Goal: Transaction & Acquisition: Purchase product/service

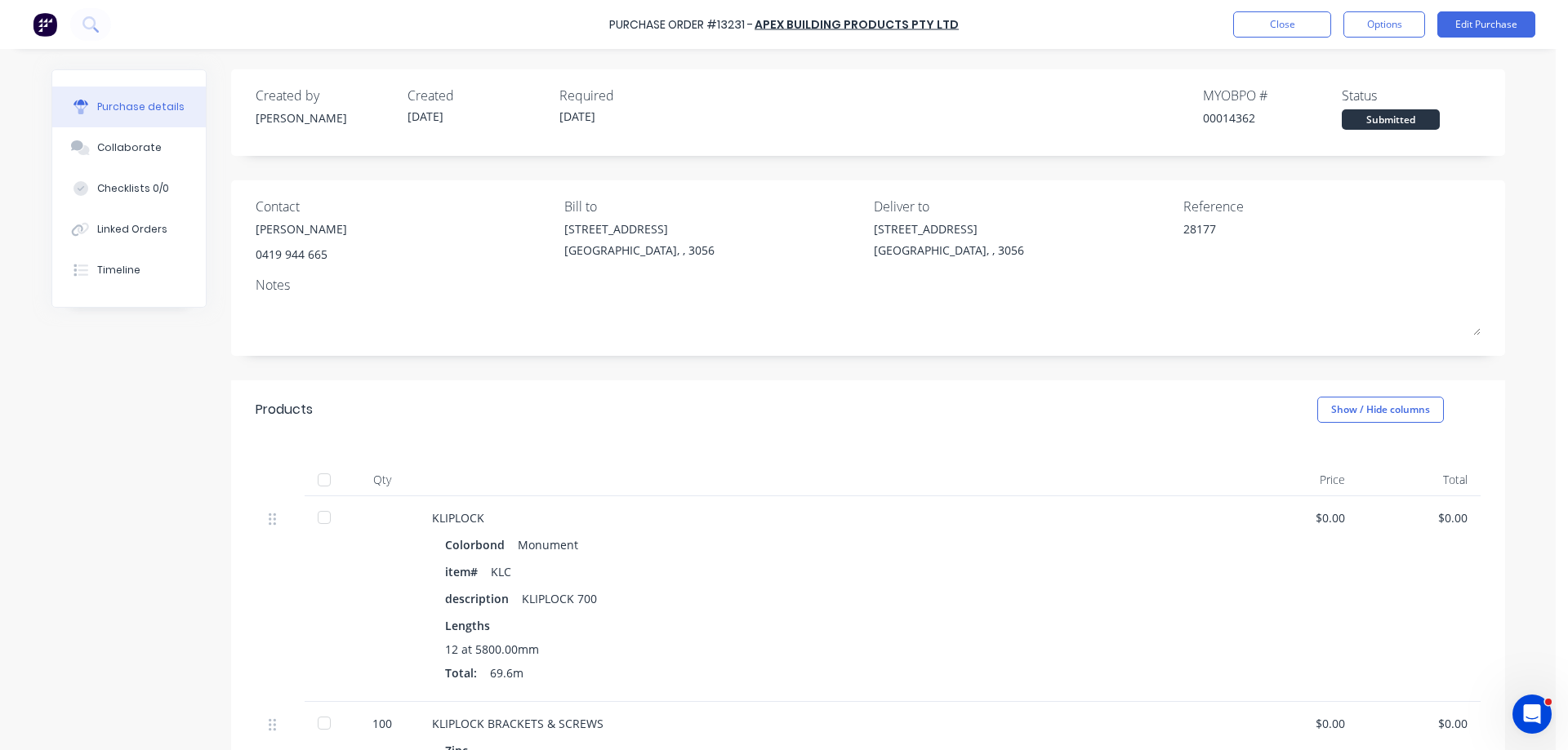
click at [45, 33] on img at bounding box center [45, 24] width 24 height 24
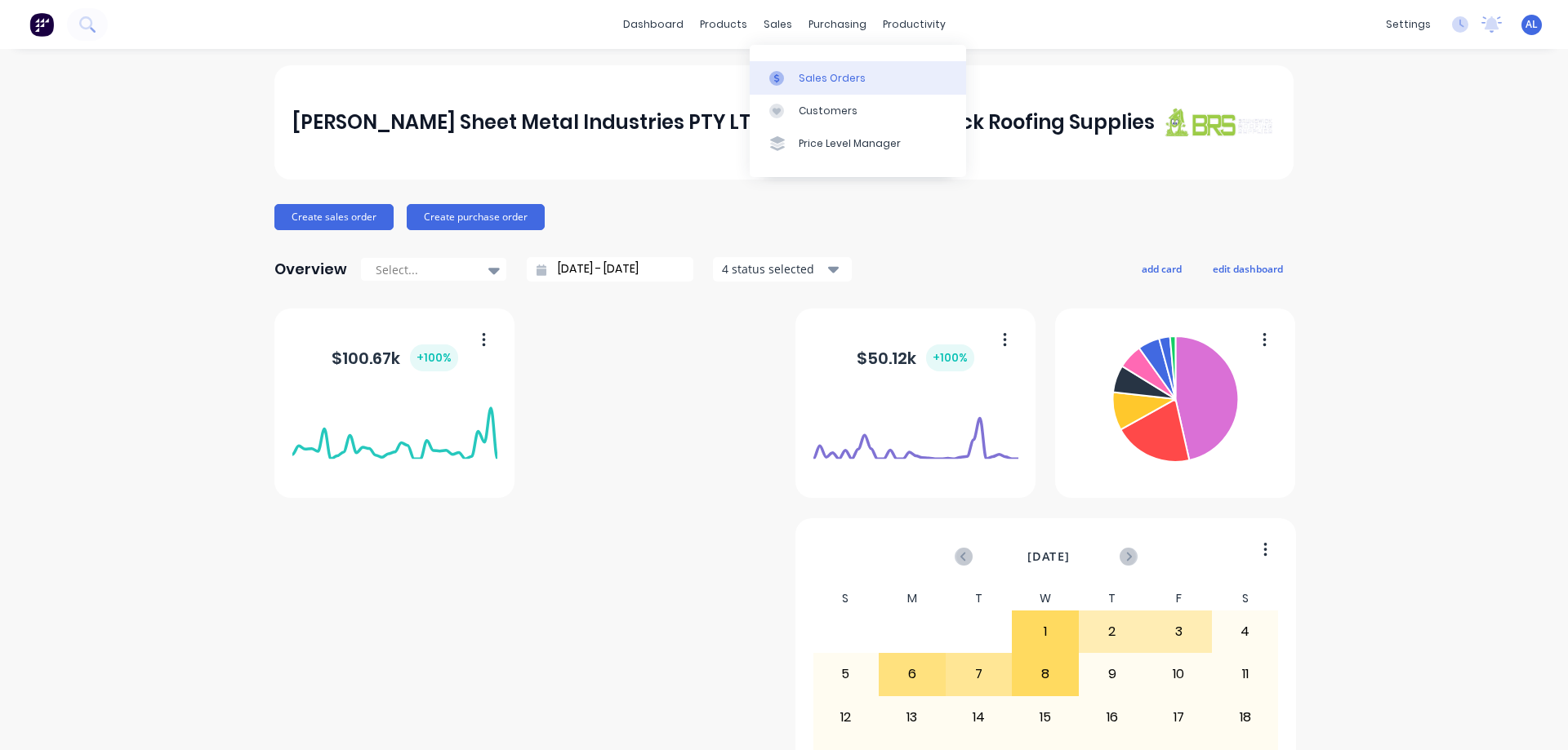
click at [798, 76] on div "Sales Orders" at bounding box center [831, 78] width 67 height 15
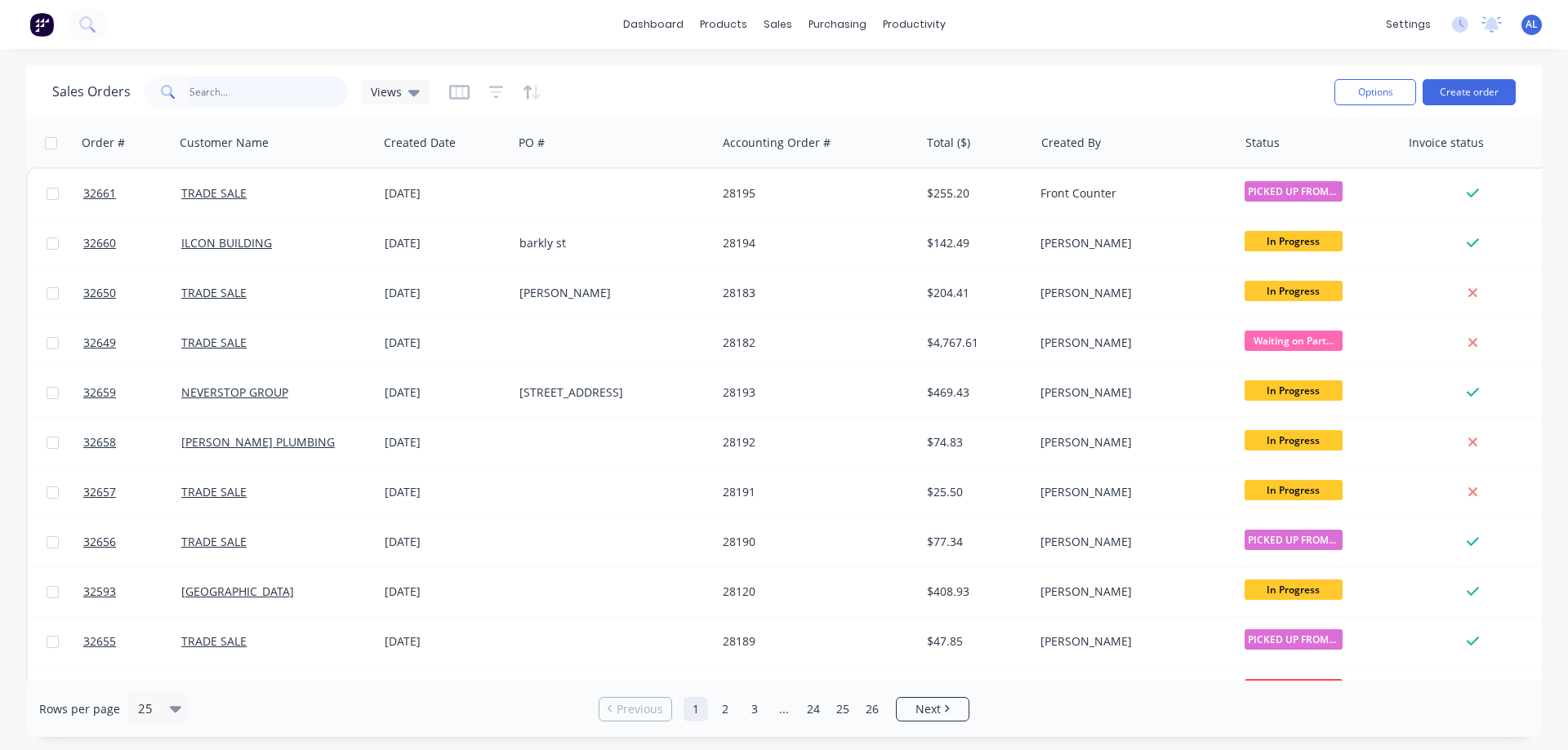
click at [255, 105] on input "text" at bounding box center [269, 92] width 159 height 33
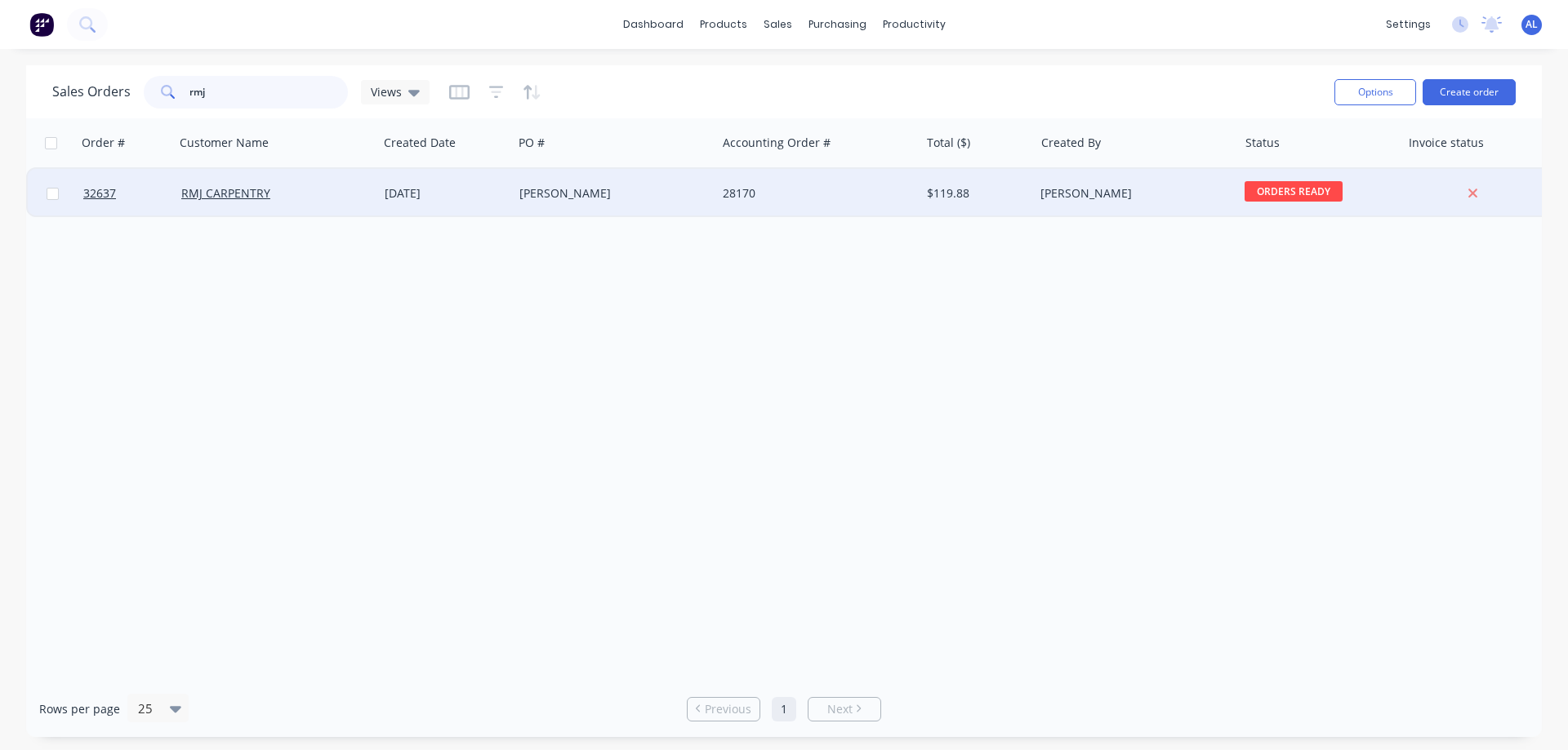
type input "rmj"
click at [537, 187] on div "[PERSON_NAME]" at bounding box center [610, 193] width 181 height 16
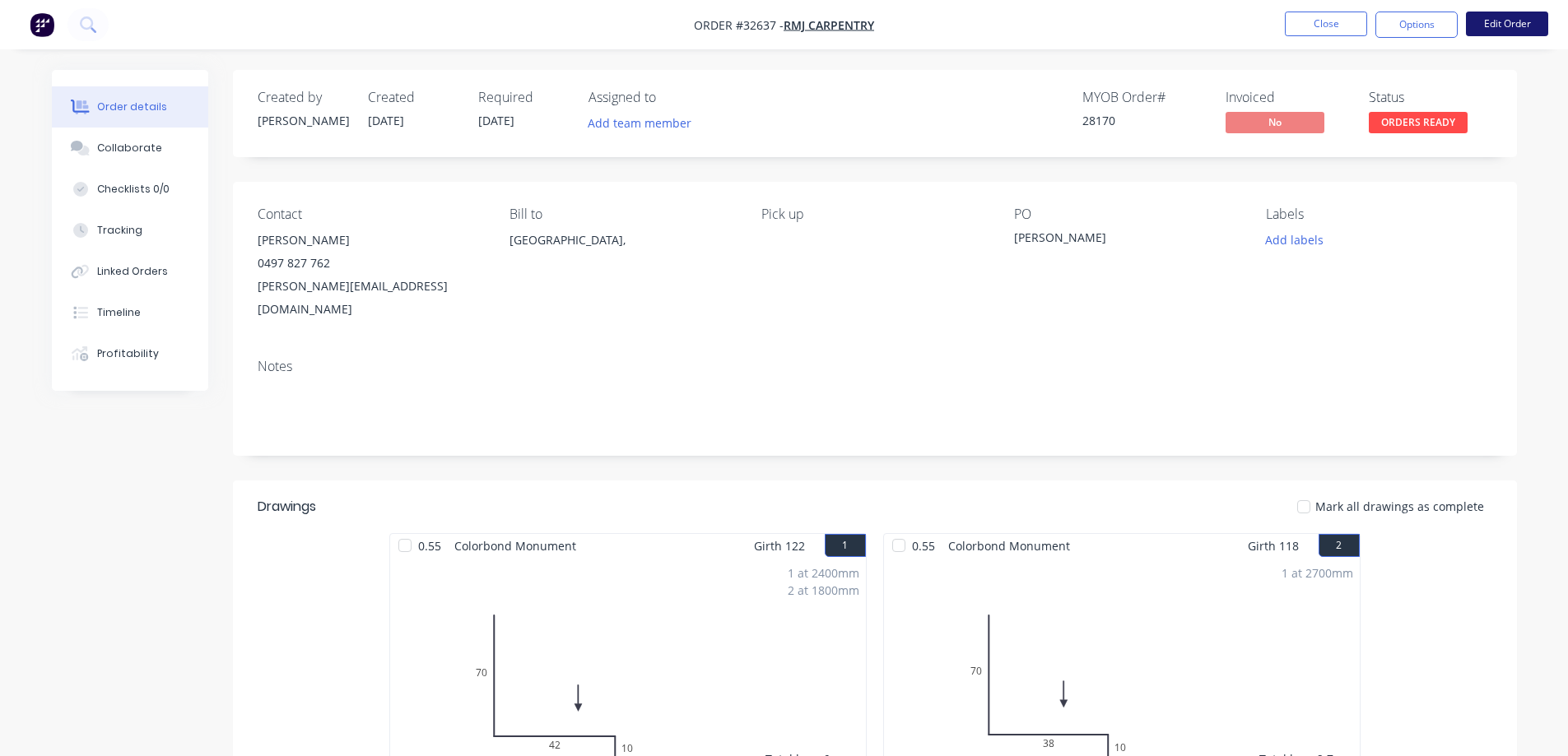
click at [1533, 23] on button "Edit Order" at bounding box center [1506, 24] width 83 height 25
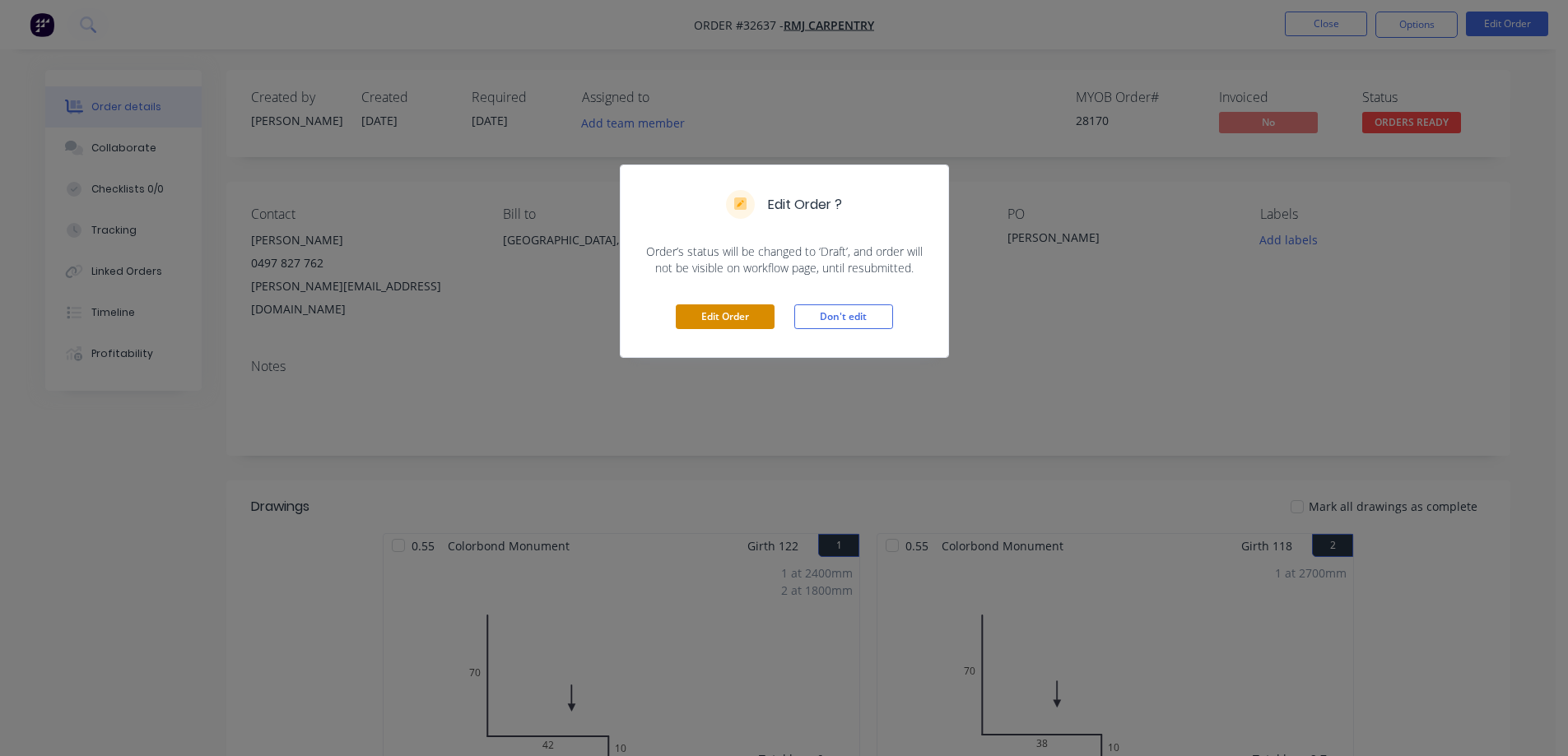
click at [730, 315] on button "Edit Order" at bounding box center [725, 317] width 99 height 25
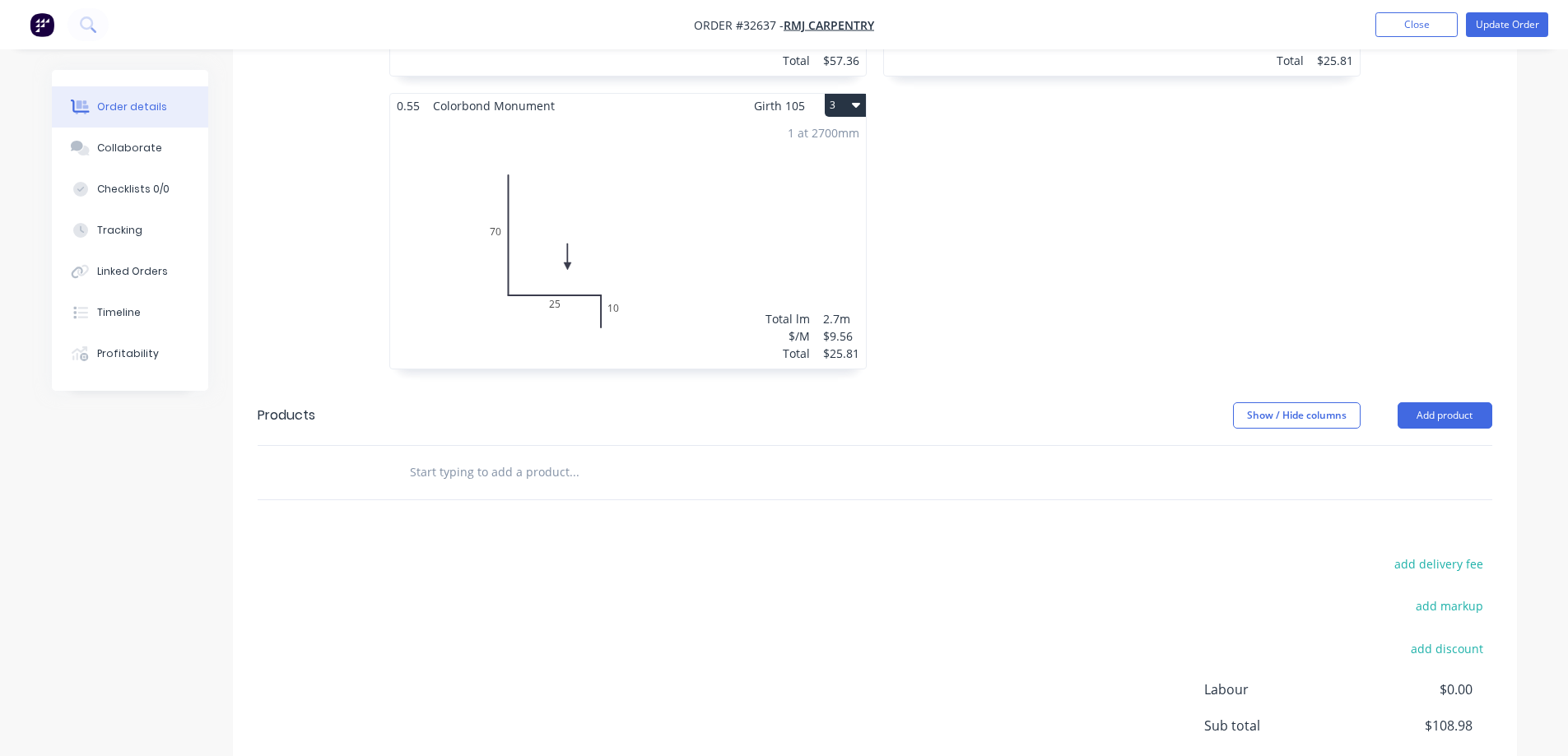
scroll to position [822, 0]
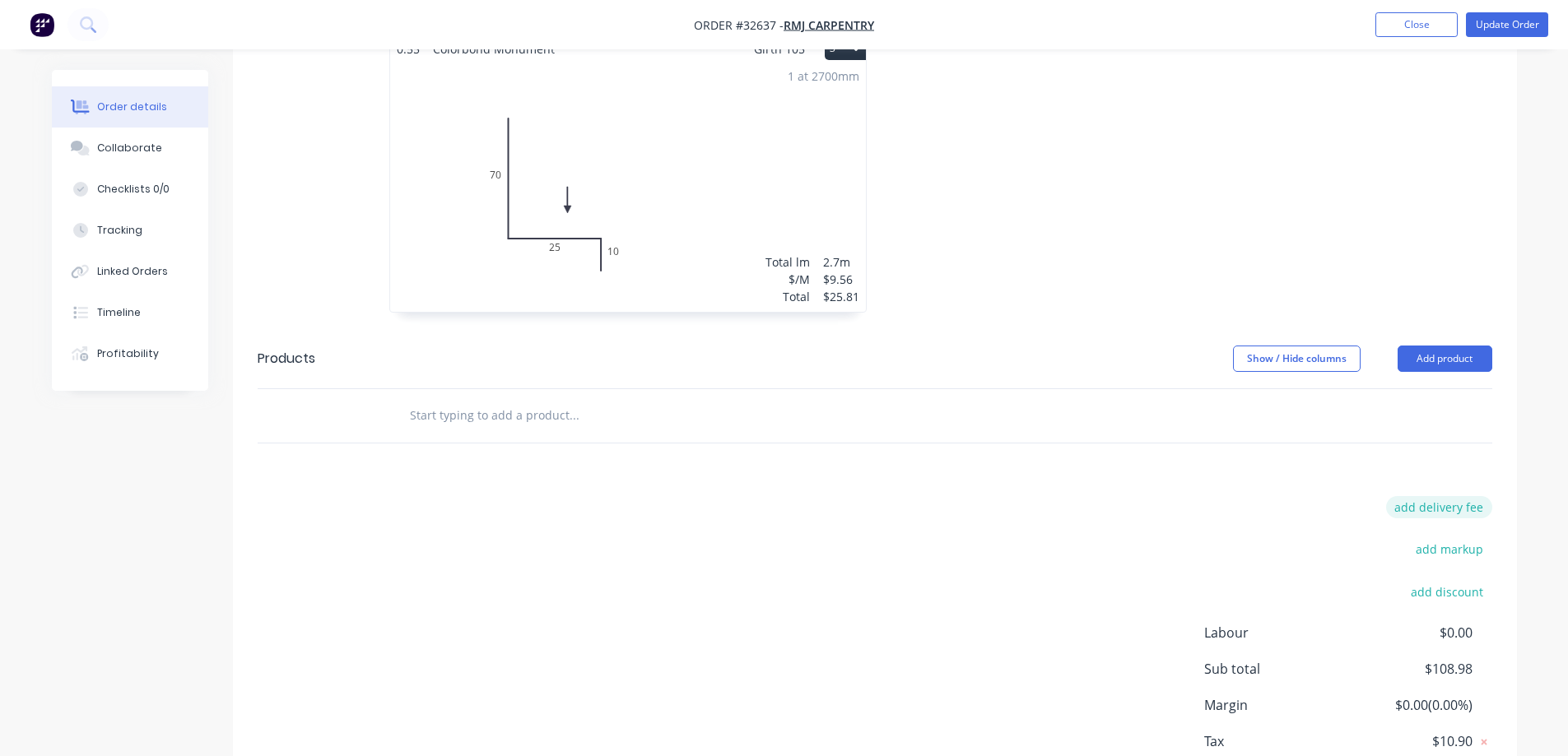
click at [1457, 496] on button "add delivery fee" at bounding box center [1439, 506] width 106 height 22
type input "50"
click input "submit" at bounding box center [0, 0] width 0 height 0
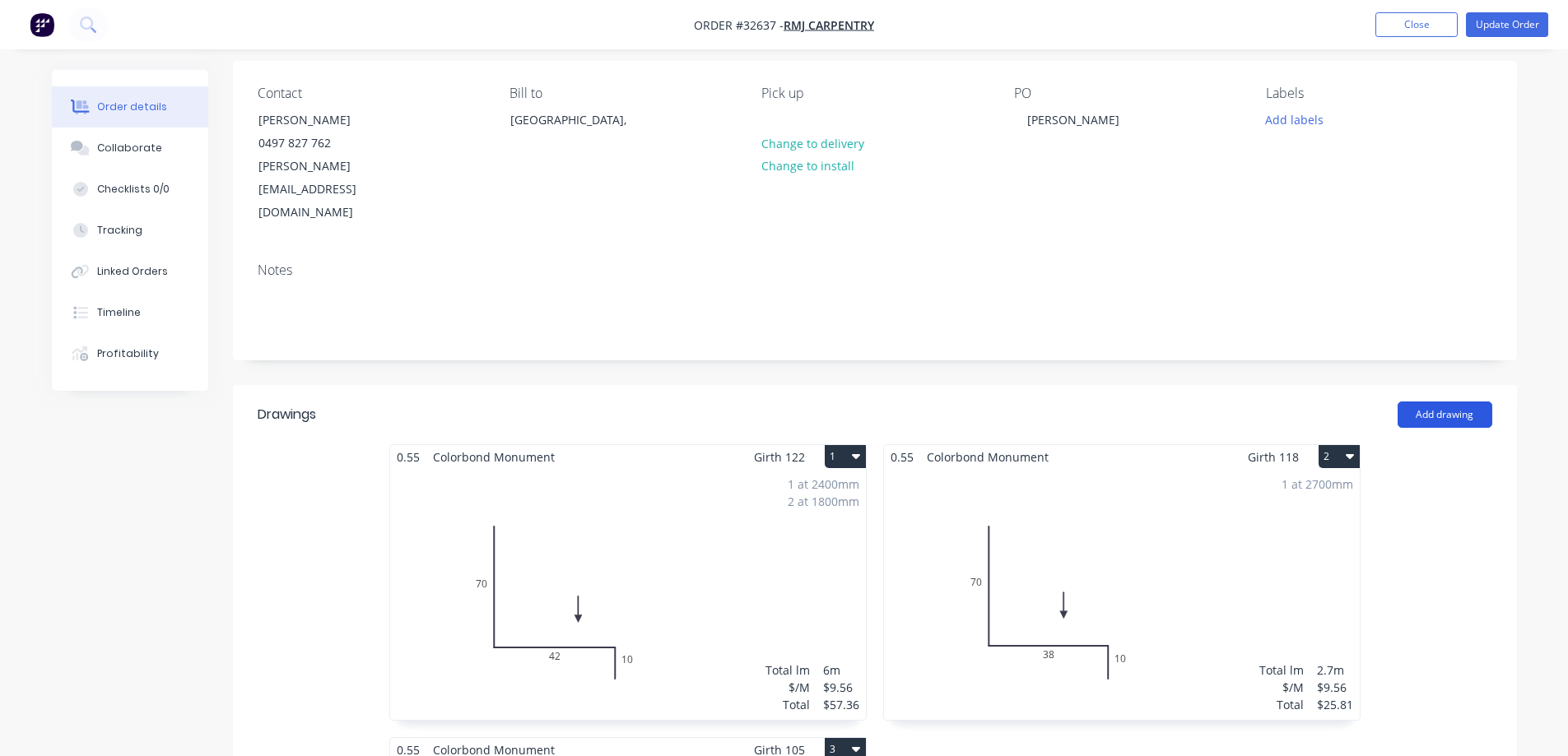
scroll to position [0, 0]
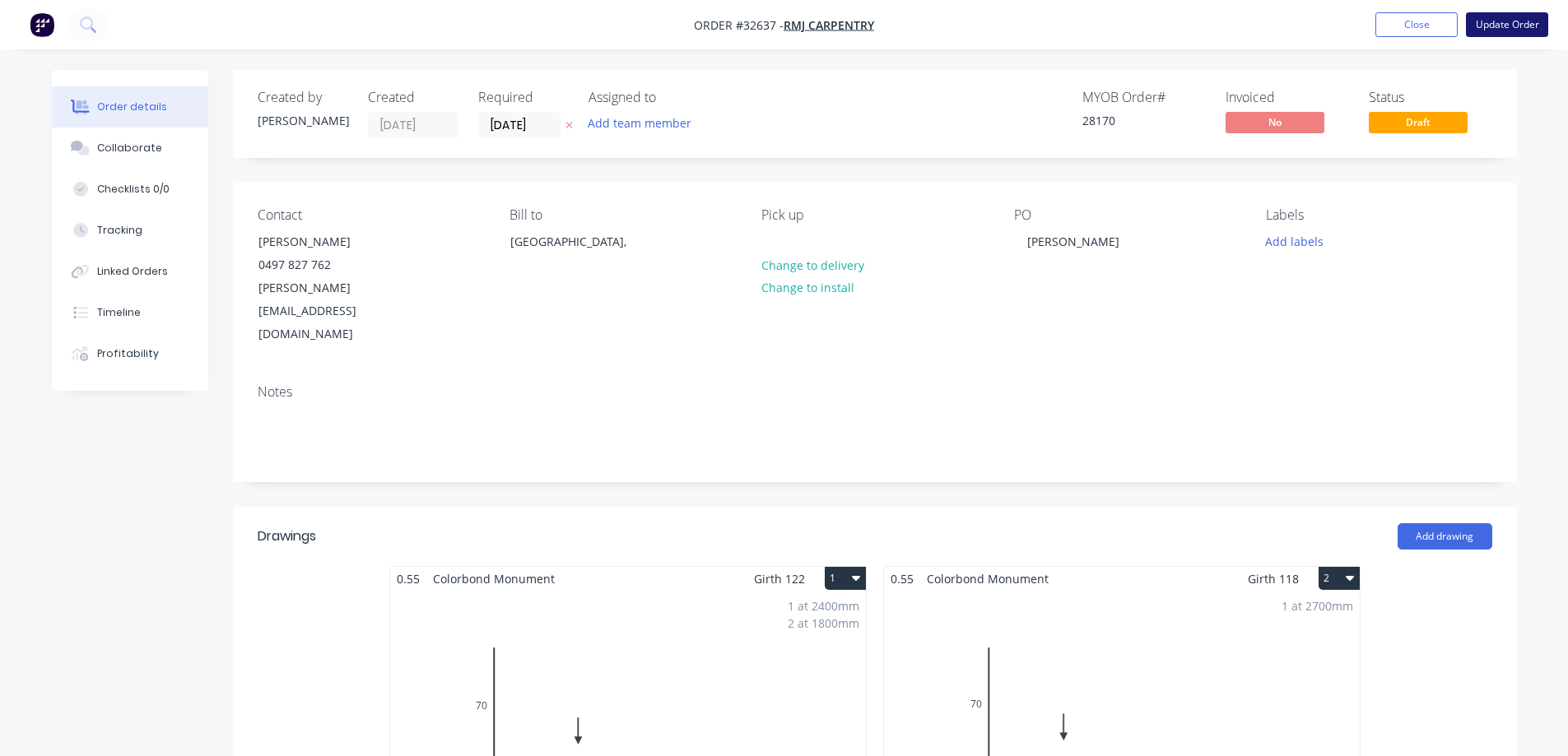
click at [1491, 28] on button "Update Order" at bounding box center [1506, 25] width 83 height 25
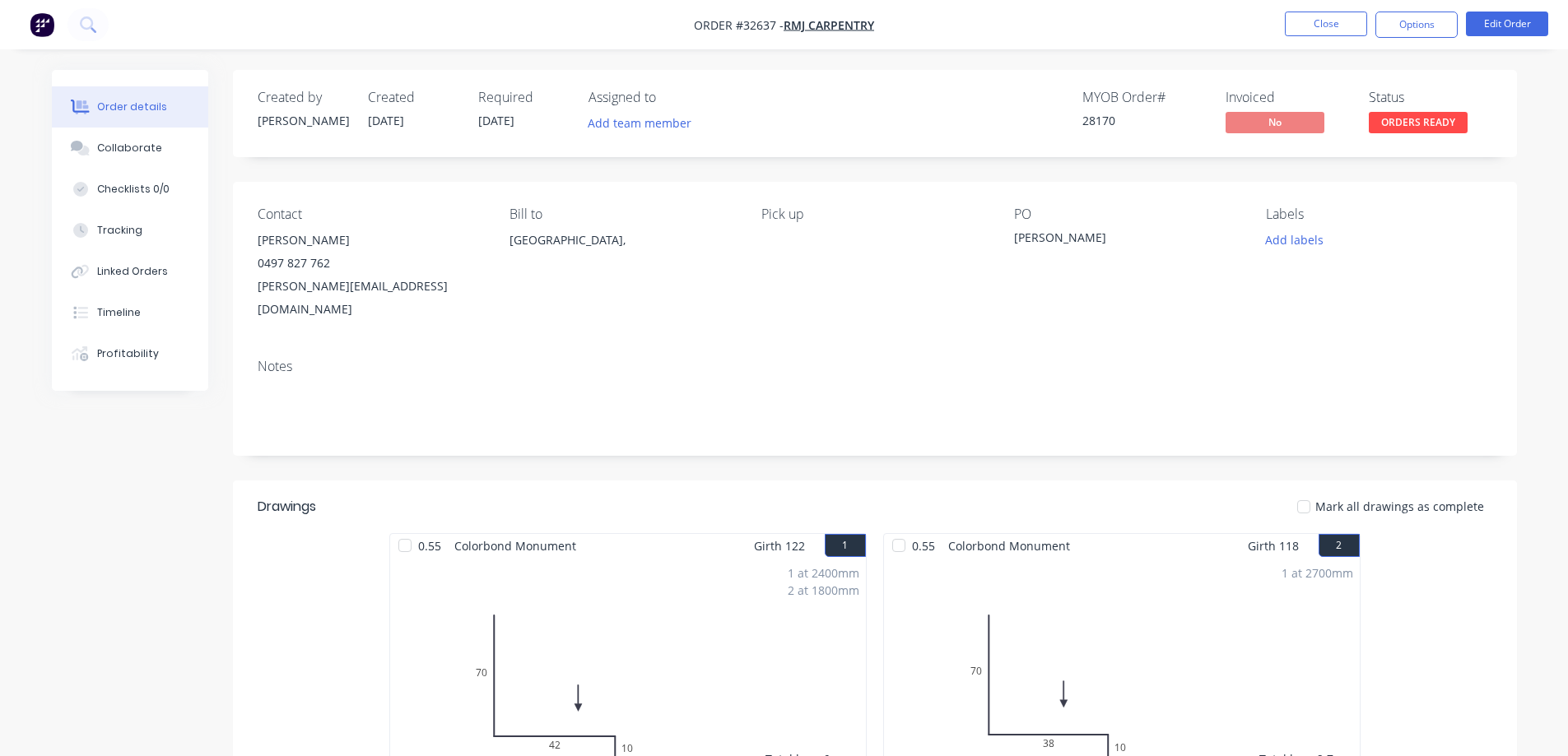
click at [1407, 28] on button "Options" at bounding box center [1416, 25] width 83 height 27
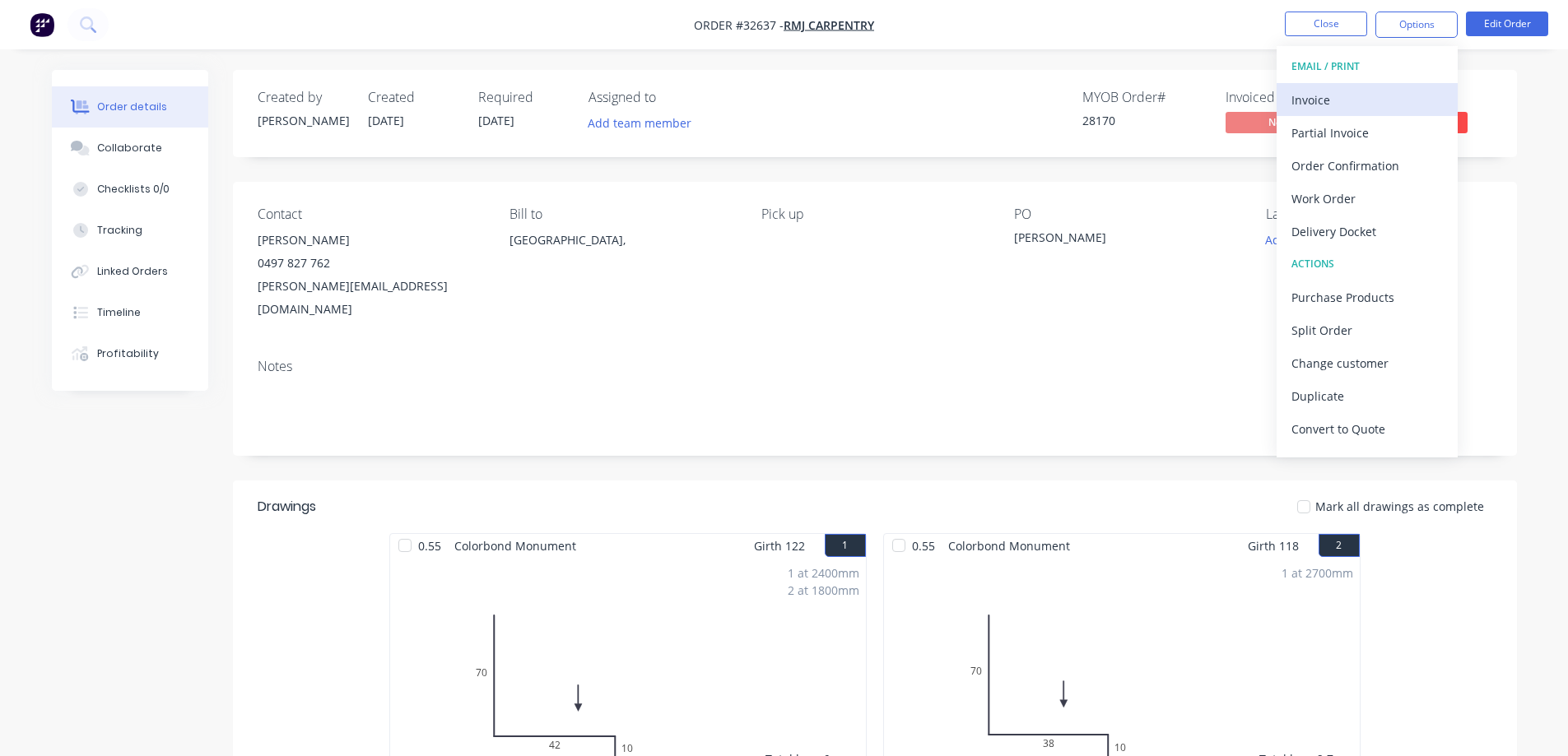
click at [1340, 100] on div "Invoice" at bounding box center [1366, 100] width 151 height 24
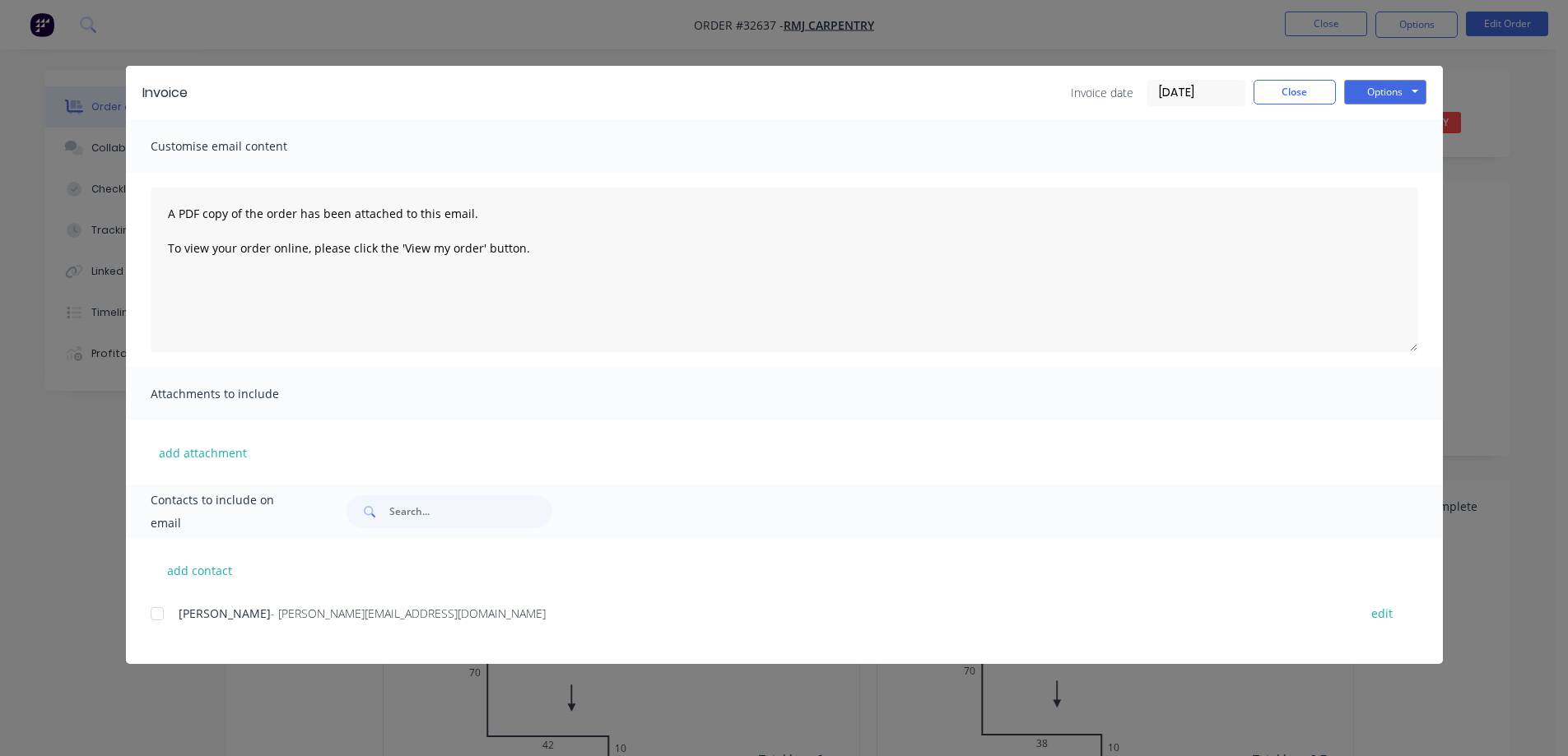
click at [154, 615] on div at bounding box center [157, 614] width 33 height 33
click at [1389, 96] on button "Options" at bounding box center [1385, 92] width 83 height 25
click at [1396, 174] on button "Email" at bounding box center [1396, 176] width 105 height 28
click at [1297, 91] on button "Close" at bounding box center [1294, 92] width 83 height 25
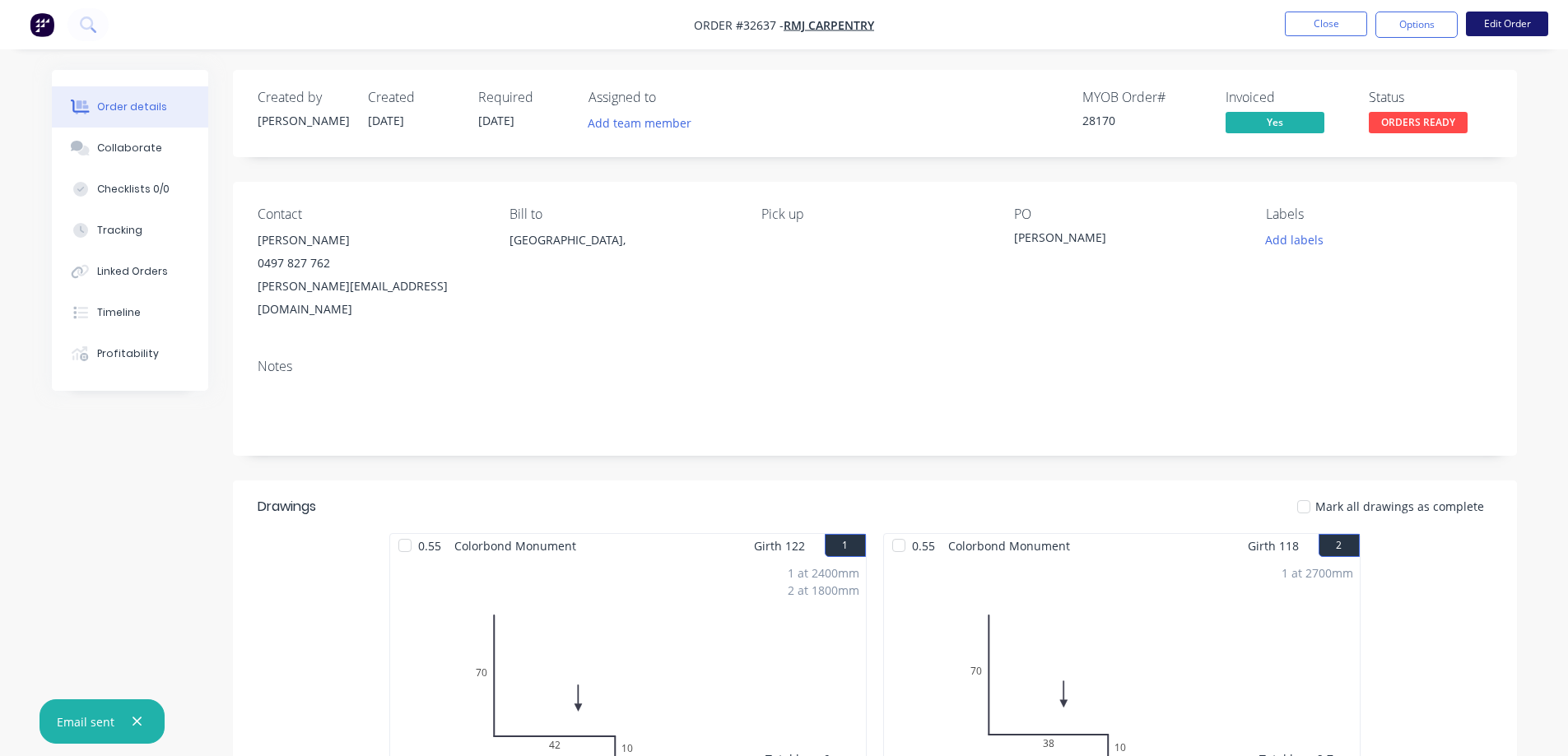
click at [1496, 25] on button "Edit Order" at bounding box center [1506, 24] width 83 height 25
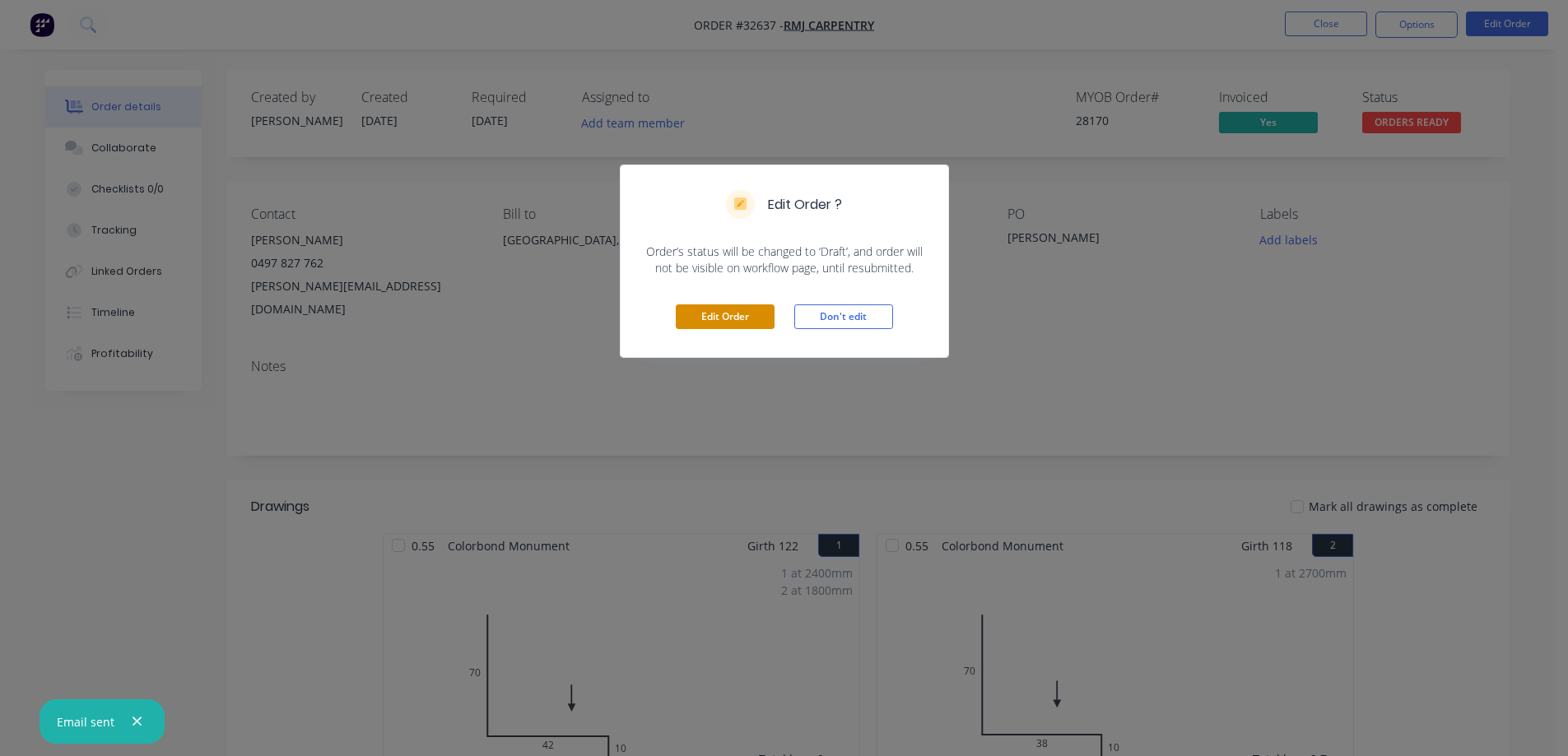
click at [754, 319] on button "Edit Order" at bounding box center [725, 317] width 99 height 25
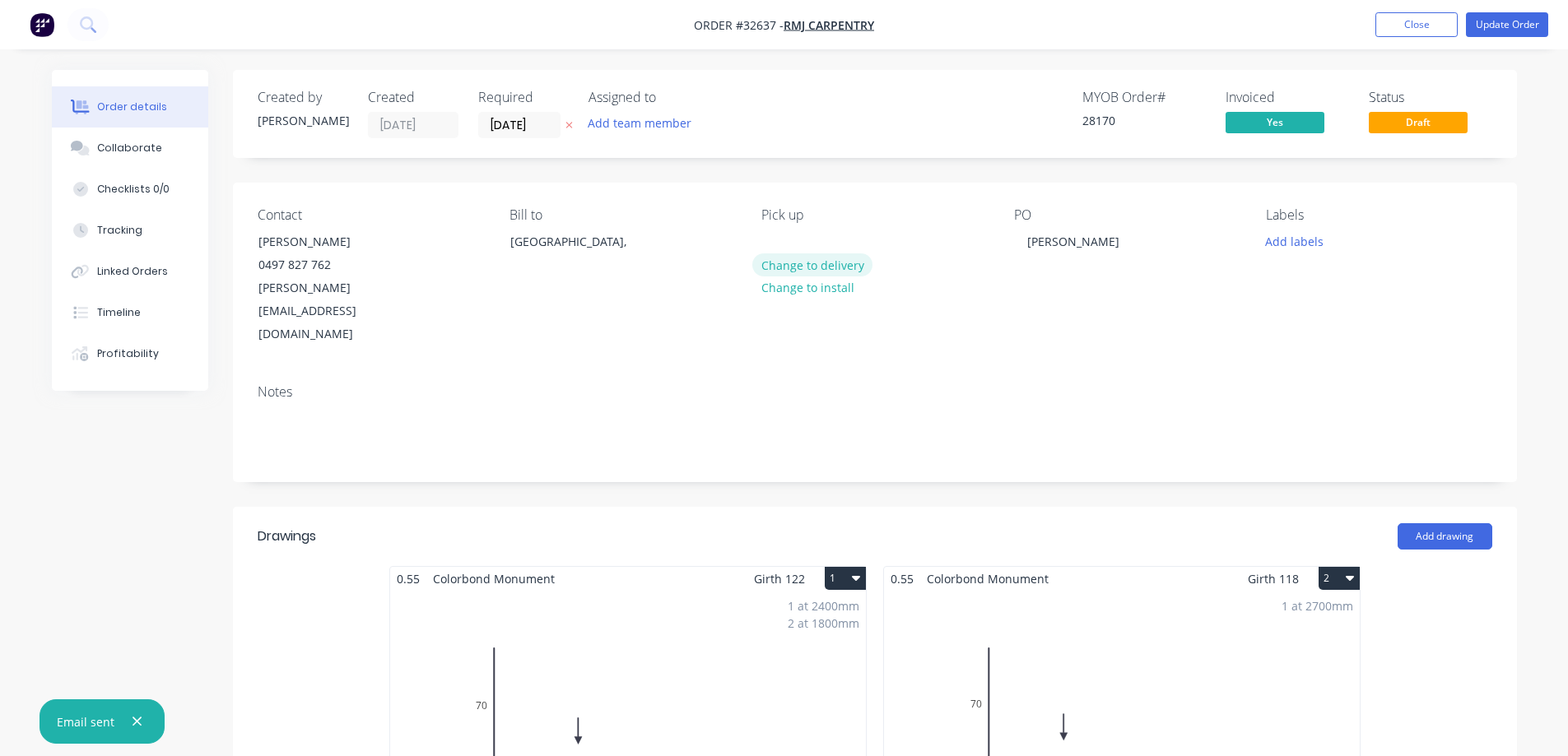
click at [803, 263] on button "Change to delivery" at bounding box center [812, 264] width 121 height 22
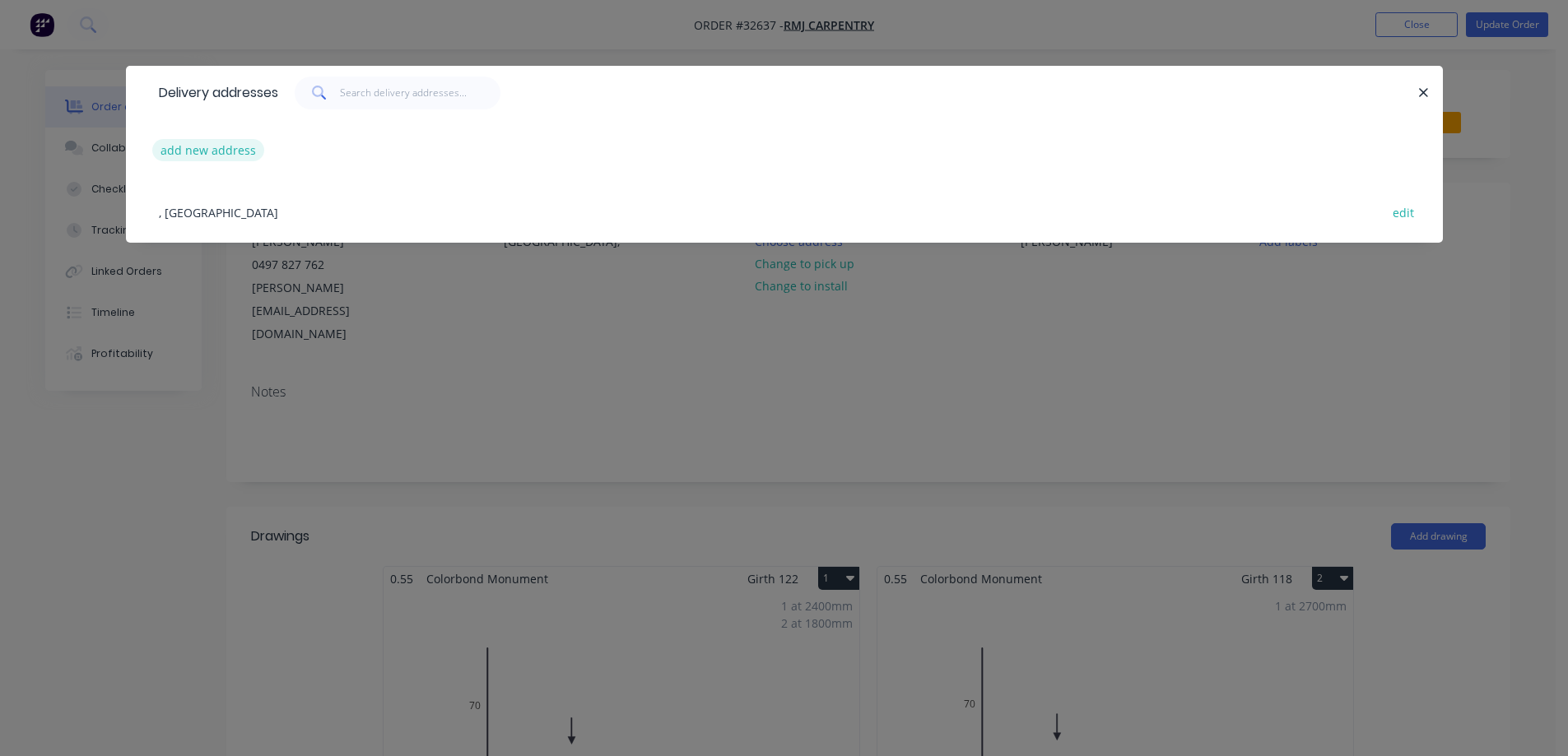
click at [206, 155] on button "add new address" at bounding box center [208, 149] width 113 height 22
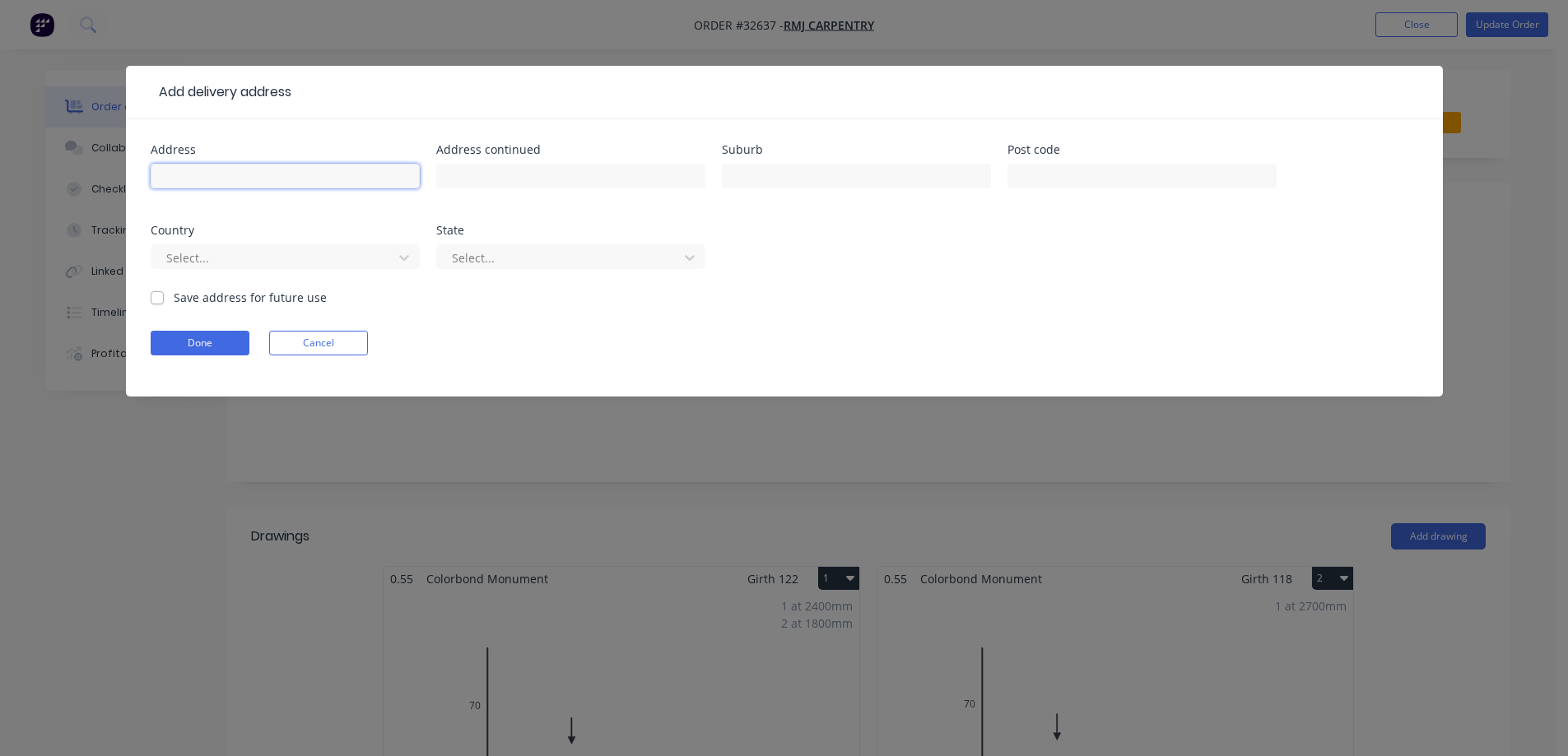
click at [207, 178] on input "text" at bounding box center [285, 176] width 269 height 25
type input "[STREET_ADDRESS]"
click at [803, 181] on input "text" at bounding box center [856, 176] width 269 height 25
click at [758, 177] on input "RESZERVOIR" at bounding box center [856, 176] width 269 height 25
type input "RESERVOIR"
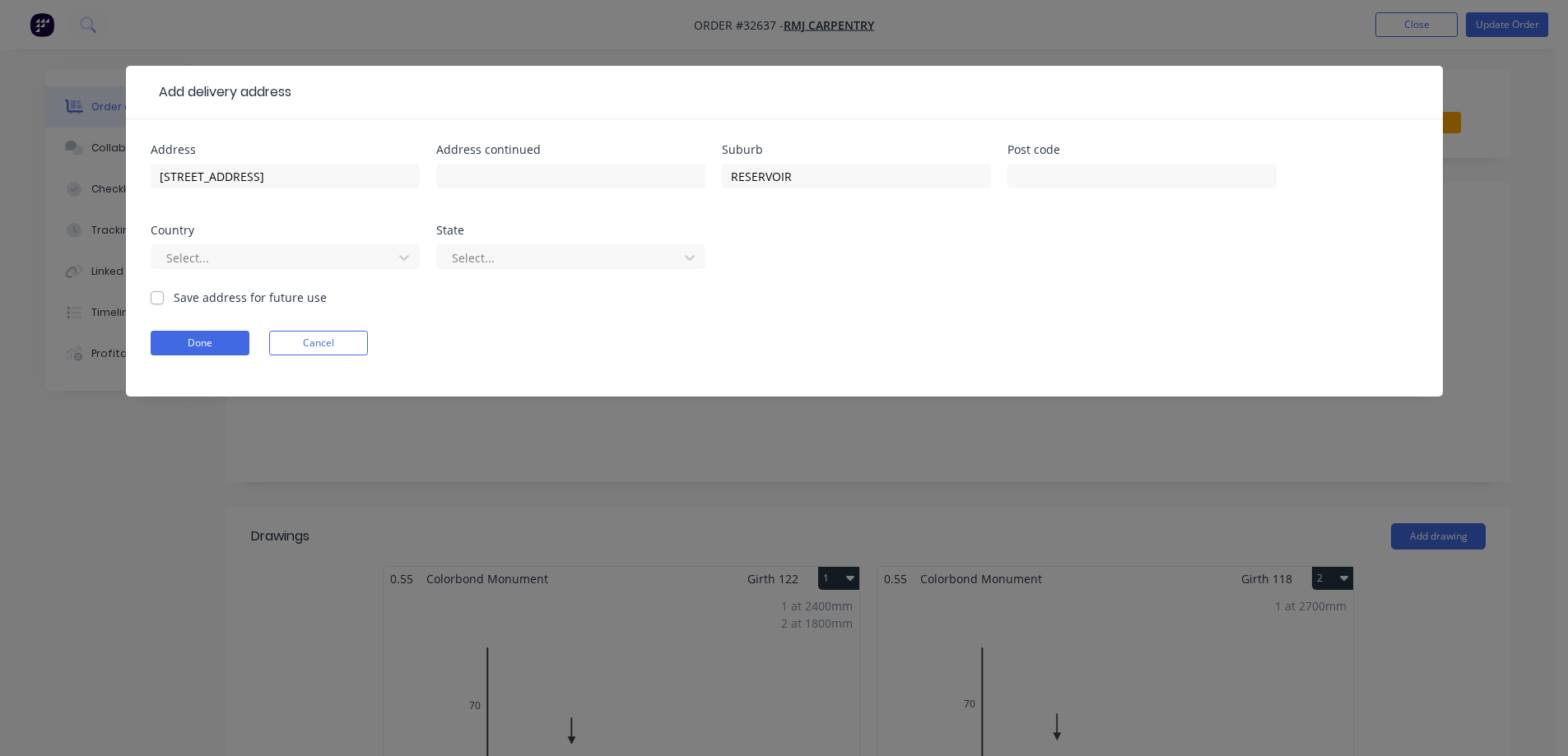
click at [174, 298] on label "Save address for future use" at bounding box center [250, 297] width 153 height 17
click at [156, 298] on input "Save address for future use" at bounding box center [158, 296] width 13 height 15
checkbox input "true"
drag, startPoint x: 203, startPoint y: 343, endPoint x: 219, endPoint y: 342, distance: 16.0
click at [203, 342] on button "Done" at bounding box center [200, 343] width 99 height 25
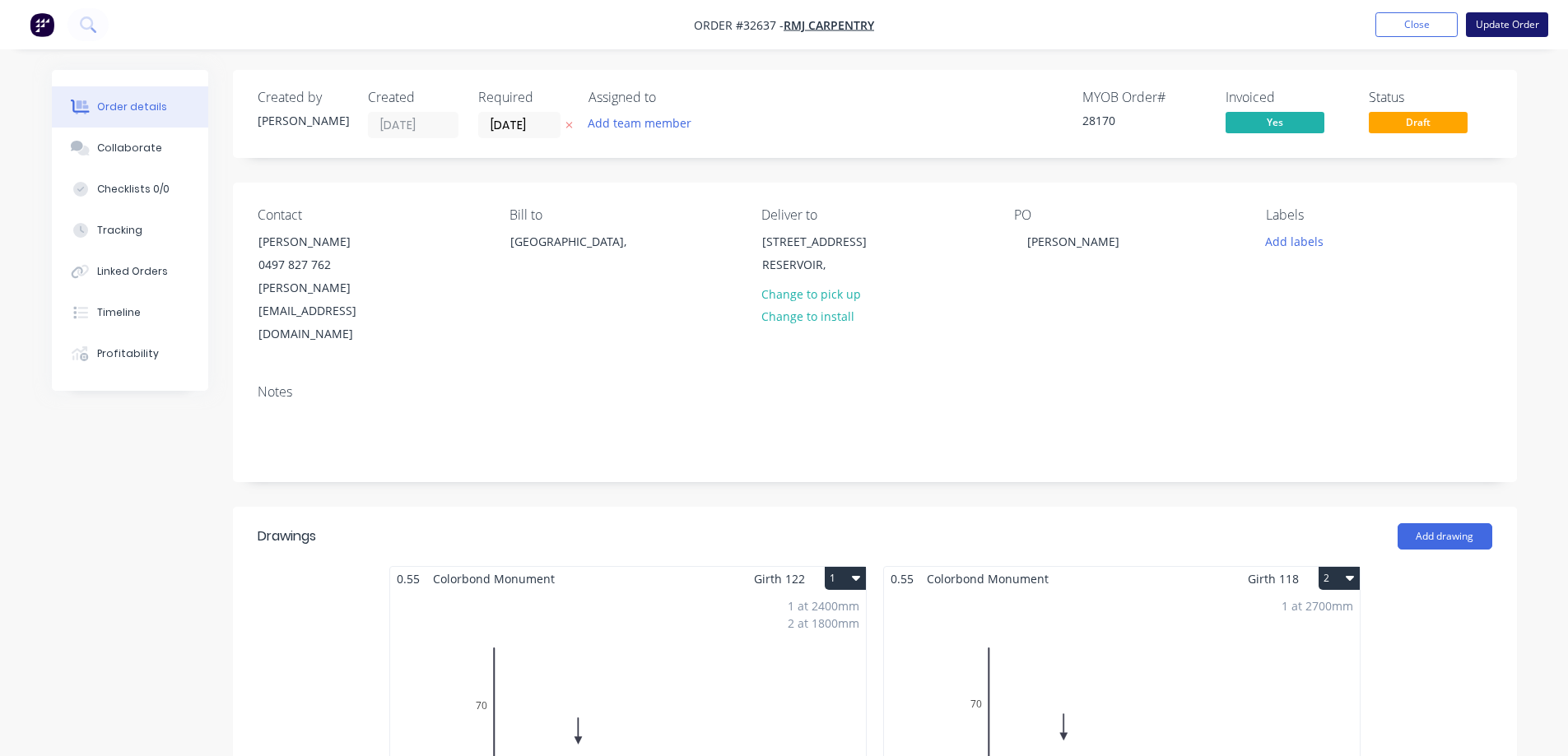
click at [1516, 24] on button "Update Order" at bounding box center [1506, 25] width 83 height 25
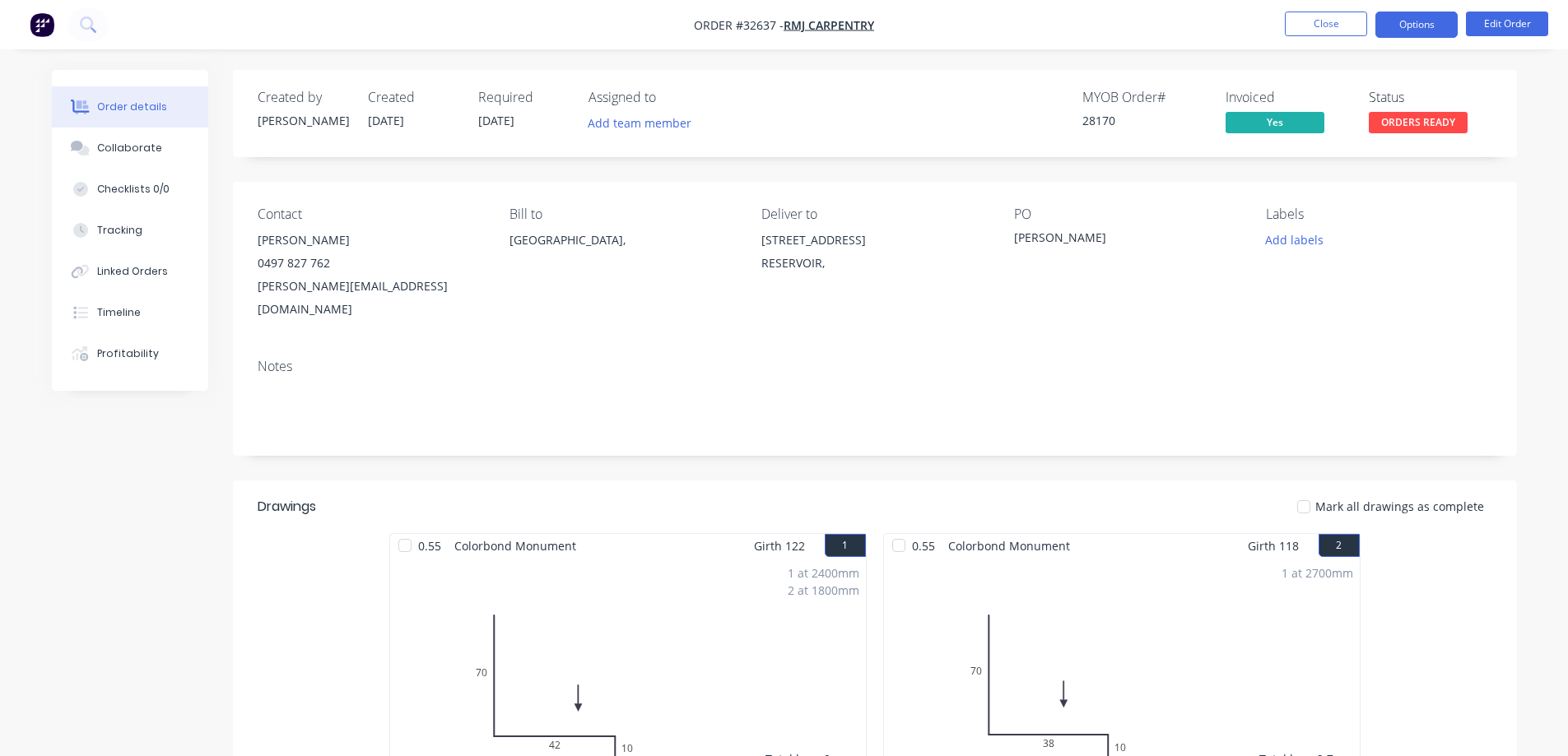
click at [1437, 27] on button "Options" at bounding box center [1416, 25] width 83 height 27
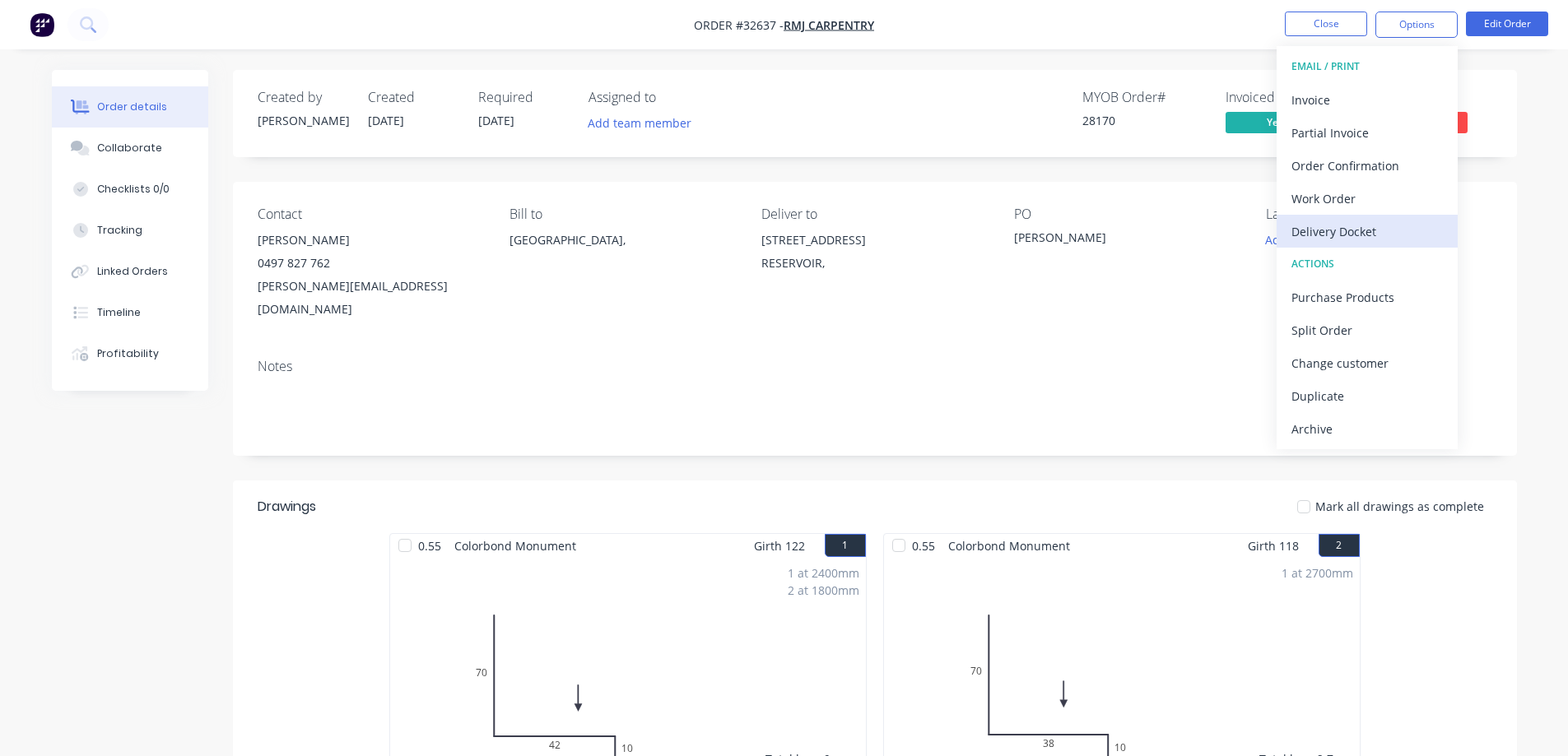
click at [1359, 228] on div "Delivery Docket" at bounding box center [1366, 231] width 151 height 24
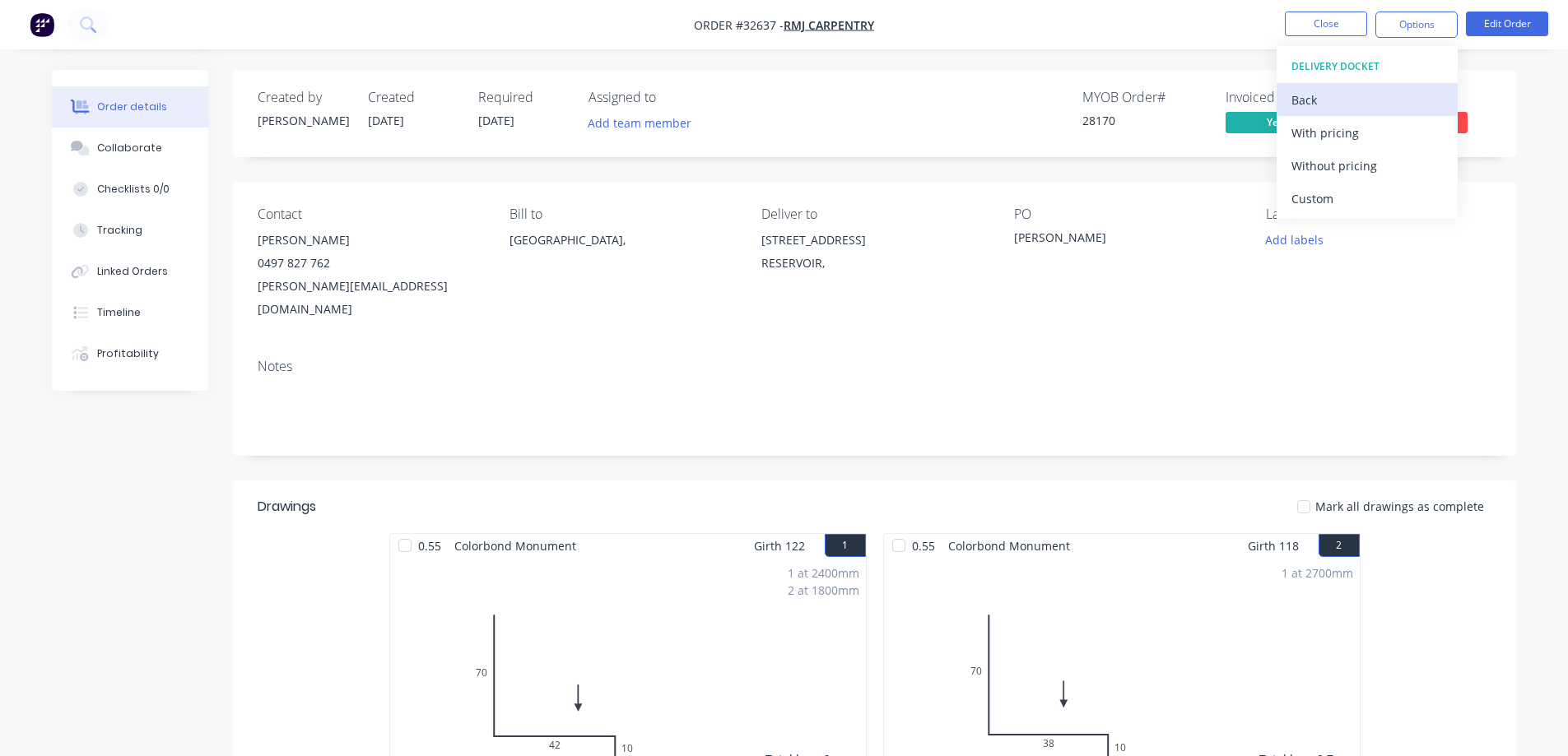
click at [1310, 100] on div "Back" at bounding box center [1366, 100] width 151 height 24
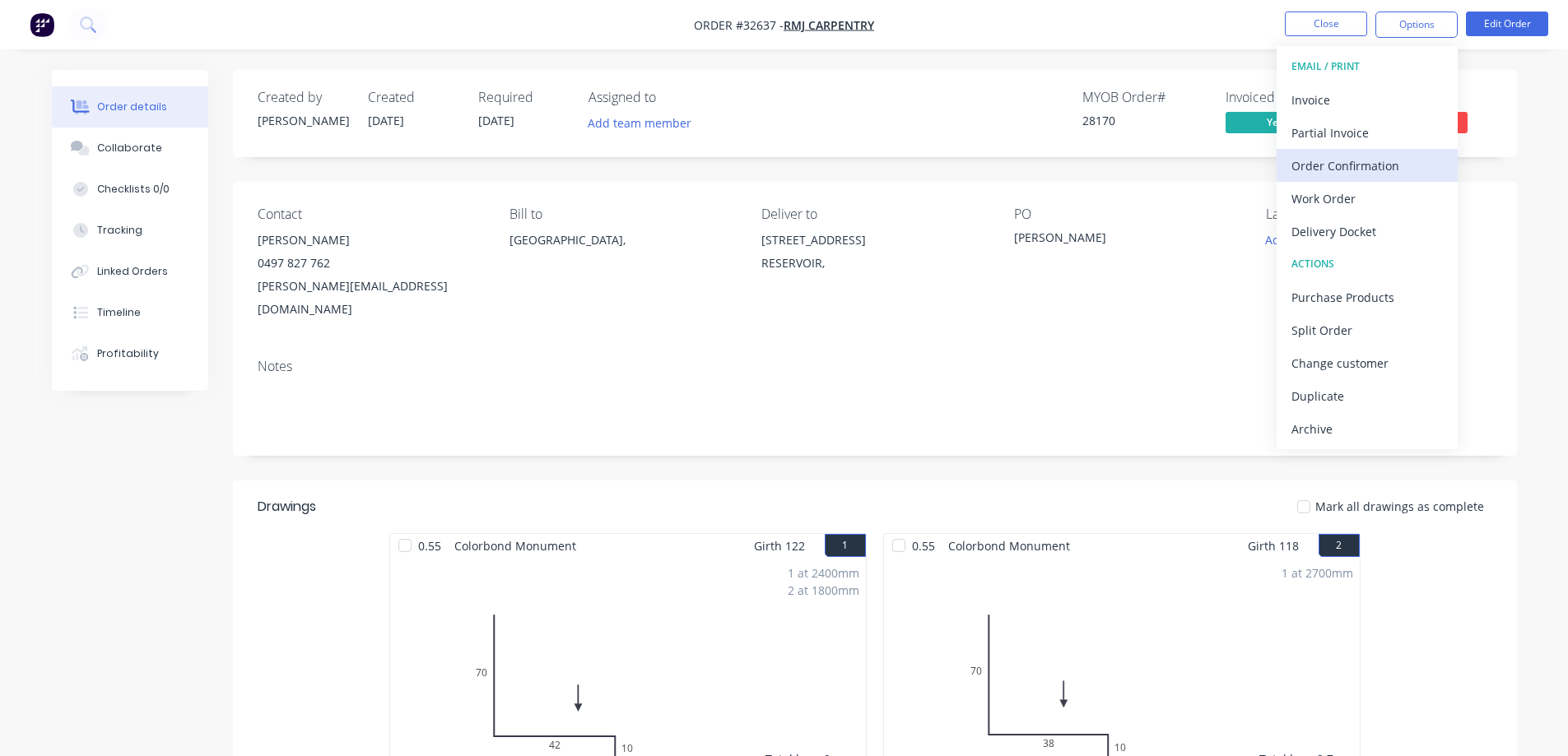
click at [1358, 168] on div "Order Confirmation" at bounding box center [1366, 165] width 151 height 24
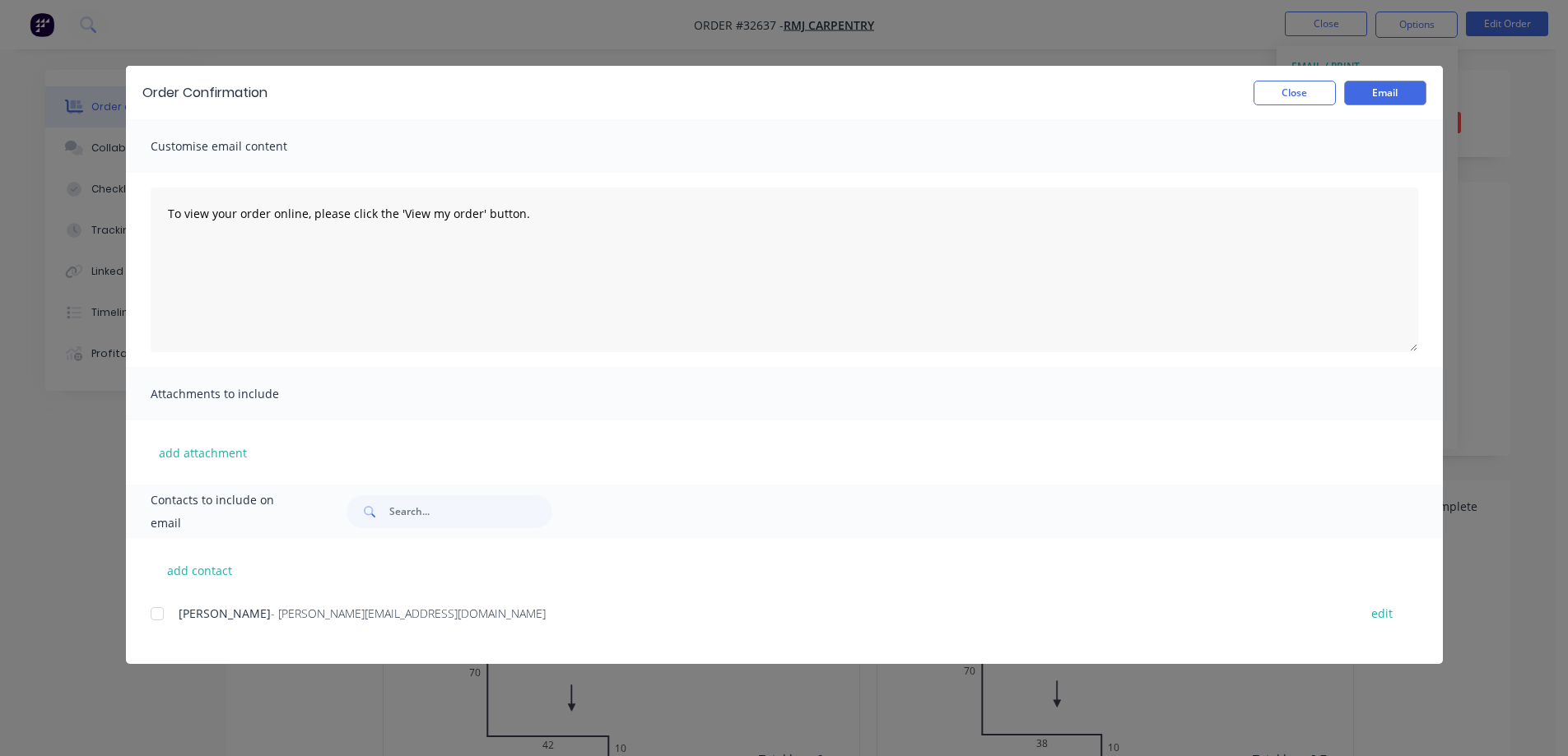
drag, startPoint x: 161, startPoint y: 613, endPoint x: 182, endPoint y: 601, distance: 24.2
click at [161, 612] on div at bounding box center [157, 614] width 33 height 33
click at [1402, 86] on button "Email" at bounding box center [1385, 93] width 83 height 25
click at [1276, 101] on button "Close" at bounding box center [1294, 93] width 83 height 25
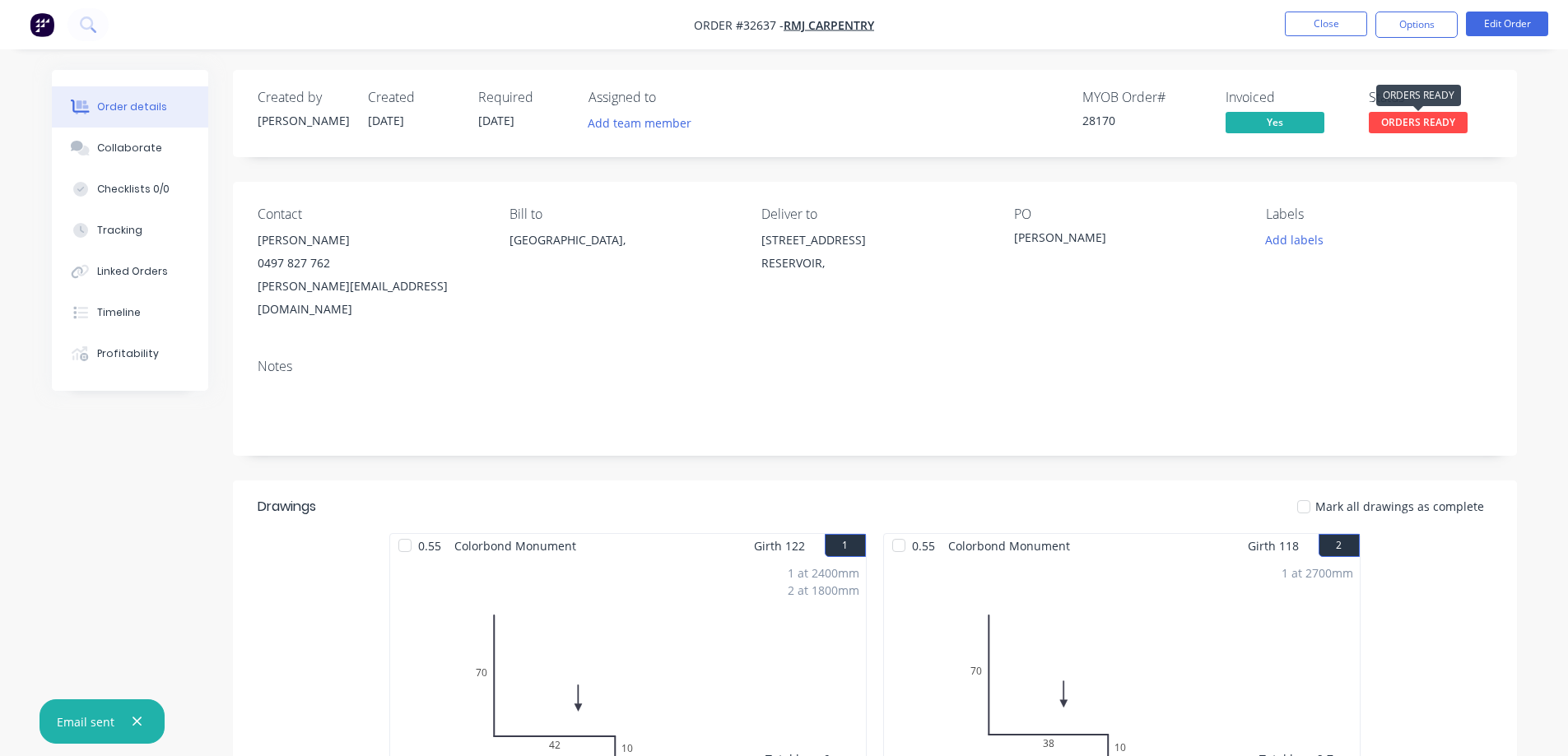
click at [1414, 123] on span "ORDERS READY" at bounding box center [1418, 123] width 99 height 21
click at [1422, 51] on div "Order details Collaborate Checklists 0/0 Tracking Linked Orders Timeline Profit…" at bounding box center [784, 724] width 1568 height 1448
click at [1414, 28] on button "Options" at bounding box center [1416, 25] width 83 height 27
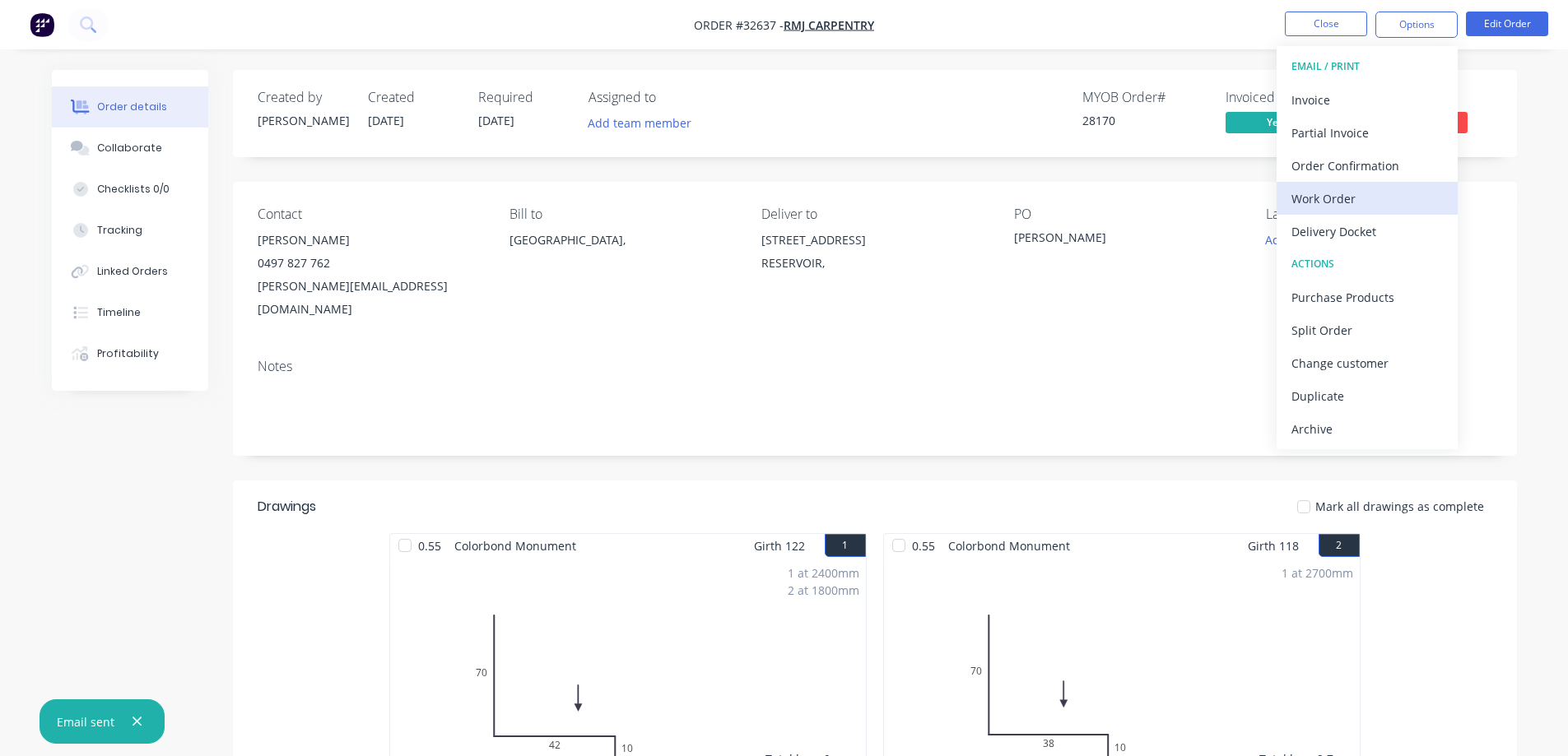
click at [1360, 199] on div "Work Order" at bounding box center [1366, 198] width 151 height 24
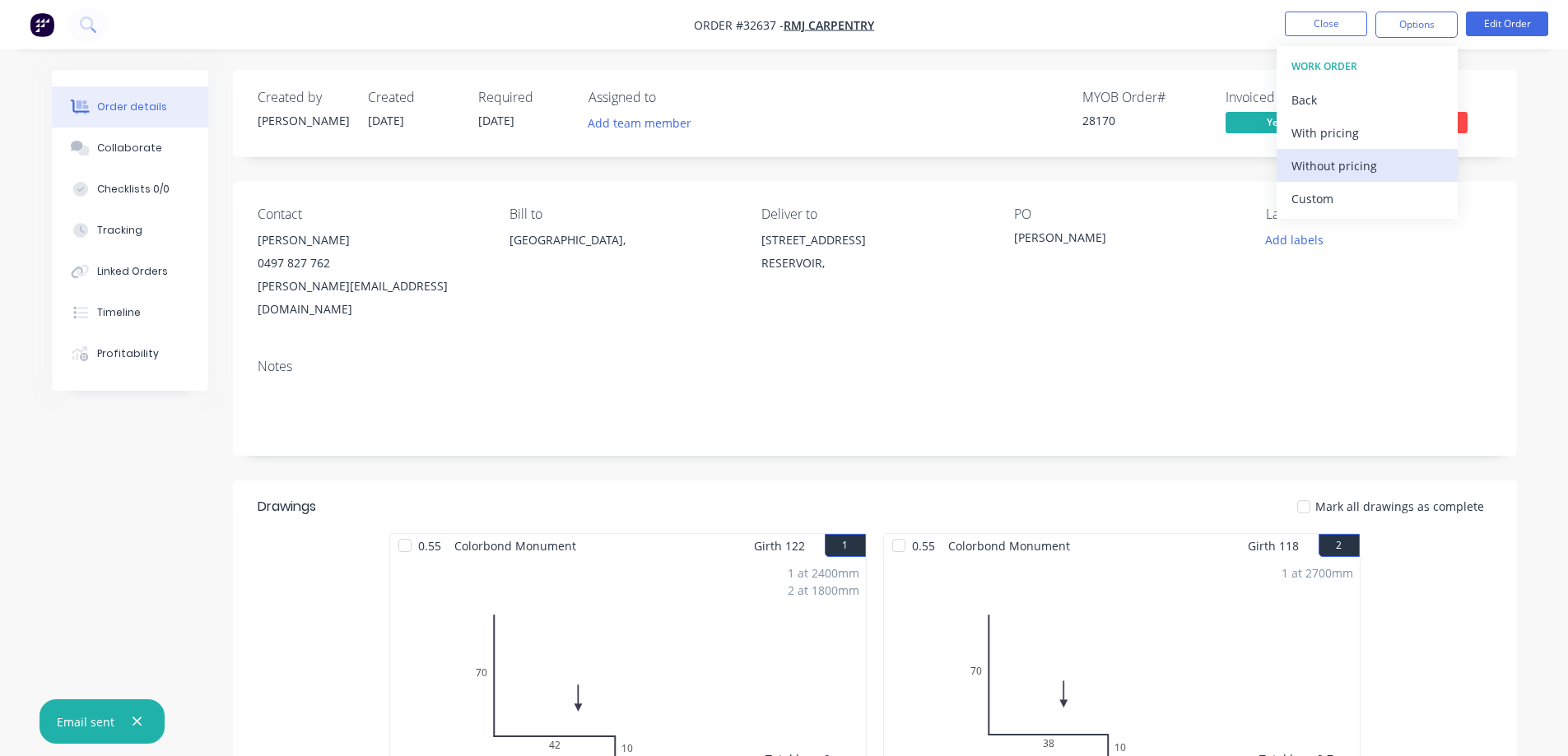
click at [1380, 162] on div "Without pricing" at bounding box center [1366, 165] width 151 height 24
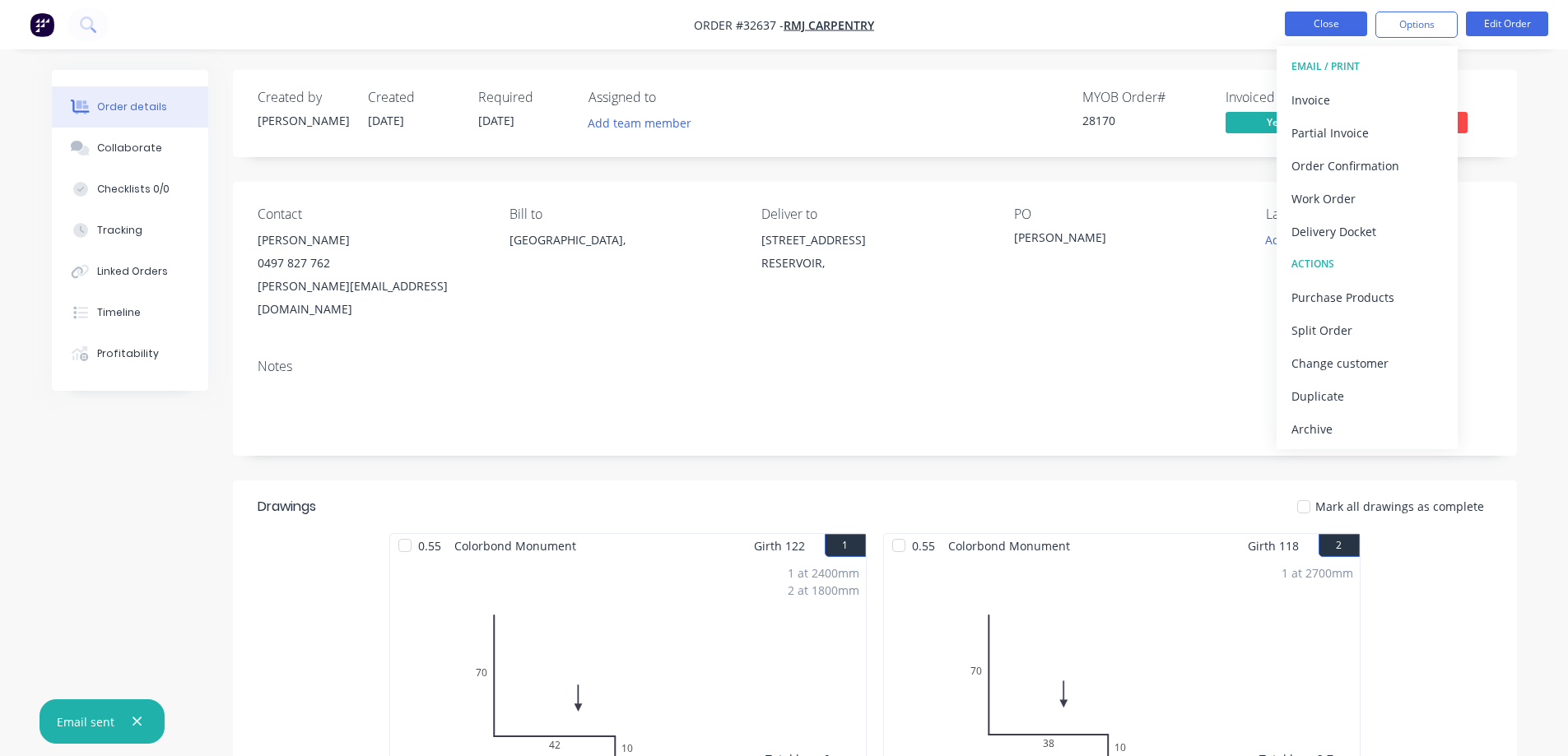
click at [1334, 22] on button "Close" at bounding box center [1326, 24] width 83 height 25
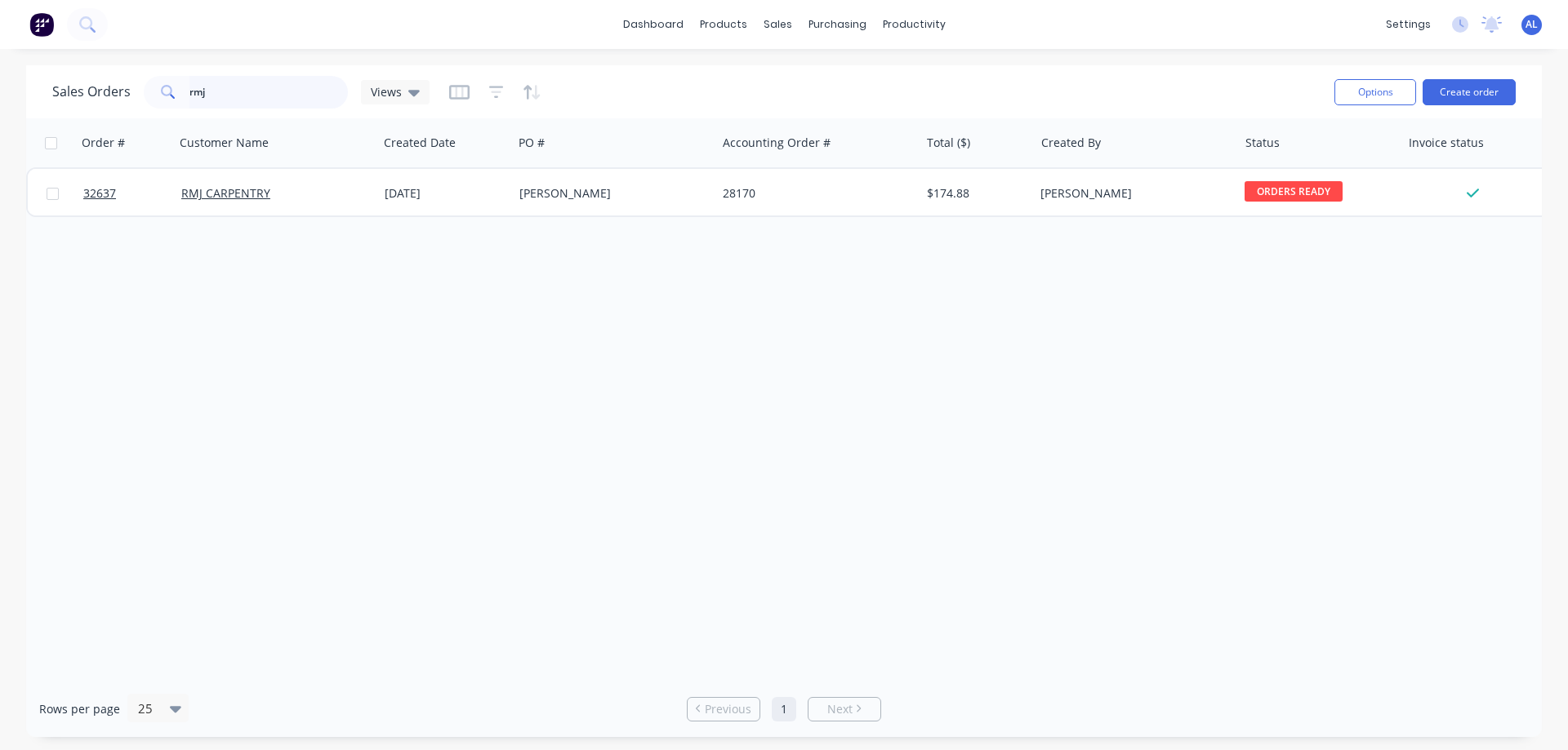
click at [285, 86] on input "rmj" at bounding box center [269, 92] width 159 height 33
type input "r"
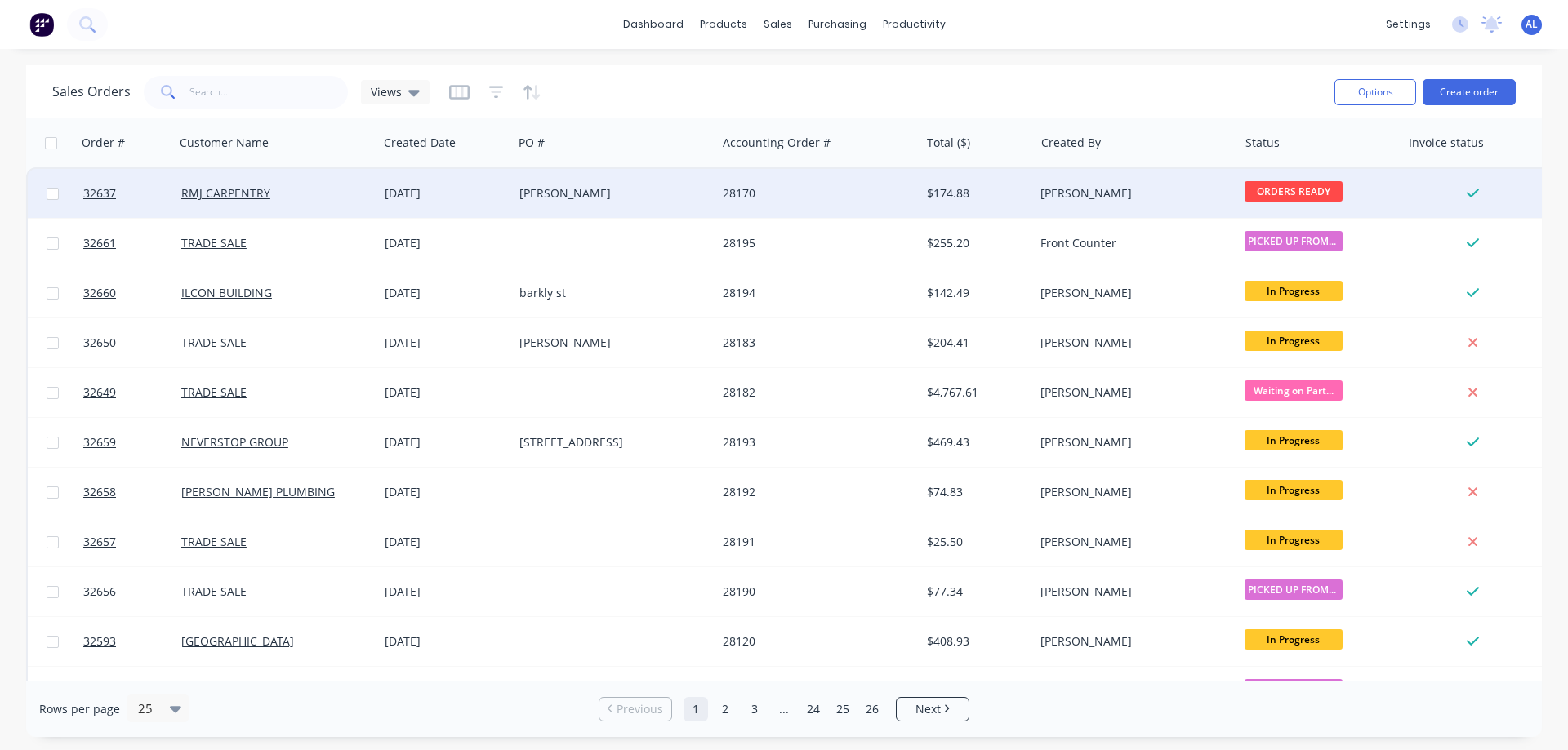
click at [1034, 190] on div "[PERSON_NAME]" at bounding box center [1135, 193] width 204 height 49
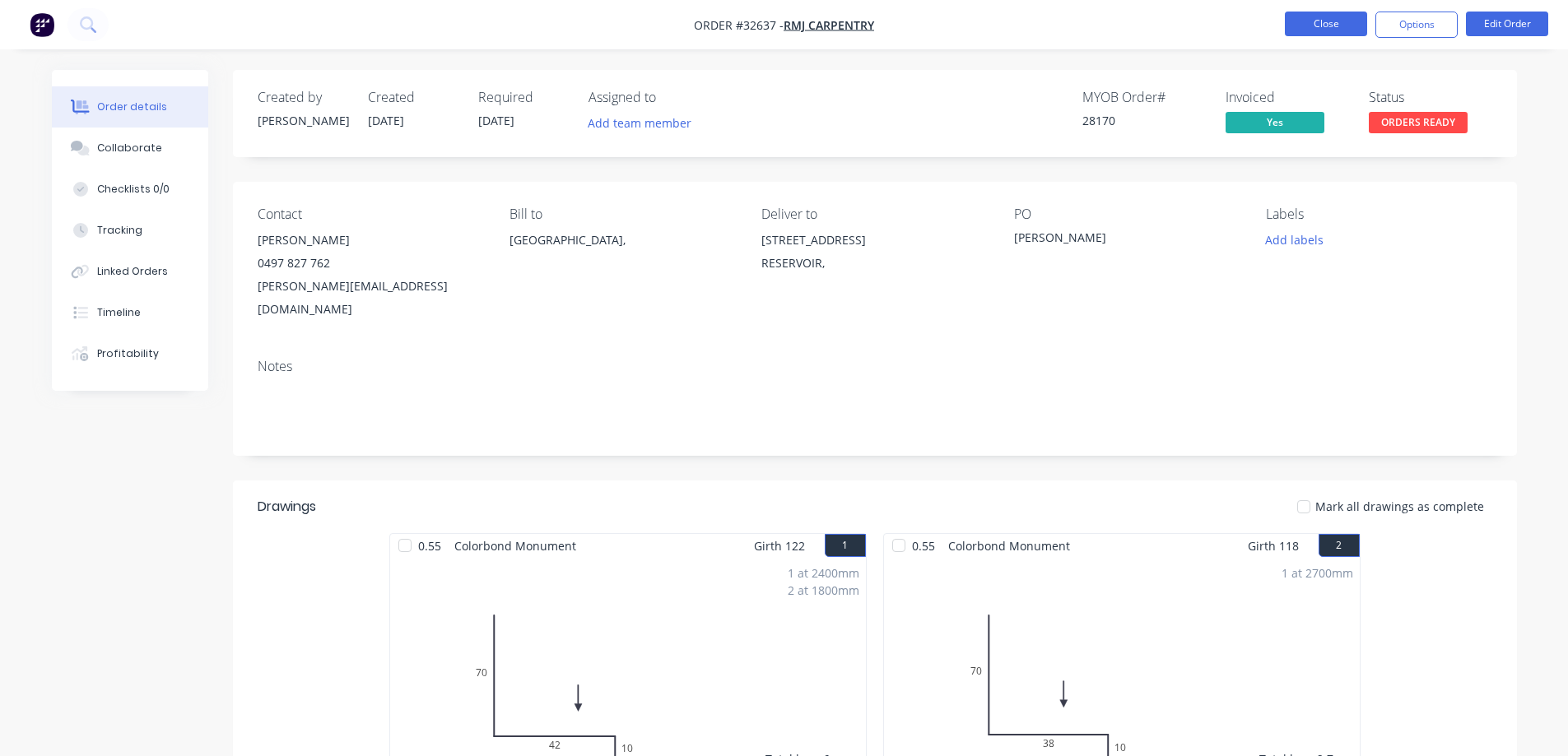
click at [1346, 30] on button "Close" at bounding box center [1326, 24] width 83 height 25
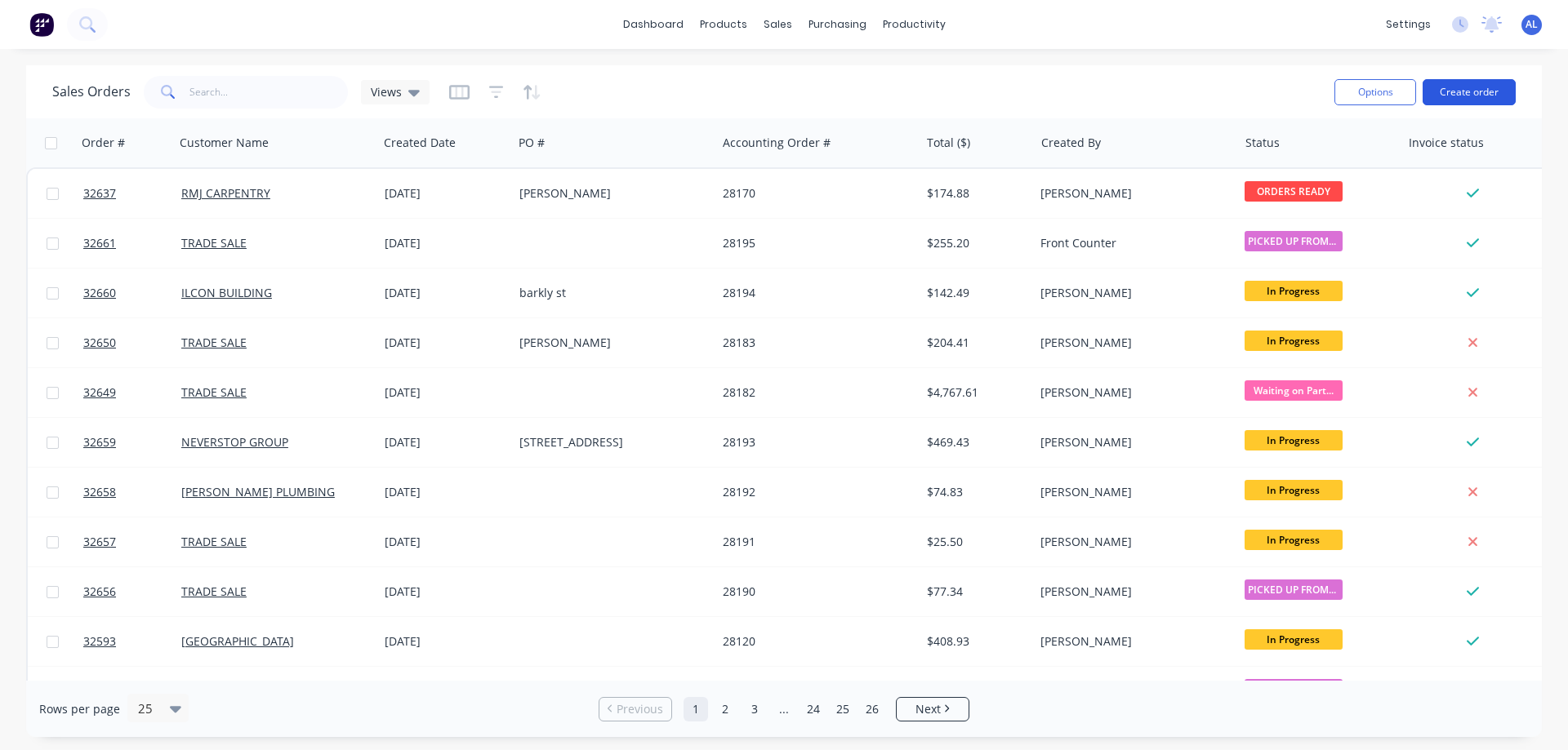
click at [1477, 92] on button "Create order" at bounding box center [1468, 92] width 93 height 26
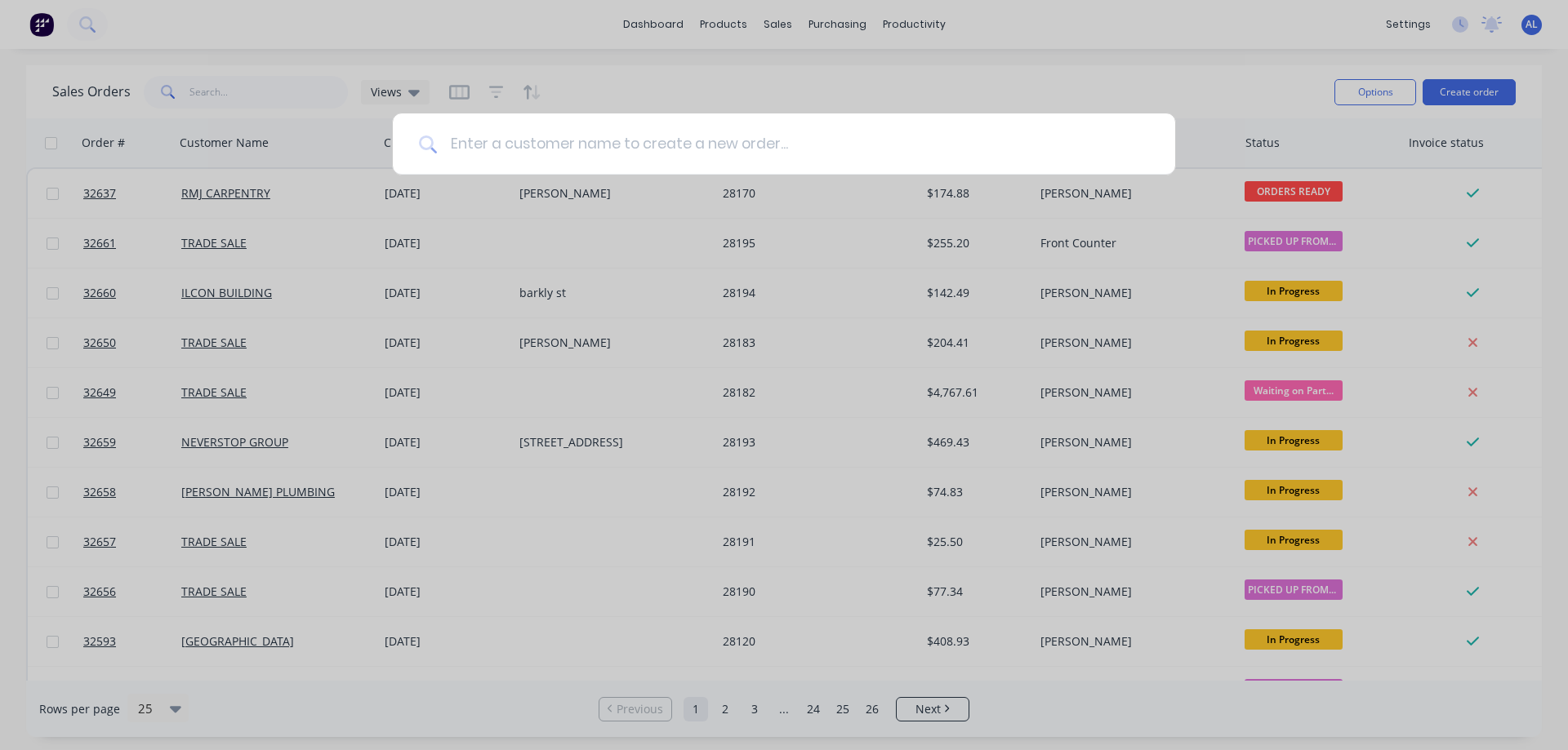
click at [675, 148] on input at bounding box center [793, 143] width 712 height 61
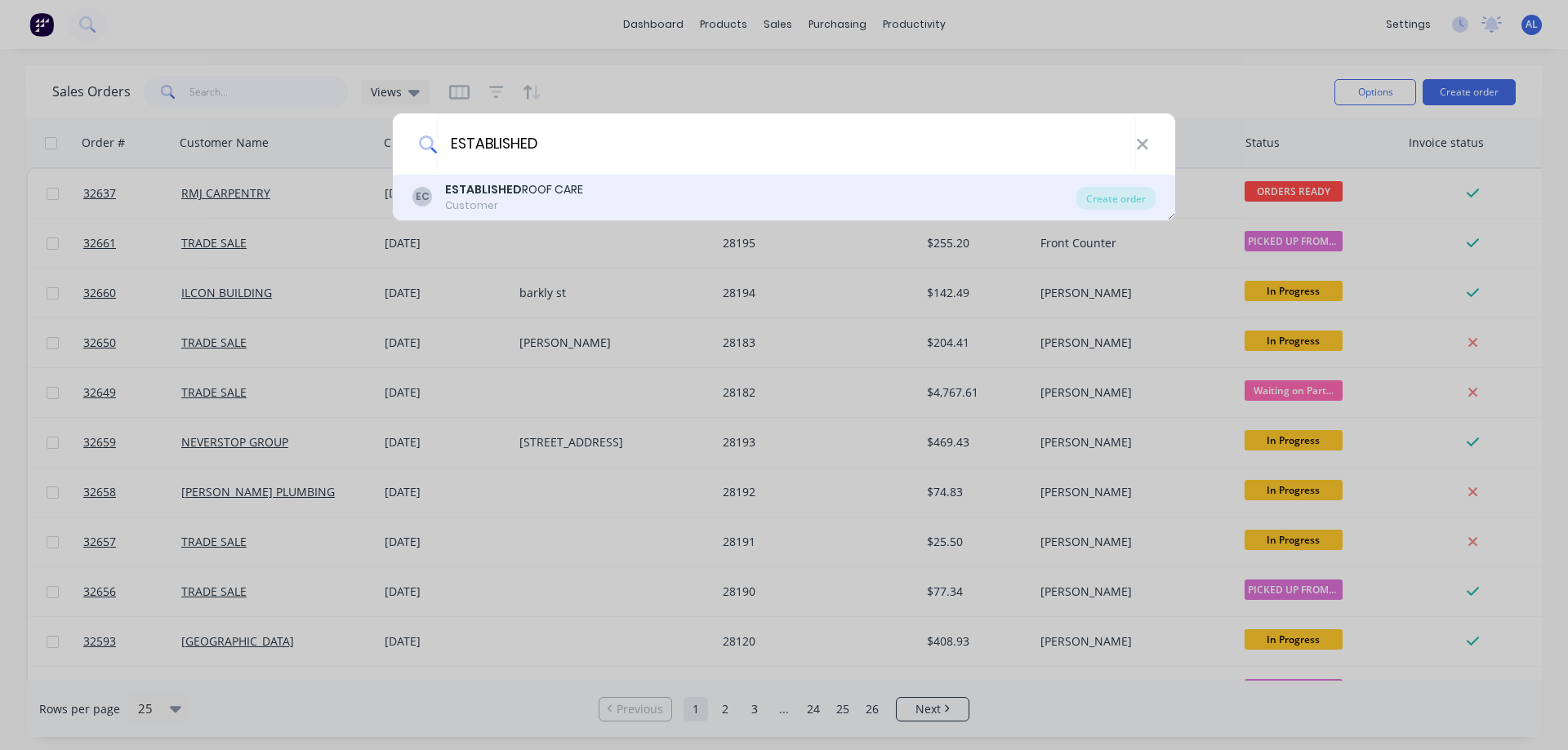
type input "ESTABLISHED"
click at [614, 195] on div "EC ESTABLISHED ROOF CARE Customer" at bounding box center [744, 197] width 663 height 32
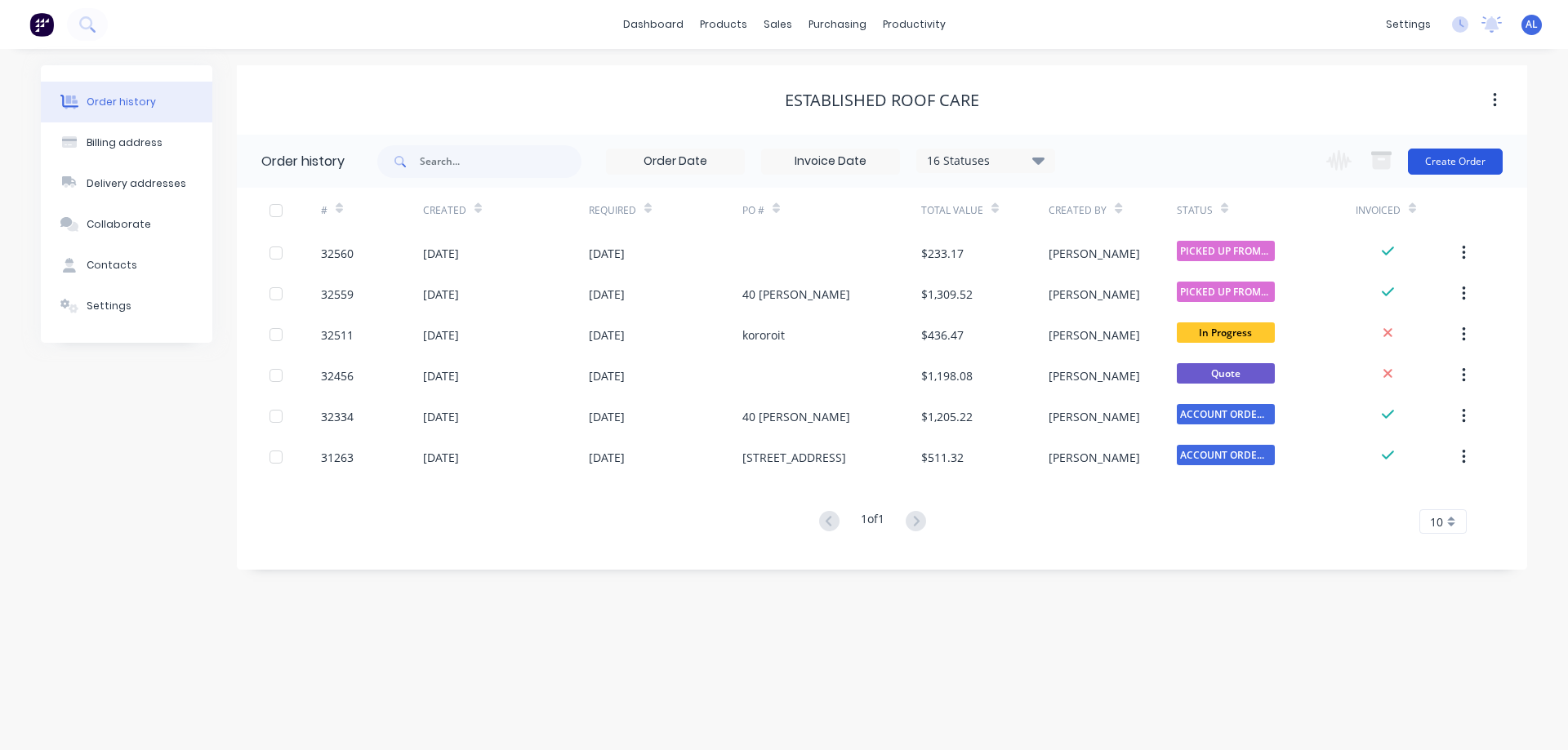
click at [1433, 163] on button "Create Order" at bounding box center [1455, 162] width 95 height 26
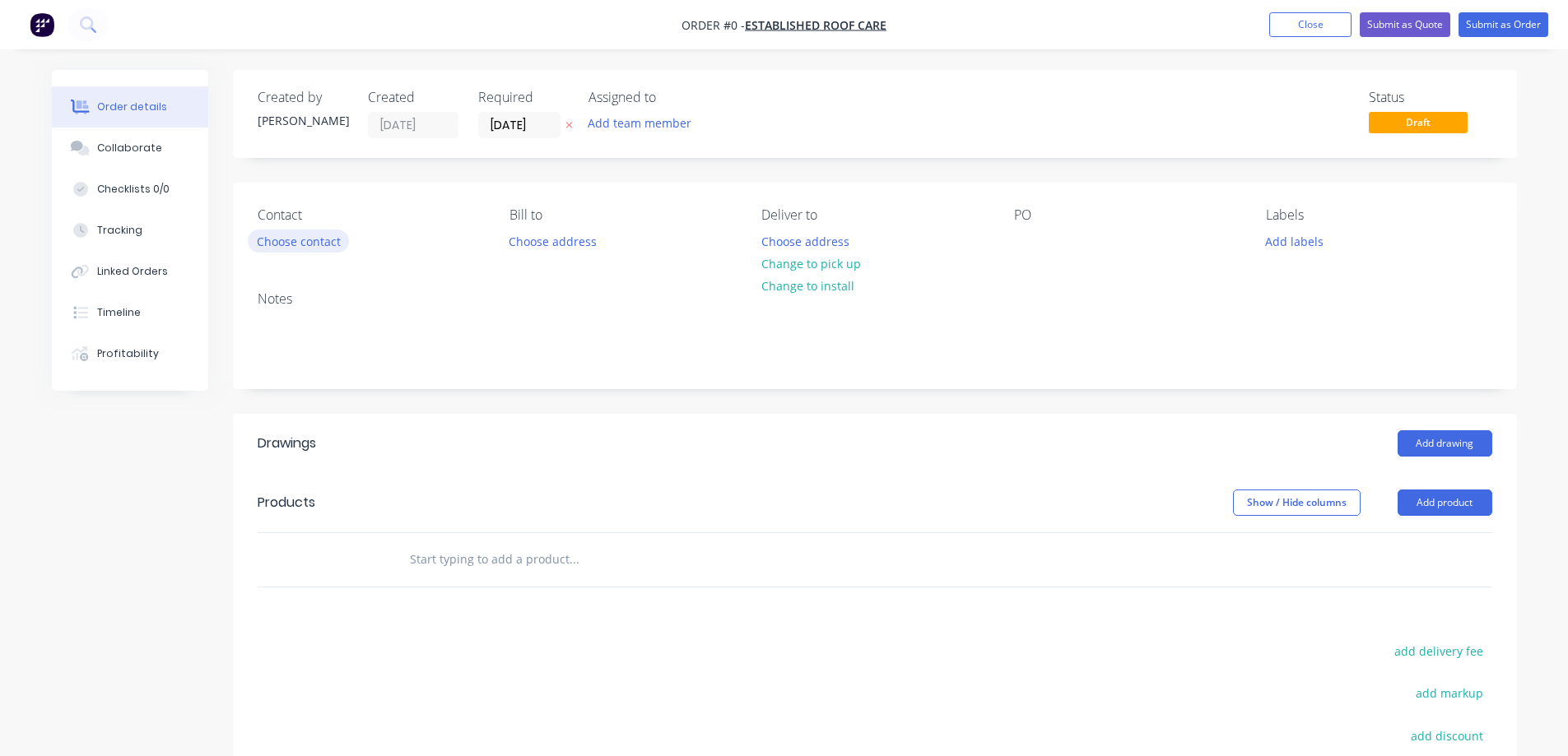
click at [330, 250] on button "Choose contact" at bounding box center [298, 240] width 102 height 22
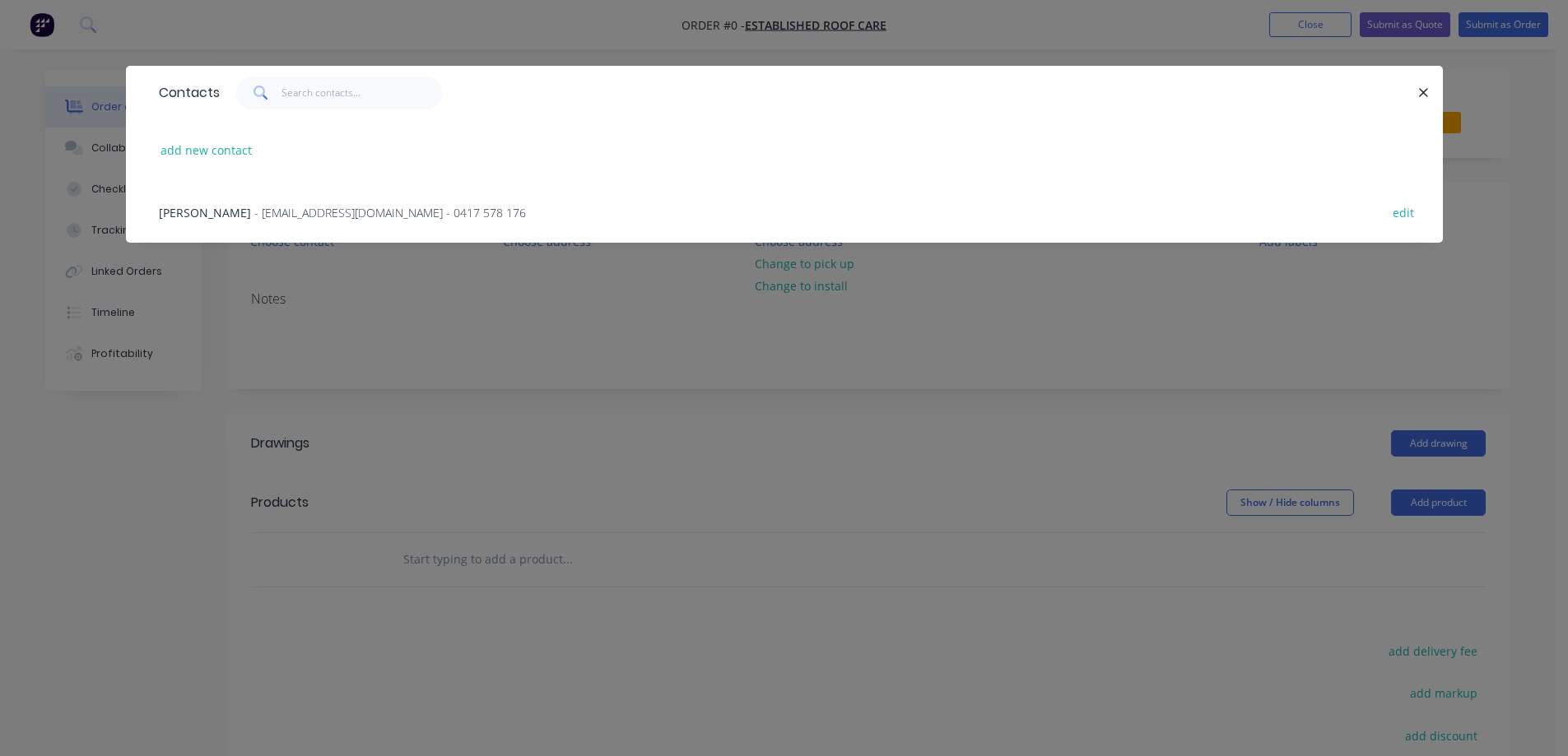
click at [311, 218] on span "- [EMAIL_ADDRESS][DOMAIN_NAME] - 0417 578 176" at bounding box center [390, 213] width 272 height 15
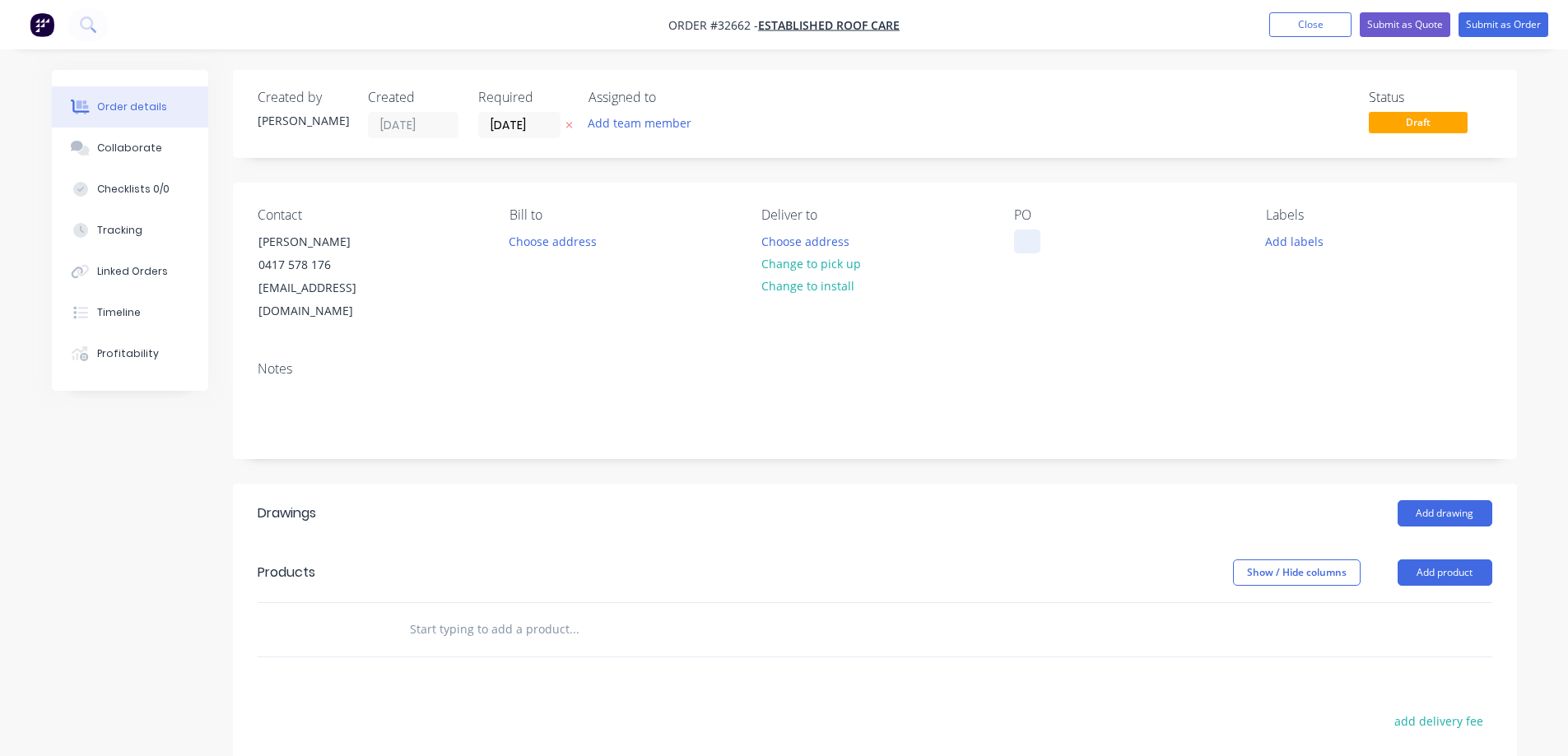
click at [1024, 237] on div at bounding box center [1027, 241] width 27 height 24
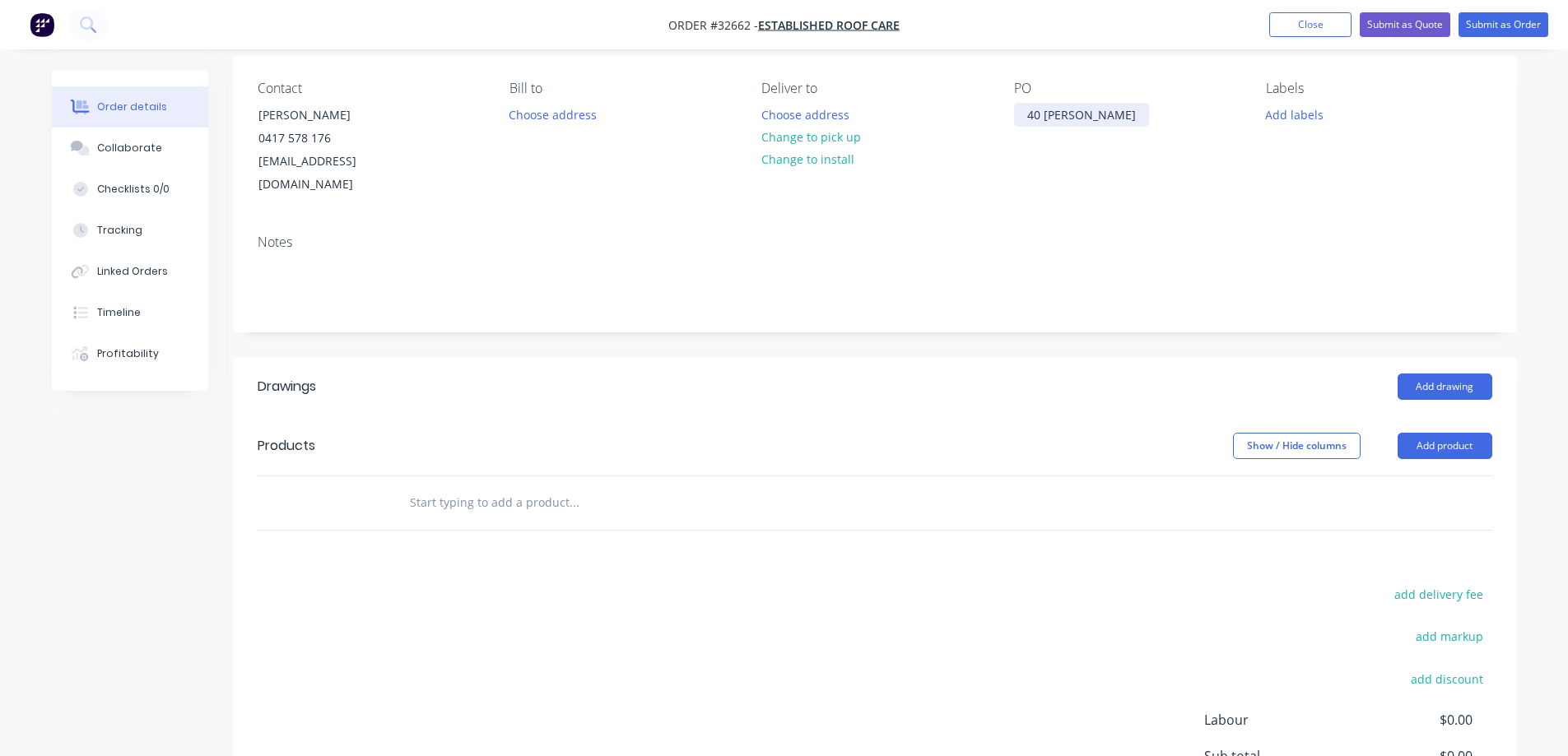
scroll to position [247, 0]
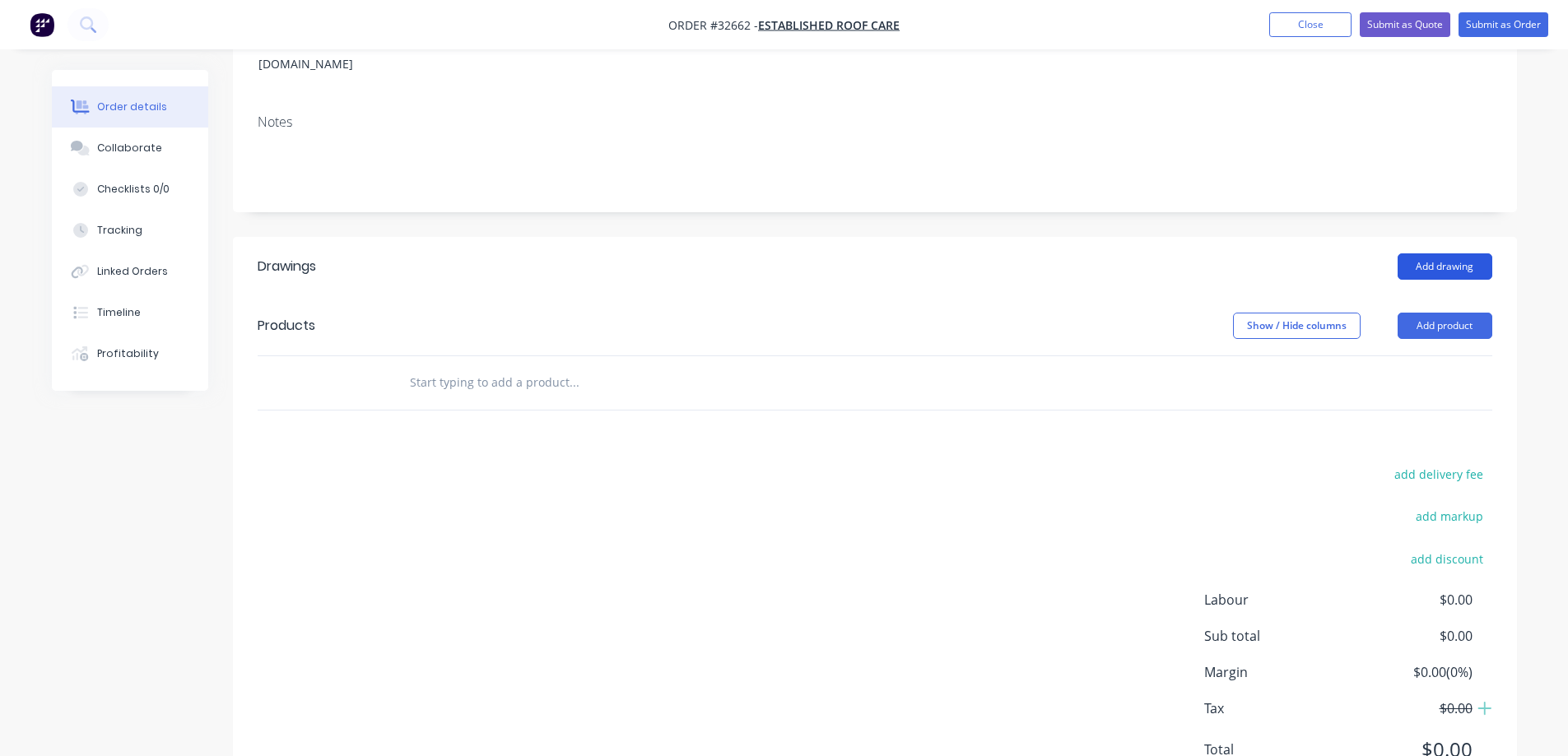
click at [1428, 254] on button "Add drawing" at bounding box center [1445, 267] width 95 height 27
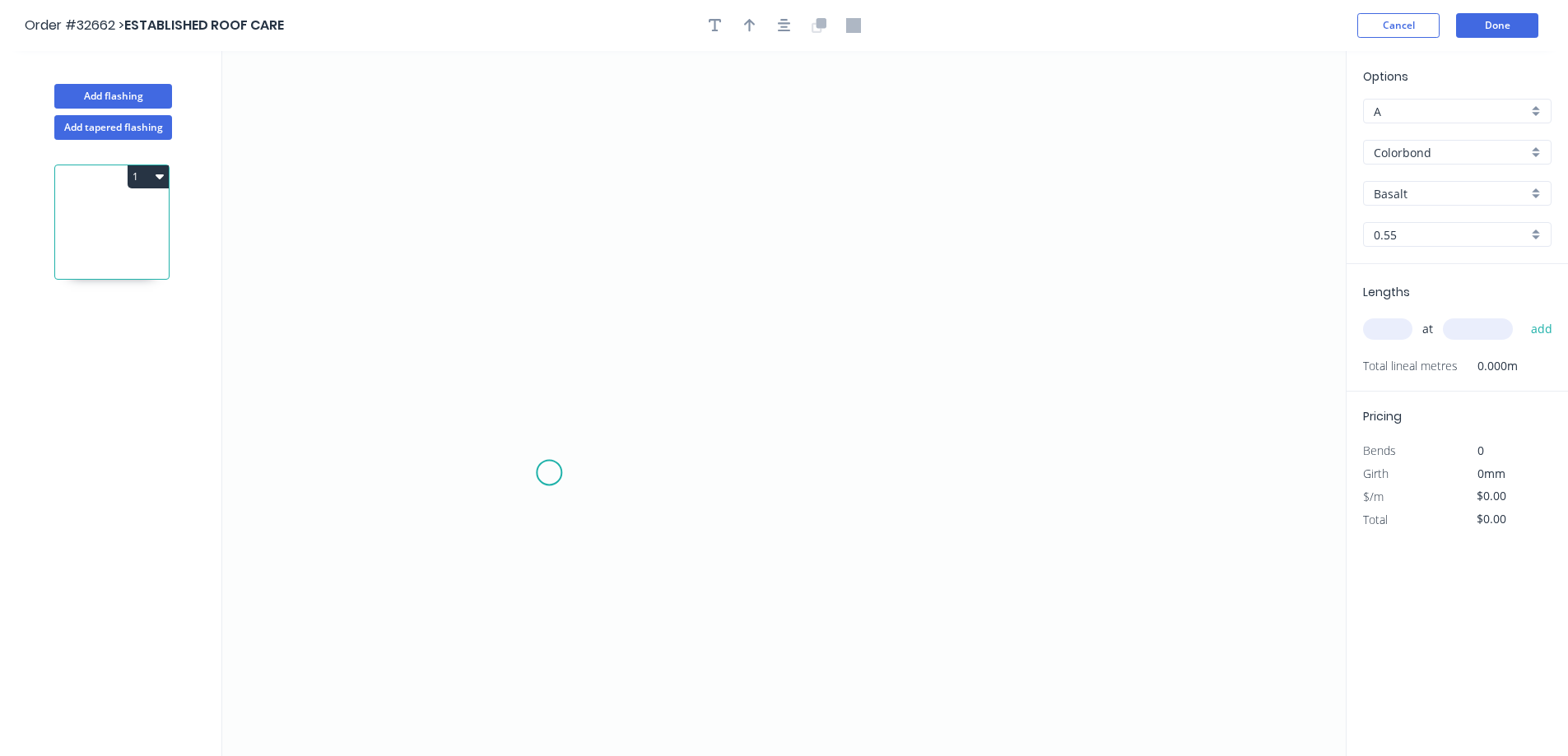
click at [549, 473] on icon "0" at bounding box center [784, 404] width 1124 height 706
click at [560, 228] on icon "0" at bounding box center [784, 404] width 1124 height 706
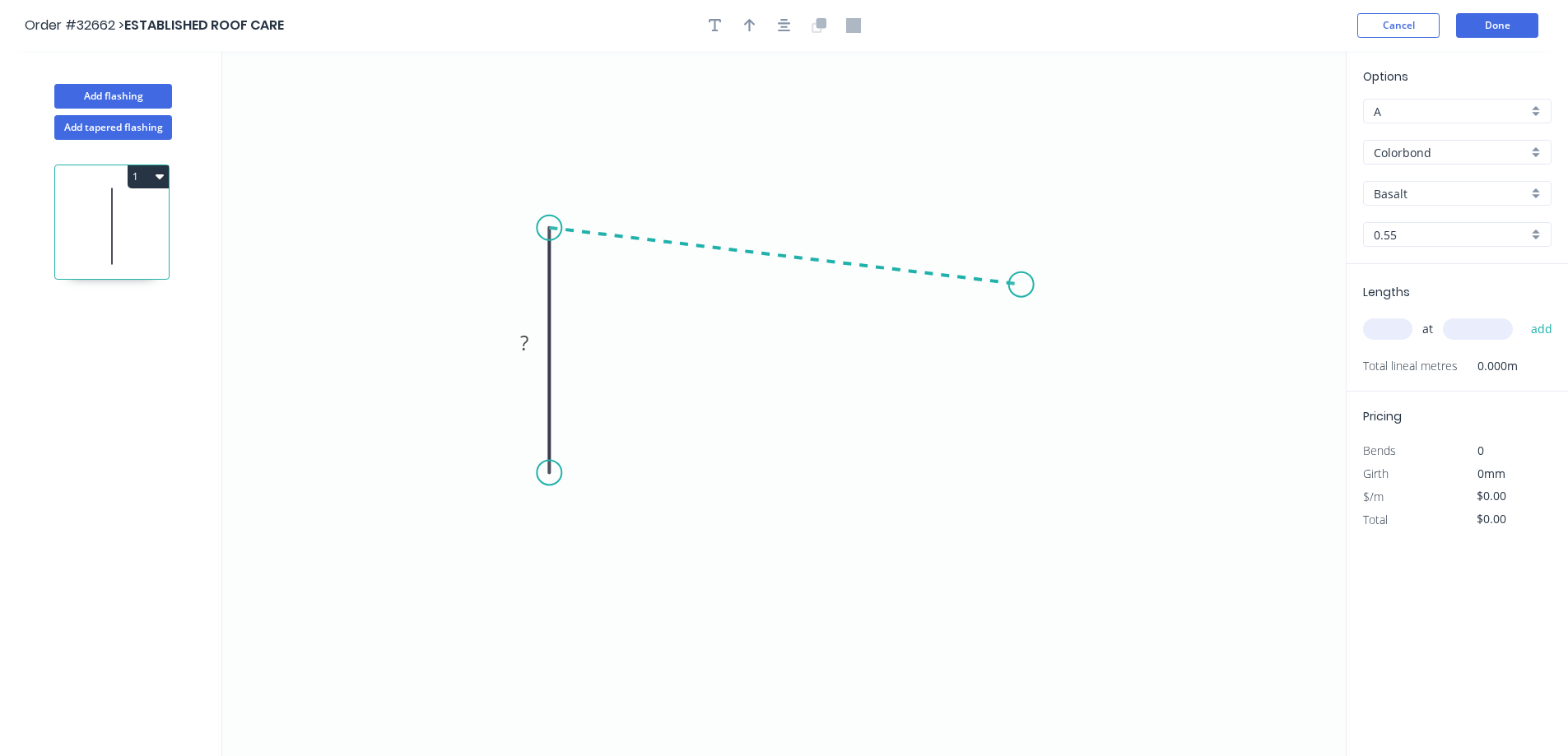
click at [1021, 285] on icon "0 ?" at bounding box center [784, 404] width 1124 height 706
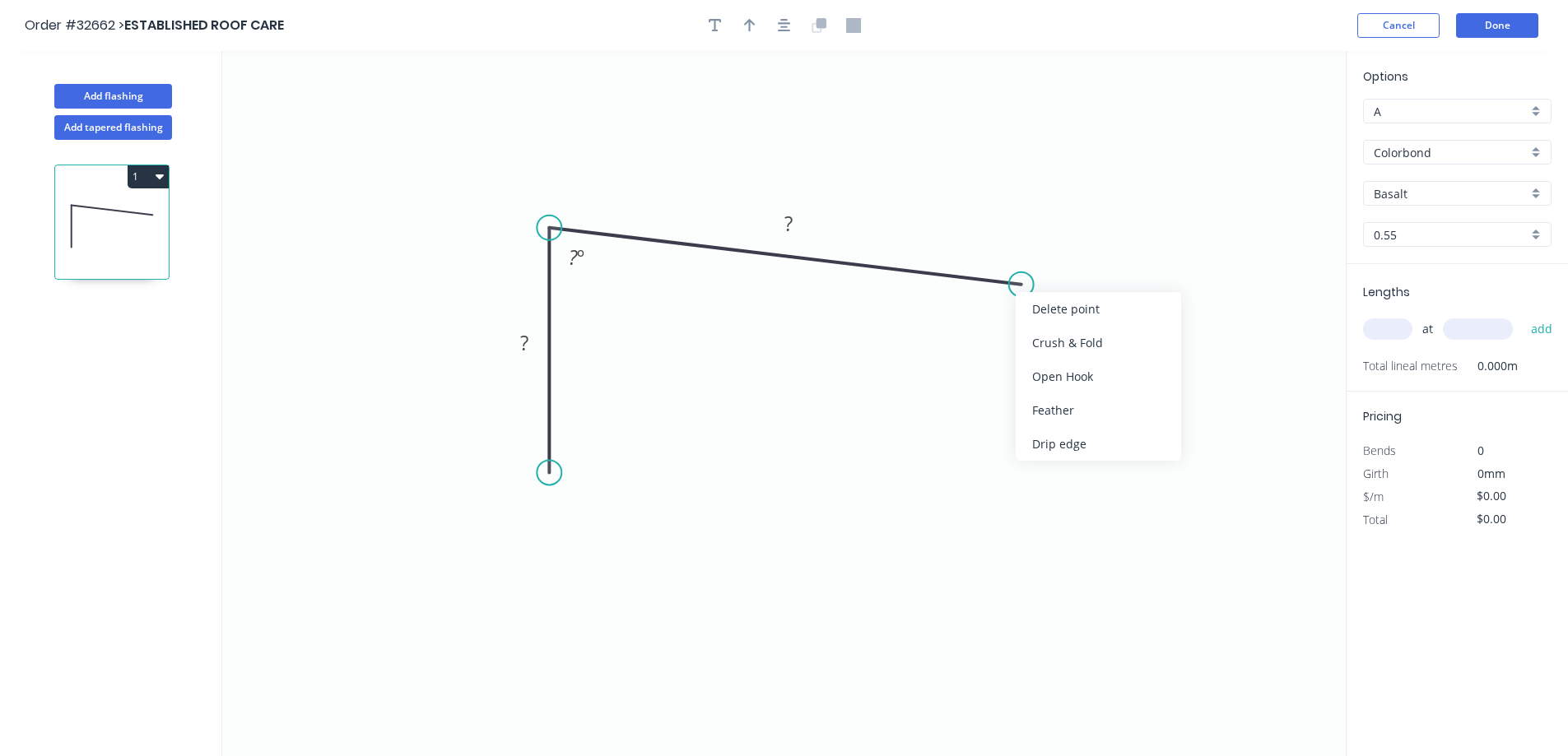
click at [1087, 404] on div "Feather" at bounding box center [1098, 410] width 165 height 34
click at [798, 225] on rect at bounding box center [788, 224] width 33 height 23
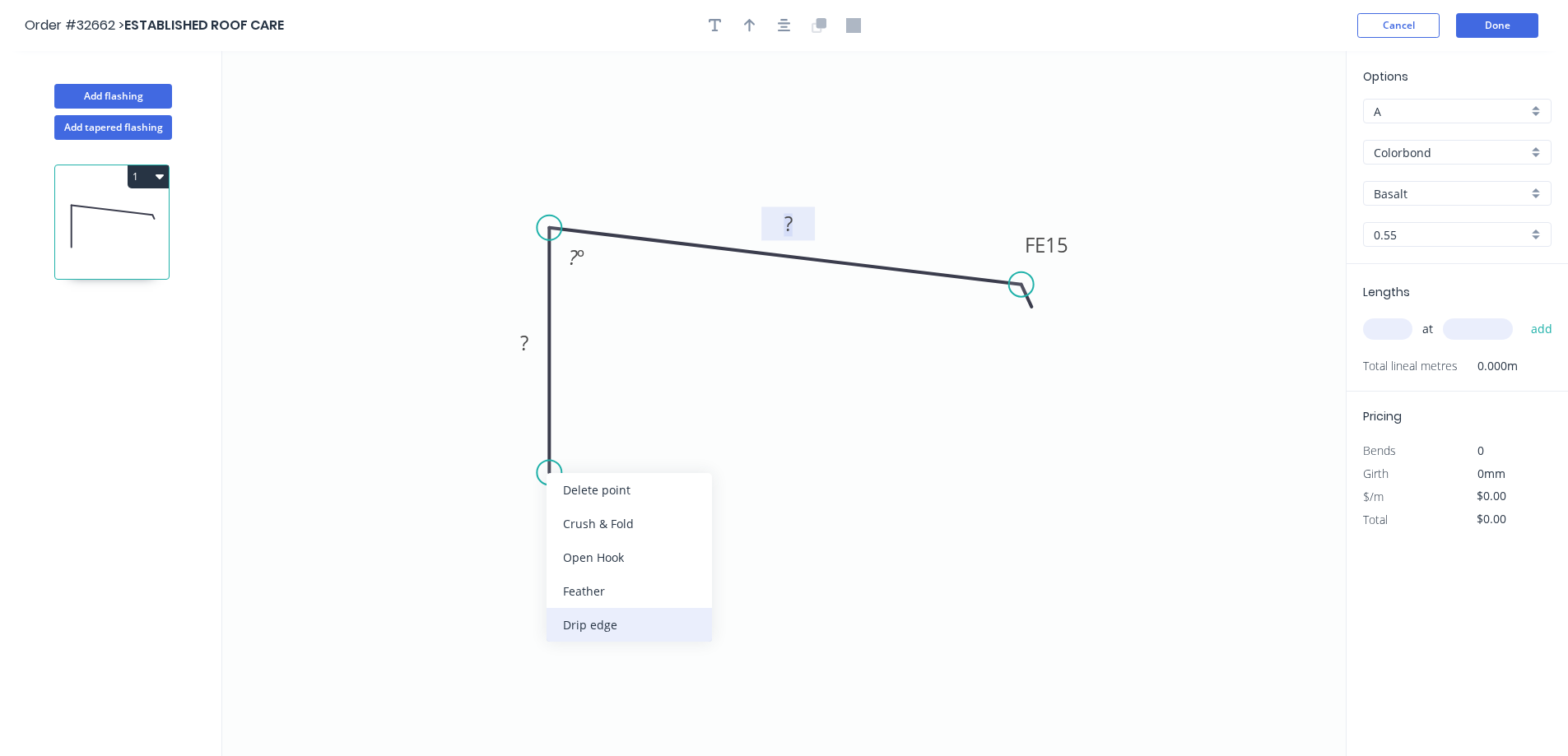
click at [655, 621] on div "Drip edge" at bounding box center [629, 625] width 165 height 34
drag, startPoint x: 535, startPoint y: 334, endPoint x: 656, endPoint y: 354, distance: 122.6
click at [536, 334] on rect at bounding box center [524, 344] width 33 height 23
type input "$16.67"
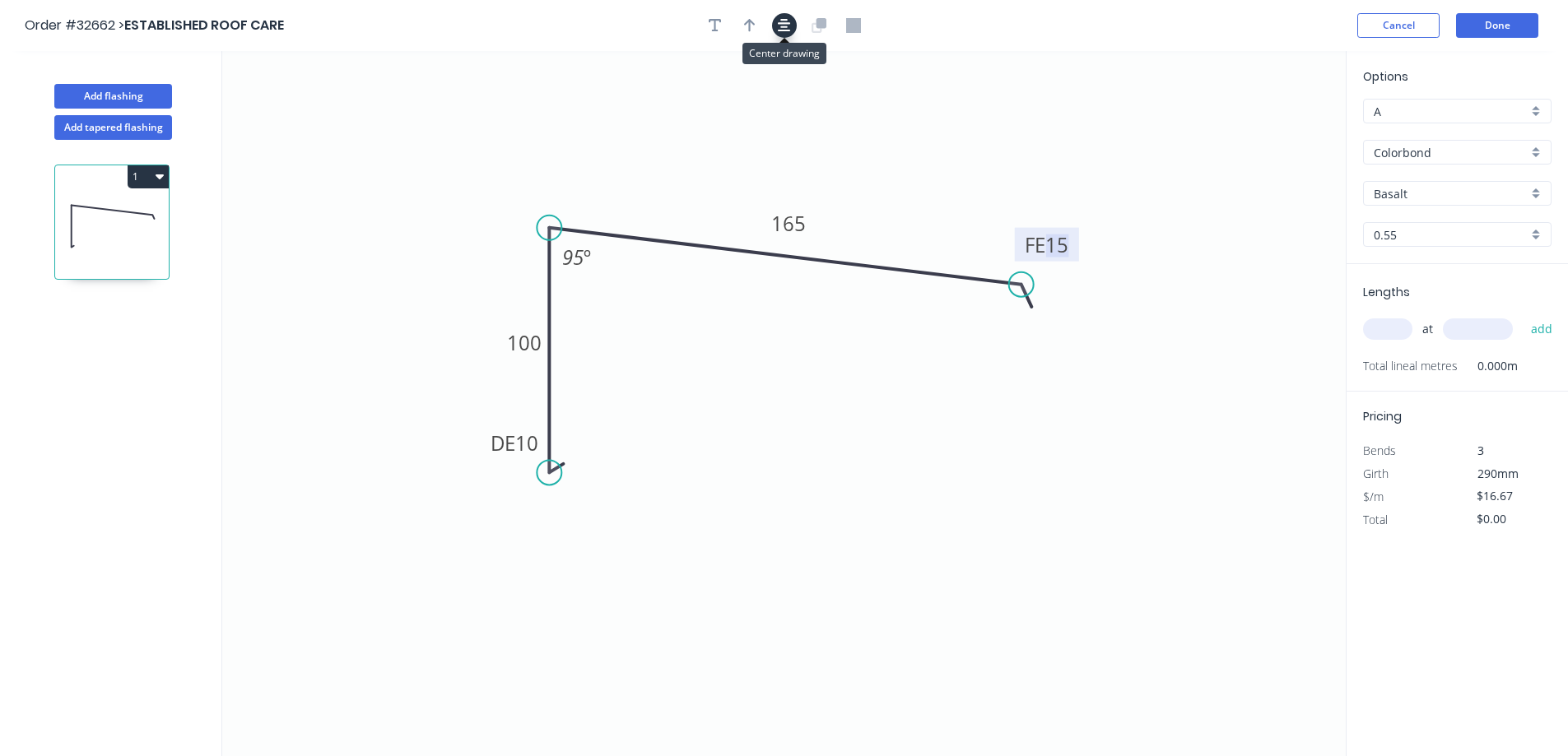
click at [777, 34] on button "button" at bounding box center [784, 26] width 25 height 25
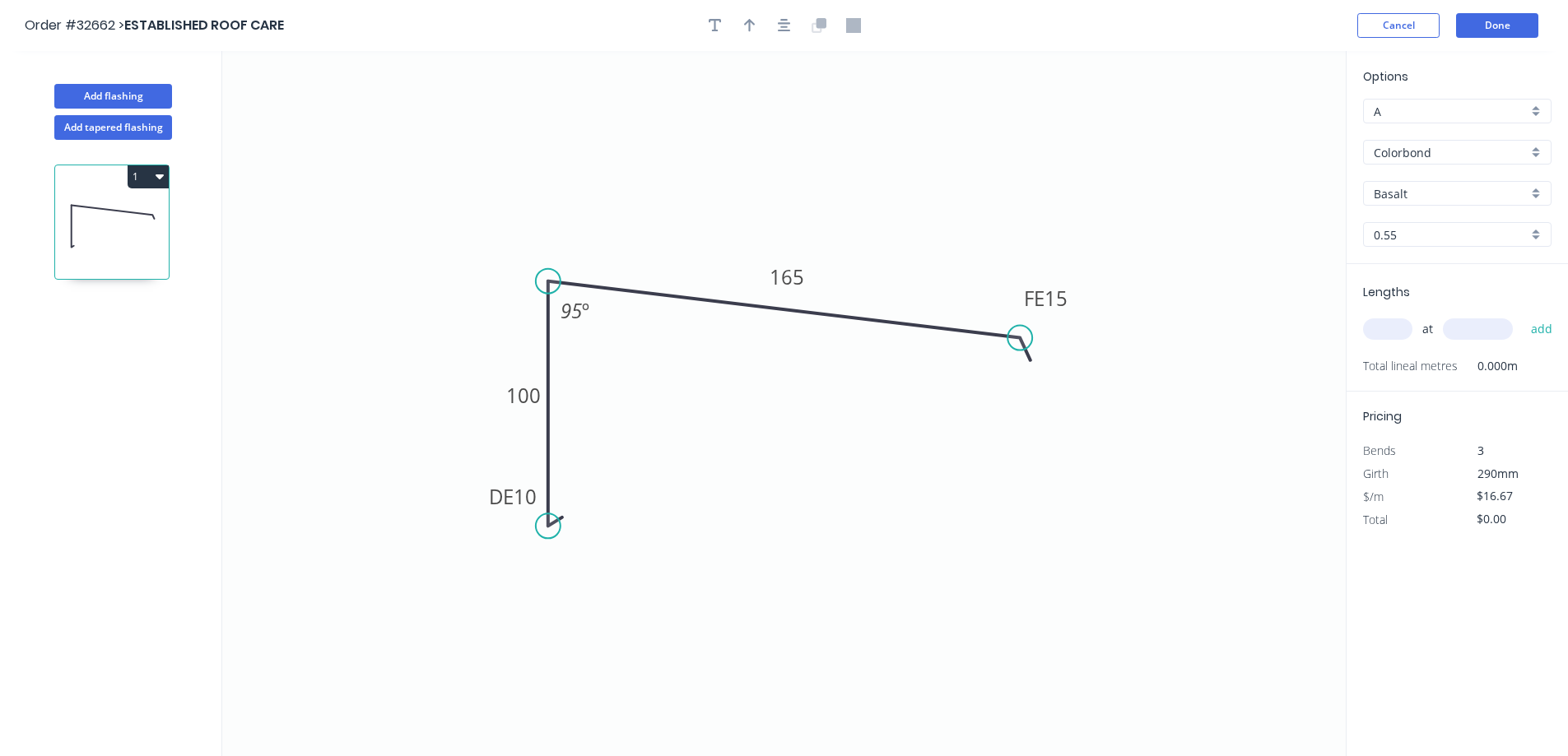
click at [1537, 151] on div "Colorbond" at bounding box center [1457, 152] width 188 height 25
click at [1454, 274] on div "Zinc" at bounding box center [1457, 270] width 187 height 28
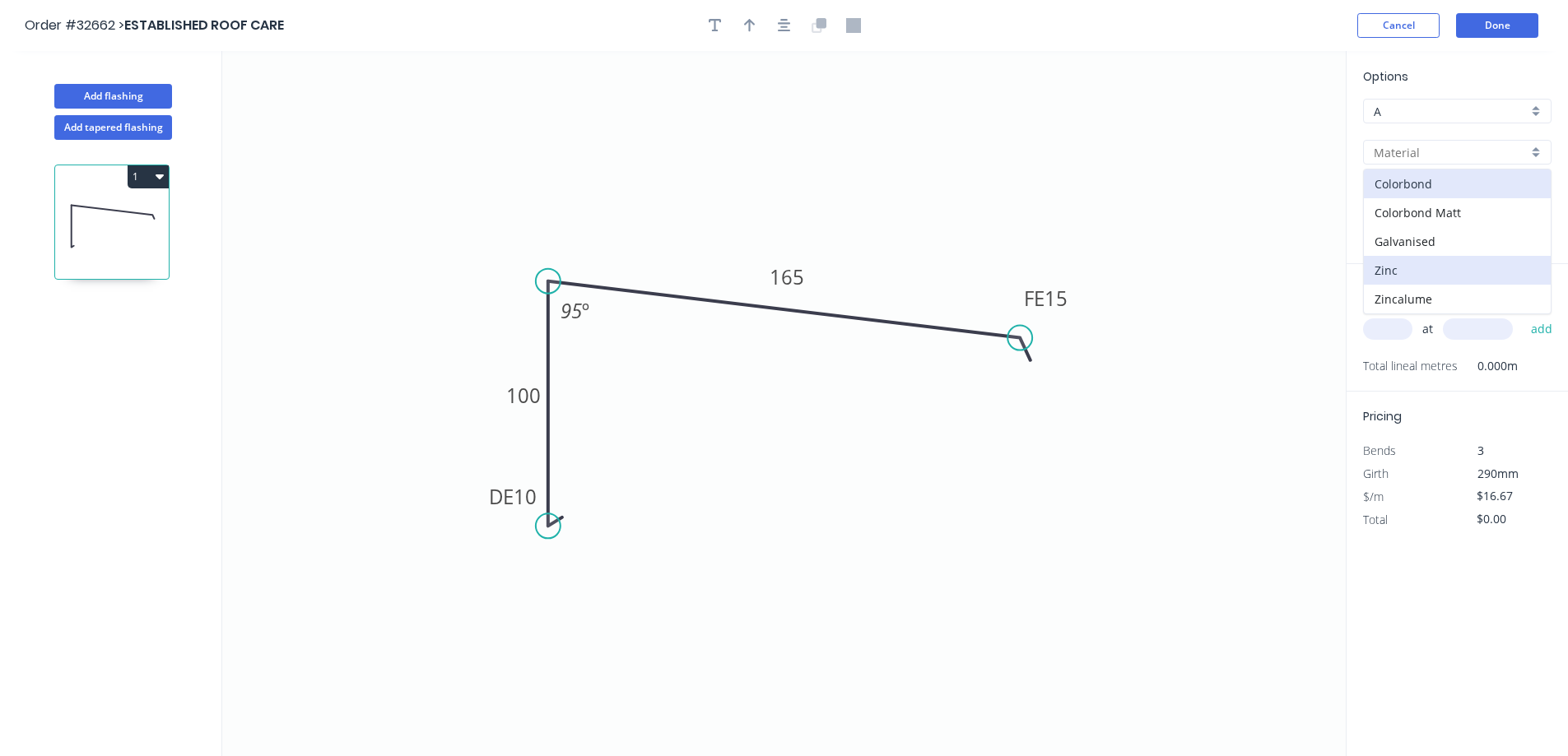
type input "Zinc"
type input "$15.15"
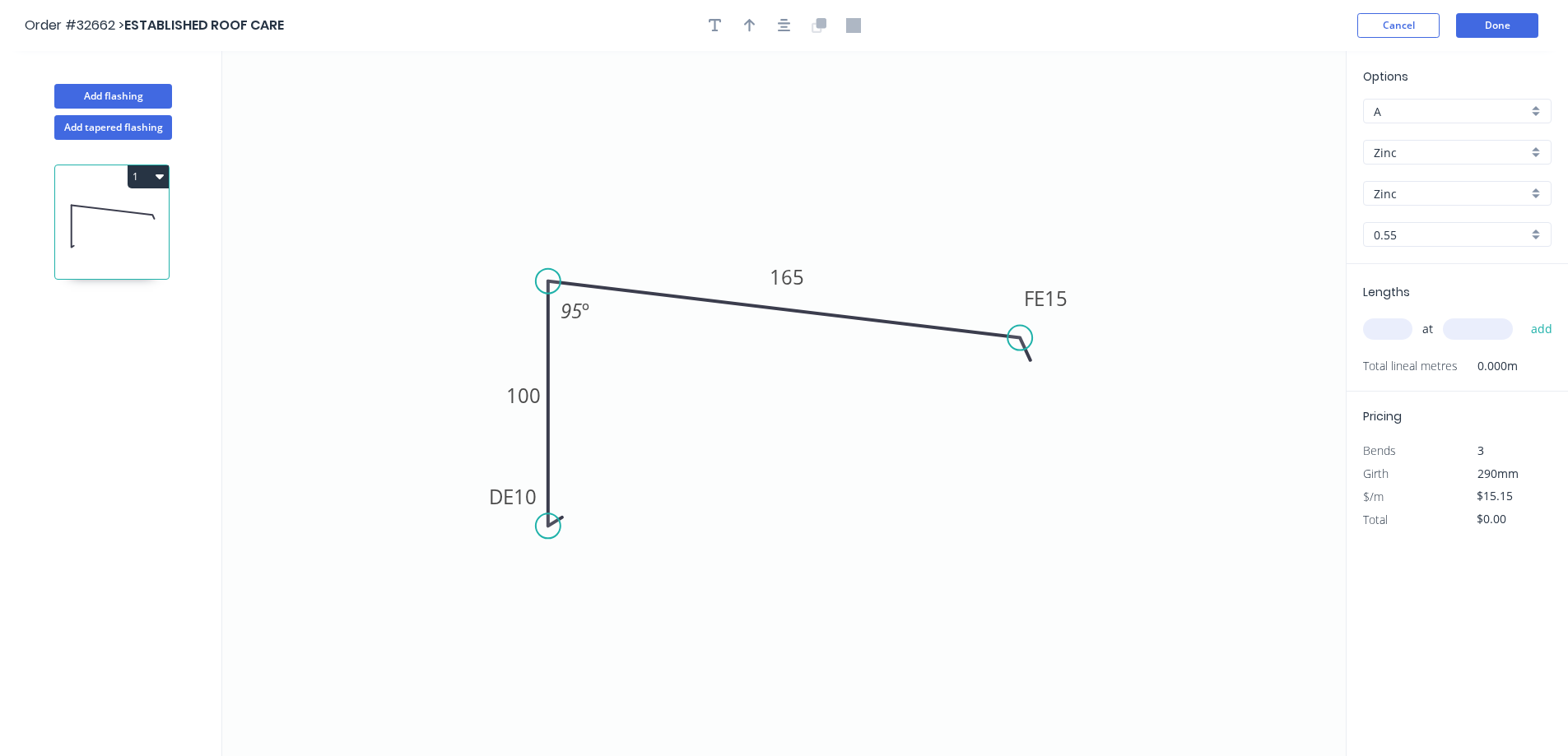
drag, startPoint x: 1384, startPoint y: 333, endPoint x: 1317, endPoint y: 329, distance: 67.1
click at [1377, 333] on input "text" at bounding box center [1388, 329] width 49 height 22
type input "1"
type input "4800"
click at [1522, 315] on button "add" at bounding box center [1541, 329] width 39 height 28
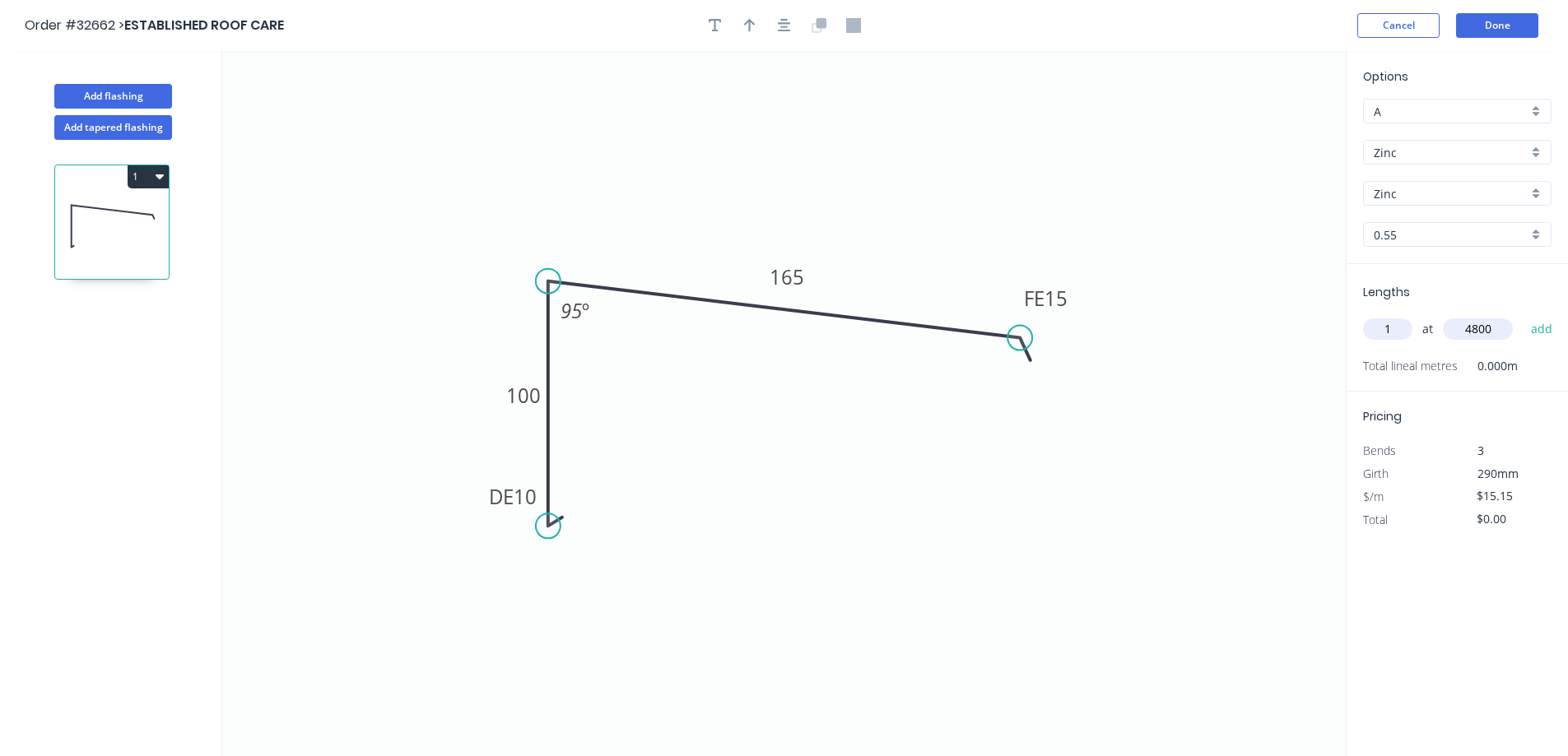
type input "$72.72"
type input "2"
type input "3000"
click at [1522, 315] on button "add" at bounding box center [1541, 329] width 39 height 28
type input "$163.62"
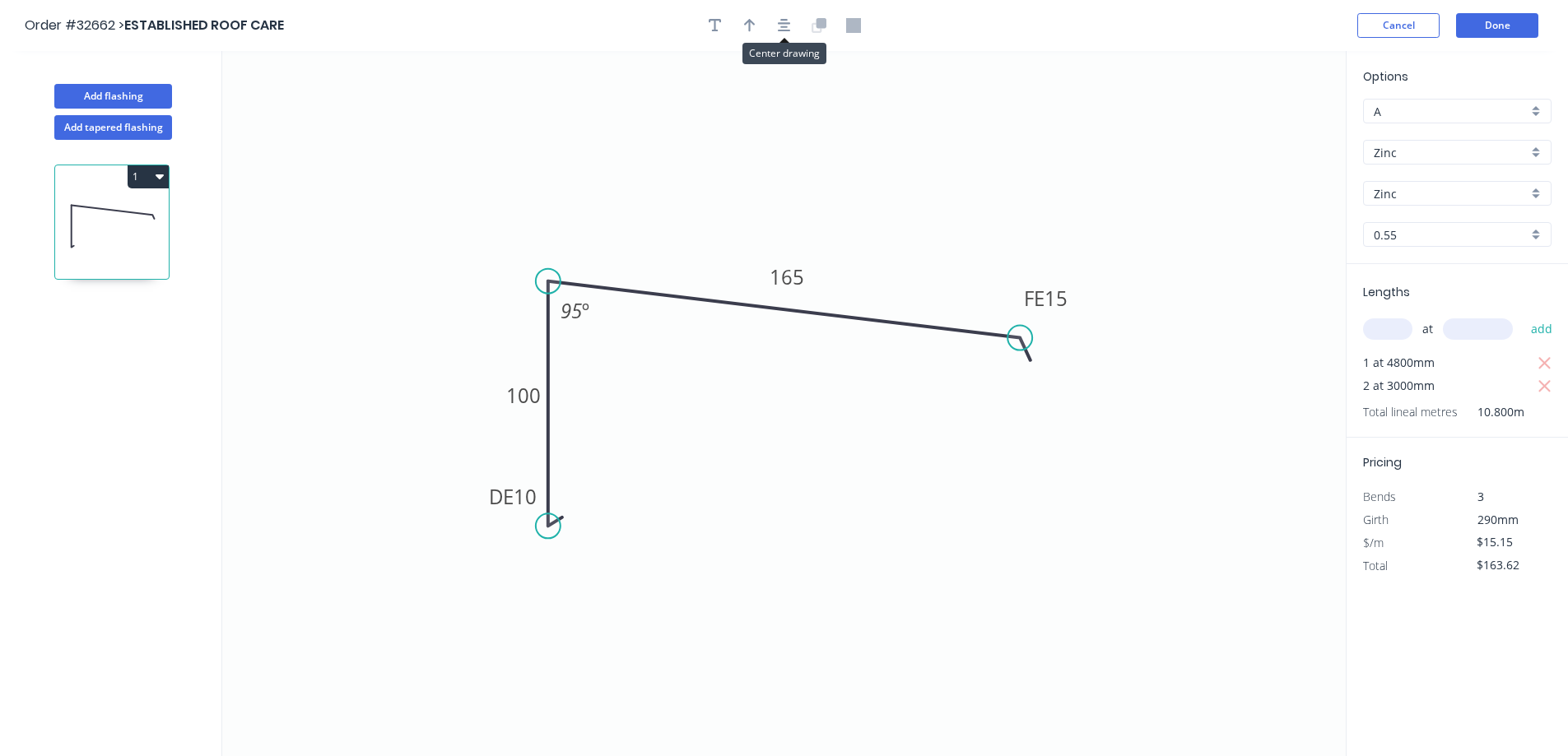
drag, startPoint x: 788, startPoint y: 25, endPoint x: 802, endPoint y: 25, distance: 14.0
click at [789, 25] on icon "button" at bounding box center [784, 26] width 13 height 15
click at [1497, 23] on button "Done" at bounding box center [1497, 26] width 83 height 25
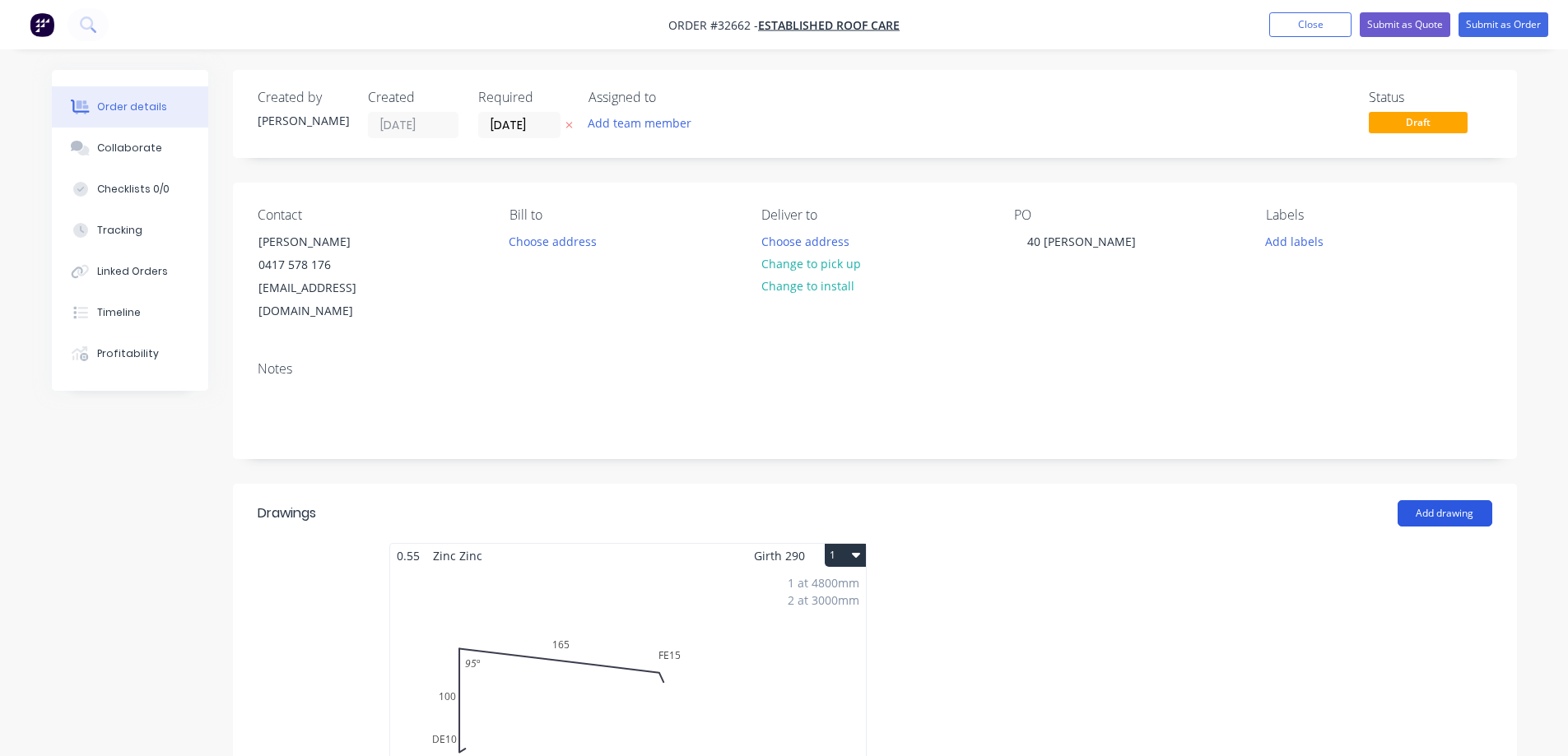
click at [1441, 501] on button "Add drawing" at bounding box center [1445, 514] width 95 height 27
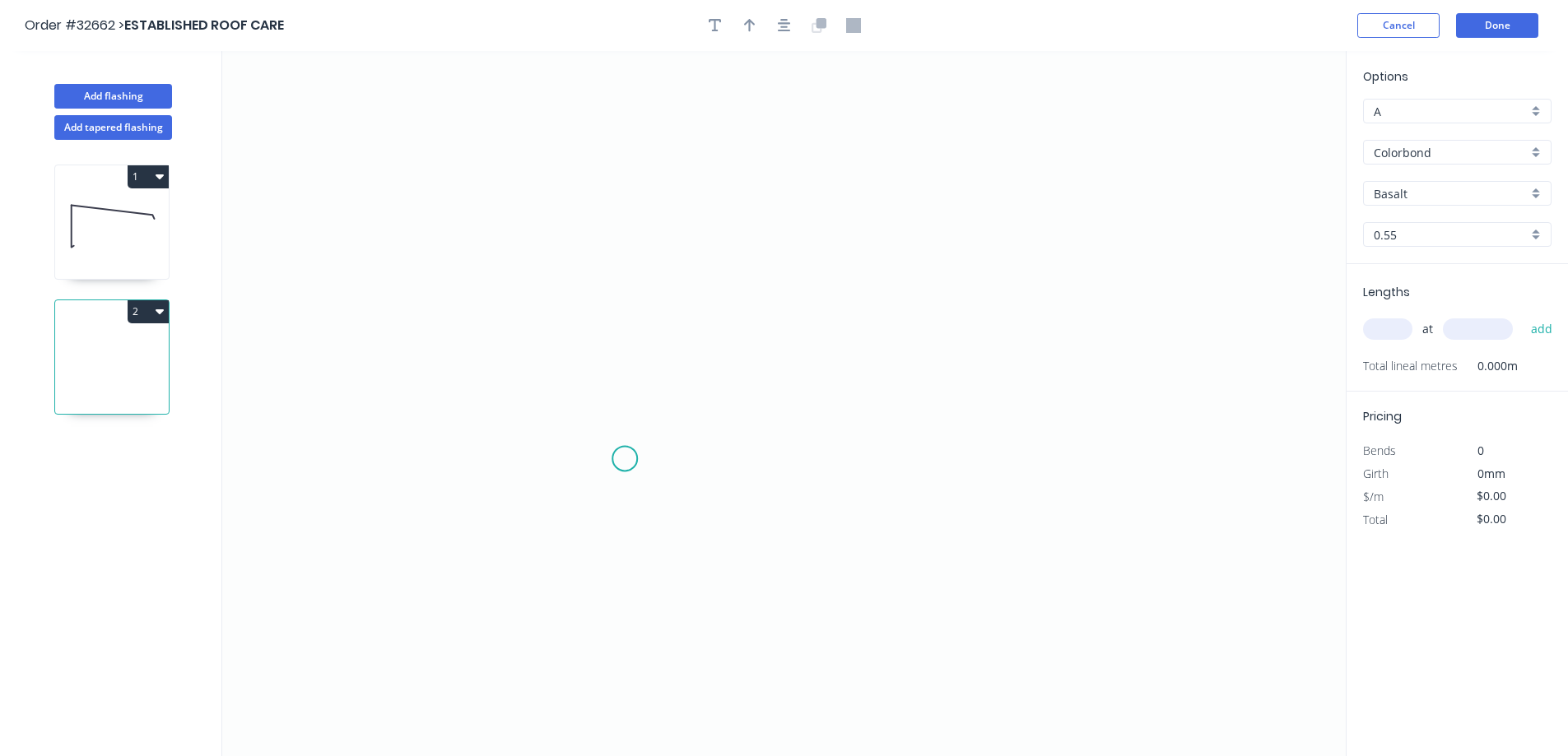
click at [625, 458] on icon "0" at bounding box center [784, 404] width 1124 height 706
drag, startPoint x: 626, startPoint y: 221, endPoint x: 698, endPoint y: 190, distance: 78.4
click at [627, 220] on icon "0" at bounding box center [784, 404] width 1124 height 706
click at [1042, 283] on icon "0 ?" at bounding box center [784, 404] width 1124 height 706
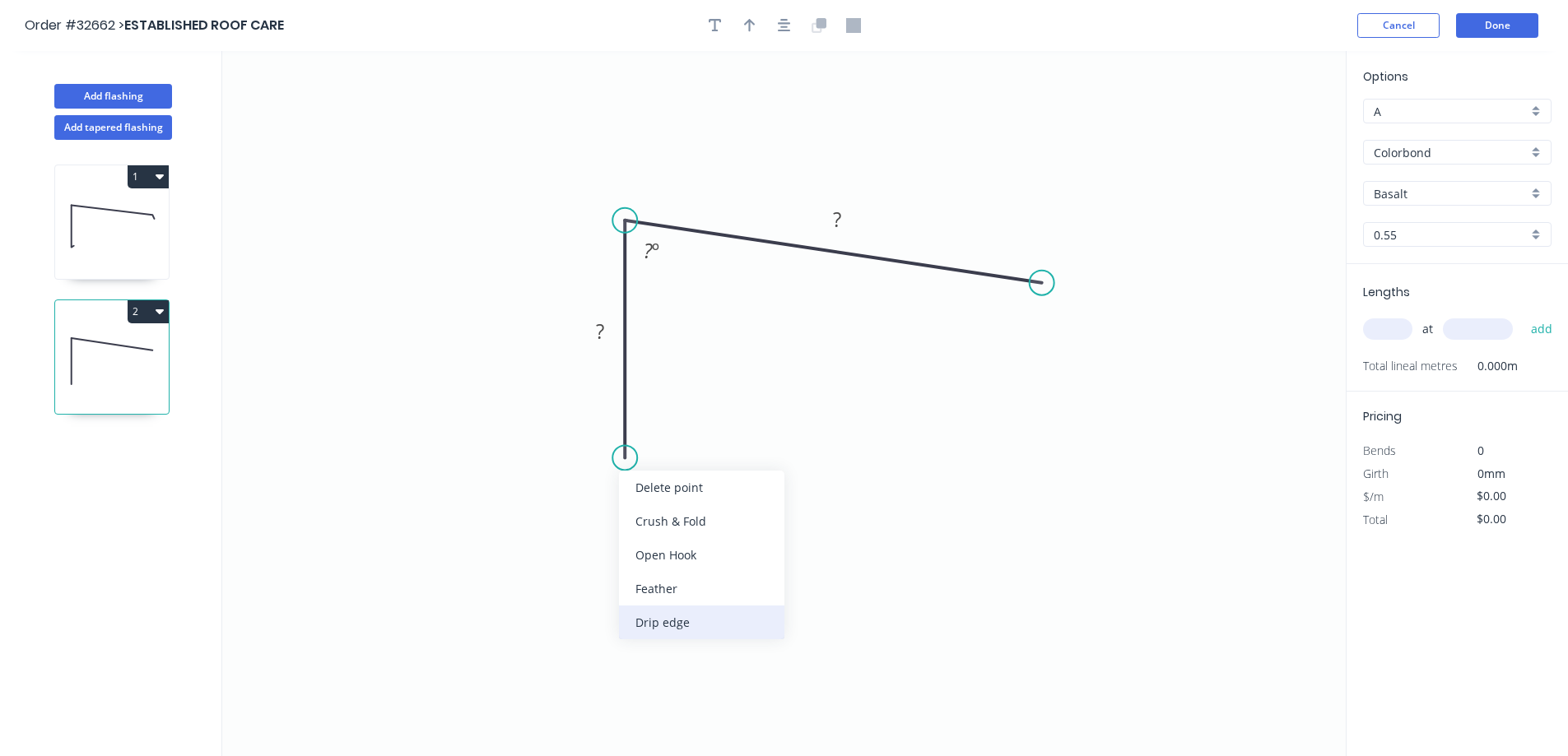
click at [688, 620] on div "Drip edge" at bounding box center [702, 623] width 165 height 34
click at [606, 328] on rect at bounding box center [599, 332] width 33 height 23
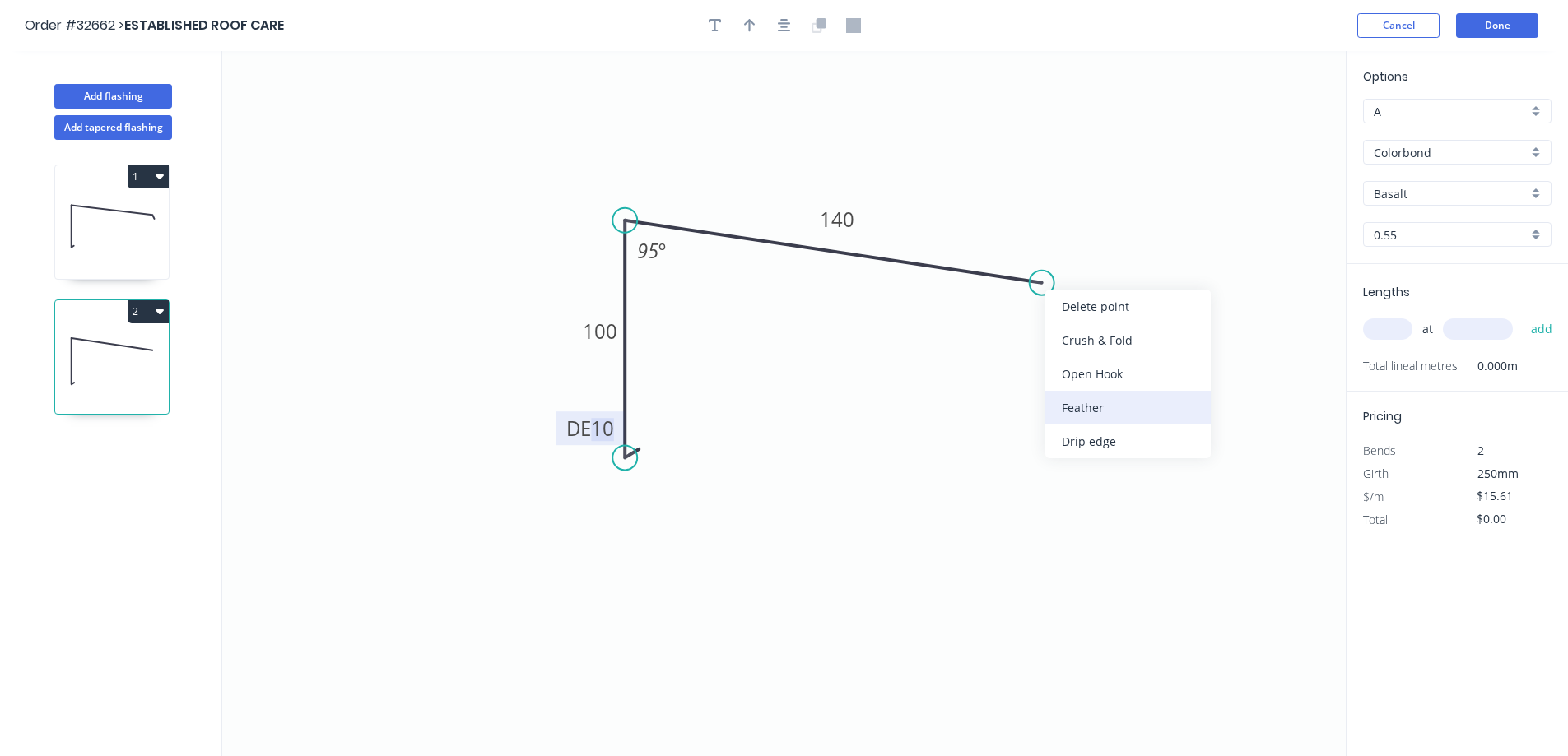
click at [1116, 410] on div "Feather" at bounding box center [1127, 408] width 165 height 34
type input "$16.67"
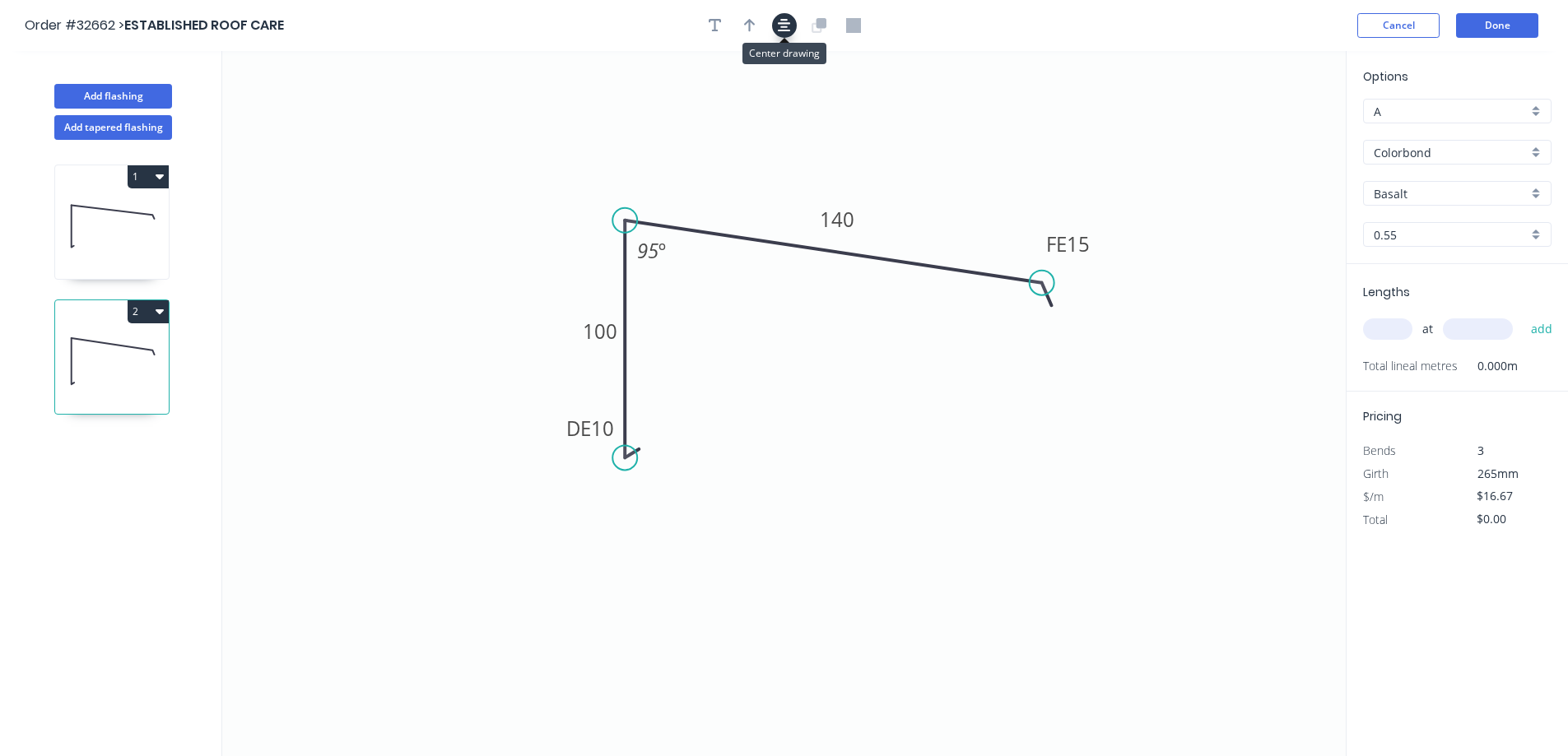
click at [776, 26] on button "button" at bounding box center [784, 26] width 25 height 25
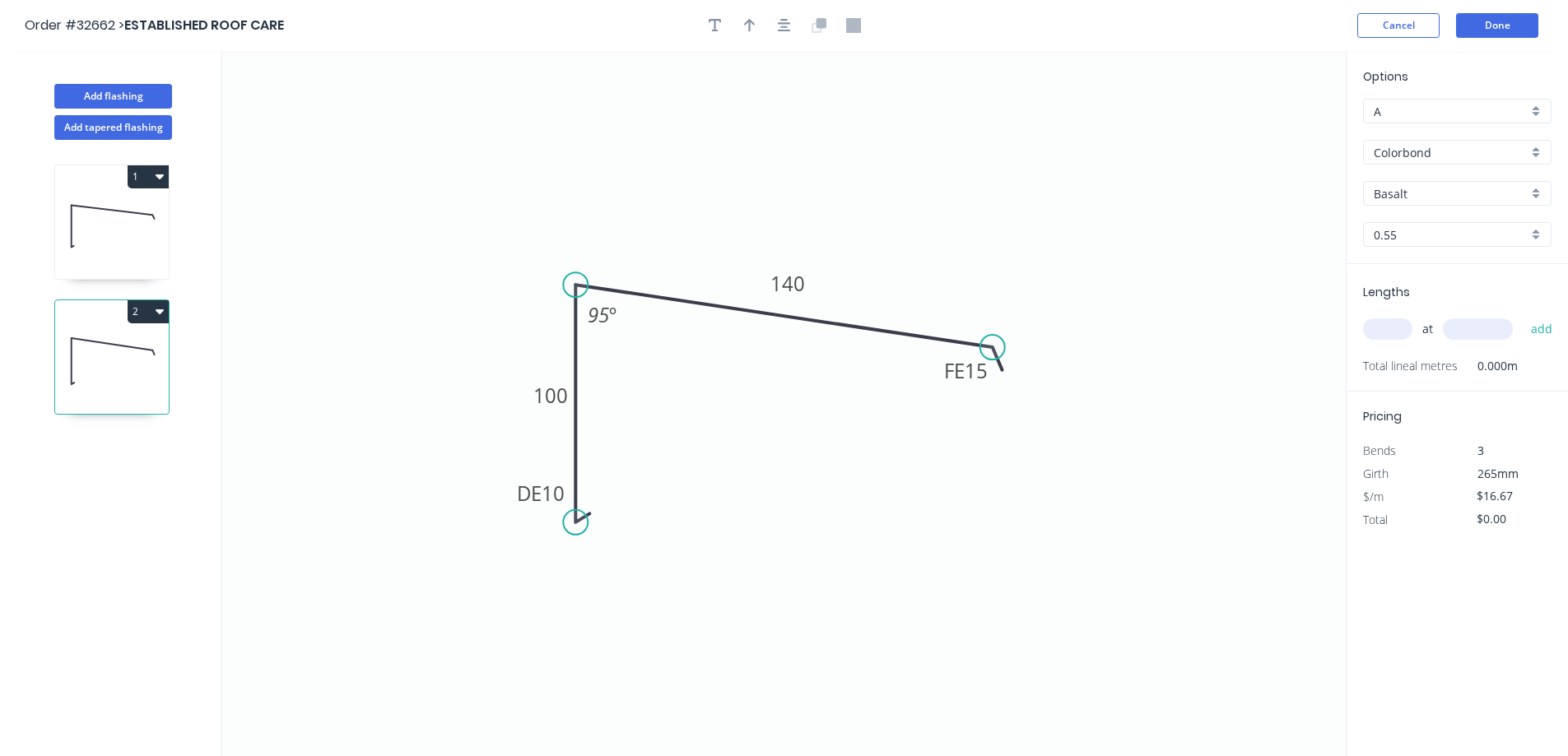
click at [1540, 144] on div "Colorbond" at bounding box center [1457, 152] width 188 height 25
click at [1408, 273] on div "Zinc" at bounding box center [1457, 270] width 187 height 28
type input "Zinc"
type input "$15.15"
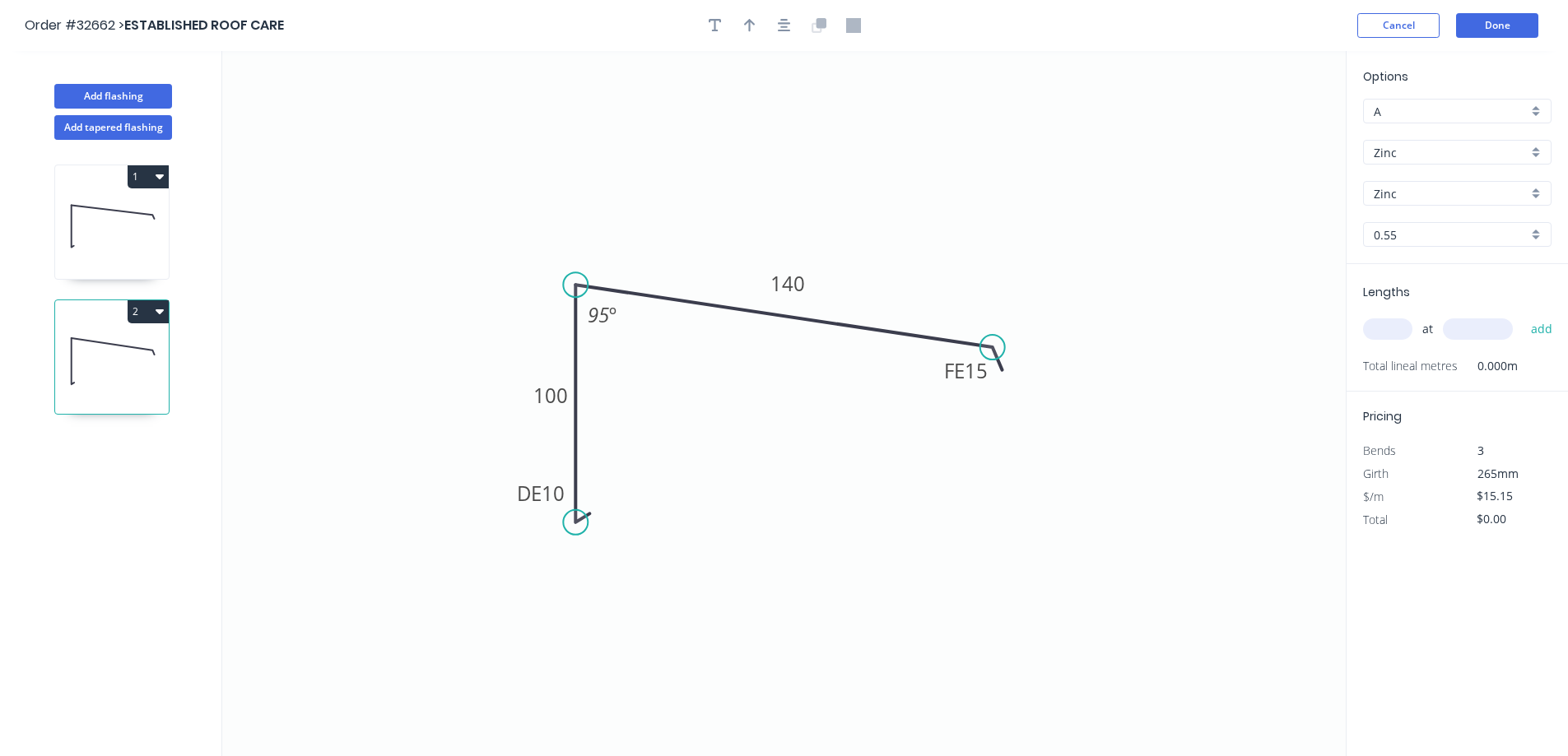
drag, startPoint x: 1390, startPoint y: 336, endPoint x: 1291, endPoint y: 346, distance: 99.5
click at [1389, 336] on input "text" at bounding box center [1388, 329] width 49 height 22
type input "1"
type input "5800"
click at [1522, 315] on button "add" at bounding box center [1541, 329] width 39 height 28
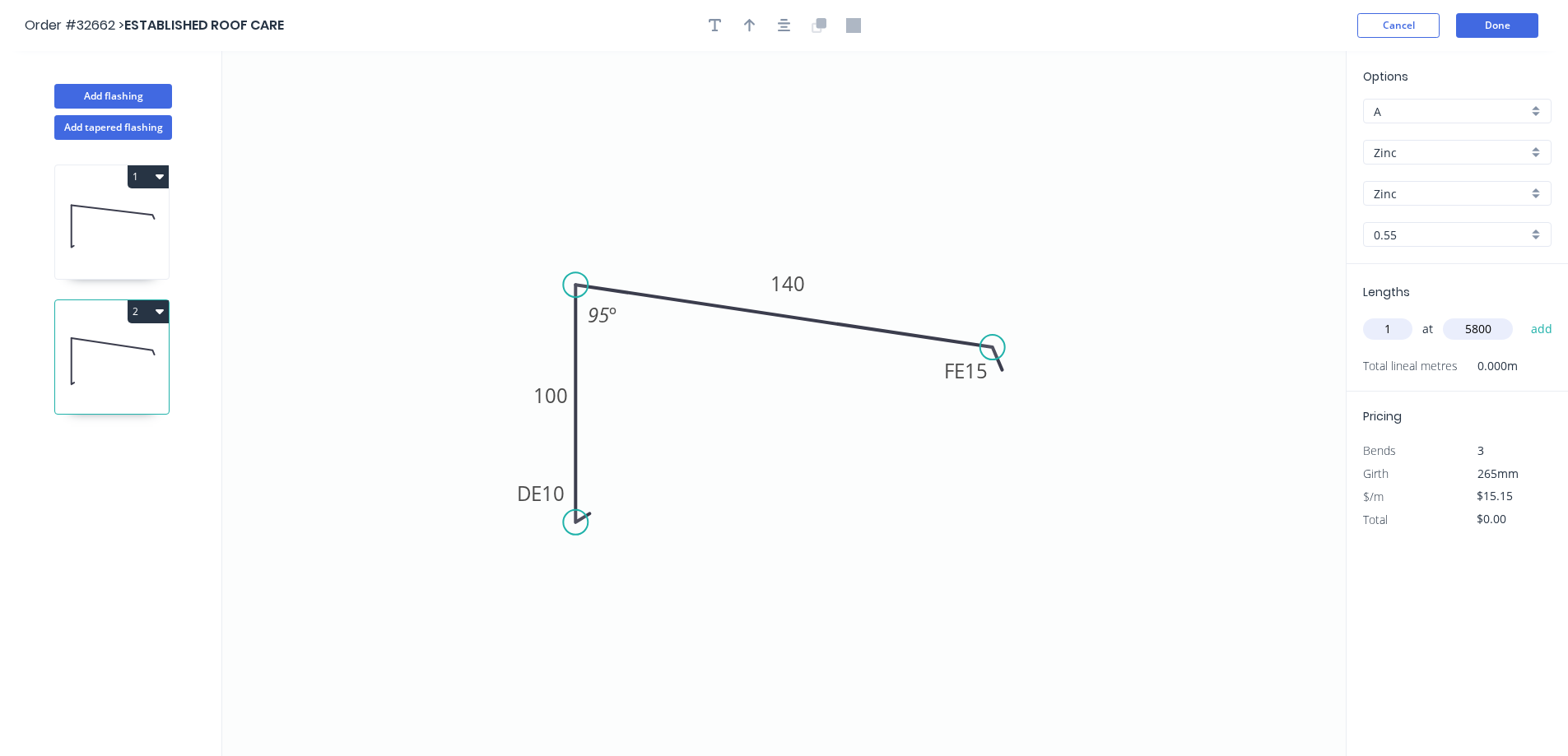
type input "$87.87"
click at [1493, 30] on button "Done" at bounding box center [1497, 26] width 83 height 25
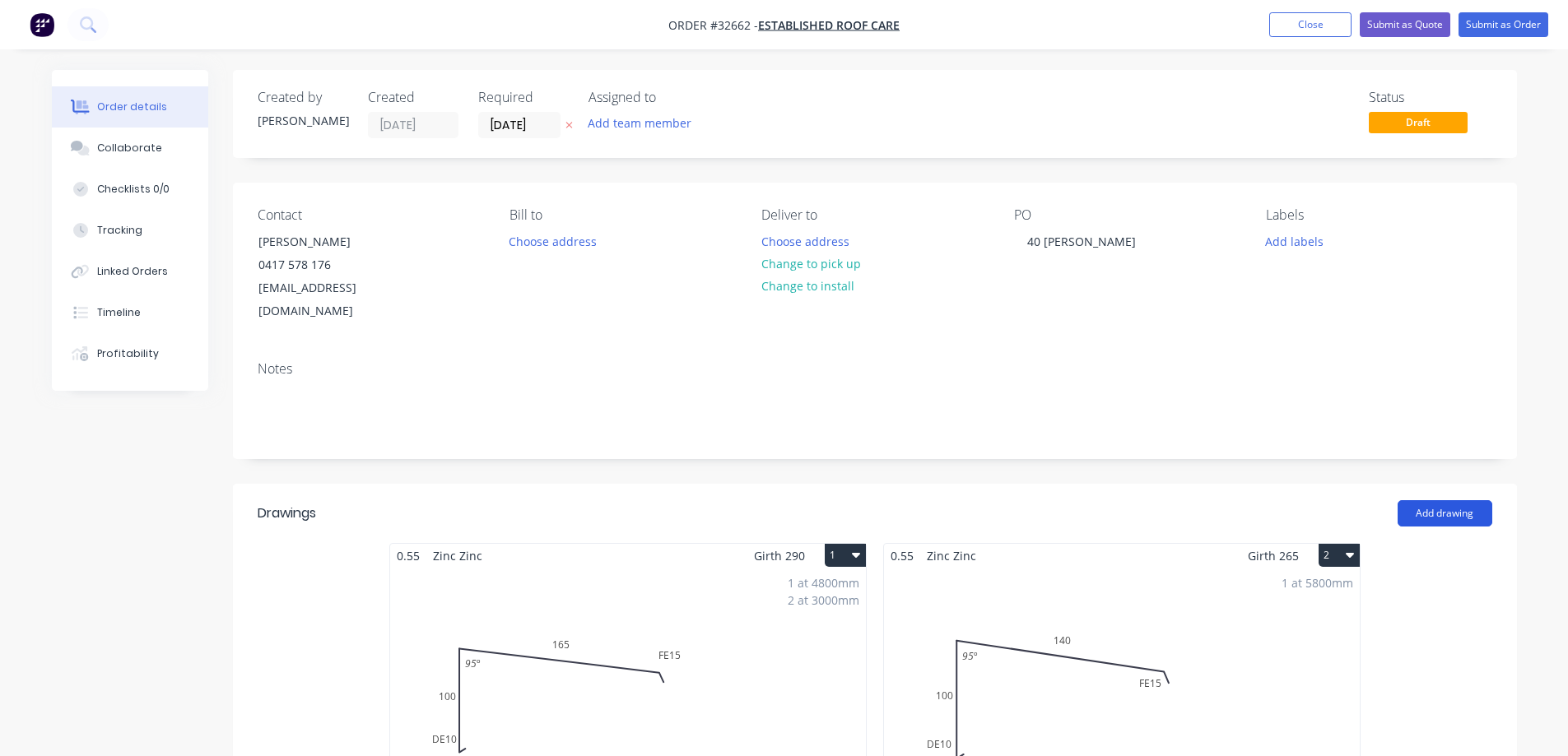
click at [1455, 501] on button "Add drawing" at bounding box center [1445, 514] width 95 height 27
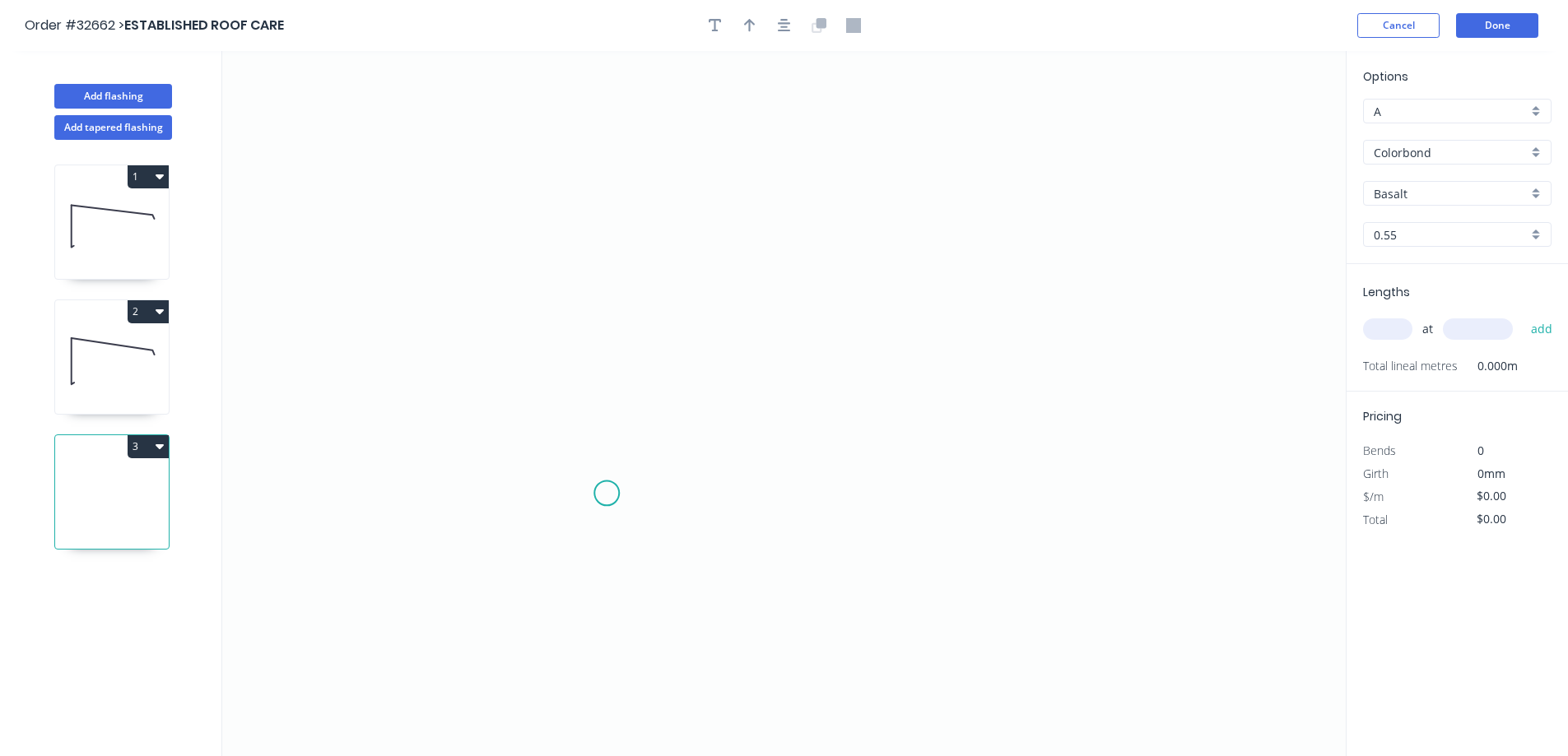
click at [610, 494] on icon "0" at bounding box center [784, 404] width 1124 height 706
drag, startPoint x: 616, startPoint y: 232, endPoint x: 627, endPoint y: 218, distance: 17.8
click at [620, 228] on icon "0" at bounding box center [784, 404] width 1124 height 706
click at [1045, 305] on icon "0 ?" at bounding box center [784, 404] width 1124 height 706
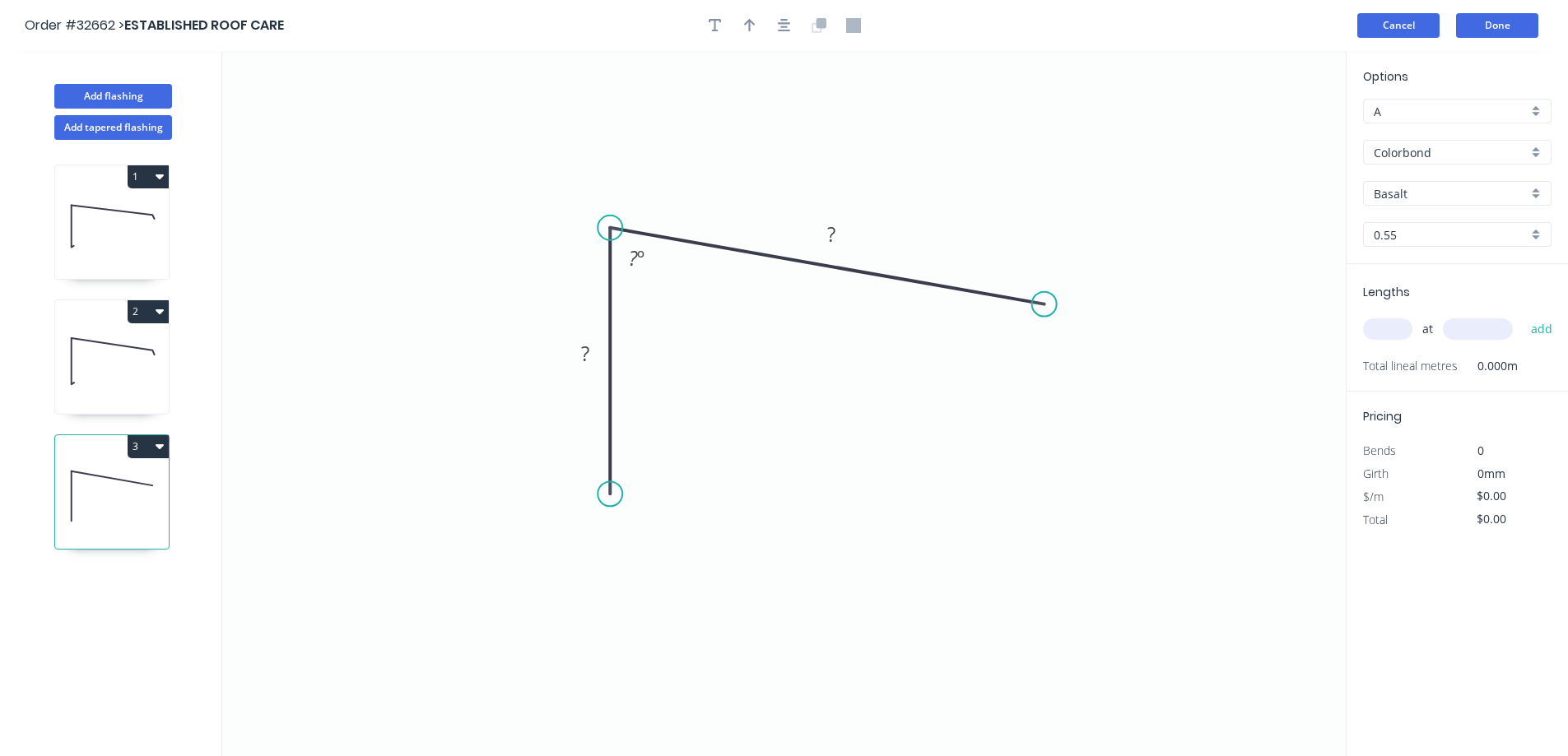
click at [1388, 26] on button "Cancel" at bounding box center [1398, 26] width 83 height 25
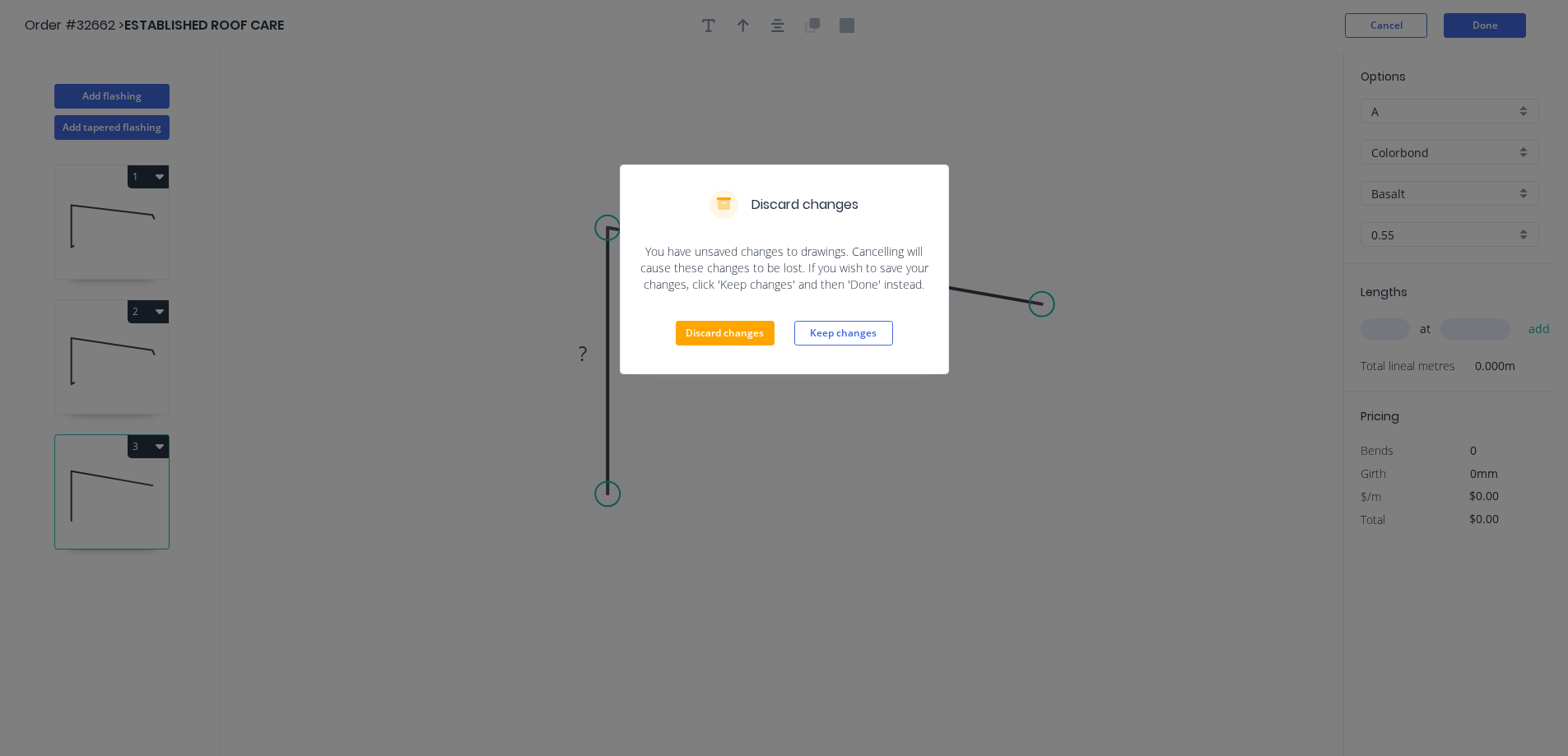
click at [1459, 28] on div "Discard changes You have unsaved changes to drawings. Cancelling will cause the…" at bounding box center [784, 378] width 1568 height 756
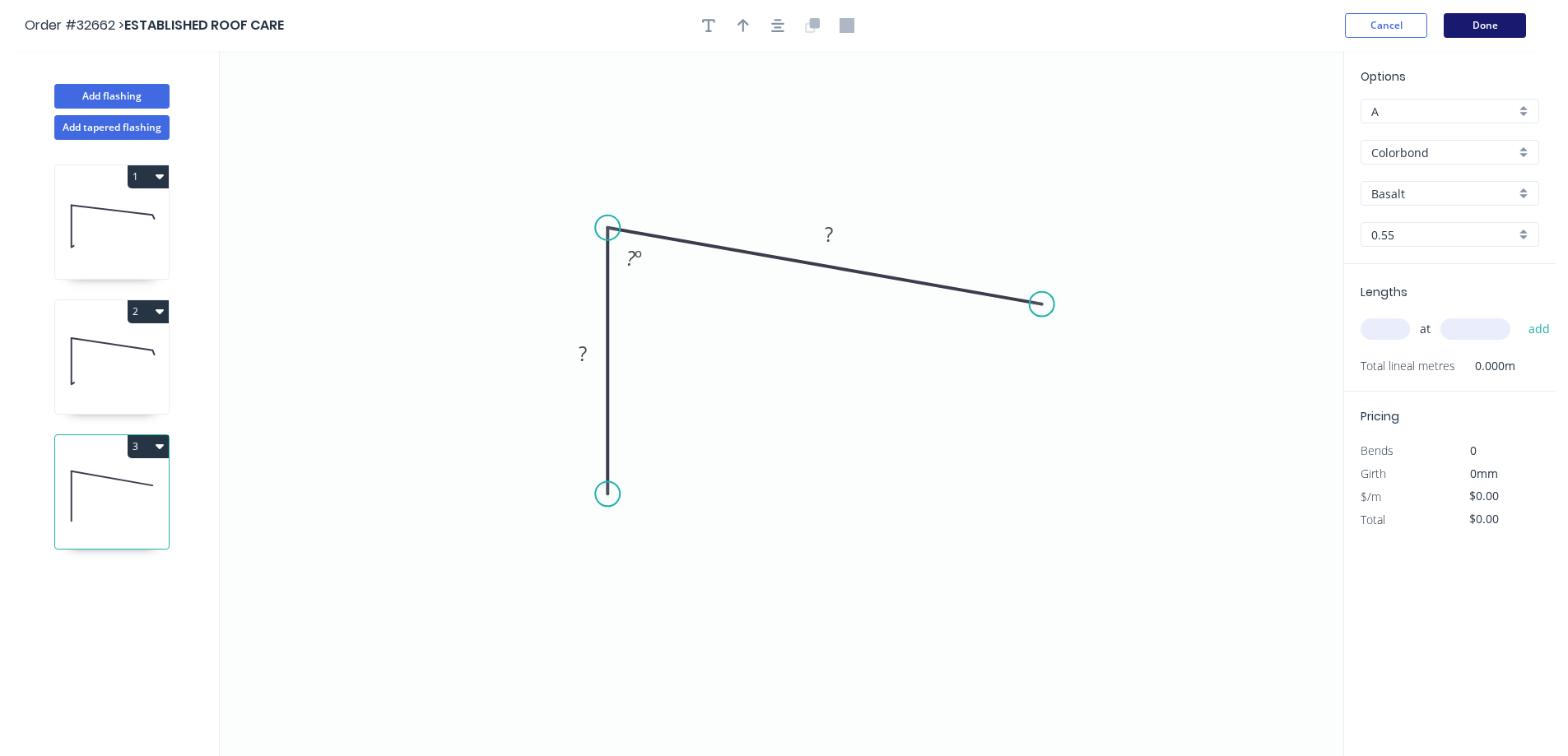
click at [1460, 28] on button "Done" at bounding box center [1484, 26] width 83 height 25
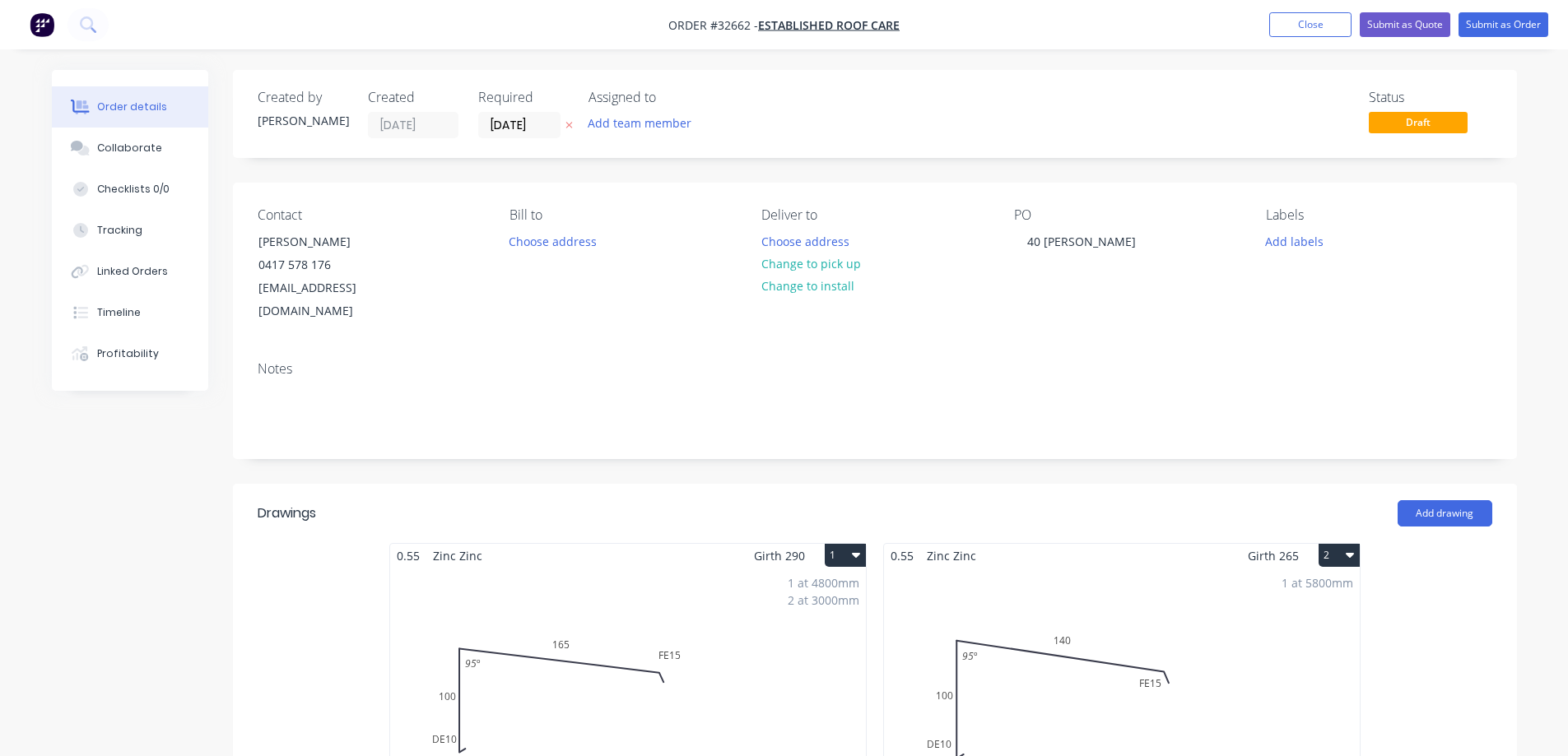
click at [47, 27] on img "button" at bounding box center [42, 25] width 25 height 25
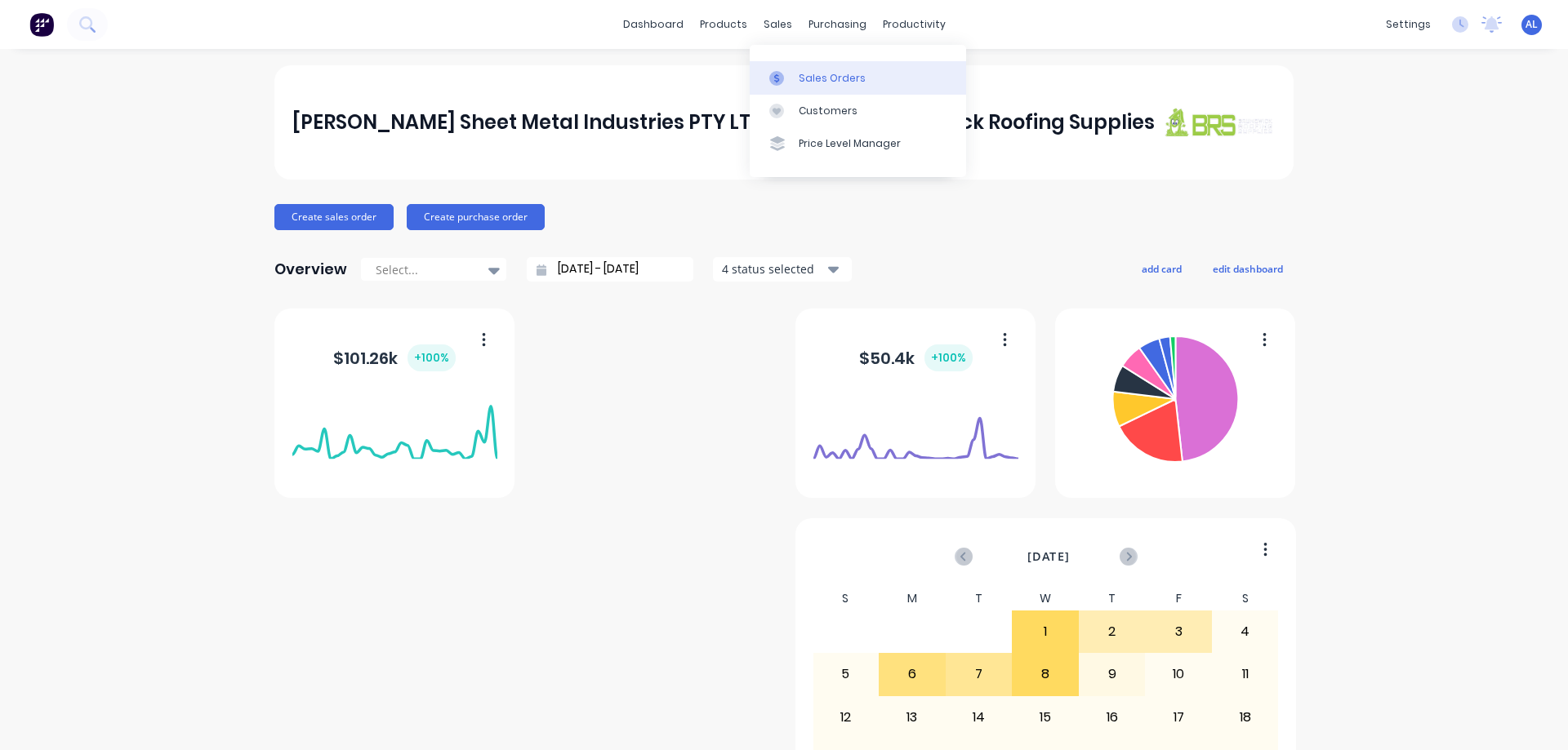
click at [804, 77] on div "Sales Orders" at bounding box center [831, 78] width 67 height 15
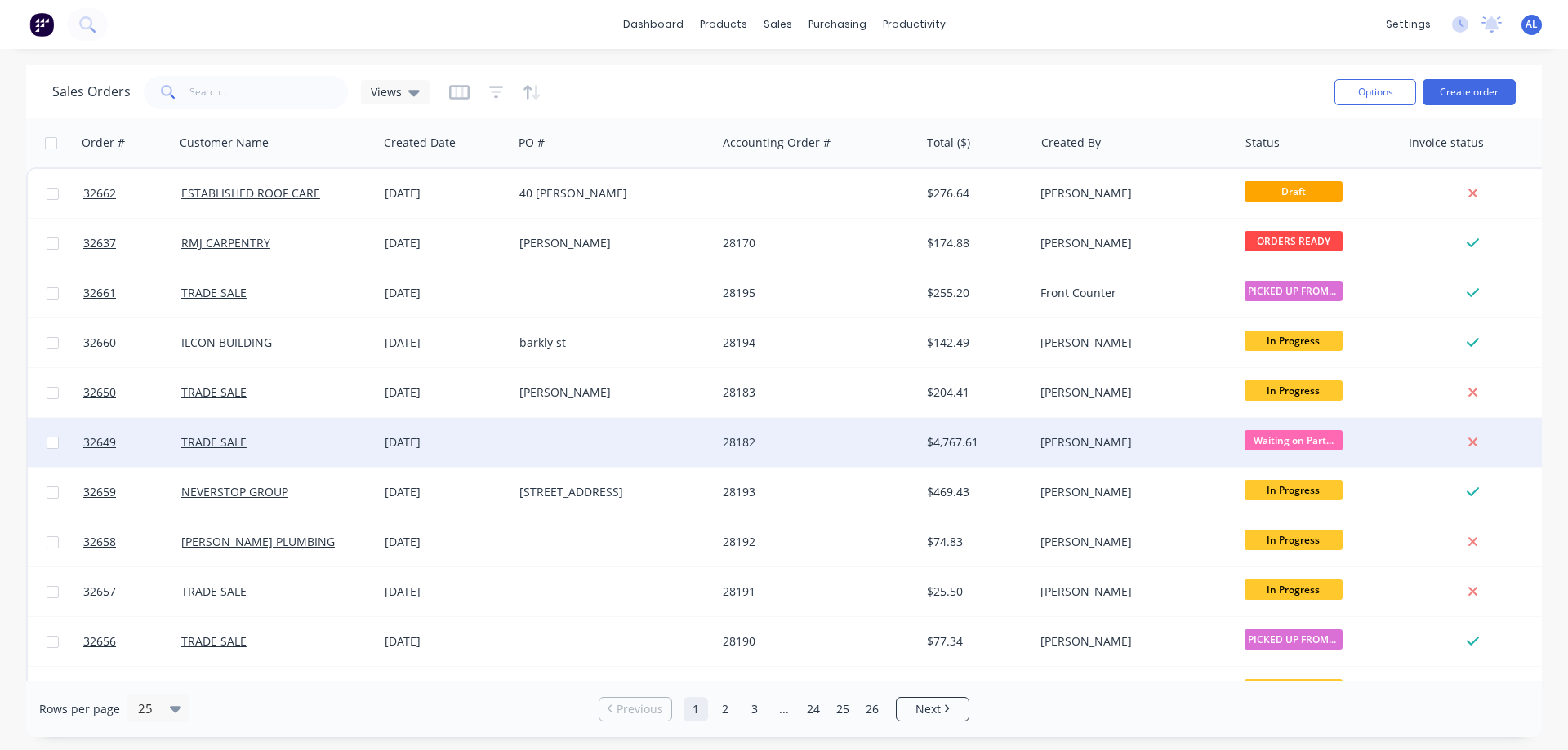
click at [604, 449] on div at bounding box center [614, 443] width 204 height 49
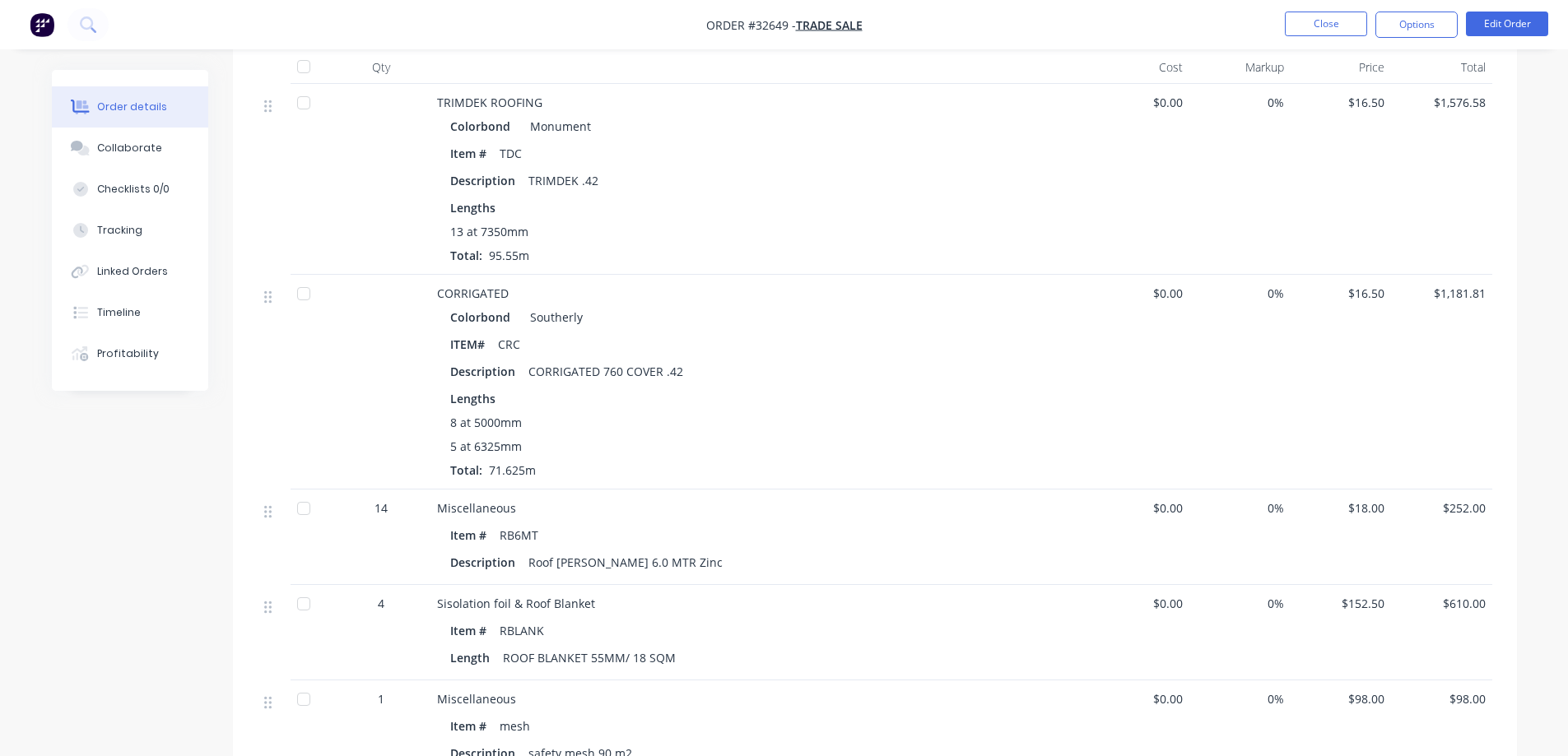
scroll to position [1069, 0]
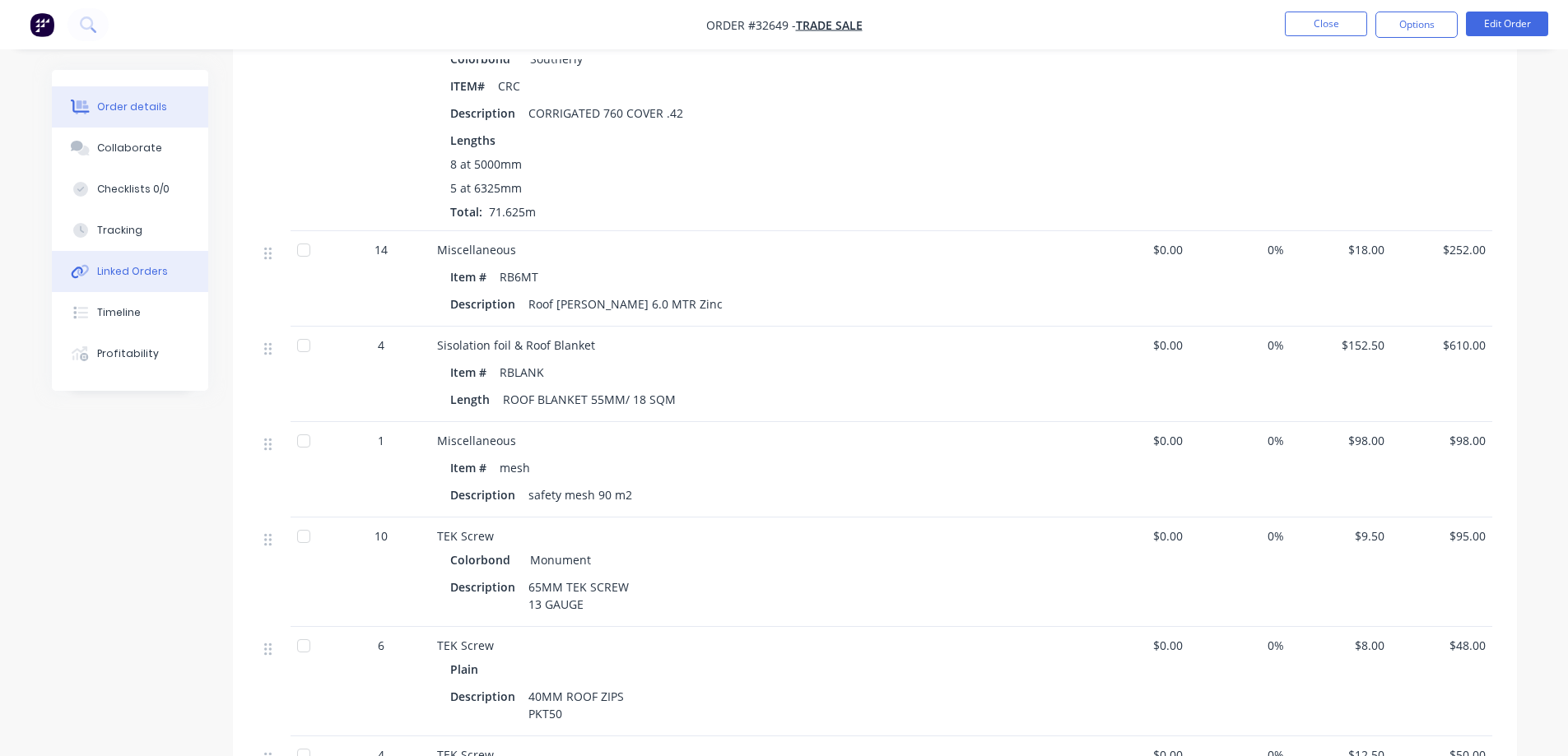
click at [129, 268] on div "Linked Orders" at bounding box center [132, 272] width 71 height 15
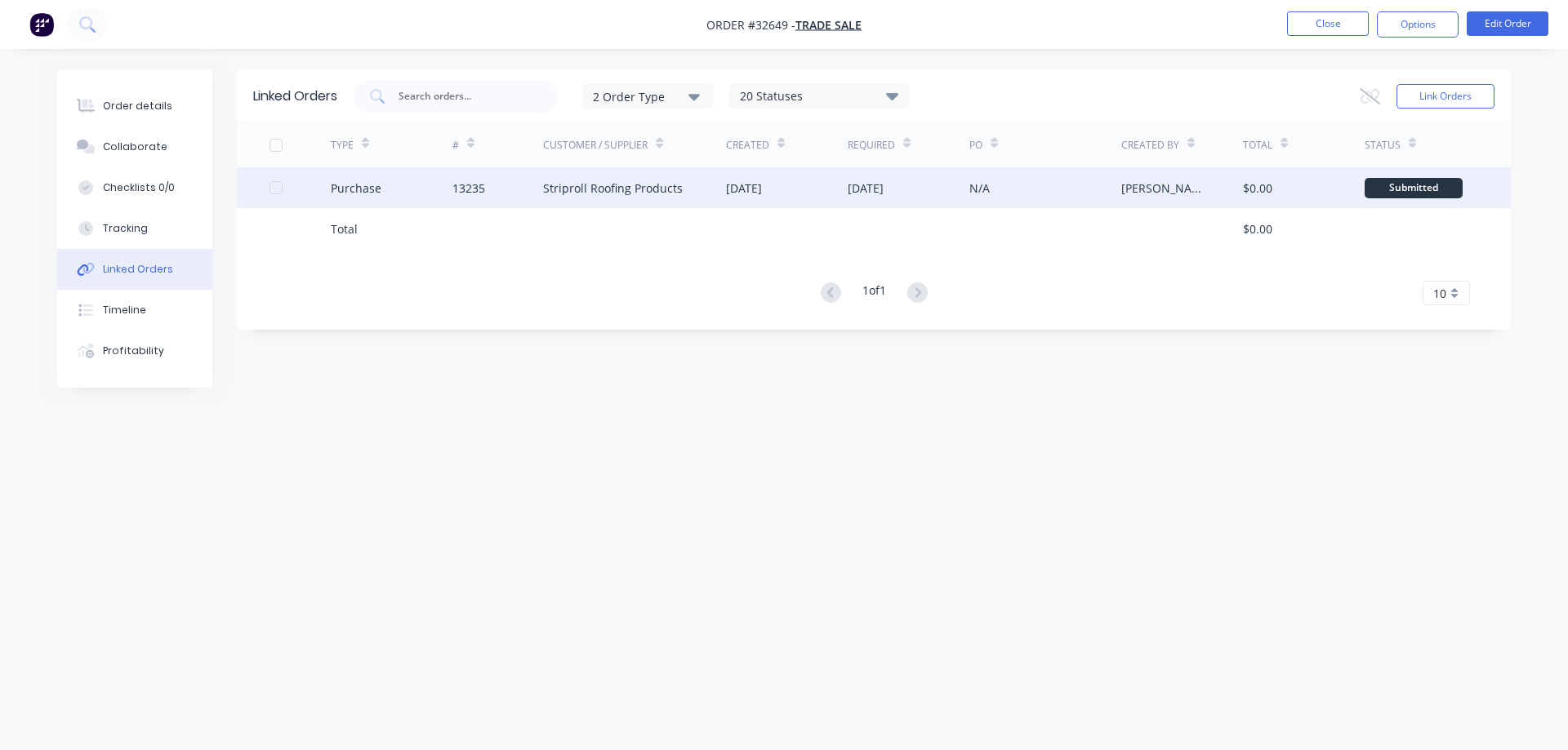
click at [682, 183] on div "Striproll Roofing Products" at bounding box center [634, 188] width 183 height 41
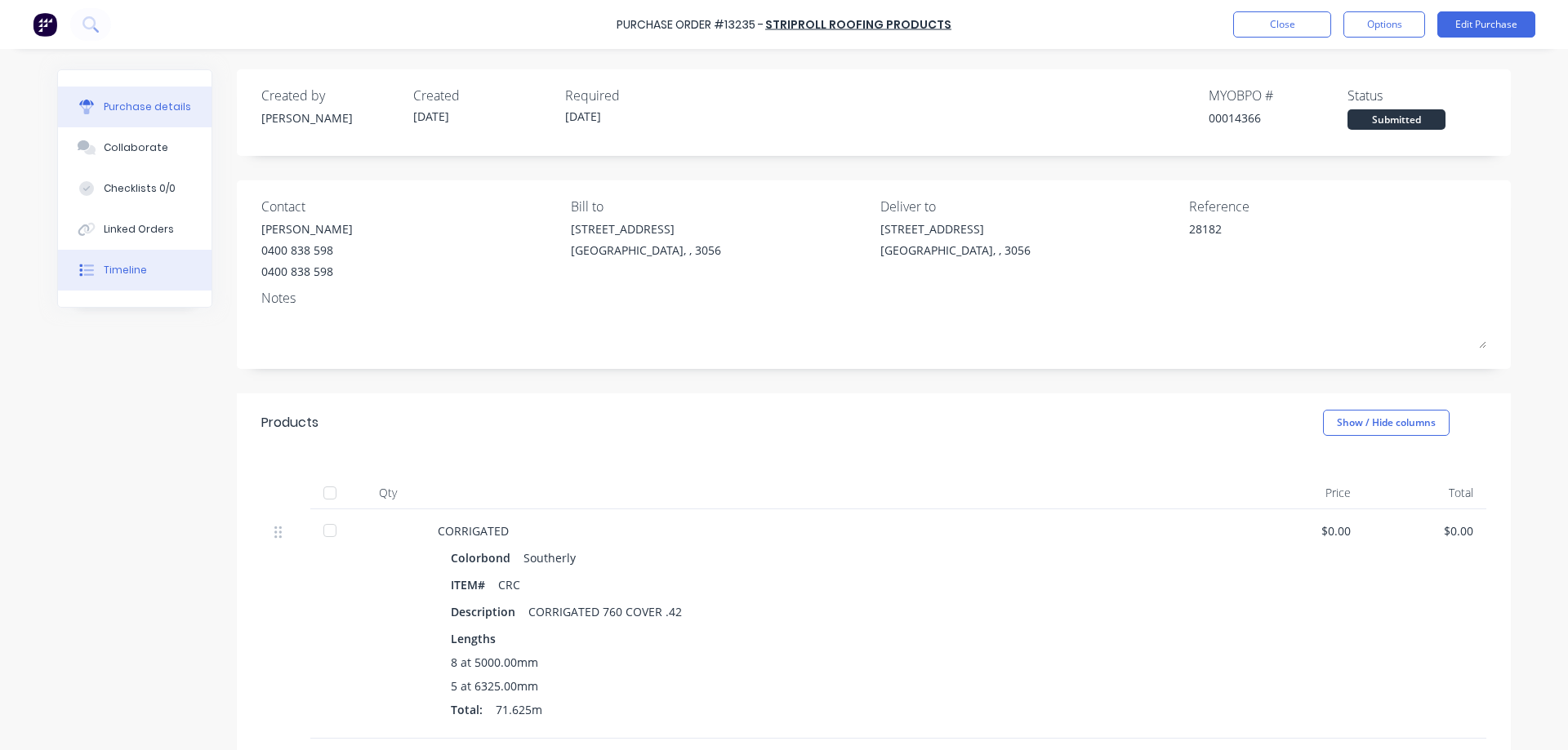
click at [138, 258] on button "Timeline" at bounding box center [135, 269] width 154 height 41
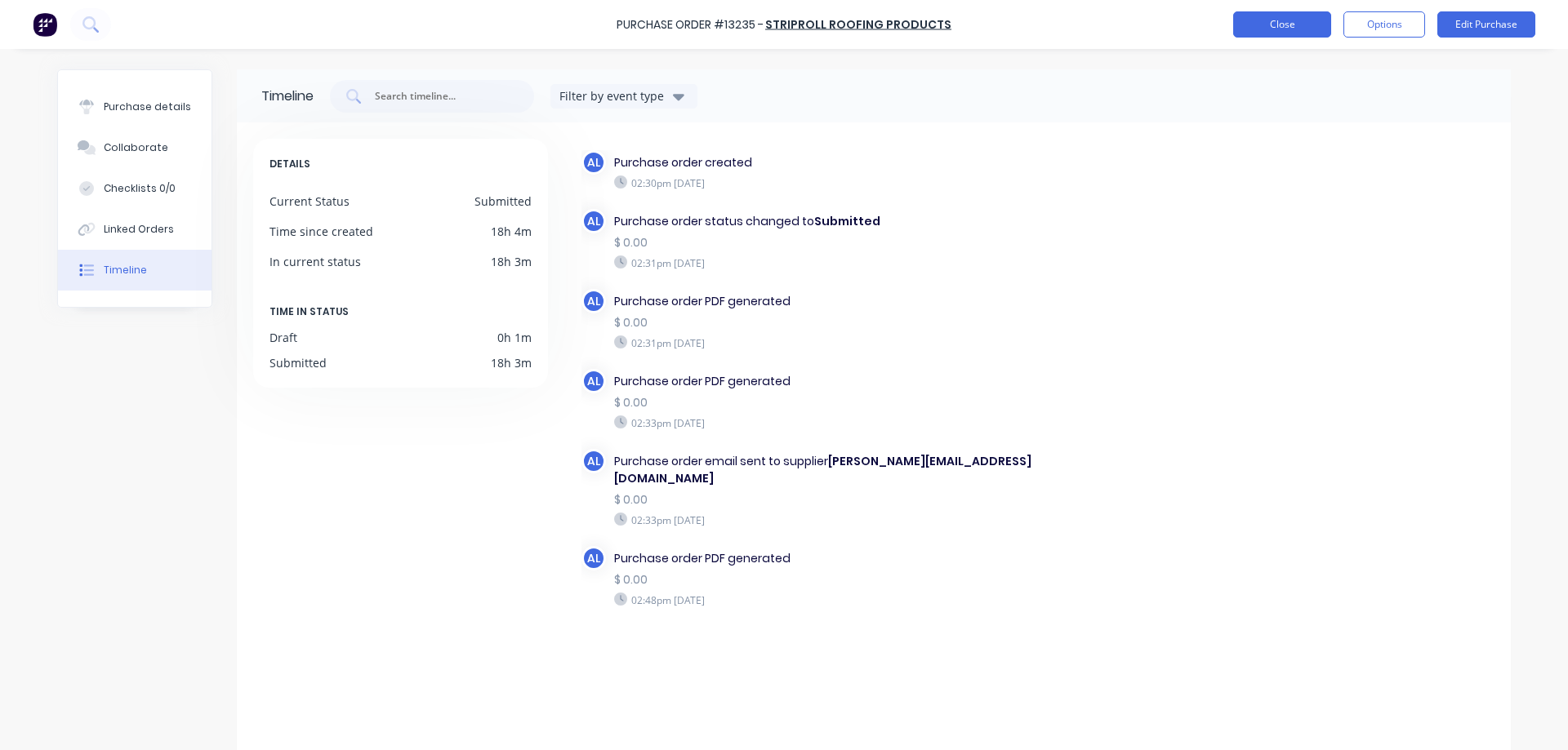
click at [1278, 23] on button "Close" at bounding box center [1282, 24] width 98 height 26
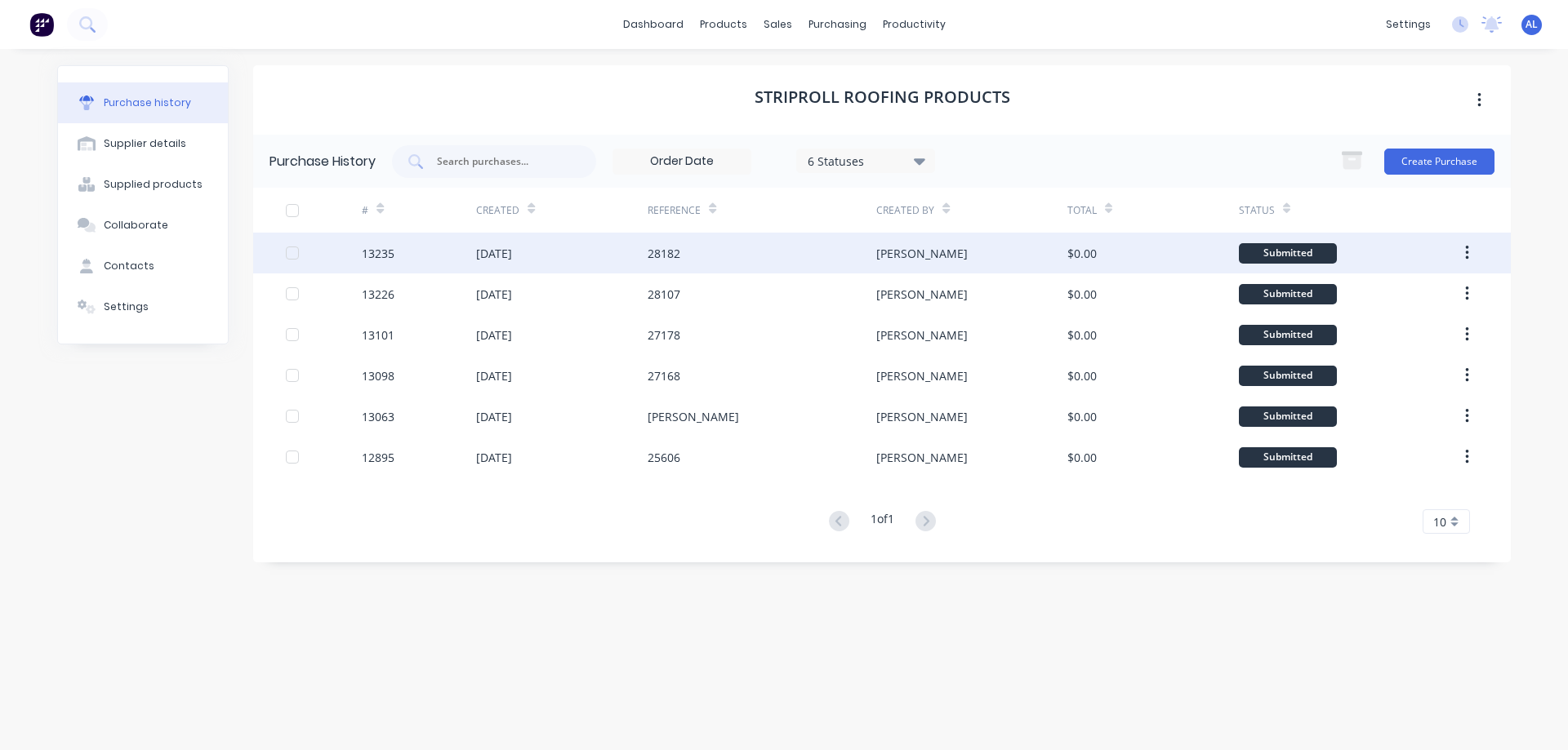
click at [1020, 253] on div "[PERSON_NAME]" at bounding box center [972, 253] width 190 height 41
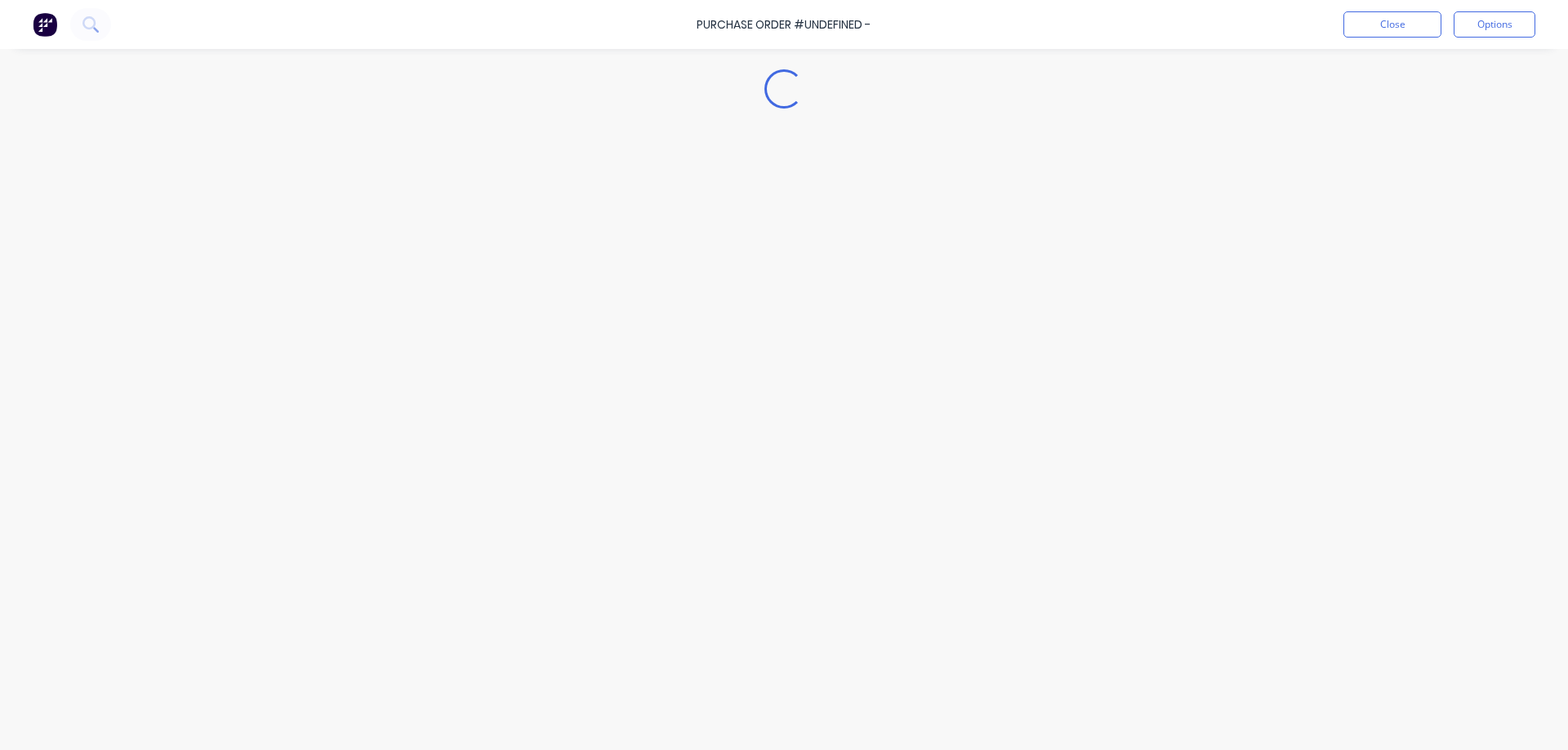
type textarea "x"
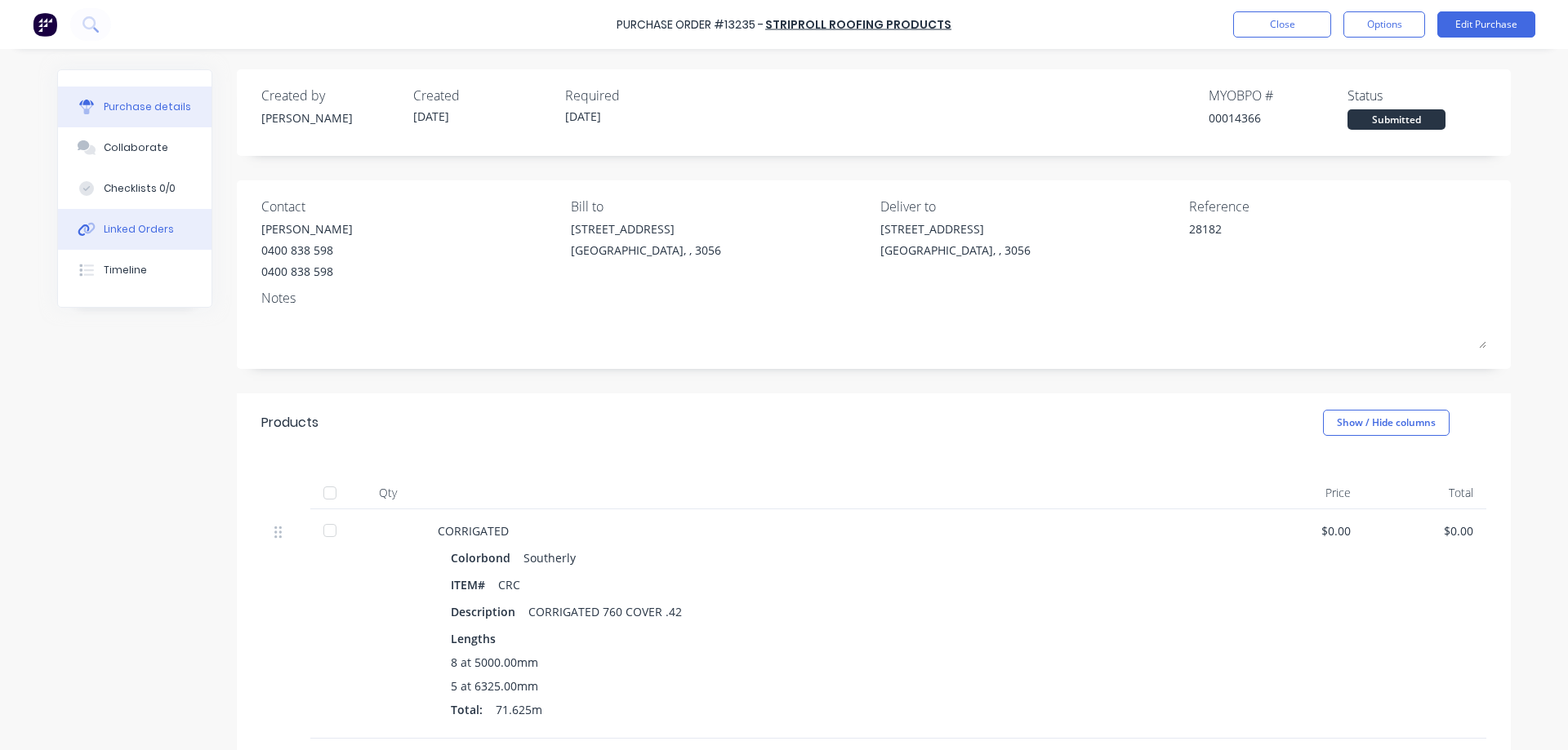
click at [153, 229] on div "Linked Orders" at bounding box center [139, 230] width 71 height 15
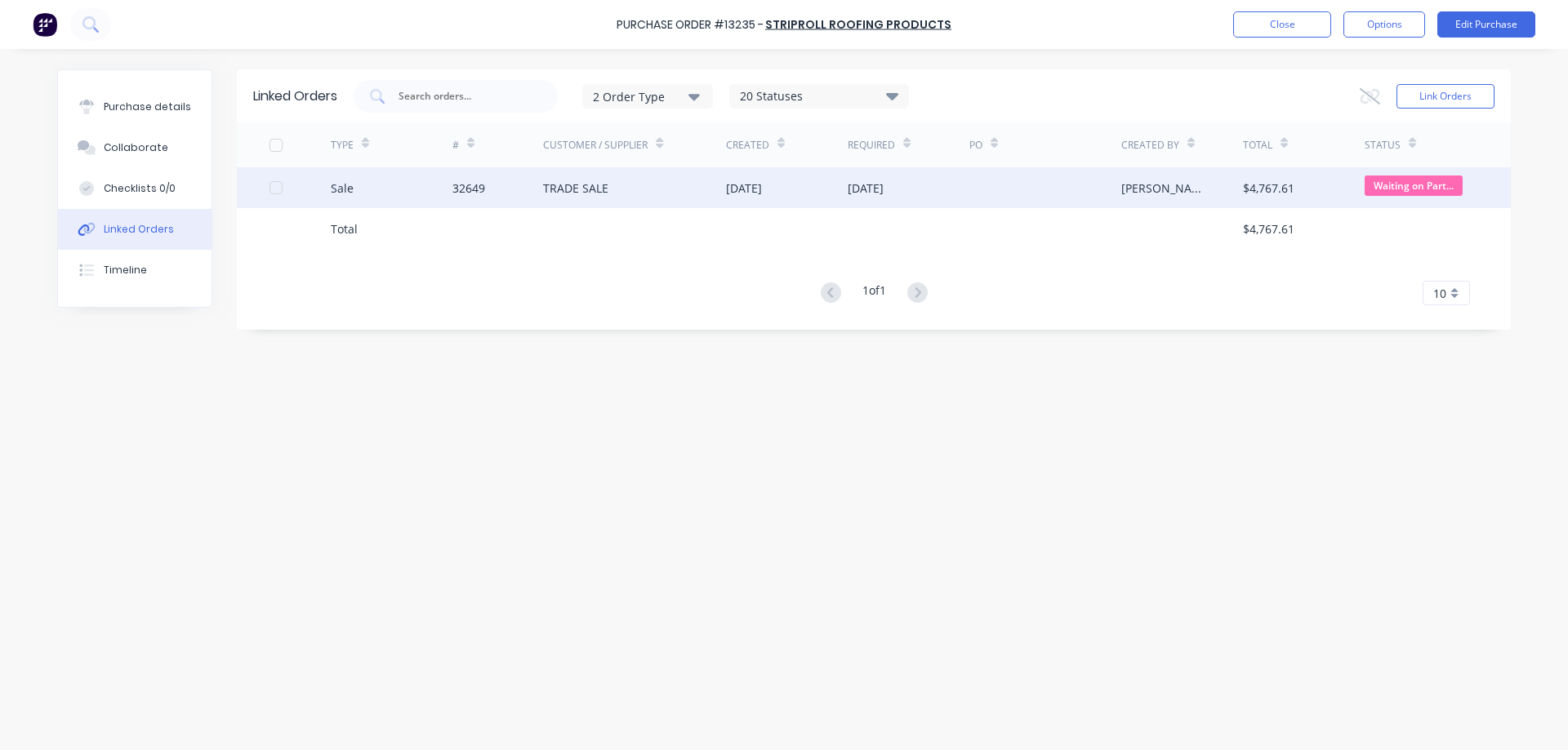
click at [960, 200] on div "[DATE]" at bounding box center [907, 188] width 122 height 41
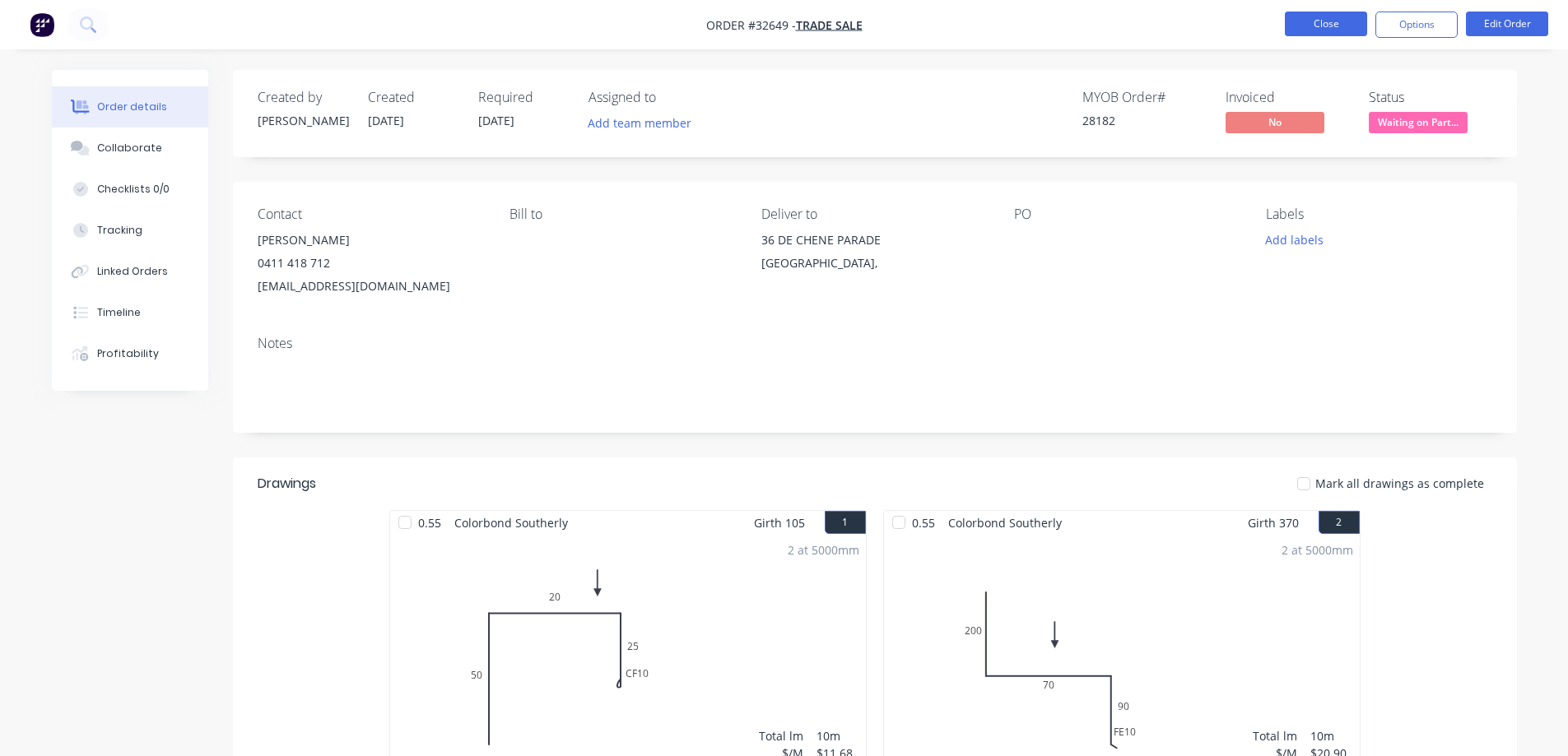
click at [1318, 13] on button "Close" at bounding box center [1326, 24] width 83 height 25
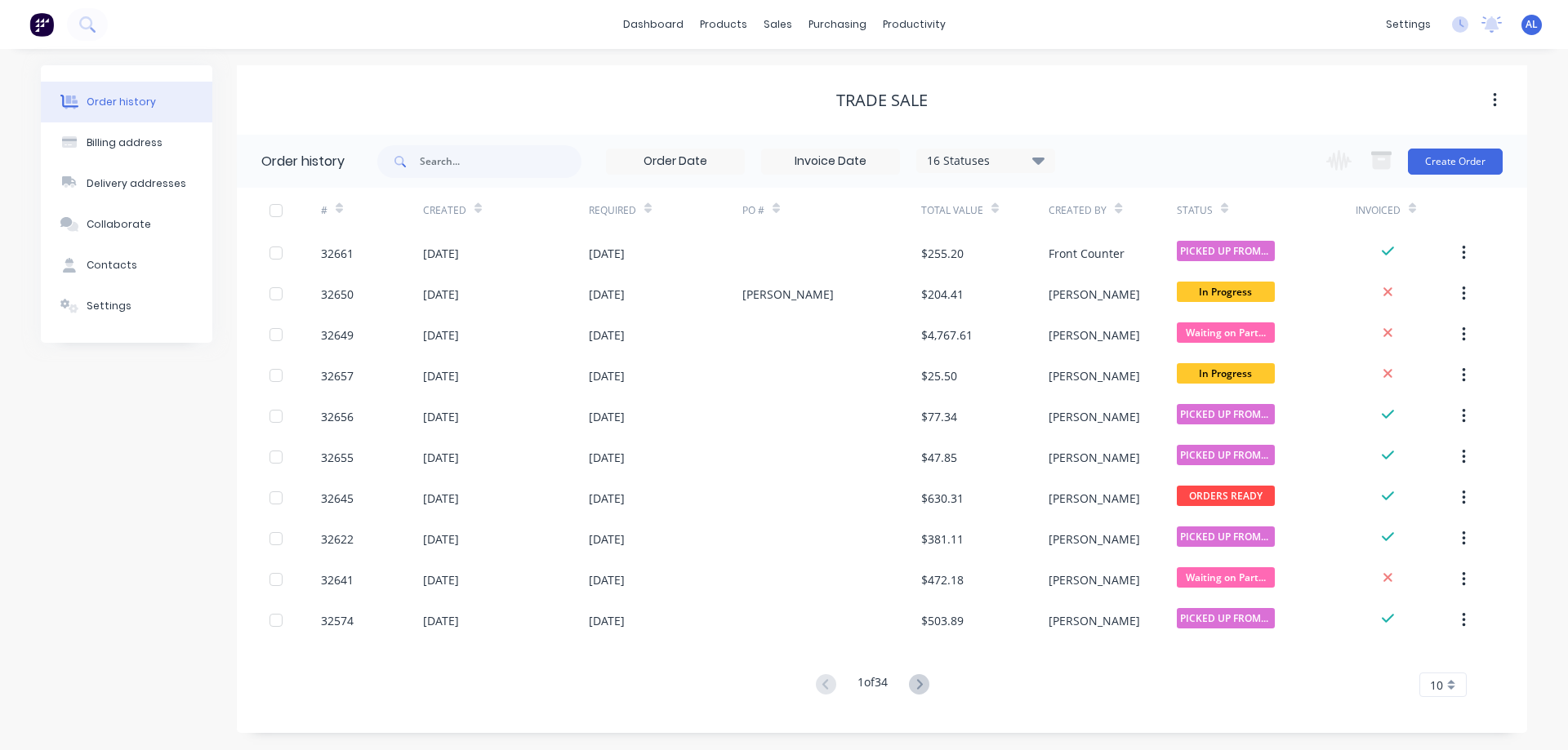
click at [41, 27] on img at bounding box center [41, 24] width 24 height 24
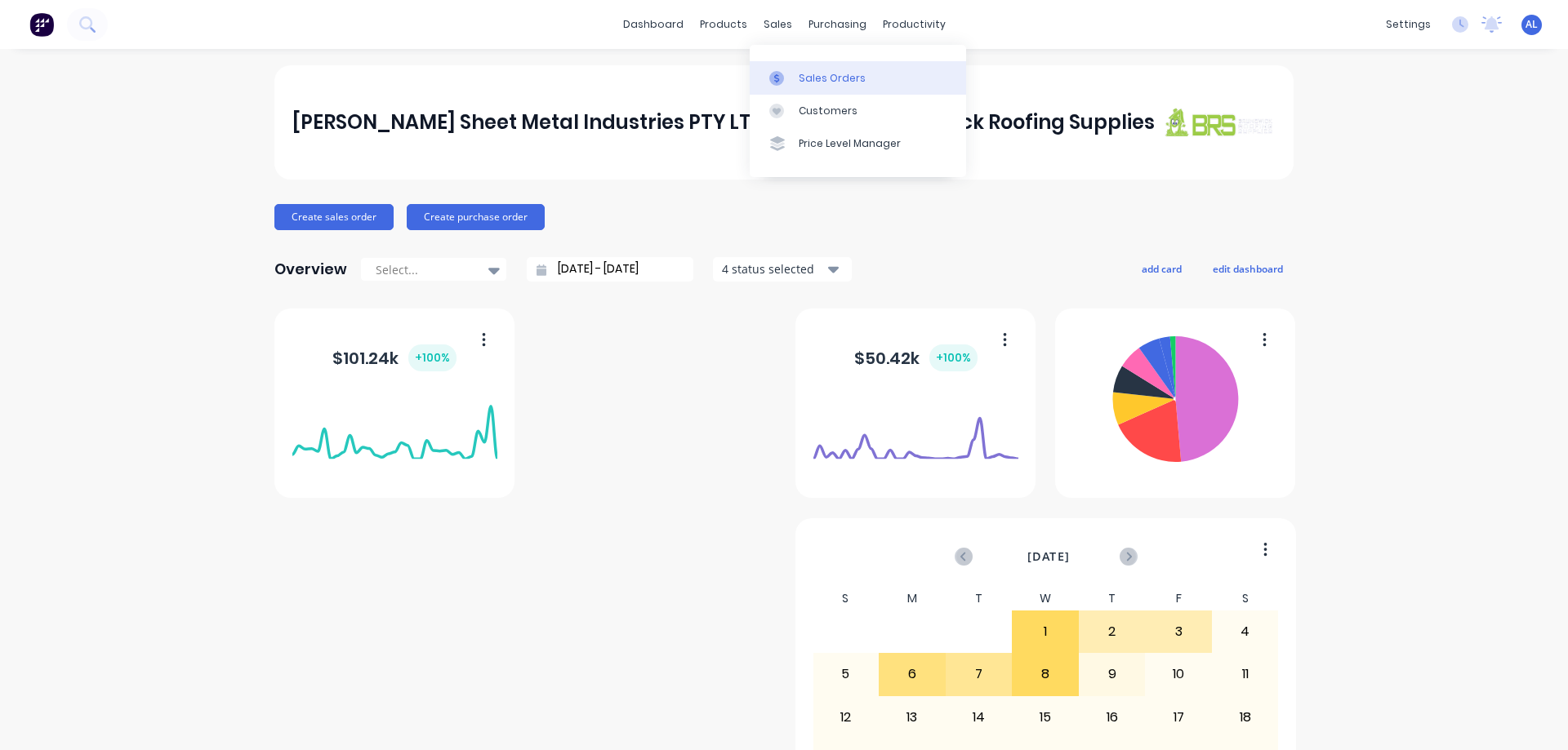
click at [846, 78] on div "Sales Orders" at bounding box center [831, 78] width 67 height 15
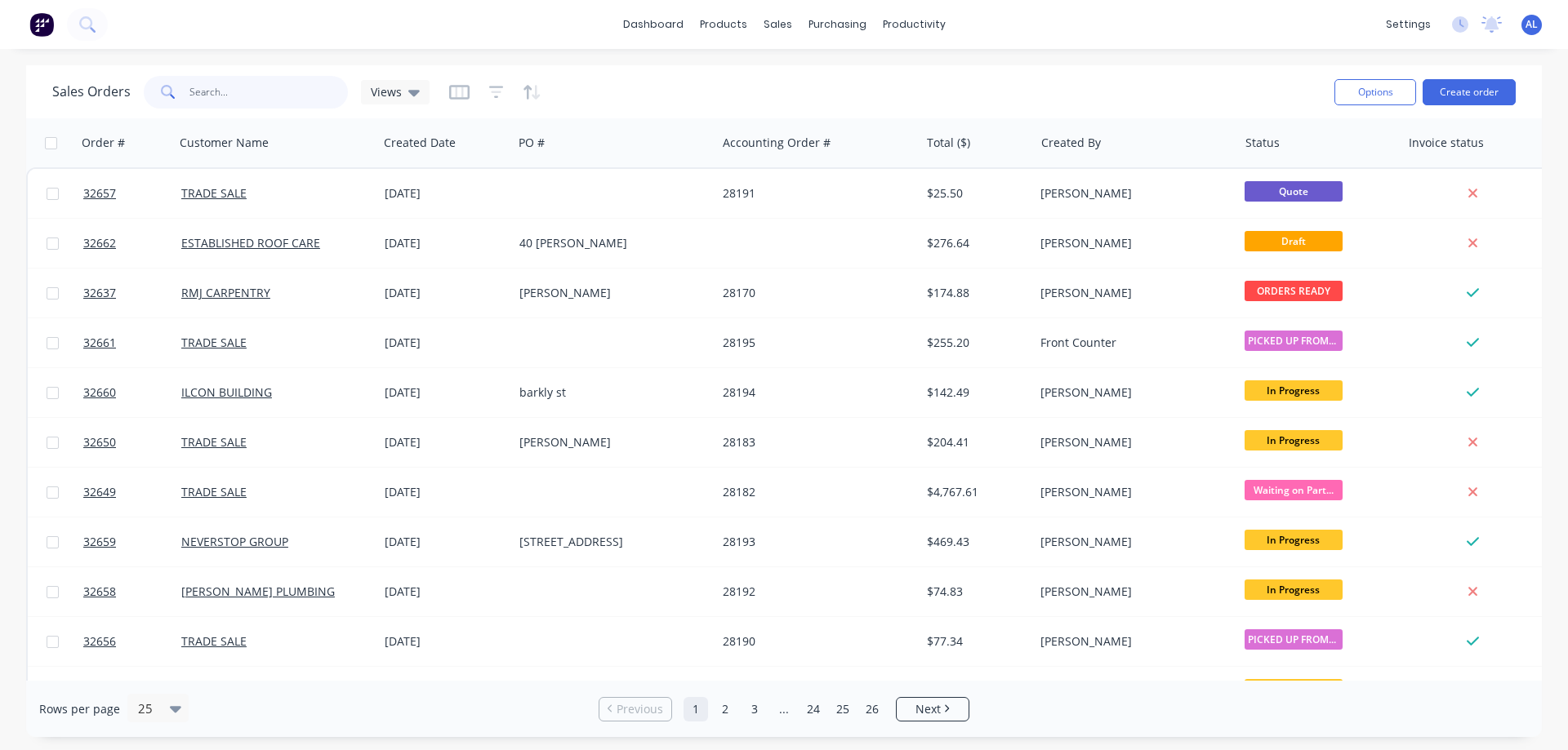
click at [279, 95] on input "text" at bounding box center [269, 92] width 159 height 33
type input "2"
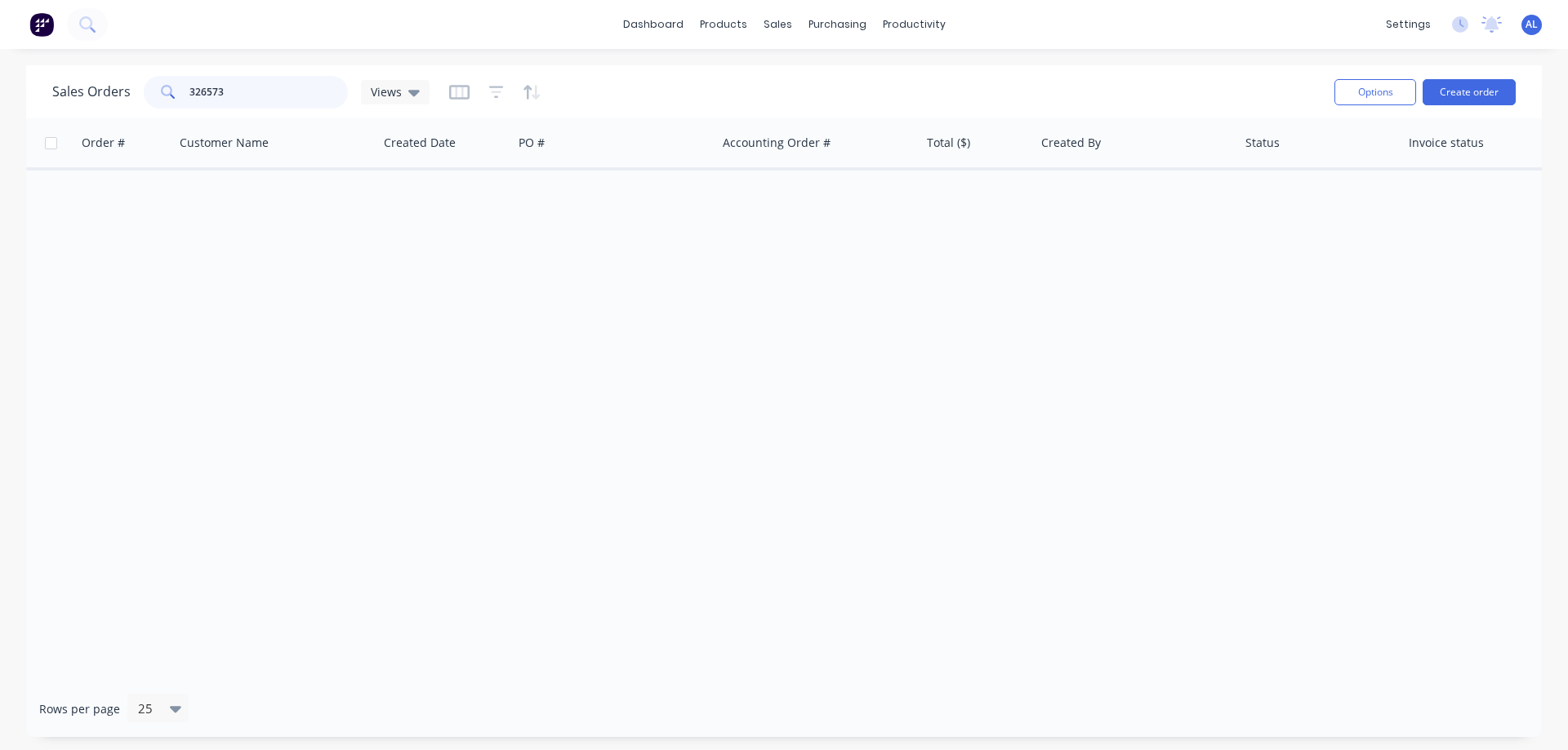
type input "32657"
click at [39, 20] on img at bounding box center [41, 24] width 24 height 24
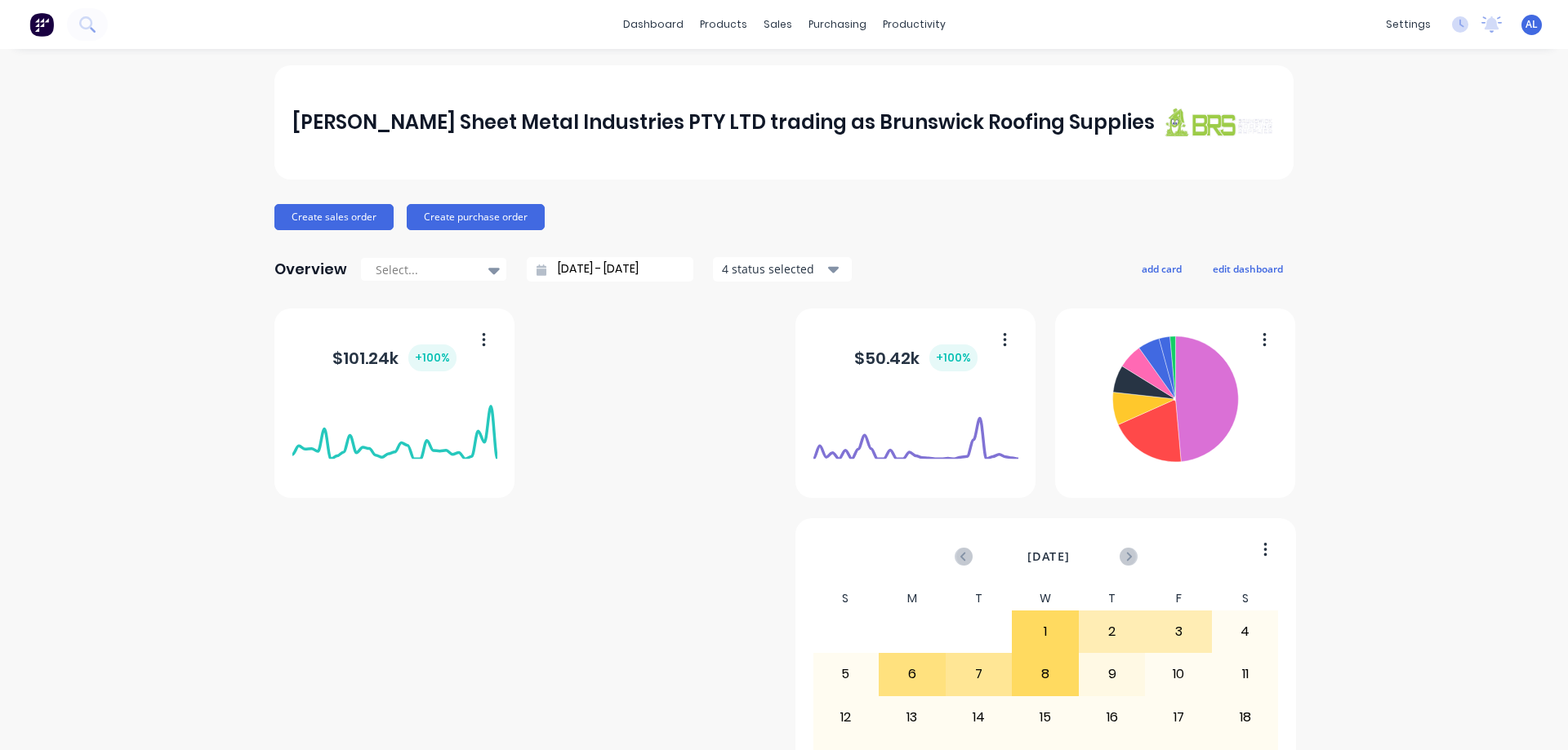
click at [42, 27] on img at bounding box center [41, 24] width 24 height 24
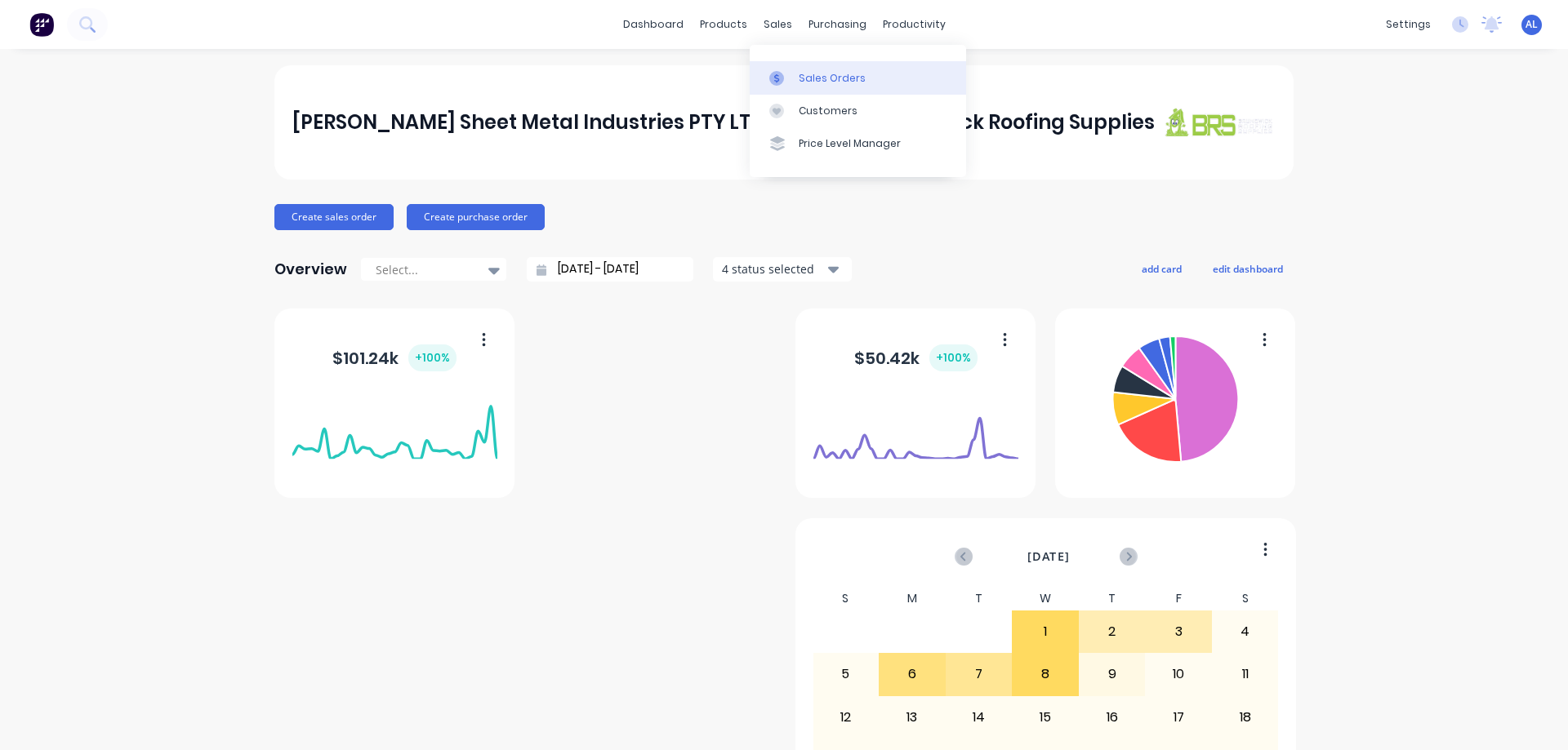
click at [835, 80] on div "Sales Orders" at bounding box center [831, 78] width 67 height 15
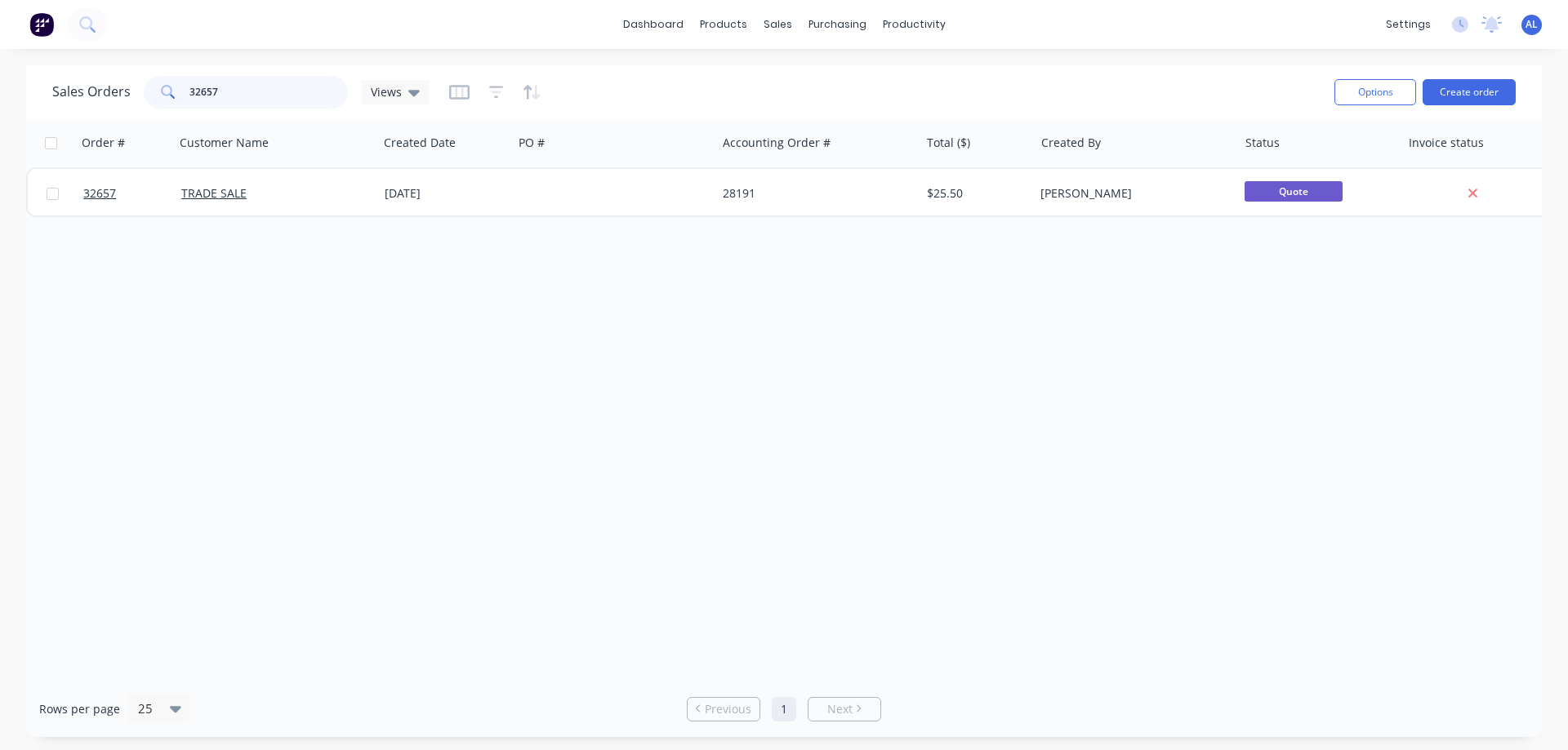
click at [307, 81] on input "32657" at bounding box center [269, 92] width 159 height 33
type input "3"
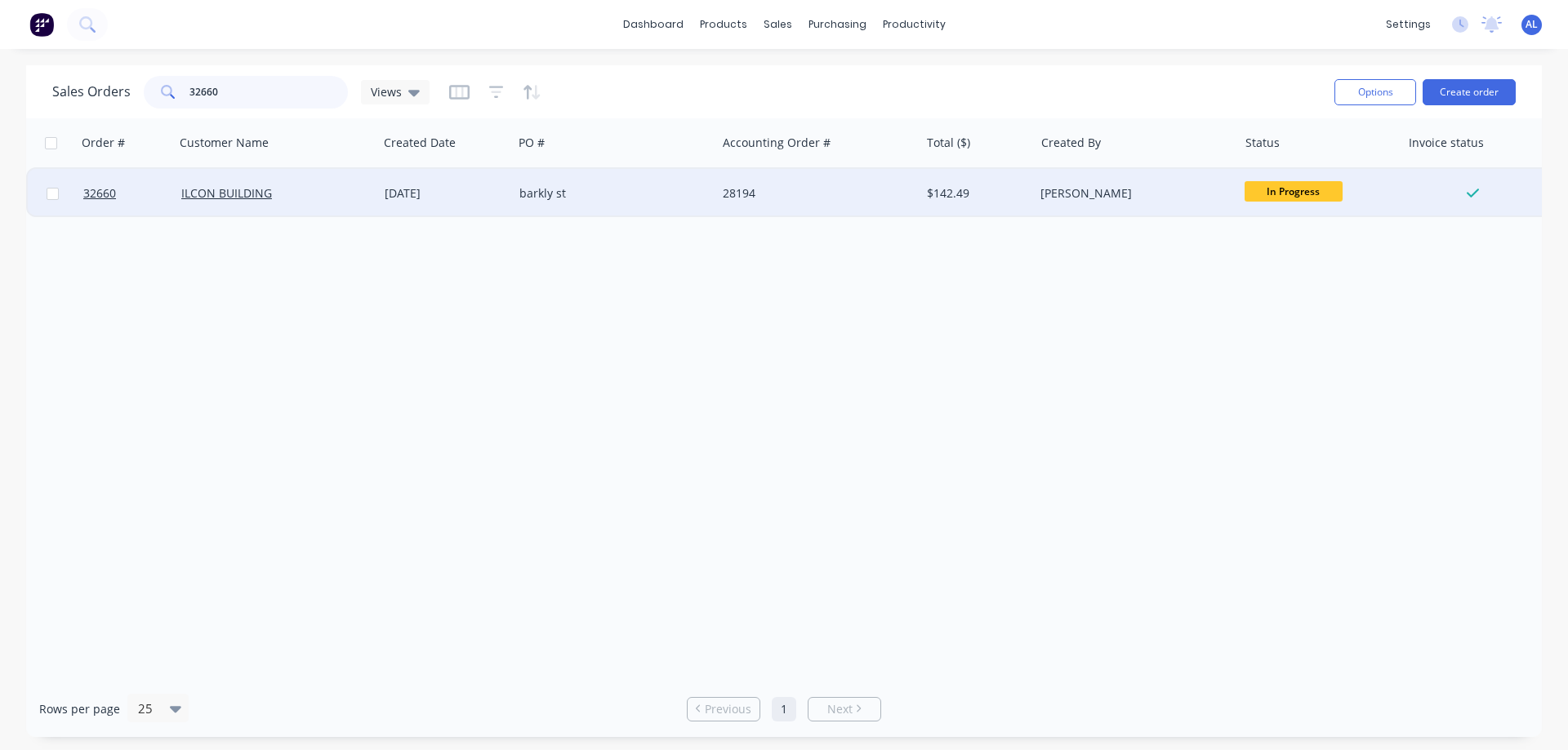
type input "32660"
click at [498, 204] on div "[DATE]" at bounding box center [445, 193] width 135 height 49
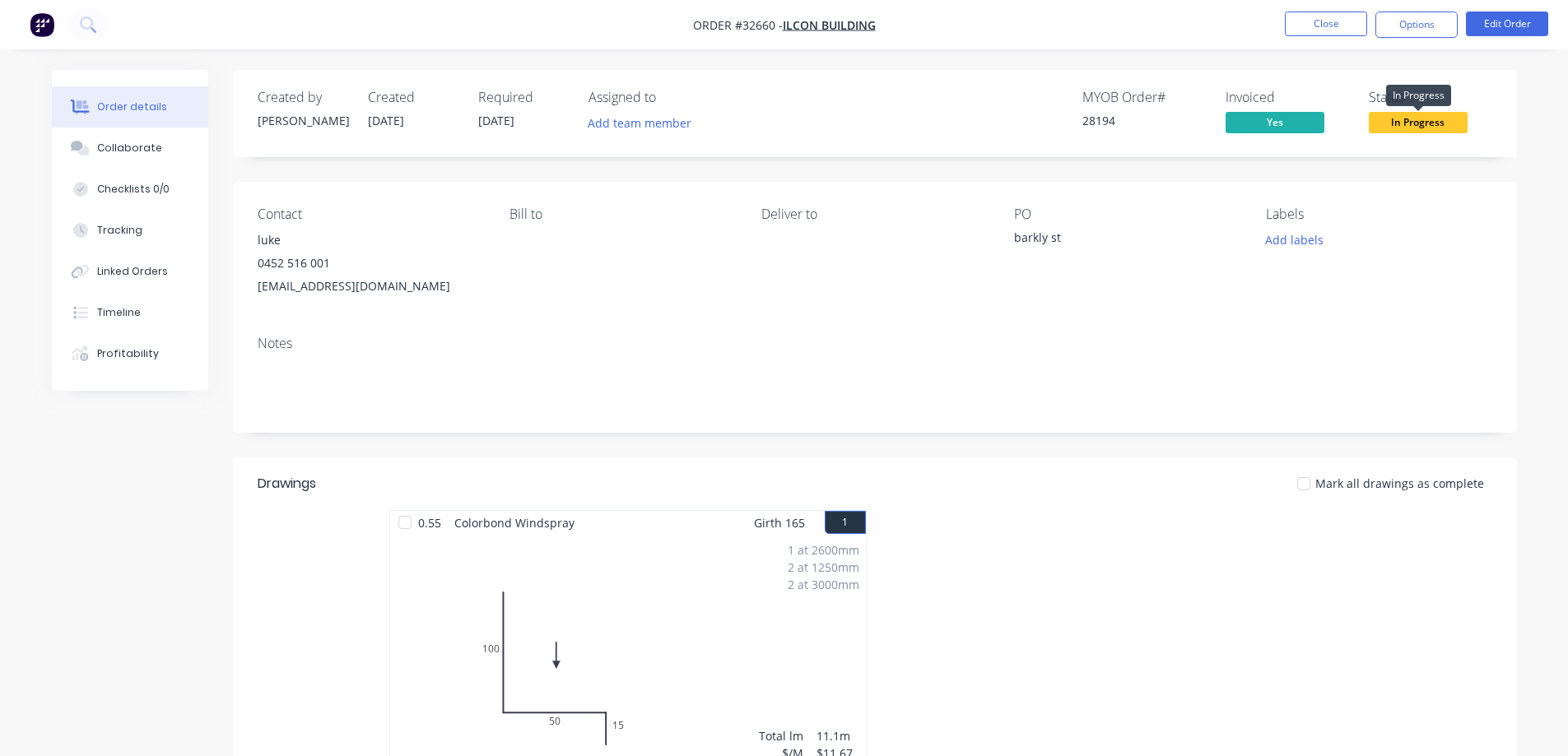
click at [1416, 123] on span "In Progress" at bounding box center [1418, 123] width 99 height 21
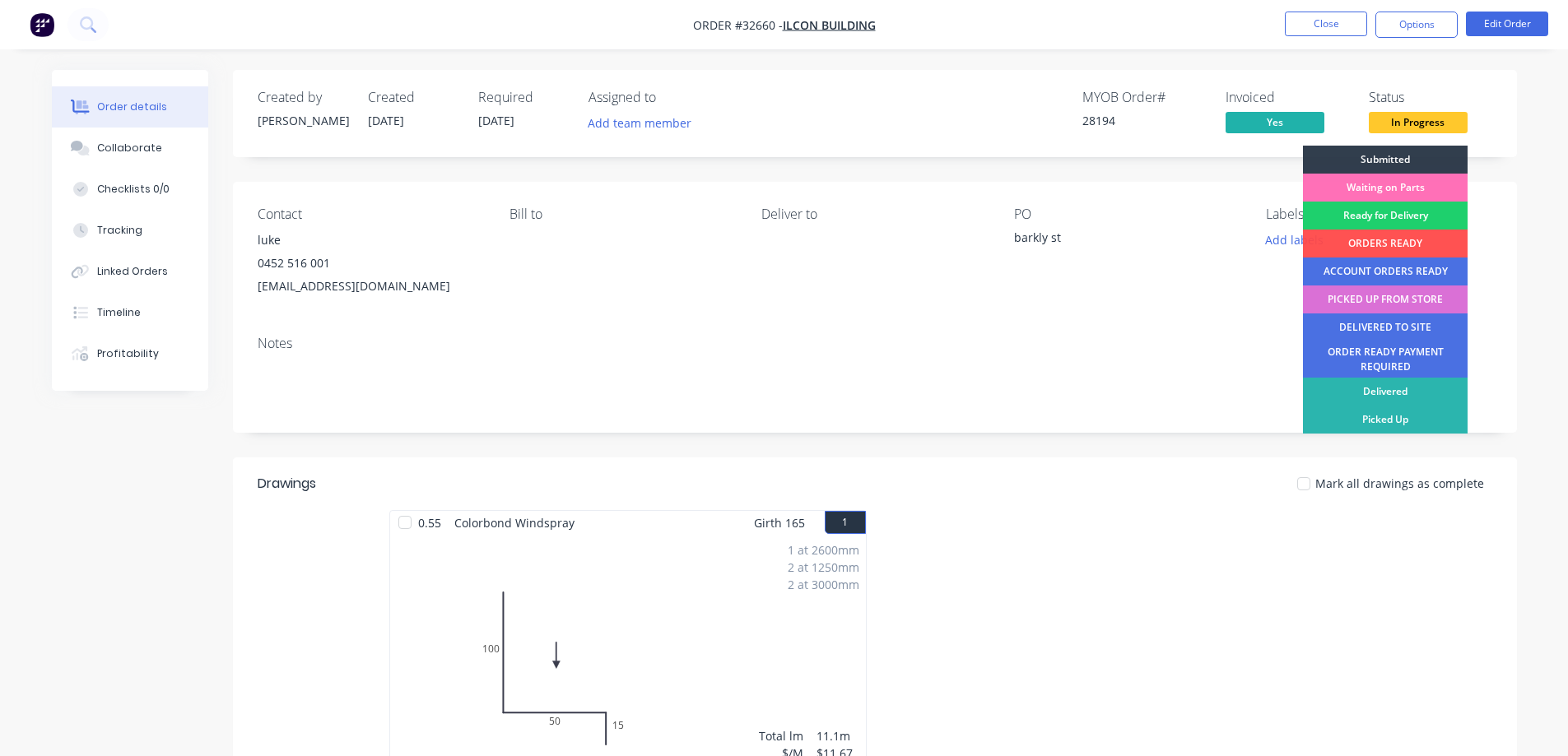
click at [1393, 300] on div "PICKED UP FROM STORE" at bounding box center [1385, 299] width 164 height 28
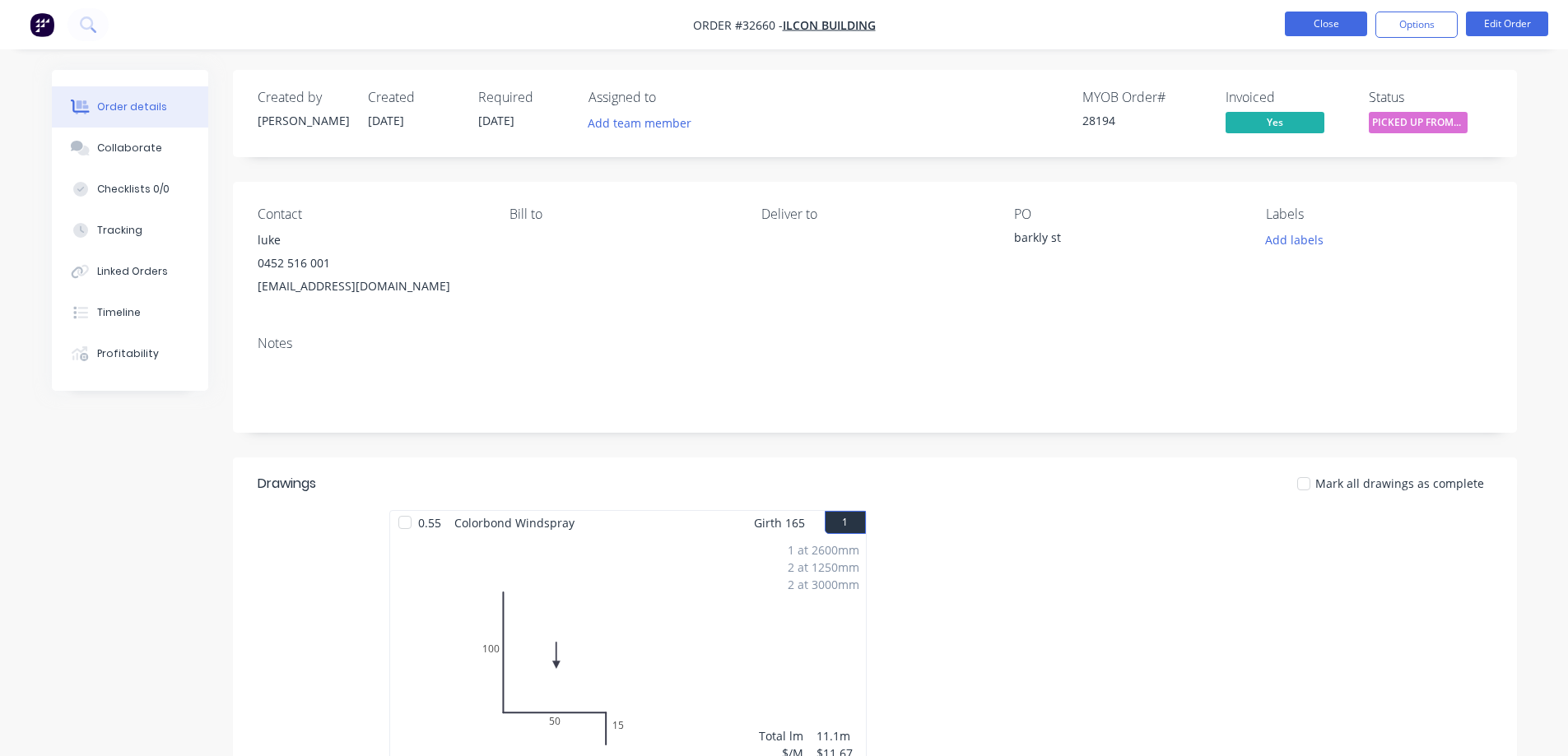
click at [1327, 26] on button "Close" at bounding box center [1326, 24] width 83 height 25
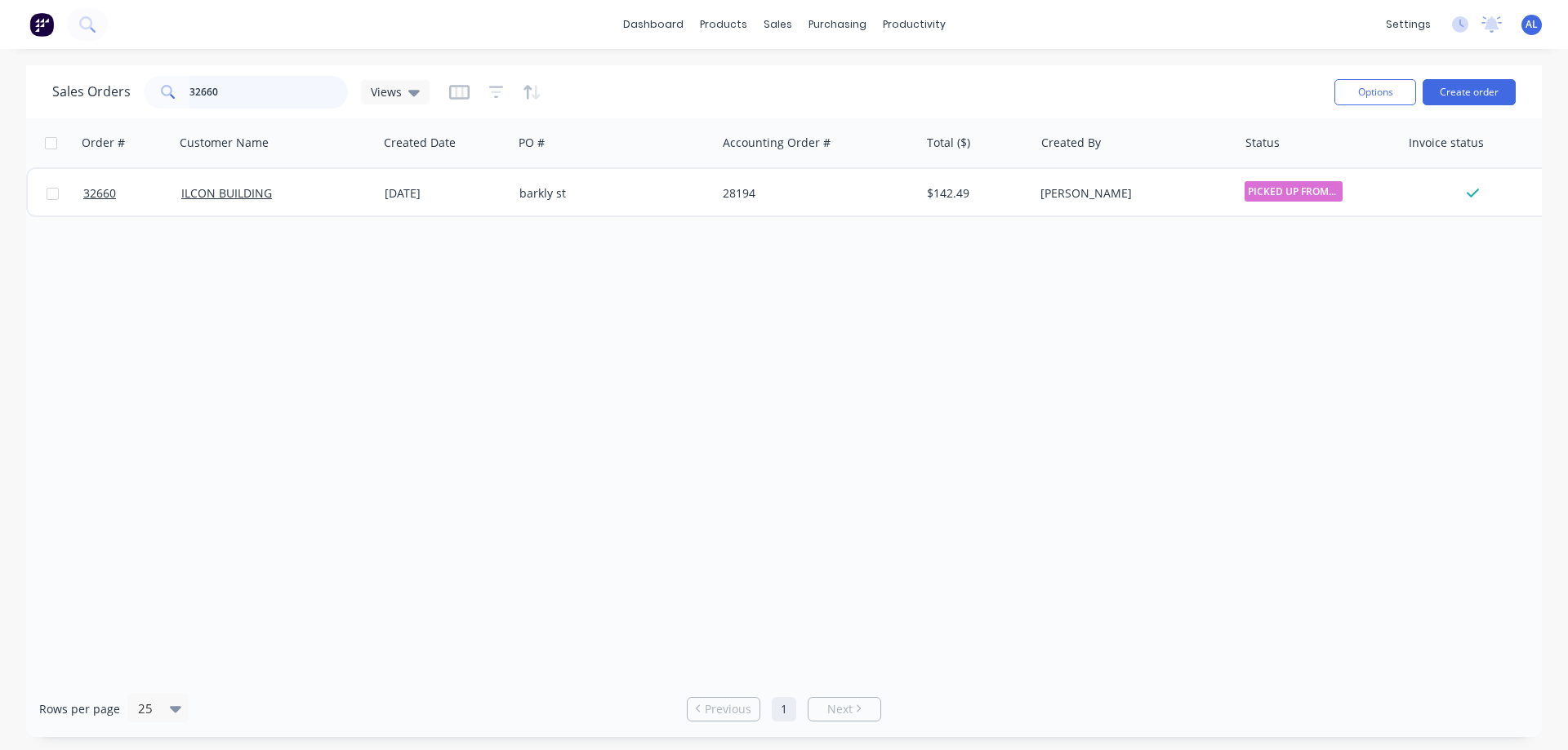
click at [266, 95] on input "32660" at bounding box center [269, 92] width 159 height 33
type input "3"
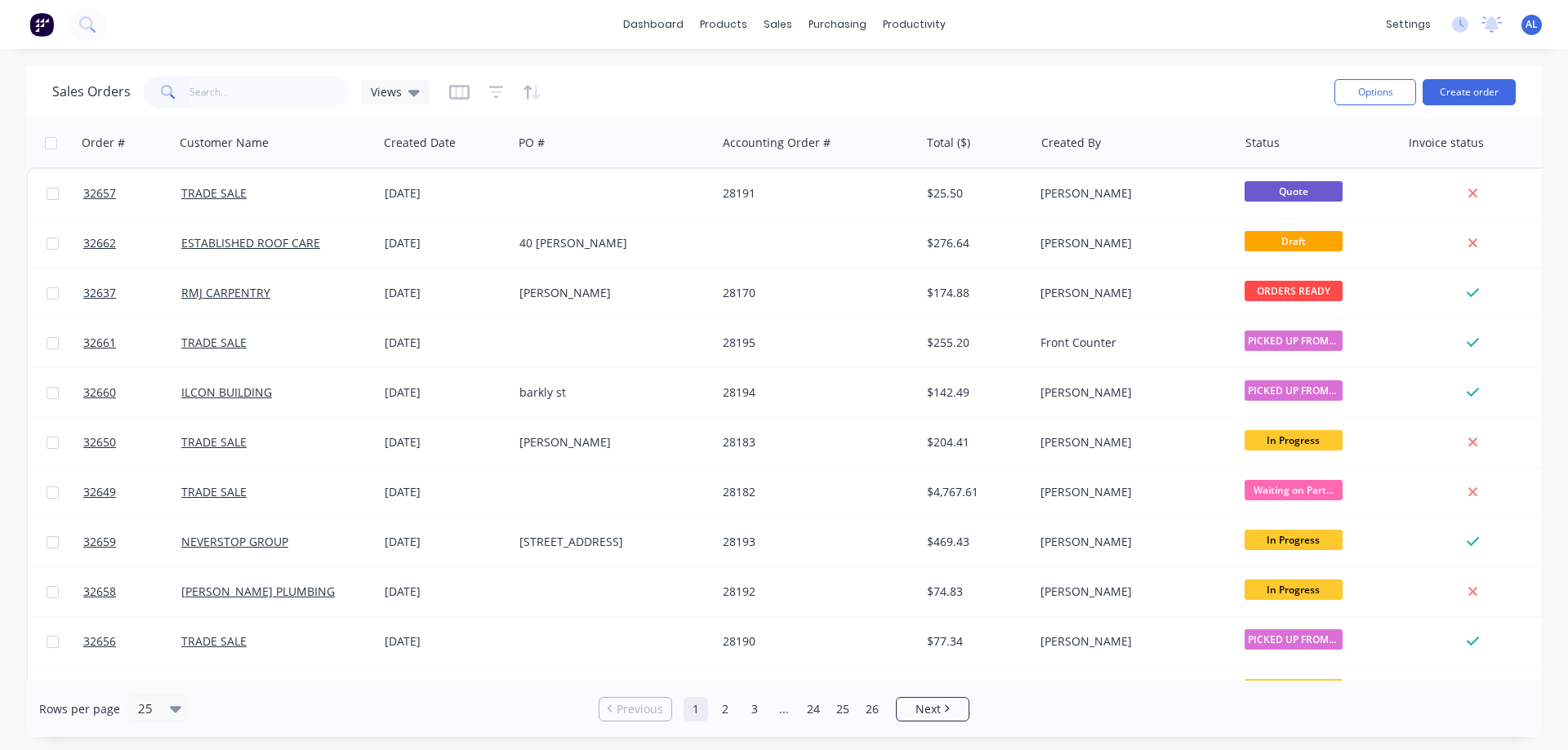
click at [44, 25] on img at bounding box center [41, 24] width 24 height 24
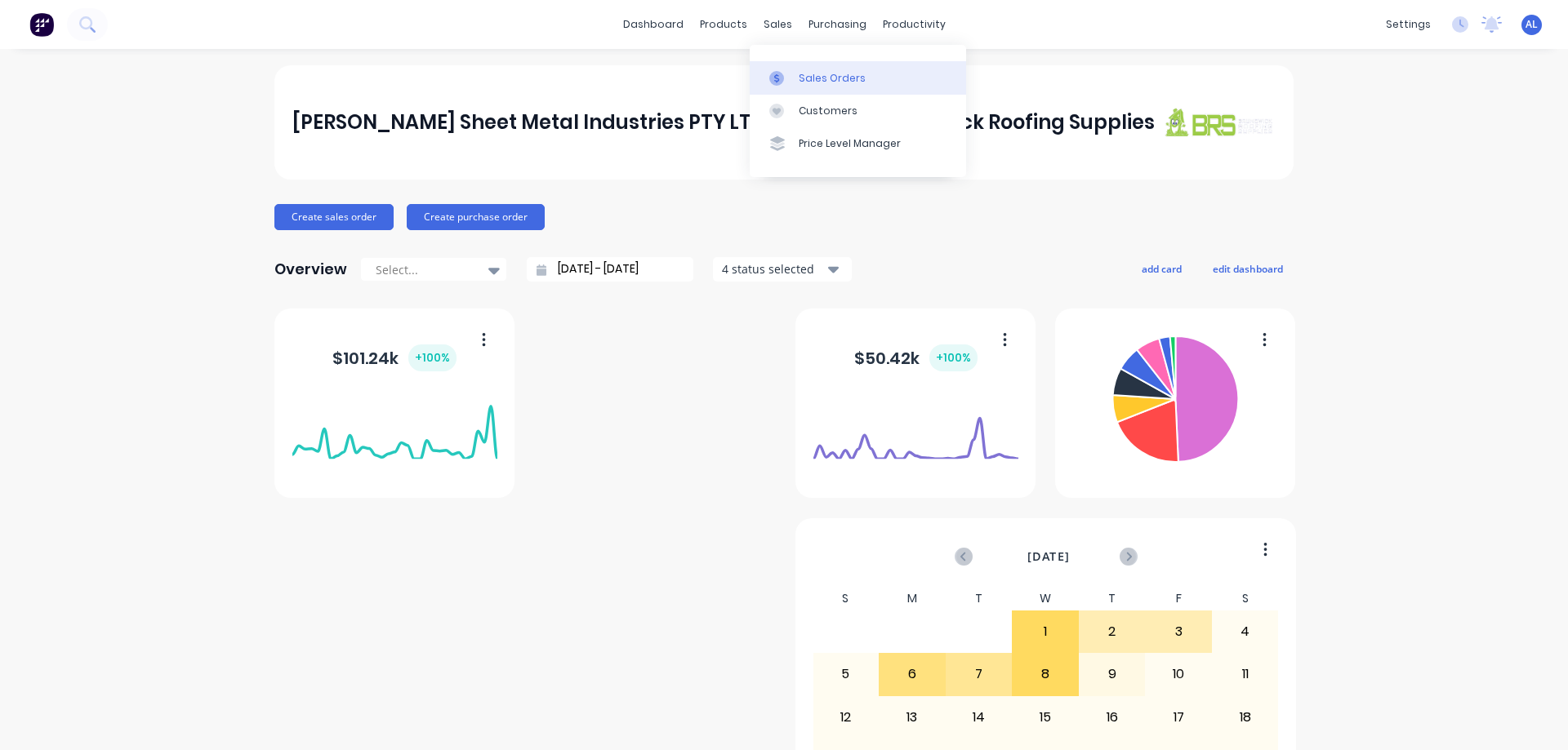
click at [813, 83] on div "Sales Orders" at bounding box center [831, 78] width 67 height 15
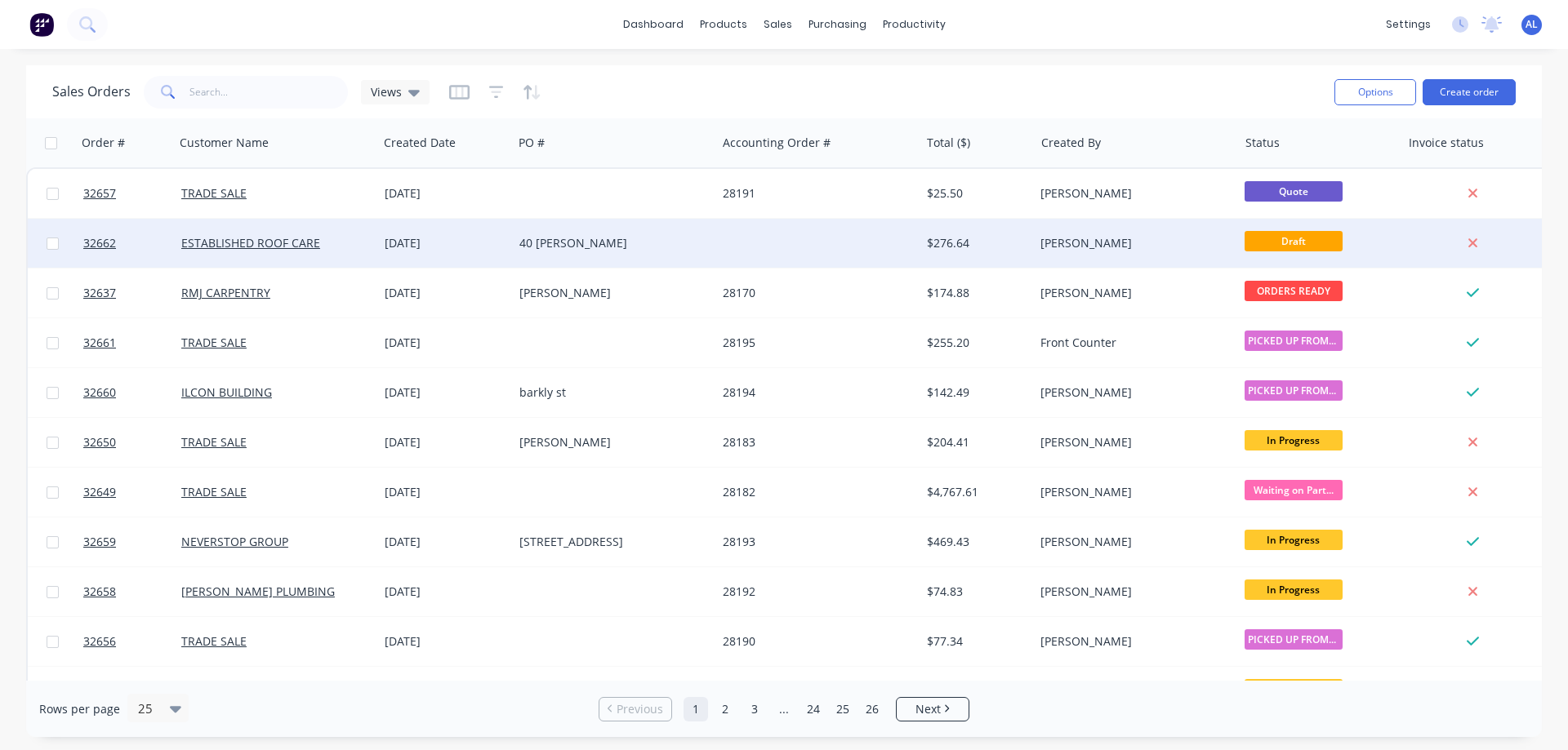
click at [638, 253] on div "40 [PERSON_NAME]" at bounding box center [614, 243] width 204 height 49
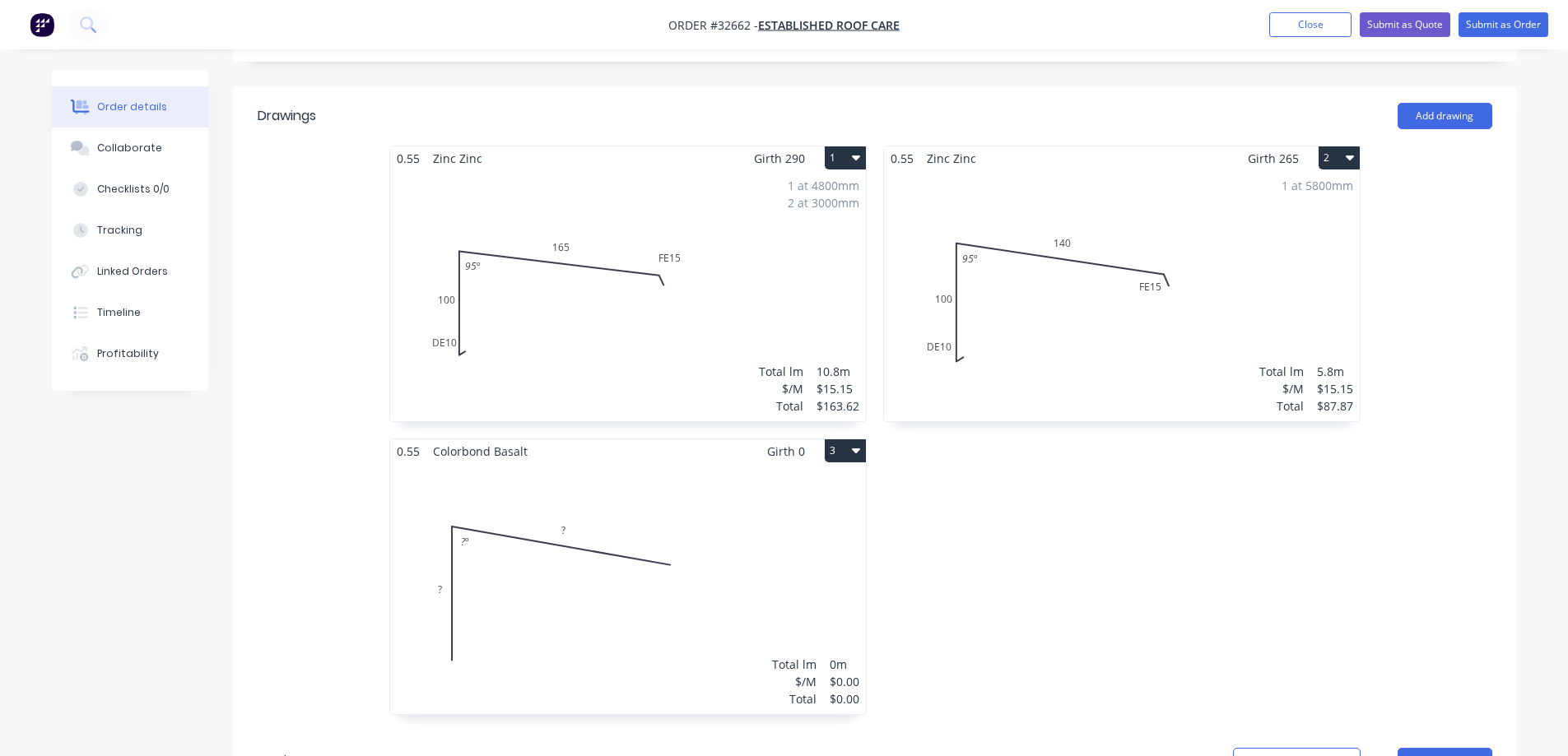
scroll to position [411, 0]
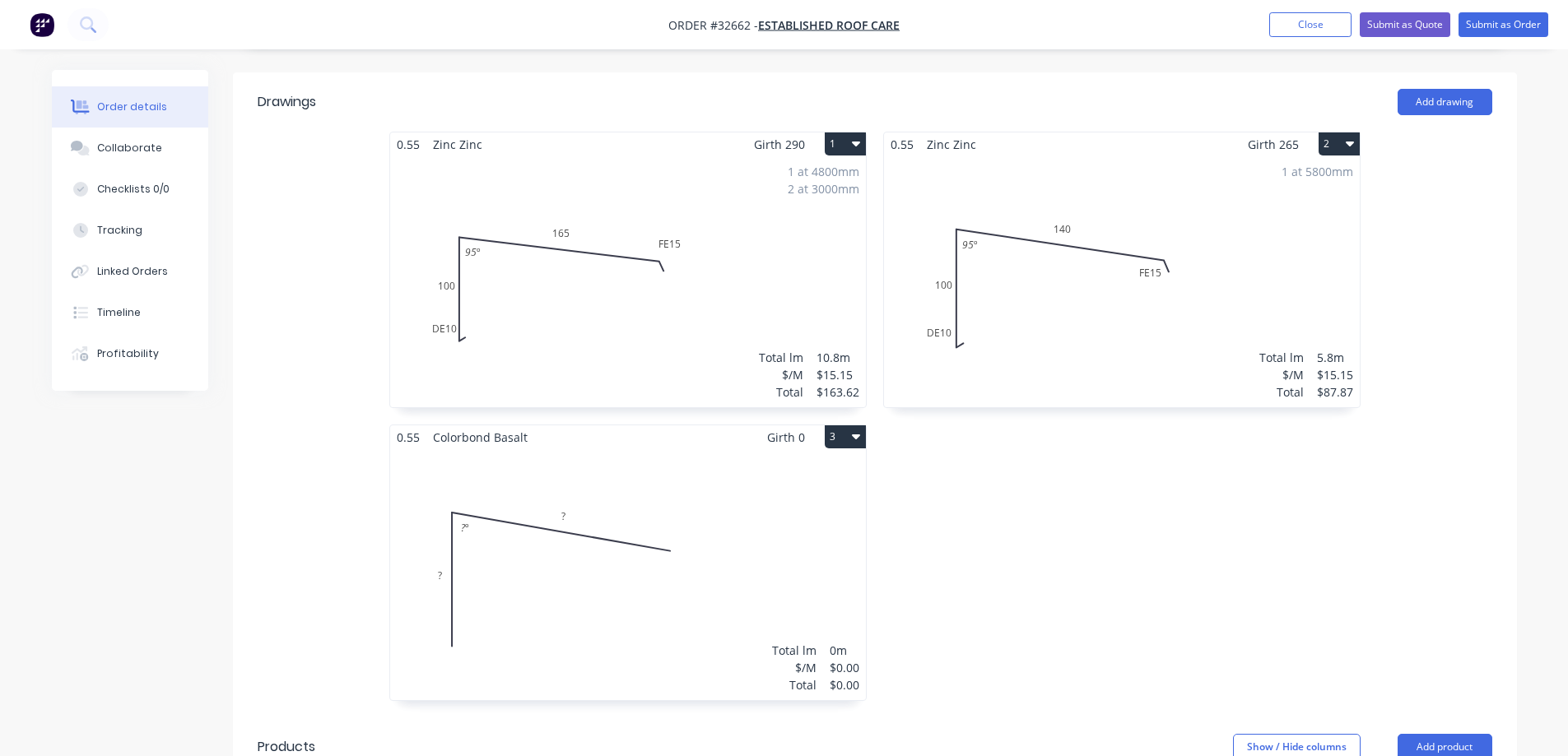
click at [787, 515] on div "Total lm $/M Total 0m $0.00 $0.00" at bounding box center [628, 575] width 476 height 251
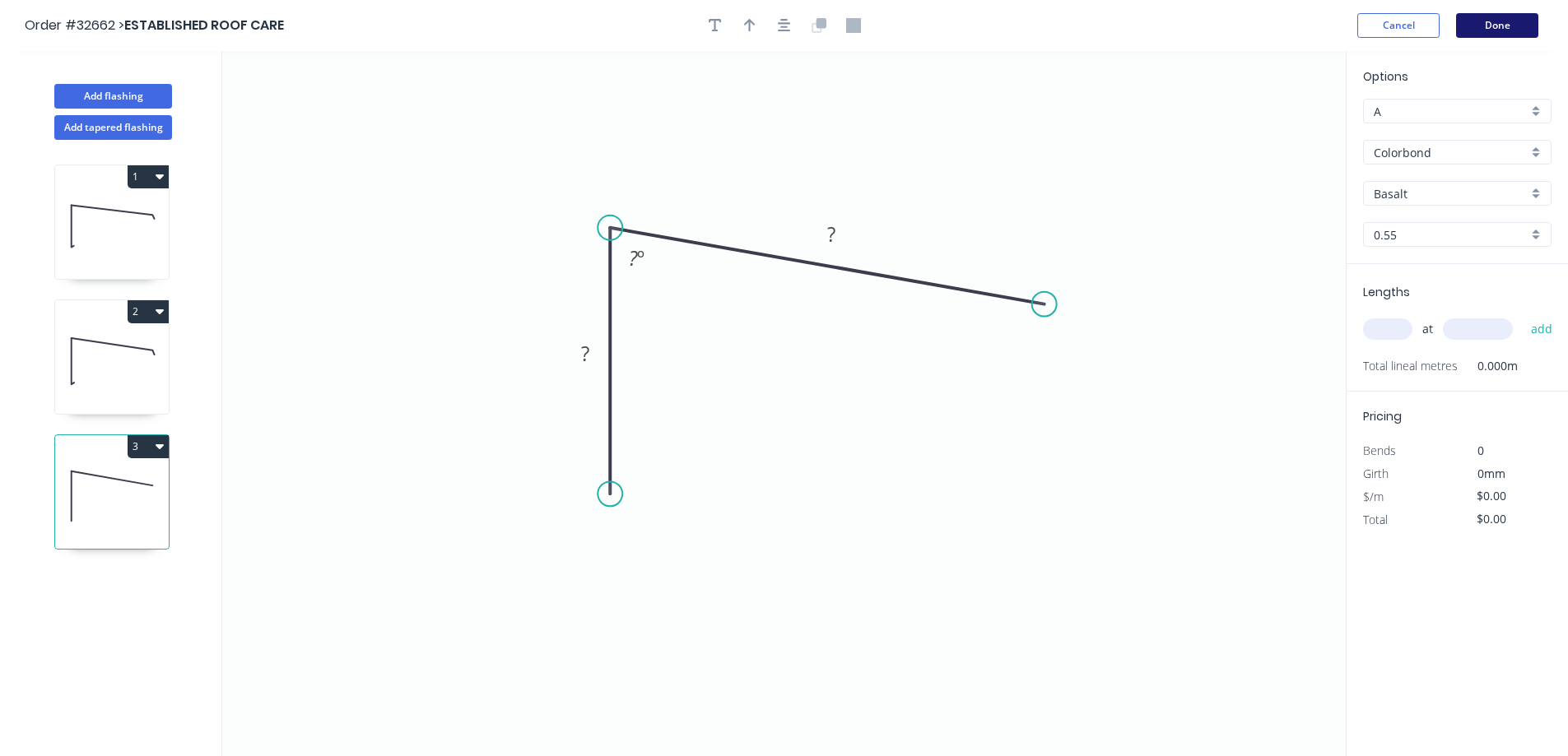
click at [1500, 31] on button "Done" at bounding box center [1497, 26] width 83 height 25
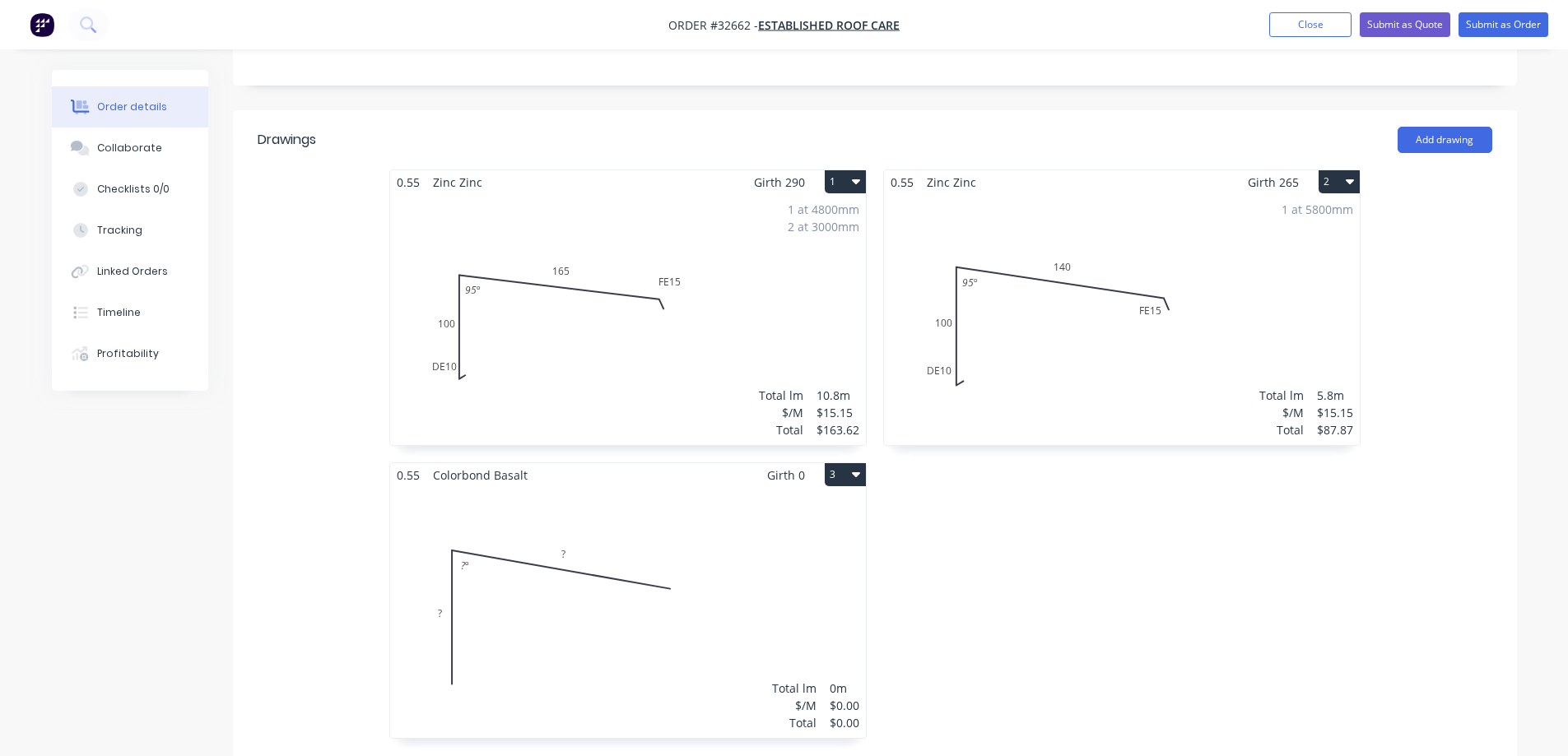
scroll to position [411, 0]
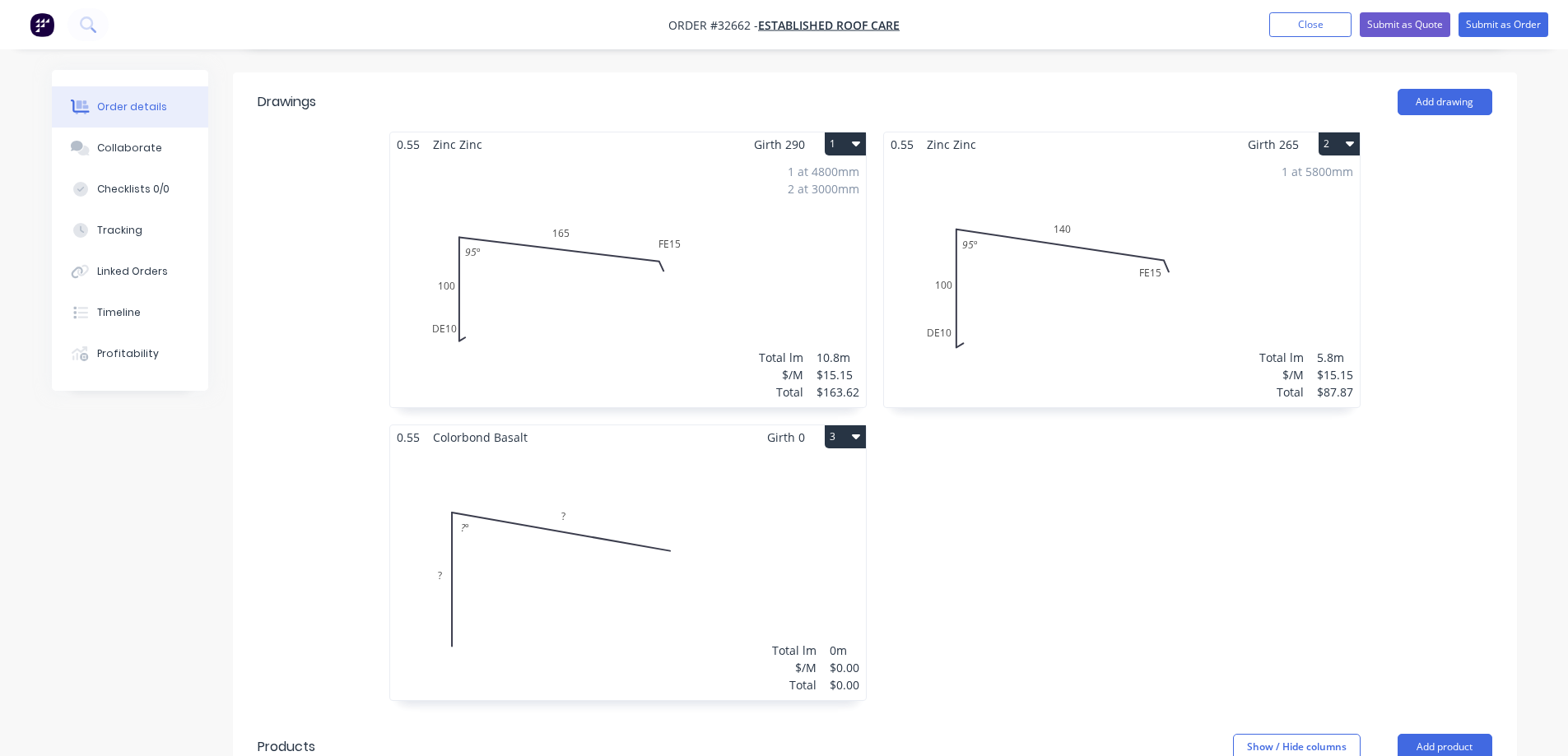
click at [672, 476] on div "Total lm $/M Total 0m $0.00 $0.00" at bounding box center [628, 575] width 476 height 251
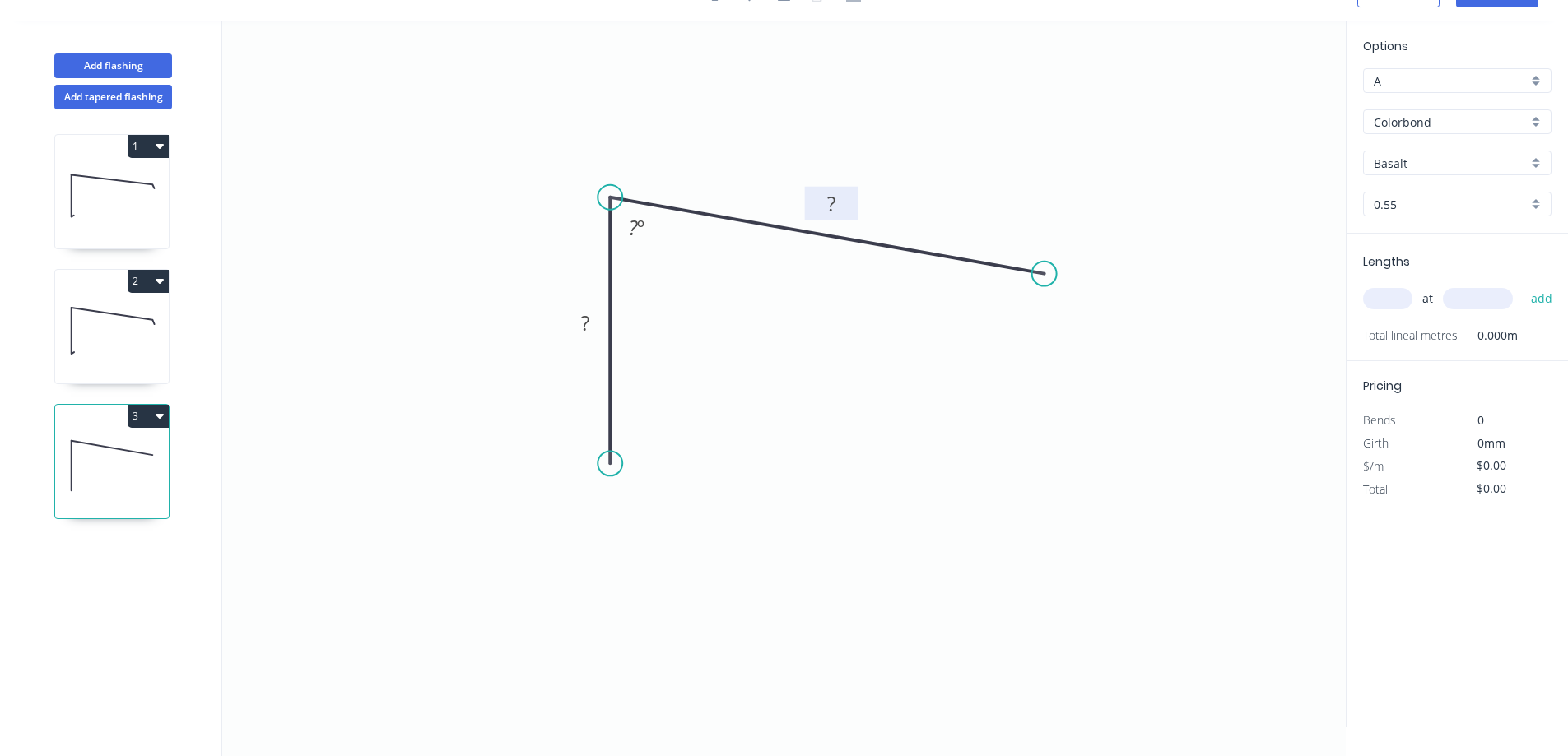
click at [840, 208] on rect at bounding box center [831, 205] width 33 height 23
click at [592, 337] on g "?" at bounding box center [585, 323] width 53 height 34
click at [638, 231] on tspan "º" at bounding box center [641, 227] width 8 height 28
click at [685, 623] on div "Drip edge" at bounding box center [694, 622] width 165 height 34
click at [1121, 401] on div "Feather" at bounding box center [1123, 403] width 165 height 34
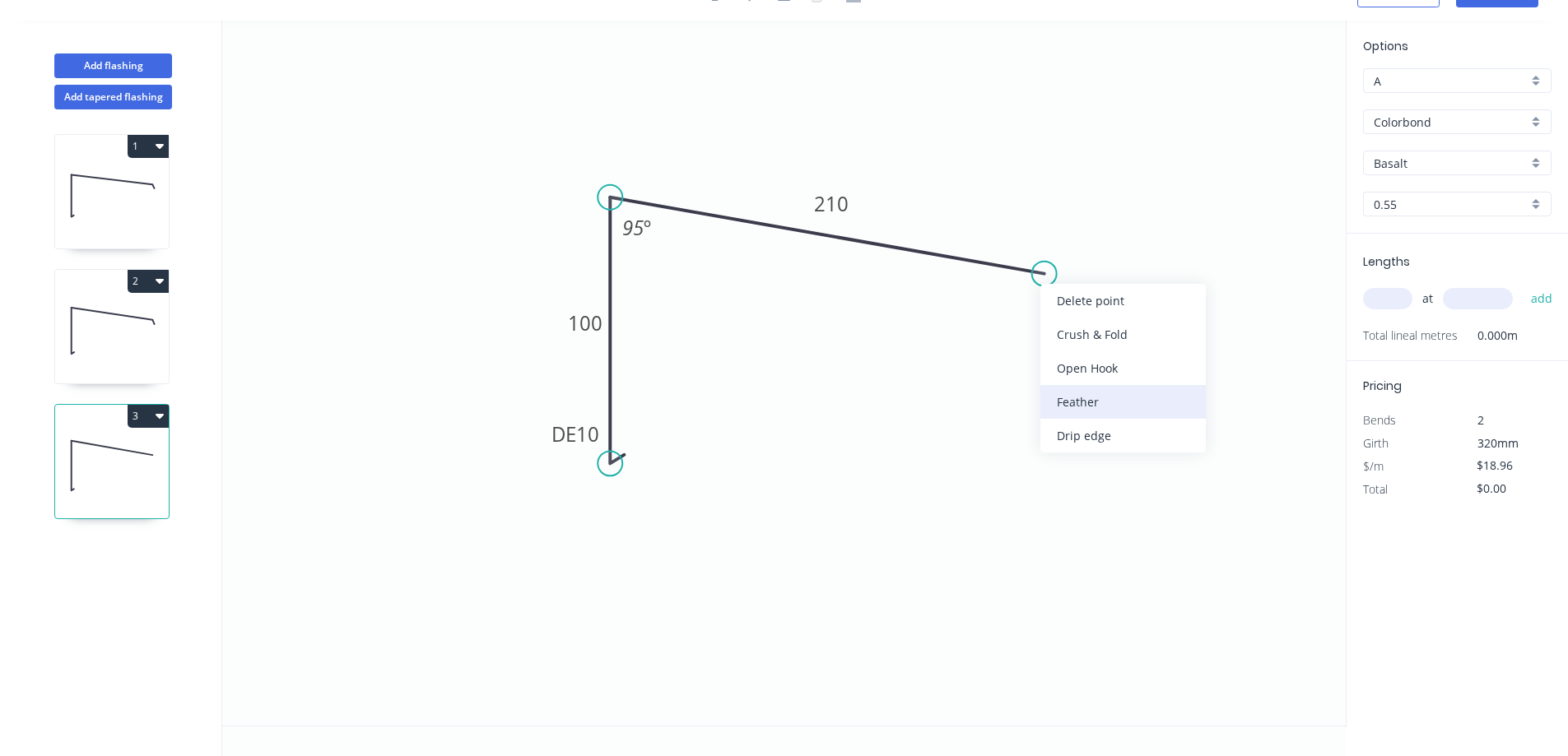
type input "$20.02"
click at [1539, 162] on div "Basalt" at bounding box center [1457, 163] width 188 height 25
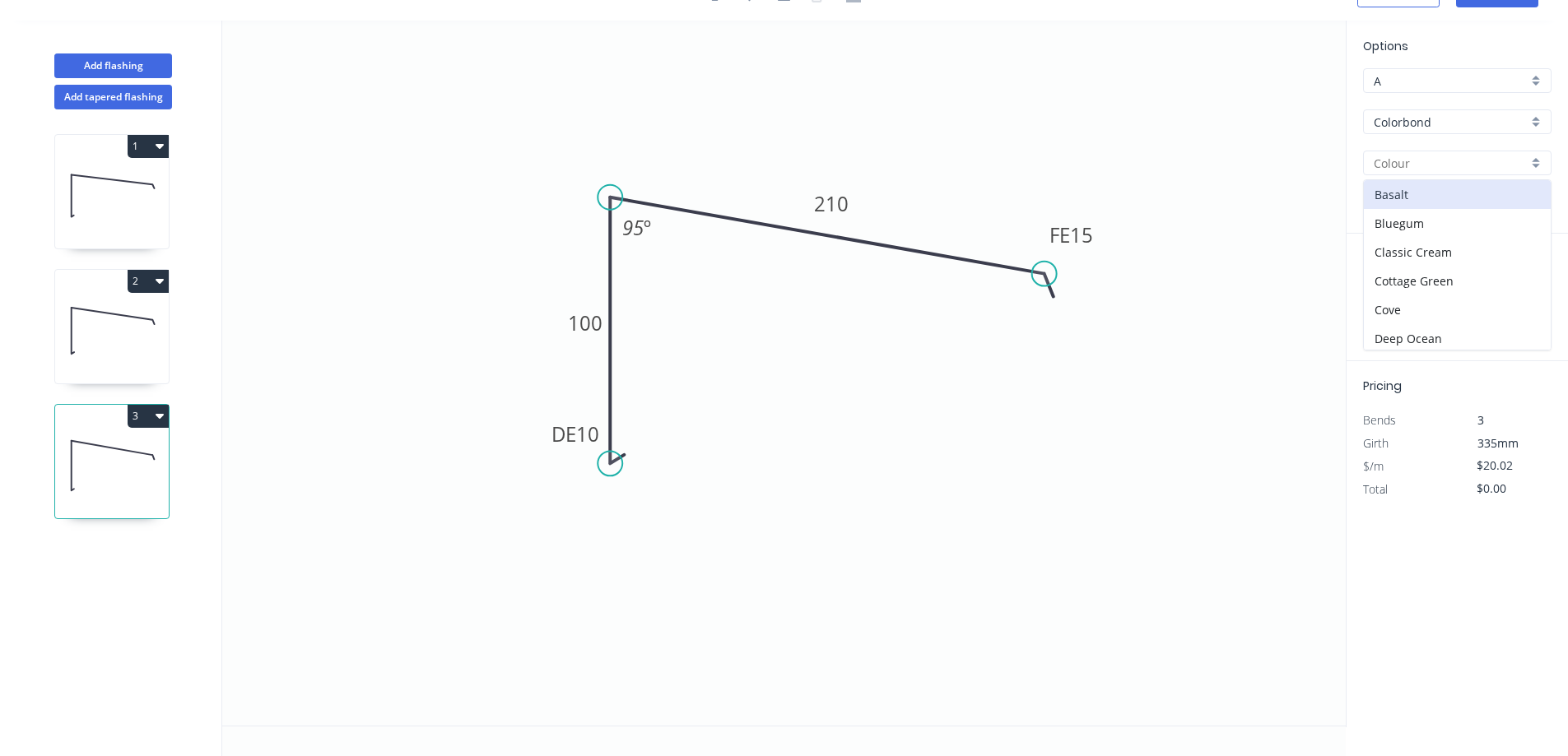
click at [1538, 120] on div "Colorbond" at bounding box center [1457, 122] width 188 height 25
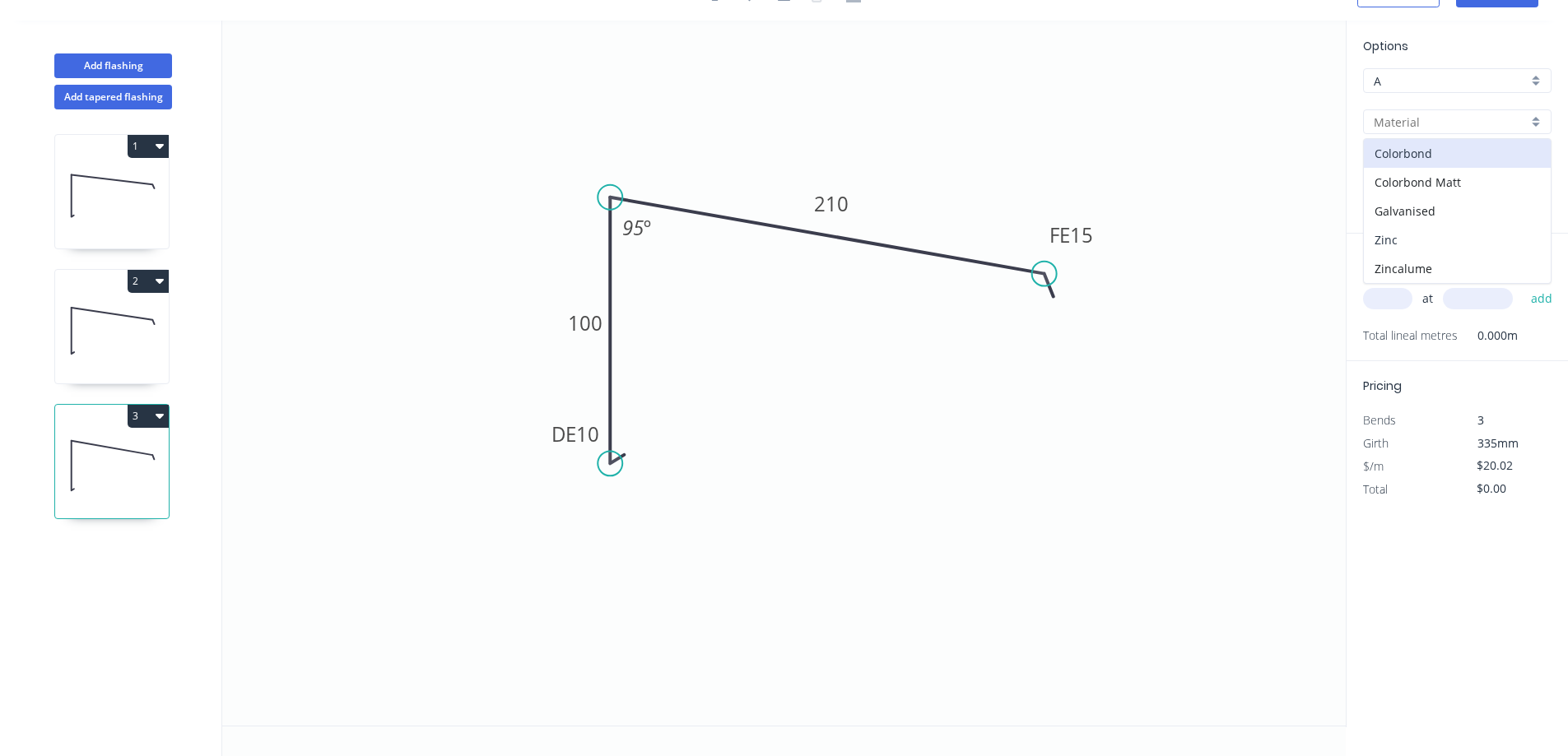
click at [1421, 241] on div "Zinc" at bounding box center [1457, 239] width 187 height 28
type input "Zinc"
type input "$17.76"
drag, startPoint x: 1385, startPoint y: 295, endPoint x: 1277, endPoint y: 381, distance: 138.1
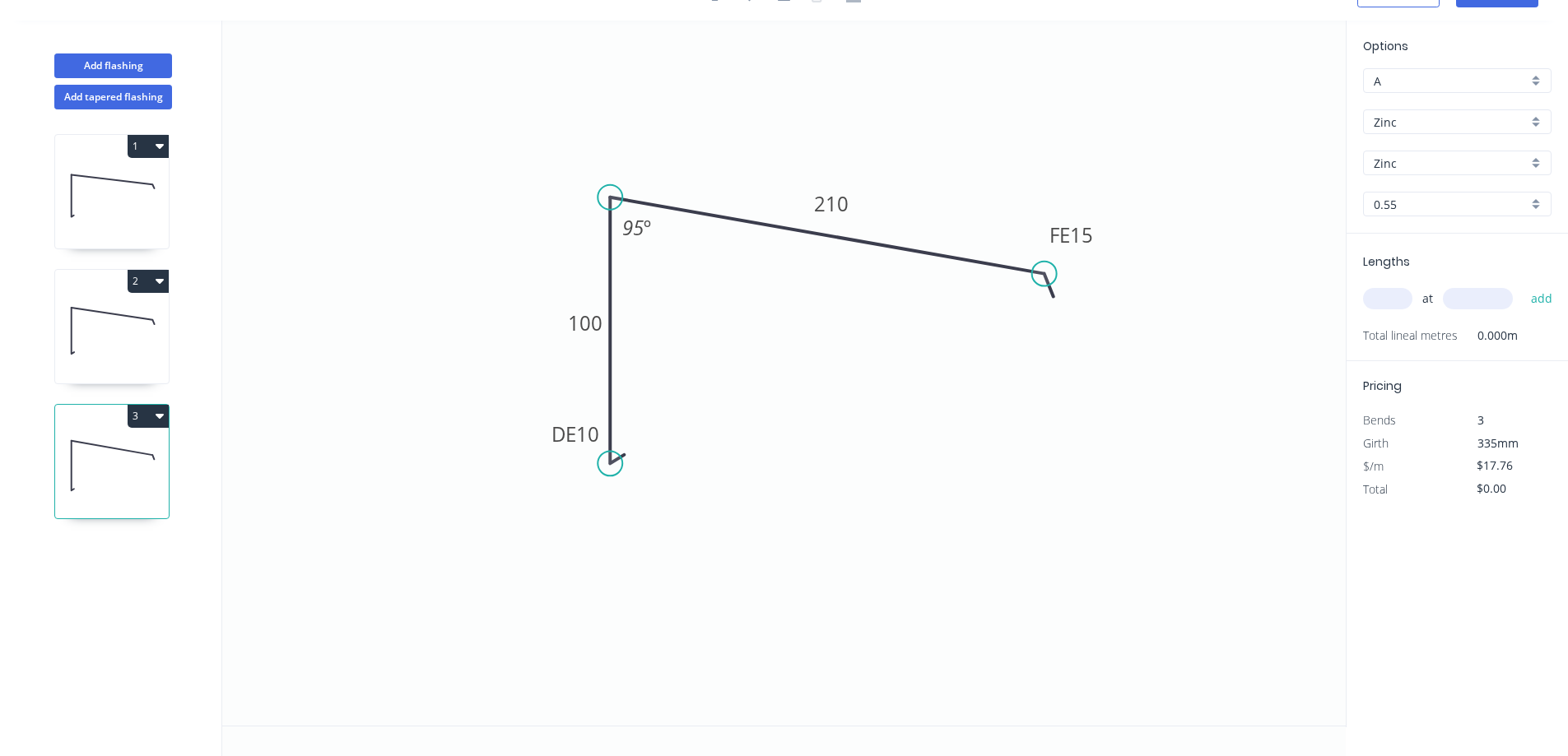
click at [1385, 296] on input "text" at bounding box center [1388, 298] width 49 height 22
type input "1"
type input "3500"
click at [1522, 285] on button "add" at bounding box center [1541, 298] width 39 height 28
type input "$62.16"
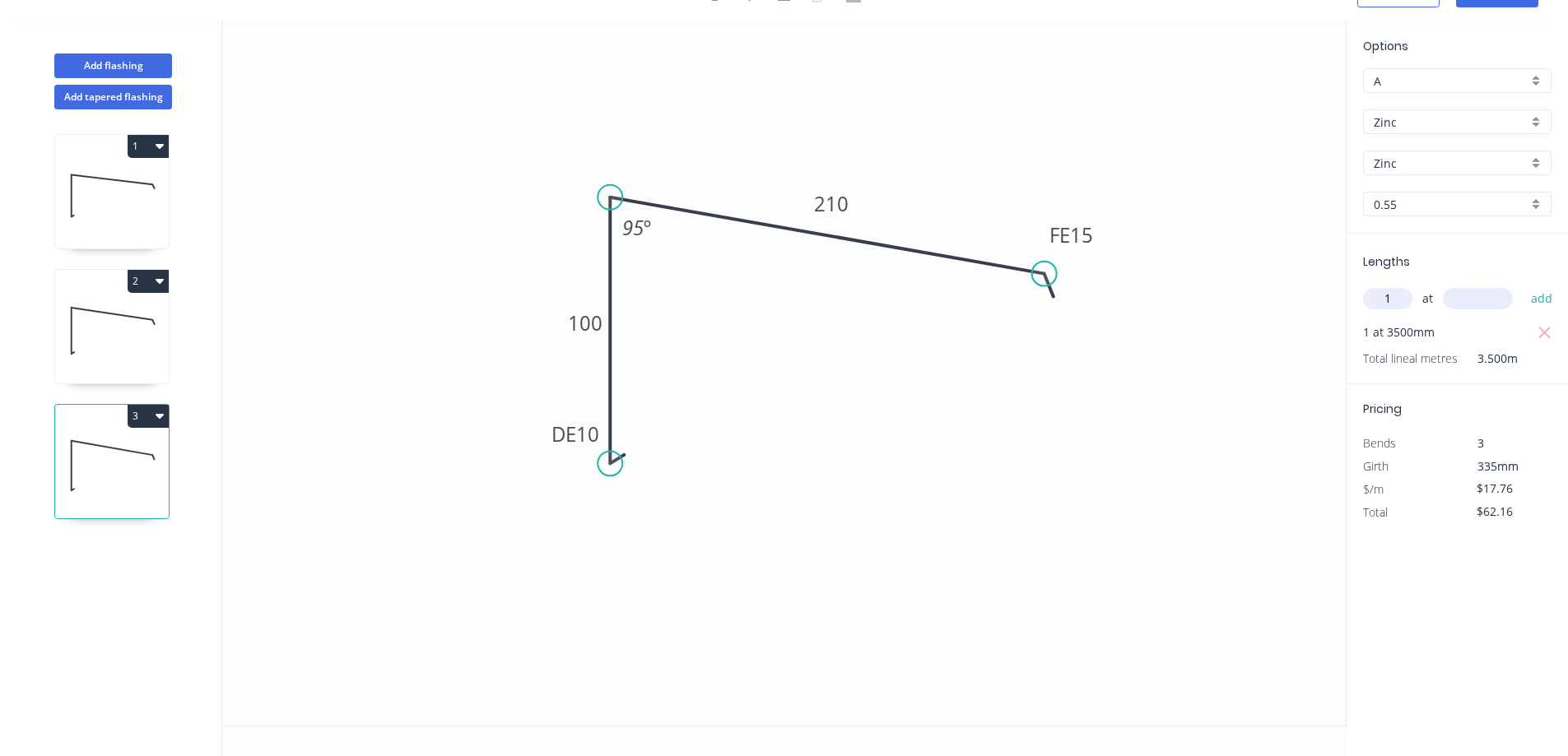
type input "1"
type input "4800"
click at [1522, 285] on button "add" at bounding box center [1541, 298] width 39 height 28
type input "$147.41"
type input "1"
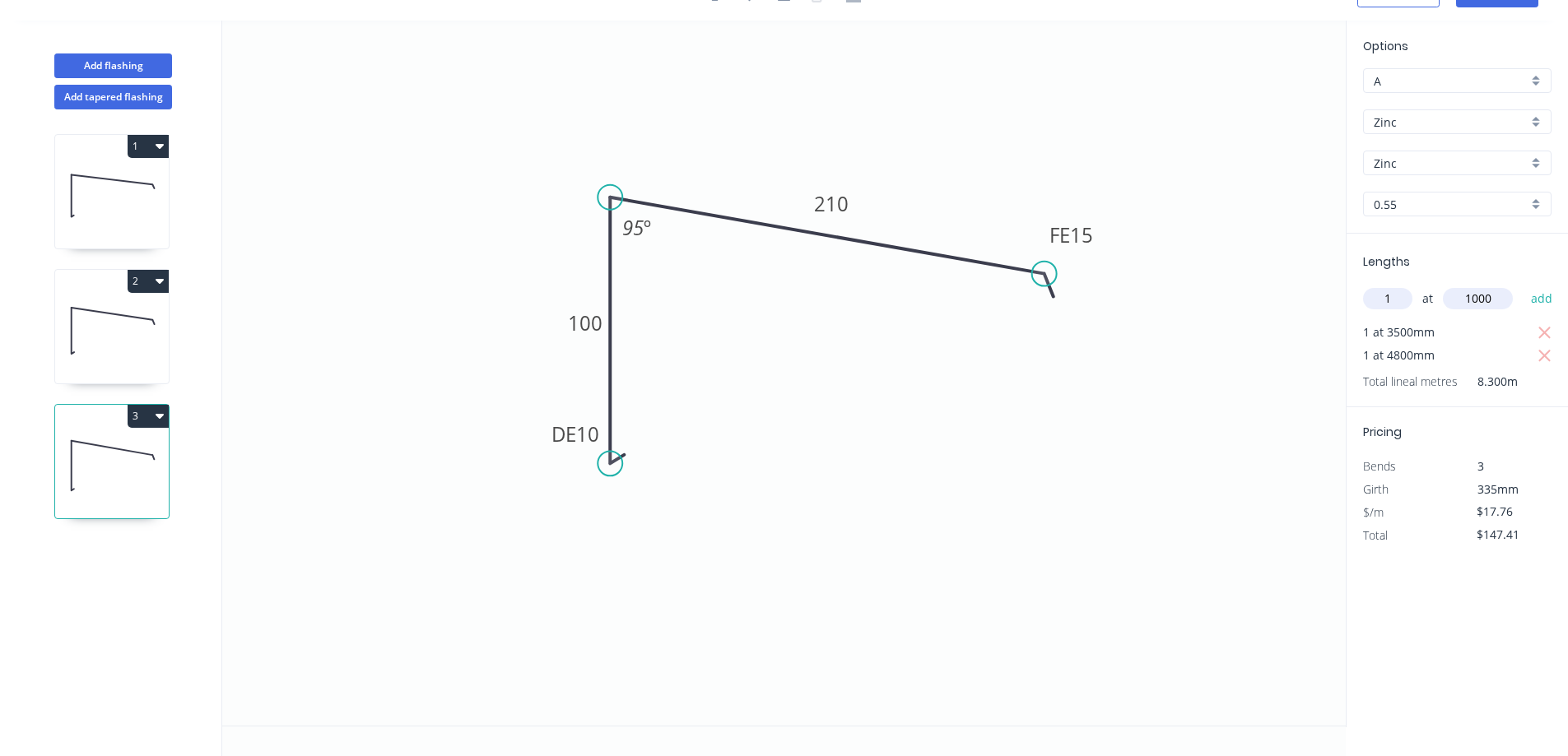
type input "1000"
click at [1522, 285] on button "add" at bounding box center [1541, 298] width 39 height 28
type input "$165.17"
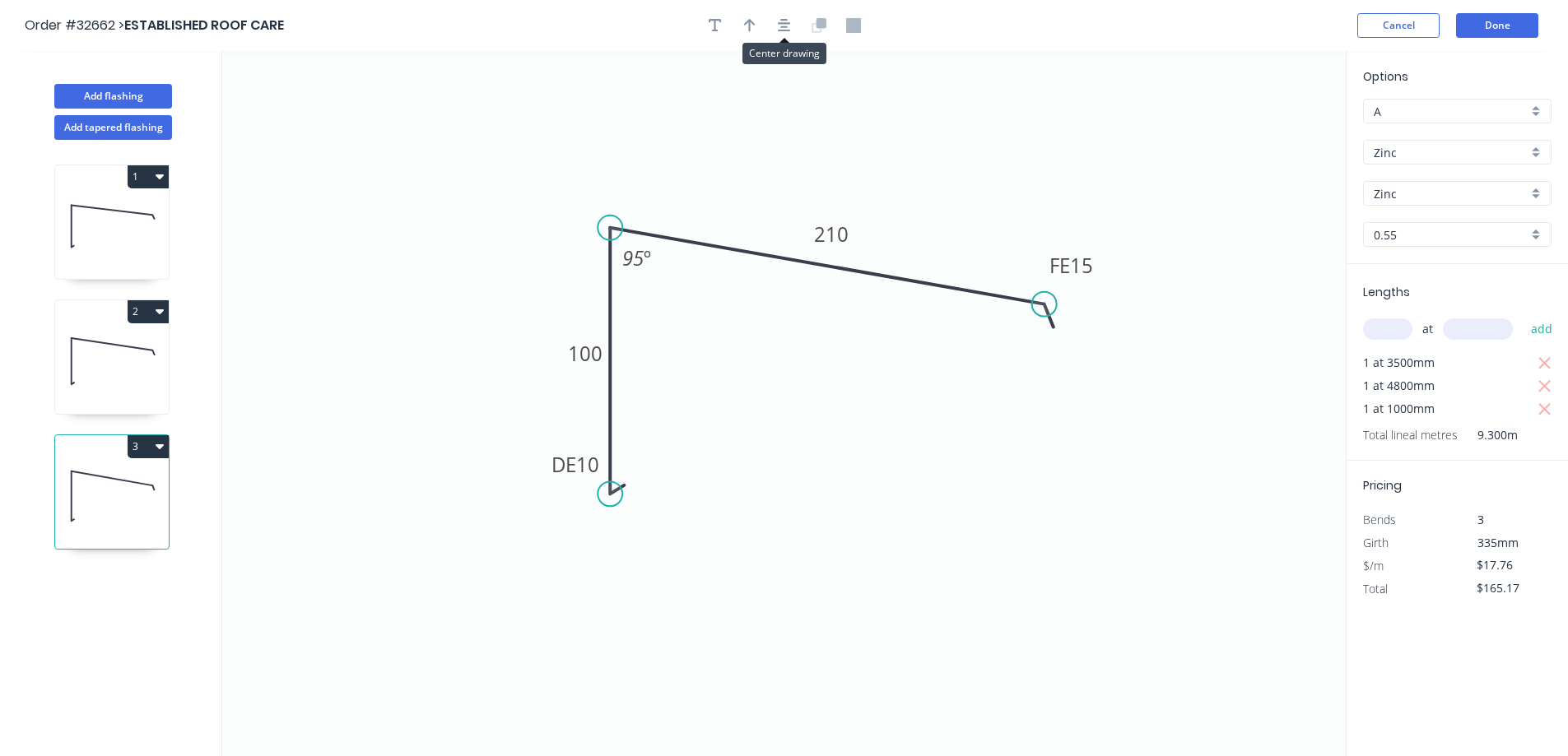
drag, startPoint x: 778, startPoint y: 28, endPoint x: 916, endPoint y: 21, distance: 138.2
click at [779, 28] on icon "button" at bounding box center [784, 26] width 13 height 15
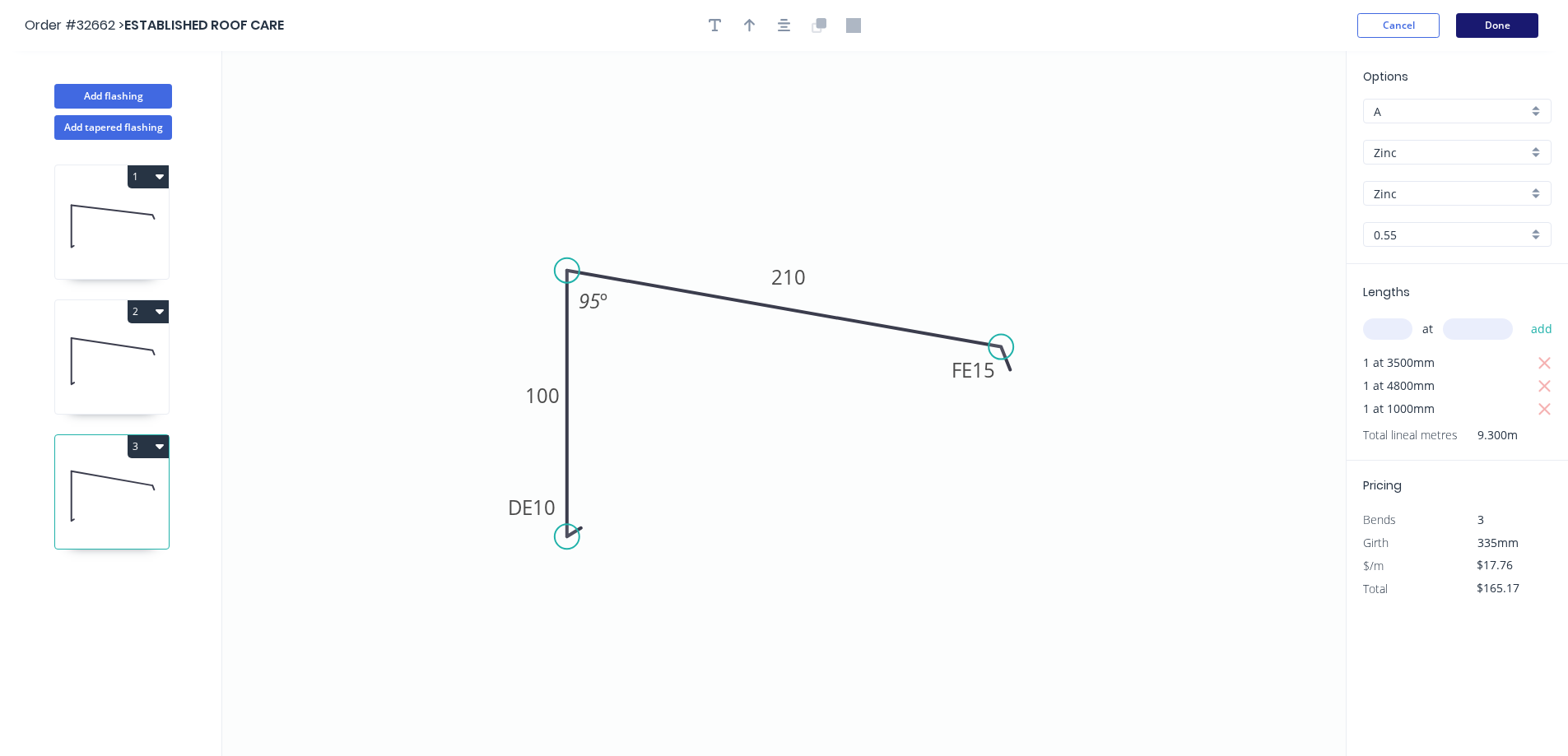
click at [1483, 24] on button "Done" at bounding box center [1497, 26] width 83 height 25
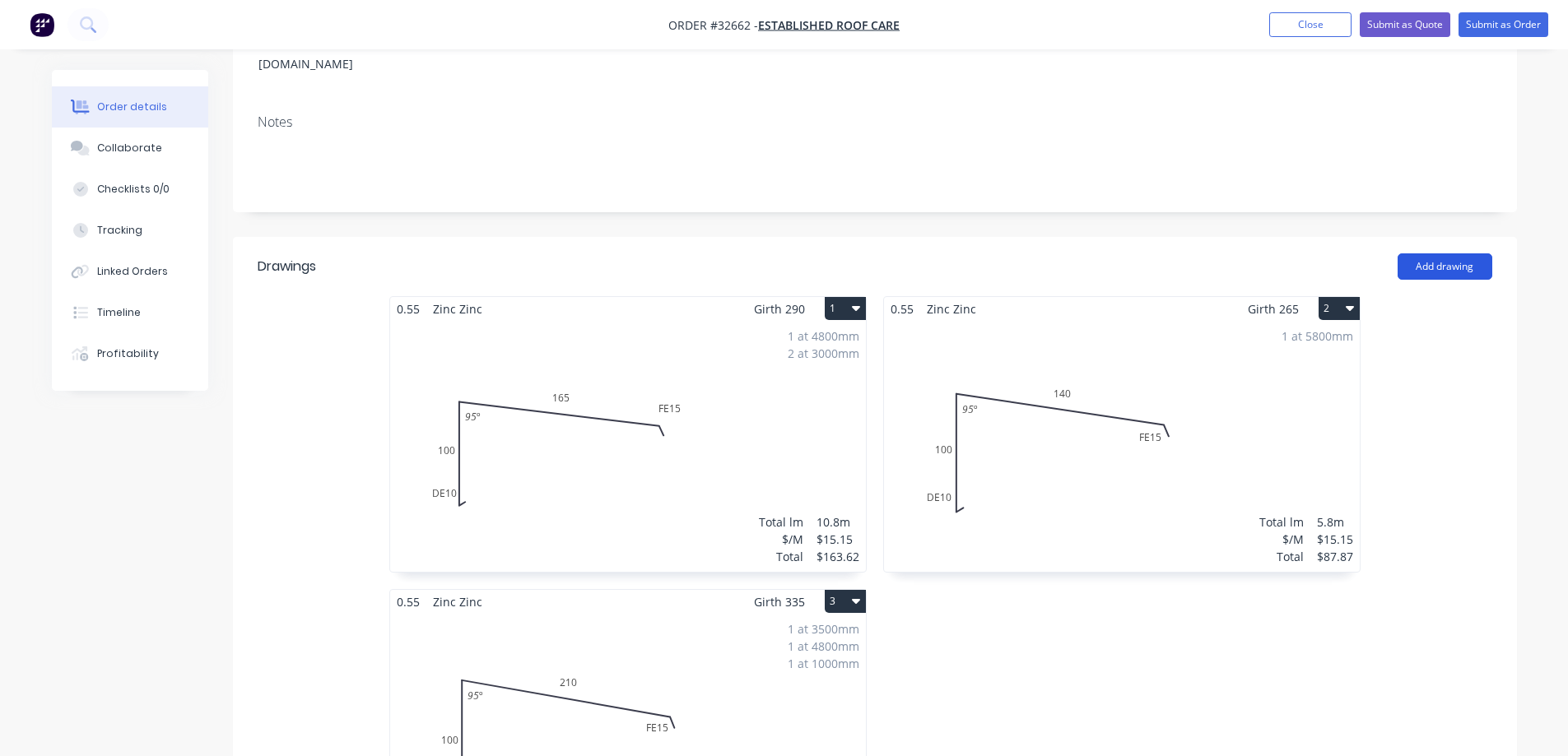
click at [1444, 254] on button "Add drawing" at bounding box center [1445, 267] width 95 height 27
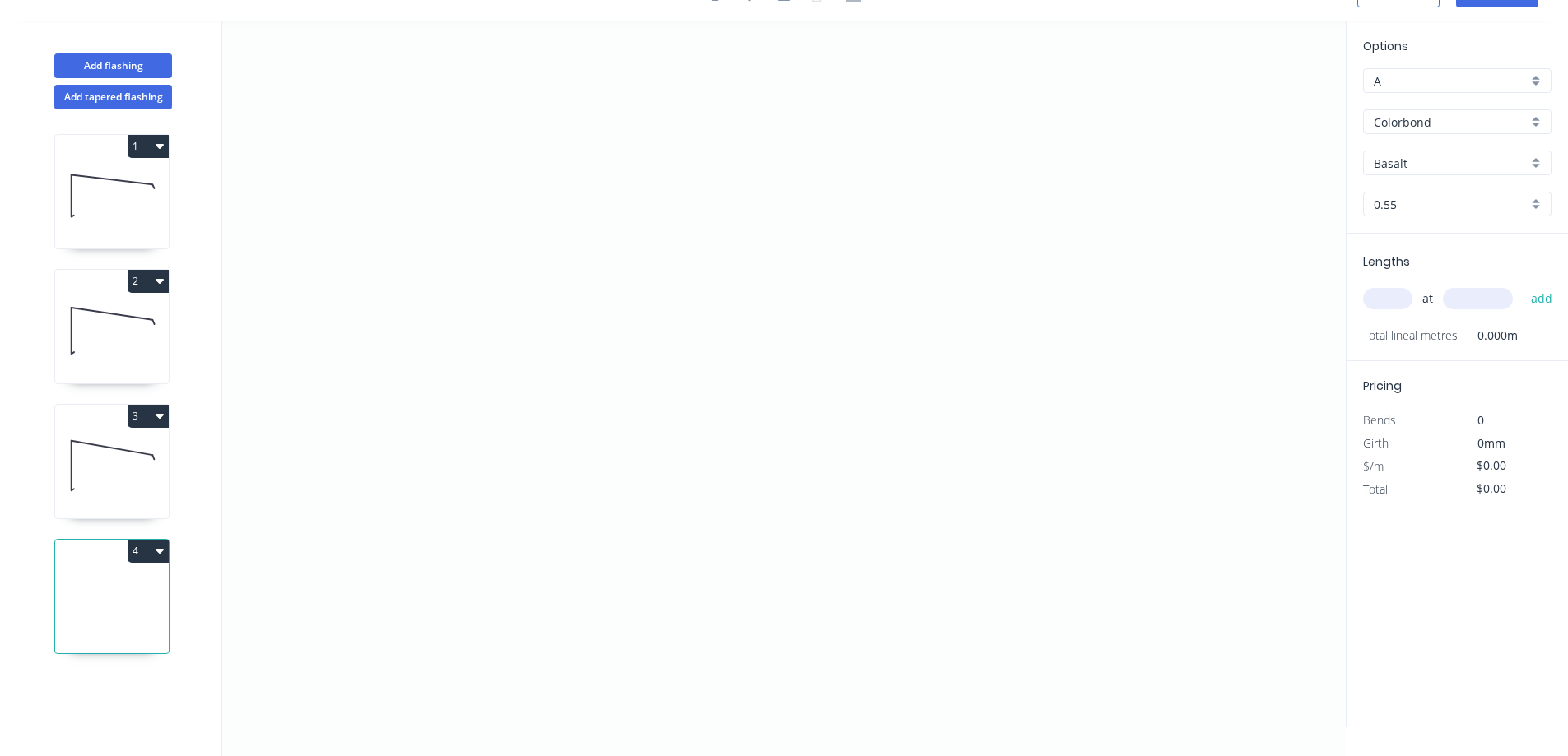
scroll to position [30, 0]
click at [96, 100] on button "Add tapered flashing" at bounding box center [113, 97] width 118 height 25
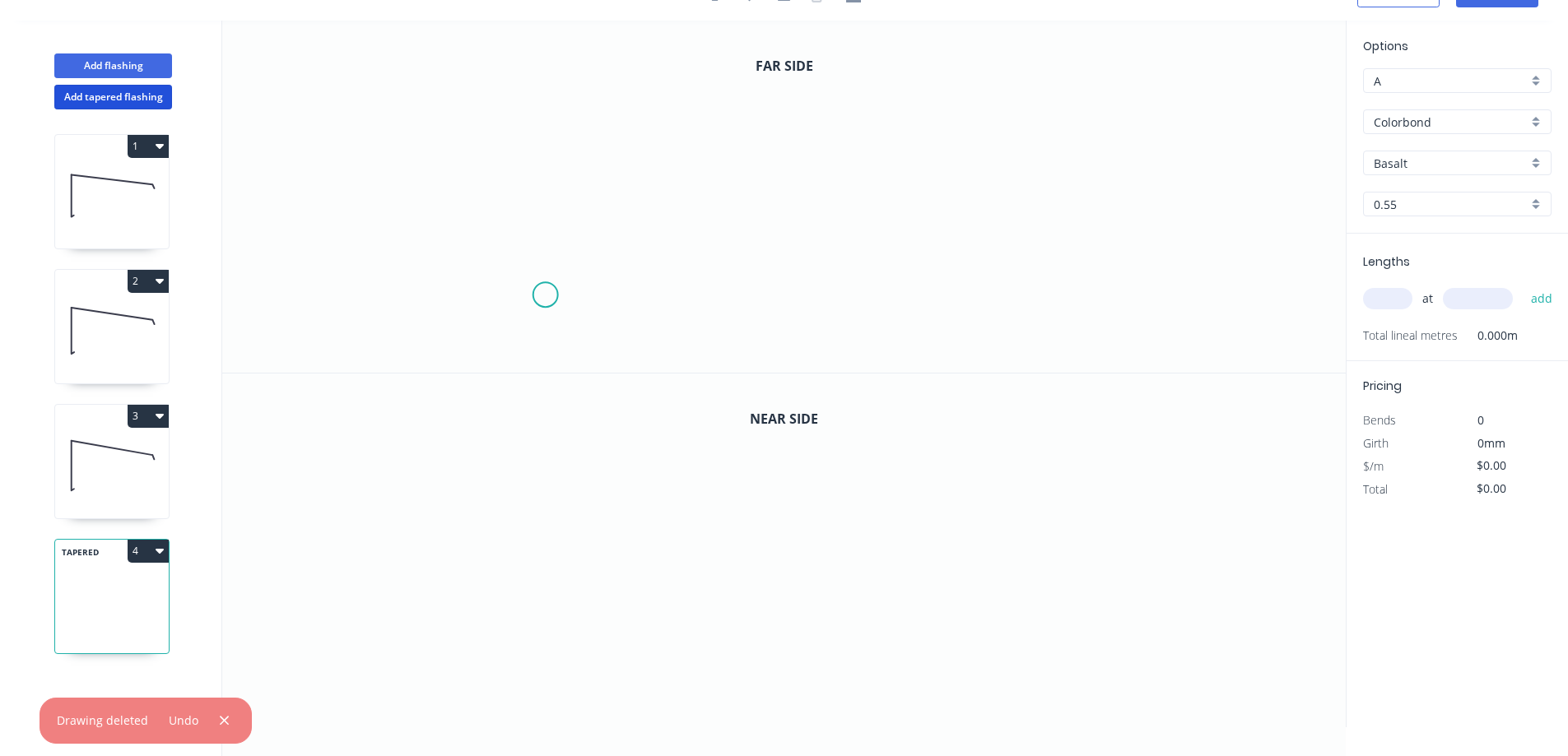
click at [545, 293] on icon "0" at bounding box center [784, 197] width 1124 height 352
click at [545, 137] on icon "0" at bounding box center [784, 197] width 1124 height 352
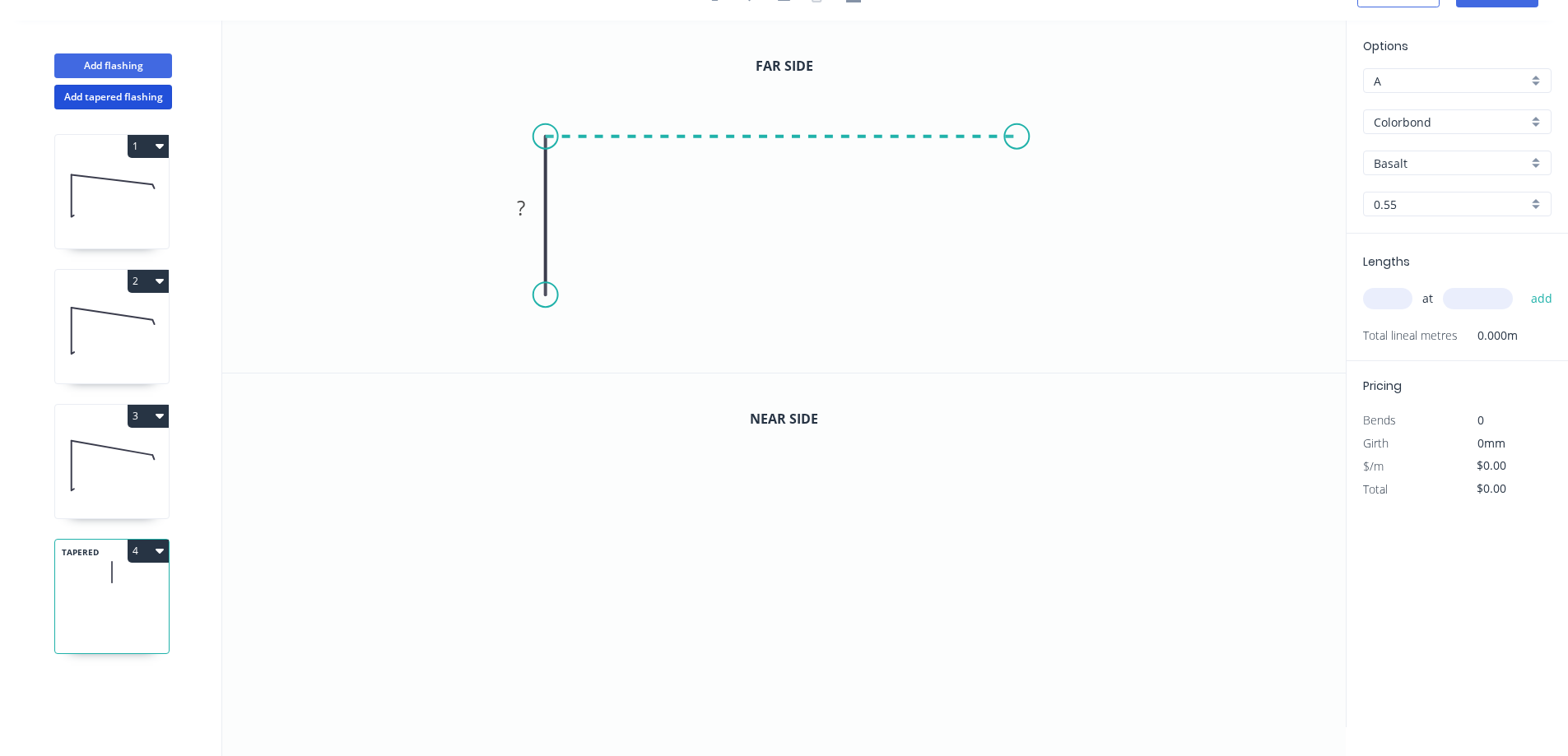
click at [1017, 173] on icon "0 ?" at bounding box center [784, 197] width 1124 height 352
click at [1014, 262] on icon "0 ? ?" at bounding box center [784, 197] width 1124 height 352
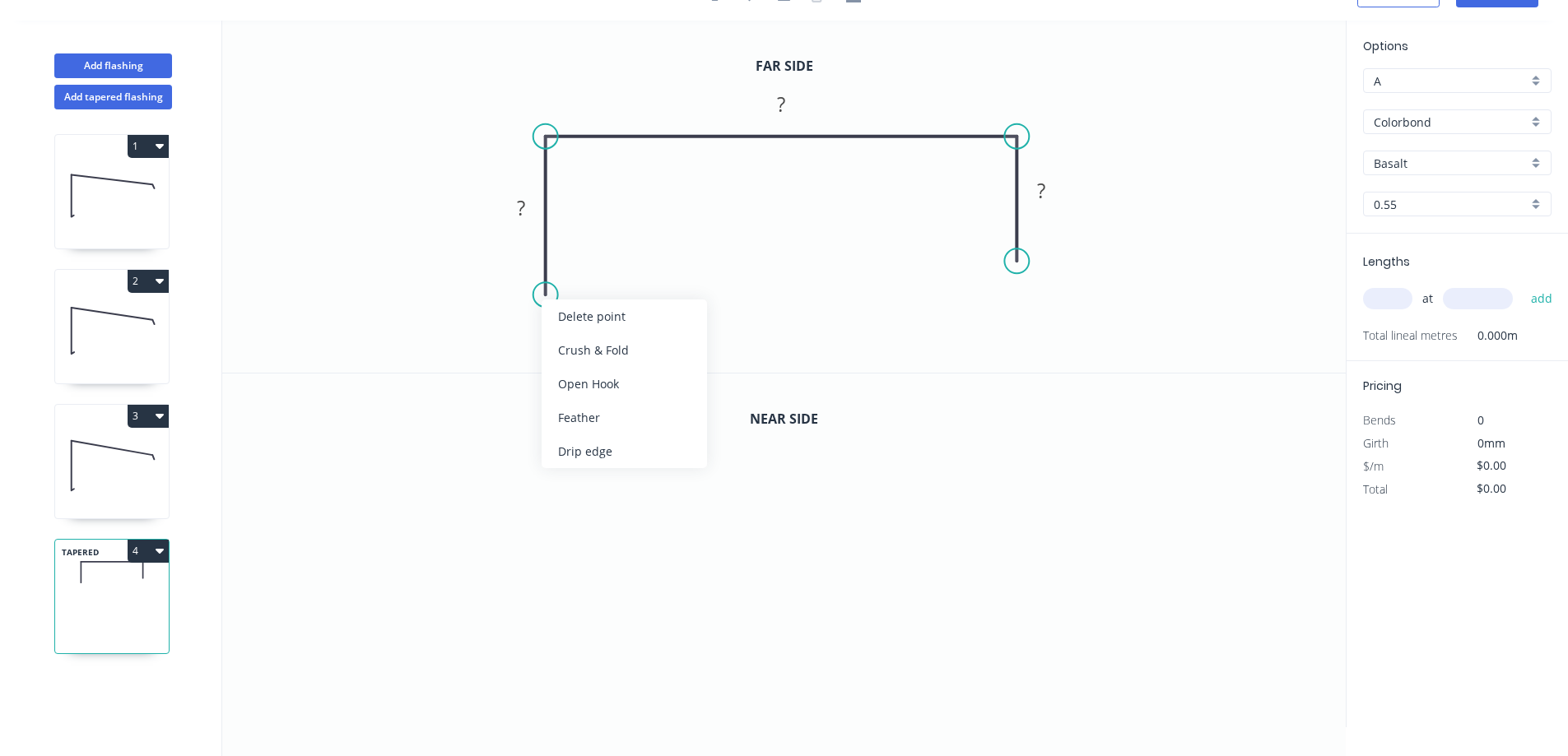
drag, startPoint x: 609, startPoint y: 447, endPoint x: 609, endPoint y: 431, distance: 16.0
click at [609, 444] on div "Drip edge" at bounding box center [624, 451] width 165 height 34
click at [522, 205] on tspan "?" at bounding box center [520, 207] width 9 height 28
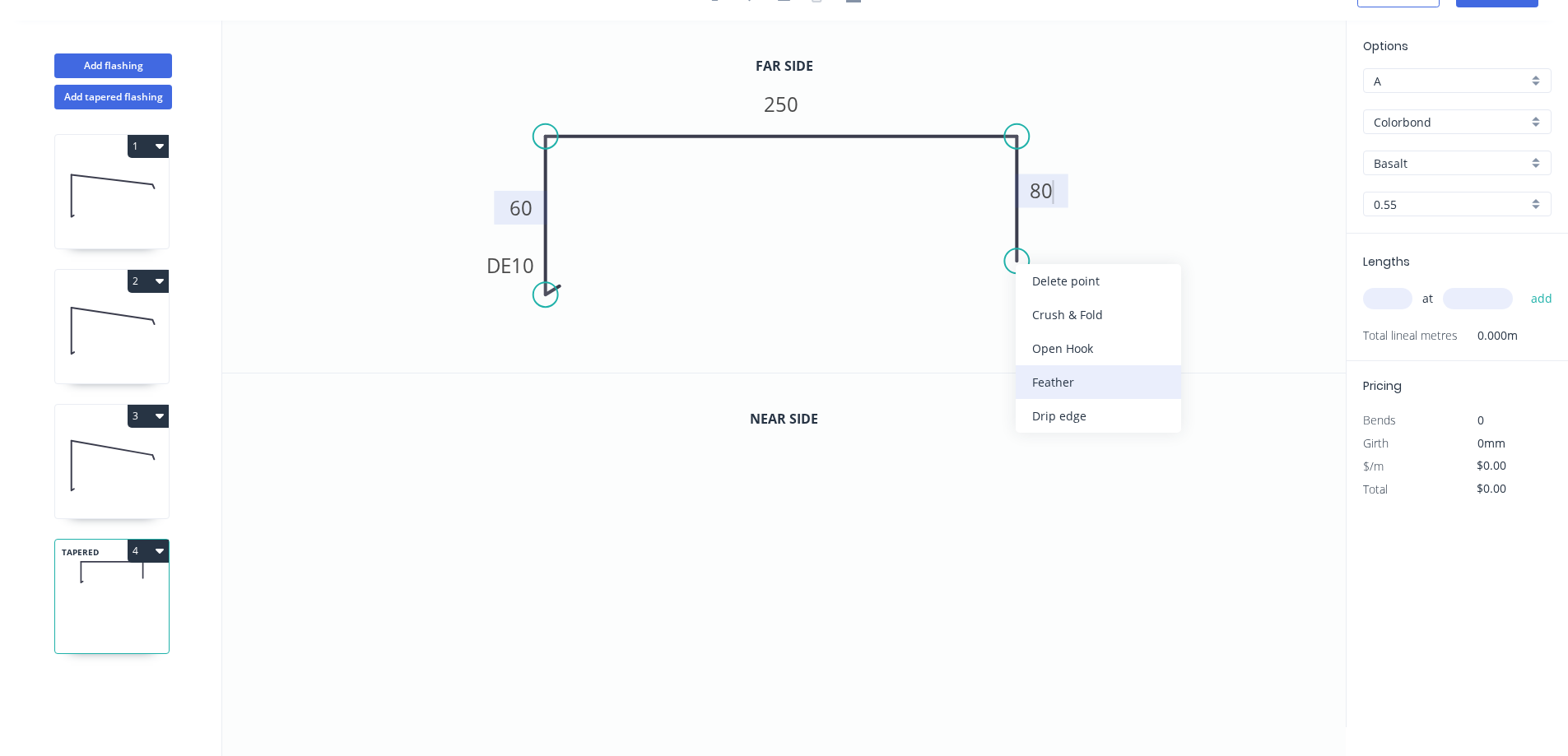
click at [1049, 383] on div "Feather" at bounding box center [1098, 383] width 165 height 34
click at [1075, 274] on rect at bounding box center [1052, 275] width 65 height 34
drag, startPoint x: 1057, startPoint y: 282, endPoint x: 1072, endPoint y: 275, distance: 16.6
click at [1060, 280] on tspan "15" at bounding box center [1062, 275] width 23 height 28
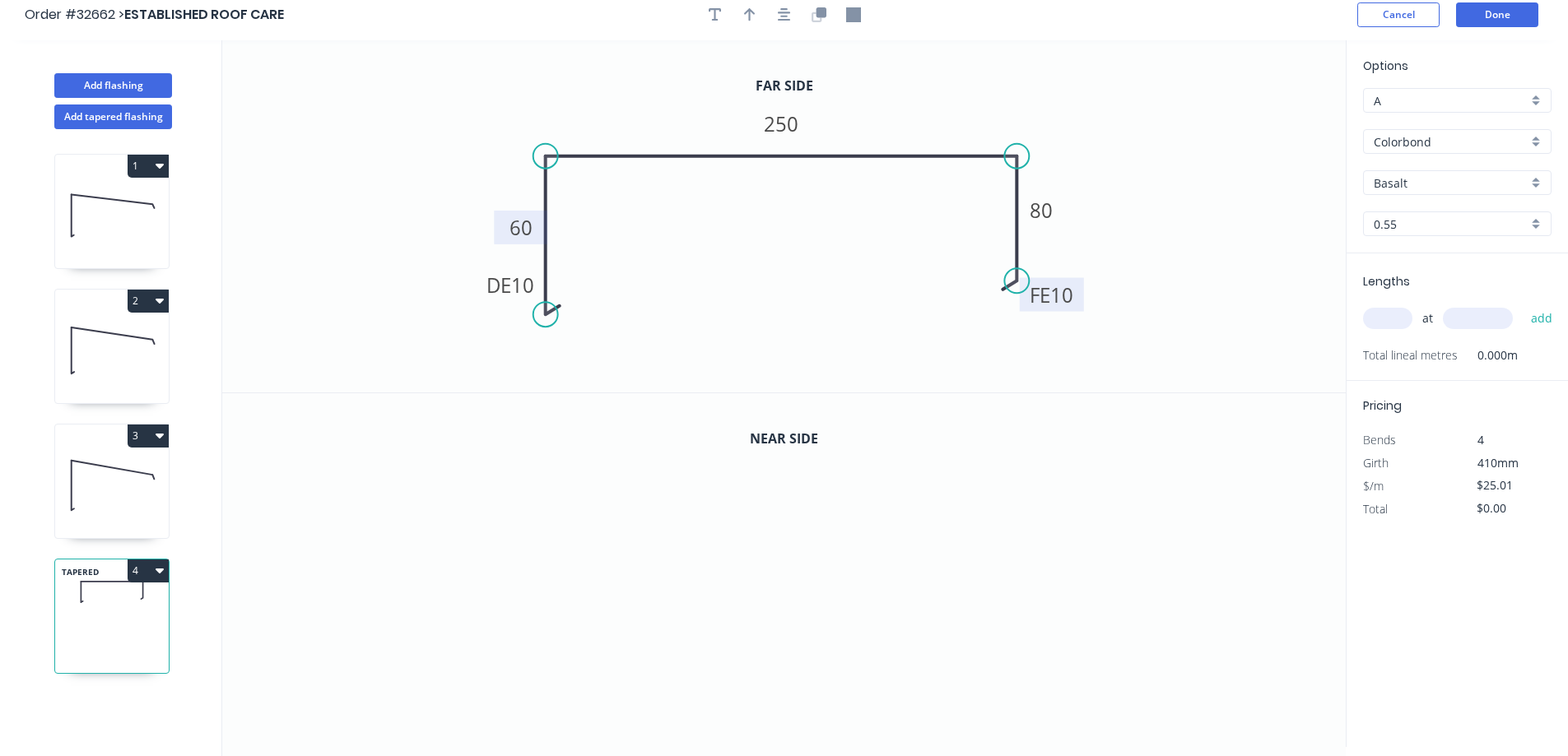
scroll to position [0, 0]
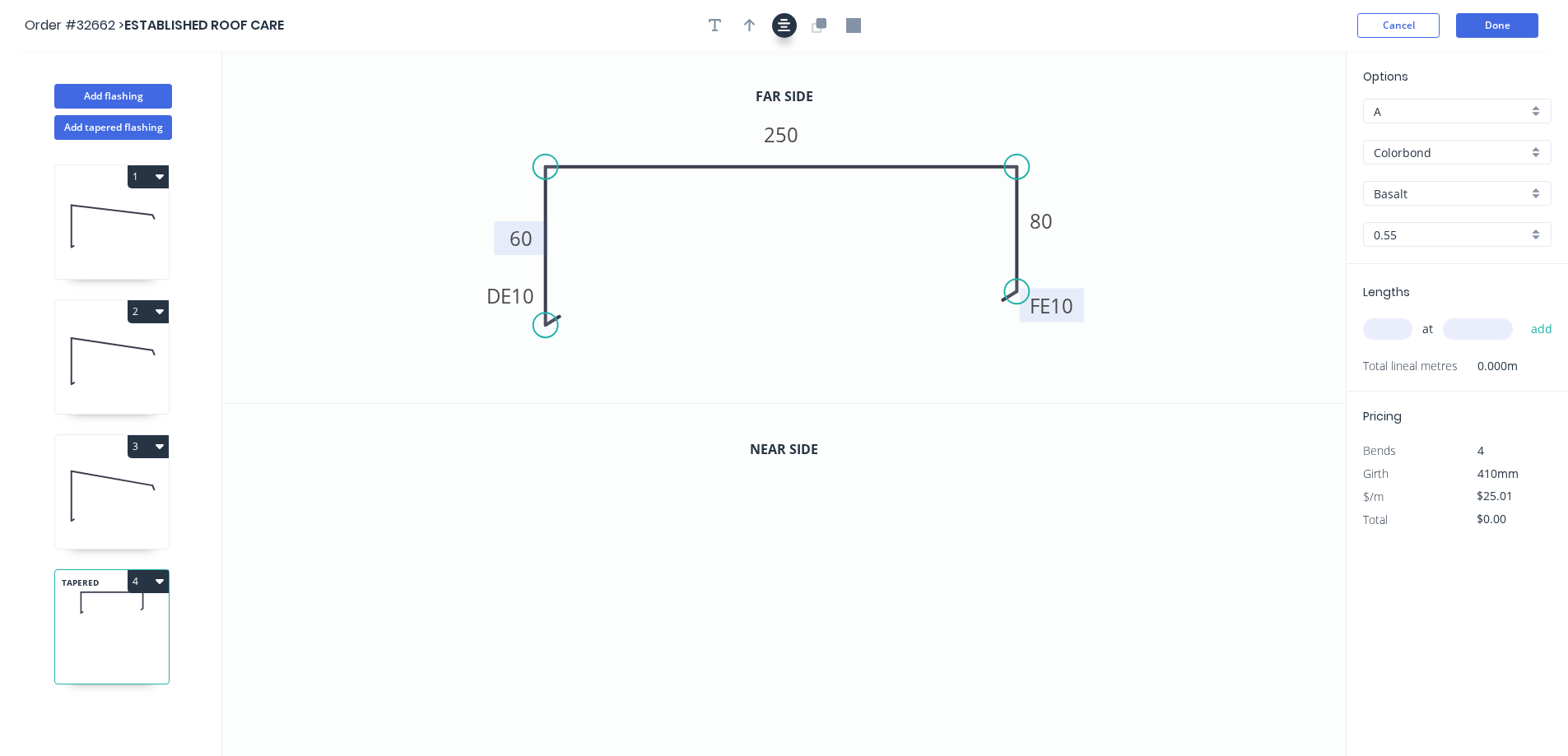
click at [785, 28] on icon "button" at bounding box center [784, 26] width 13 height 15
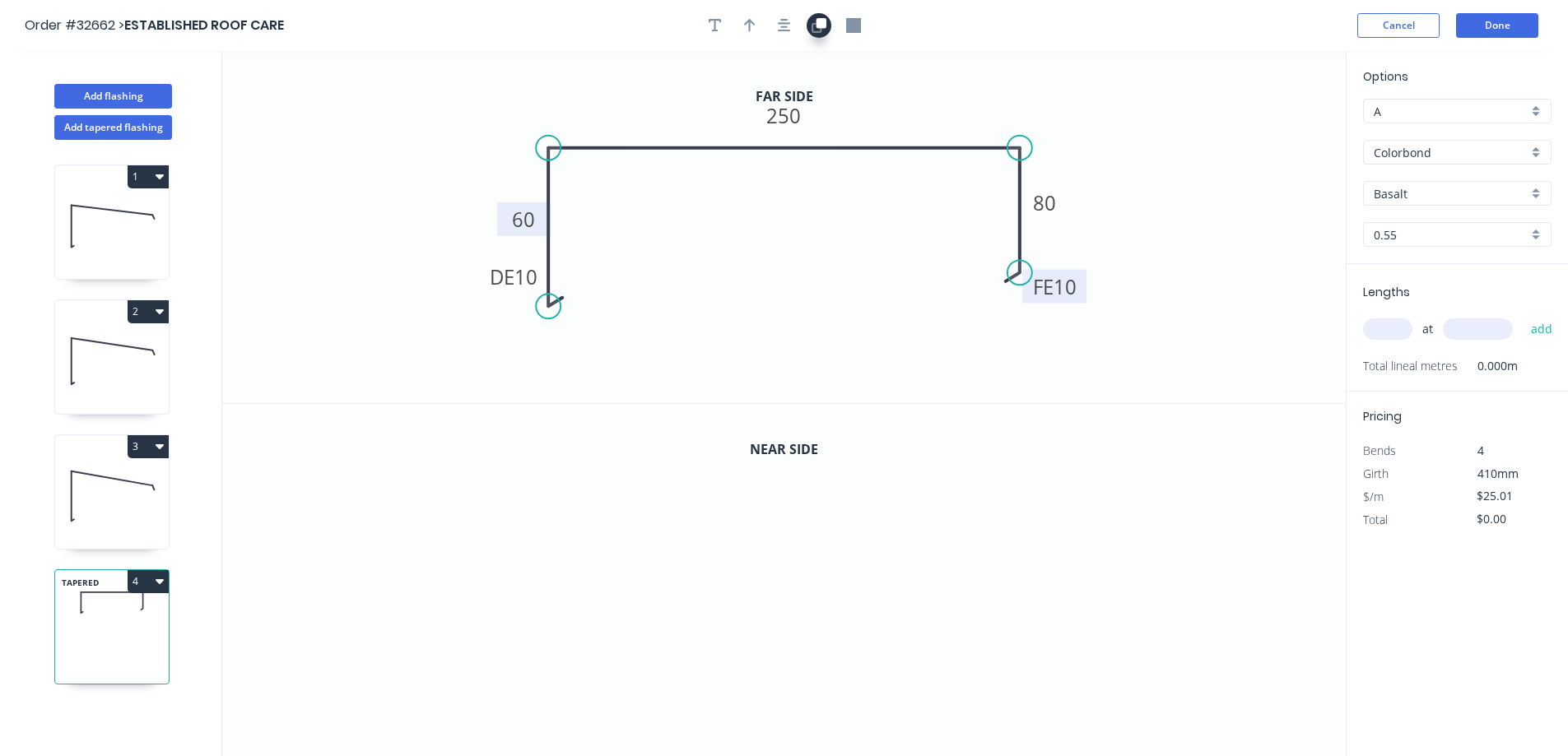
click at [814, 27] on icon "button" at bounding box center [819, 26] width 15 height 15
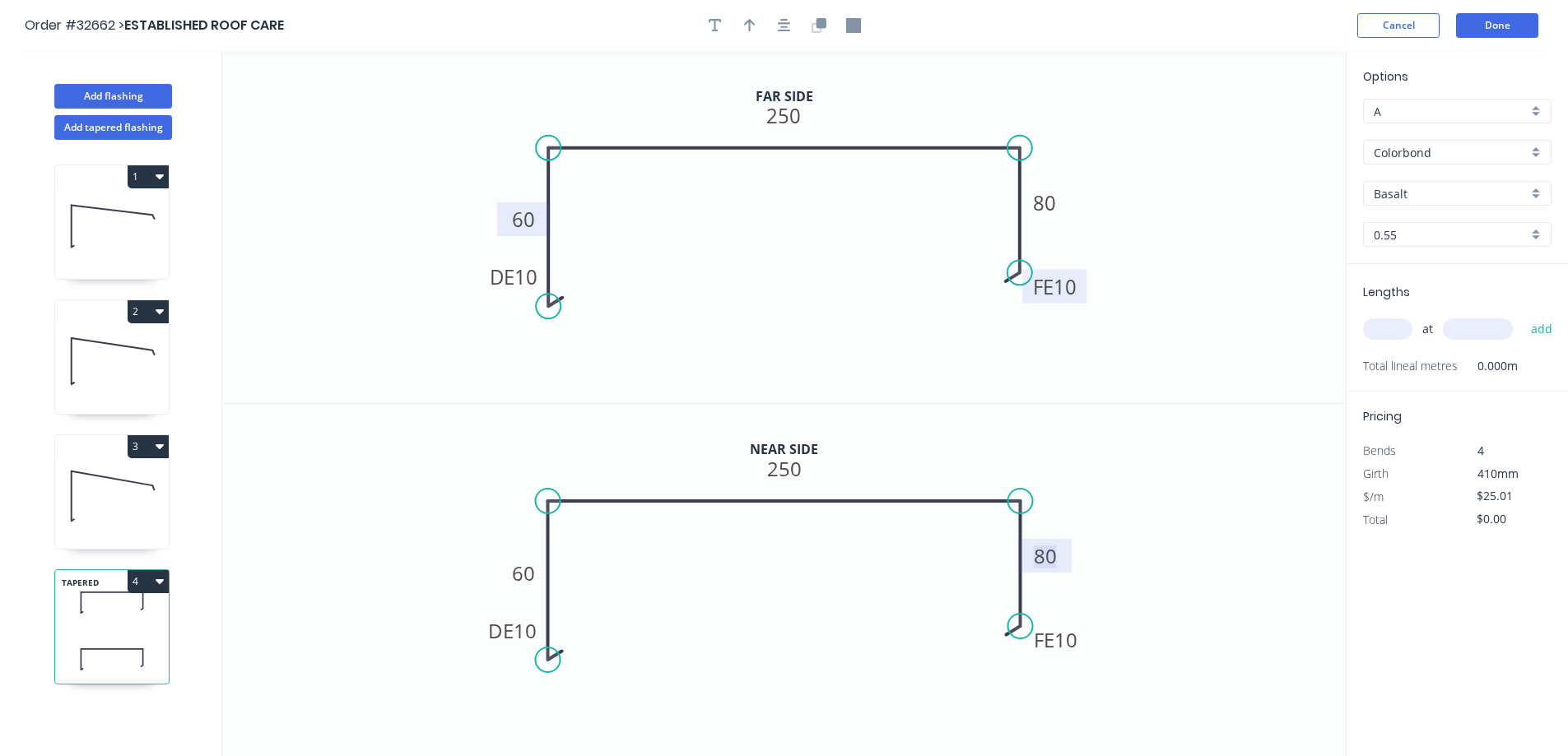
drag, startPoint x: 1048, startPoint y: 554, endPoint x: 1094, endPoint y: 547, distance: 46.5
click at [1048, 553] on tspan "80" at bounding box center [1045, 556] width 23 height 28
drag, startPoint x: 1016, startPoint y: 628, endPoint x: 1021, endPoint y: 573, distance: 55.2
click at [1021, 573] on circle at bounding box center [1020, 573] width 25 height 25
drag, startPoint x: 1048, startPoint y: 526, endPoint x: 1060, endPoint y: 536, distance: 15.6
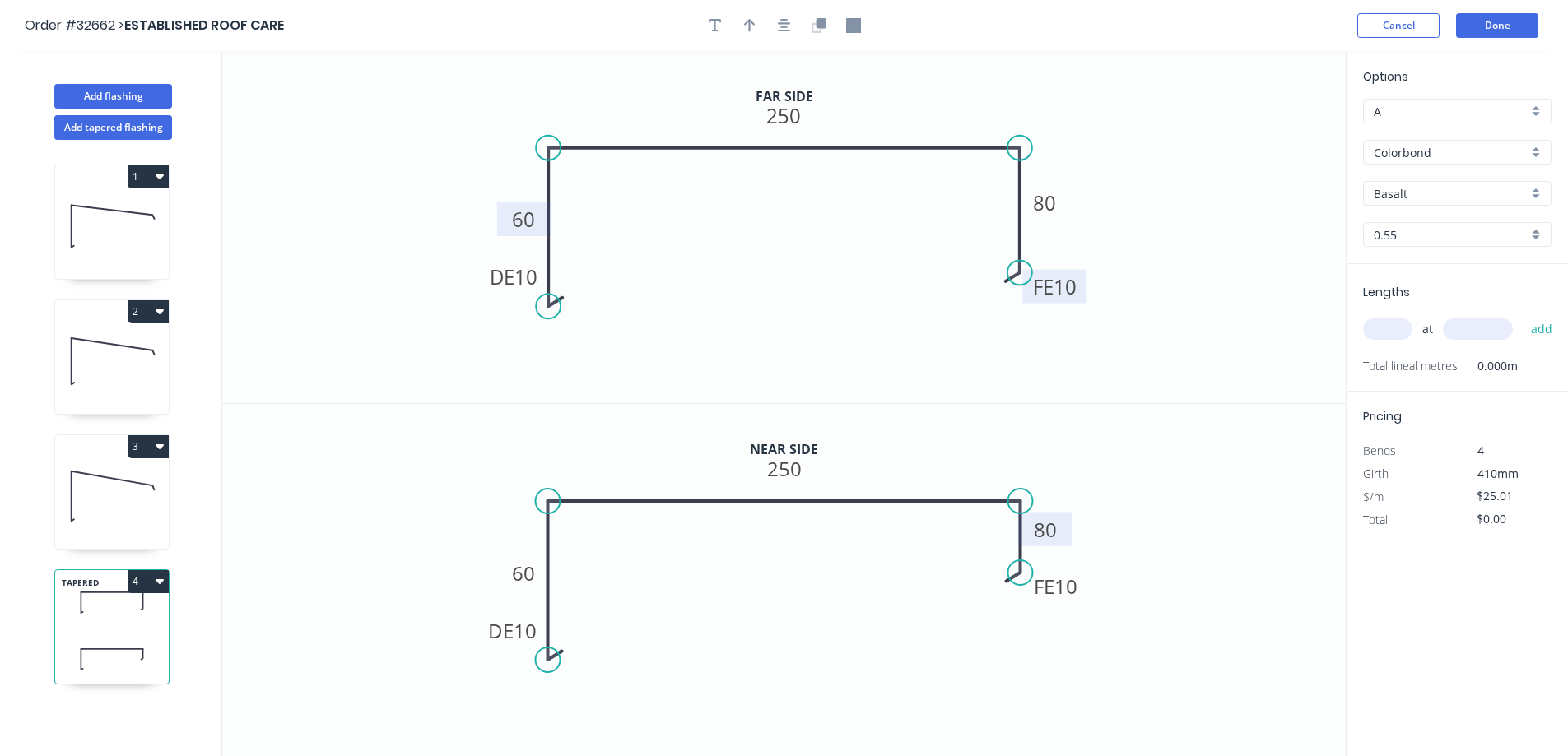
click at [1048, 528] on tspan "80" at bounding box center [1045, 529] width 23 height 28
type input "$26.01"
click at [1541, 147] on div "Colorbond" at bounding box center [1457, 152] width 188 height 25
click at [1454, 274] on div "Zinc" at bounding box center [1457, 270] width 187 height 28
type input "Zinc"
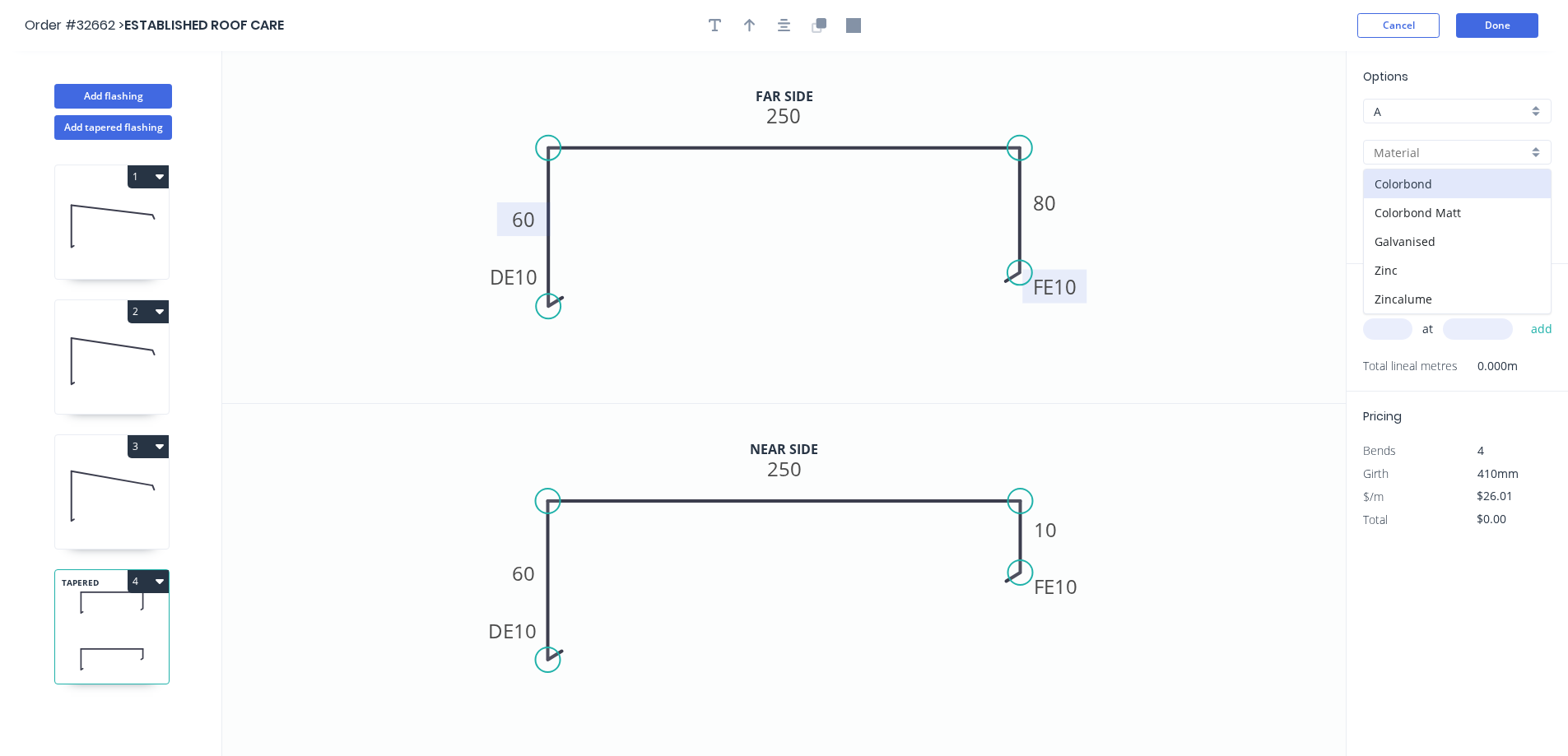
type input "Zinc"
type input "$23.13"
click at [1544, 151] on div "Zinc" at bounding box center [1457, 152] width 188 height 25
click at [1462, 188] on div "Colorbond" at bounding box center [1457, 183] width 187 height 28
type input "Colorbond"
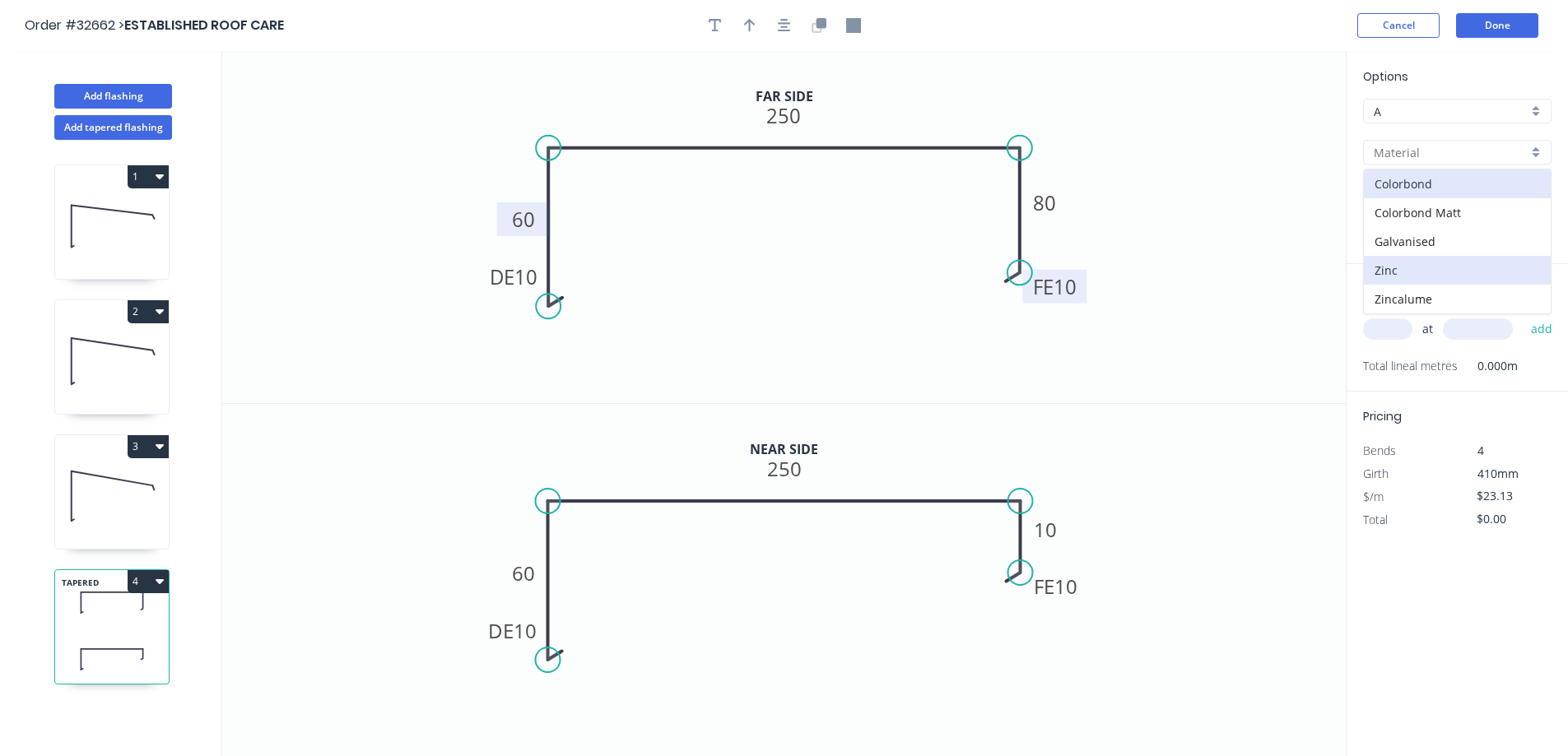
type input "Basalt"
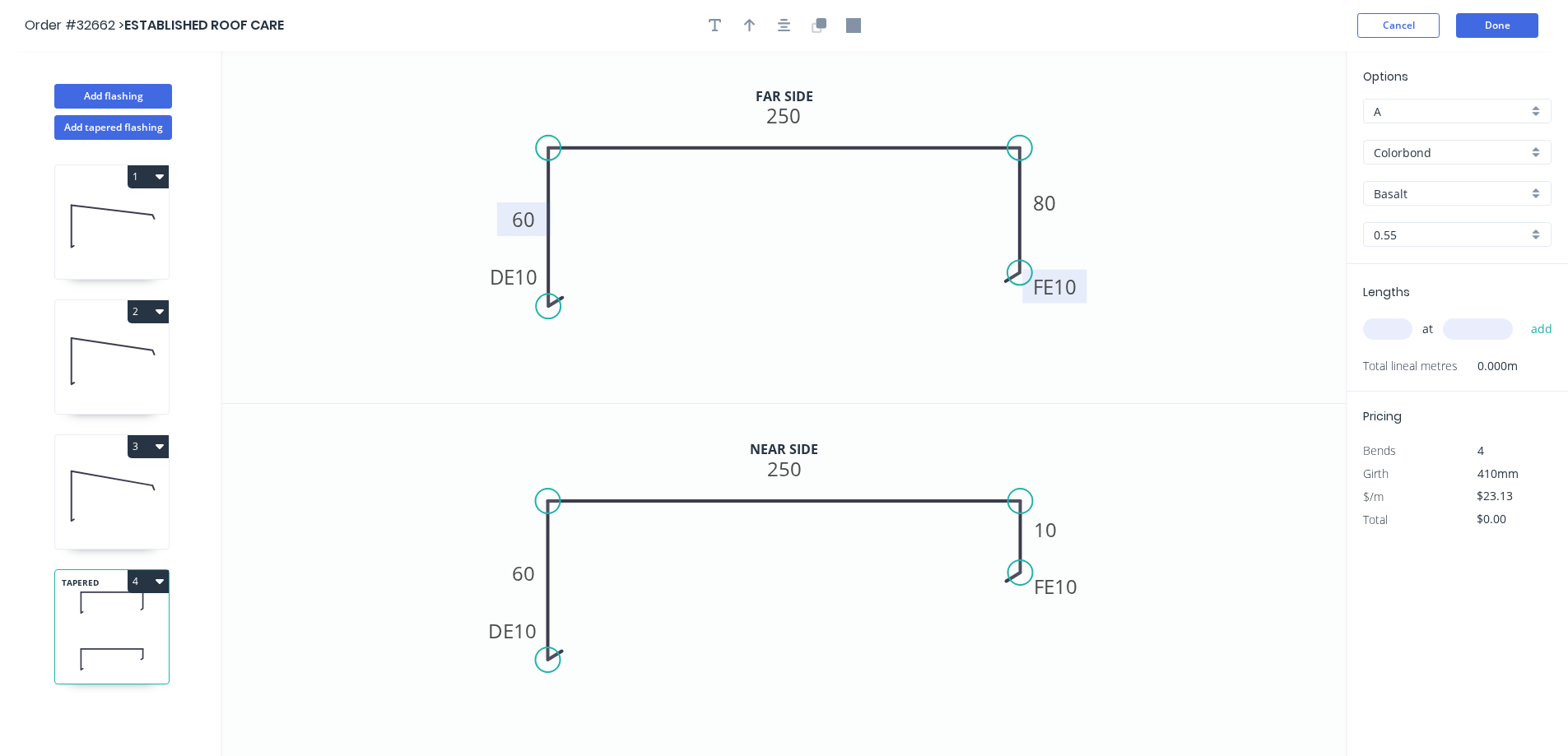
type input "$26.01"
click at [1450, 199] on input "Basalt" at bounding box center [1450, 194] width 154 height 17
click at [1432, 255] on div "Surfmist" at bounding box center [1457, 254] width 187 height 28
type input "Surfmist"
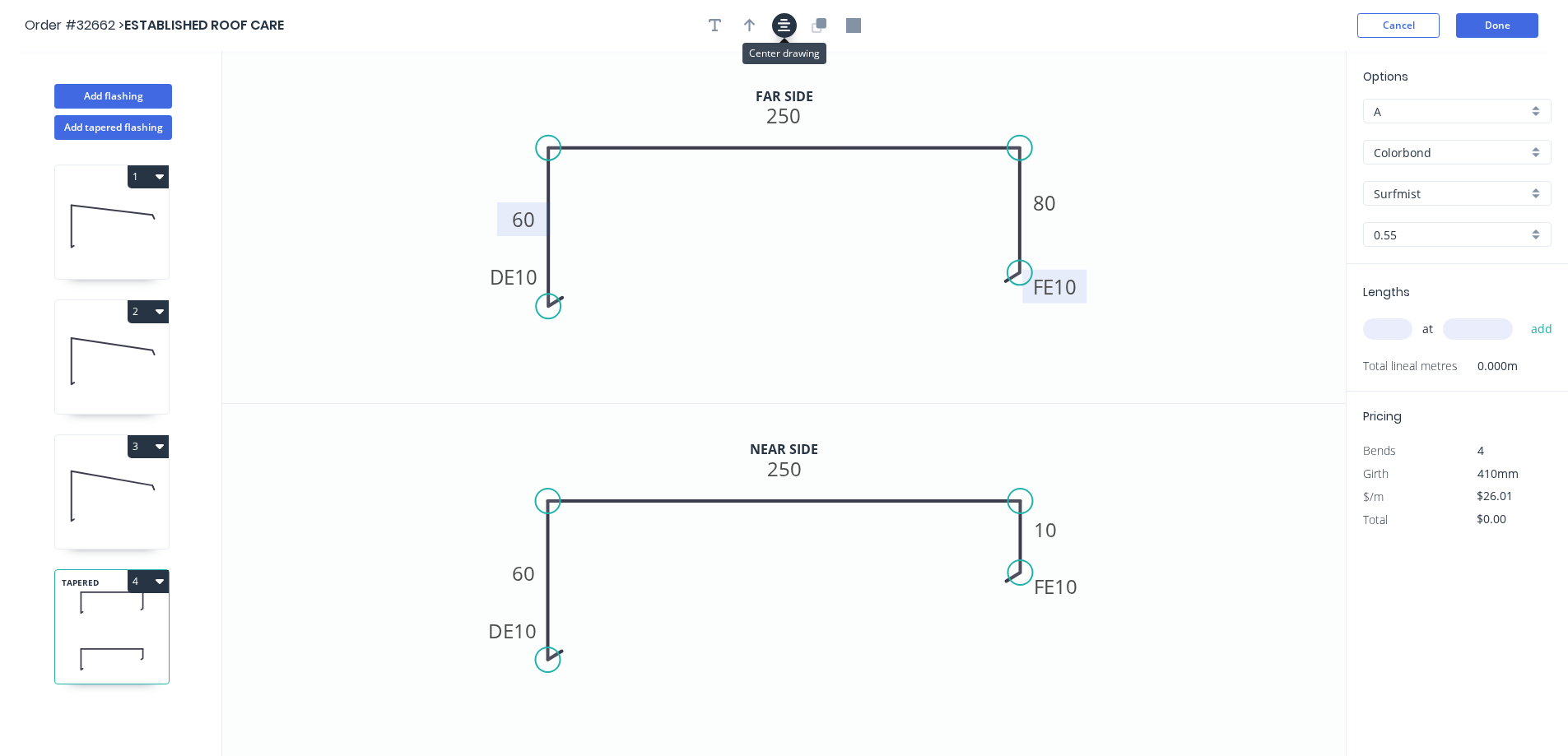
click at [783, 25] on icon "button" at bounding box center [784, 26] width 13 height 15
click at [754, 28] on icon "button" at bounding box center [749, 26] width 11 height 15
drag, startPoint x: 1265, startPoint y: 129, endPoint x: 955, endPoint y: 124, distance: 310.0
click at [955, 124] on icon at bounding box center [955, 104] width 15 height 52
click at [1389, 327] on input "text" at bounding box center [1388, 329] width 49 height 22
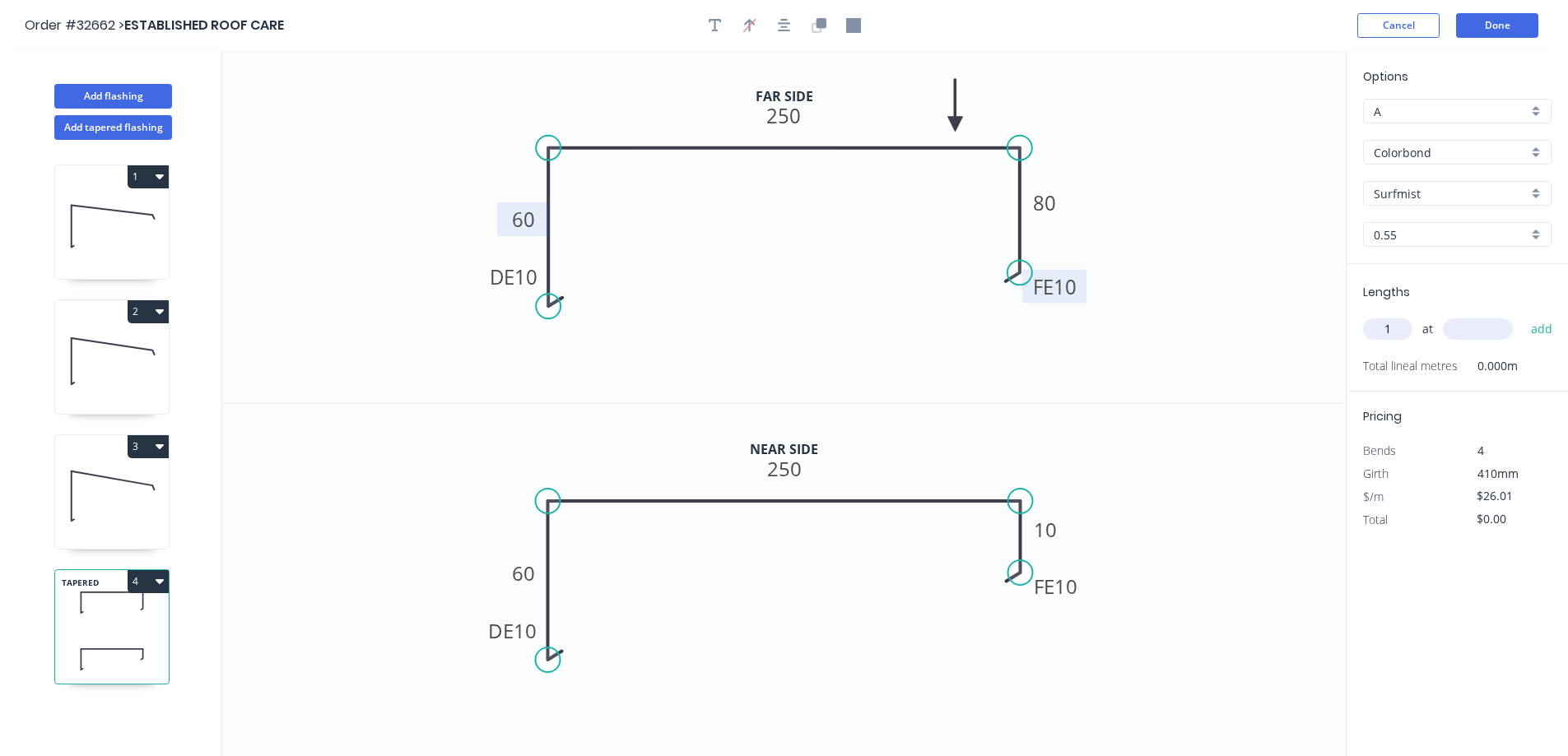
type input "1"
type input "5800"
click at [1522, 315] on button "add" at bounding box center [1541, 329] width 39 height 28
type input "$150.86"
click at [1501, 27] on button "Done" at bounding box center [1497, 26] width 83 height 25
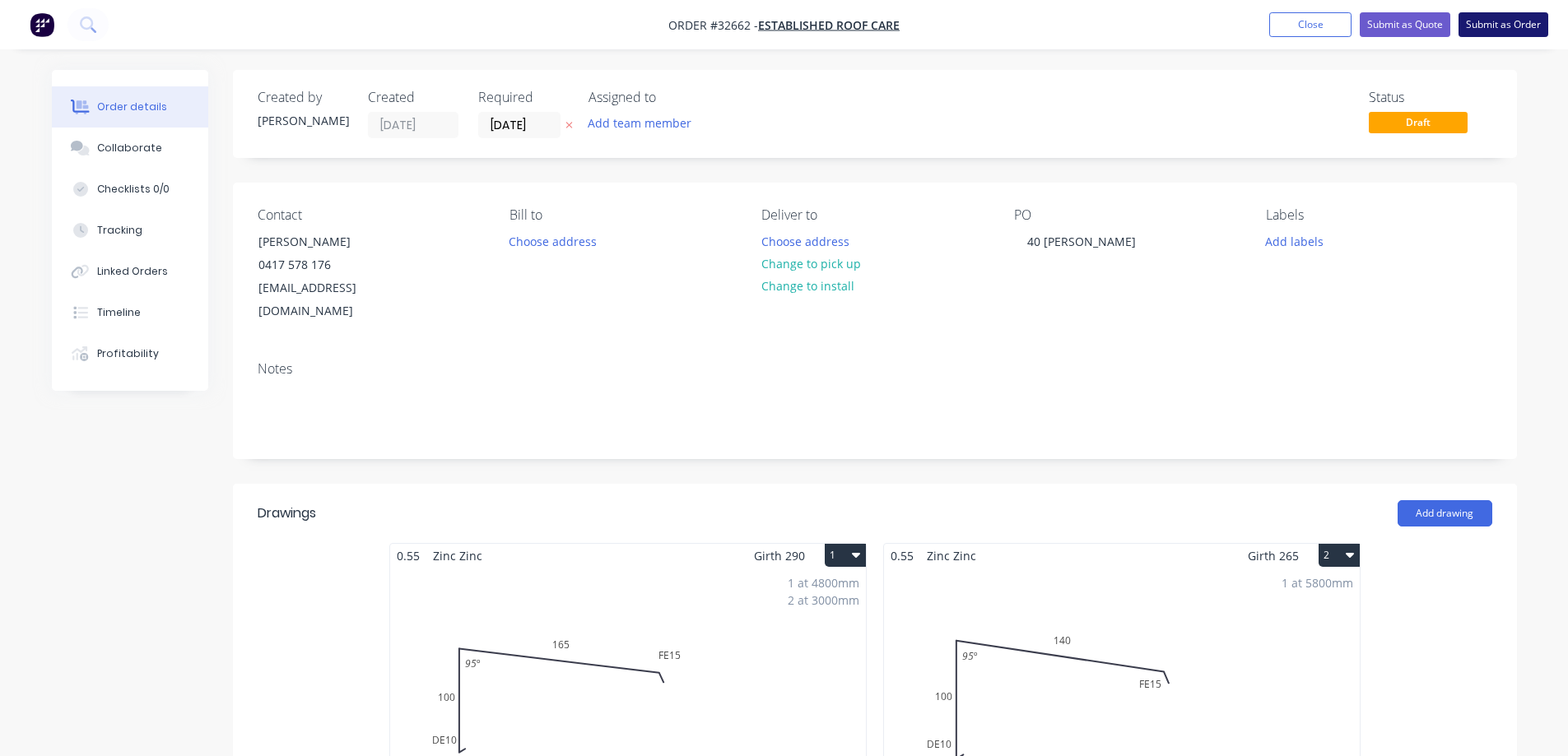
click at [1501, 24] on button "Submit as Order" at bounding box center [1502, 25] width 89 height 25
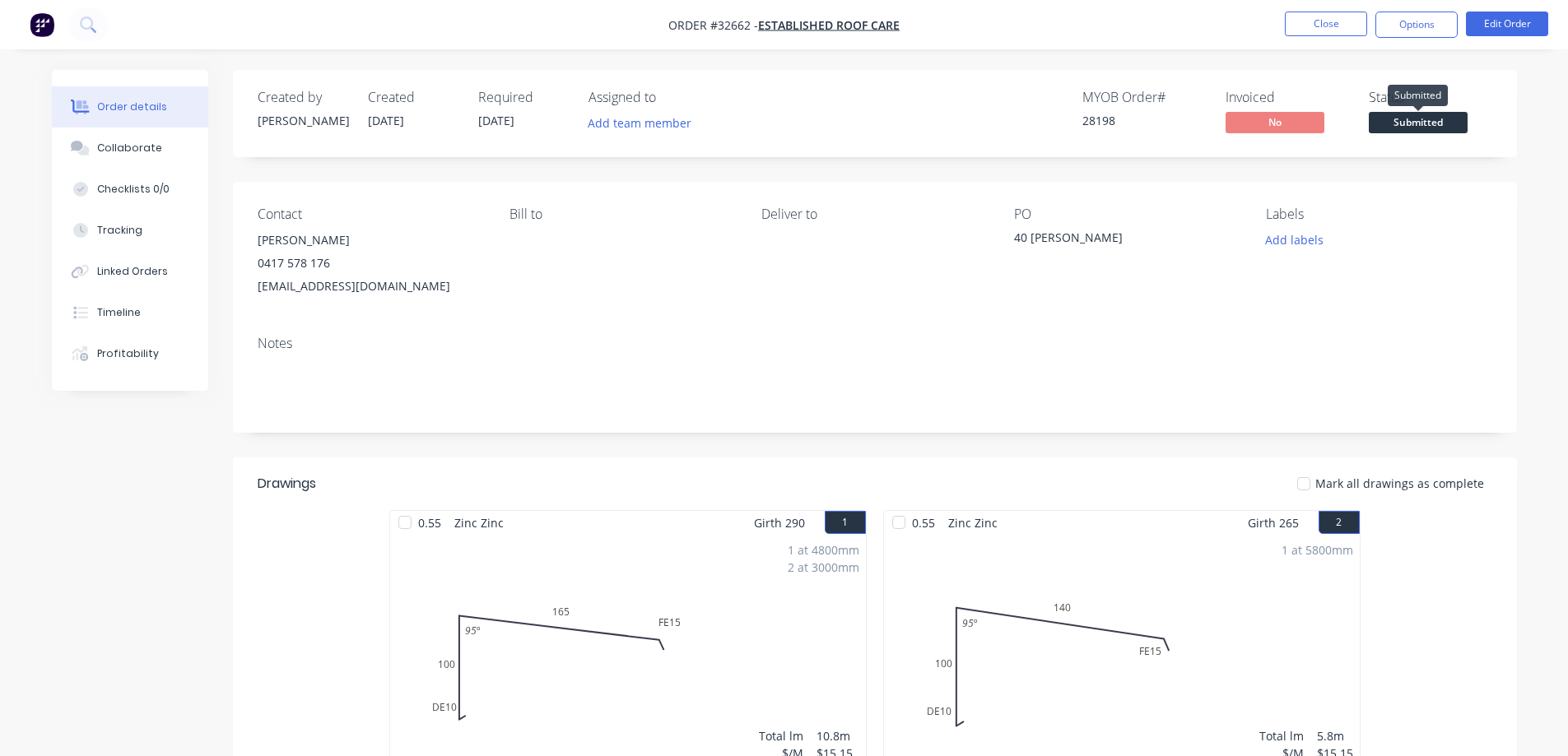
click at [1409, 124] on span "Submitted" at bounding box center [1418, 123] width 99 height 21
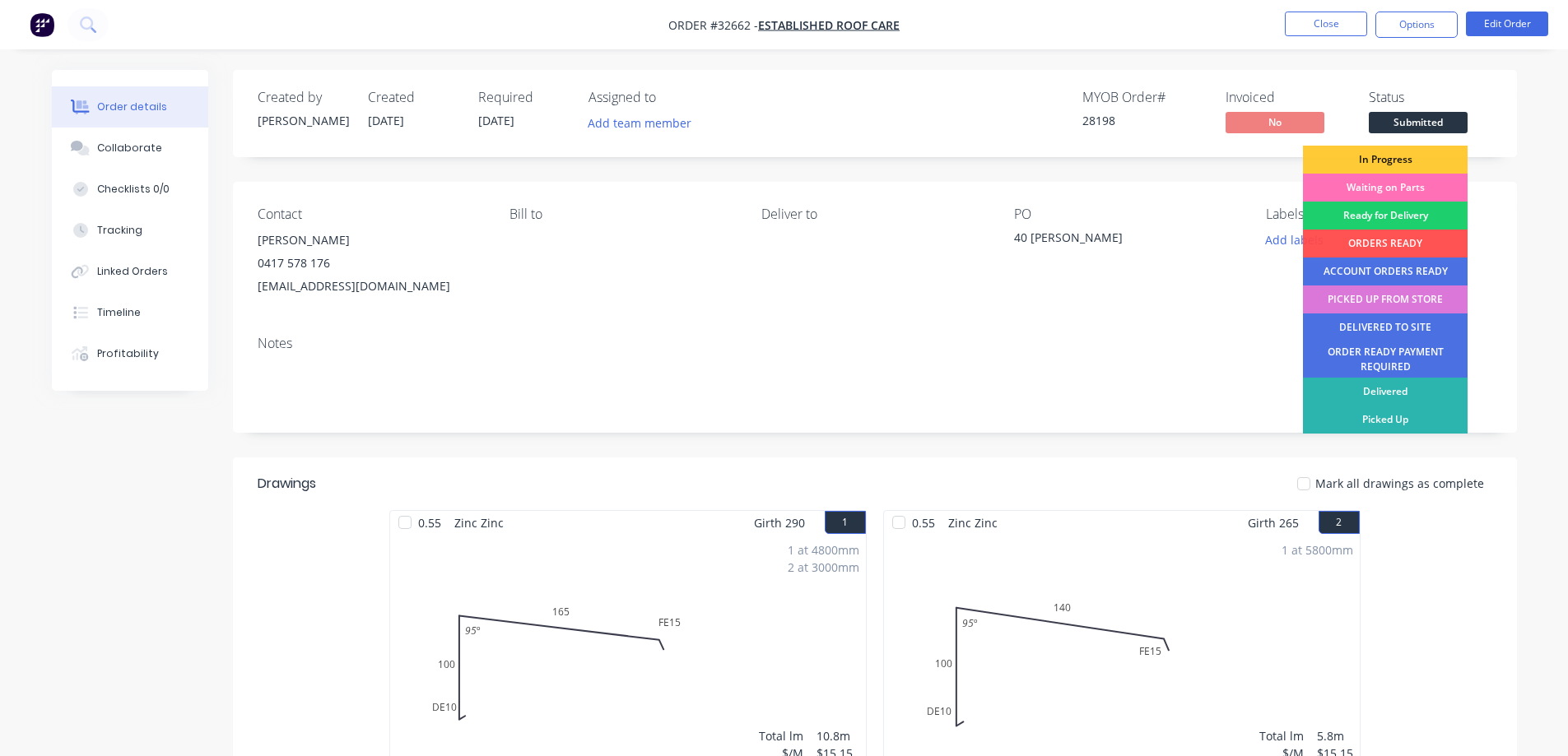
drag, startPoint x: 1399, startPoint y: 162, endPoint x: 1399, endPoint y: 141, distance: 21.0
click at [1402, 161] on div "In Progress" at bounding box center [1385, 159] width 164 height 28
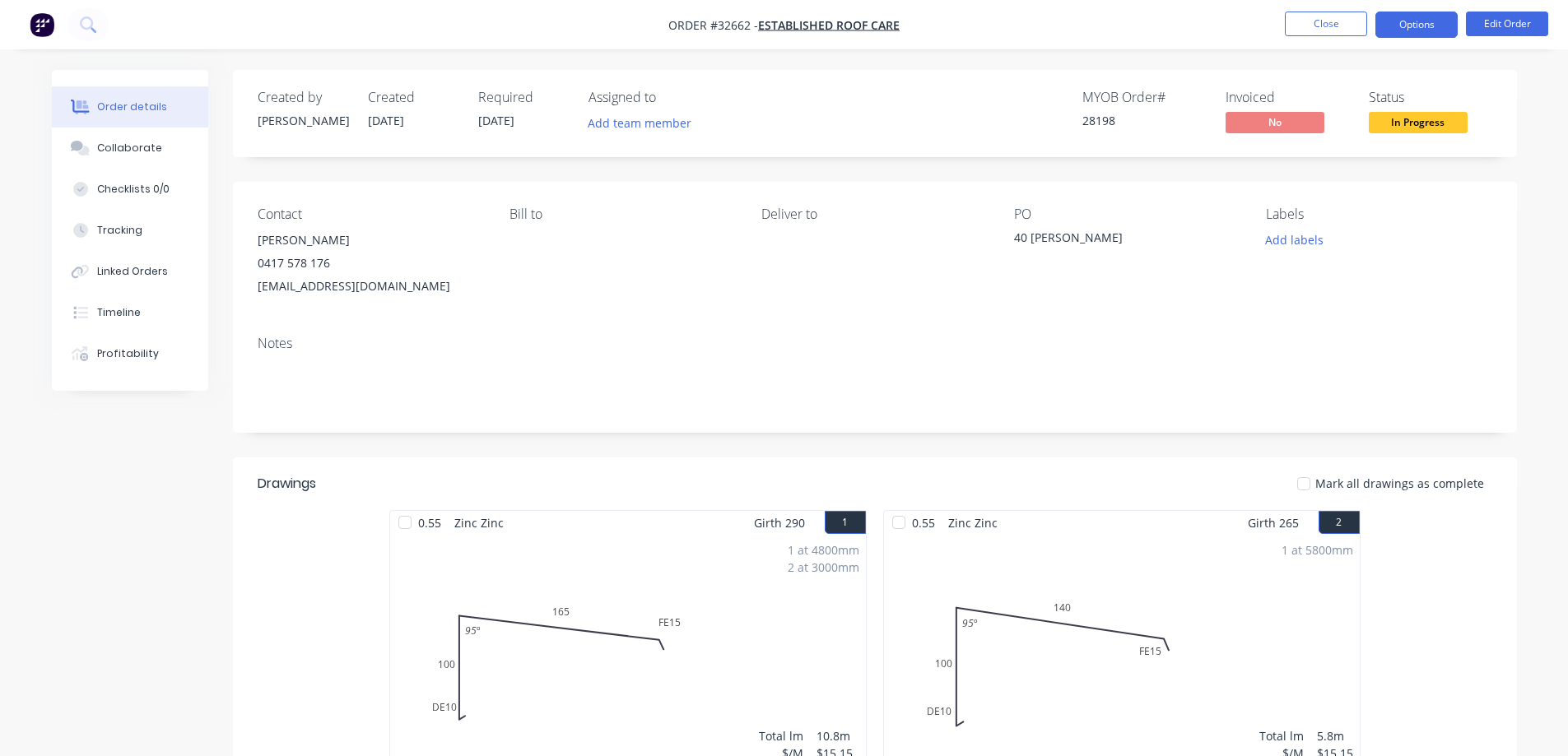
drag, startPoint x: 1426, startPoint y: 30, endPoint x: 1414, endPoint y: 42, distance: 17.0
click at [1426, 31] on button "Options" at bounding box center [1416, 25] width 83 height 27
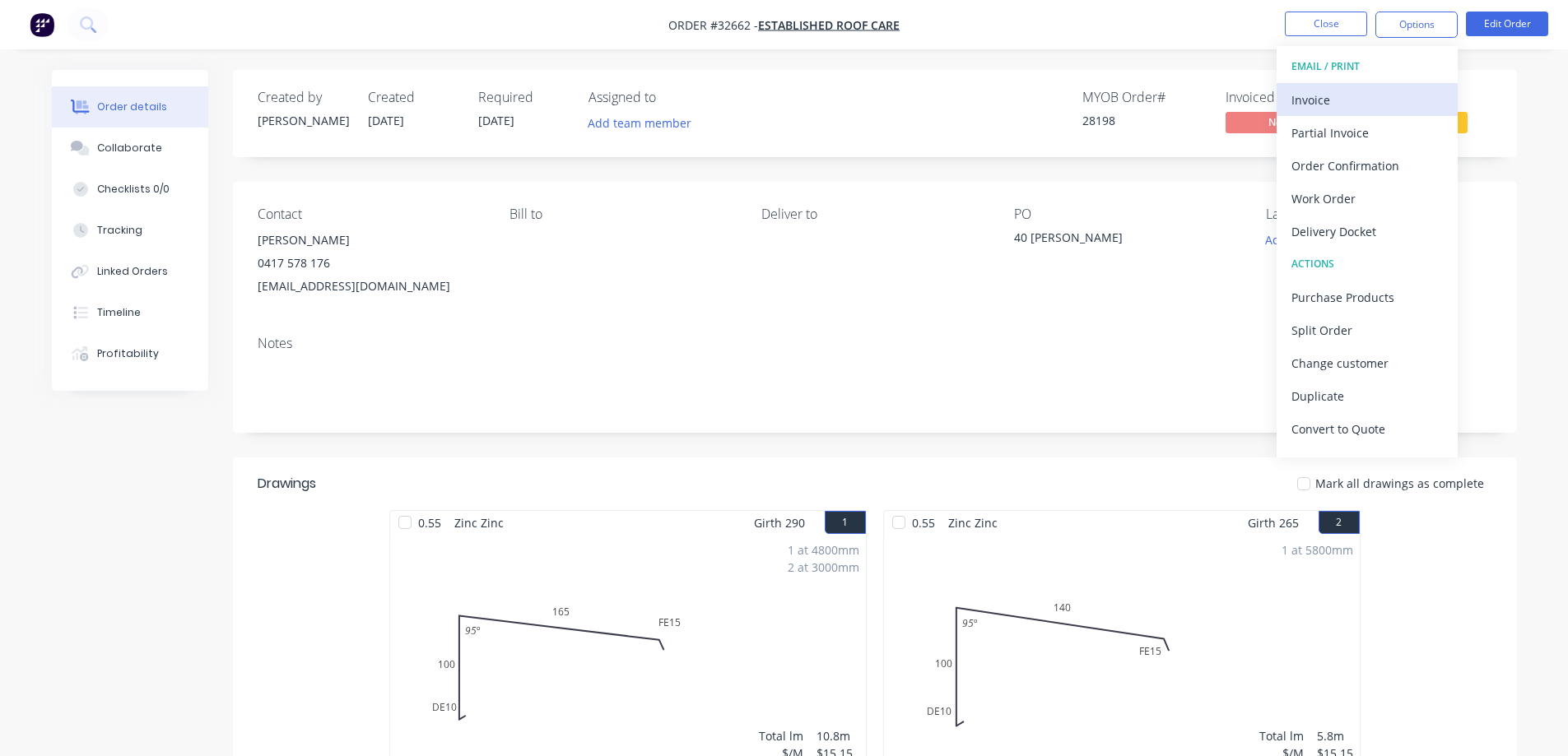
click at [1338, 102] on div "Invoice" at bounding box center [1366, 100] width 151 height 24
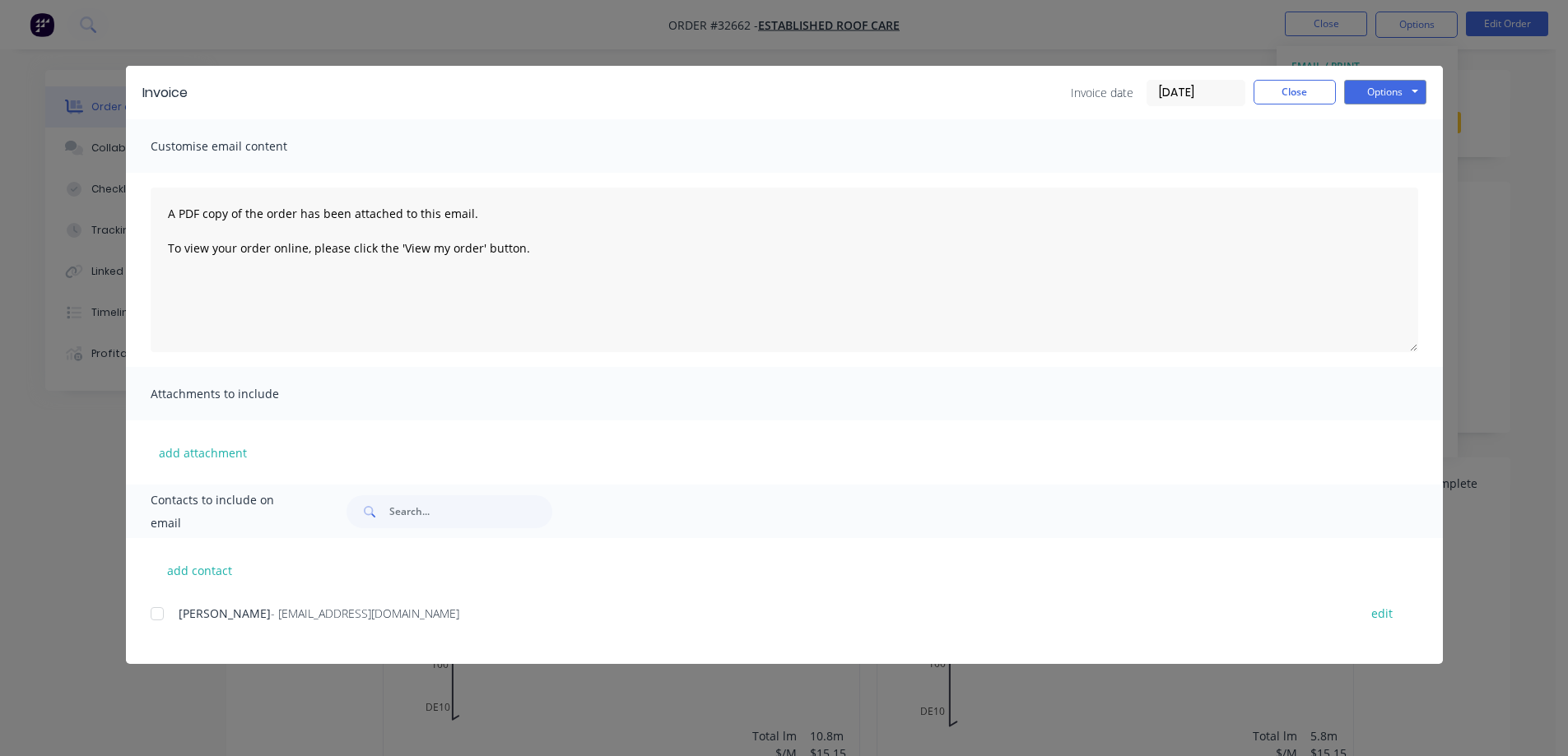
click at [163, 616] on div at bounding box center [157, 614] width 33 height 33
click at [1410, 92] on button "Options" at bounding box center [1385, 92] width 83 height 25
click at [1392, 171] on button "Email" at bounding box center [1396, 176] width 105 height 28
click at [1297, 96] on button "Close" at bounding box center [1294, 92] width 83 height 25
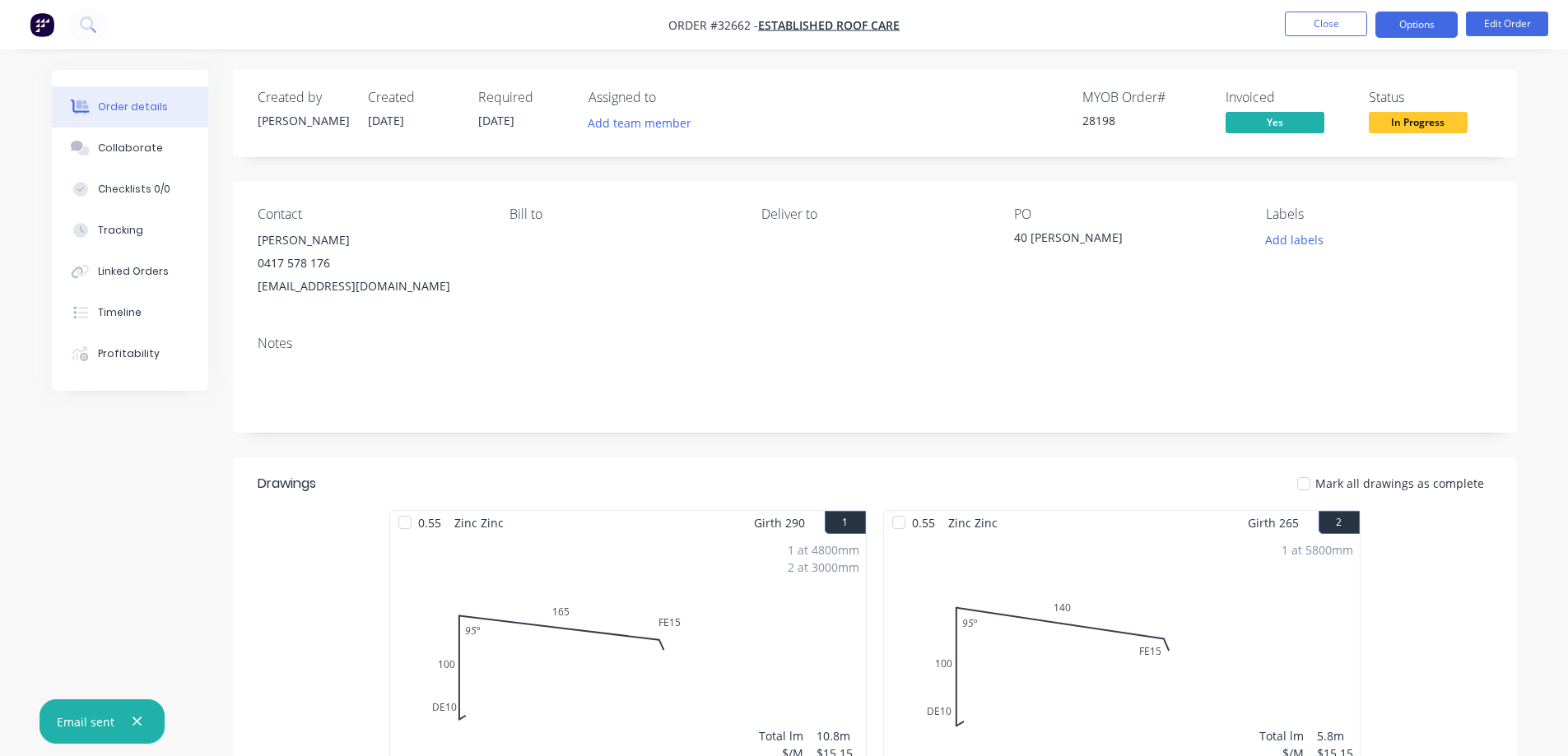
click at [1398, 19] on button "Options" at bounding box center [1416, 25] width 83 height 27
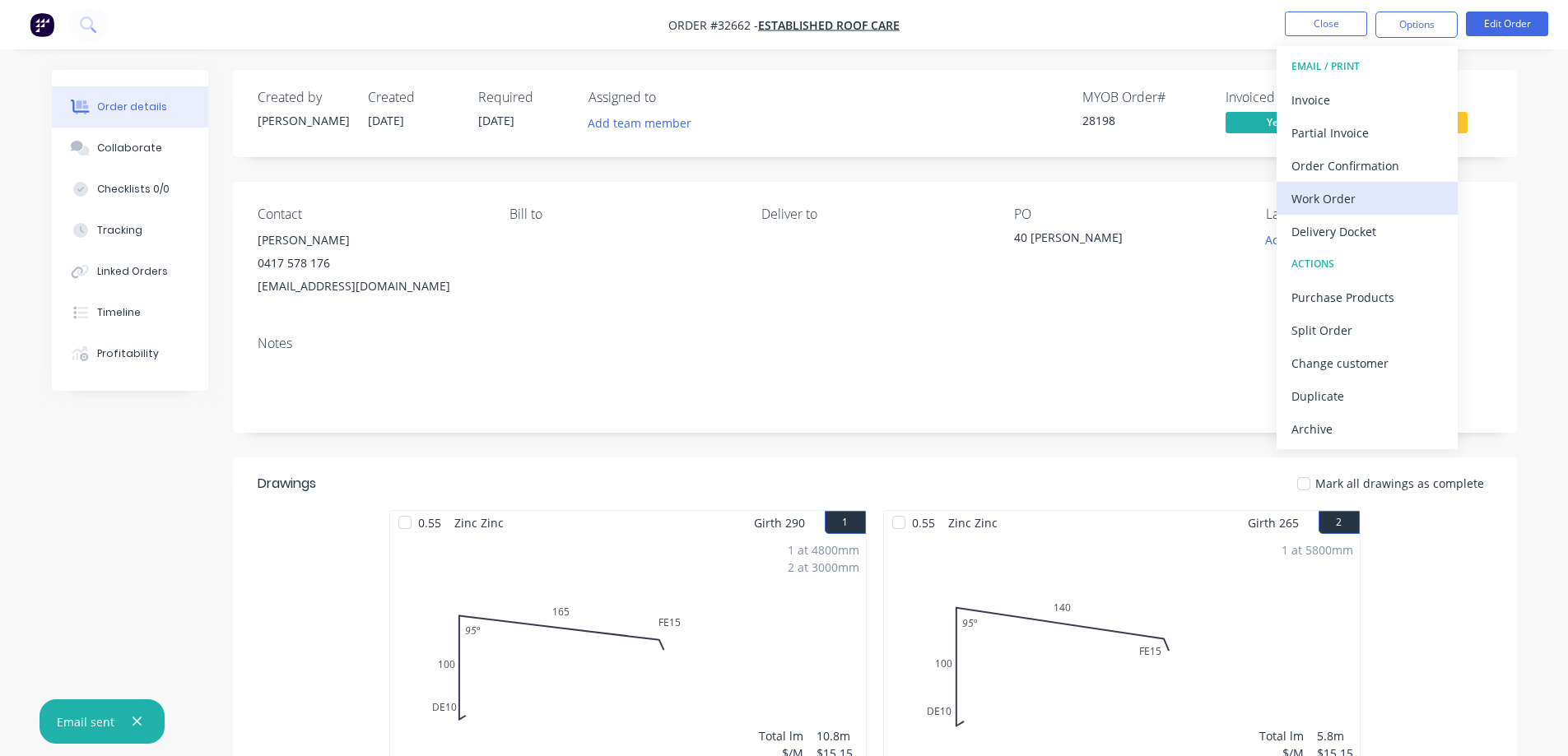
click at [1359, 190] on div "Work Order" at bounding box center [1366, 198] width 151 height 24
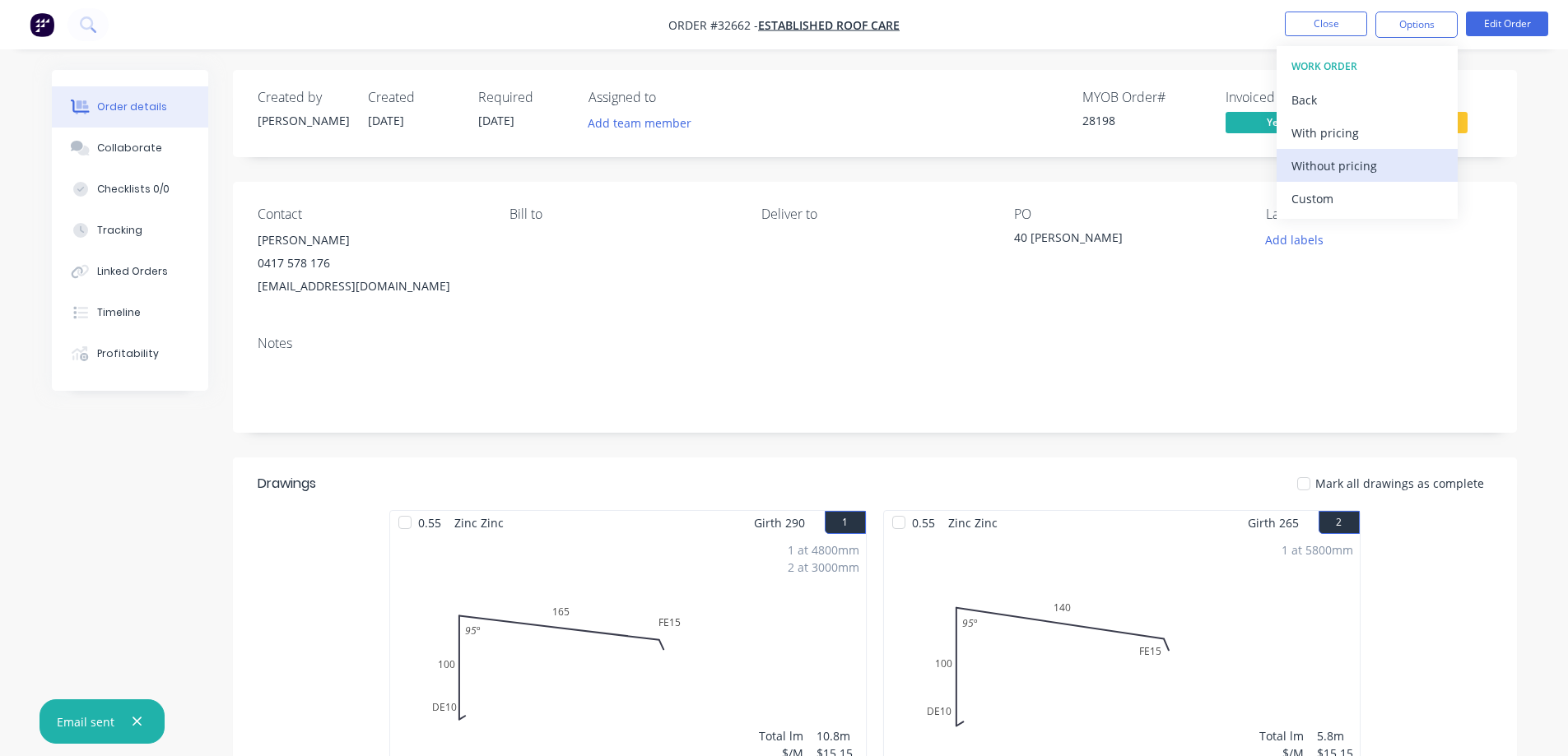
click at [1384, 163] on div "Without pricing" at bounding box center [1366, 165] width 151 height 24
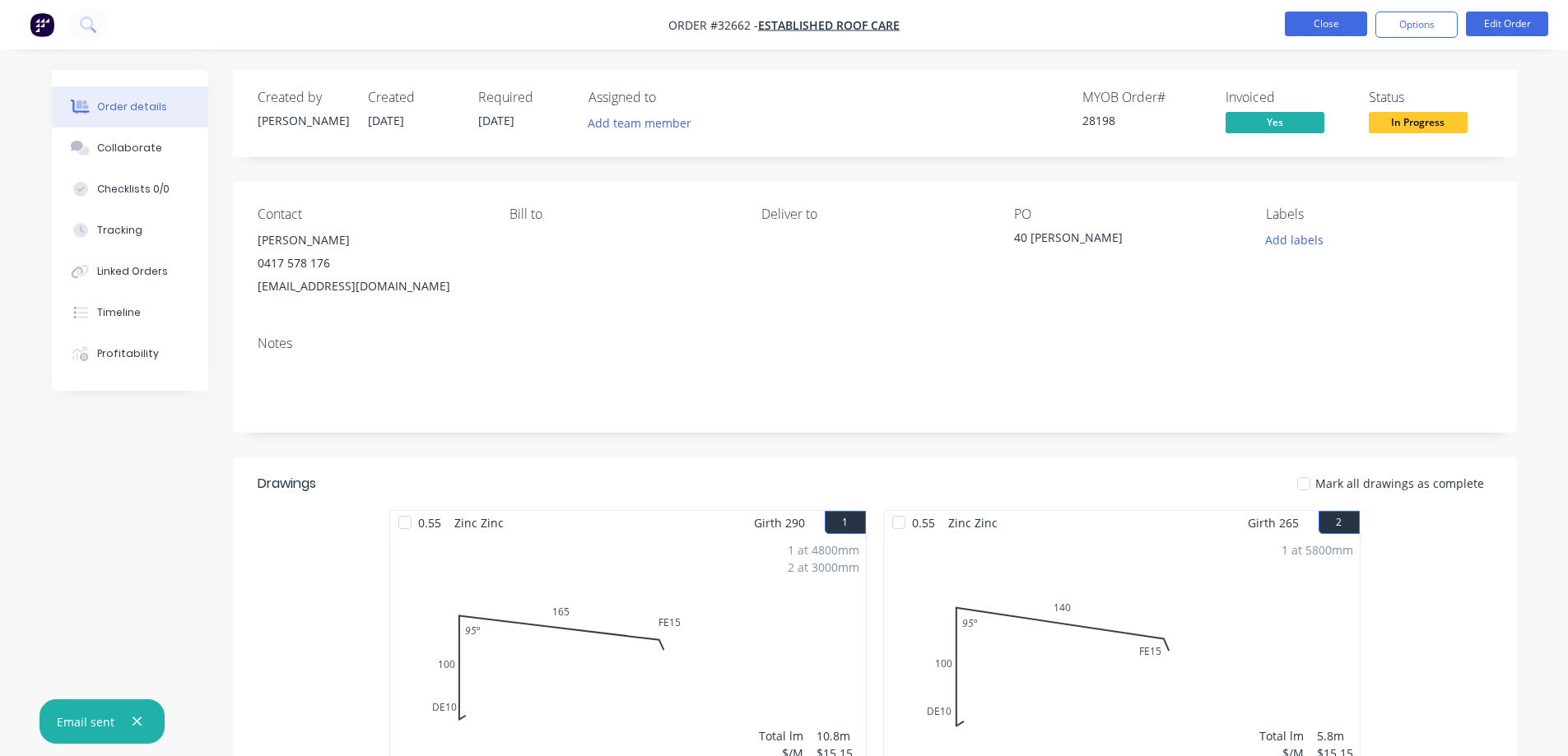
click at [1349, 20] on button "Close" at bounding box center [1326, 24] width 83 height 25
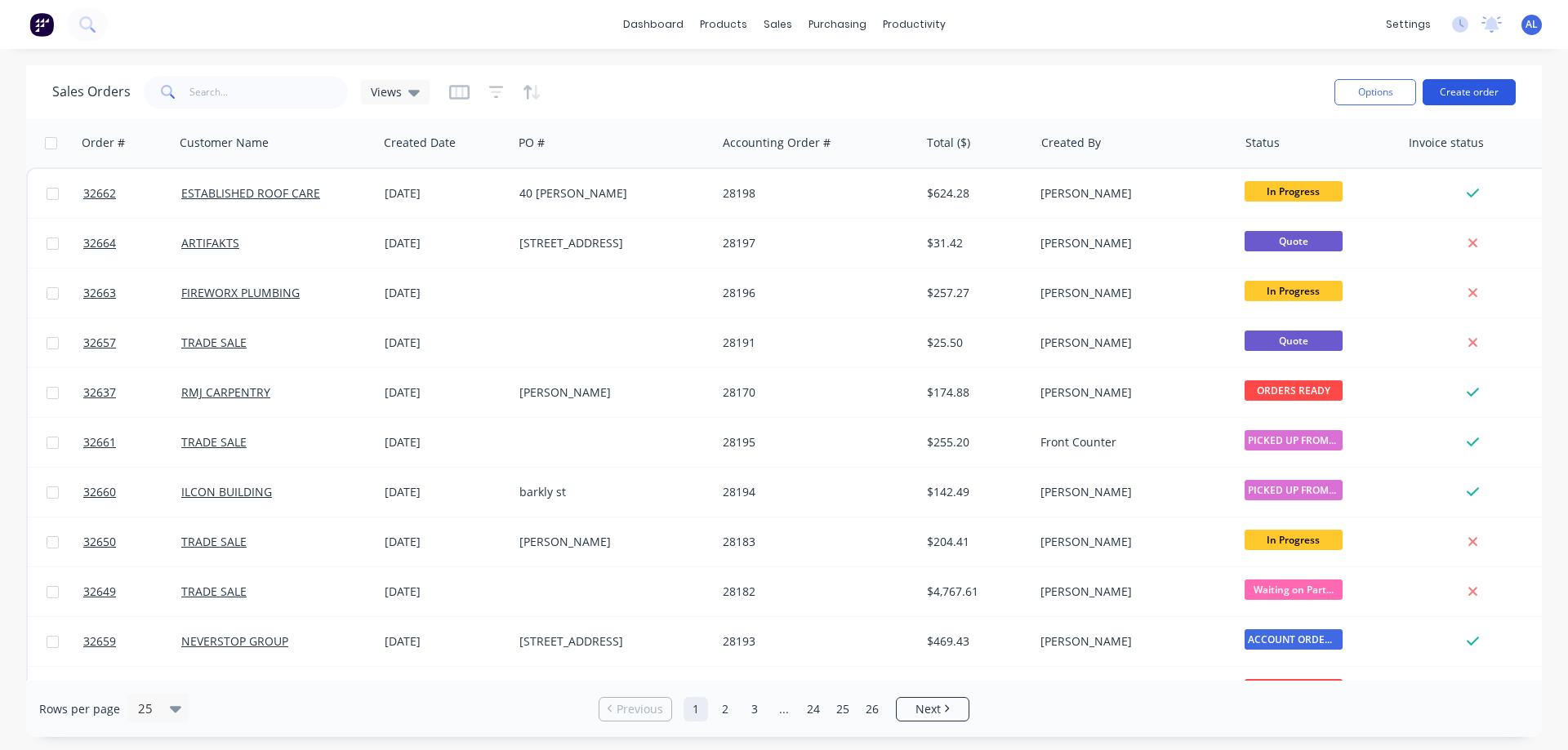
click at [1456, 92] on button "Create order" at bounding box center [1468, 92] width 93 height 26
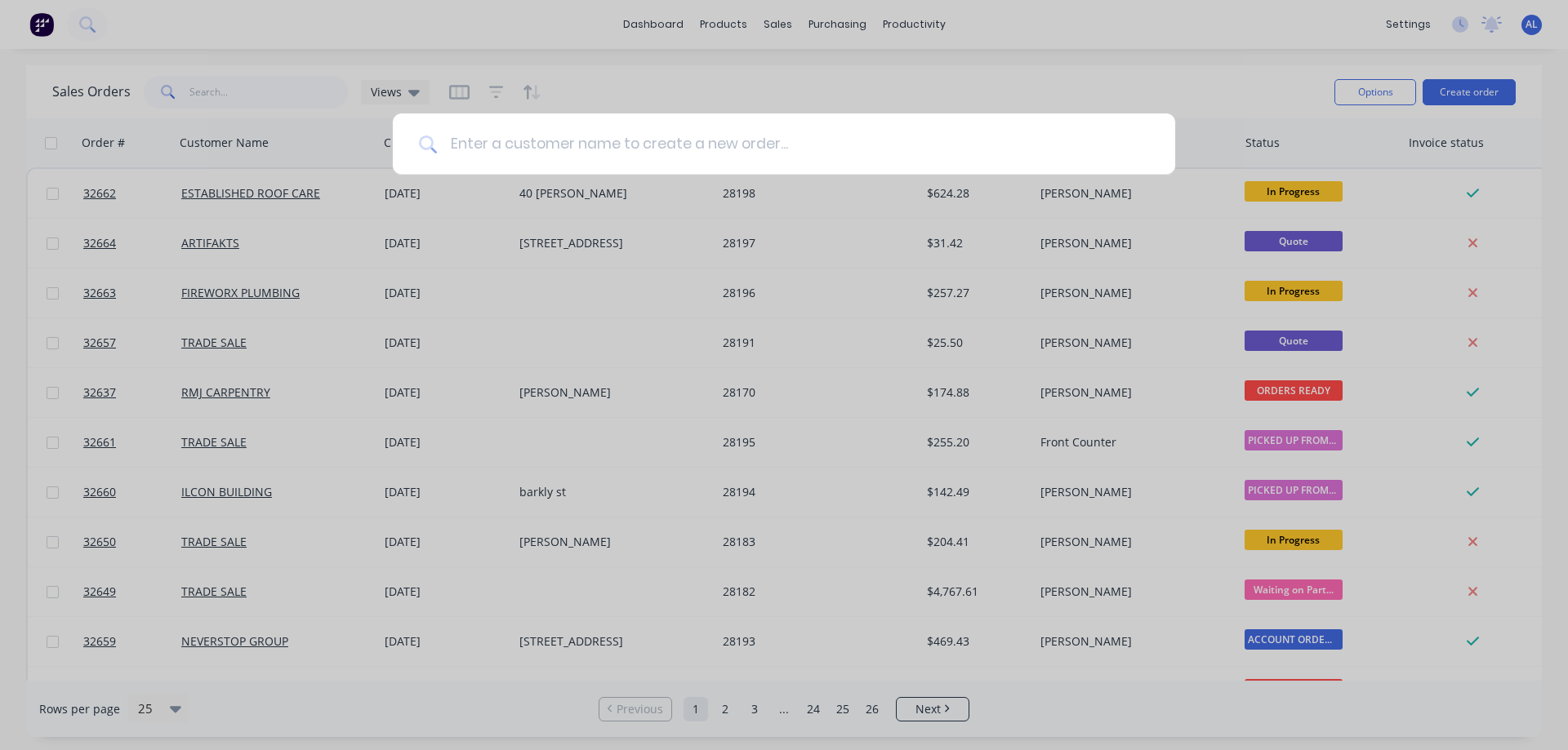
click at [580, 145] on input at bounding box center [793, 143] width 712 height 61
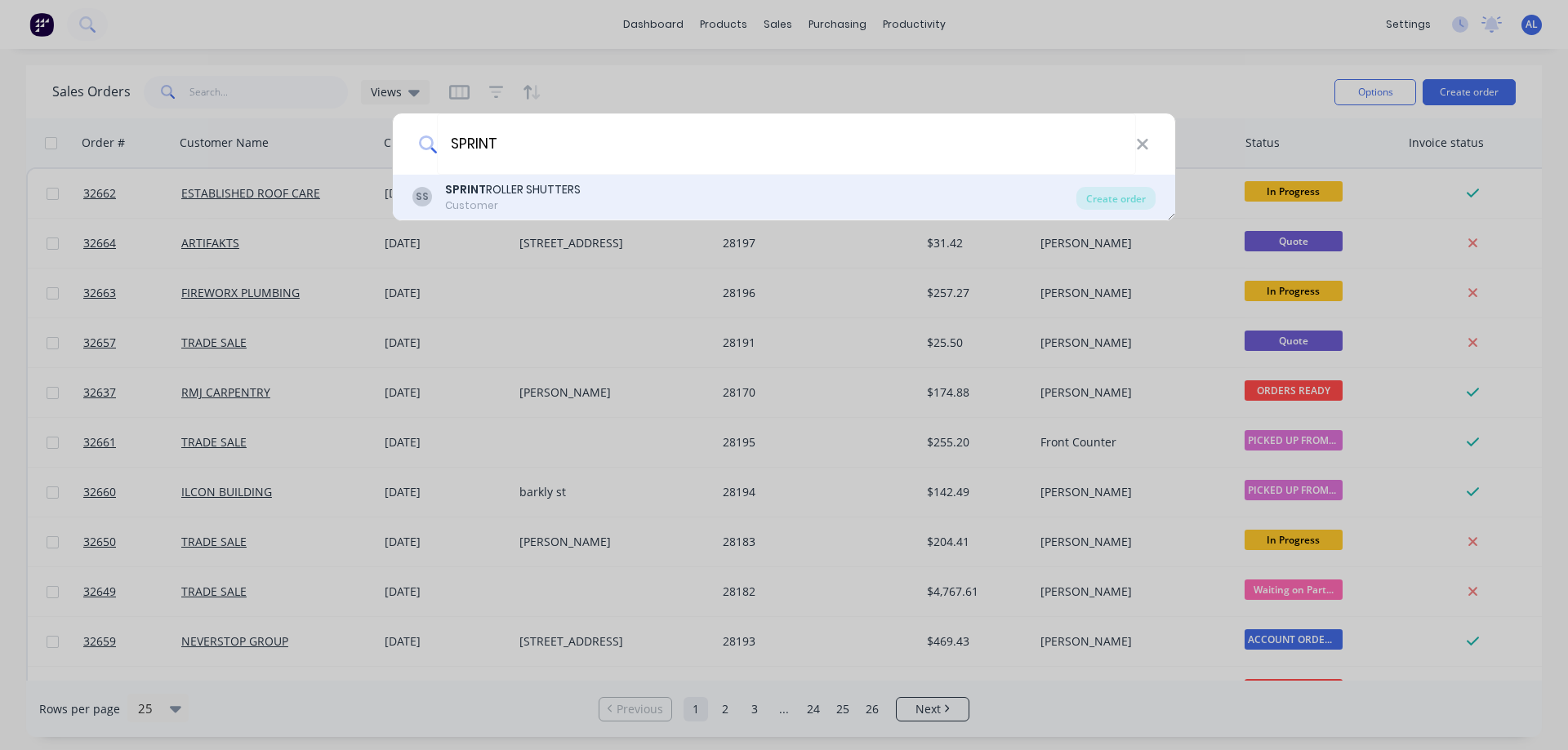
type input "SPRINT"
click at [587, 192] on div "SS SPRINT ROLLER SHUTTERS Customer" at bounding box center [744, 197] width 663 height 32
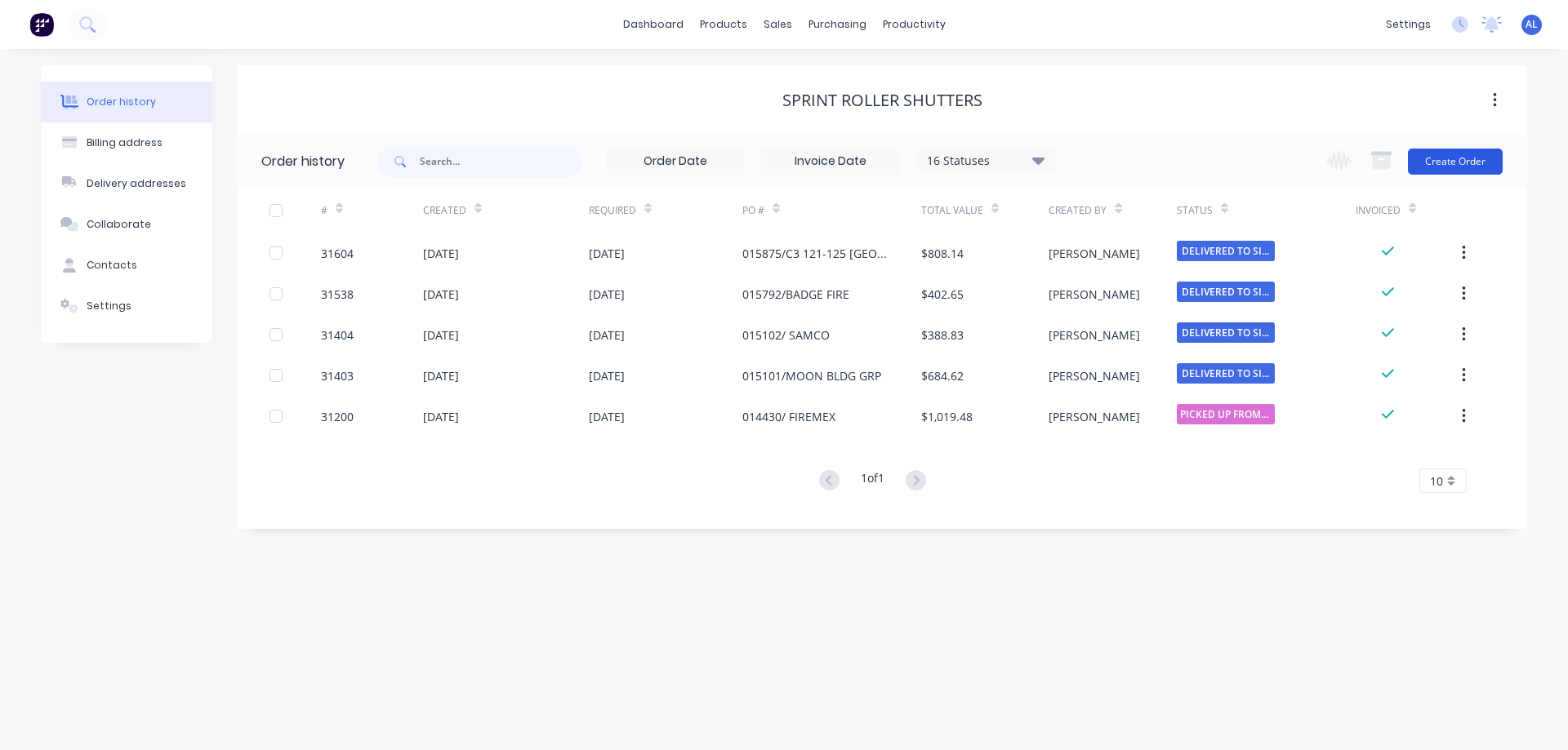
click at [1471, 162] on button "Create Order" at bounding box center [1455, 162] width 95 height 26
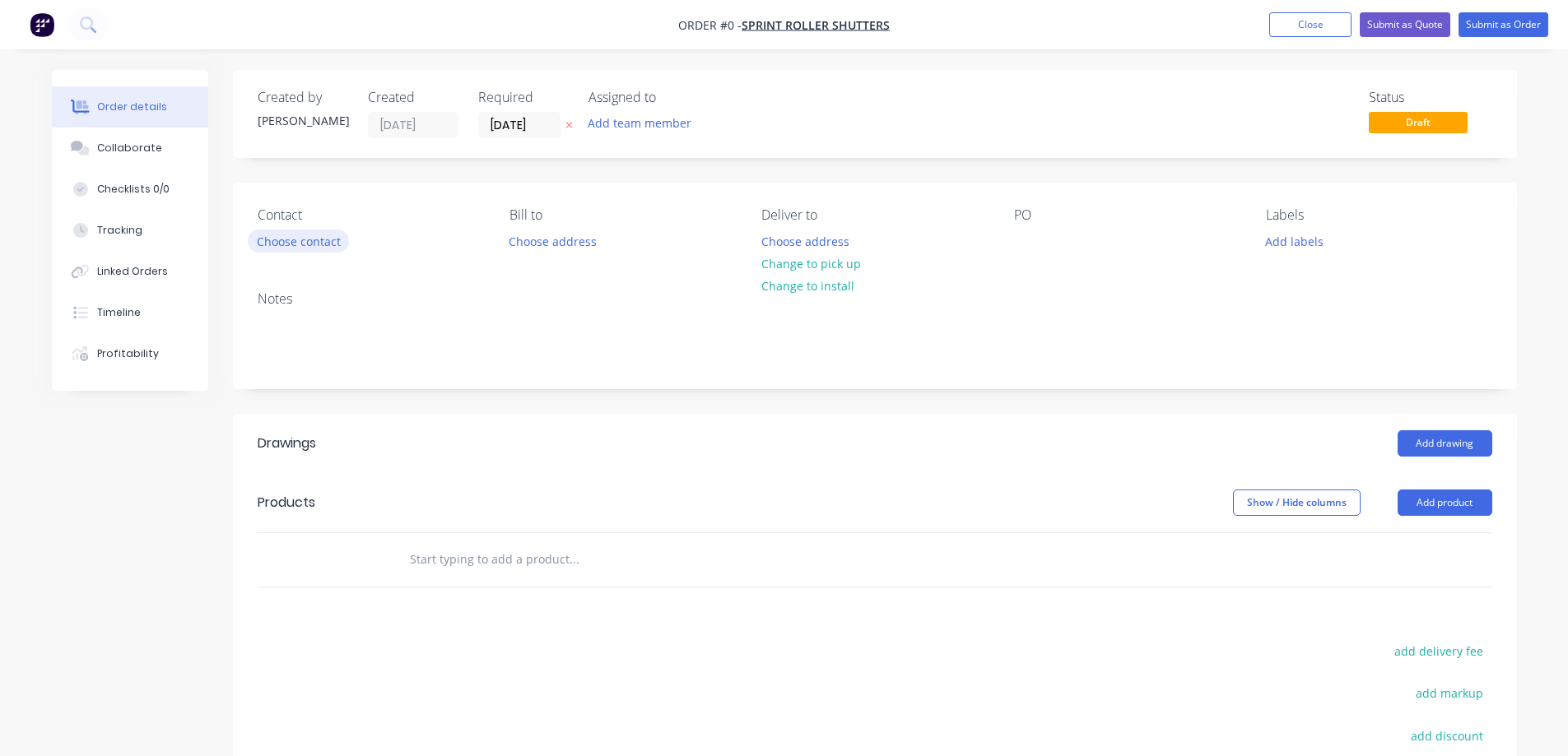
click at [313, 239] on button "Choose contact" at bounding box center [298, 240] width 102 height 22
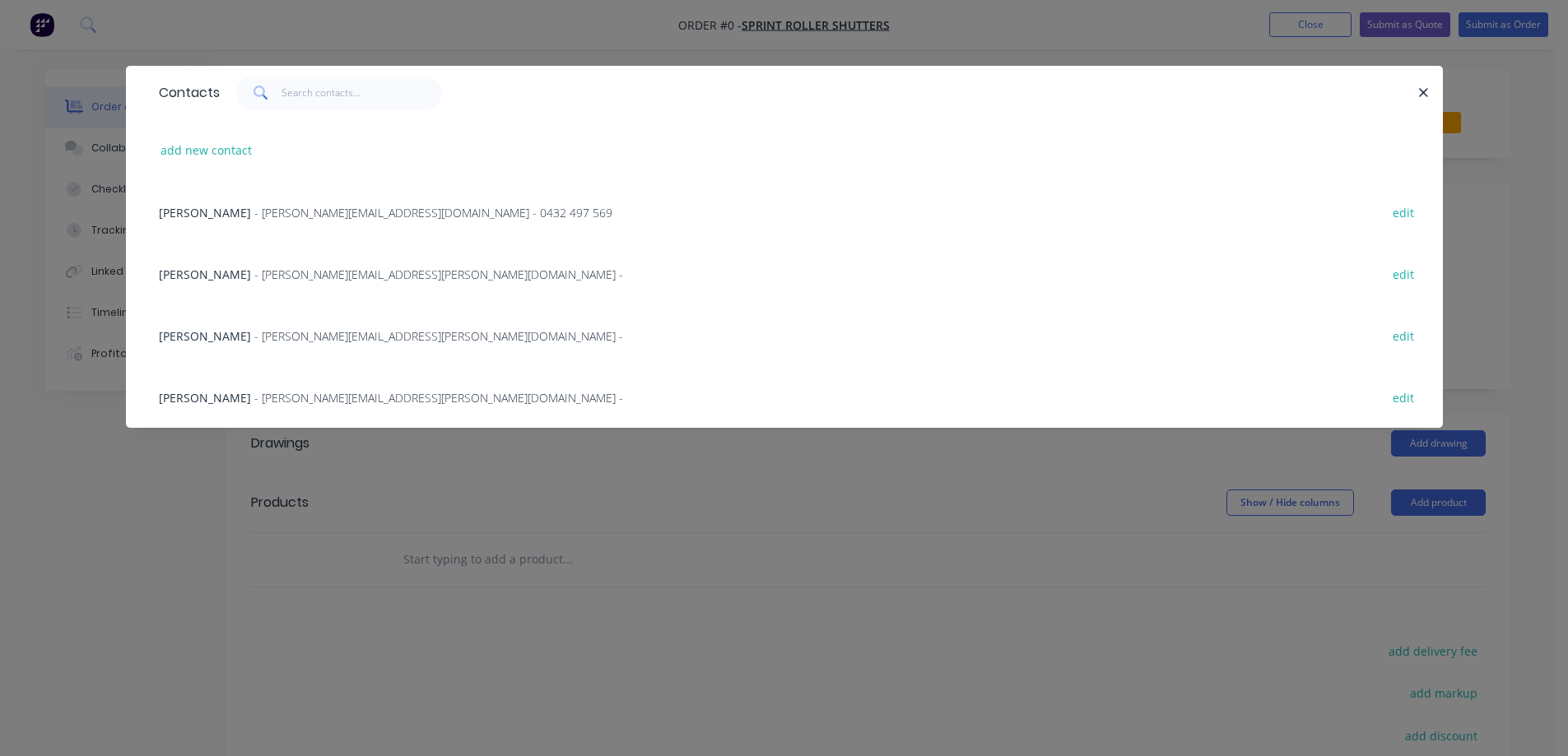
click at [293, 217] on span "- [PERSON_NAME][EMAIL_ADDRESS][DOMAIN_NAME] - 0432 497 569" at bounding box center [433, 213] width 358 height 15
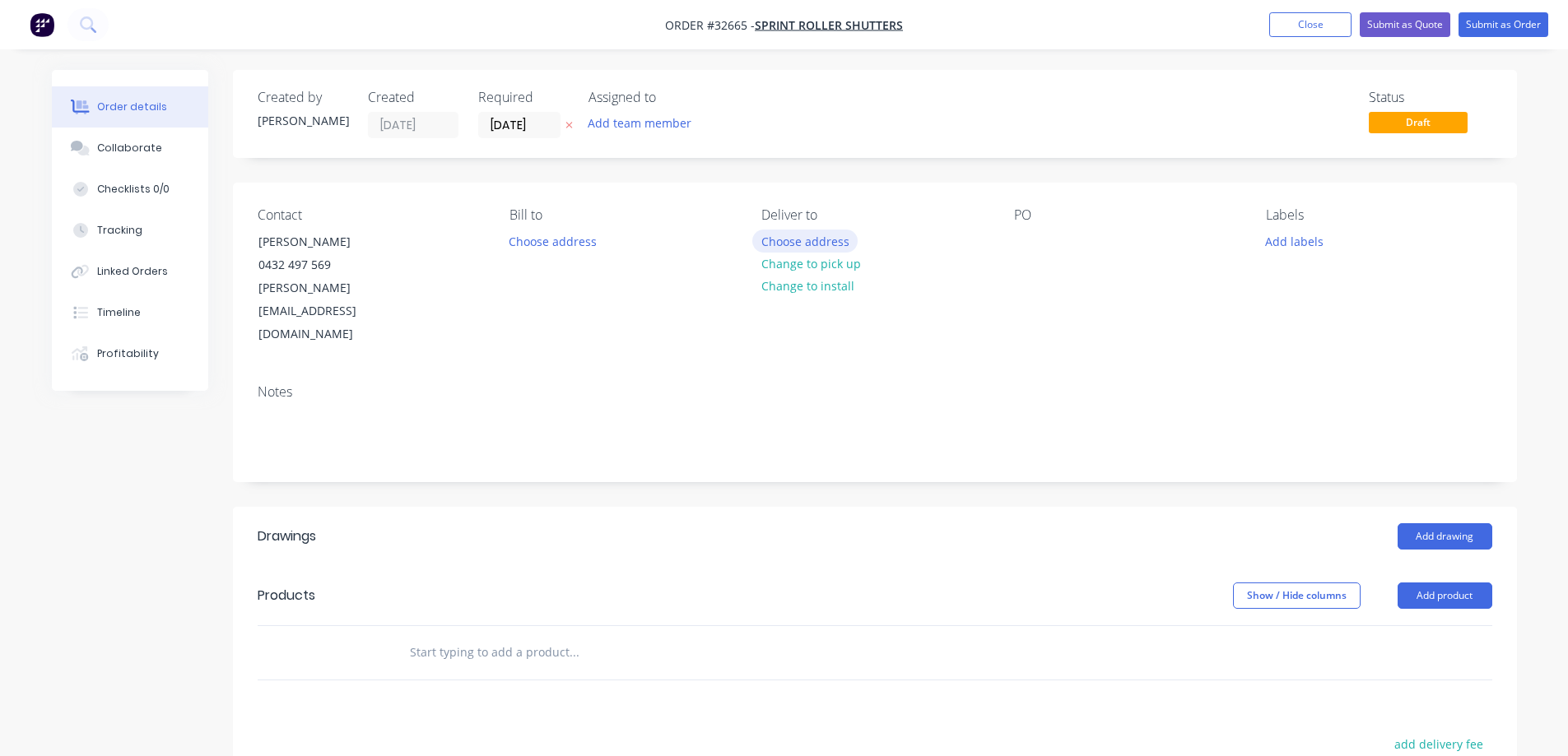
click at [821, 237] on button "Choose address" at bounding box center [804, 240] width 105 height 22
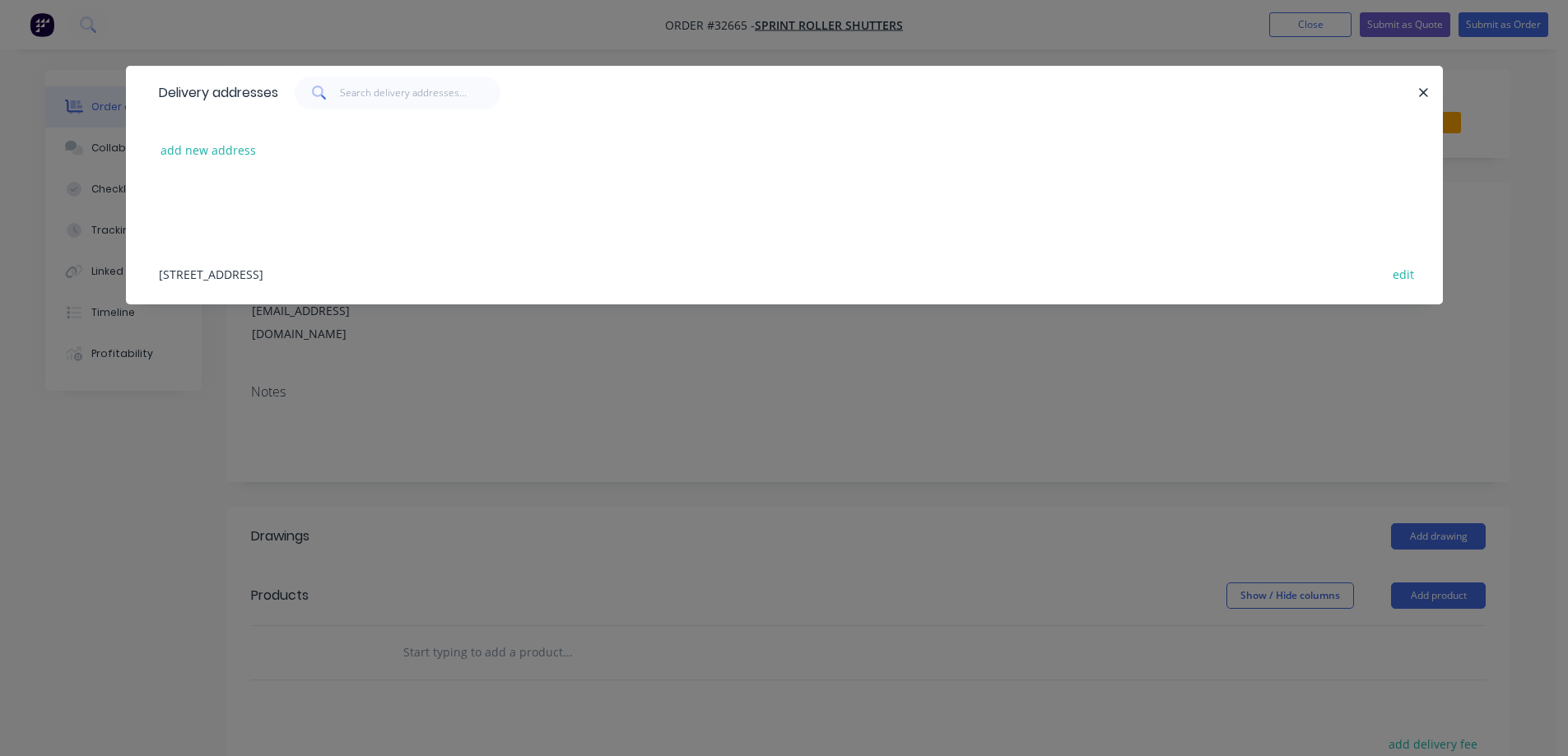
click at [245, 269] on div "[STREET_ADDRESS] edit" at bounding box center [784, 274] width 1267 height 62
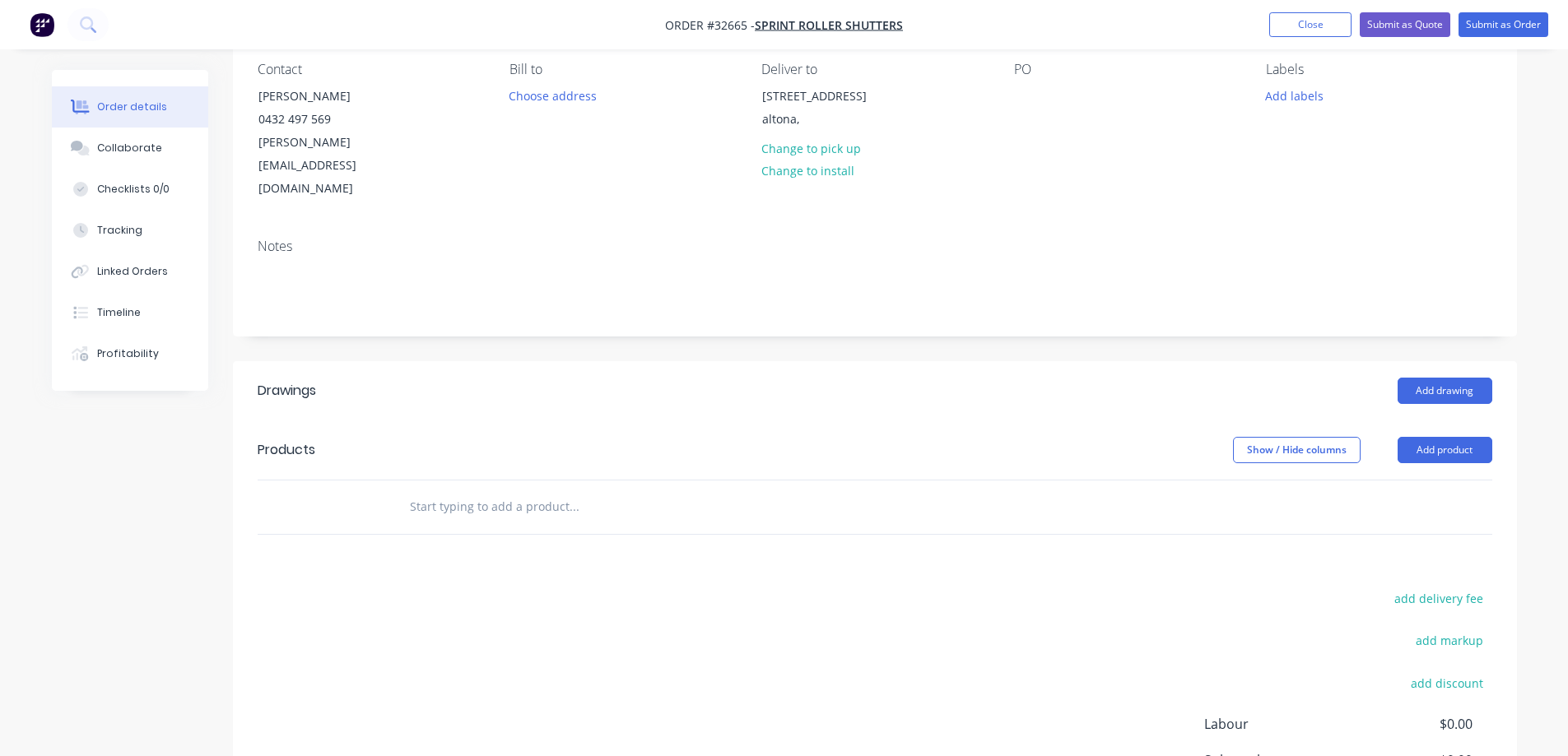
scroll to position [321, 0]
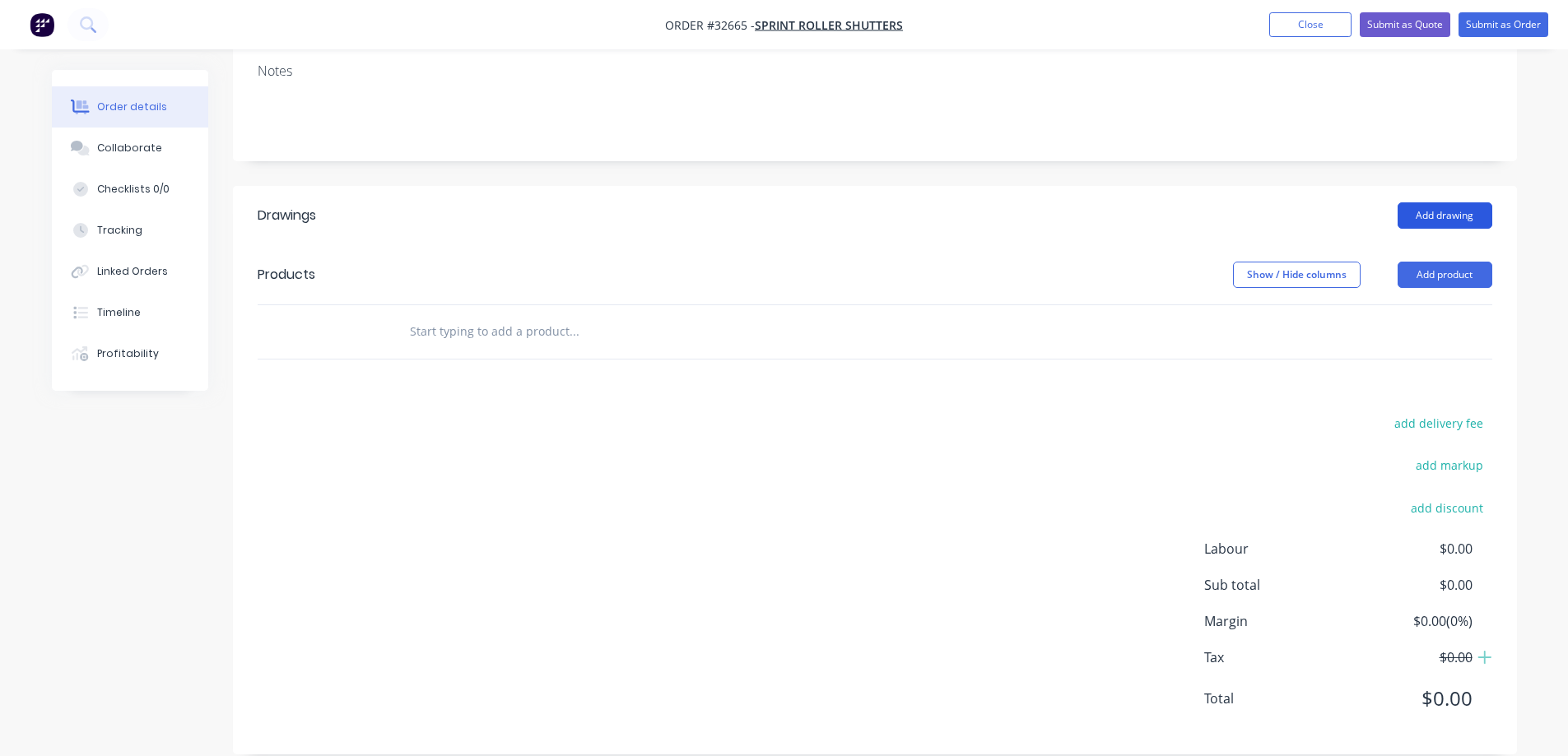
click at [1459, 202] on button "Add drawing" at bounding box center [1445, 216] width 95 height 27
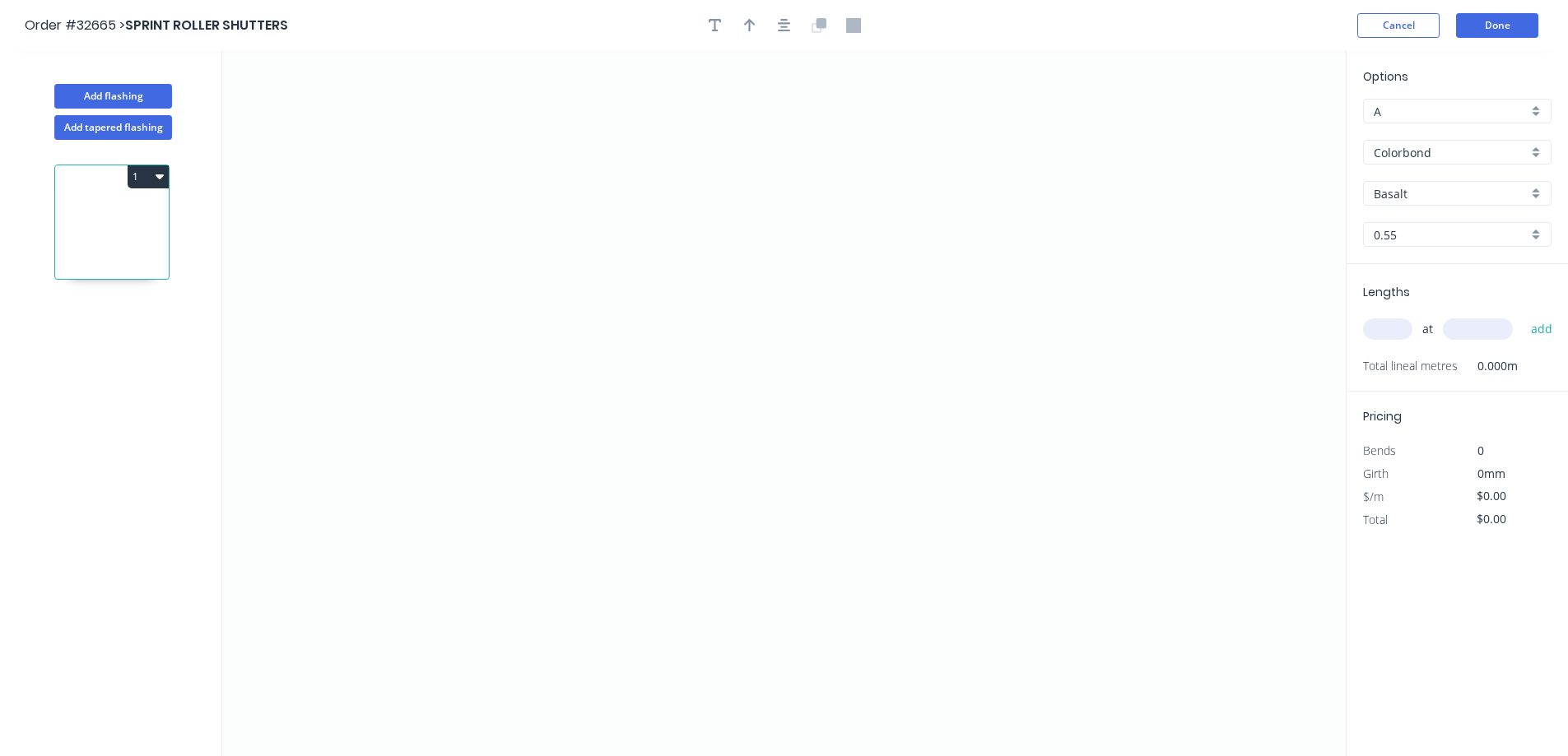
click at [1538, 148] on div "Colorbond" at bounding box center [1457, 152] width 188 height 25
click at [1447, 237] on div "Galvanised" at bounding box center [1457, 241] width 187 height 28
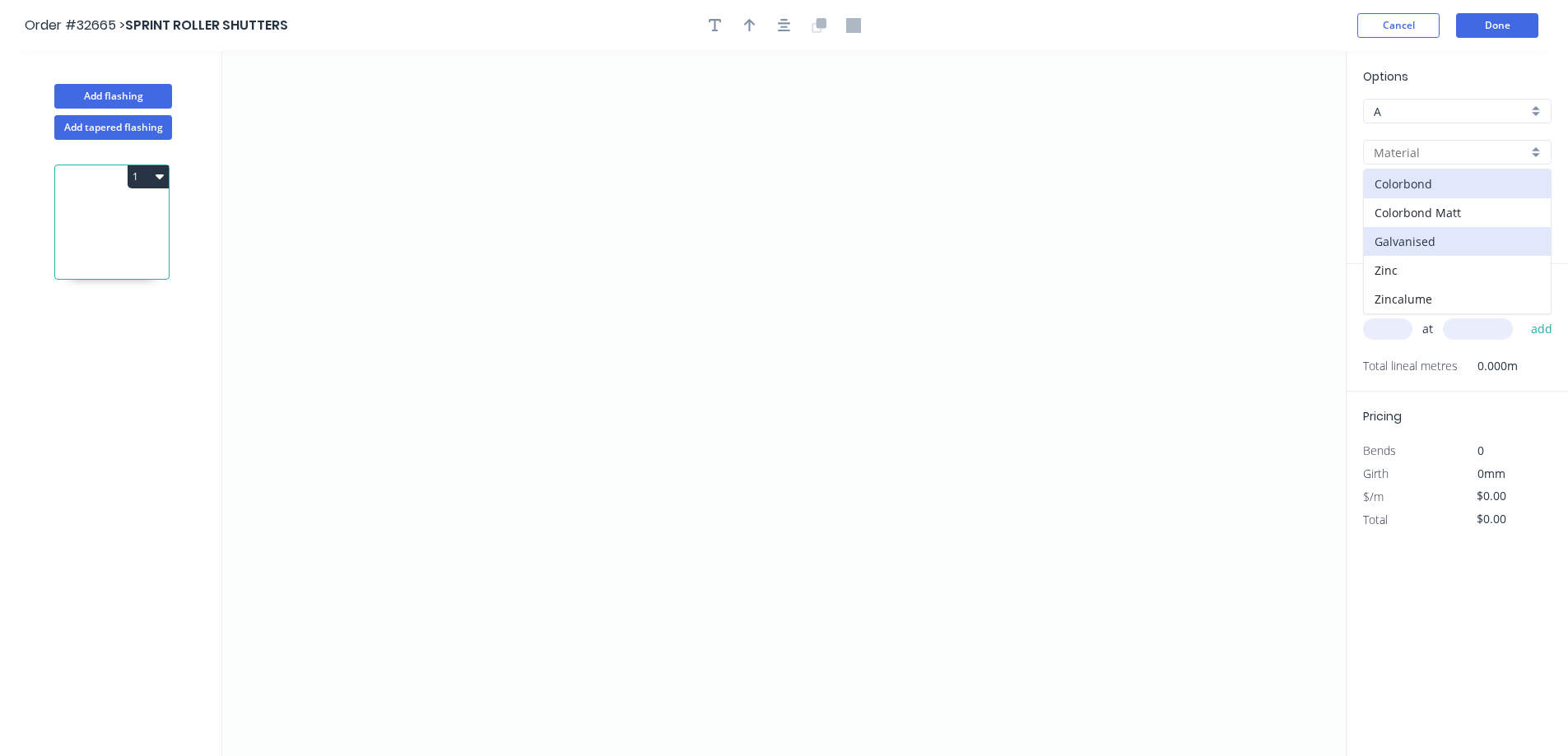
type input "Galvanised"
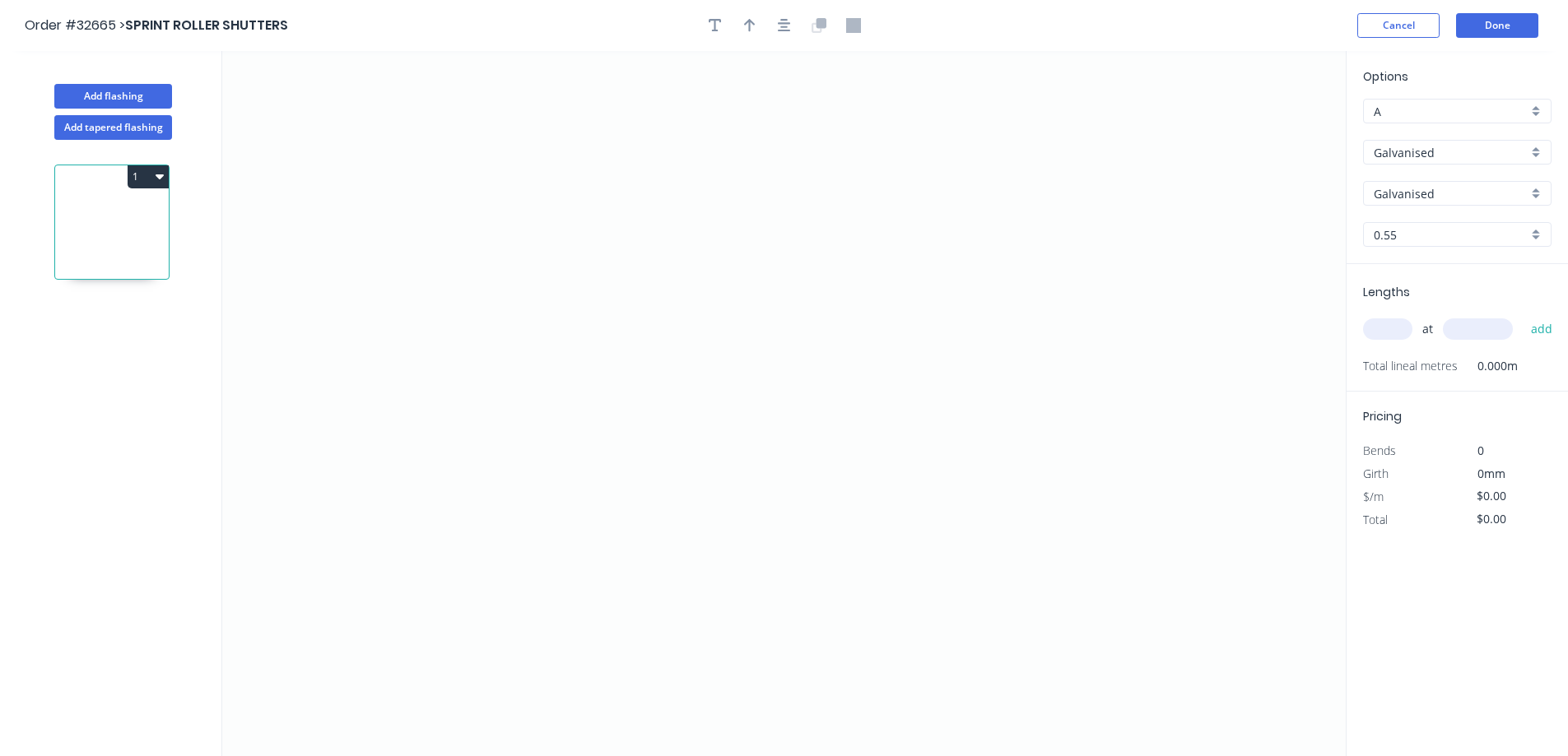
click at [1384, 327] on input "text" at bounding box center [1388, 329] width 49 height 22
click at [1409, 22] on button "Cancel" at bounding box center [1398, 26] width 83 height 25
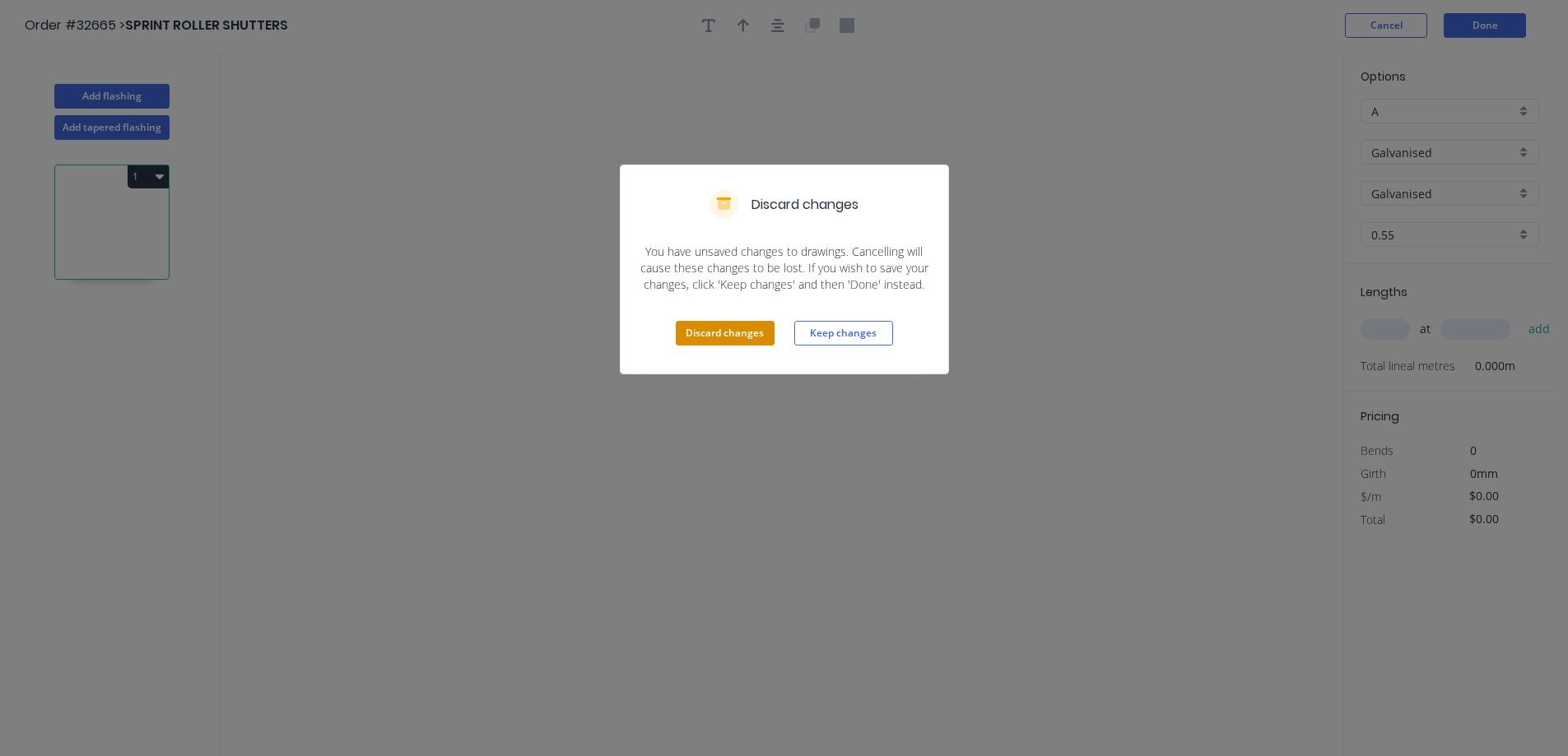
click at [736, 330] on button "Discard changes" at bounding box center [725, 333] width 99 height 25
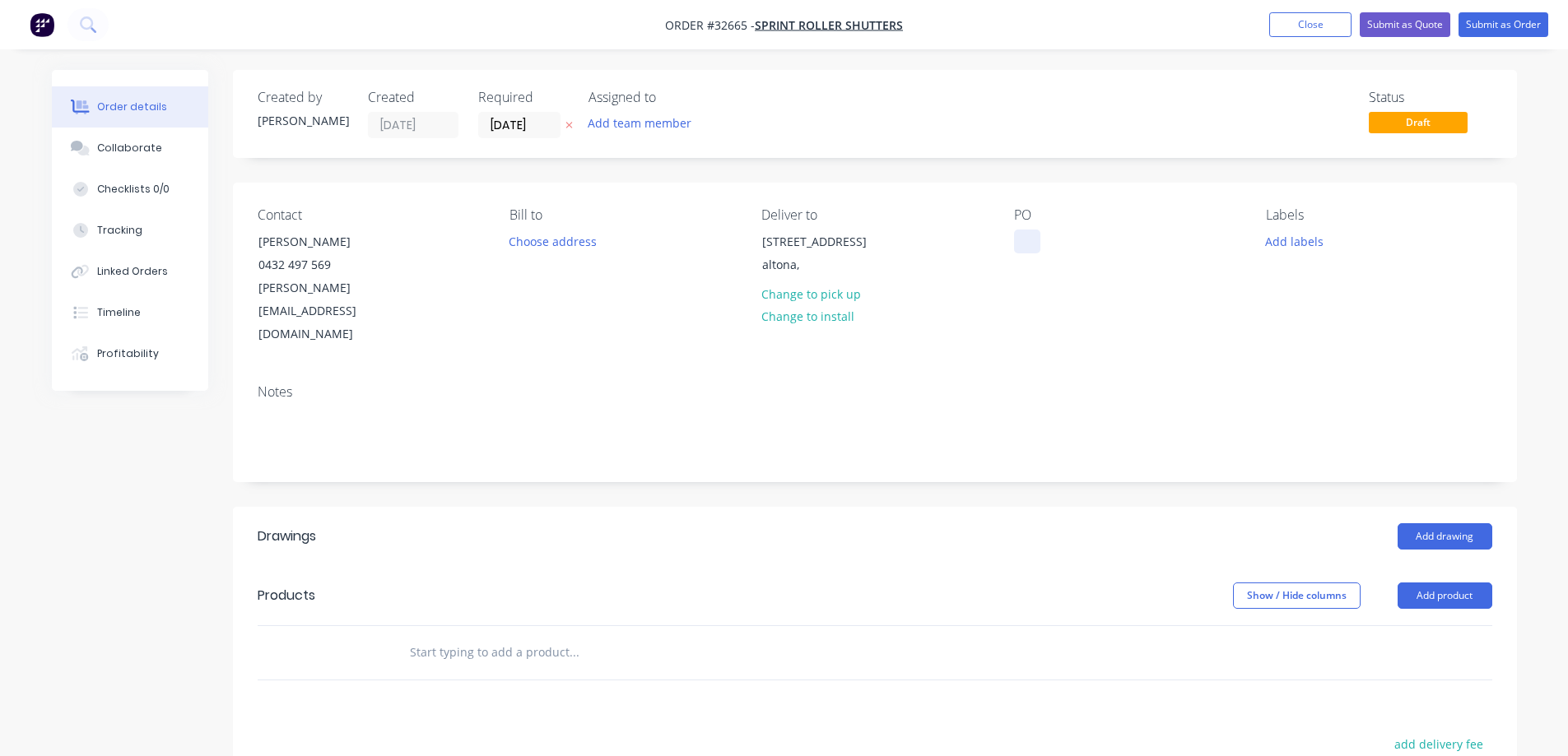
drag, startPoint x: 1034, startPoint y: 250, endPoint x: 977, endPoint y: 375, distance: 137.4
click at [1033, 250] on div at bounding box center [1027, 241] width 27 height 24
click at [1445, 523] on button "Add drawing" at bounding box center [1445, 537] width 95 height 27
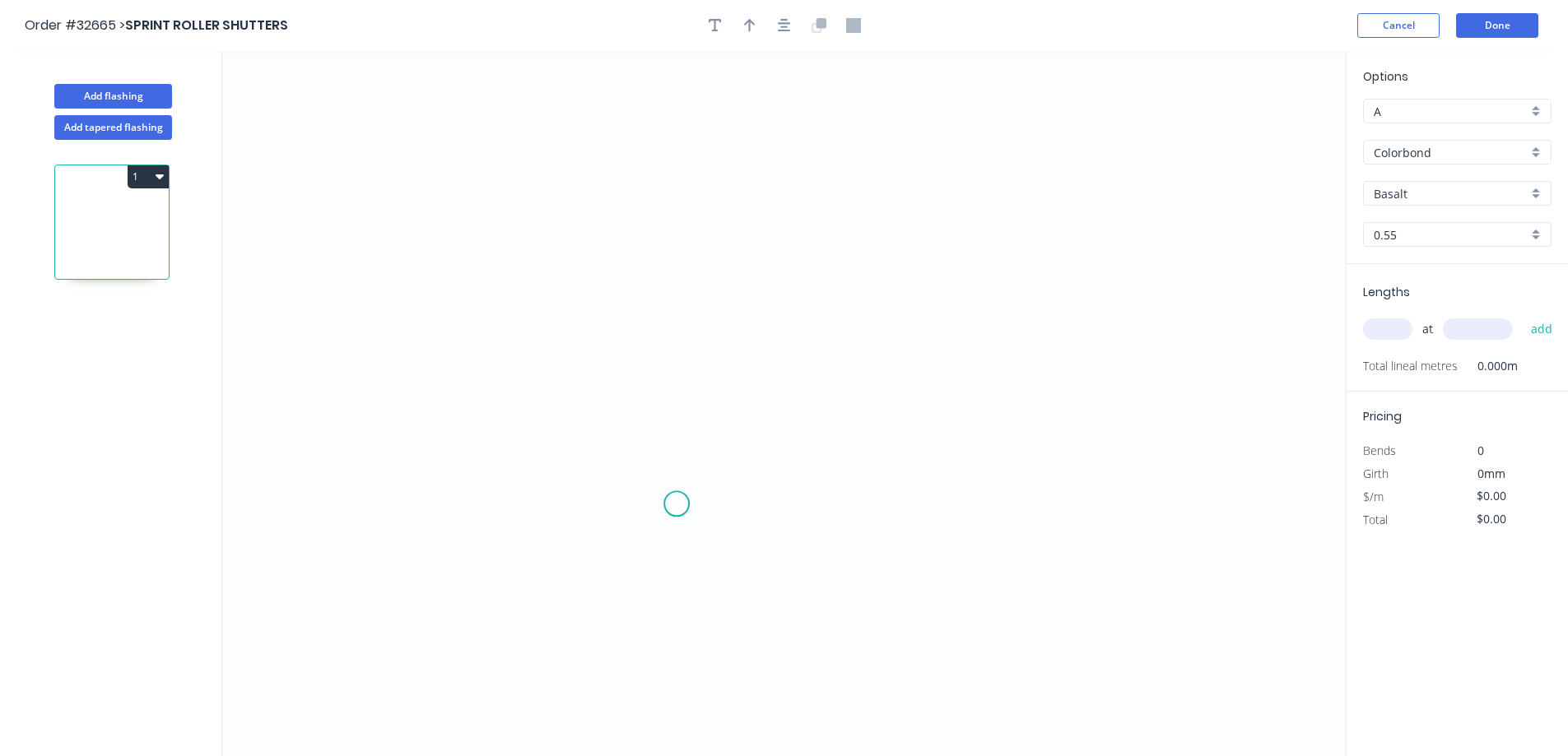
click at [676, 504] on icon "0" at bounding box center [784, 404] width 1124 height 706
click at [674, 198] on icon "0" at bounding box center [784, 404] width 1124 height 706
click at [904, 199] on icon "0 ?" at bounding box center [784, 404] width 1124 height 706
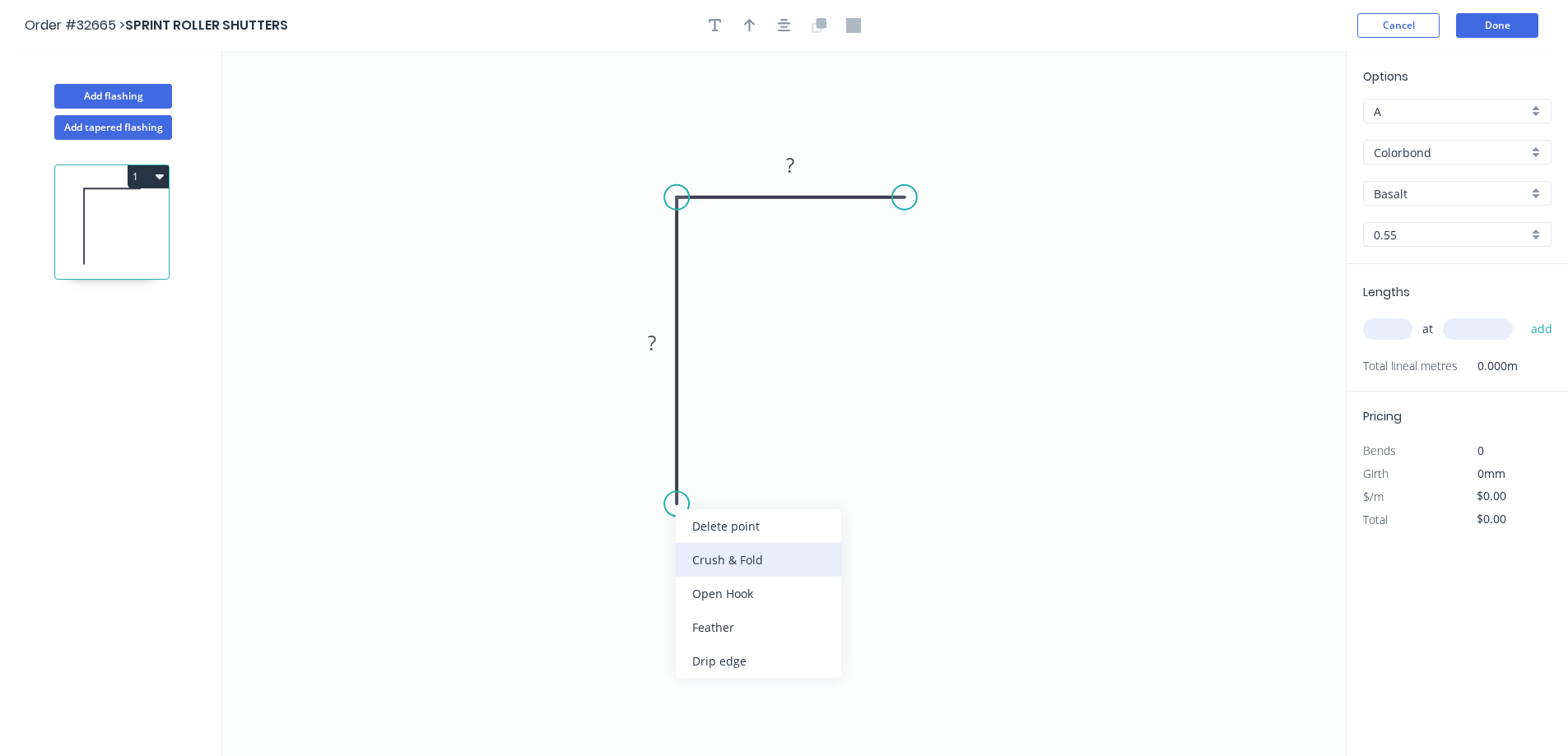
click at [754, 563] on div "Crush & Fold" at bounding box center [758, 560] width 165 height 34
click at [668, 350] on rect at bounding box center [652, 344] width 33 height 23
type input "$49.51"
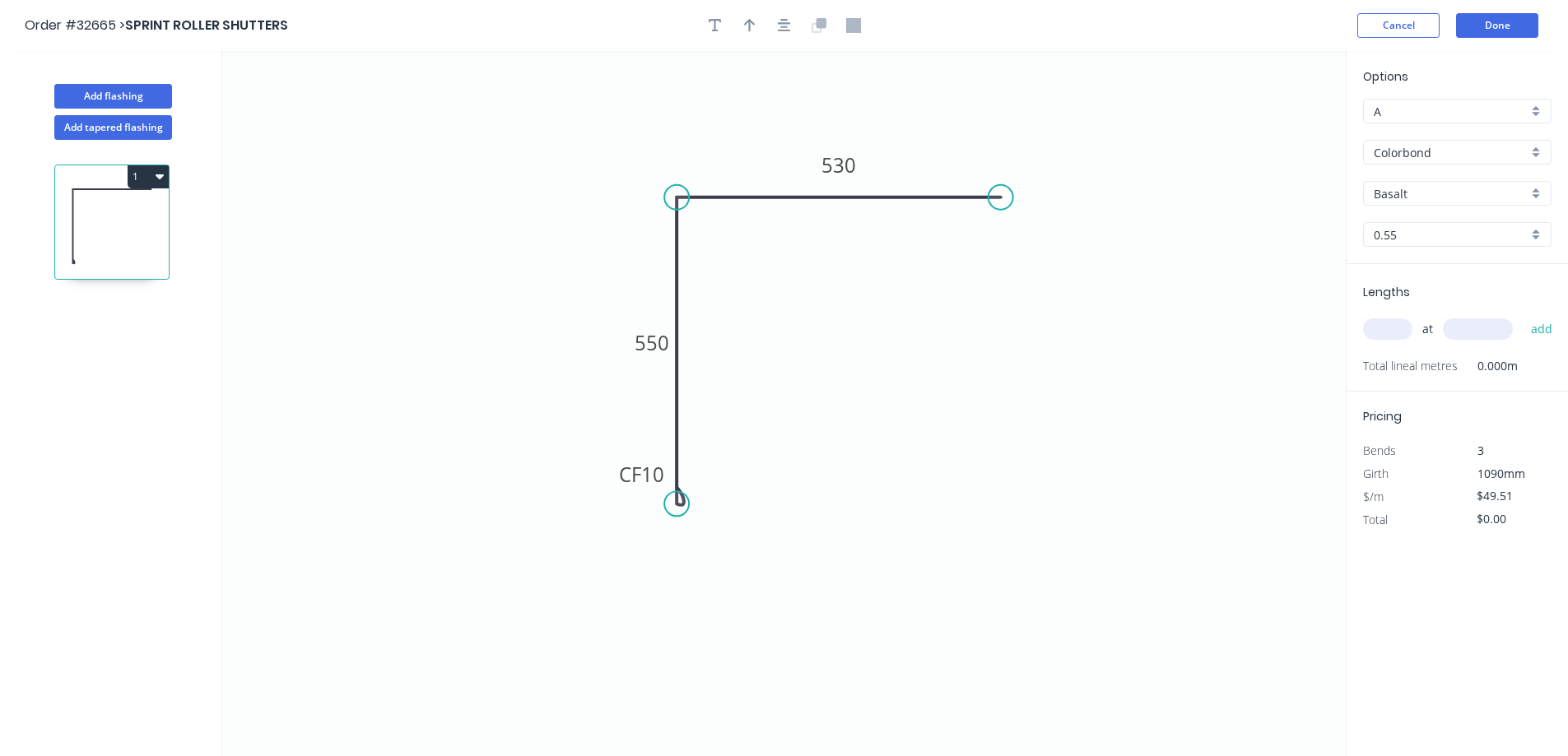
drag, startPoint x: 908, startPoint y: 198, endPoint x: 1001, endPoint y: 213, distance: 94.2
click at [1001, 213] on icon "0 CF 10 550 530" at bounding box center [784, 404] width 1124 height 706
click at [1536, 151] on div "Colorbond" at bounding box center [1457, 152] width 188 height 25
click at [1431, 244] on div "Galvanised" at bounding box center [1457, 241] width 187 height 28
type input "Galvanised"
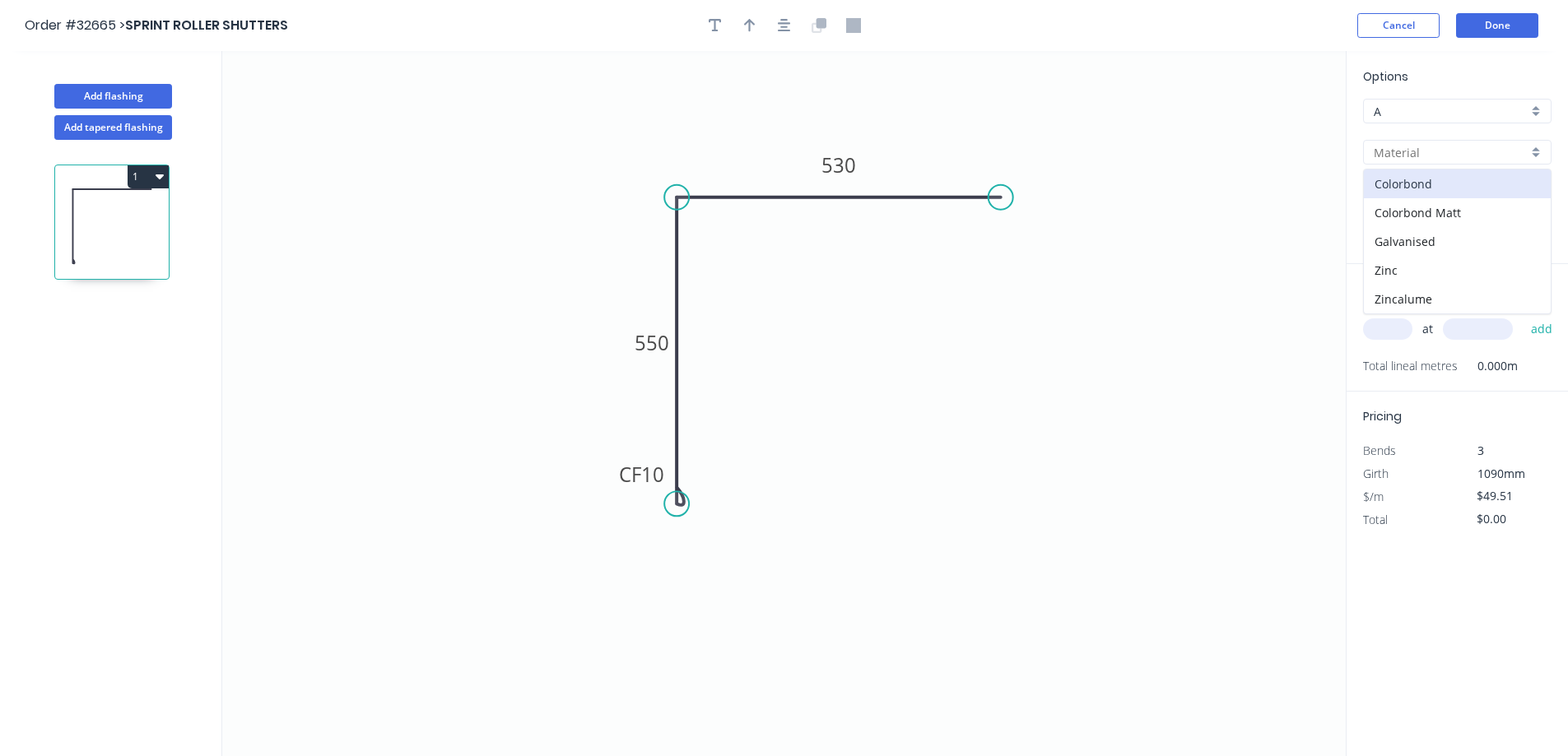
type input "Galvanised"
type input "$64.60"
drag, startPoint x: 1386, startPoint y: 324, endPoint x: 1300, endPoint y: 339, distance: 87.3
click at [1384, 324] on input "text" at bounding box center [1388, 329] width 49 height 22
type input "1"
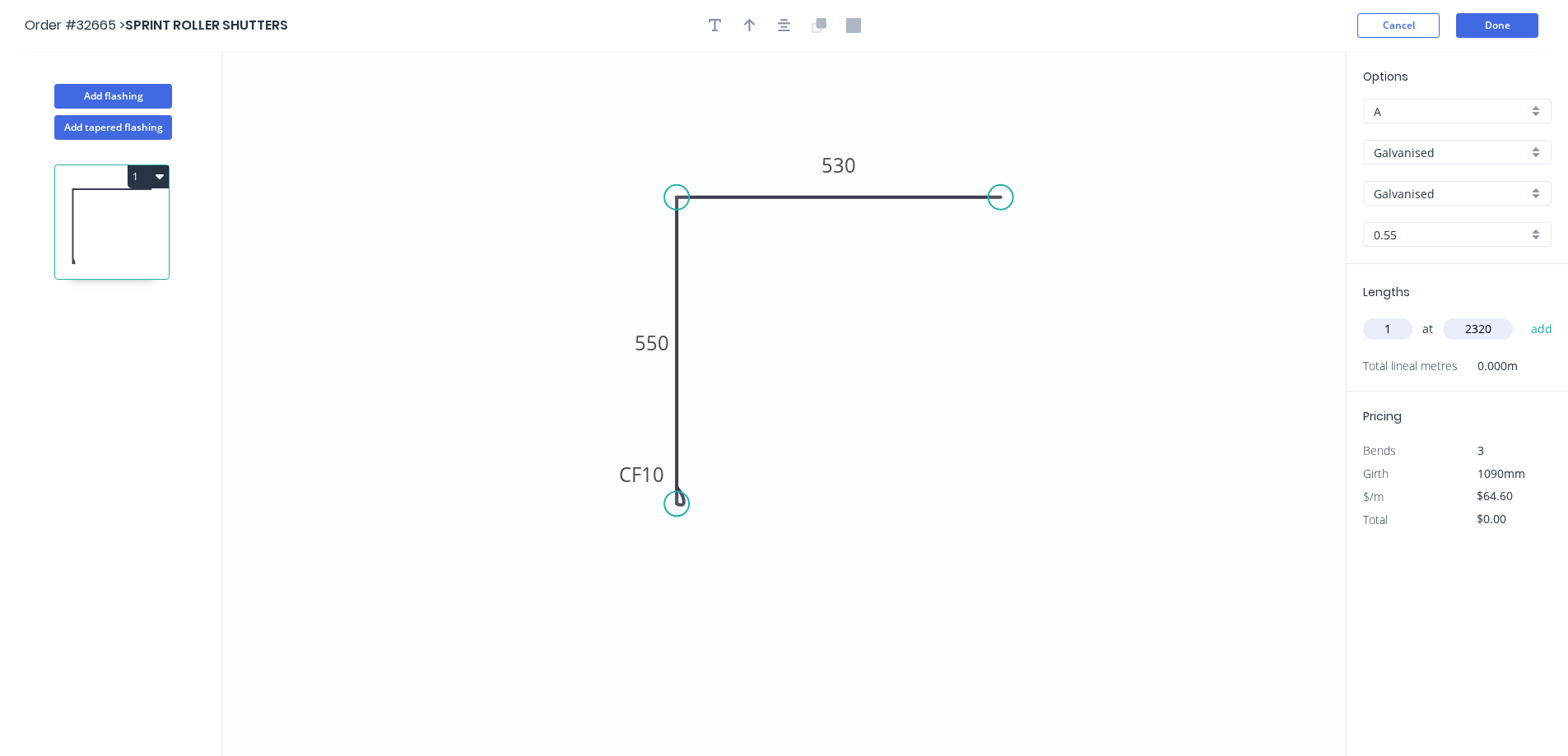
type input "2320"
click at [1522, 315] on button "add" at bounding box center [1541, 329] width 39 height 28
type input "$149.87"
type input "1"
type input "3400"
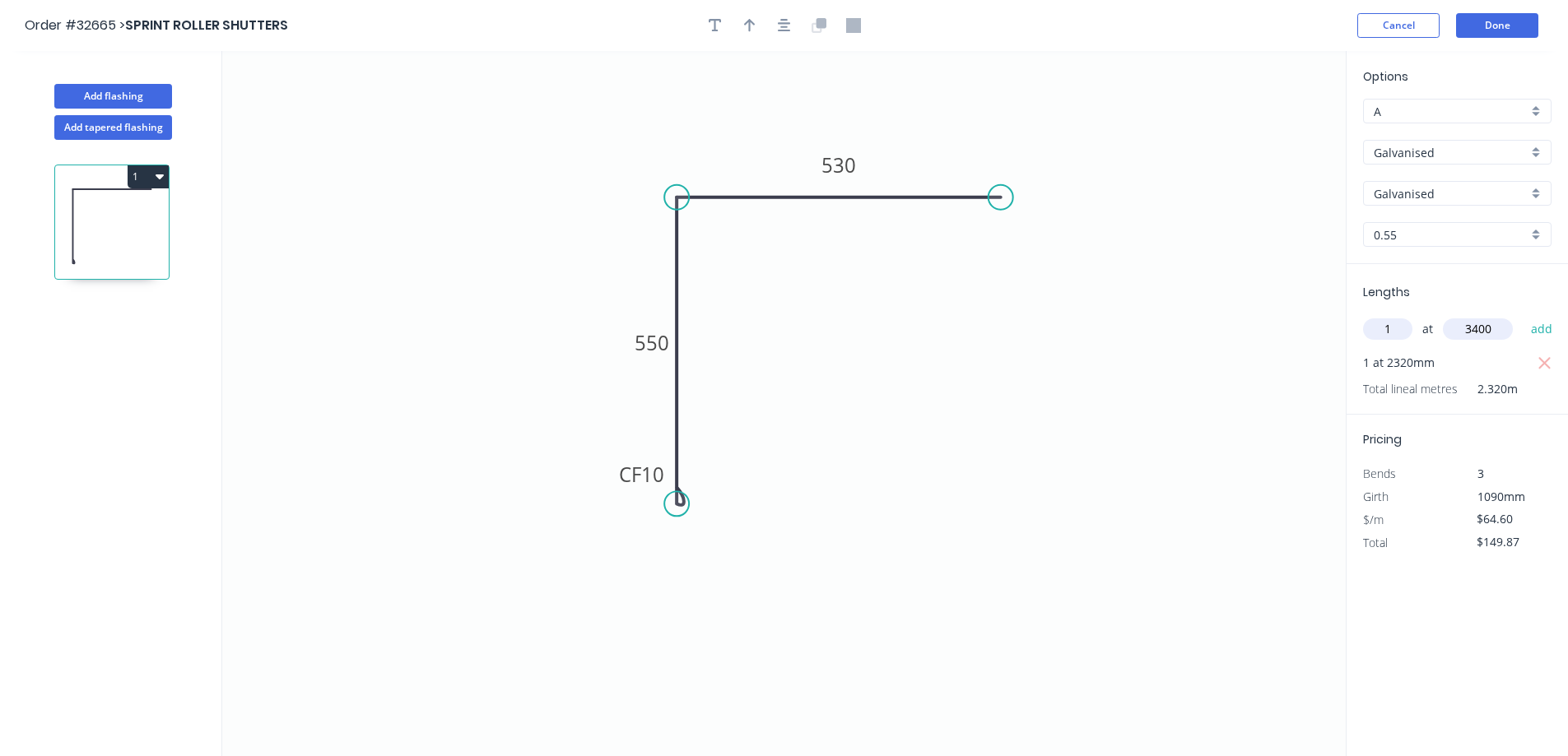
click at [1522, 315] on button "add" at bounding box center [1541, 329] width 39 height 28
type input "$369.51"
click at [1485, 25] on button "Done" at bounding box center [1497, 26] width 83 height 25
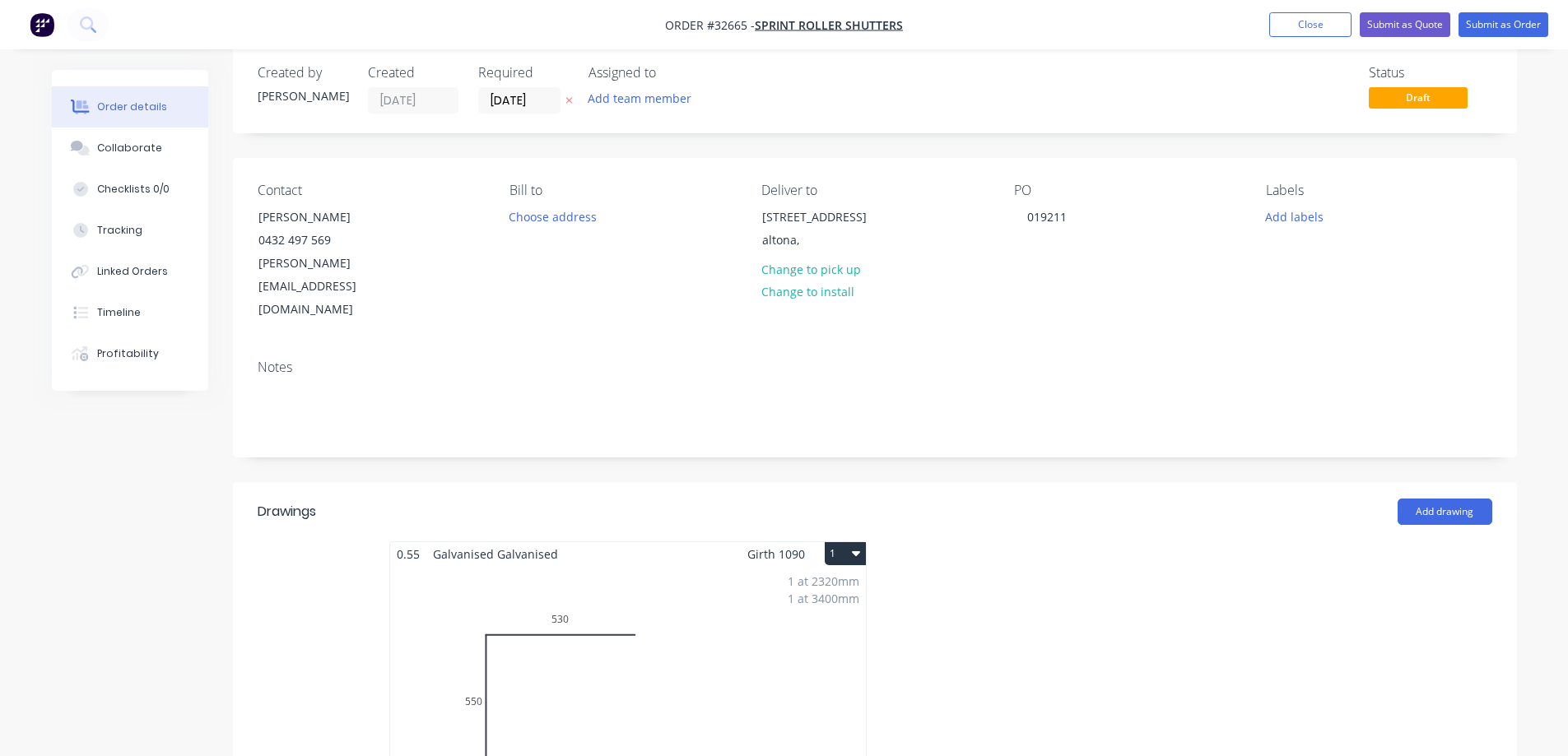
scroll to position [247, 0]
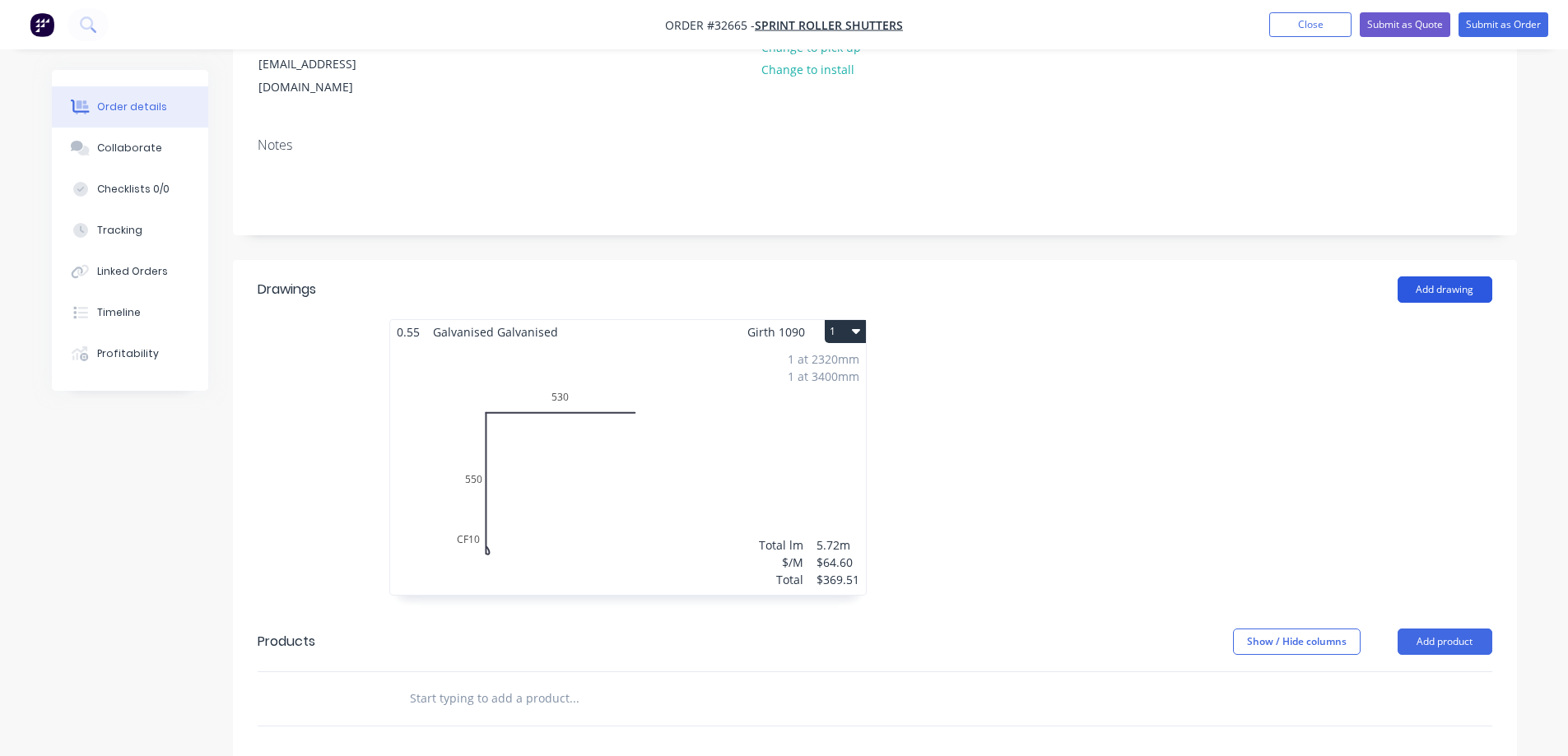
click at [1445, 276] on button "Add drawing" at bounding box center [1445, 290] width 95 height 27
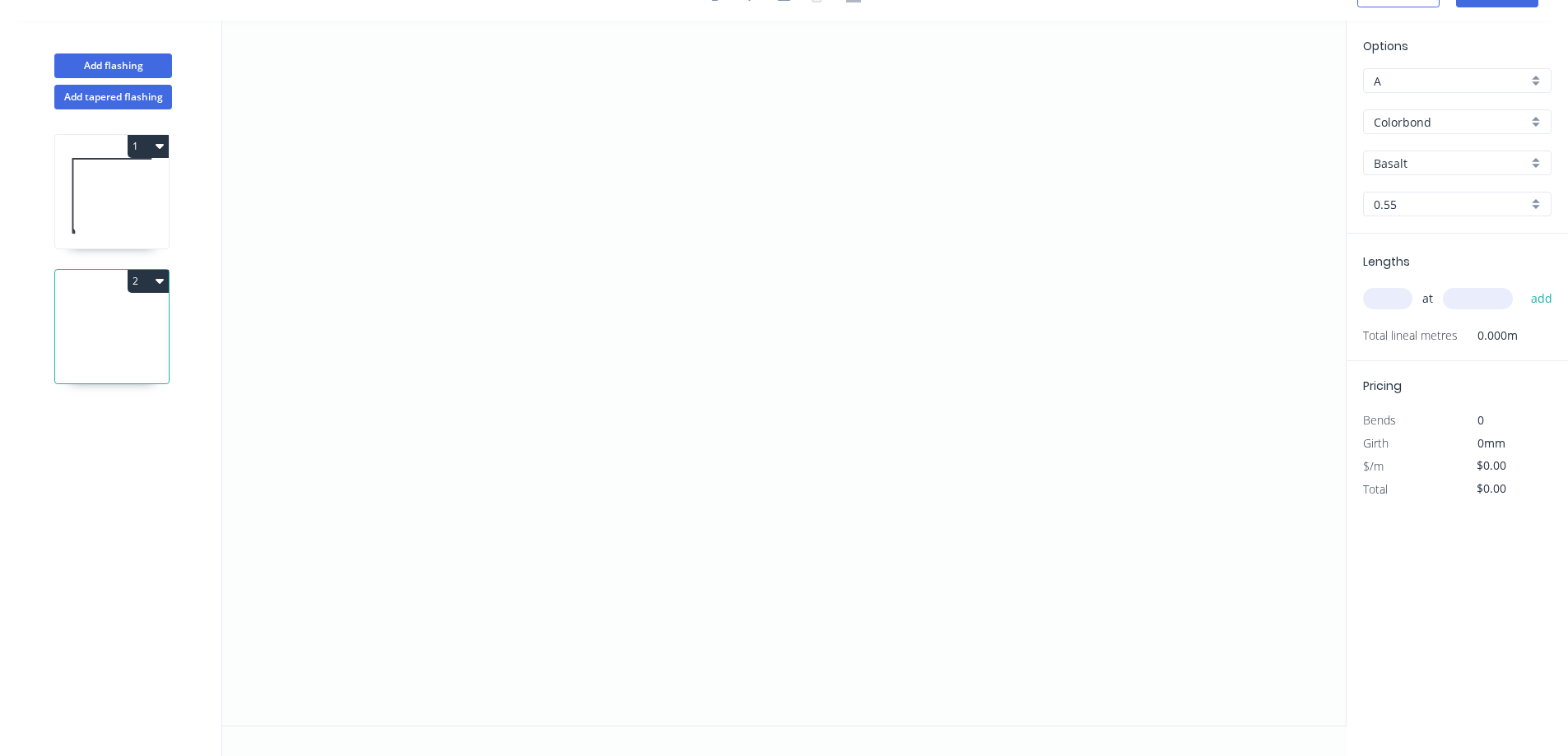
scroll to position [30, 0]
click at [625, 474] on icon "0" at bounding box center [784, 373] width 1124 height 706
click at [644, 160] on icon "0" at bounding box center [784, 373] width 1124 height 706
drag, startPoint x: 943, startPoint y: 174, endPoint x: 916, endPoint y: 184, distance: 28.8
click at [942, 175] on icon "0 ?" at bounding box center [784, 373] width 1124 height 706
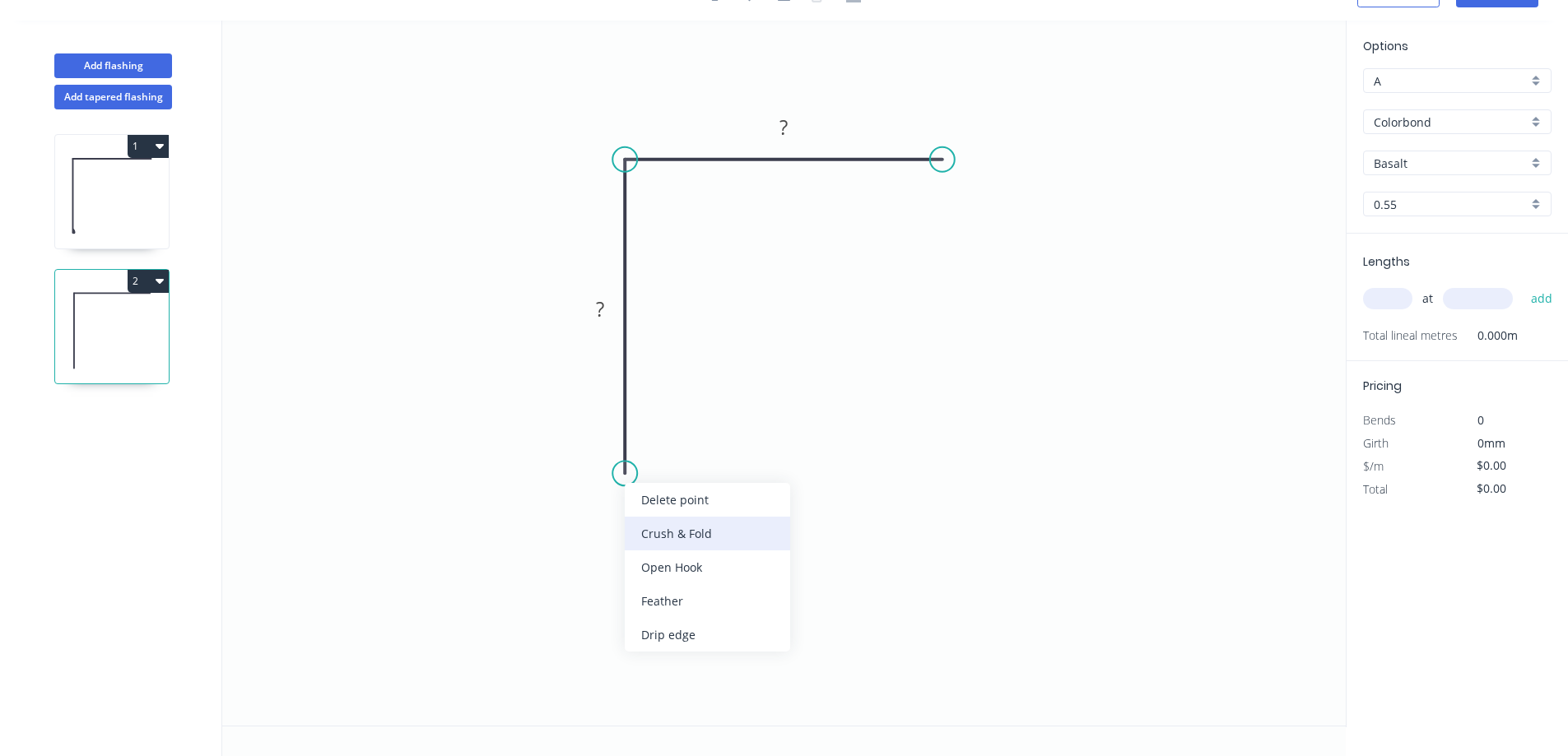
click at [716, 534] on div "Crush & Fold" at bounding box center [708, 534] width 165 height 34
click at [610, 311] on rect at bounding box center [599, 311] width 33 height 23
type input "$49.51"
click at [1543, 116] on div "Colorbond" at bounding box center [1457, 122] width 188 height 25
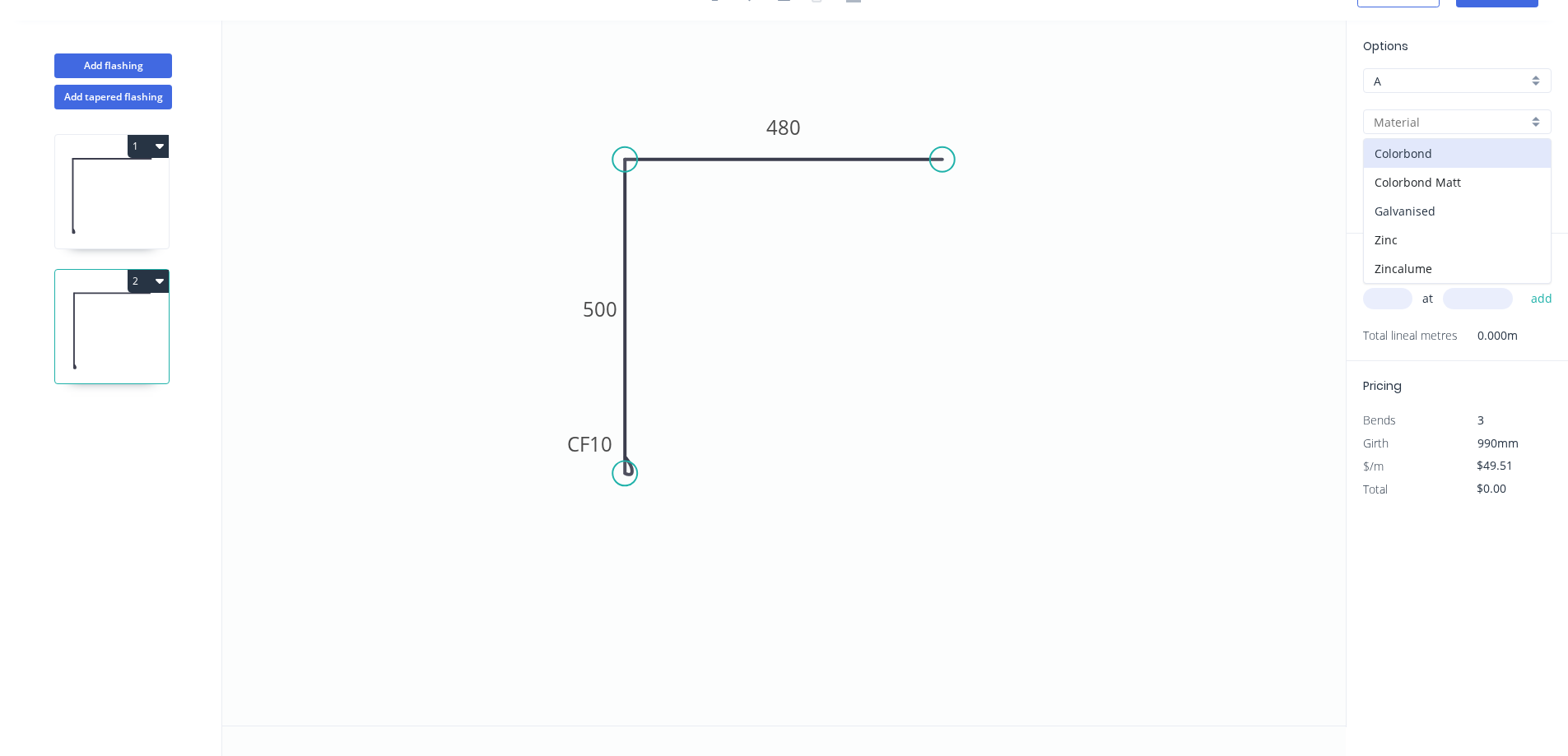
click at [1452, 217] on div "Galvanised" at bounding box center [1457, 211] width 187 height 28
type input "Galvanised"
type input "$64.60"
click at [1388, 305] on input "text" at bounding box center [1388, 298] width 49 height 22
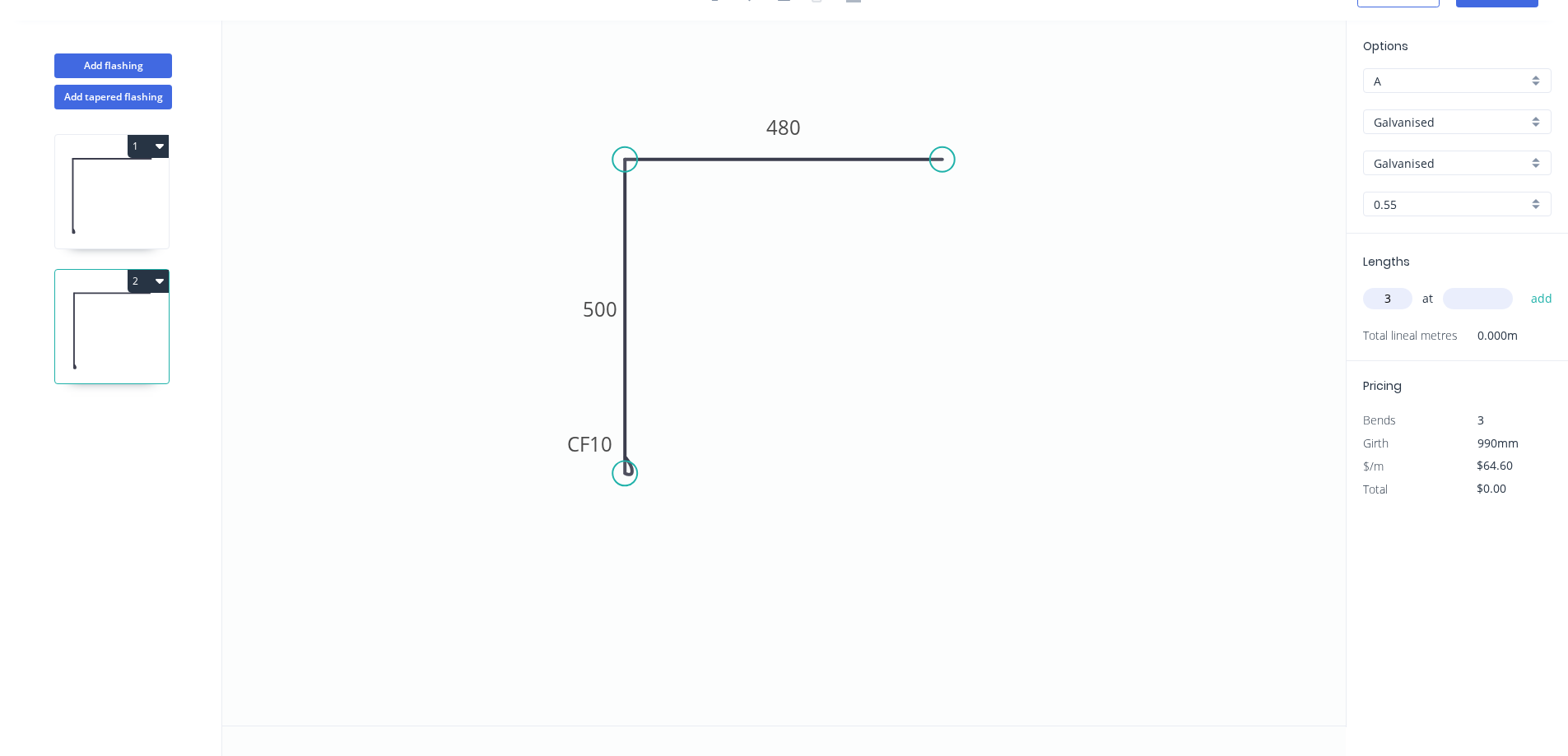
type input "3"
type input "3060"
click at [1522, 285] on button "add" at bounding box center [1541, 298] width 39 height 28
type input "$593.03"
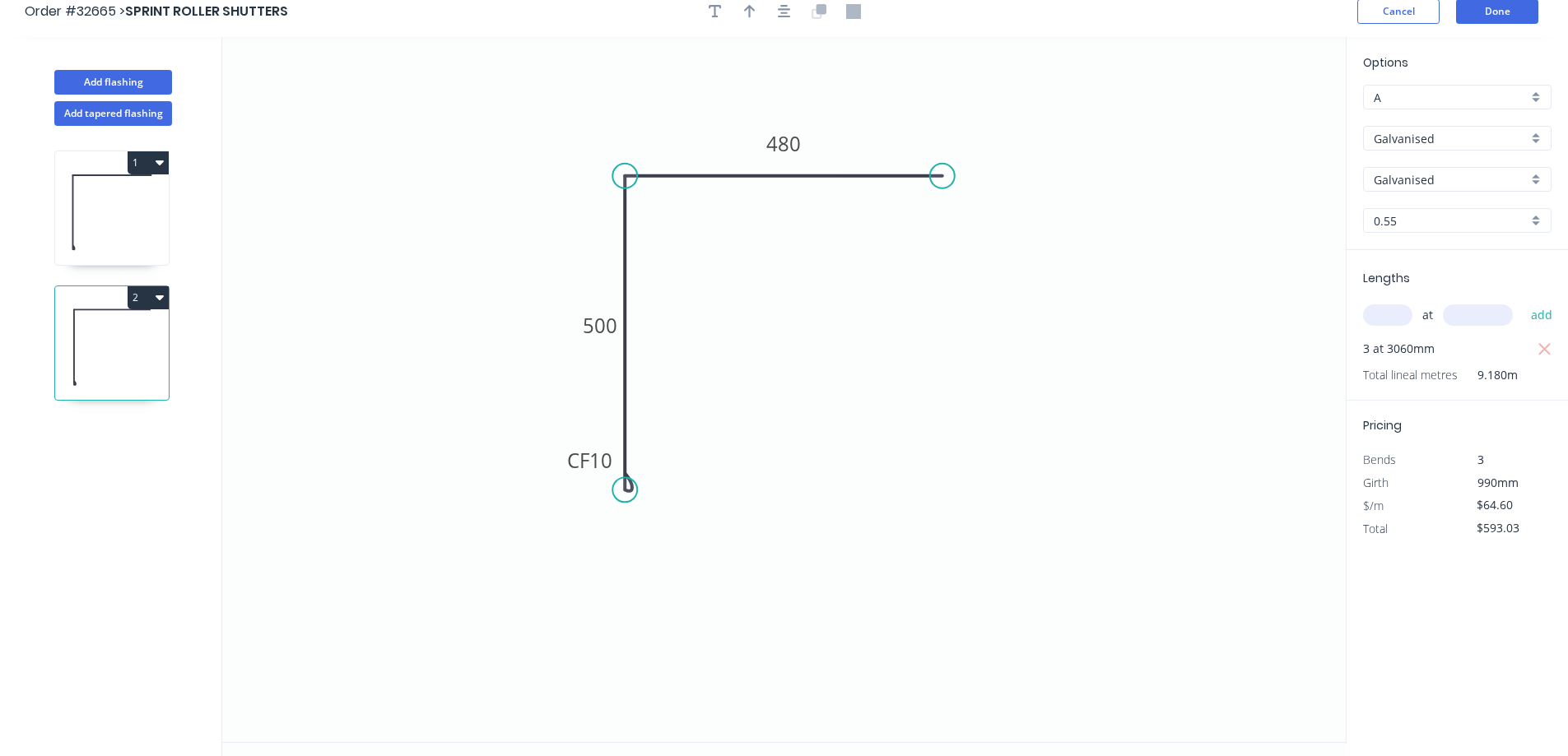
scroll to position [0, 0]
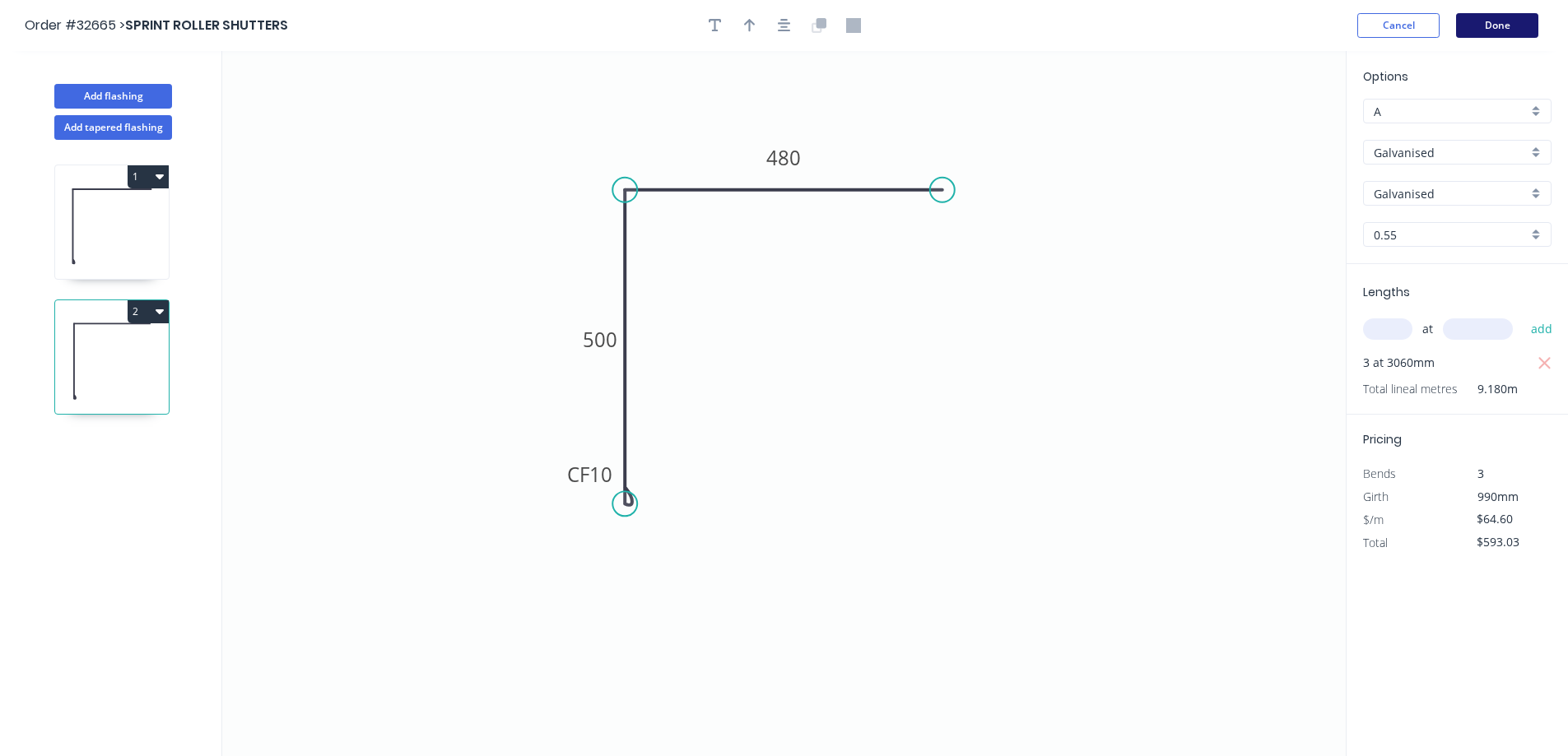
click at [1517, 22] on button "Done" at bounding box center [1497, 26] width 83 height 25
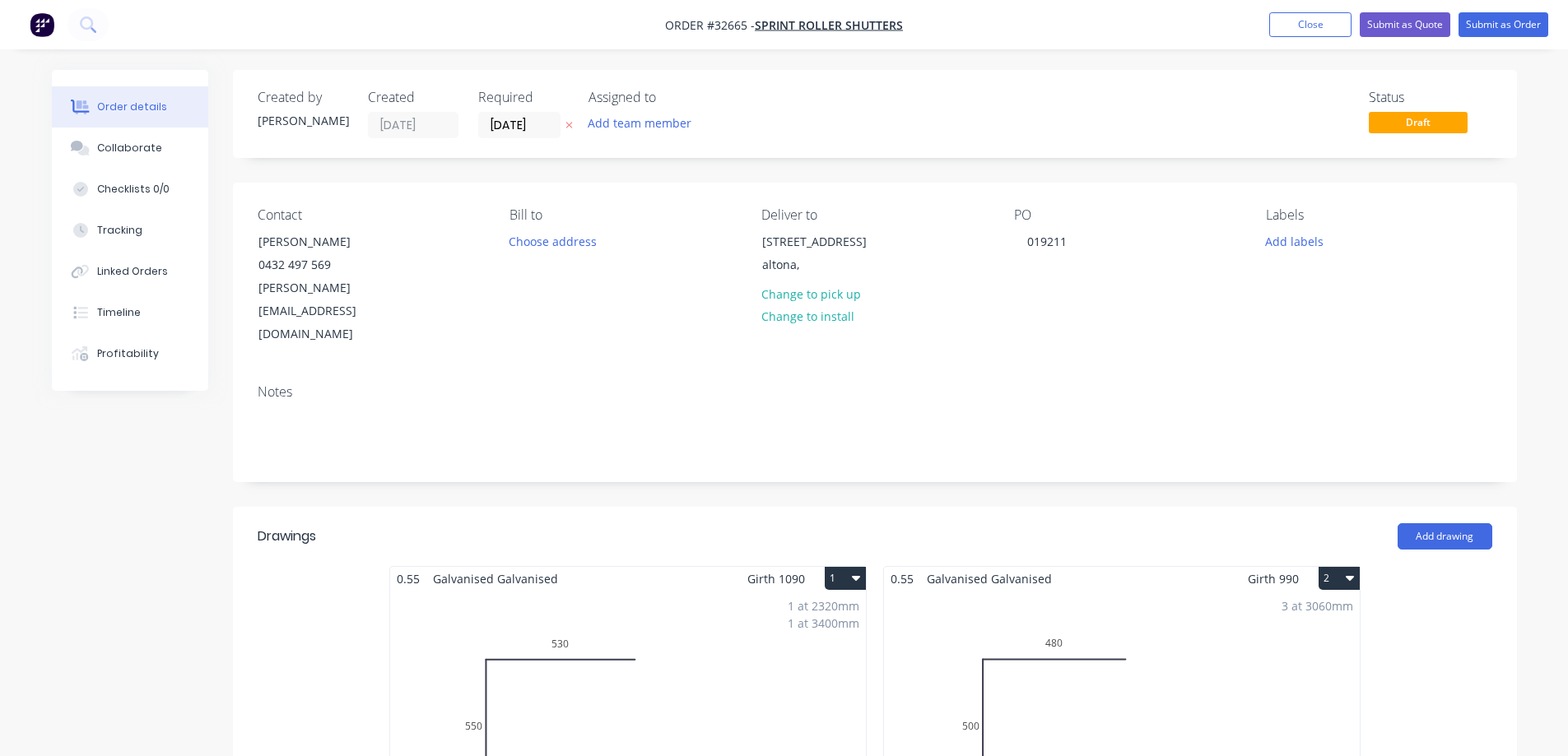
click at [1219, 681] on div "3 at 3060mm Total lm $/M Total 9.18m $64.60 $593.03" at bounding box center [1122, 716] width 476 height 251
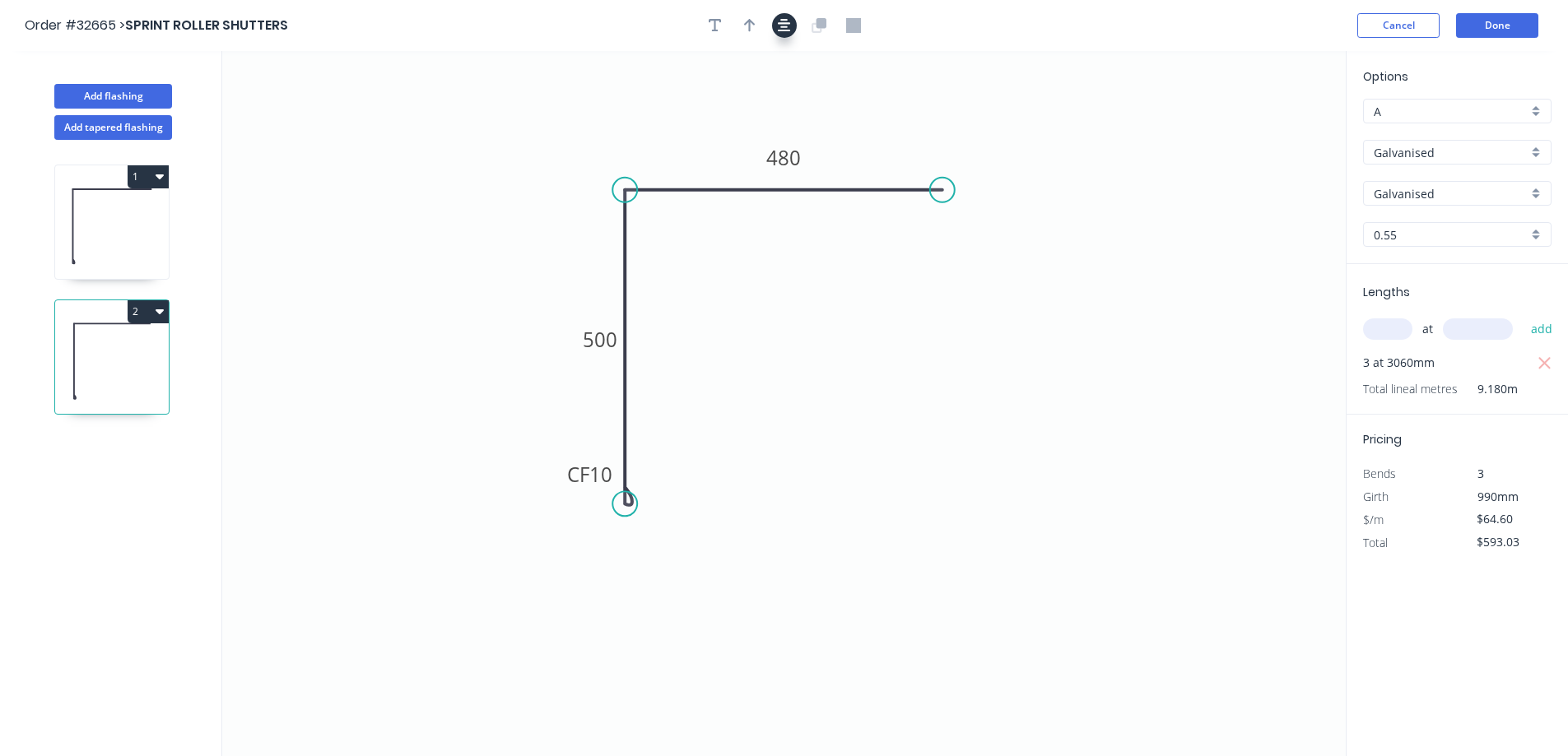
click at [783, 25] on icon "button" at bounding box center [784, 26] width 13 height 15
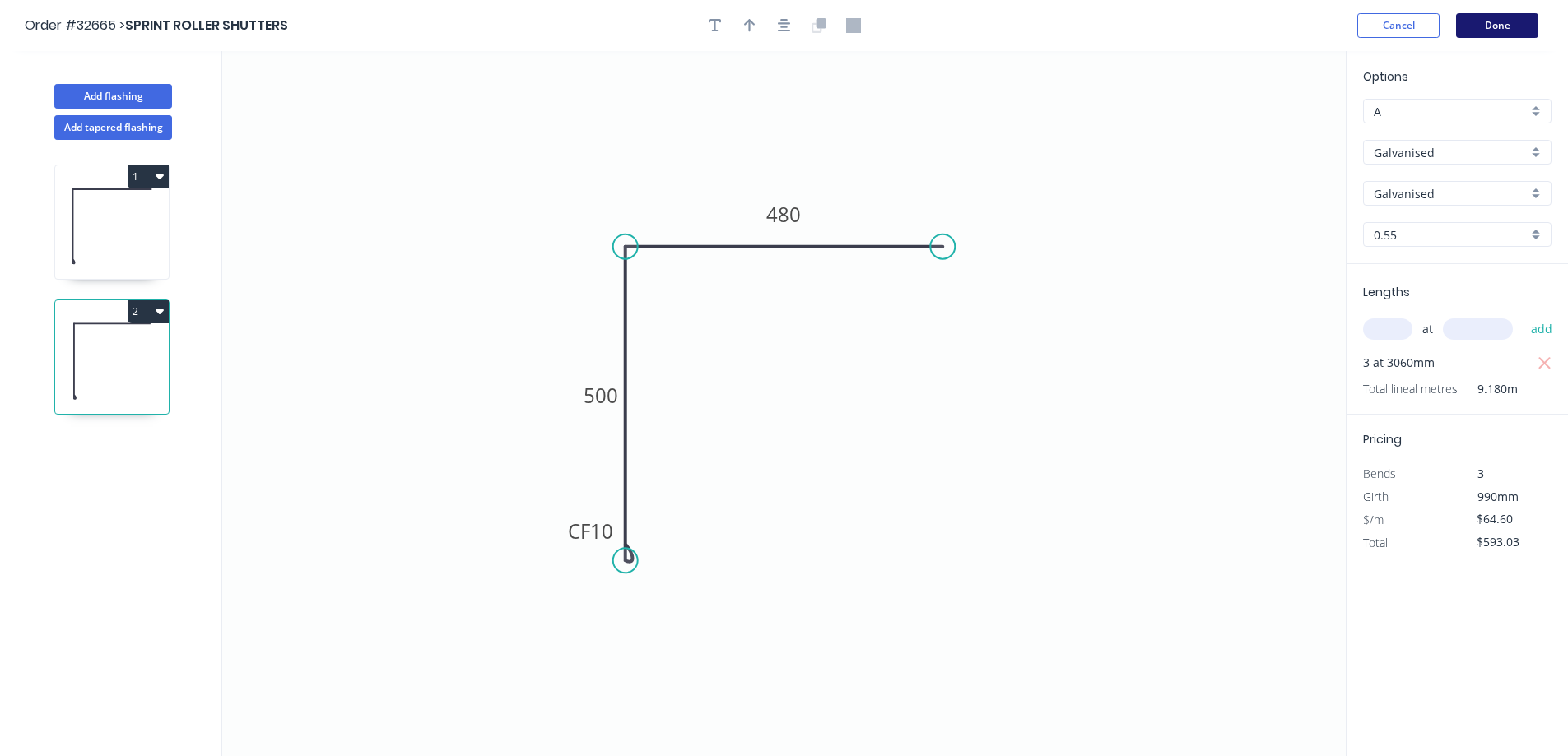
click at [1477, 31] on button "Done" at bounding box center [1497, 26] width 83 height 25
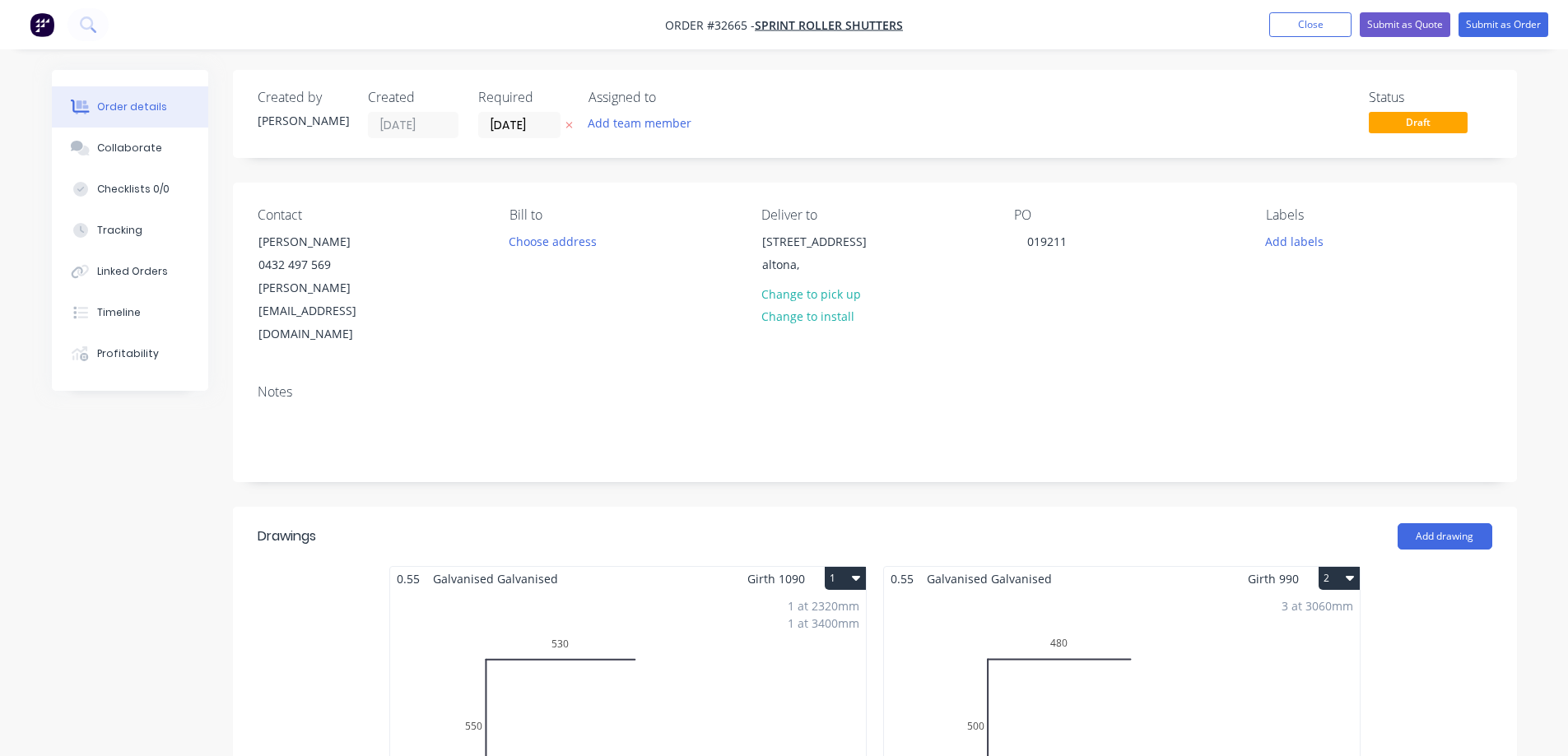
click at [773, 607] on div "1 at 2320mm 1 at 3400mm Total lm $/M Total 5.72m $64.60 $369.51" at bounding box center [628, 716] width 476 height 251
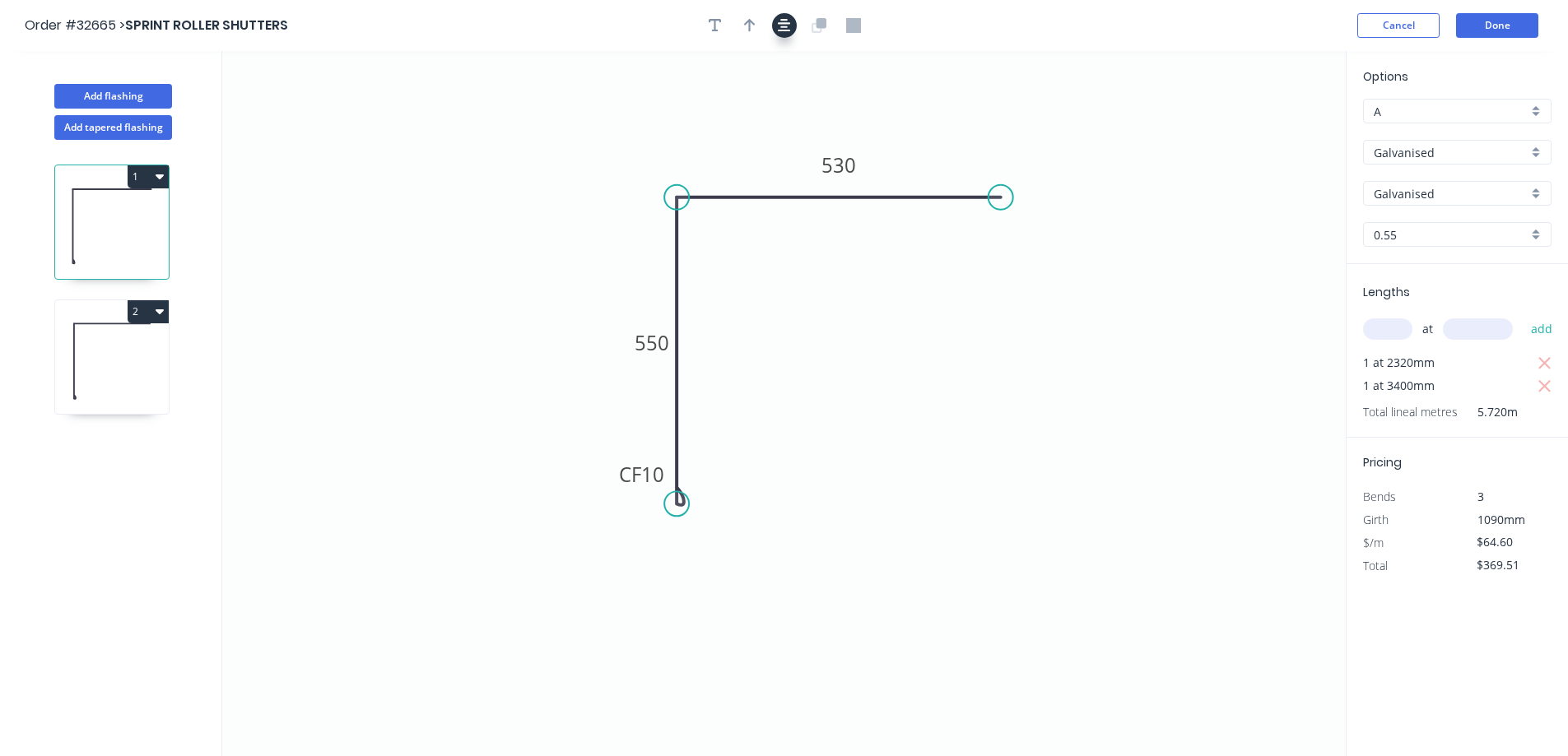
click at [790, 27] on icon "button" at bounding box center [784, 26] width 13 height 15
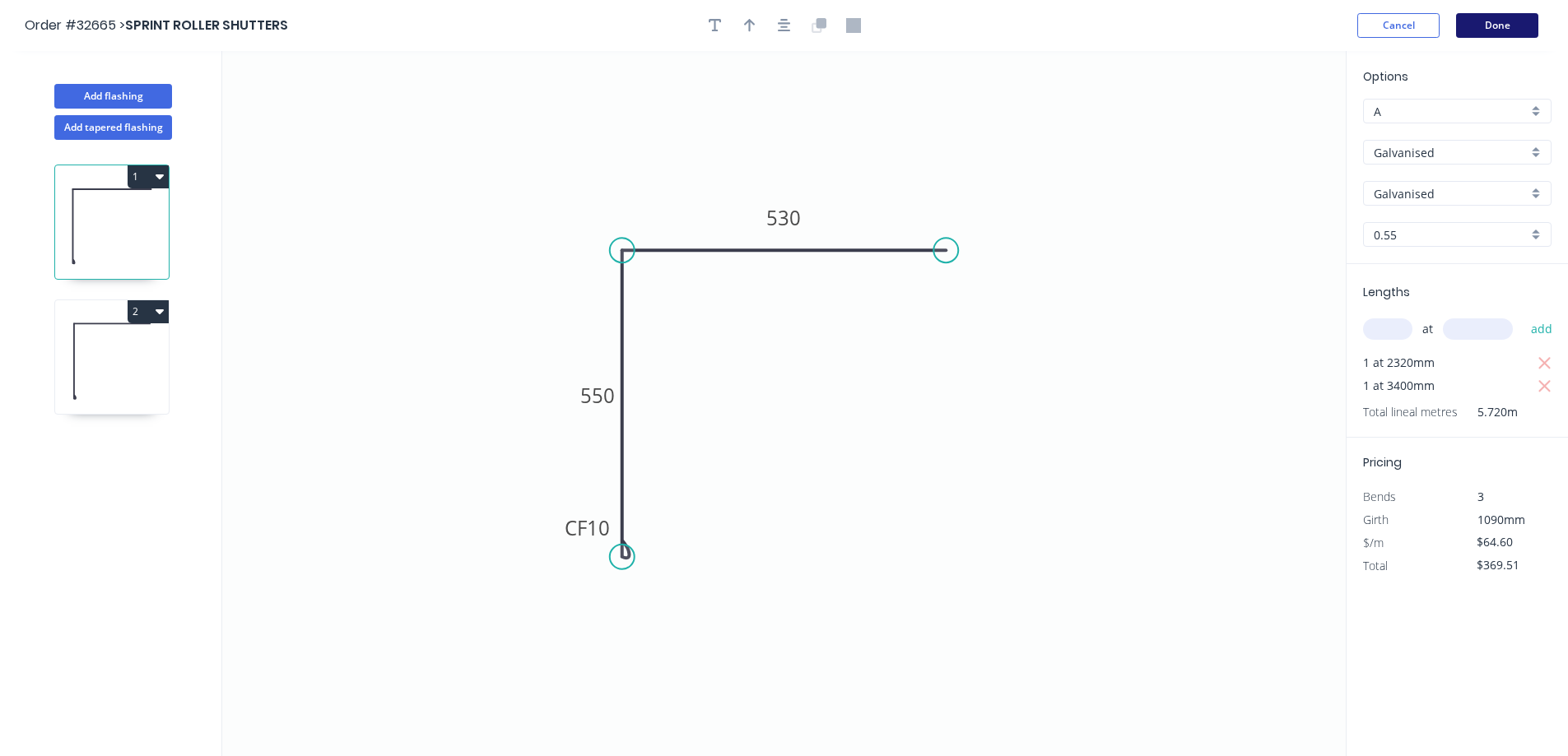
click at [1519, 28] on button "Done" at bounding box center [1497, 26] width 83 height 25
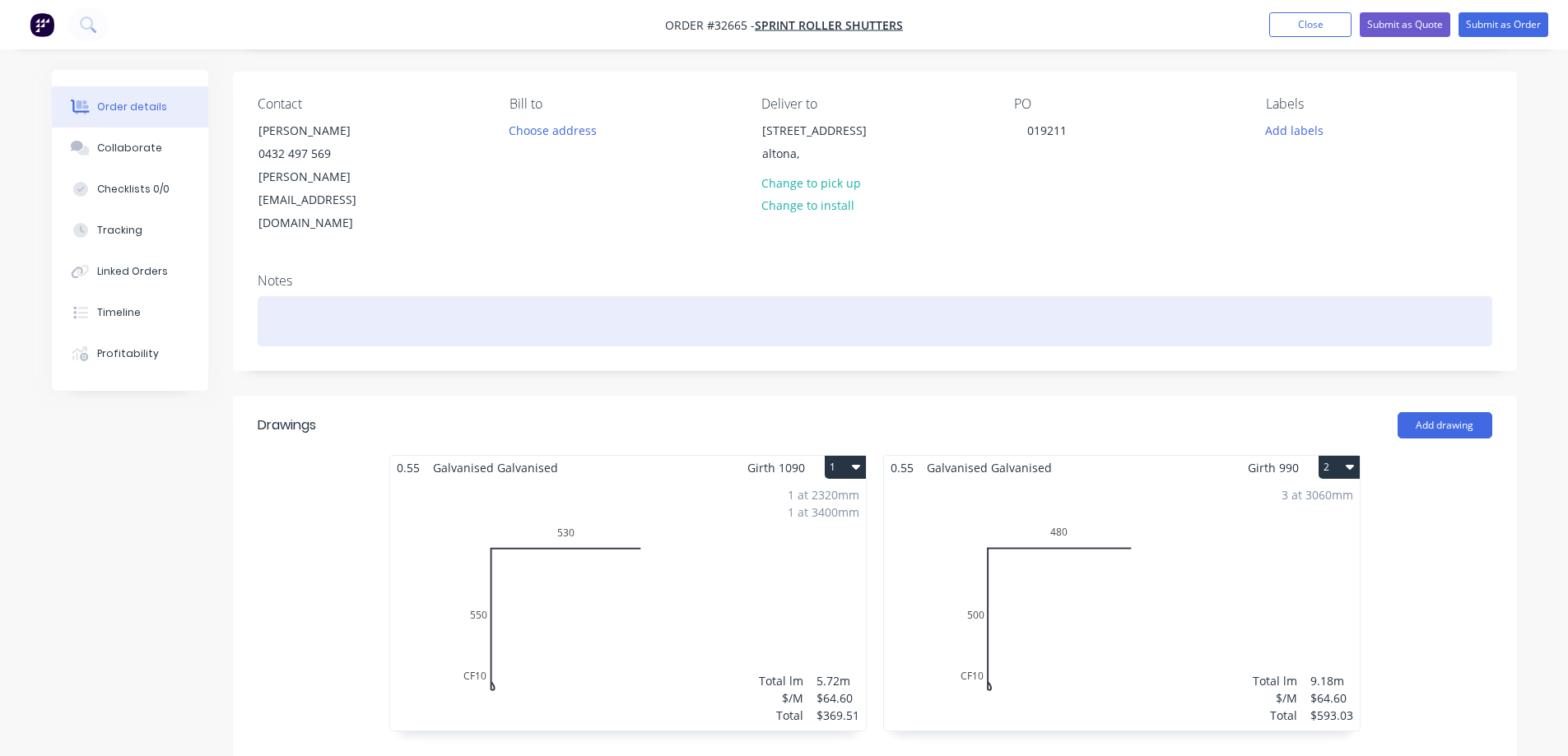
scroll to position [411, 0]
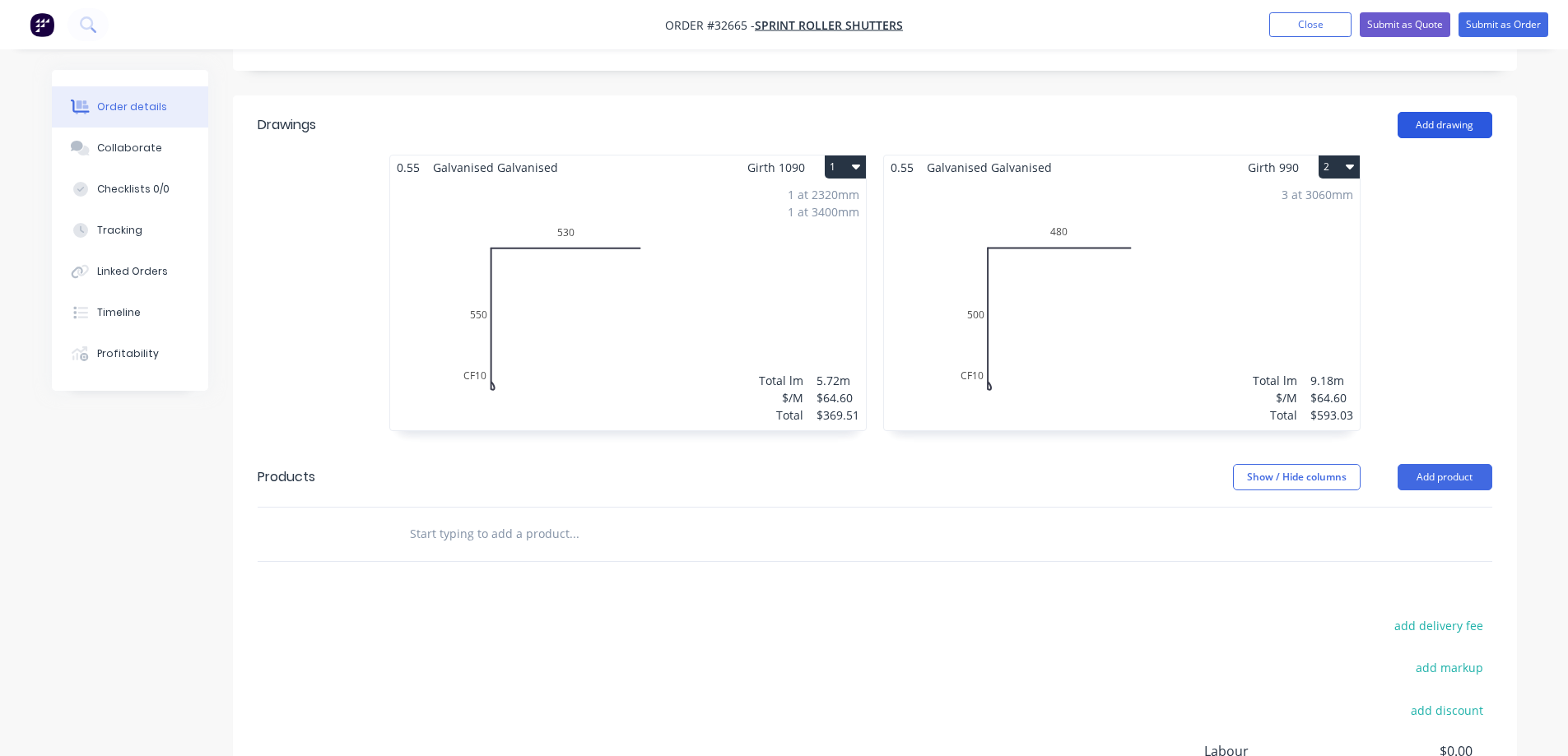
click at [1449, 112] on button "Add drawing" at bounding box center [1445, 125] width 95 height 27
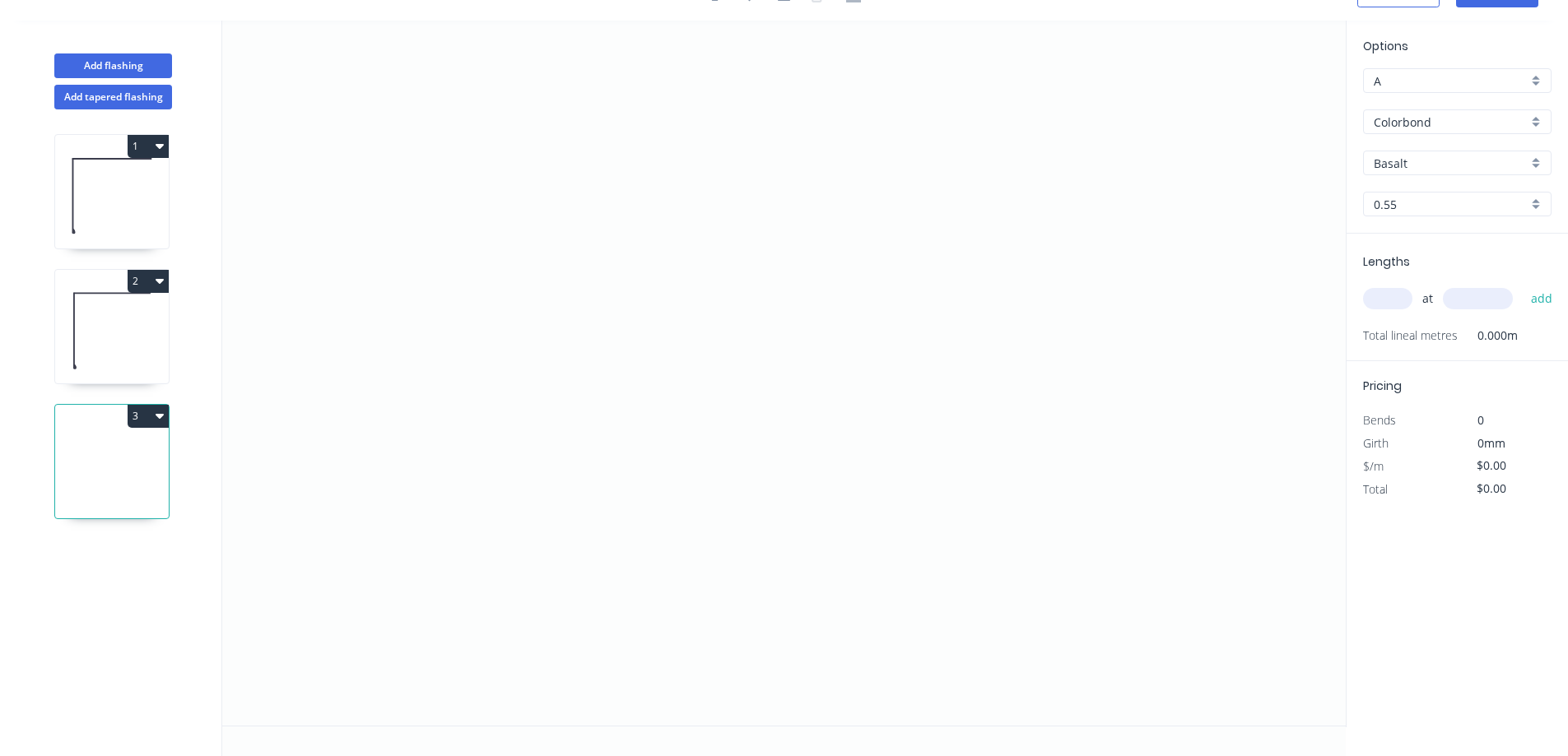
scroll to position [30, 0]
click at [588, 375] on icon "0" at bounding box center [784, 373] width 1124 height 706
click at [974, 395] on icon "0" at bounding box center [784, 373] width 1124 height 706
click at [785, 391] on tspan "?" at bounding box center [781, 392] width 9 height 28
type input "$23.17"
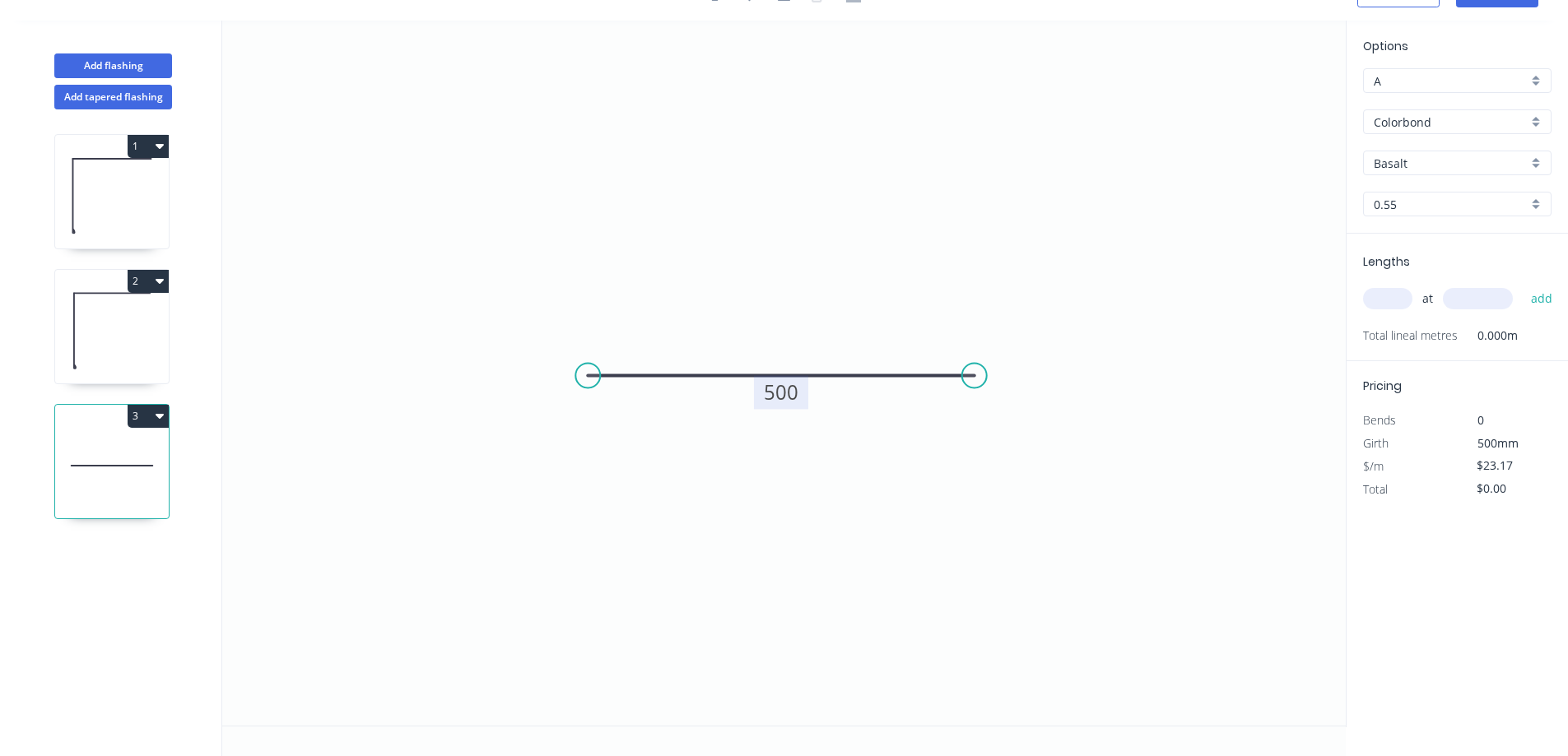
click at [1395, 298] on input "text" at bounding box center [1388, 298] width 49 height 22
type input "6"
type input "500"
click at [1522, 285] on button "add" at bounding box center [1541, 298] width 39 height 28
type input "$139.02"
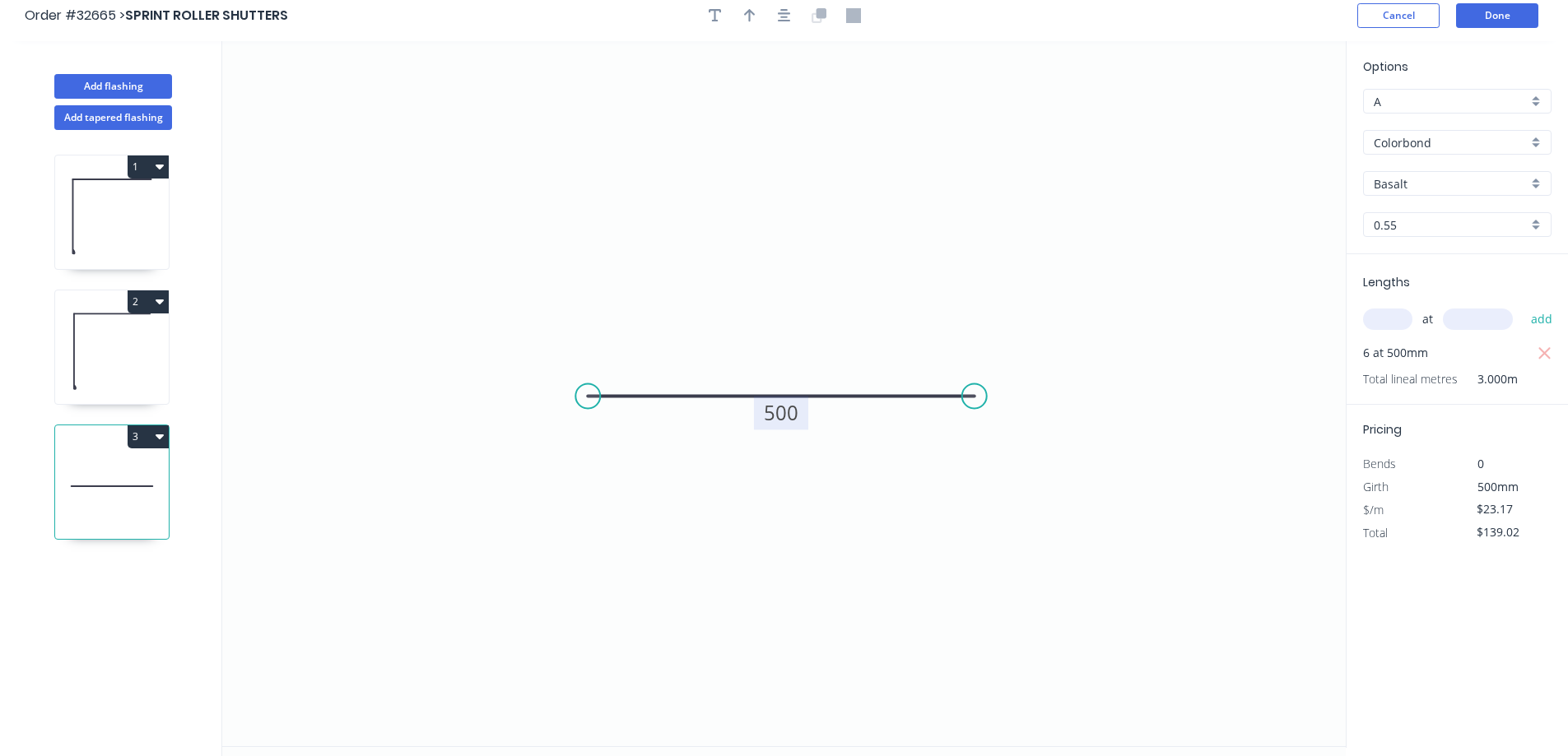
scroll to position [0, 0]
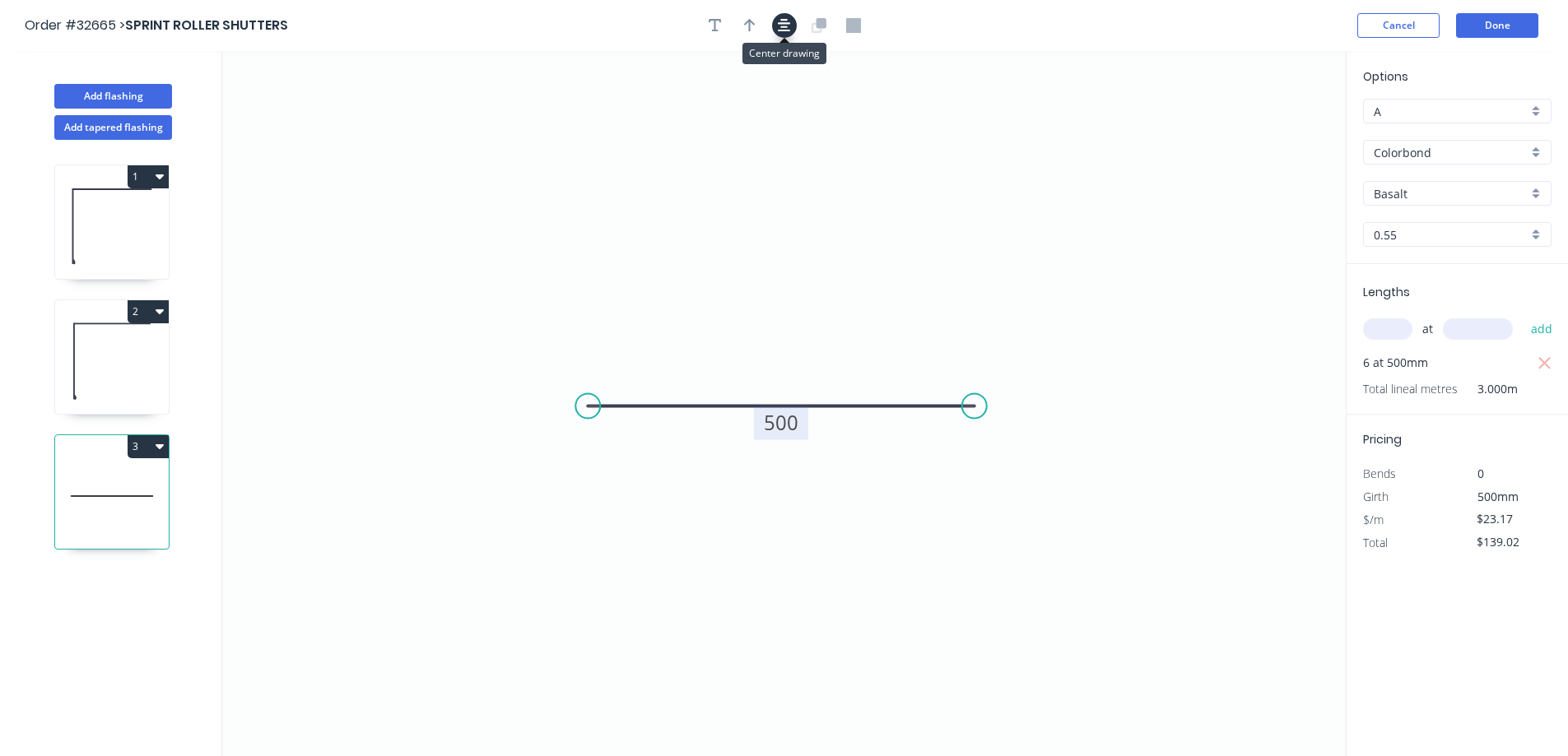
click at [775, 28] on button "button" at bounding box center [784, 26] width 25 height 25
click at [1483, 27] on button "Done" at bounding box center [1497, 26] width 83 height 25
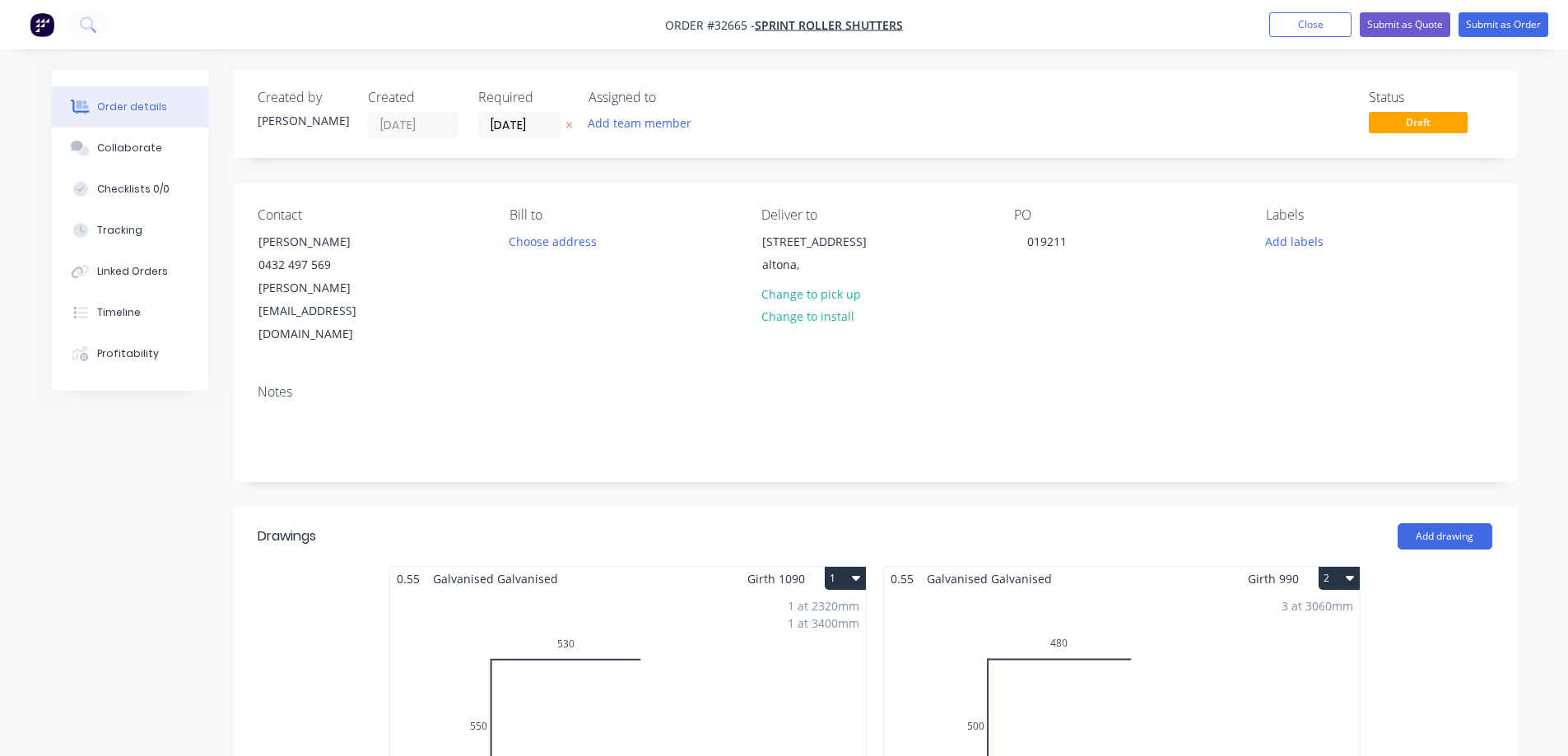
scroll to position [411, 0]
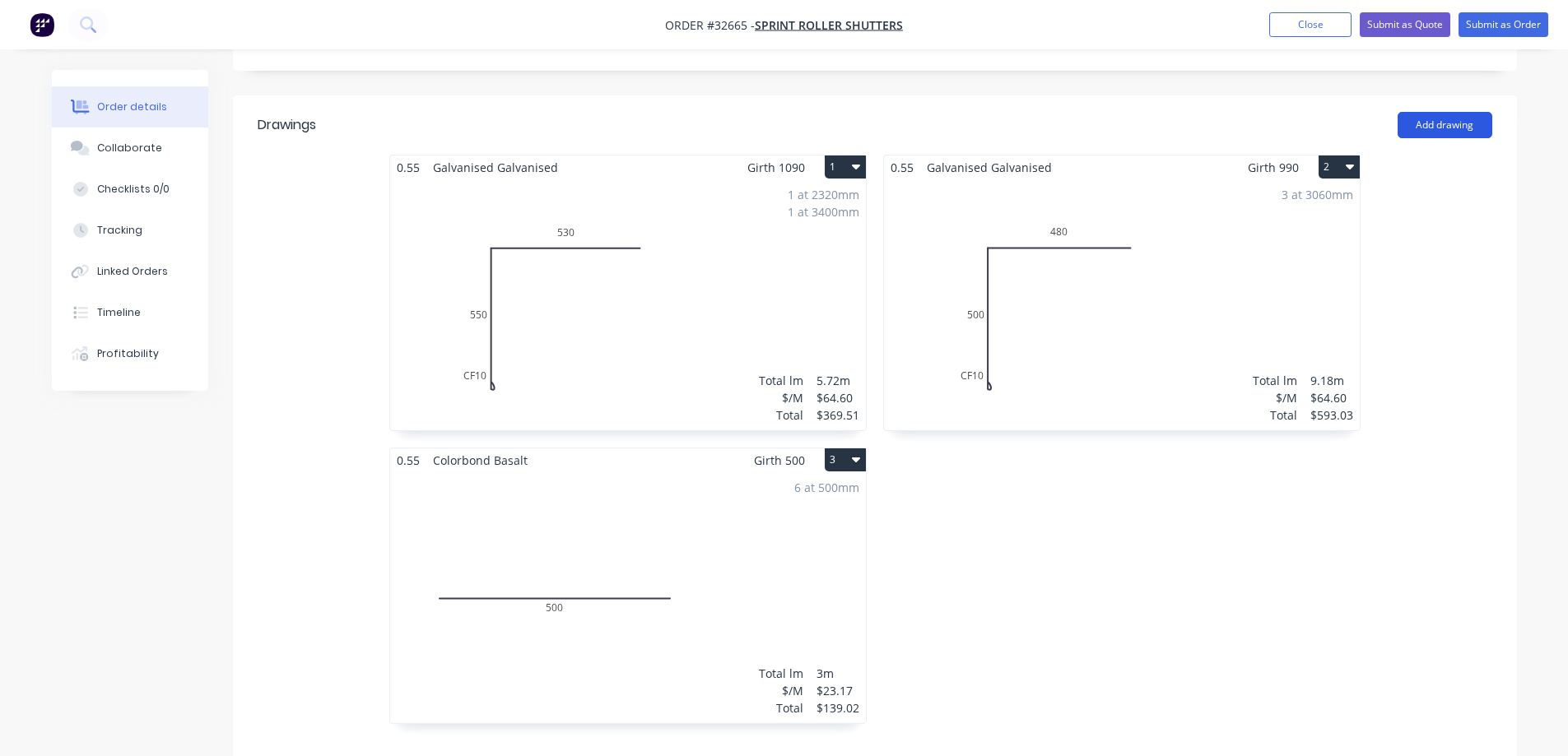
click at [1444, 112] on button "Add drawing" at bounding box center [1445, 125] width 95 height 27
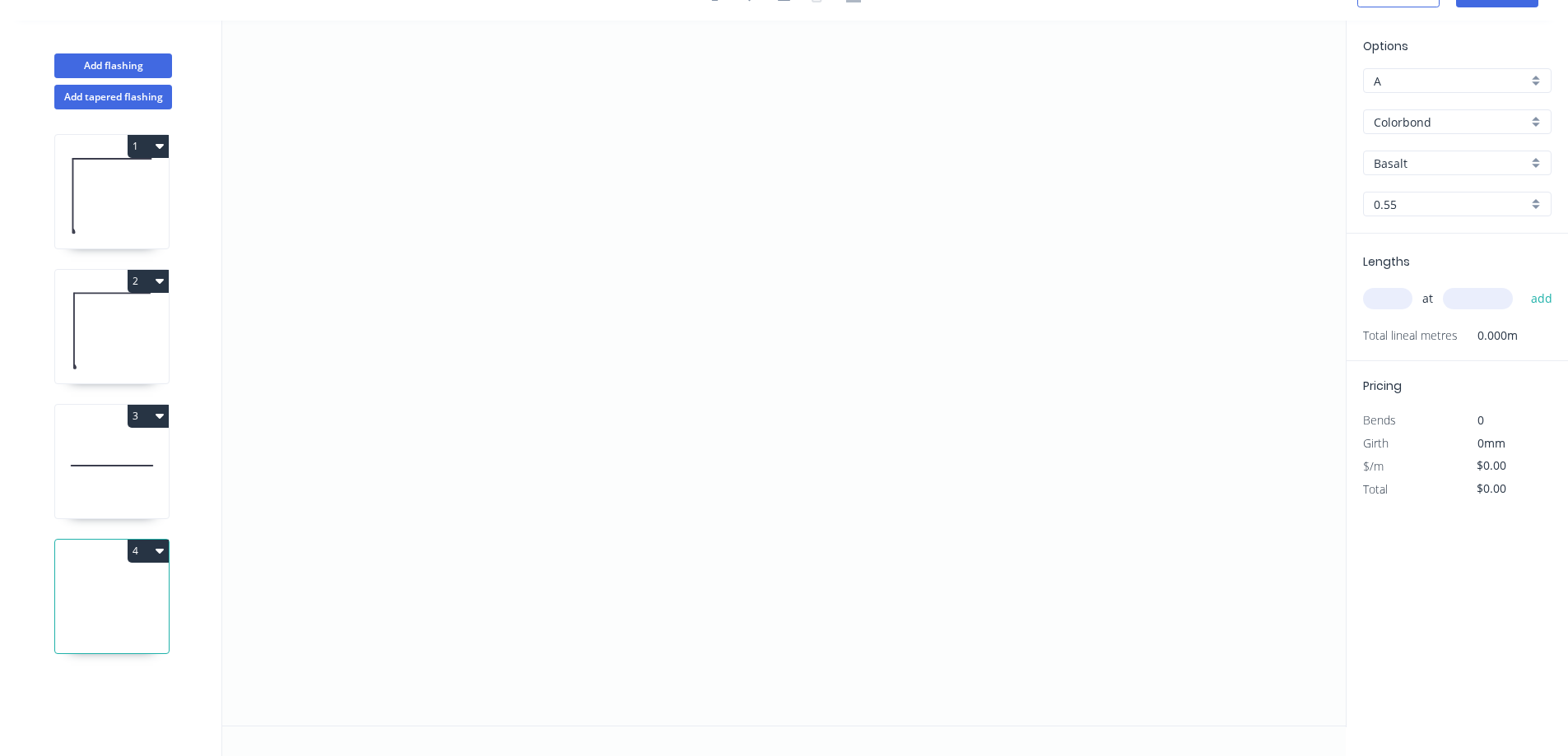
scroll to position [30, 0]
click at [593, 334] on icon "0" at bounding box center [784, 373] width 1124 height 706
click at [995, 339] on icon "0" at bounding box center [784, 373] width 1124 height 706
click at [796, 353] on rect at bounding box center [789, 352] width 33 height 23
type input "$25.20"
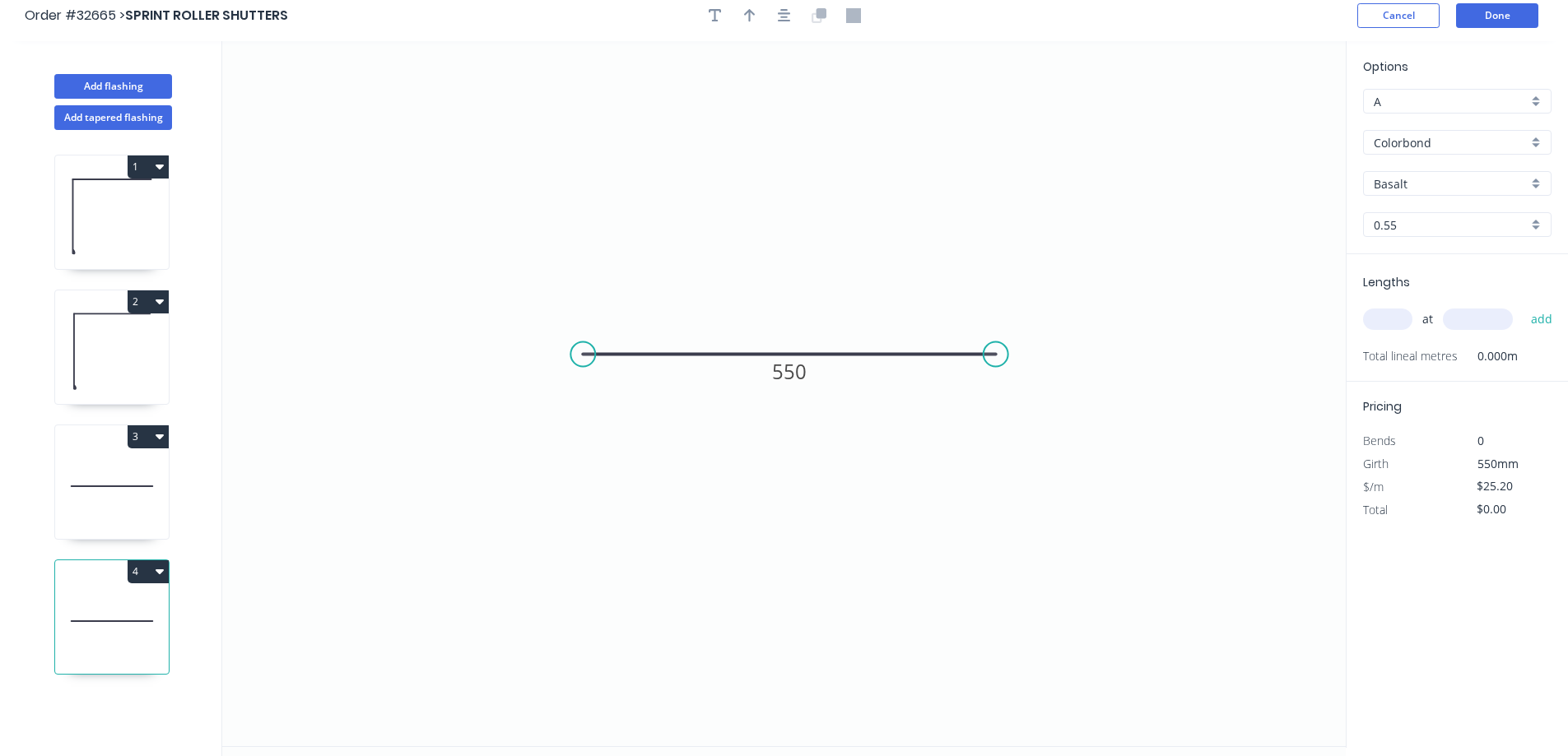
scroll to position [0, 0]
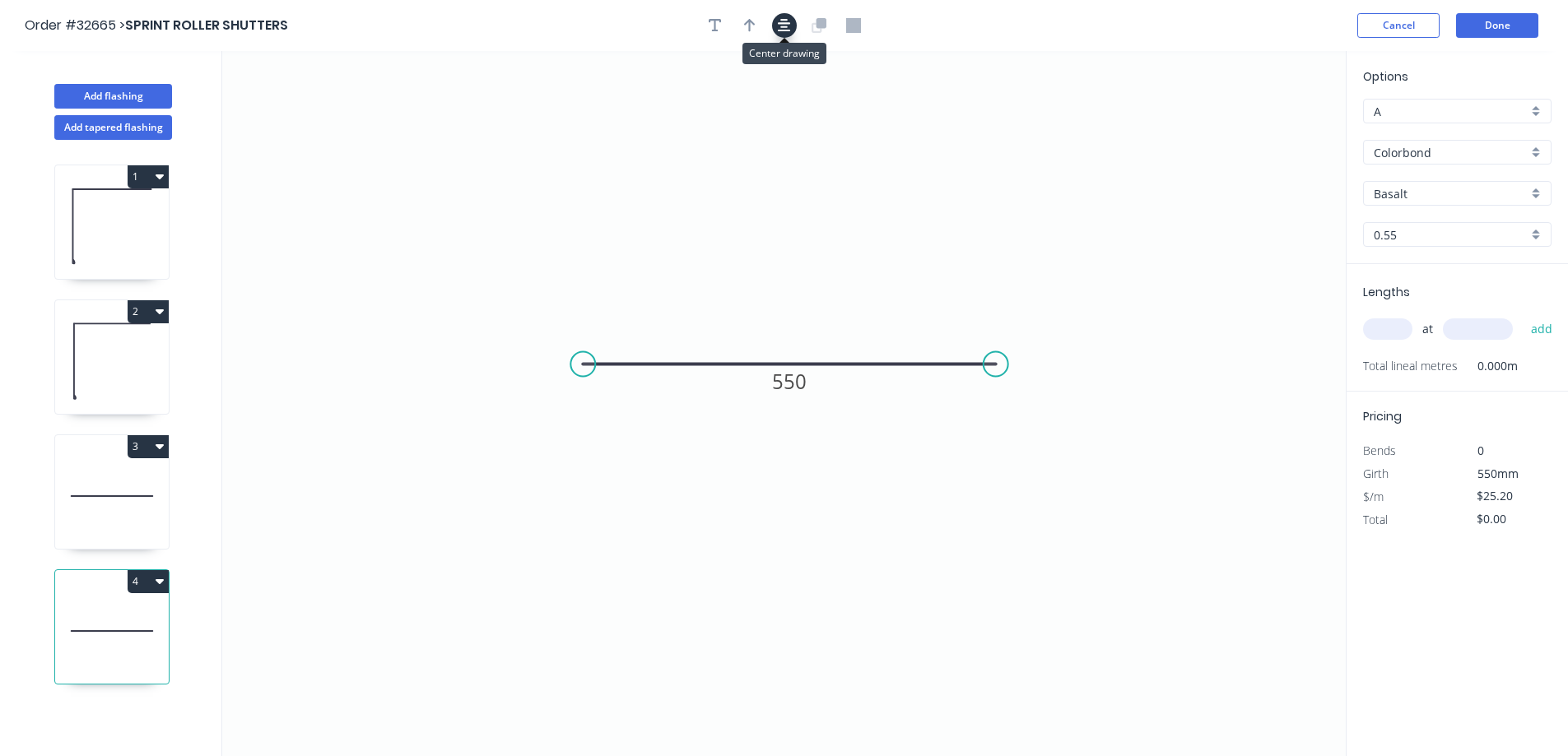
click at [784, 21] on icon "button" at bounding box center [784, 26] width 13 height 13
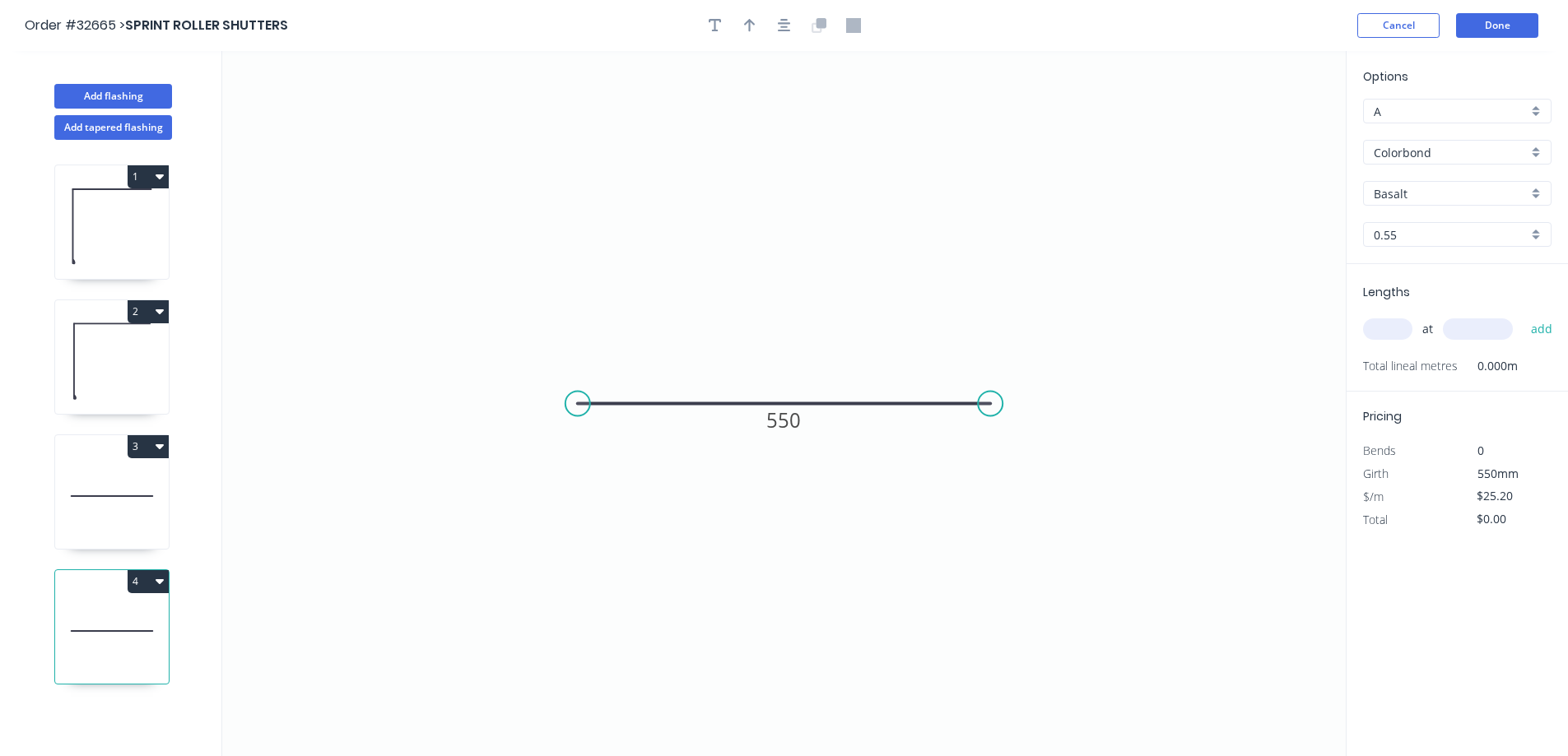
click at [1378, 332] on input "text" at bounding box center [1388, 329] width 49 height 22
type input "4"
type input "550"
click at [1522, 315] on button "add" at bounding box center [1541, 329] width 39 height 28
type input "$100.80"
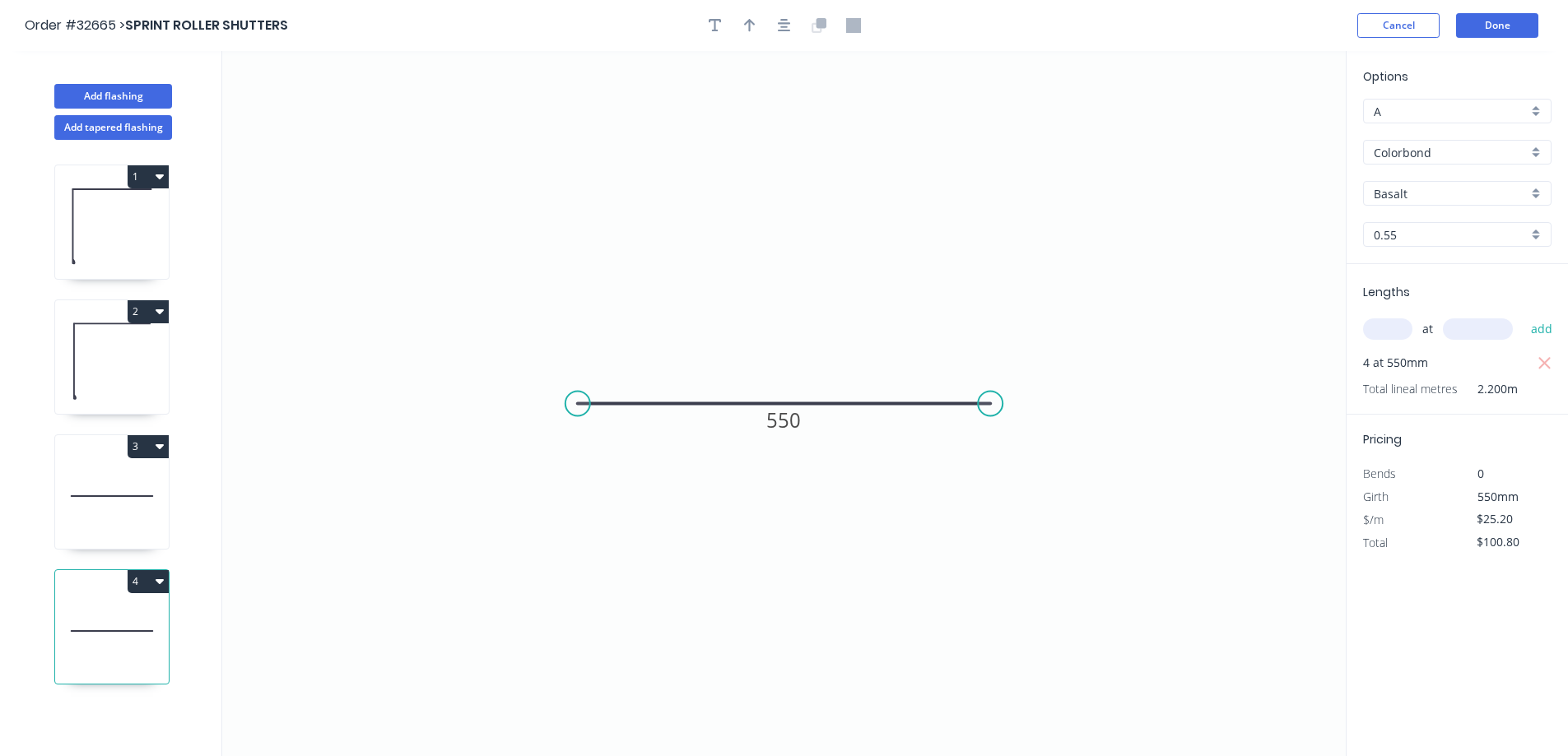
click at [1542, 157] on div "Colorbond" at bounding box center [1457, 152] width 188 height 25
click at [1448, 237] on div "Galvanised" at bounding box center [1457, 241] width 187 height 28
type input "Galvanised"
type input "$42.24"
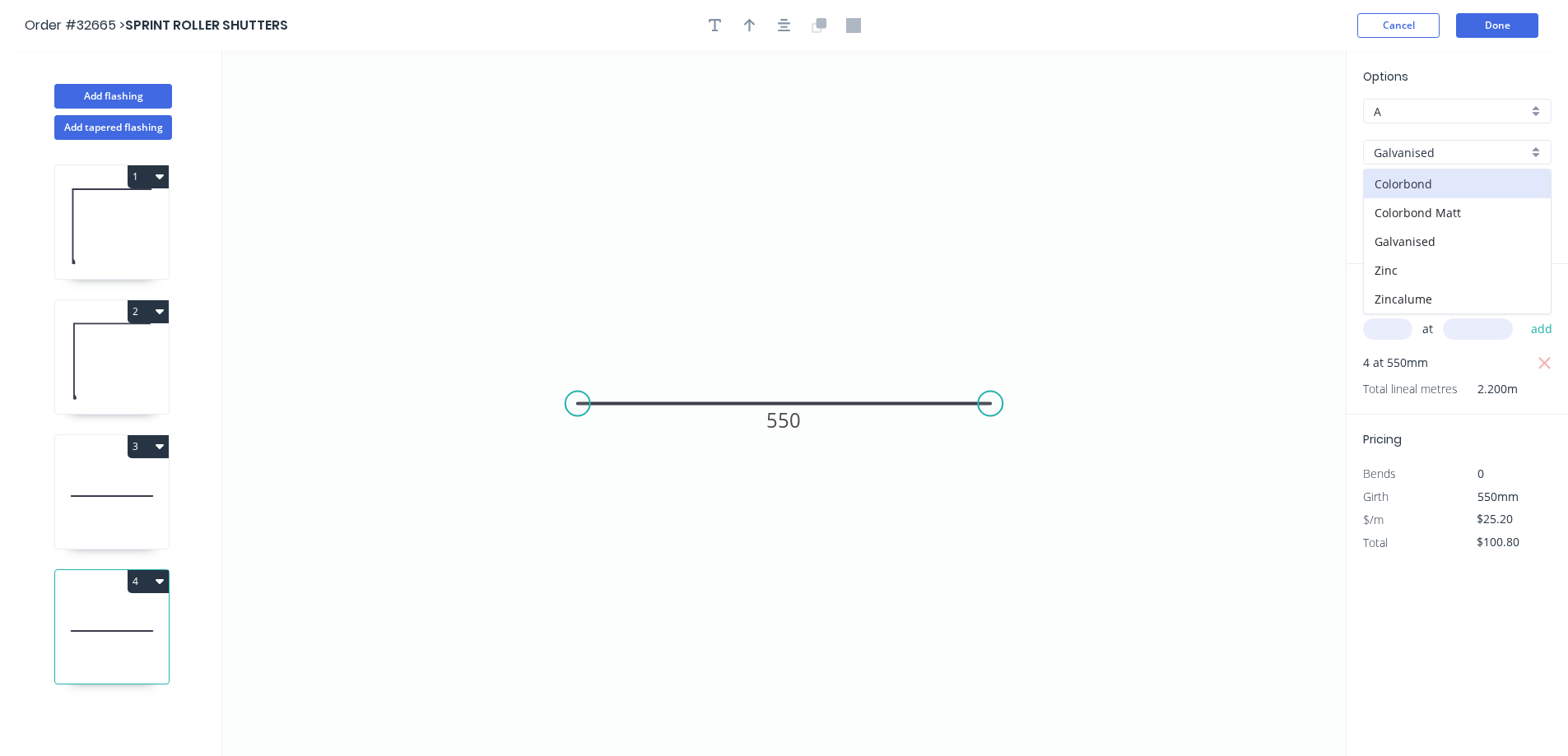
type input "$168.96"
click at [1486, 24] on button "Done" at bounding box center [1497, 26] width 83 height 25
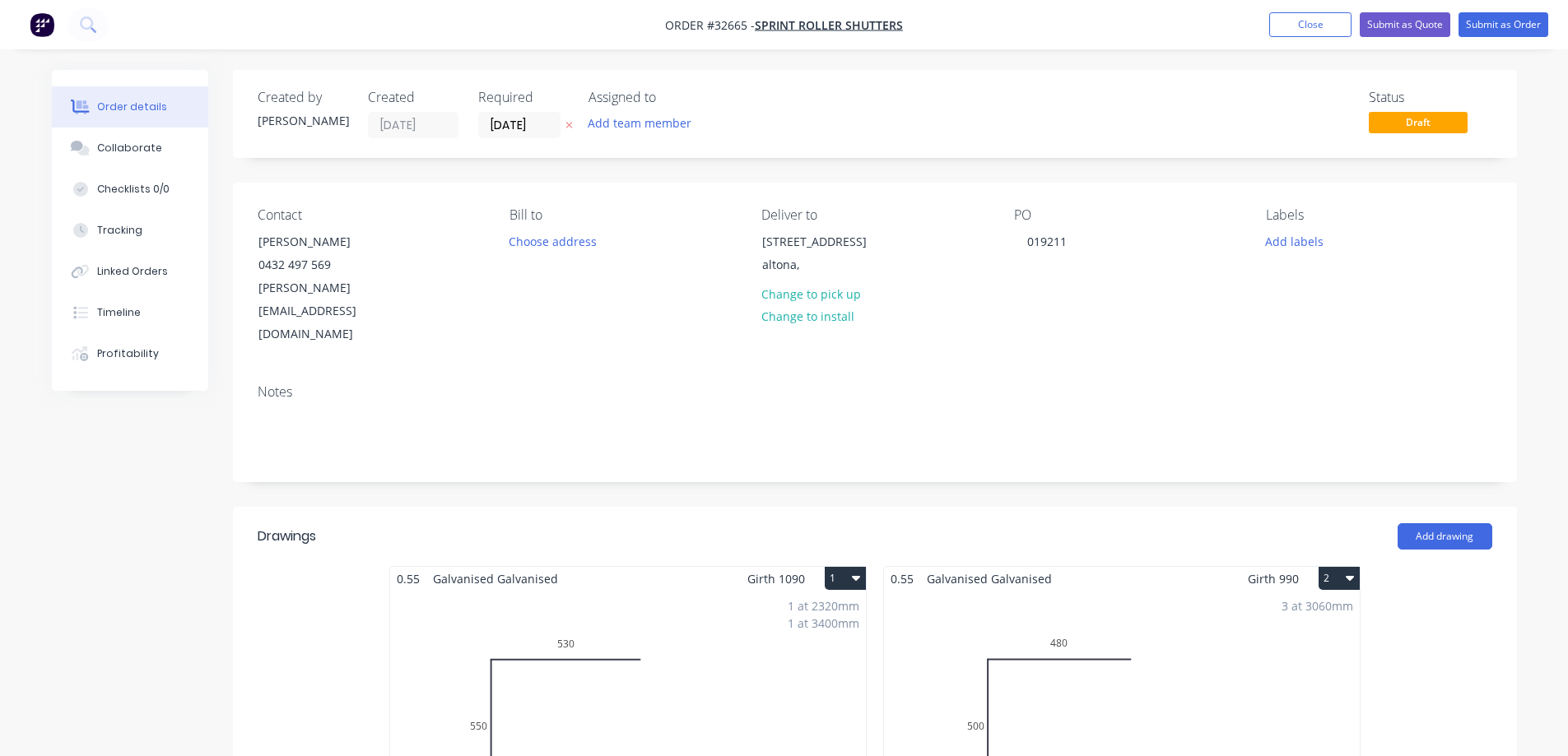
scroll to position [411, 0]
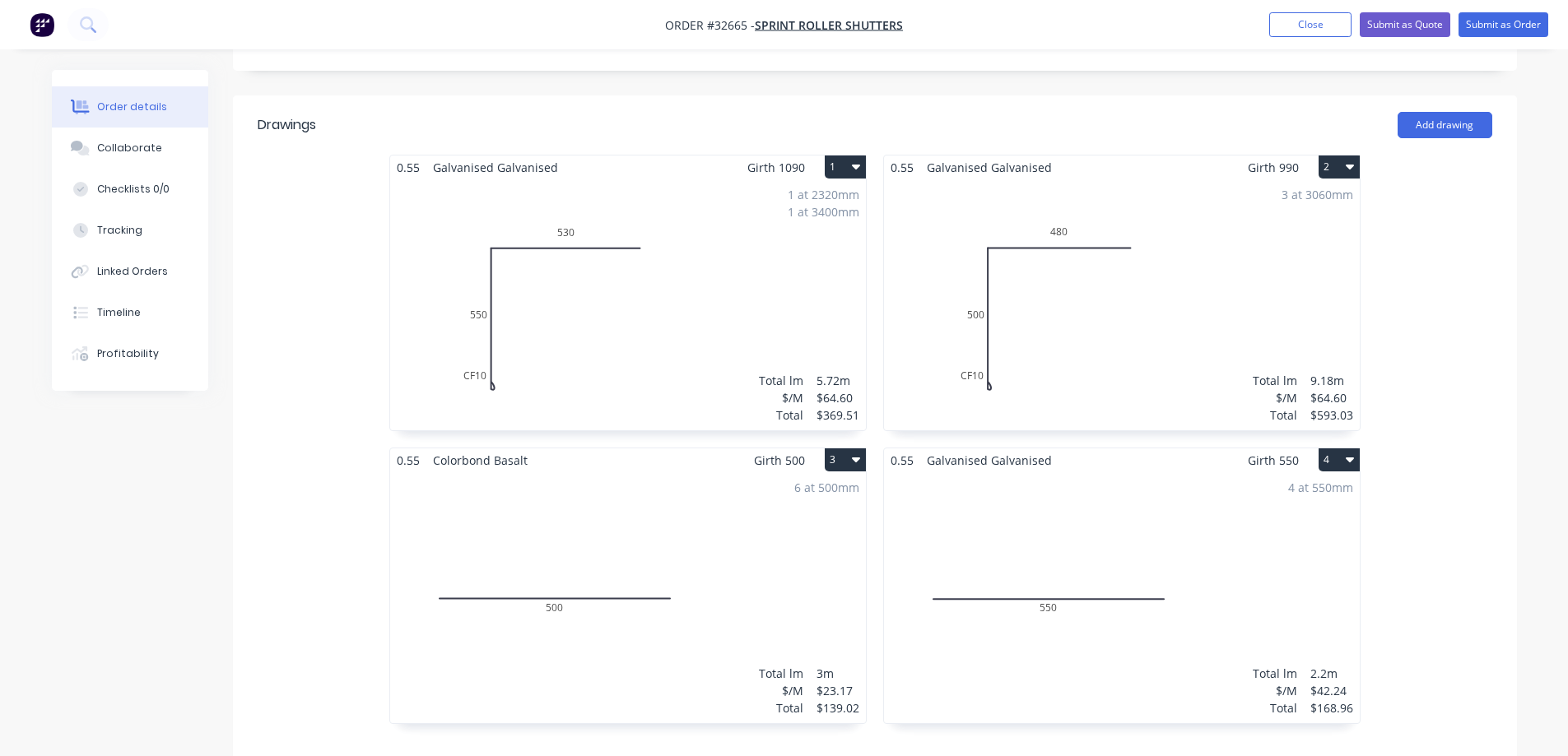
click at [686, 499] on div "6 at 500mm Total lm $/M Total 3m $23.17 $139.02" at bounding box center [628, 597] width 476 height 251
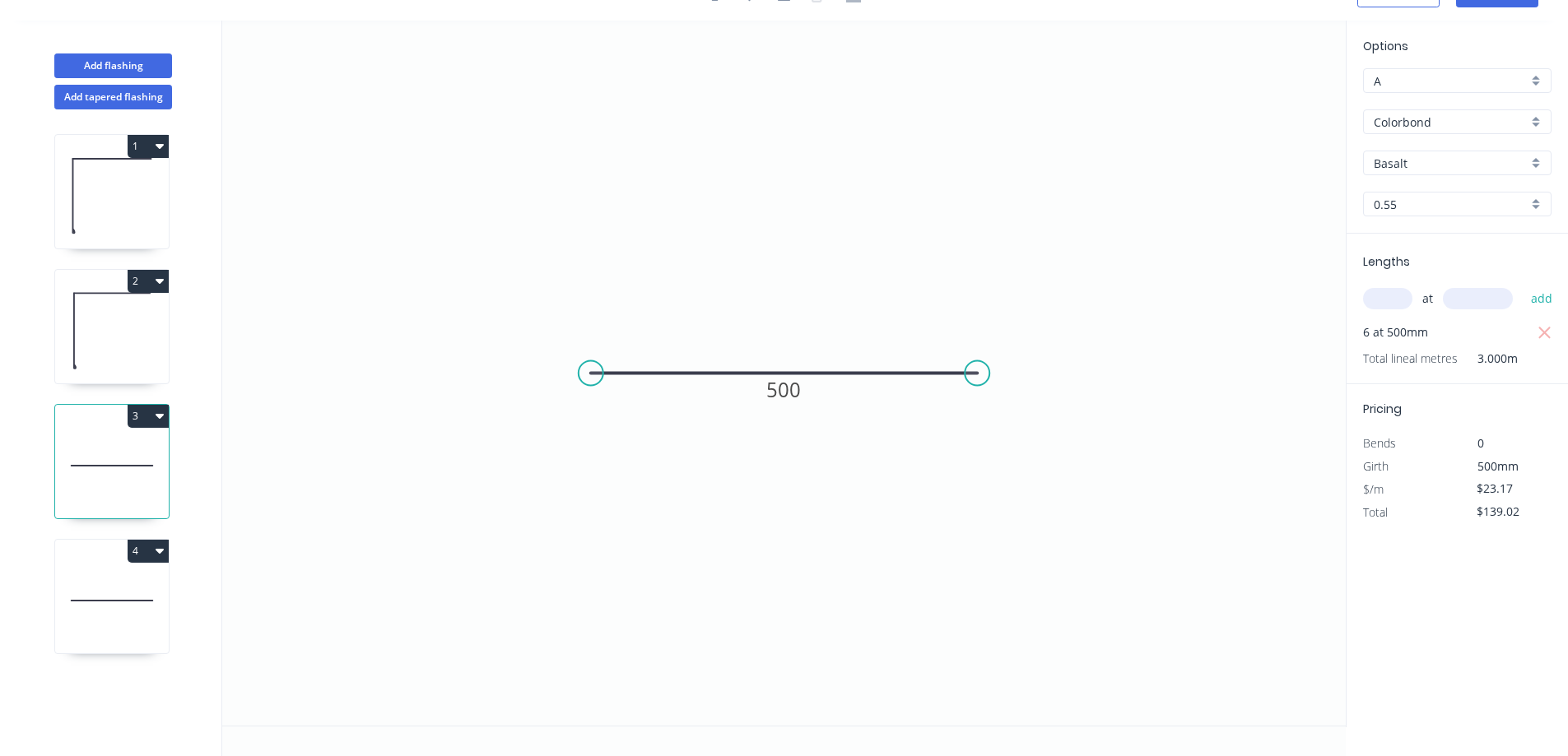
scroll to position [30, 0]
click at [1540, 124] on div "Colorbond" at bounding box center [1457, 122] width 188 height 25
click at [1481, 210] on div "Galvanised" at bounding box center [1457, 211] width 187 height 28
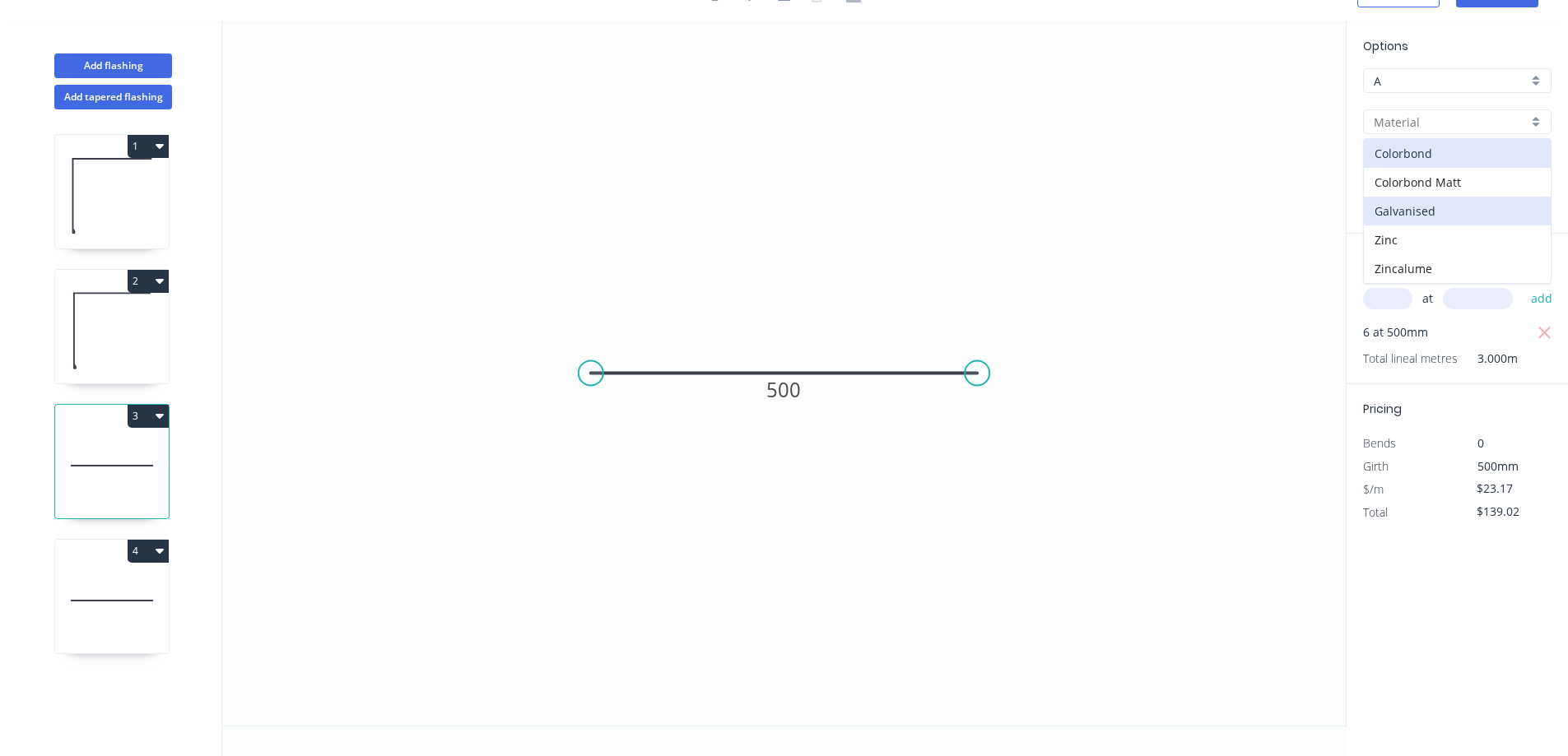
type input "Galvanised"
type input "$38.67"
type input "$232.02"
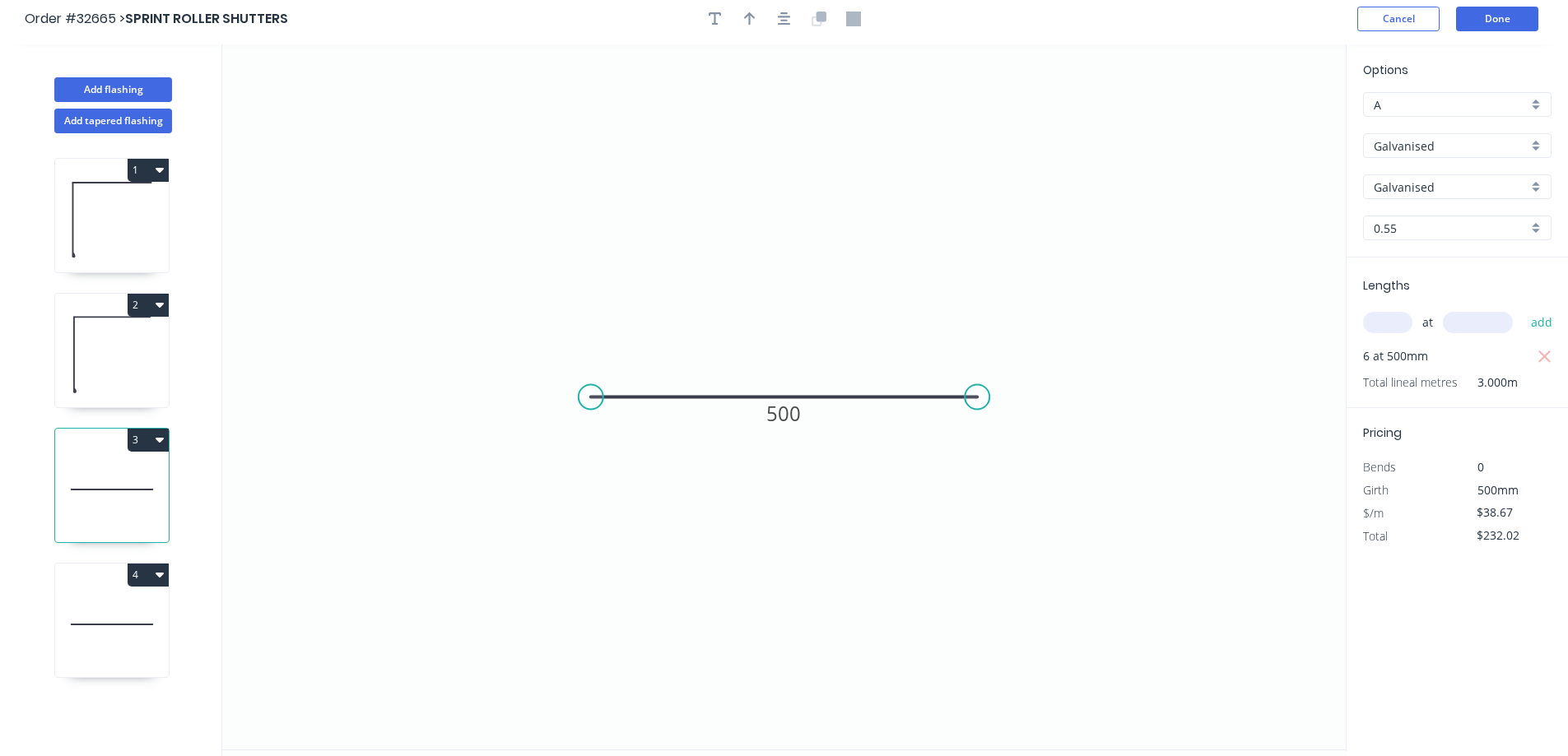
scroll to position [0, 0]
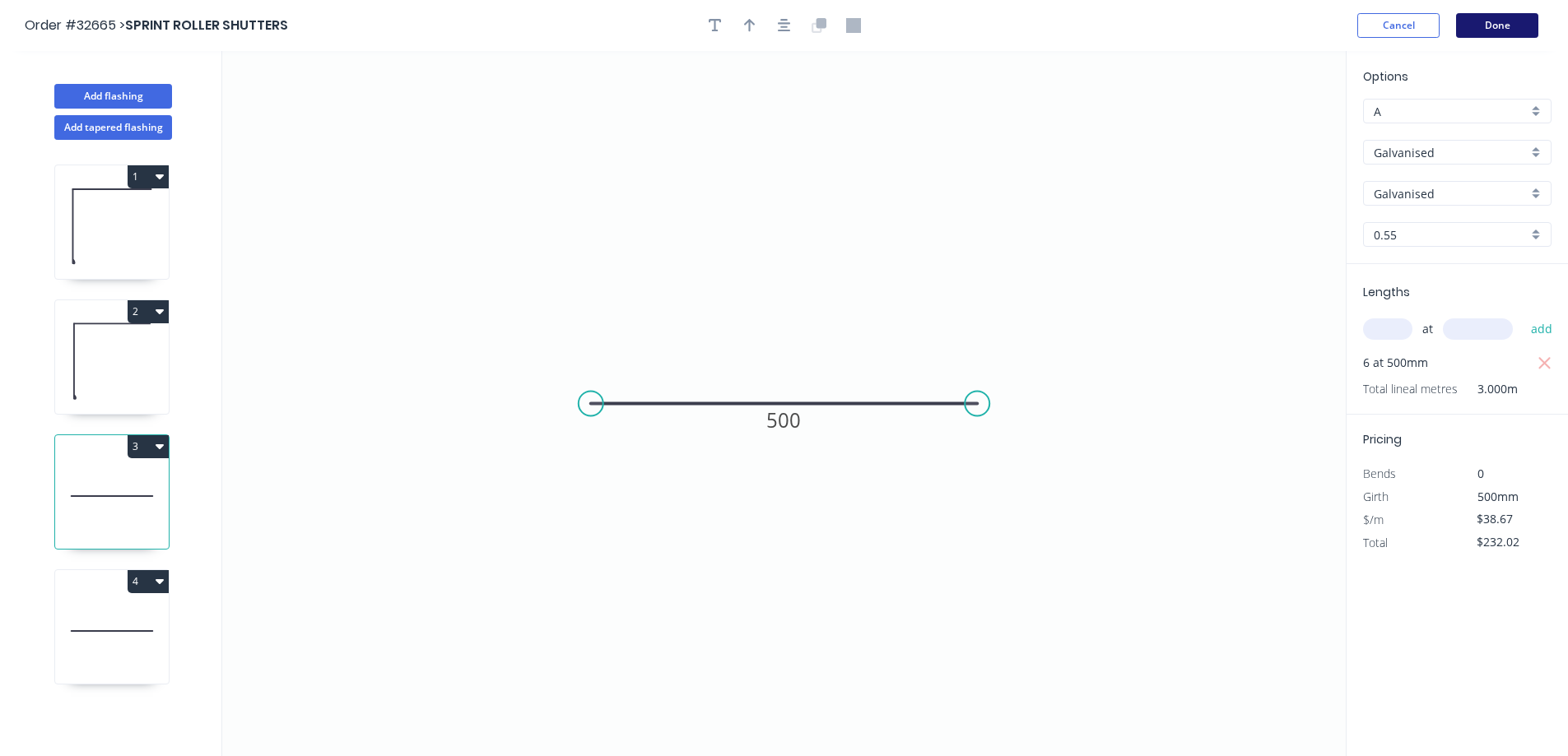
click at [1504, 21] on button "Done" at bounding box center [1497, 26] width 83 height 25
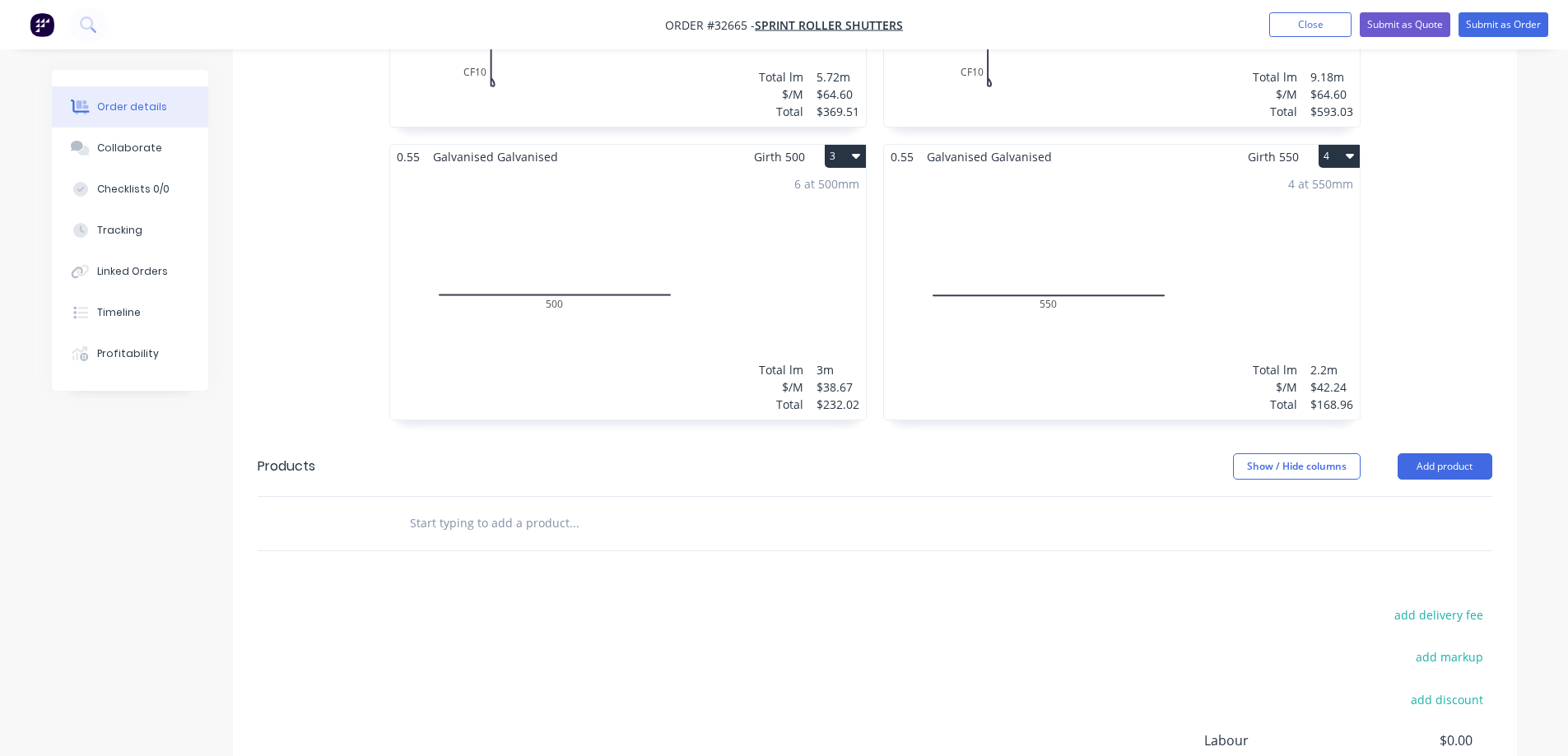
scroll to position [822, 0]
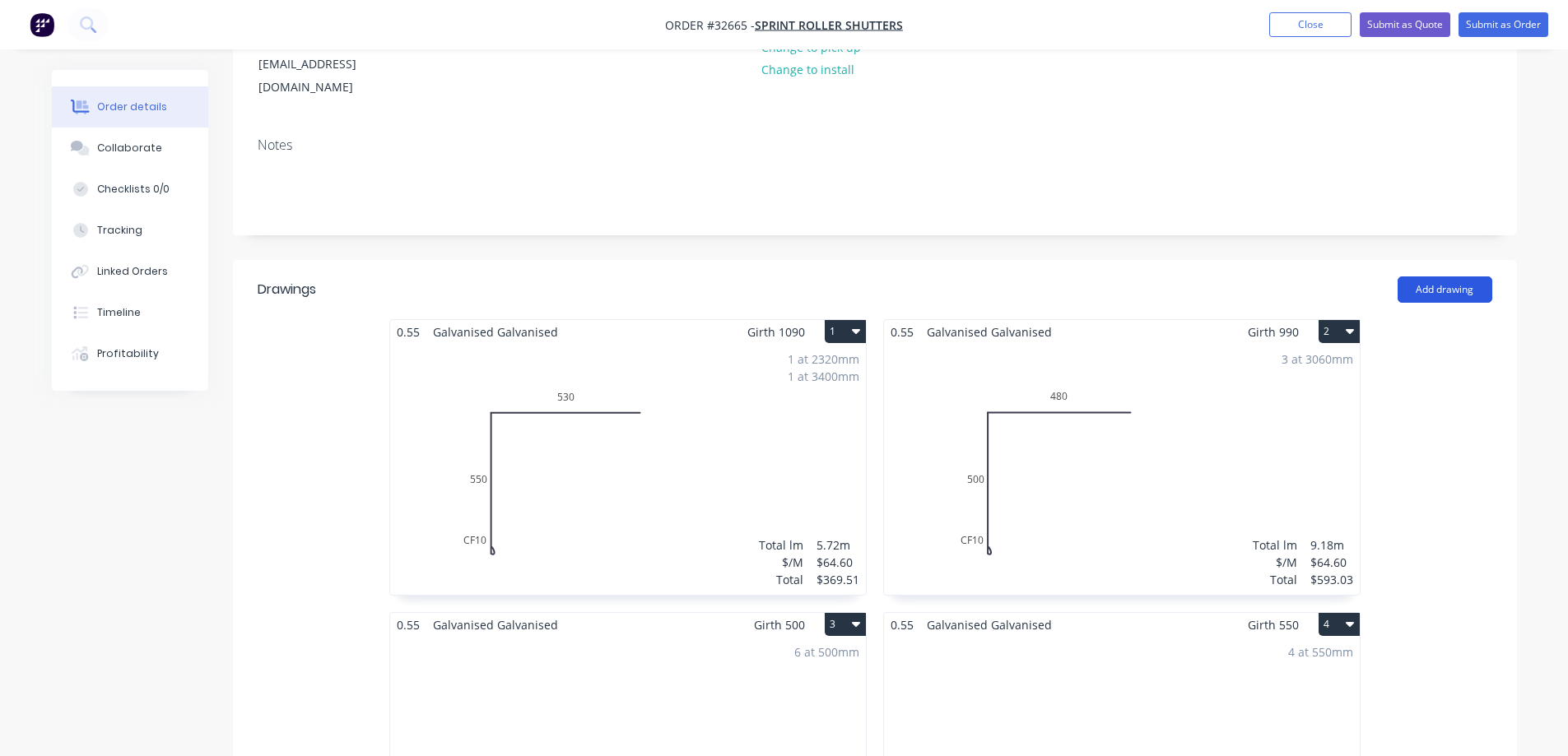
click at [1463, 276] on button "Add drawing" at bounding box center [1445, 290] width 95 height 27
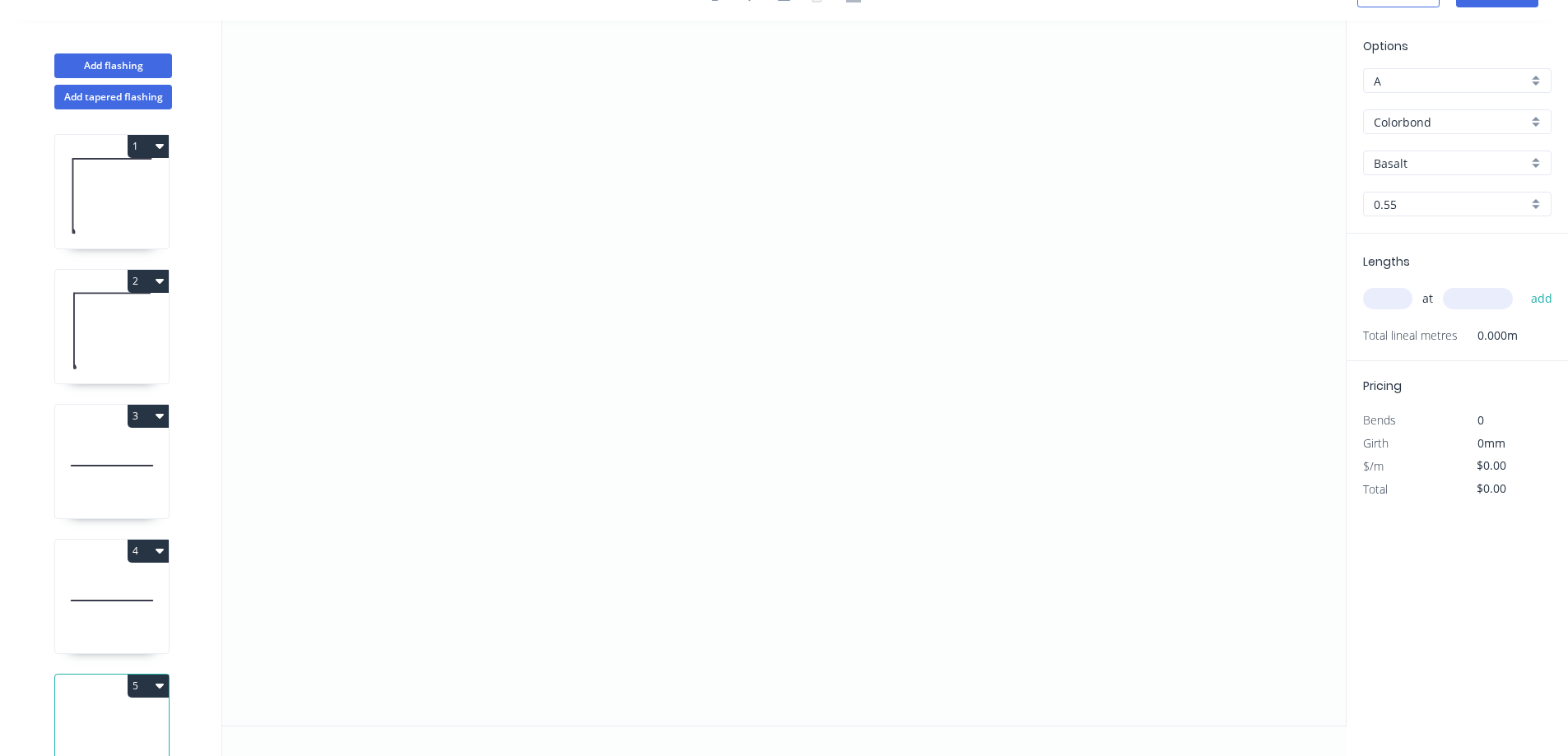
scroll to position [30, 0]
click at [689, 444] on icon "0" at bounding box center [784, 373] width 1124 height 706
click at [704, 247] on icon "0" at bounding box center [784, 373] width 1124 height 706
click at [916, 250] on icon "0 ?" at bounding box center [784, 373] width 1124 height 706
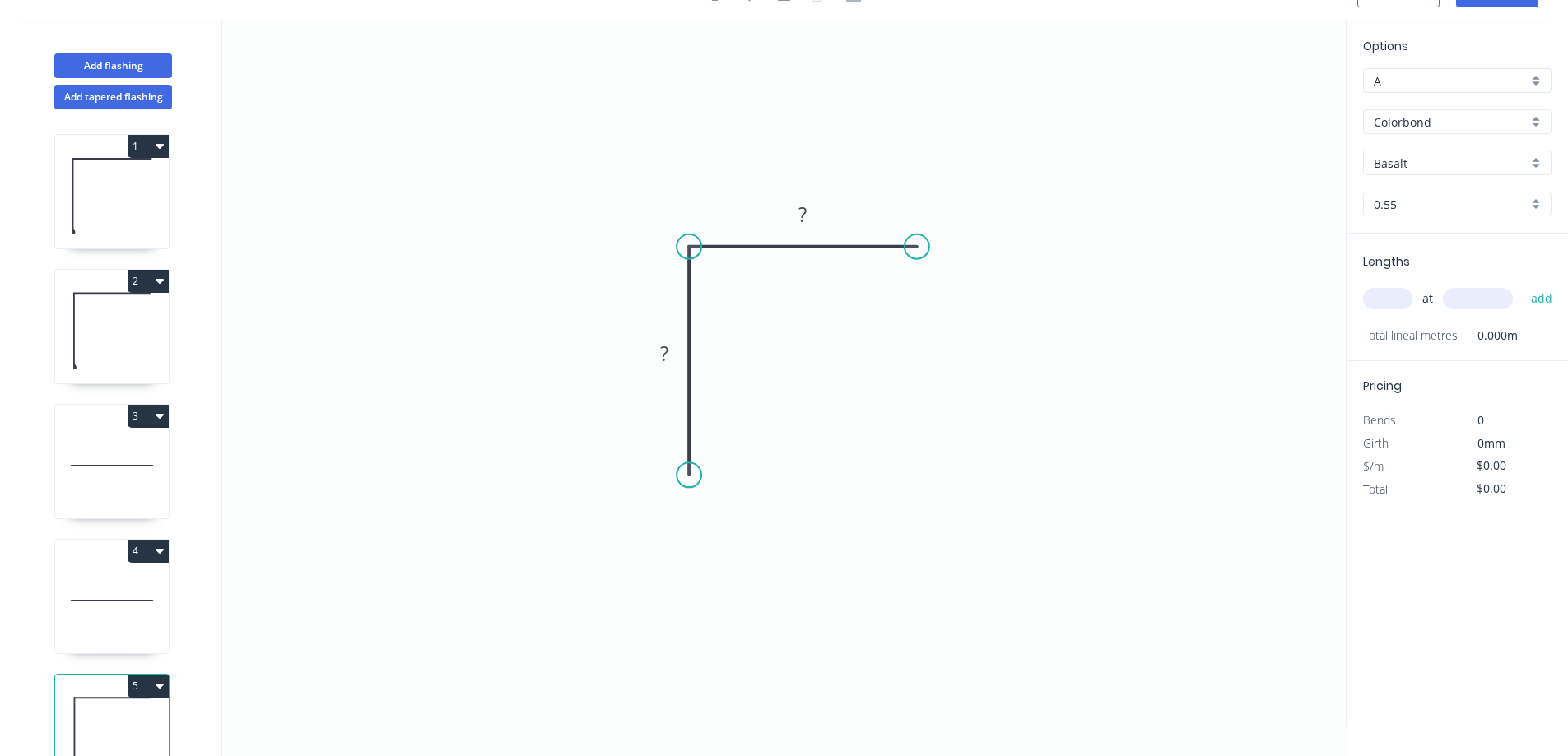
drag, startPoint x: 690, startPoint y: 441, endPoint x: 691, endPoint y: 476, distance: 35.0
click at [691, 476] on circle at bounding box center [689, 475] width 25 height 25
drag, startPoint x: 921, startPoint y: 252, endPoint x: 888, endPoint y: 262, distance: 34.5
click at [938, 253] on circle at bounding box center [938, 247] width 25 height 25
click at [670, 352] on rect at bounding box center [664, 354] width 33 height 23
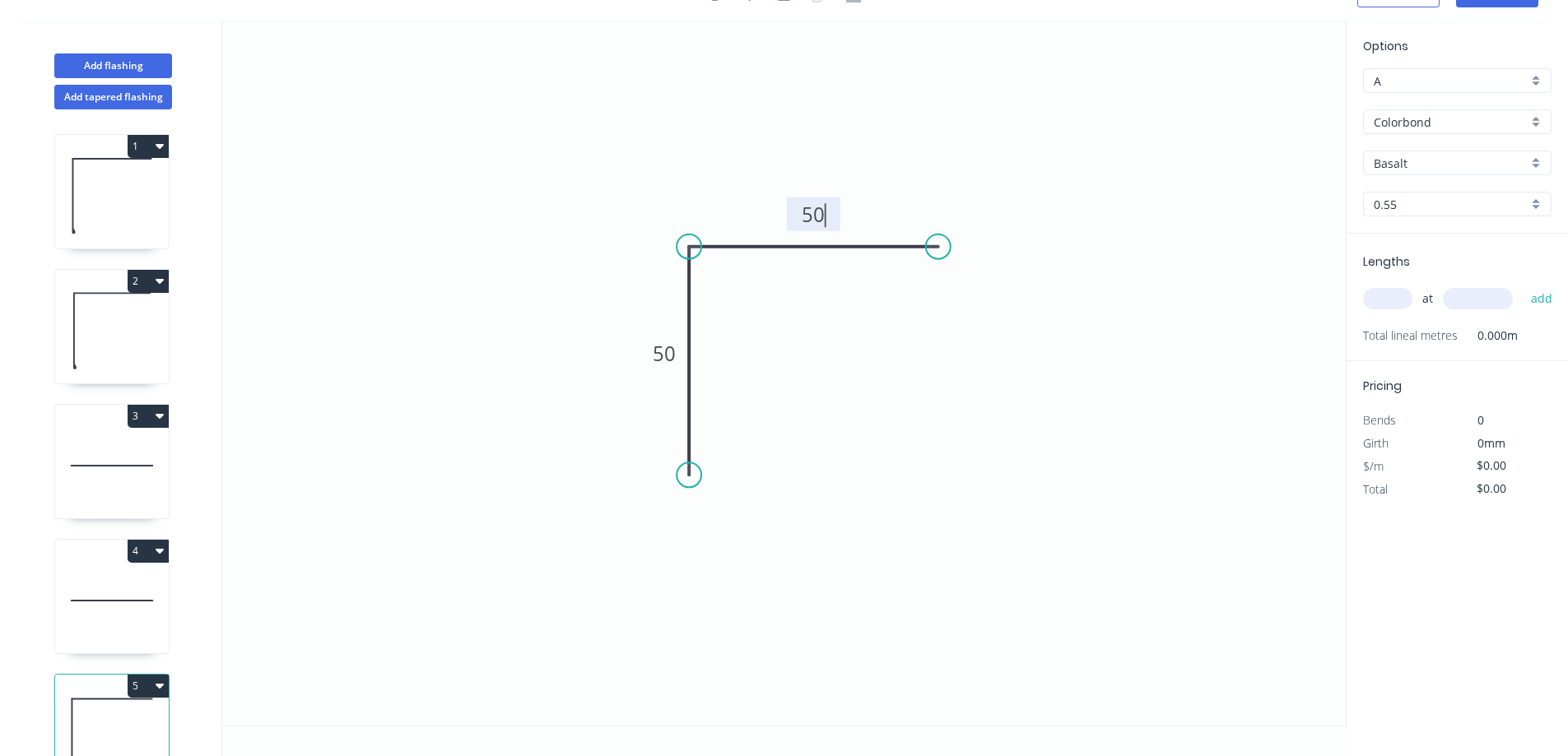
type input "$6.26"
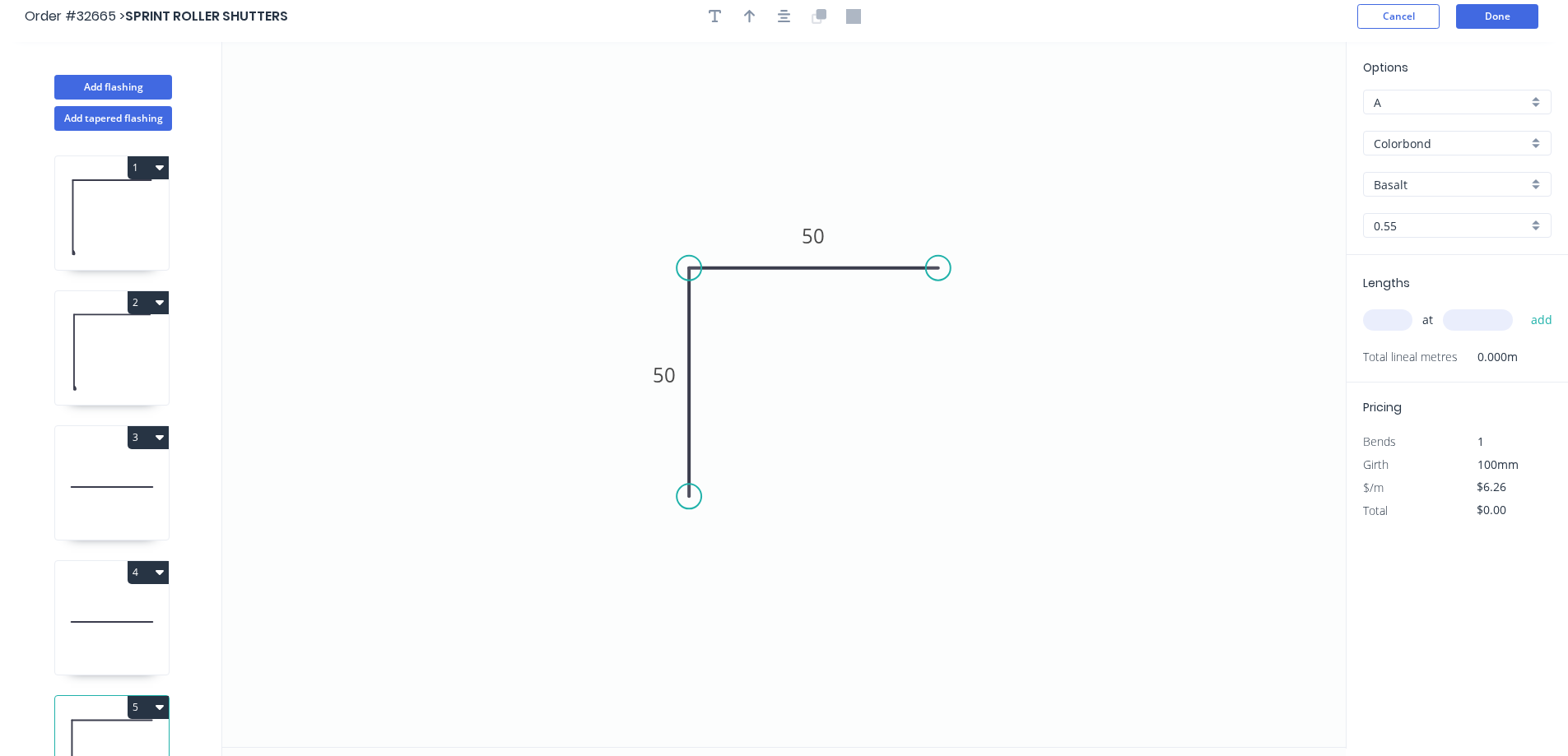
scroll to position [0, 0]
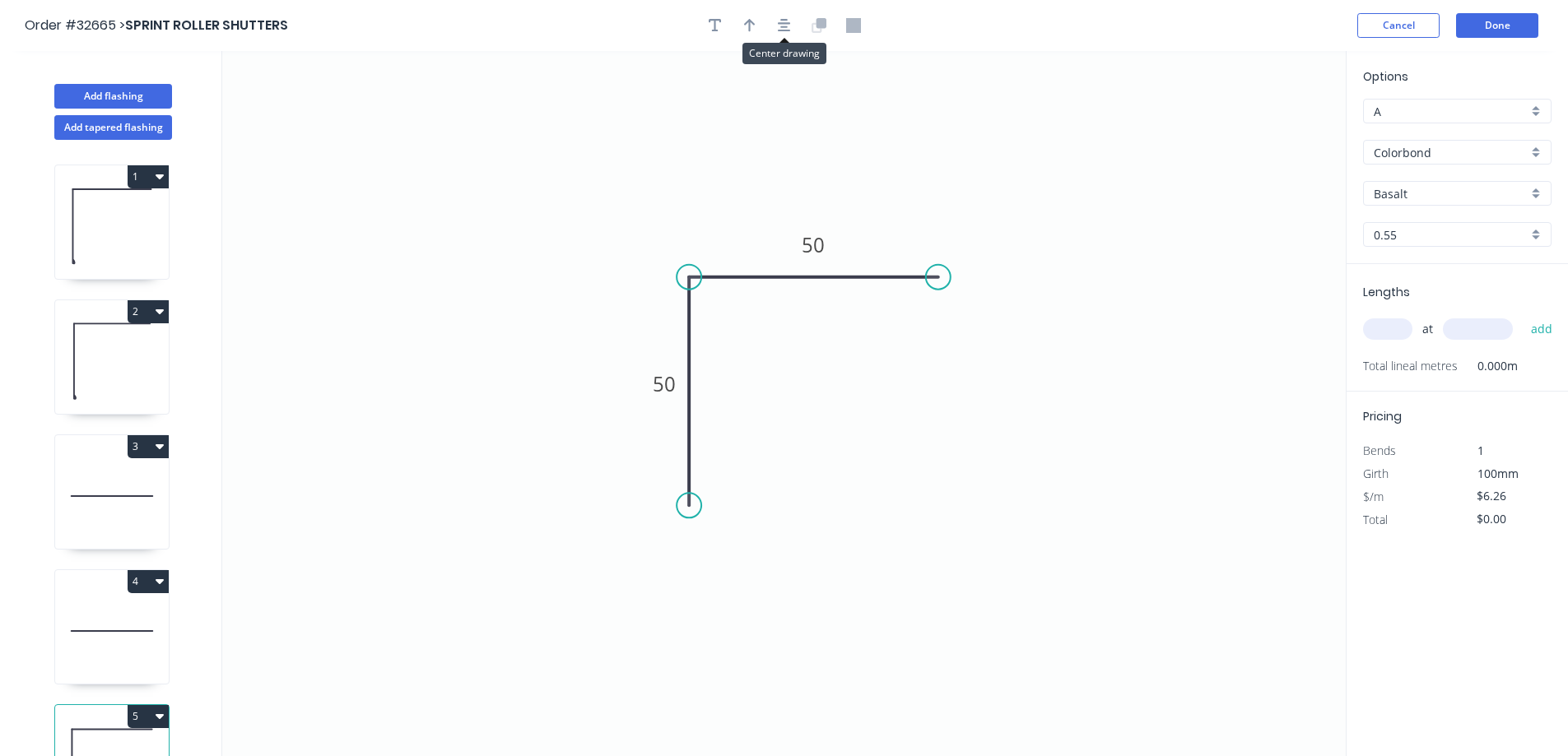
drag, startPoint x: 784, startPoint y: 26, endPoint x: 773, endPoint y: 64, distance: 39.6
click at [784, 26] on icon "button" at bounding box center [784, 26] width 13 height 15
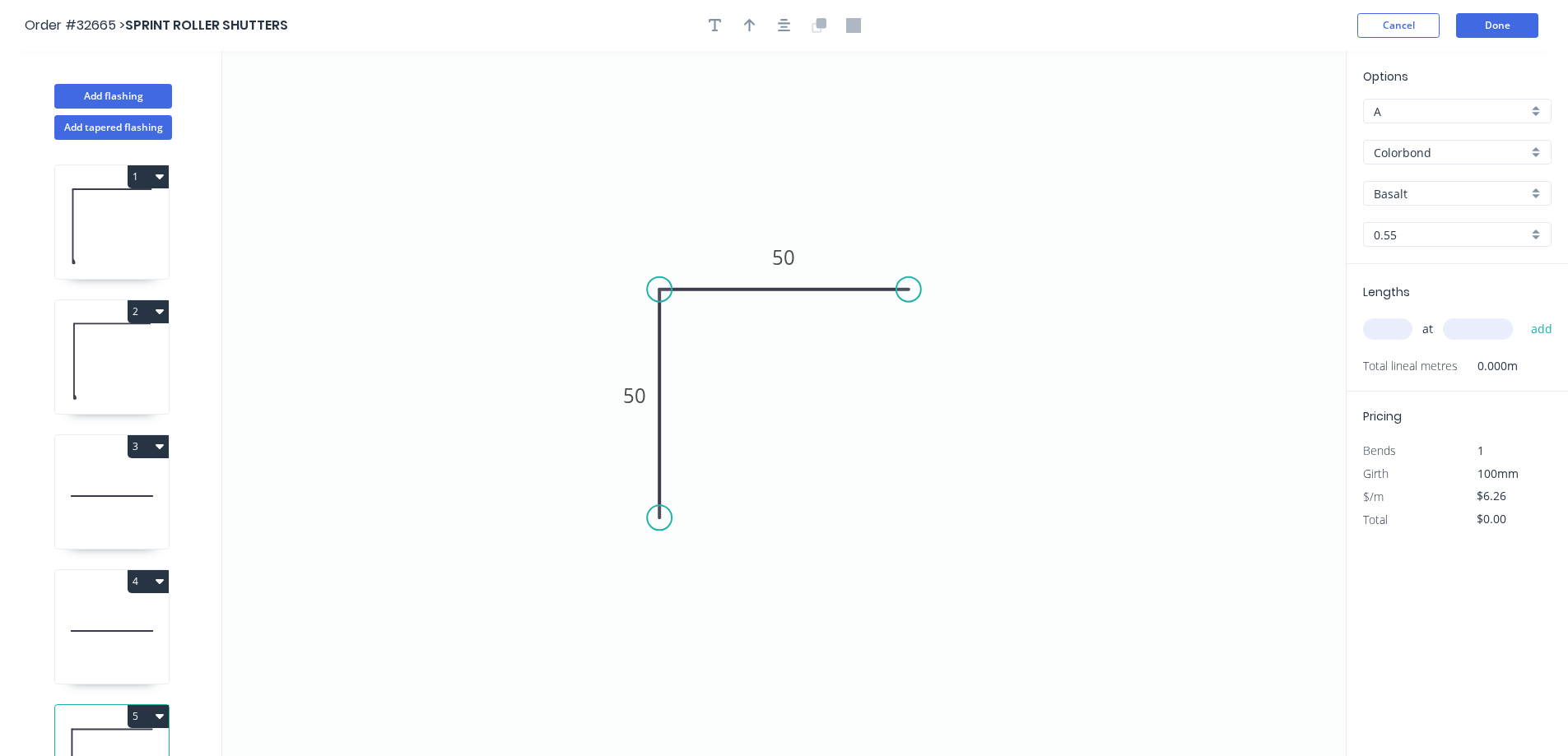
click at [1538, 151] on div "Colorbond" at bounding box center [1457, 152] width 188 height 25
click at [1451, 243] on div "Galvanised" at bounding box center [1457, 241] width 187 height 28
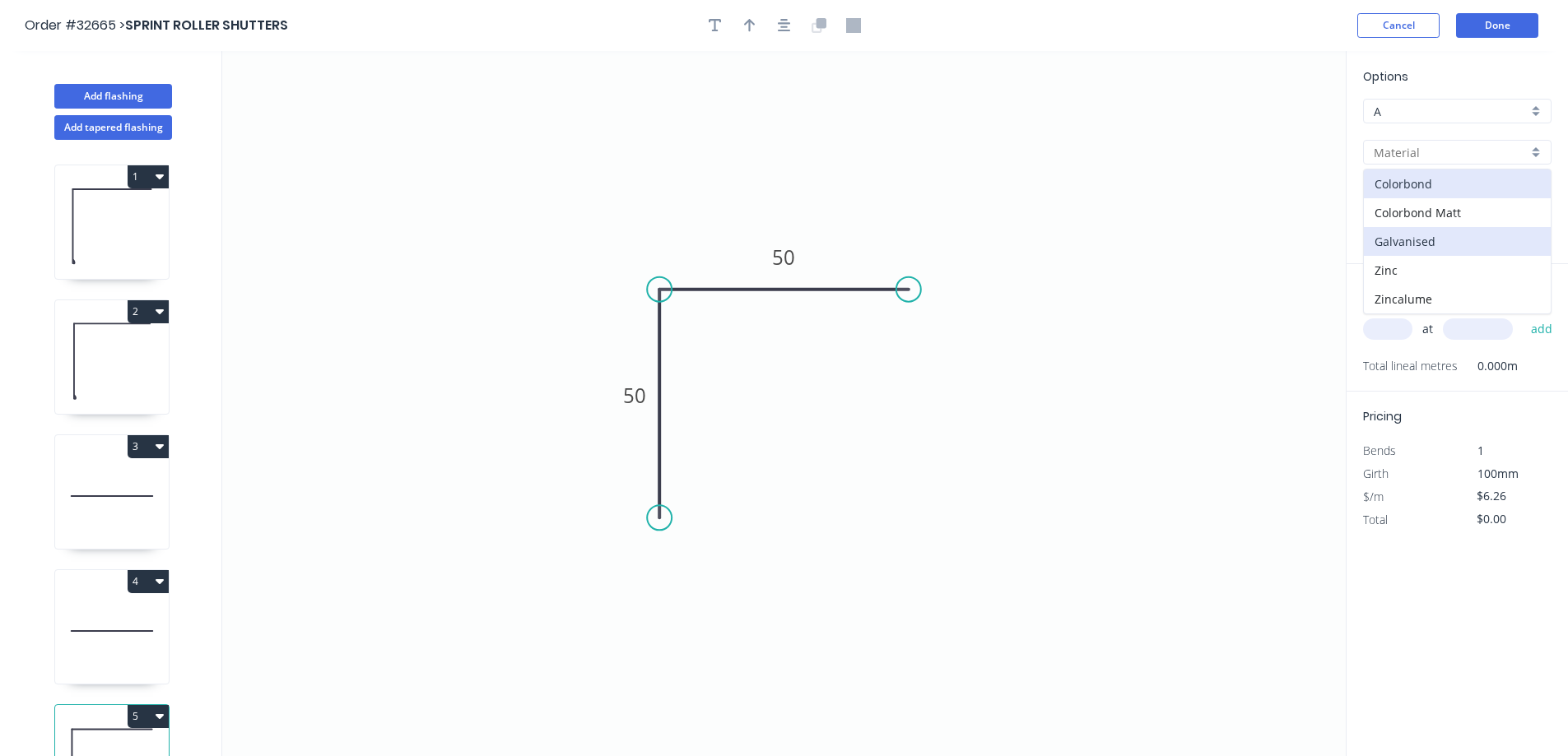
type input "Galvanised"
type input "$15.70"
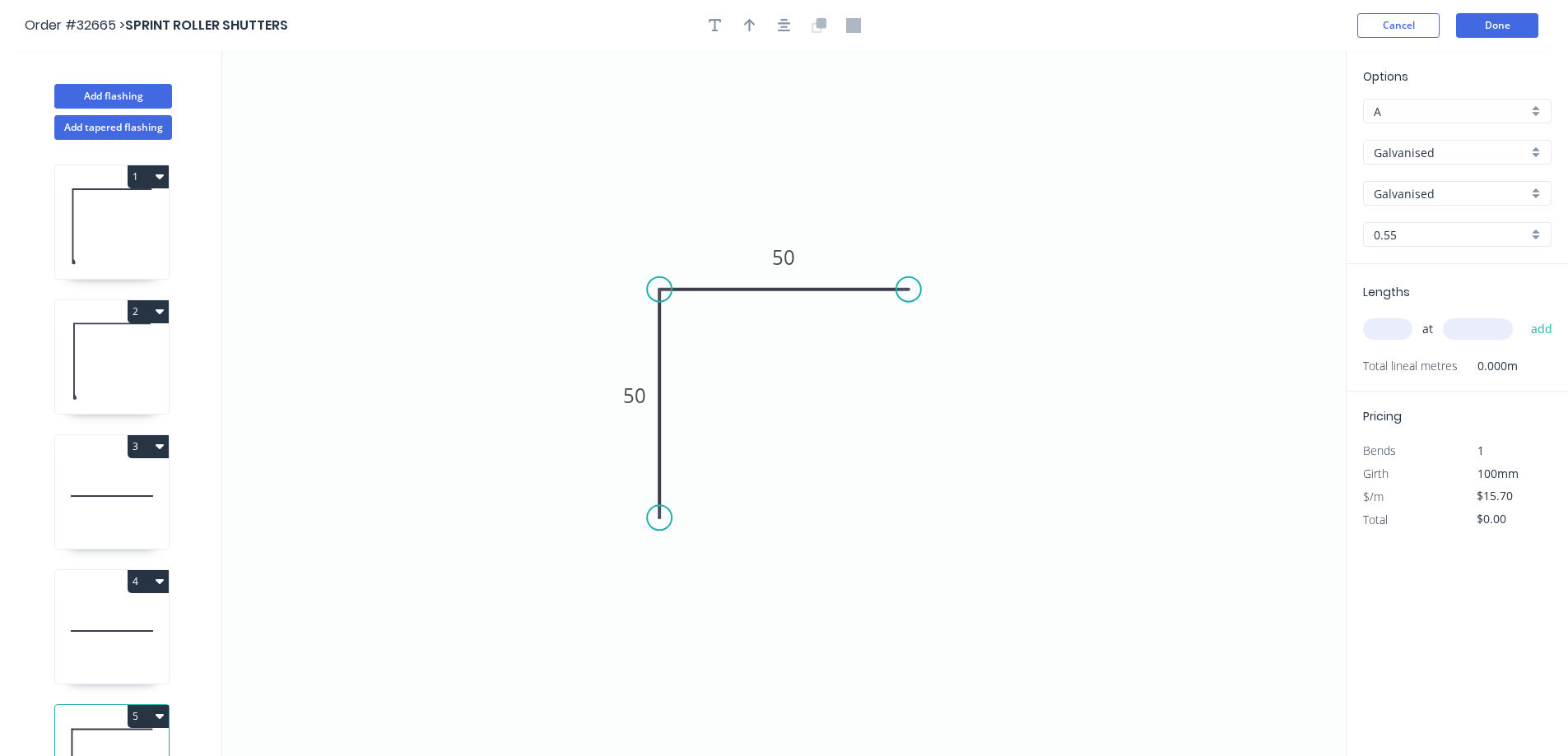
click at [1389, 332] on input "text" at bounding box center [1388, 329] width 49 height 22
type input "8"
type input "550"
click at [1522, 315] on button "add" at bounding box center [1541, 329] width 39 height 28
type input "$125.60"
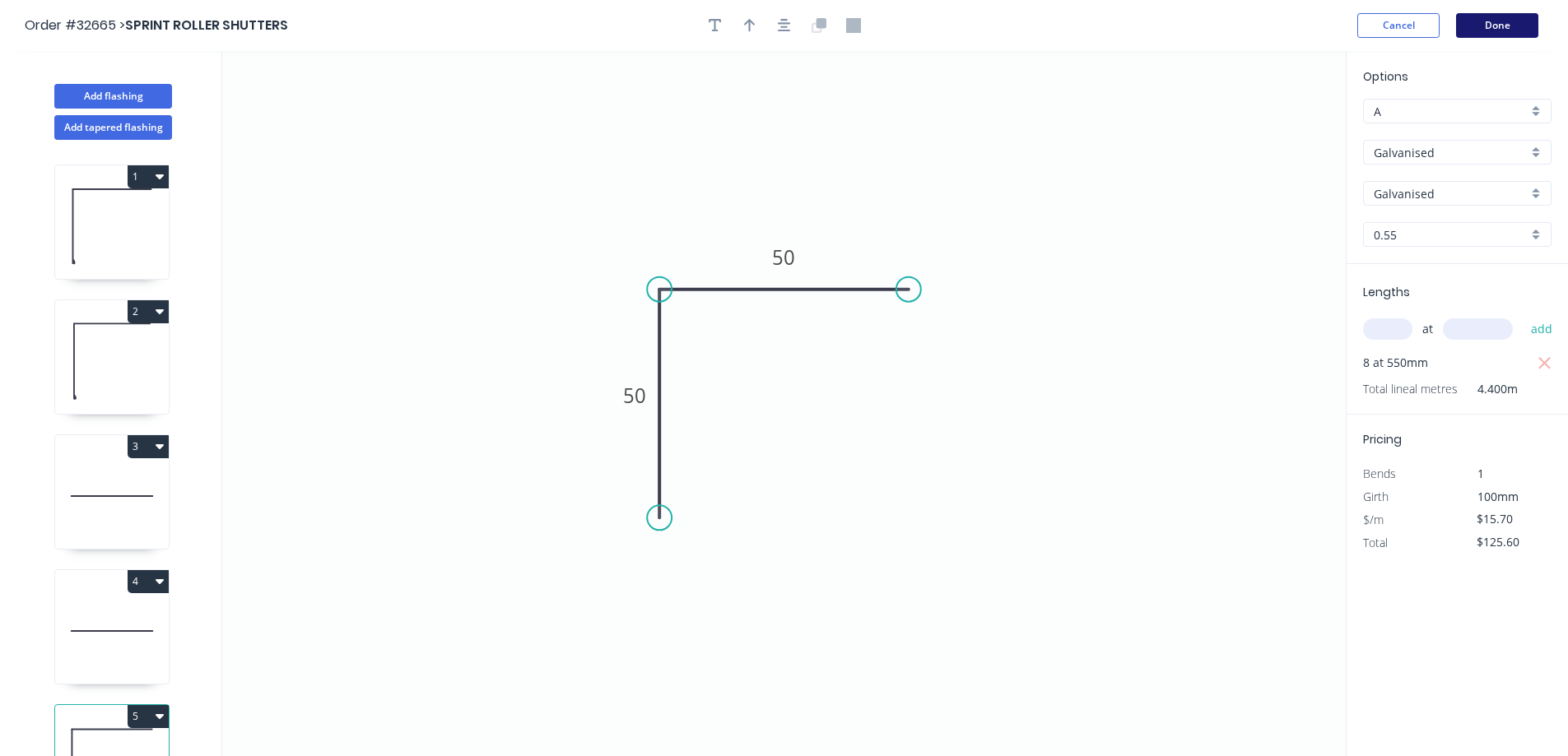
click at [1498, 28] on button "Done" at bounding box center [1497, 26] width 83 height 25
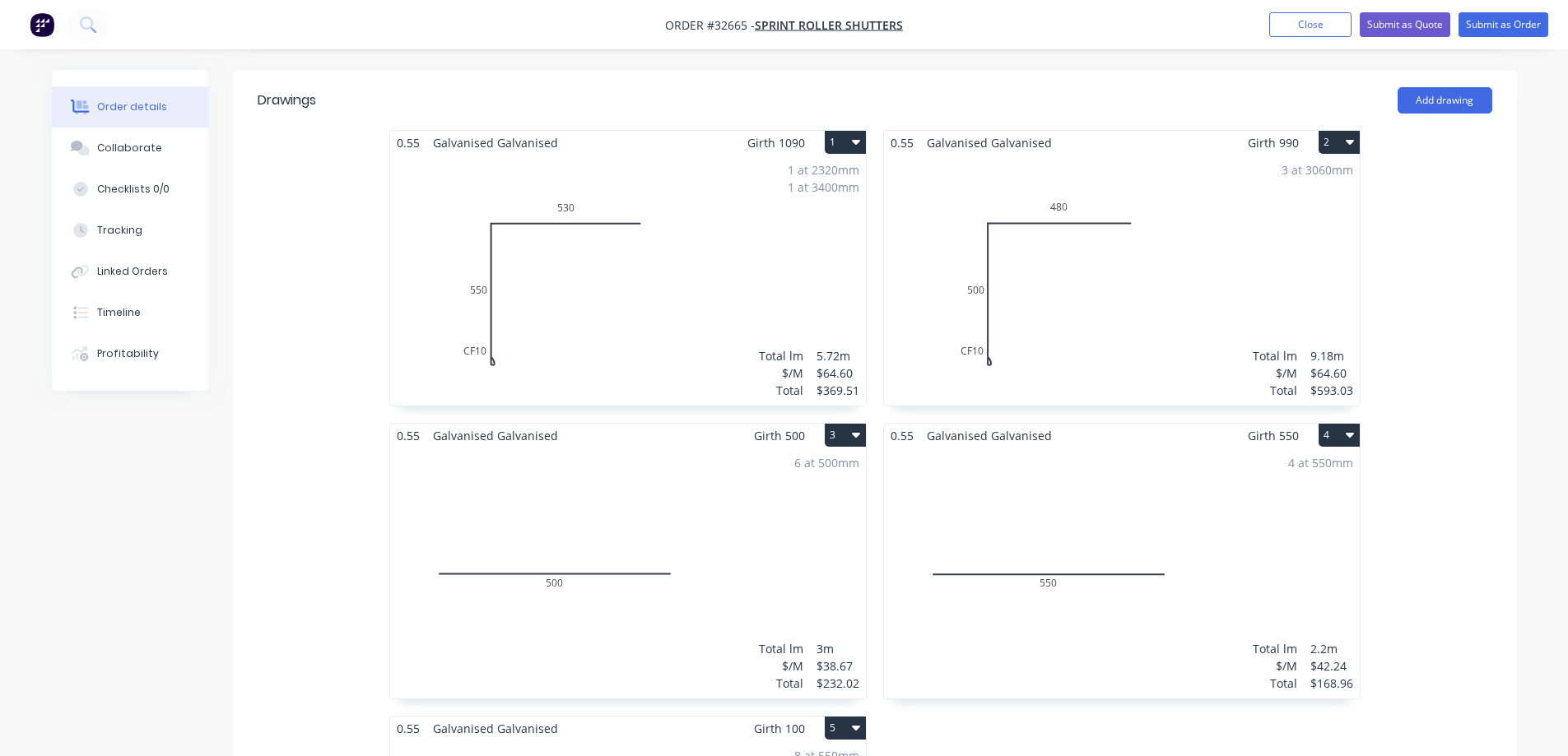
scroll to position [741, 0]
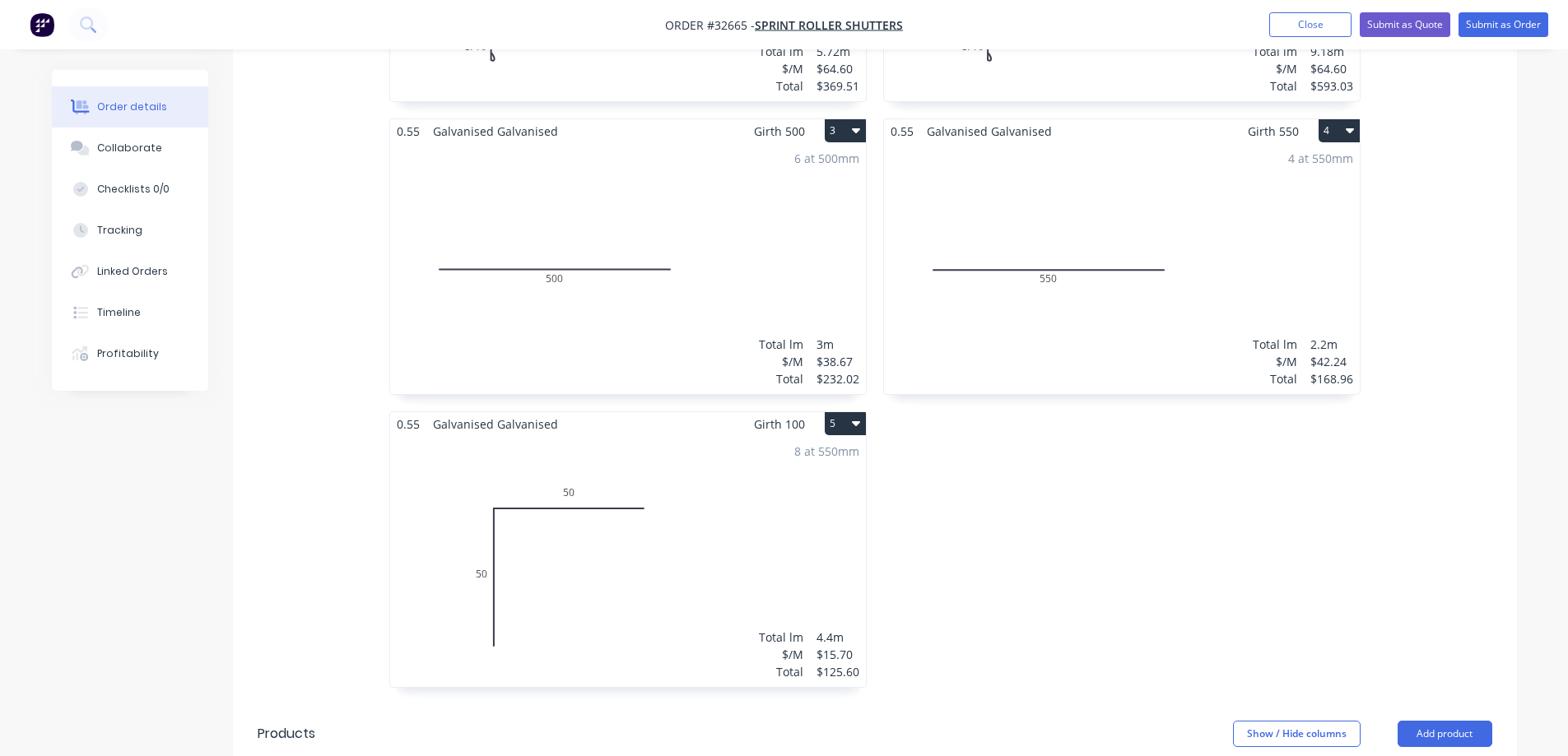
click at [792, 506] on div "8 at 550mm Total lm $/M Total 4.4m $15.70 $125.60" at bounding box center [628, 561] width 476 height 251
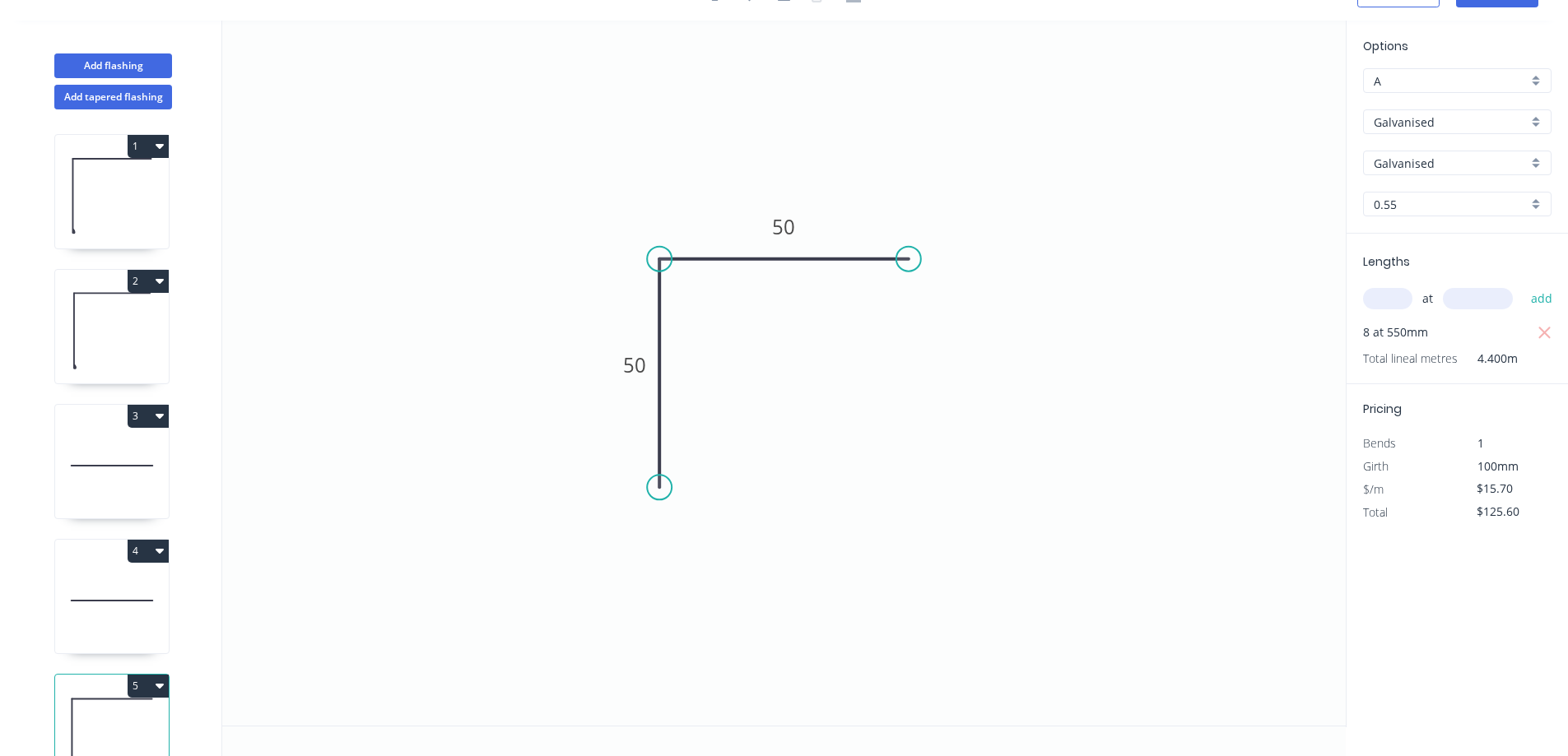
scroll to position [30, 0]
click at [1387, 300] on input "text" at bounding box center [1388, 298] width 49 height 22
type input "12"
type input "500"
click at [1522, 285] on button "add" at bounding box center [1541, 298] width 39 height 28
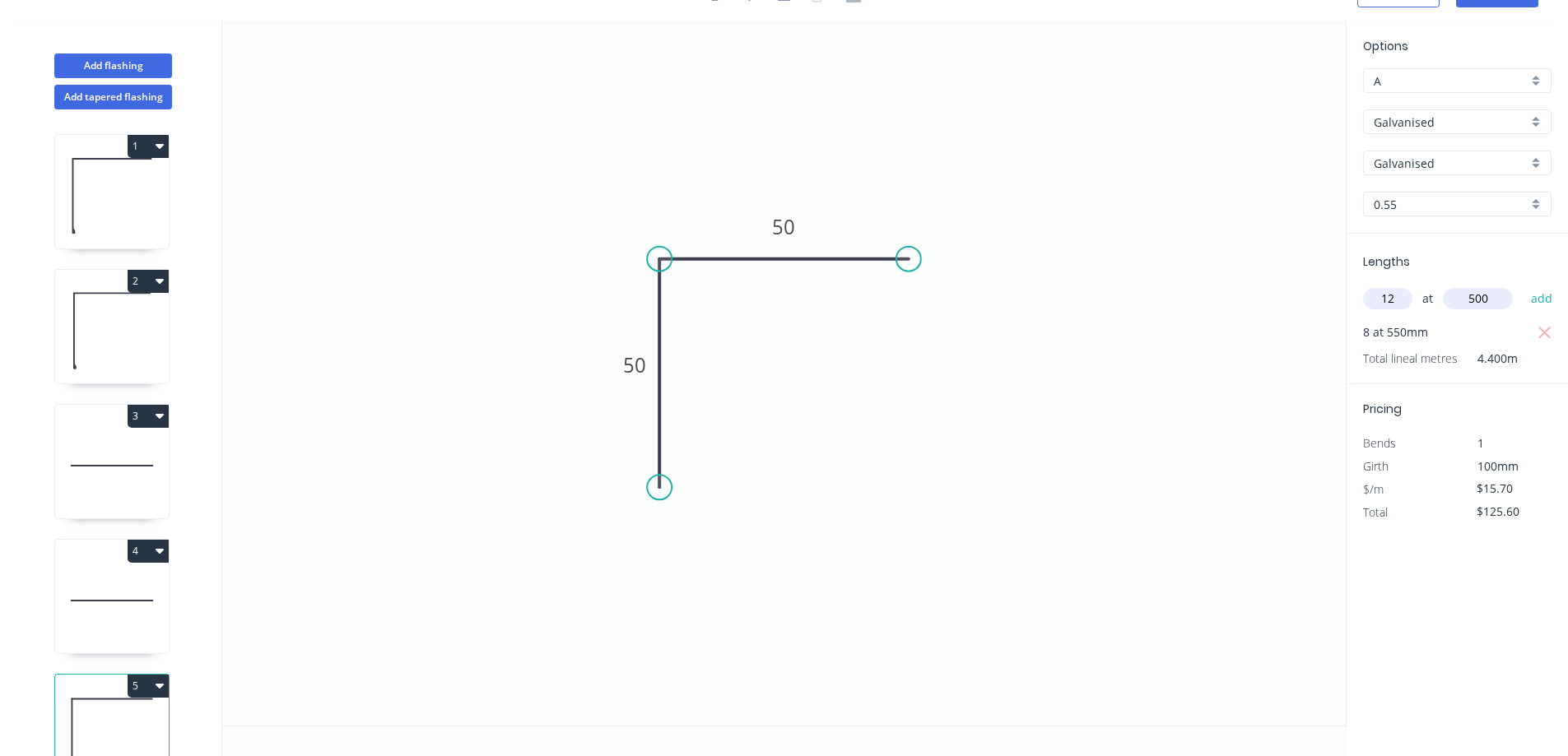
type input "$314.00"
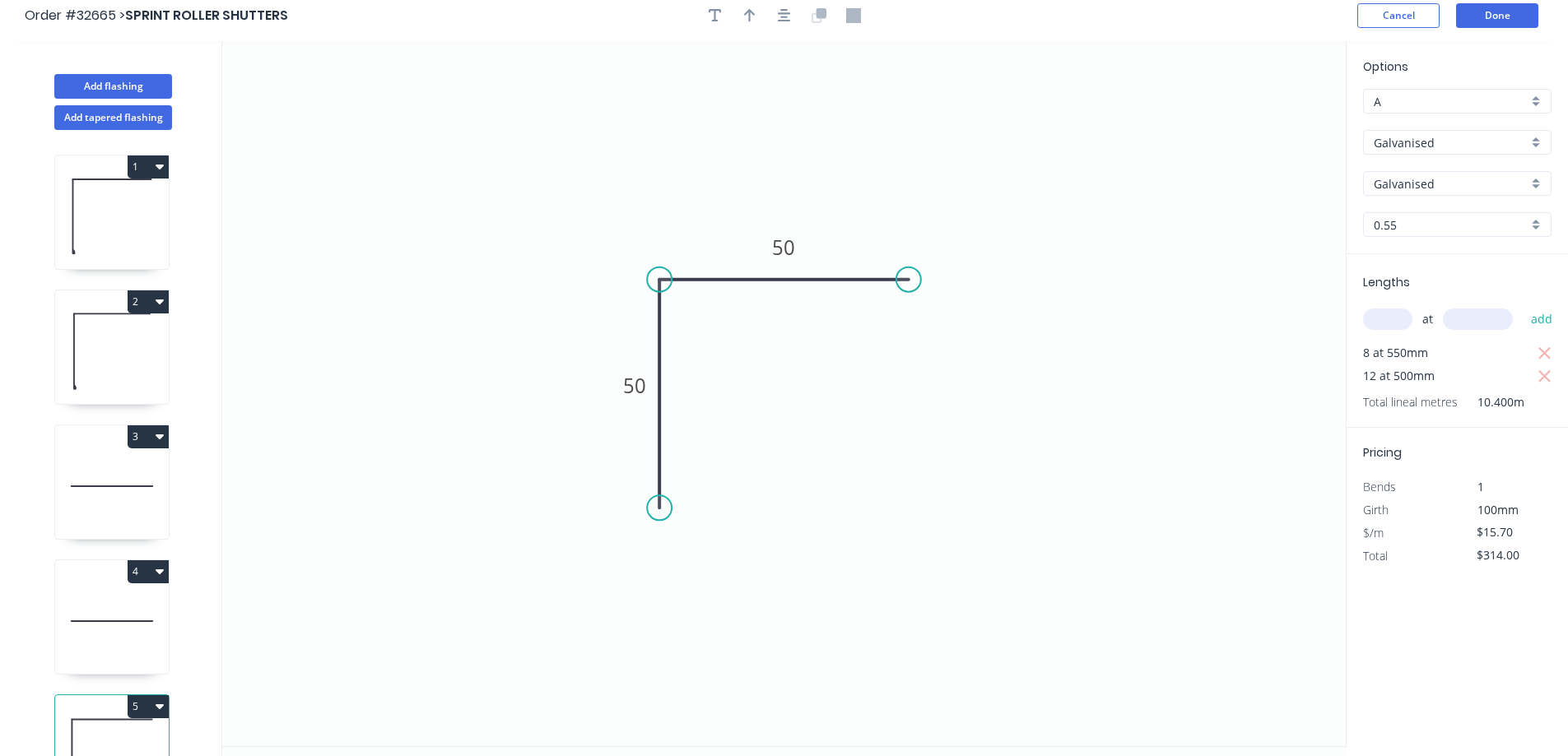
scroll to position [0, 0]
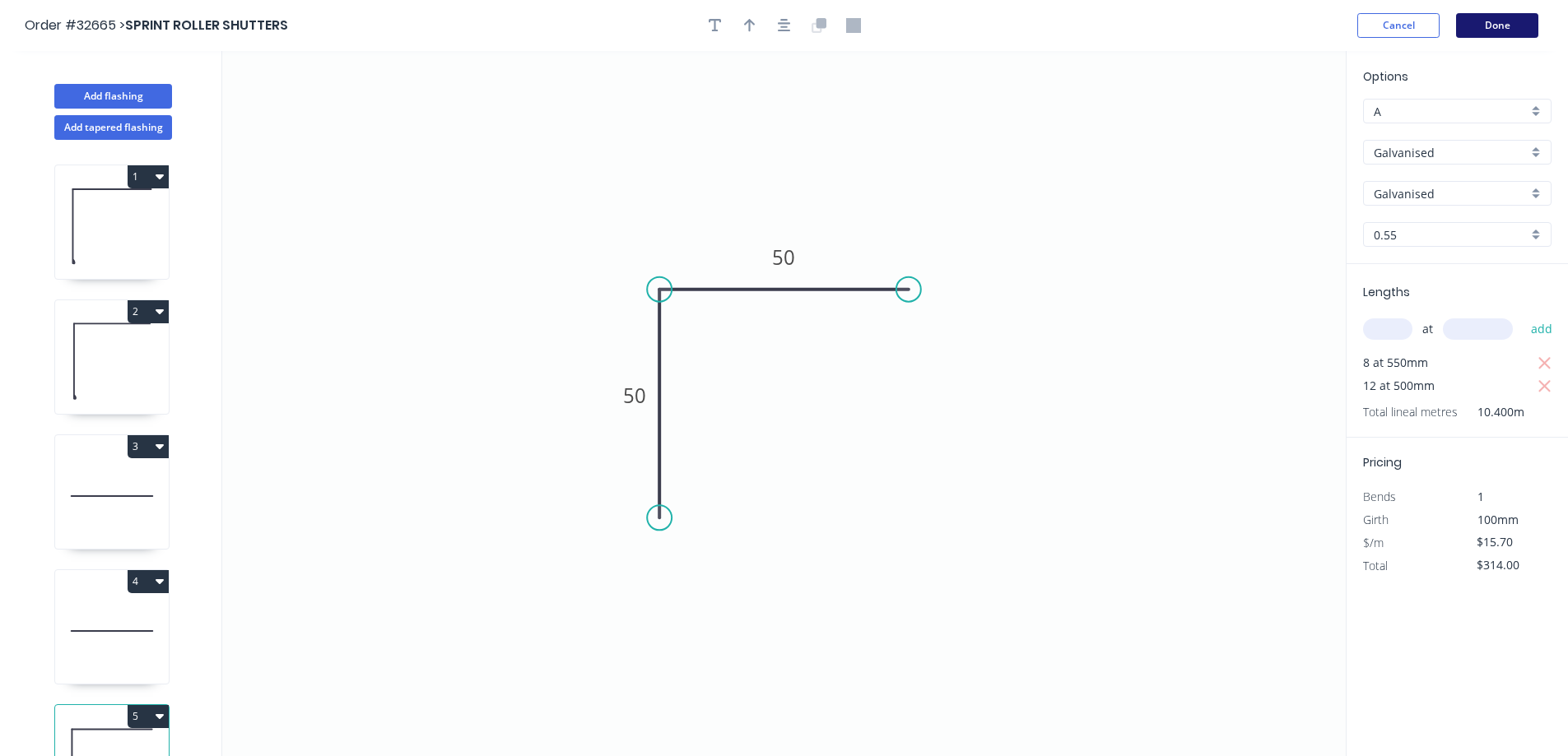
click at [1502, 22] on button "Done" at bounding box center [1497, 26] width 83 height 25
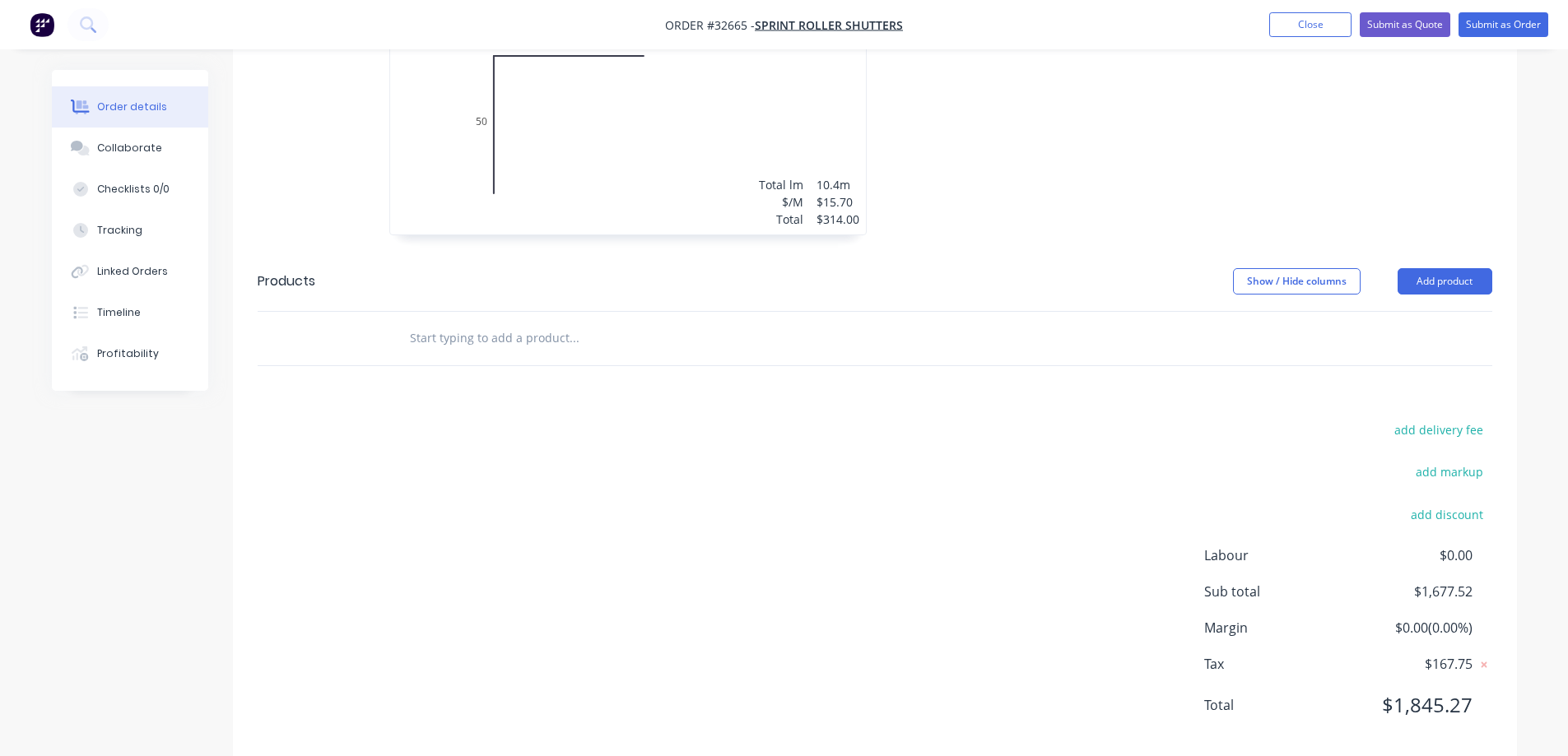
scroll to position [1200, 0]
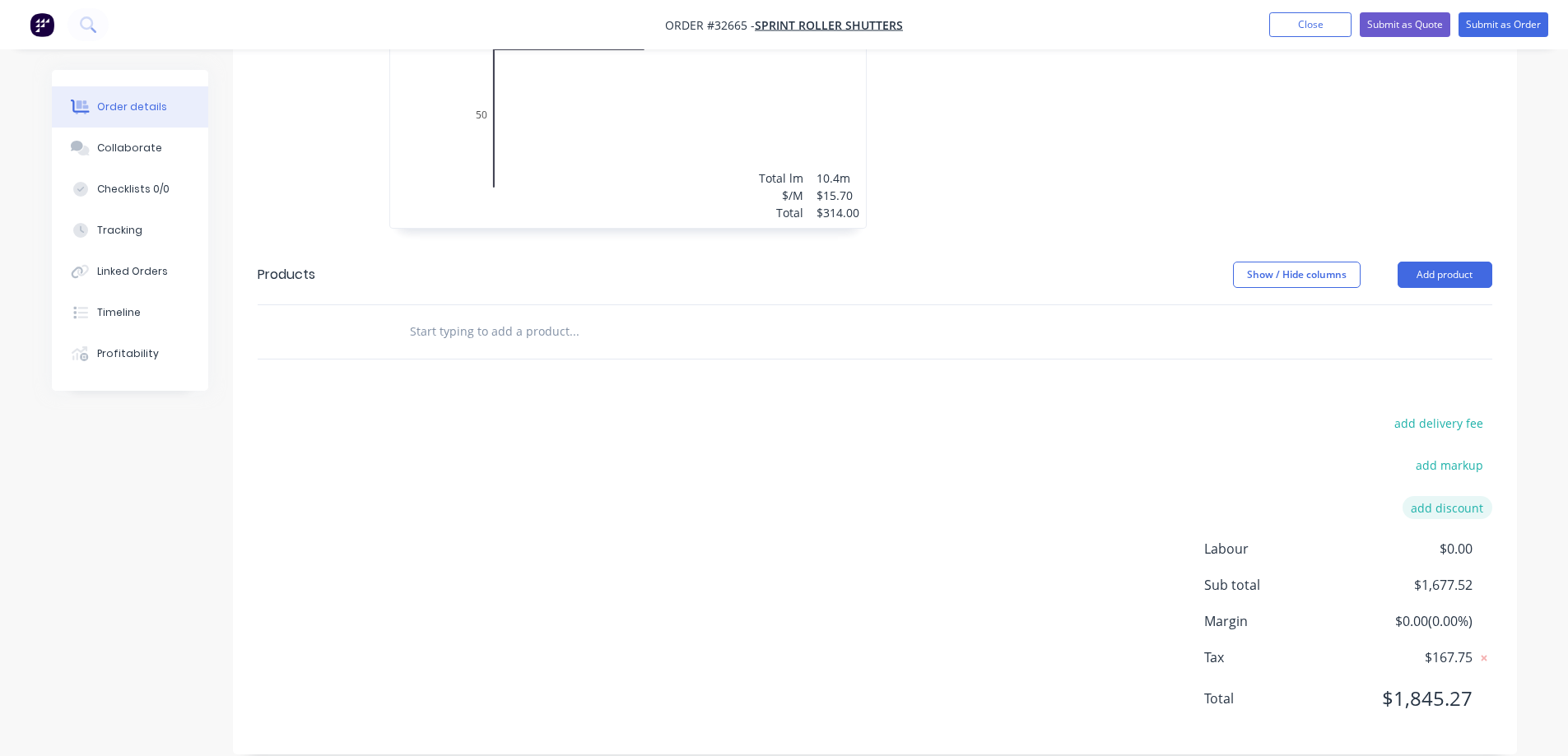
click at [1433, 496] on button "add discount" at bounding box center [1446, 506] width 89 height 22
type input "TRADE"
click at [1447, 501] on input at bounding box center [1427, 514] width 74 height 25
type input "10"
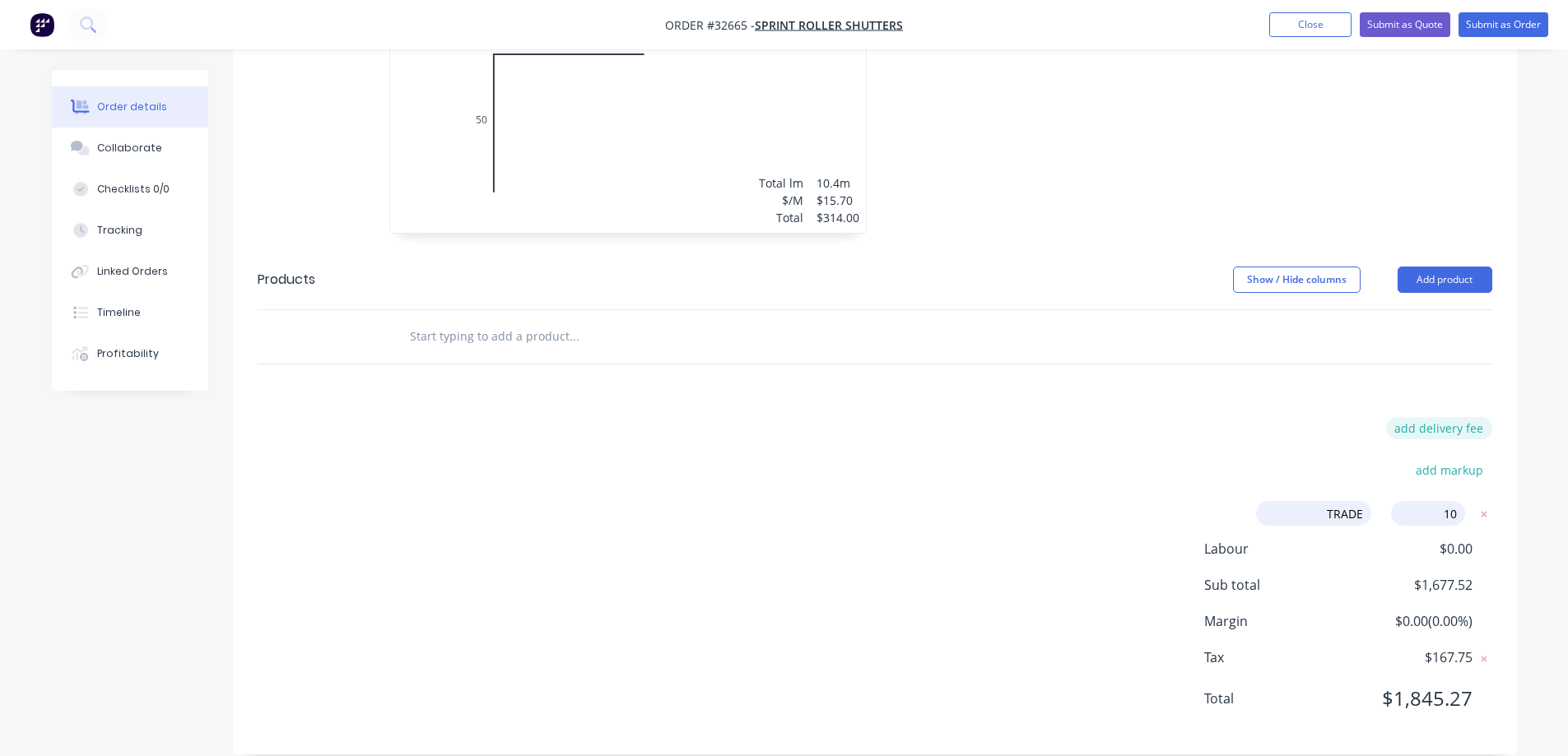
click at [1432, 417] on button "add delivery fee" at bounding box center [1439, 427] width 106 height 22
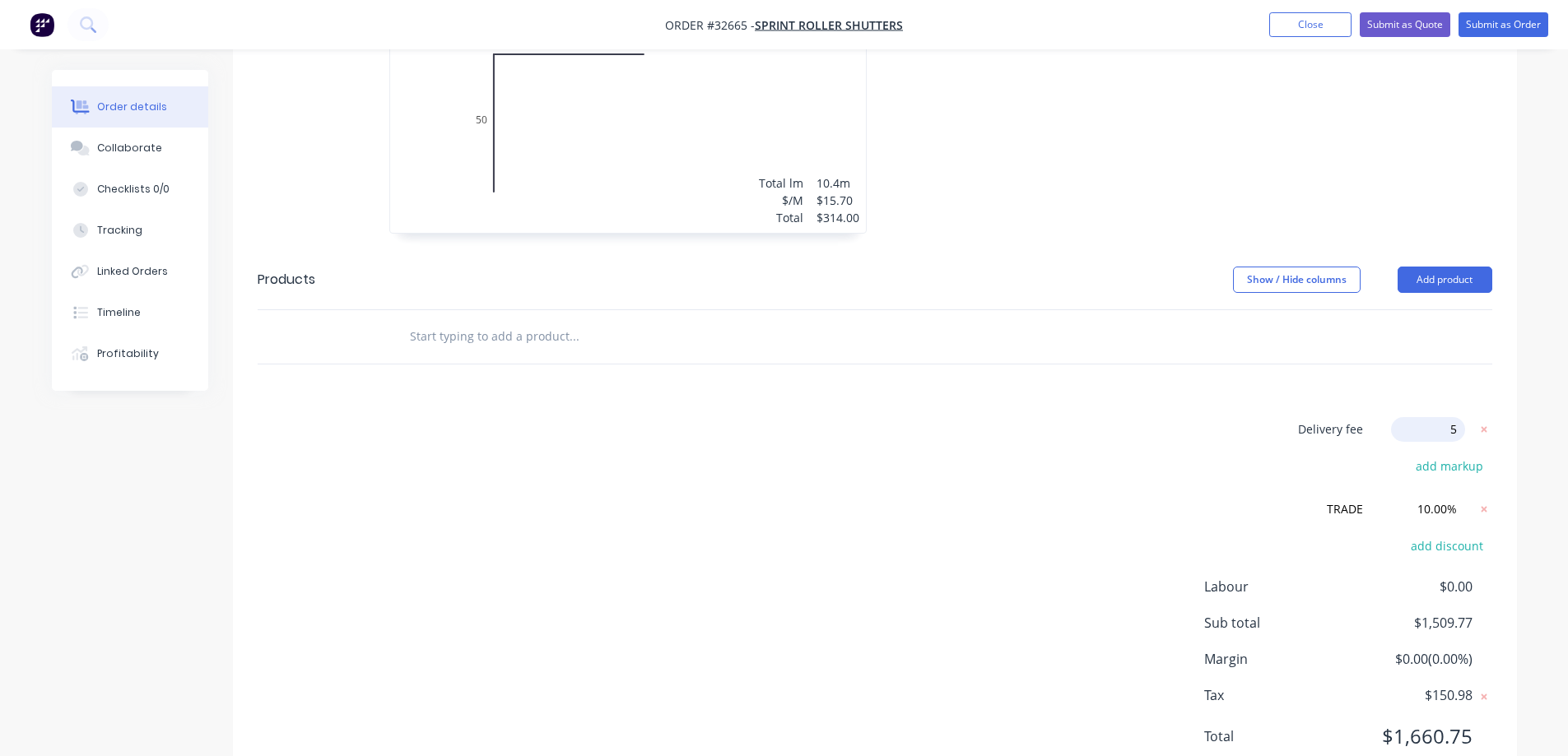
type input "50"
click input "submit" at bounding box center [0, 0] width 0 height 0
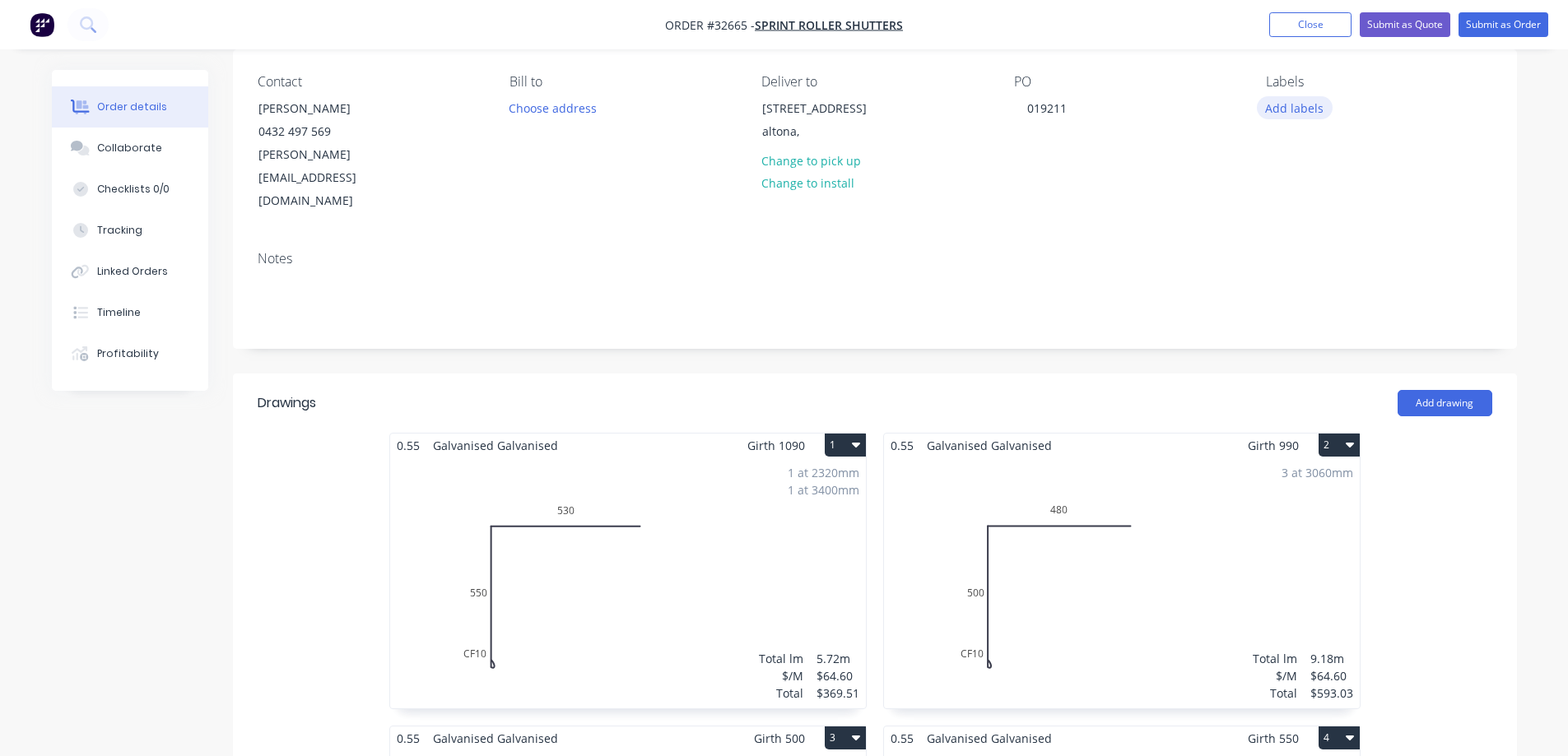
scroll to position [0, 0]
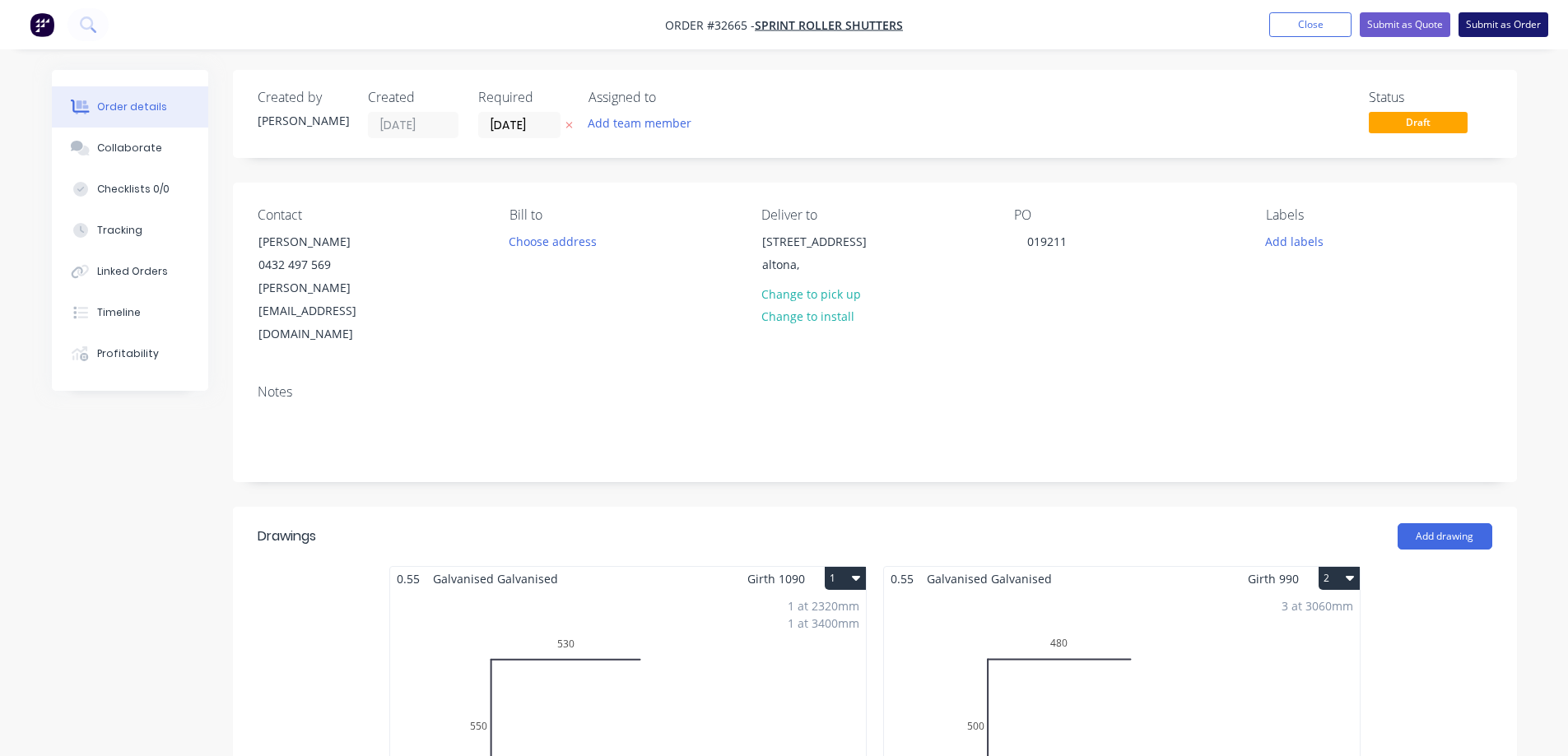
click at [1490, 22] on button "Submit as Order" at bounding box center [1502, 25] width 89 height 25
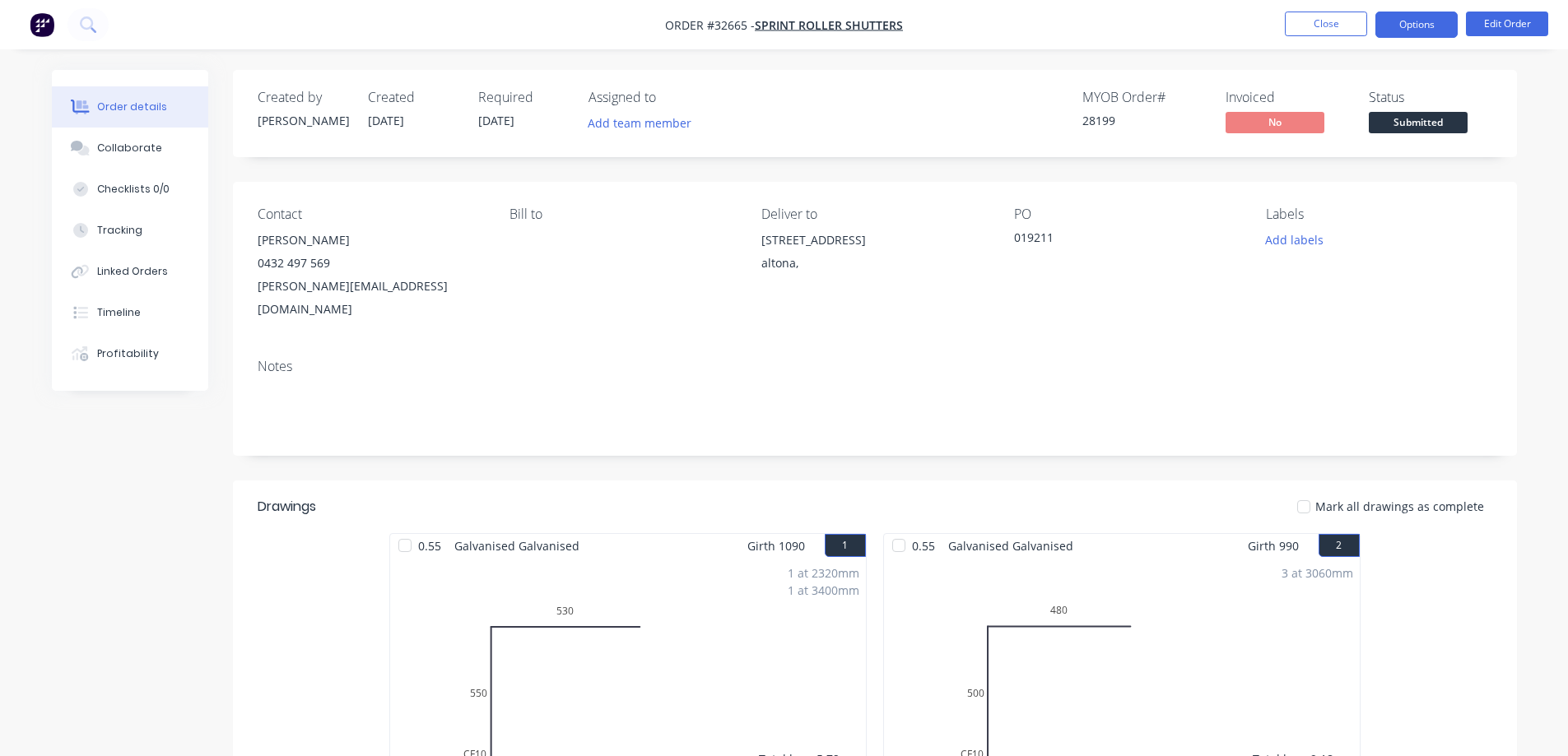
click at [1414, 29] on button "Options" at bounding box center [1416, 25] width 83 height 27
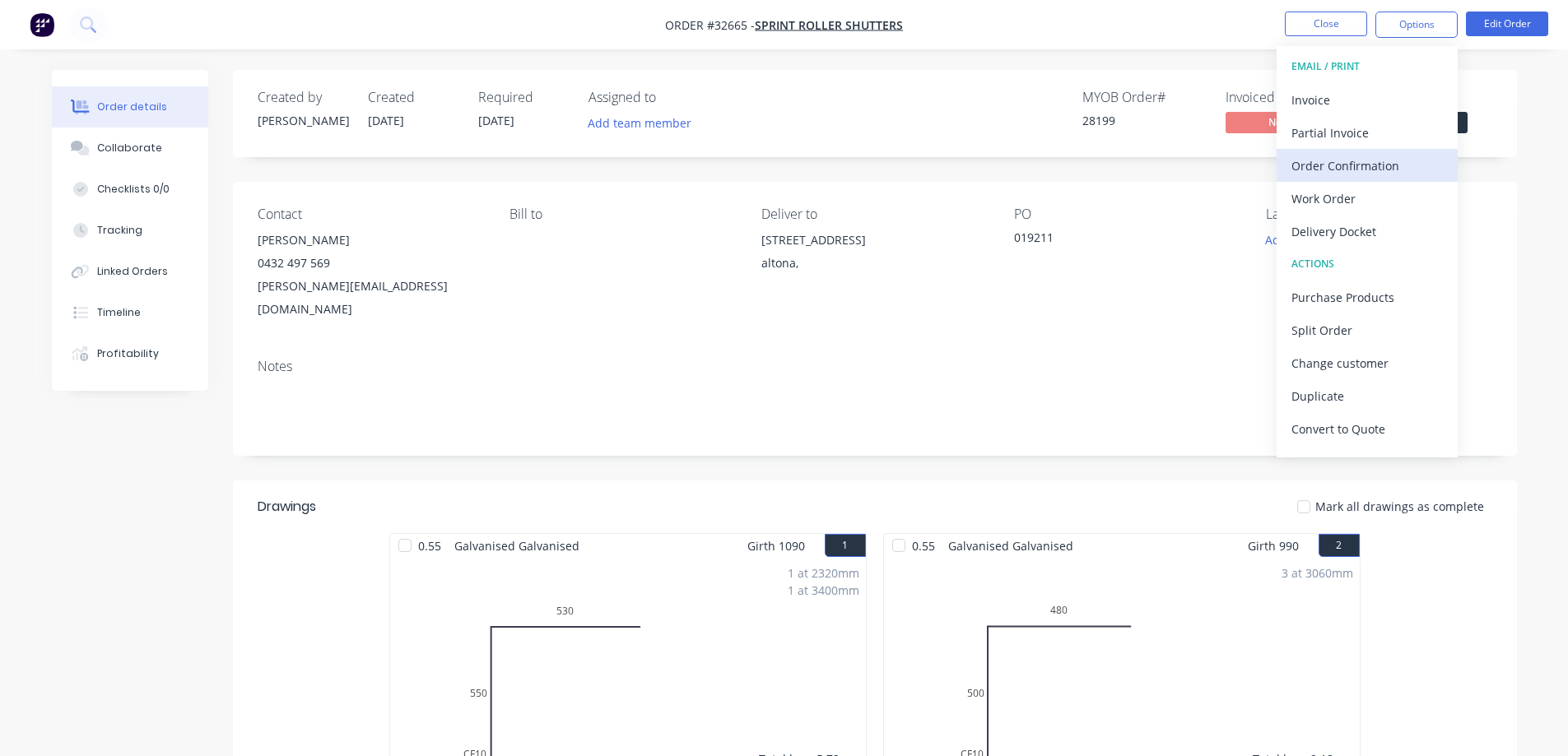
click at [1341, 163] on div "Order Confirmation" at bounding box center [1366, 165] width 151 height 24
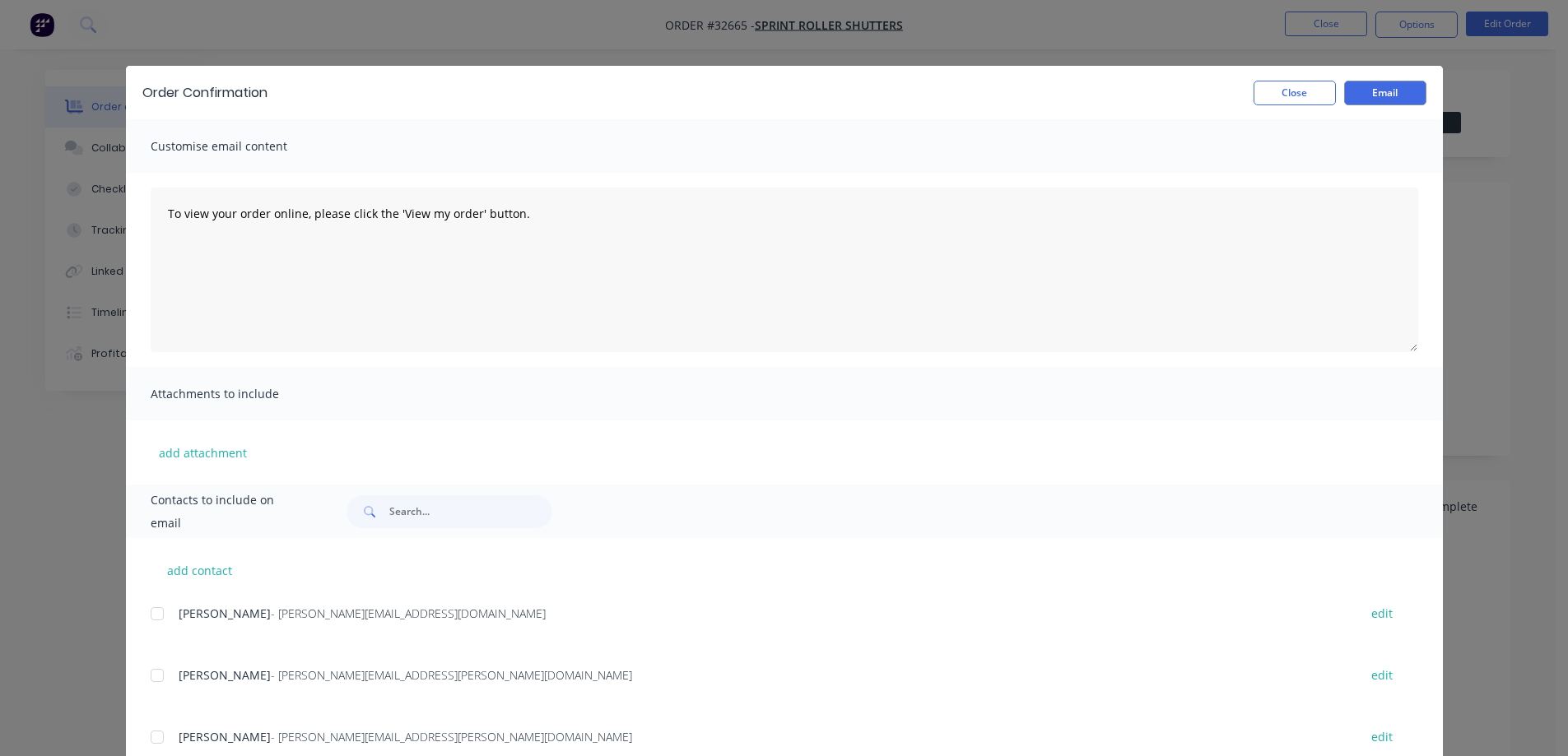
drag, startPoint x: 153, startPoint y: 612, endPoint x: 210, endPoint y: 607, distance: 57.2
click at [154, 612] on div at bounding box center [157, 614] width 33 height 33
click at [1371, 89] on button "Email" at bounding box center [1385, 93] width 83 height 25
click at [1284, 97] on button "Close" at bounding box center [1294, 93] width 83 height 25
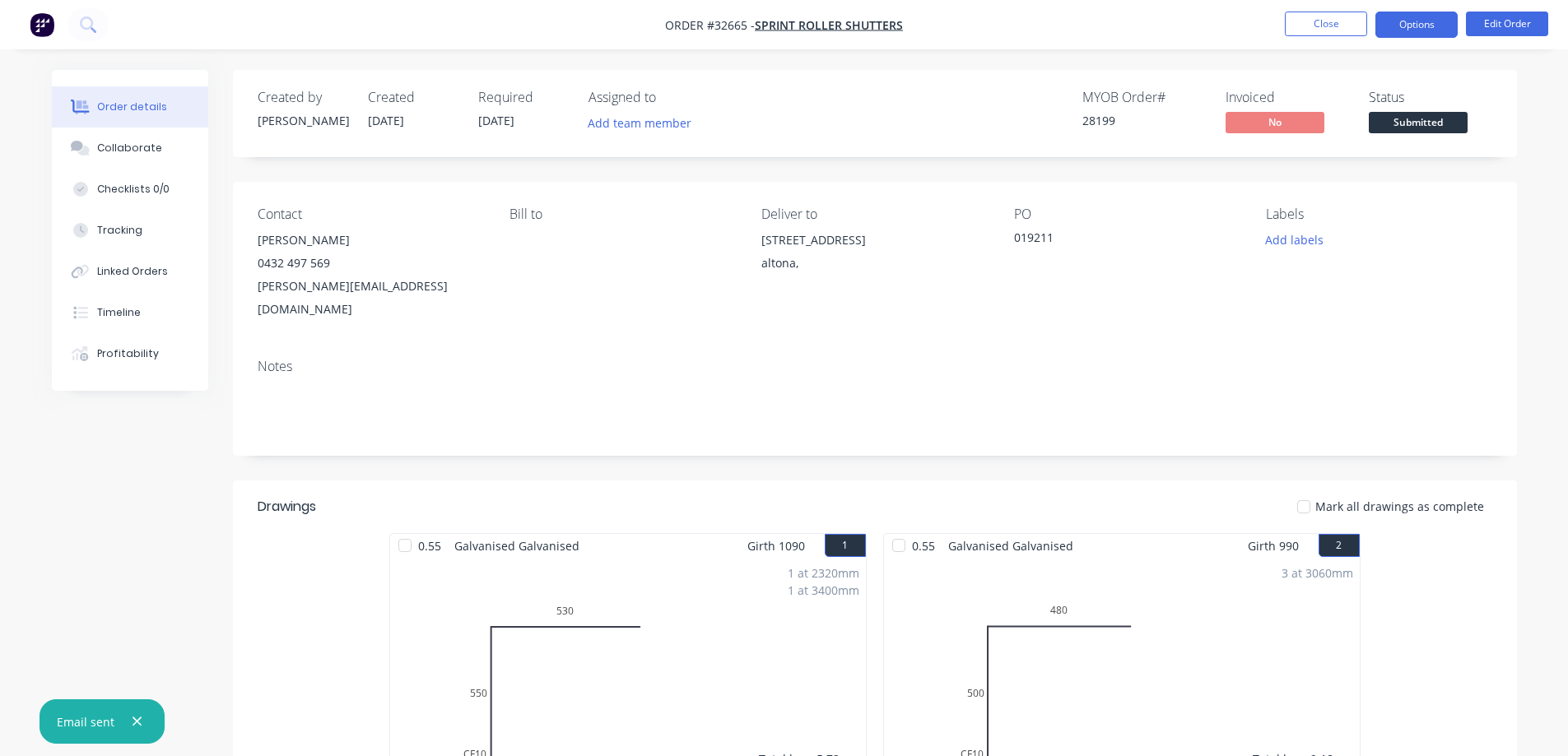
click at [1396, 31] on button "Options" at bounding box center [1416, 25] width 83 height 27
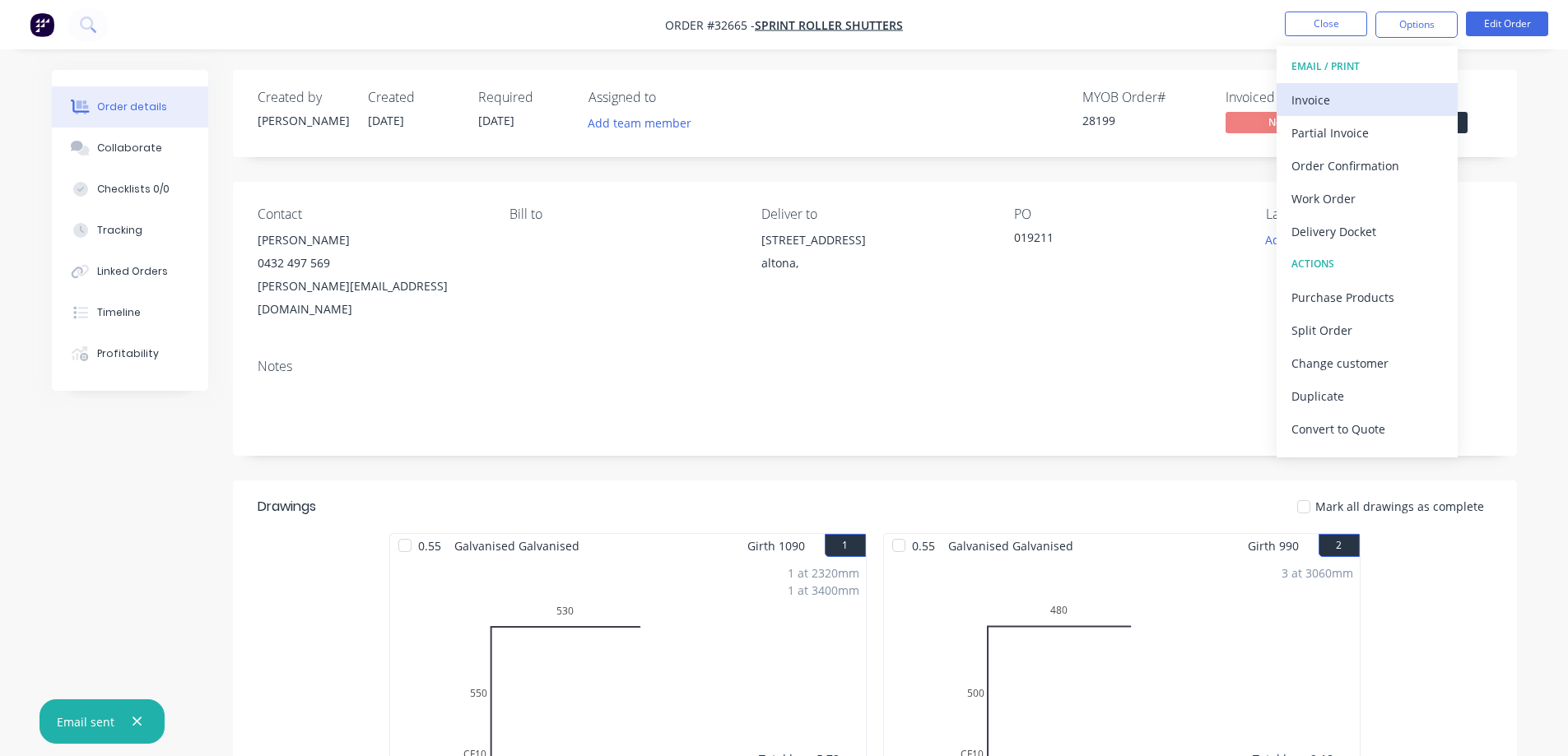
click at [1347, 104] on div "Invoice" at bounding box center [1366, 100] width 151 height 24
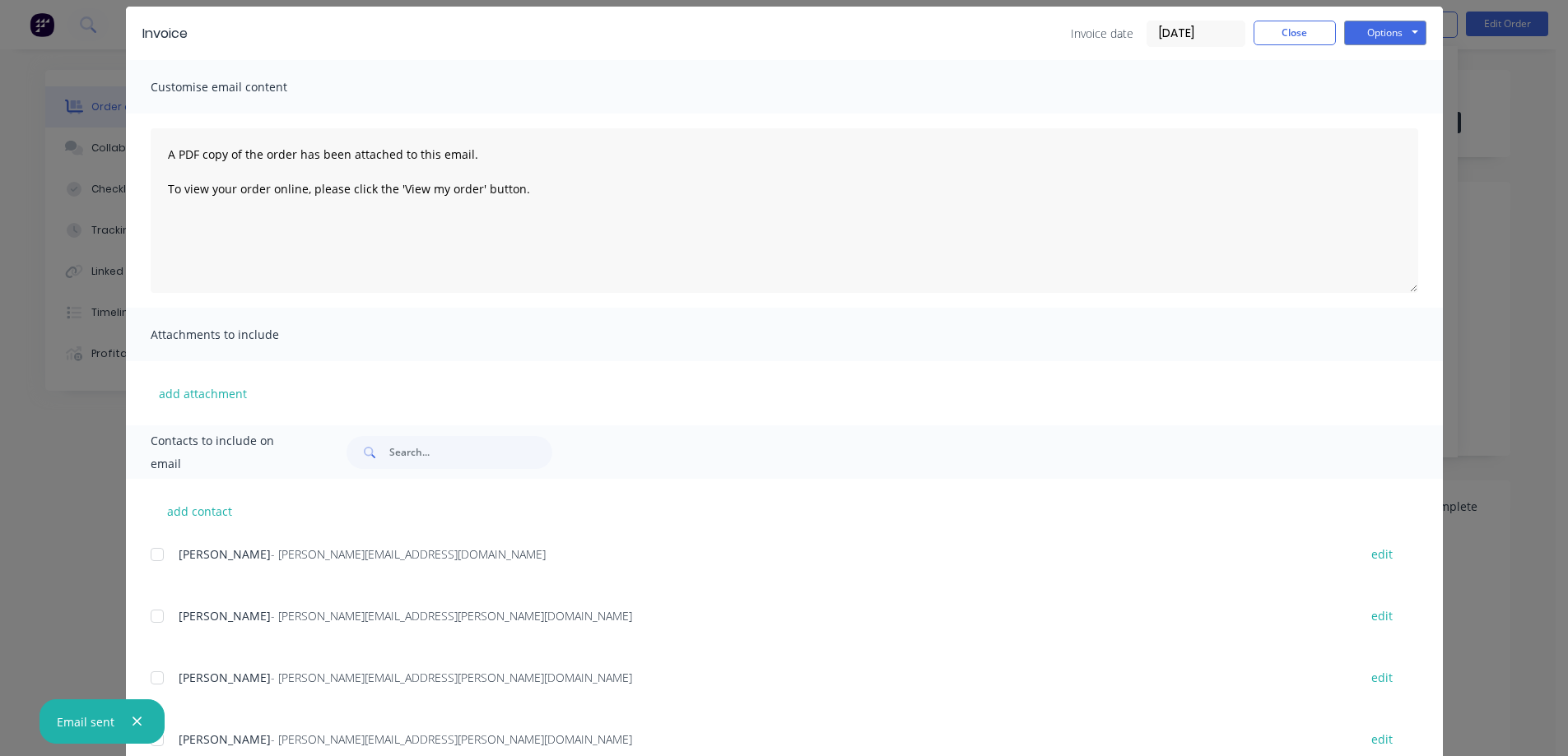
scroll to position [116, 0]
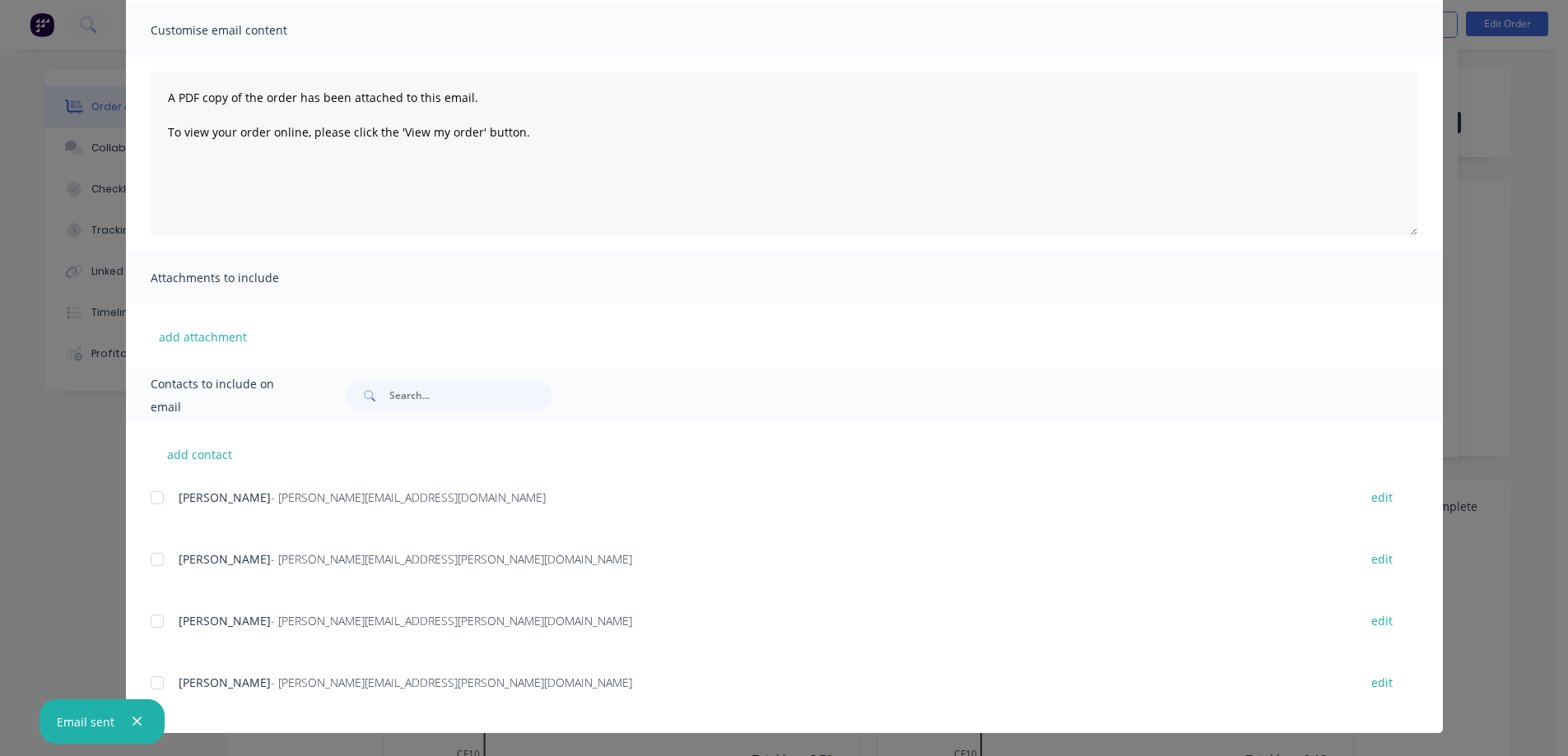
click at [157, 501] on div at bounding box center [157, 498] width 33 height 33
click at [149, 683] on div at bounding box center [157, 683] width 33 height 33
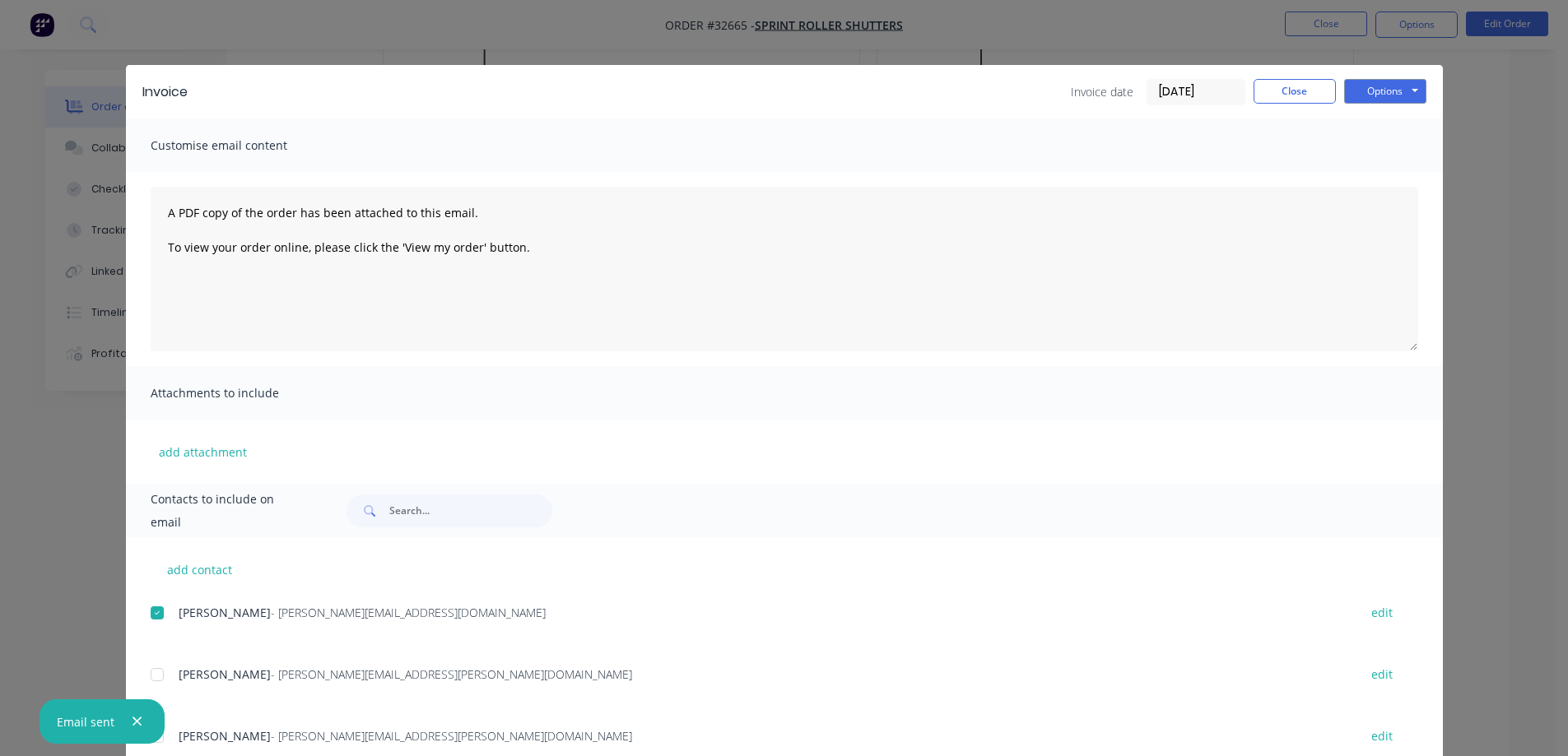
scroll to position [0, 0]
click at [1385, 87] on button "Options" at bounding box center [1385, 92] width 83 height 25
click at [1399, 177] on button "Email" at bounding box center [1396, 176] width 105 height 28
click at [1298, 93] on button "Close" at bounding box center [1294, 92] width 83 height 25
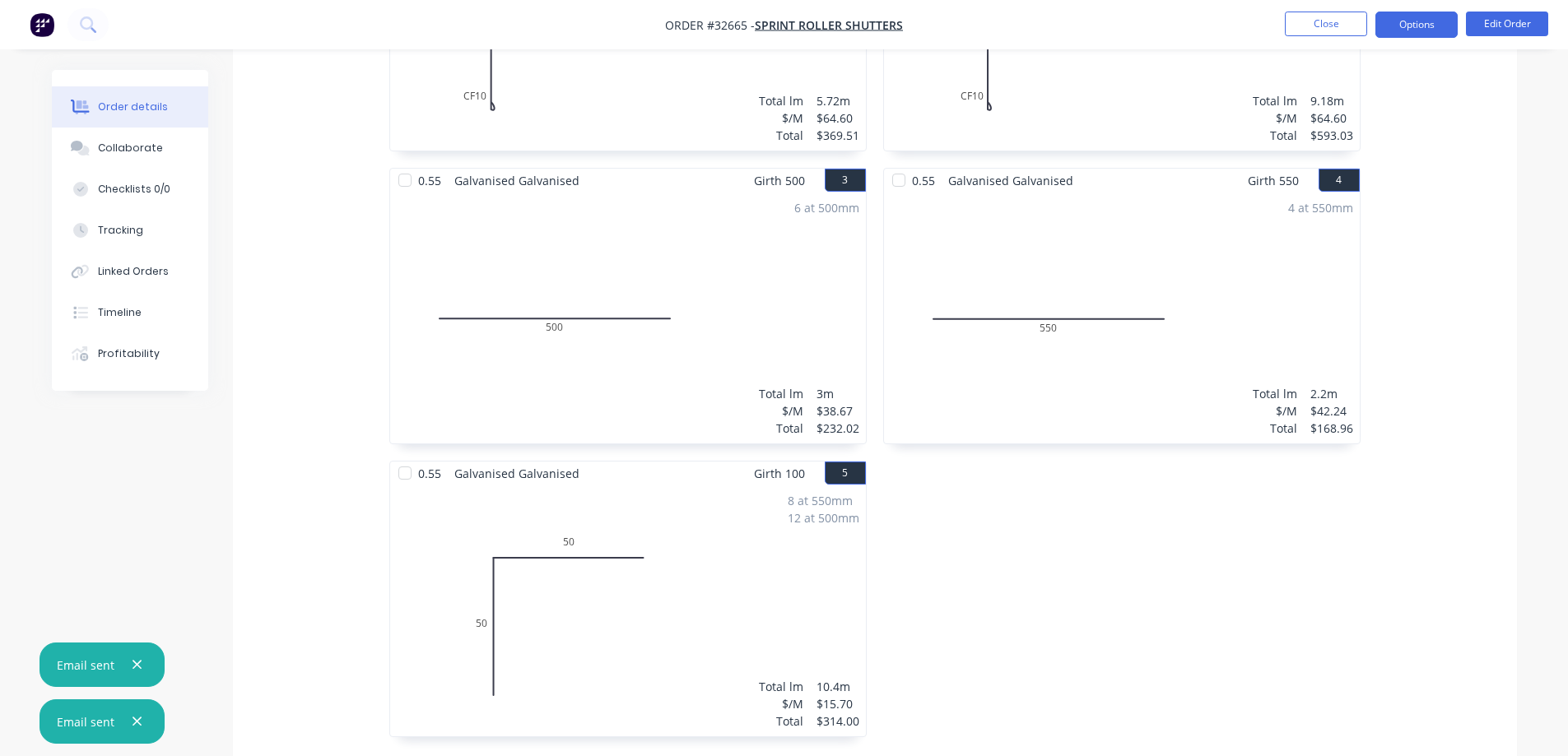
click at [1410, 22] on button "Options" at bounding box center [1416, 25] width 83 height 27
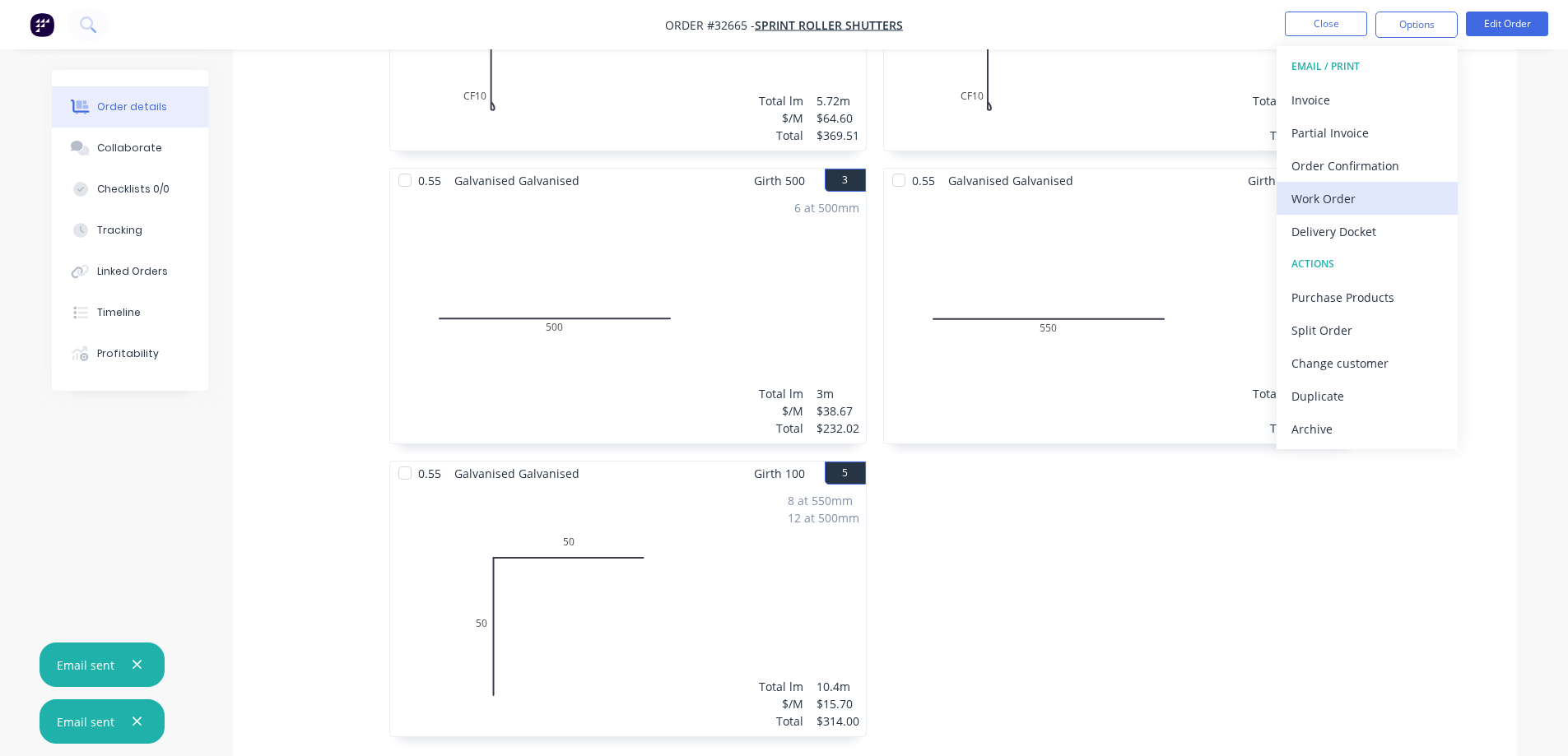
click at [1355, 195] on div "Work Order" at bounding box center [1366, 198] width 151 height 24
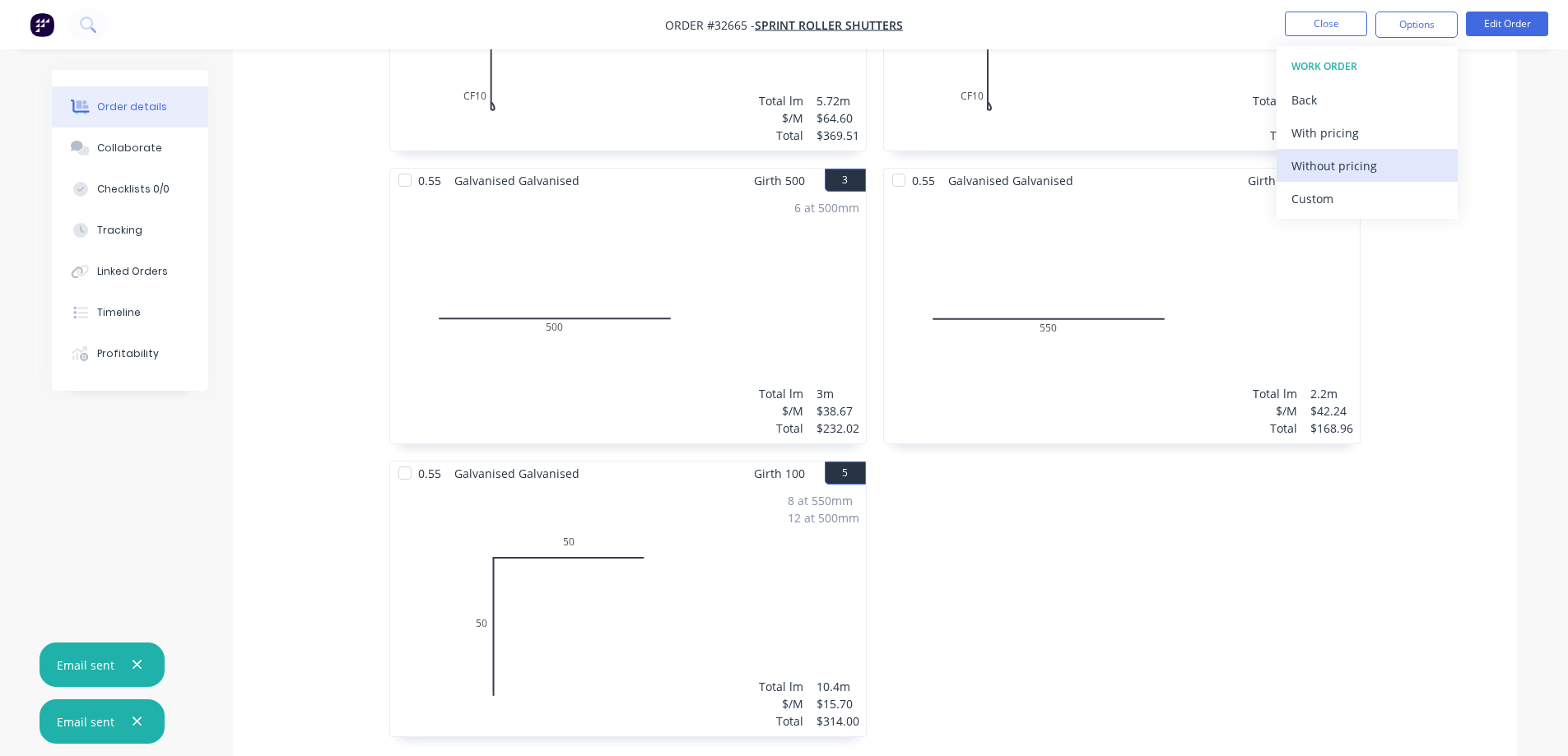
click at [1369, 168] on div "Without pricing" at bounding box center [1366, 165] width 151 height 24
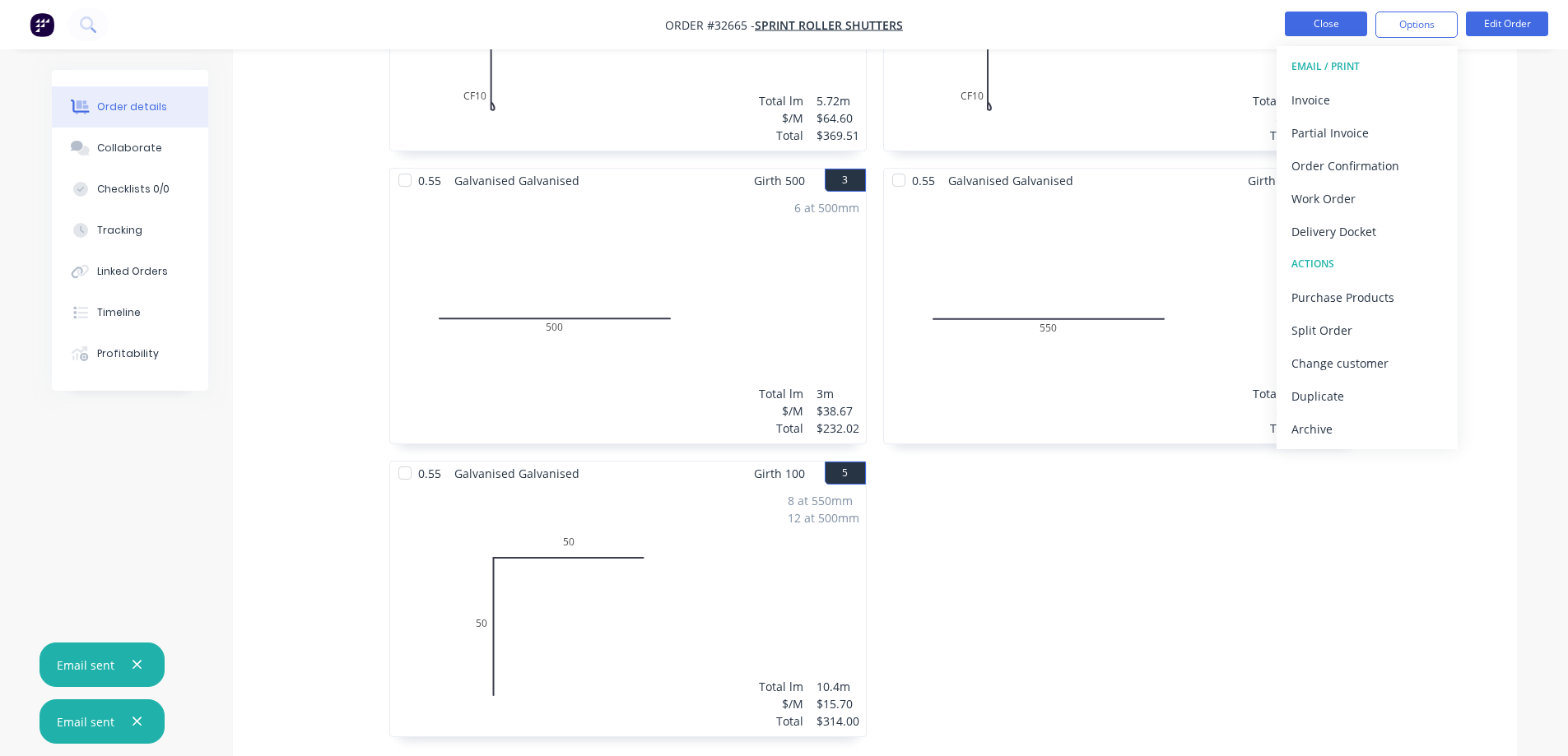
click at [1328, 28] on button "Close" at bounding box center [1326, 24] width 83 height 25
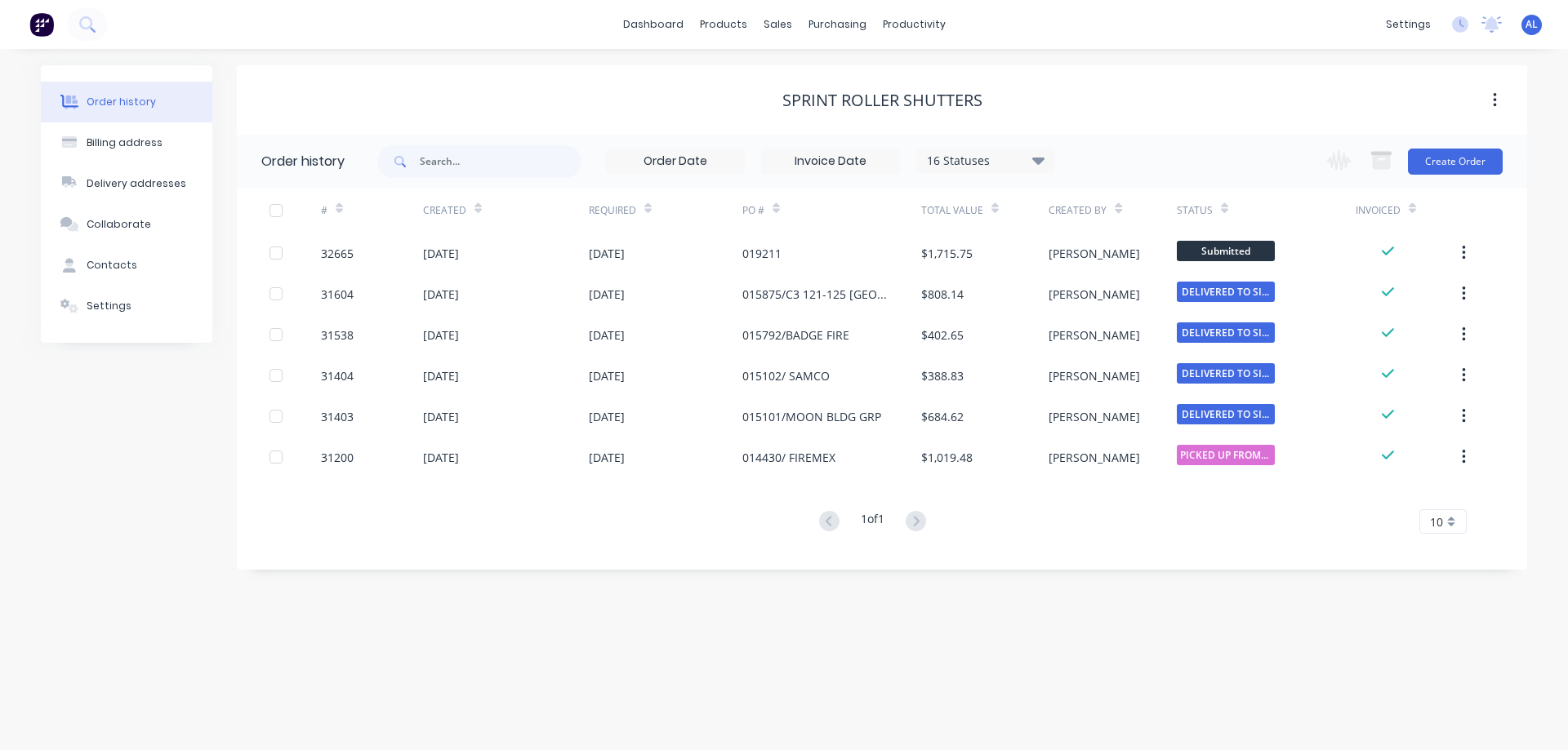
click at [39, 24] on img at bounding box center [41, 24] width 24 height 24
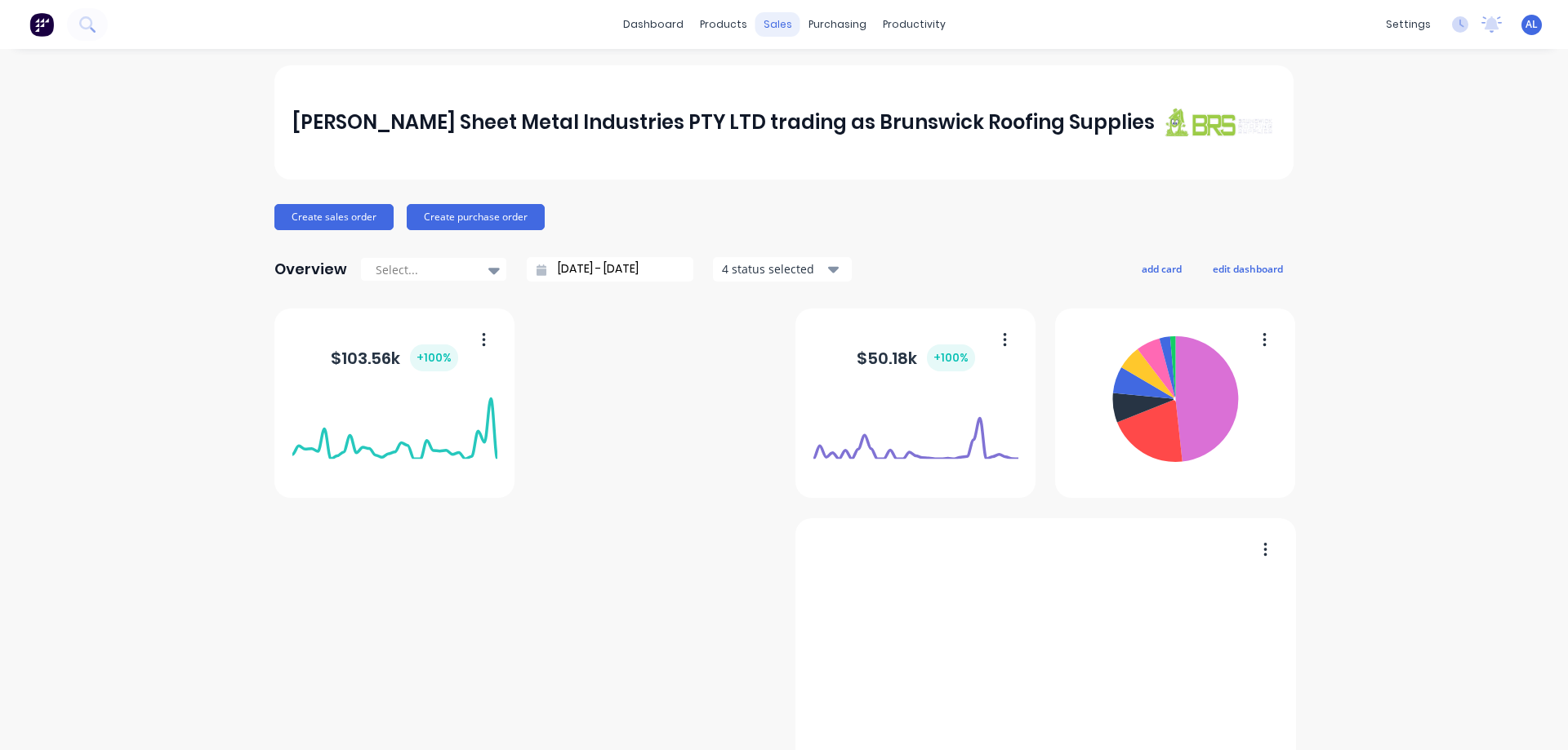
click at [777, 24] on div "sales" at bounding box center [777, 24] width 45 height 24
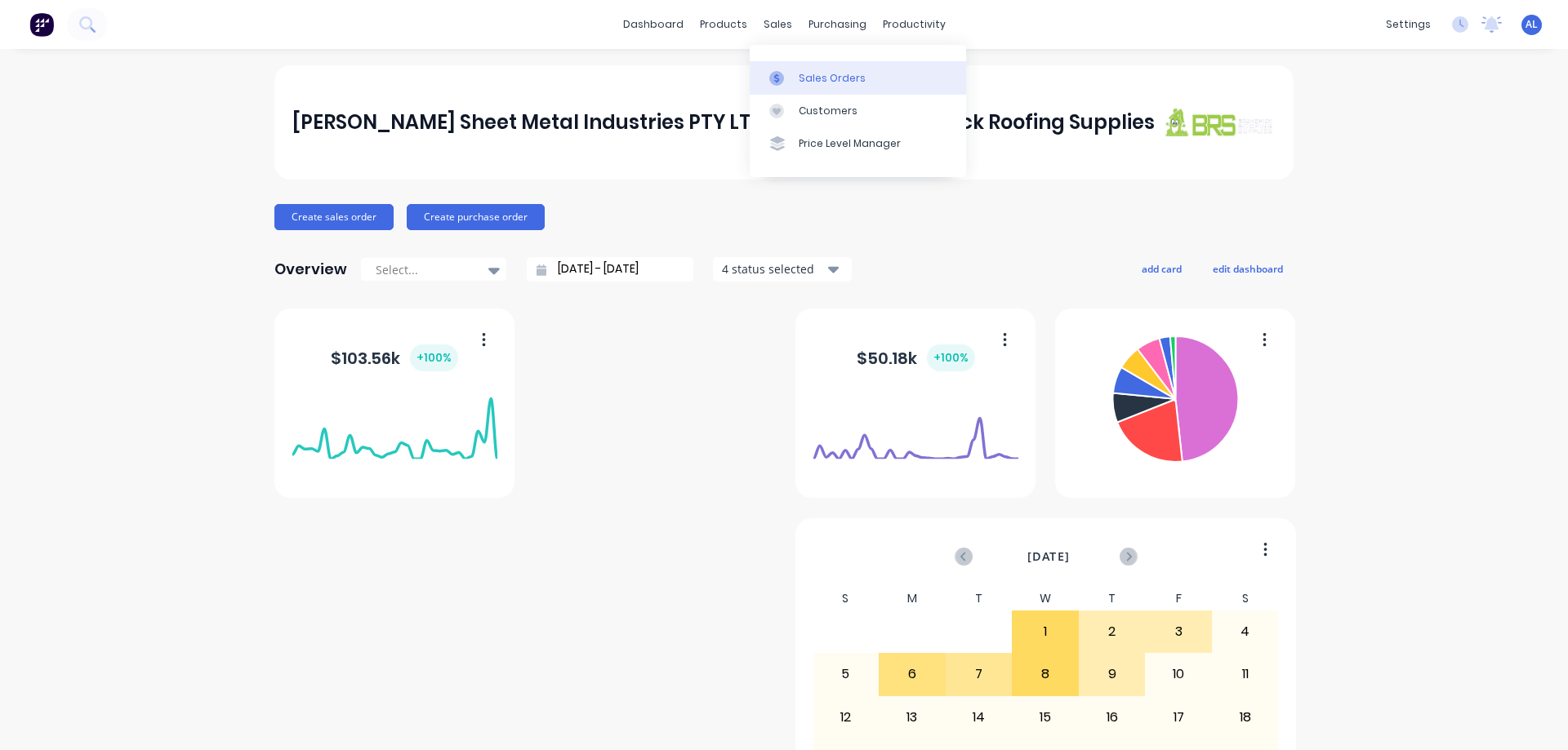
click at [825, 79] on div "Sales Orders" at bounding box center [831, 78] width 67 height 15
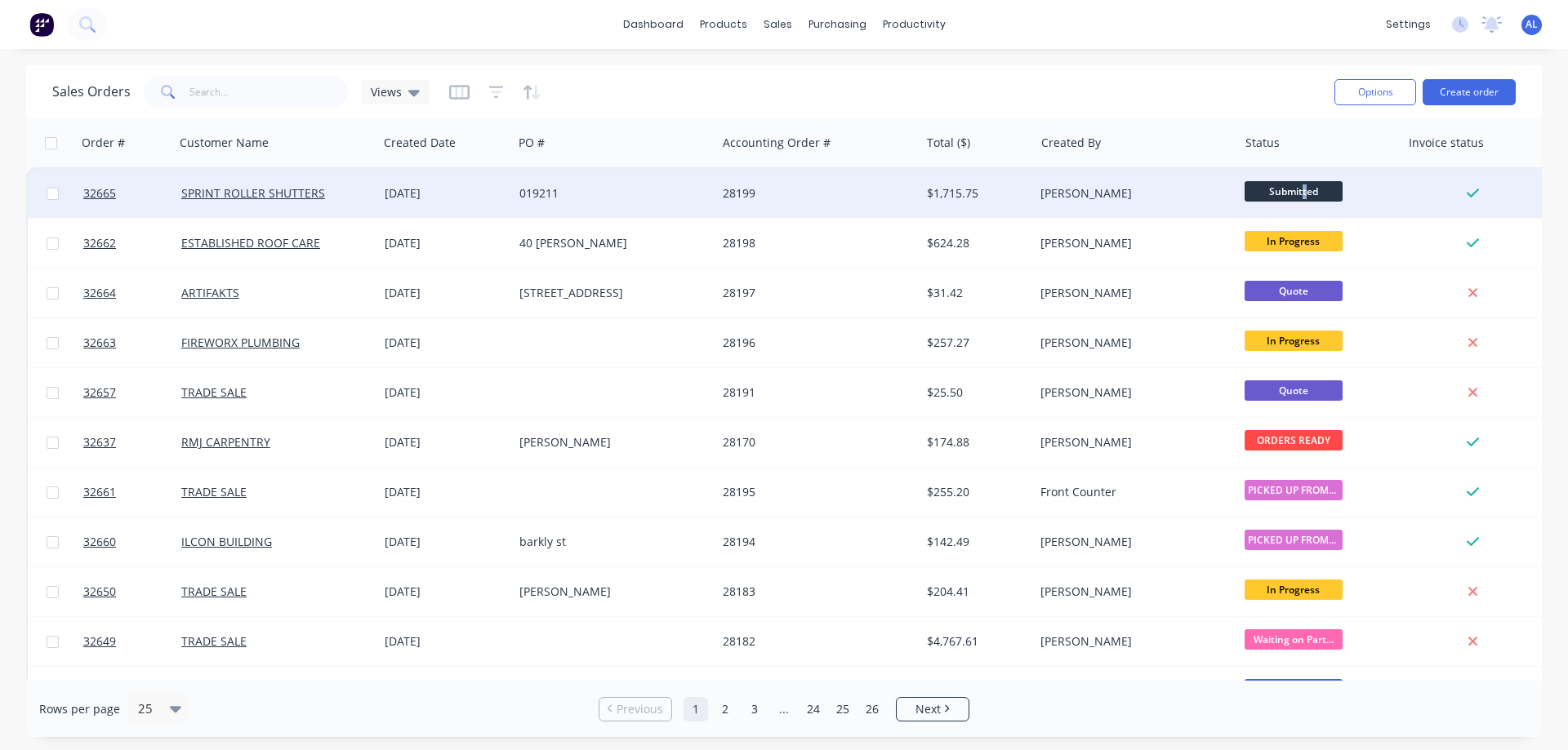
click at [1303, 197] on span "Submitted" at bounding box center [1294, 191] width 98 height 21
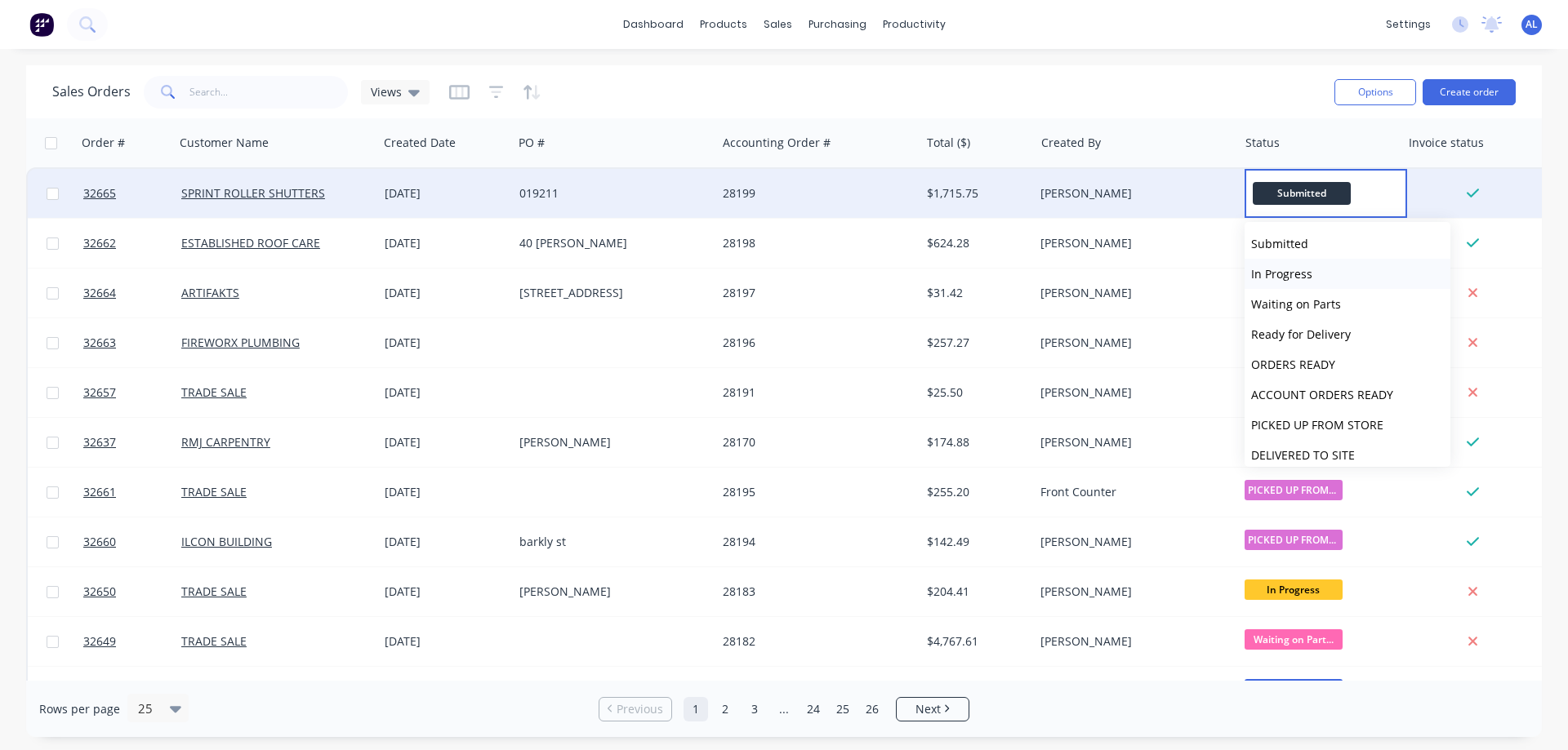
click at [1295, 277] on span "In Progress" at bounding box center [1281, 273] width 61 height 15
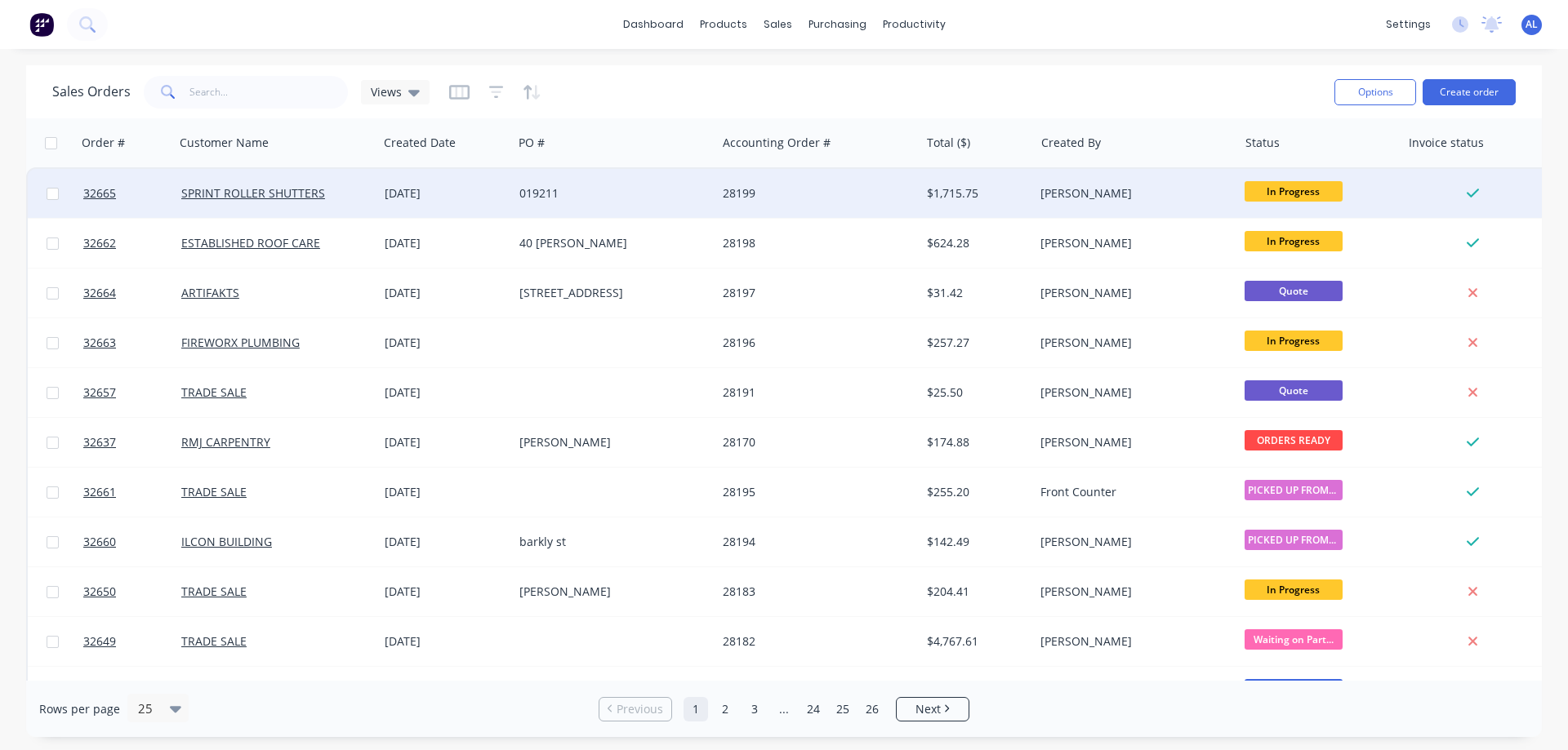
click at [45, 28] on img at bounding box center [41, 24] width 24 height 24
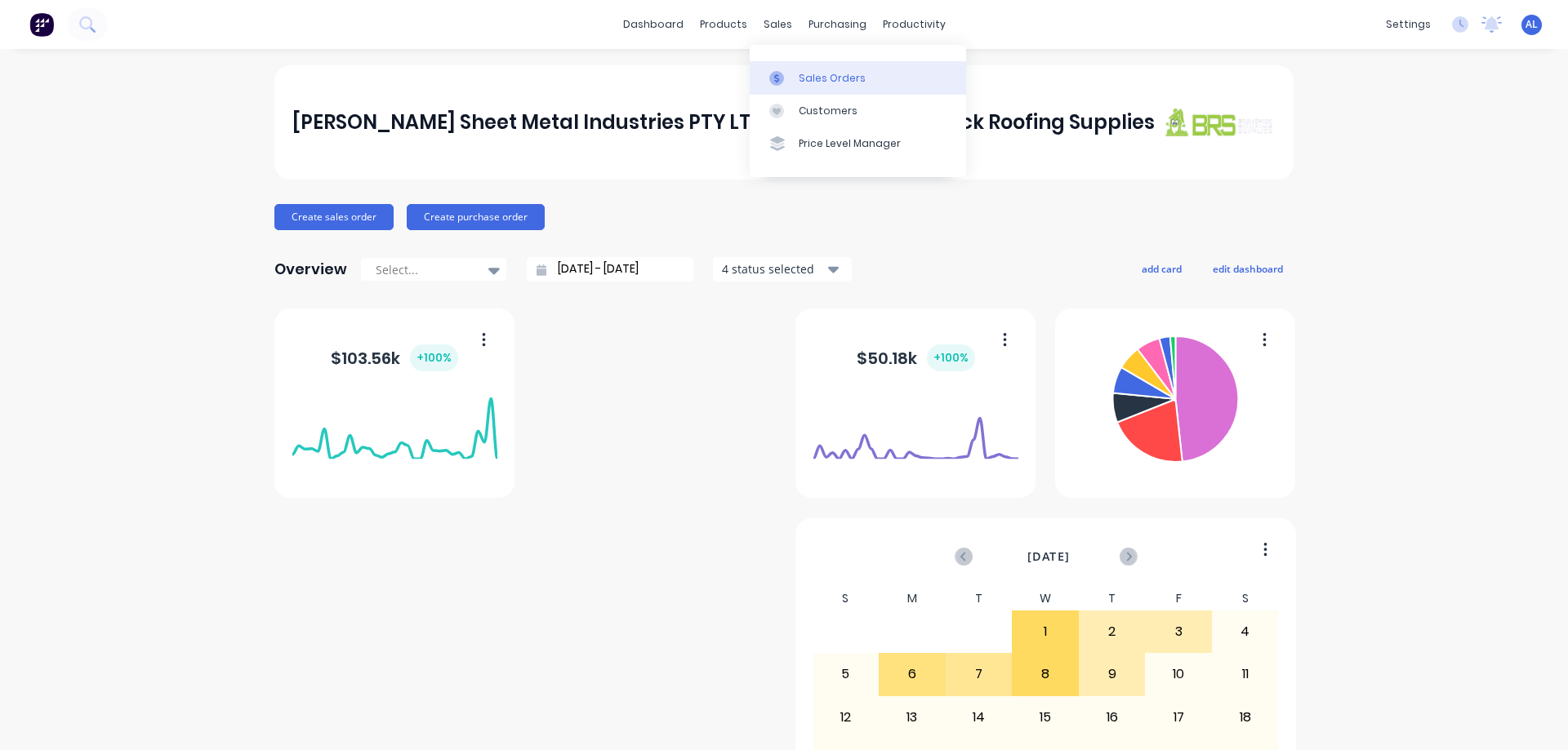
click at [828, 82] on div "Sales Orders" at bounding box center [831, 78] width 67 height 15
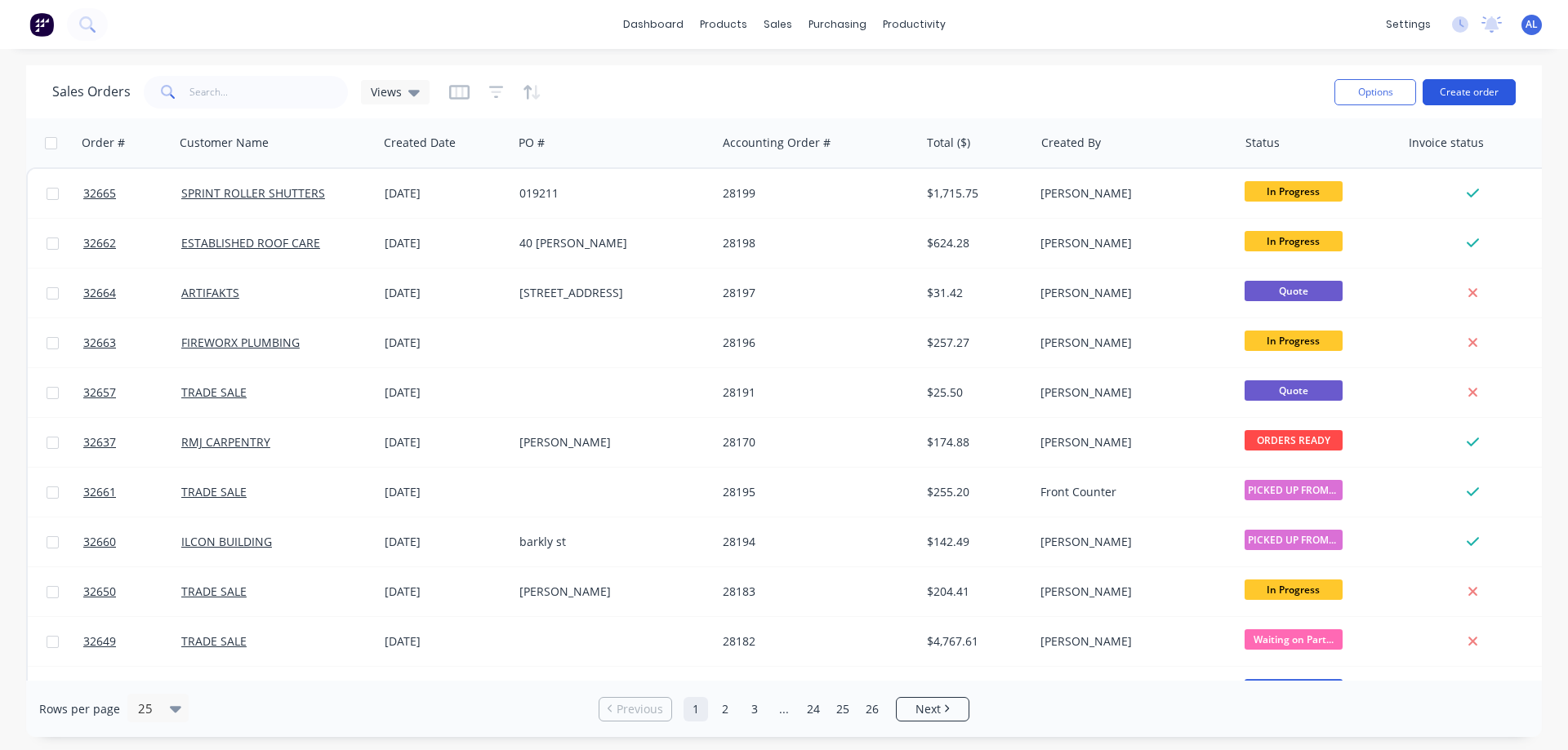
click at [1469, 101] on button "Create order" at bounding box center [1468, 92] width 93 height 26
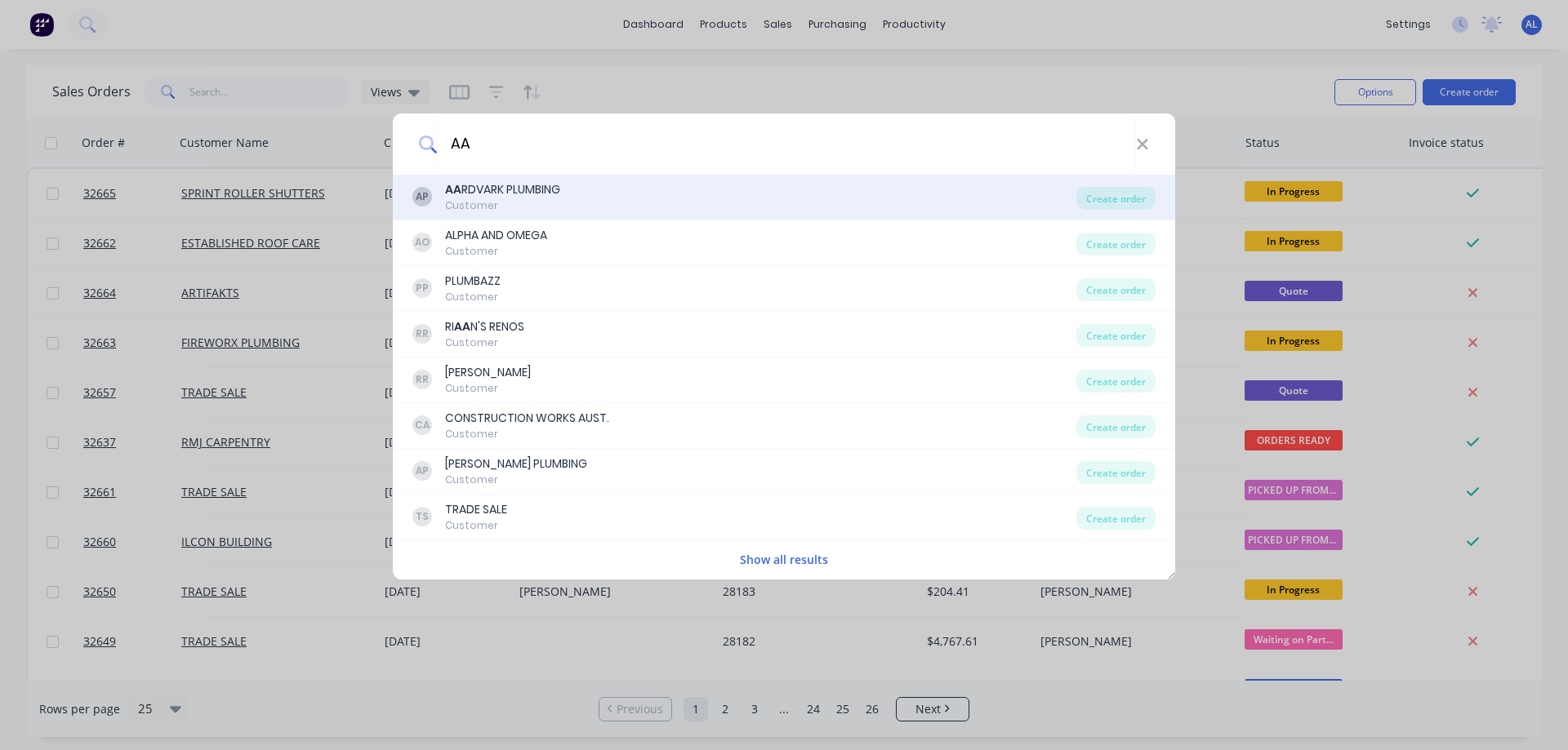
type input "AA"
click at [522, 188] on div "AA RDVARK PLUMBING" at bounding box center [502, 189] width 115 height 17
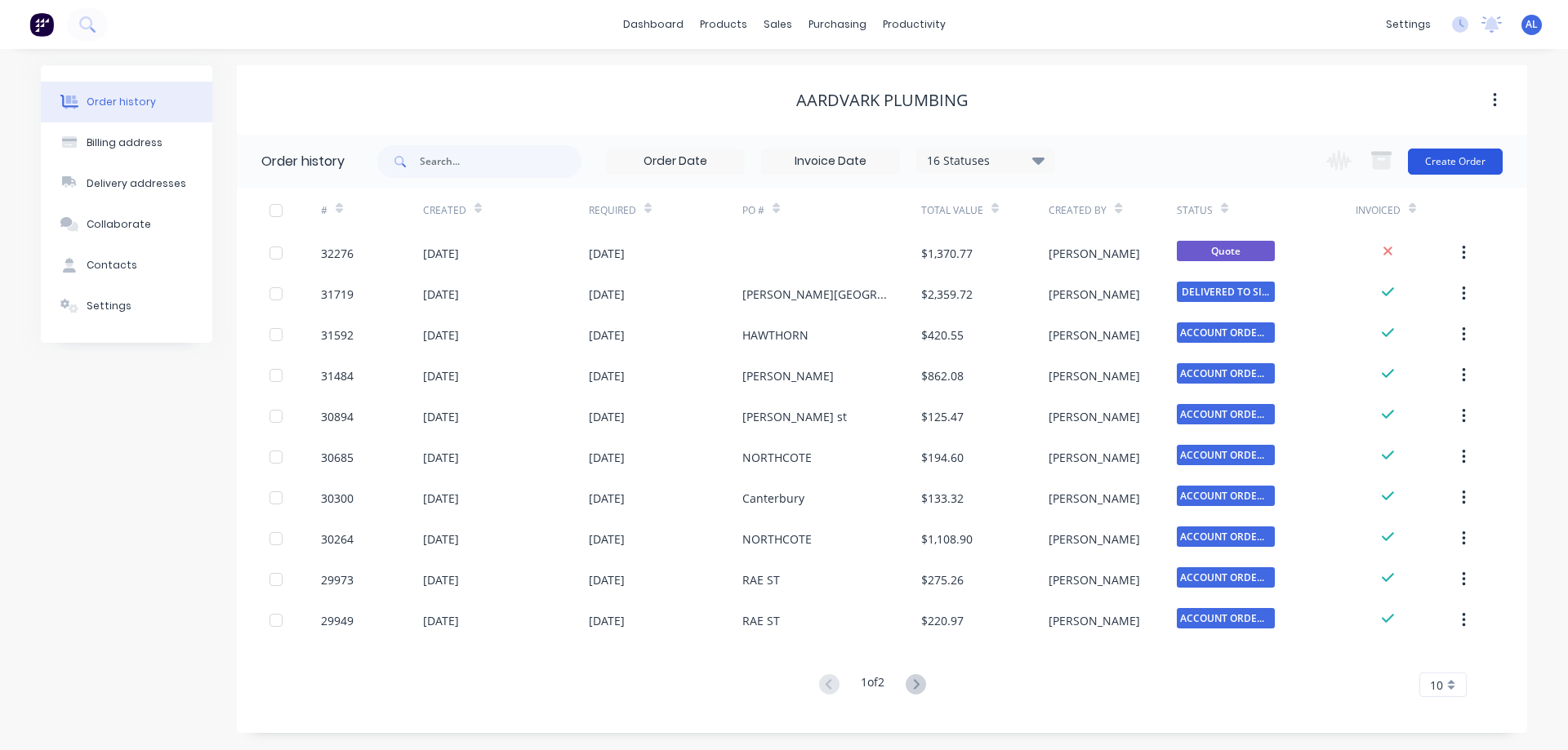
click at [1447, 165] on button "Create Order" at bounding box center [1455, 162] width 95 height 26
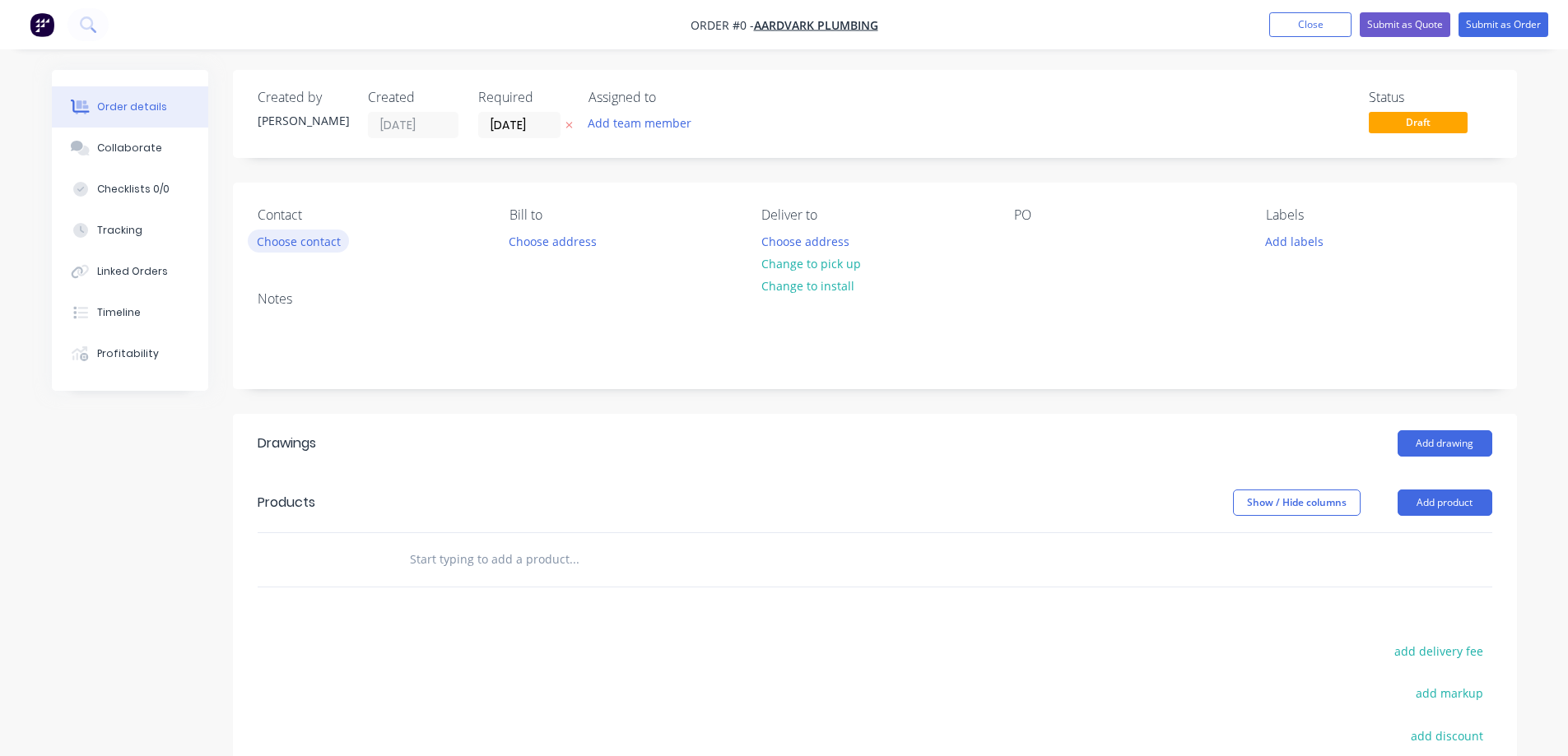
click at [315, 237] on button "Choose contact" at bounding box center [298, 240] width 102 height 22
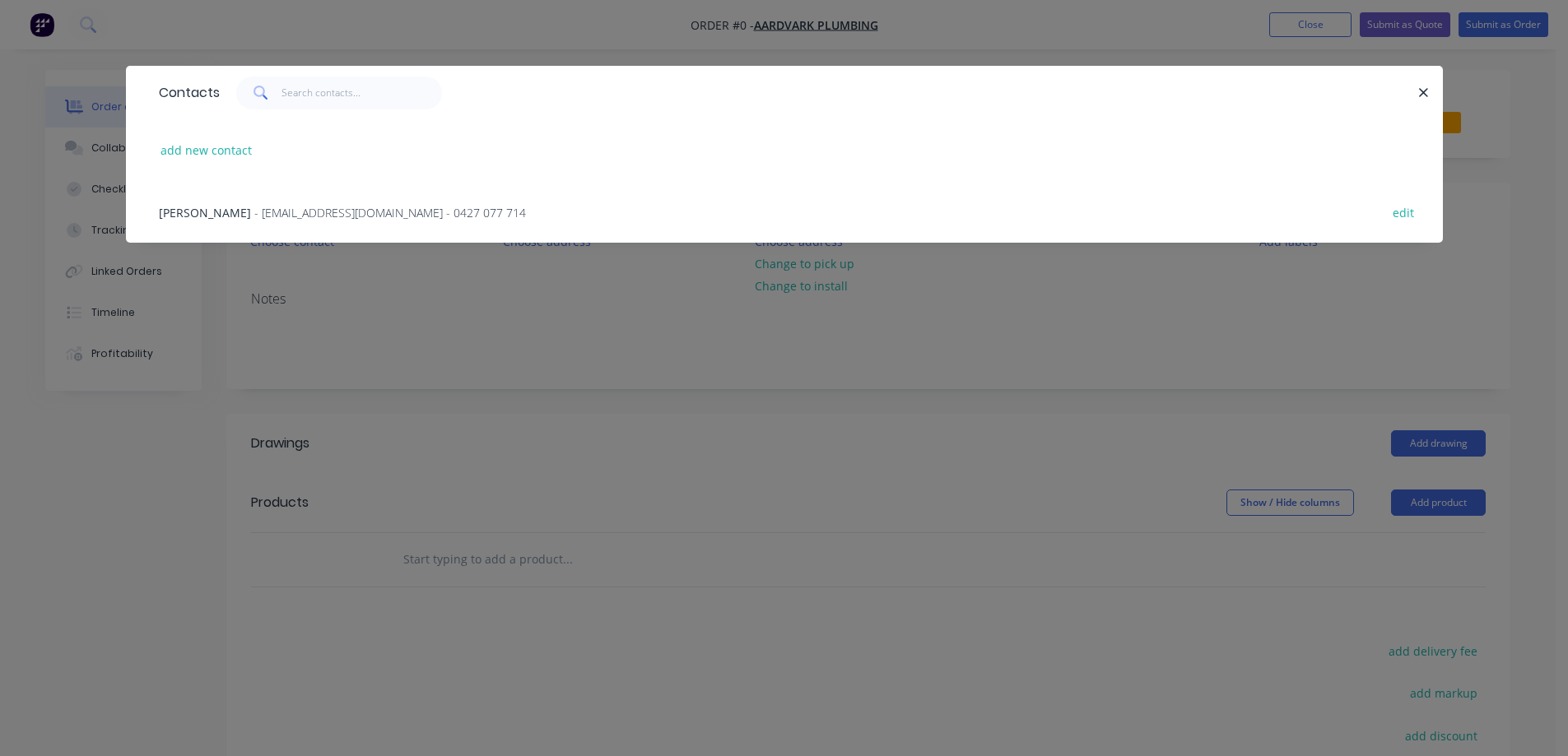
click at [255, 217] on span "- [EMAIL_ADDRESS][DOMAIN_NAME] - 0427 077 714" at bounding box center [390, 213] width 272 height 15
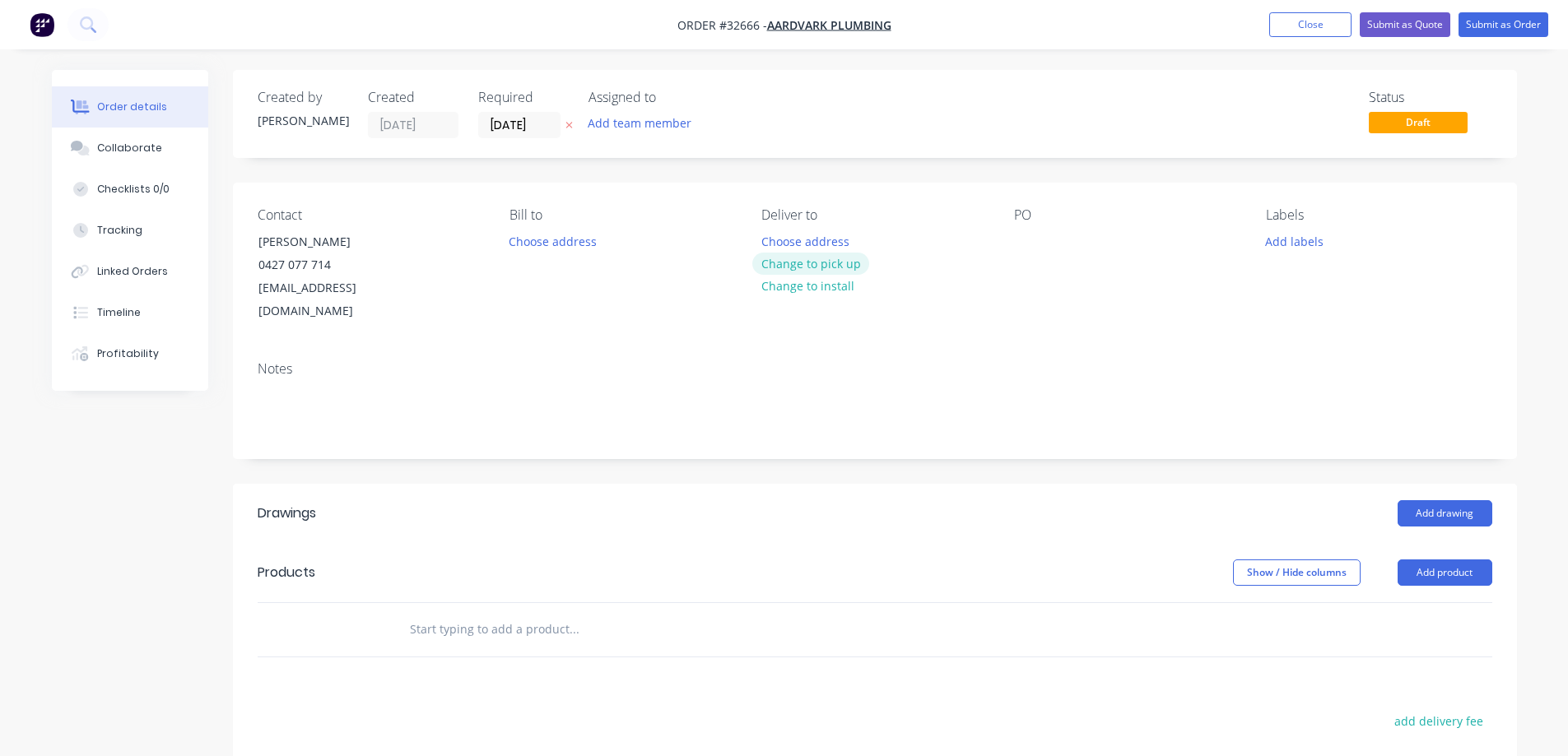
click at [841, 262] on button "Change to pick up" at bounding box center [810, 263] width 117 height 22
click at [1433, 501] on button "Add drawing" at bounding box center [1445, 514] width 95 height 27
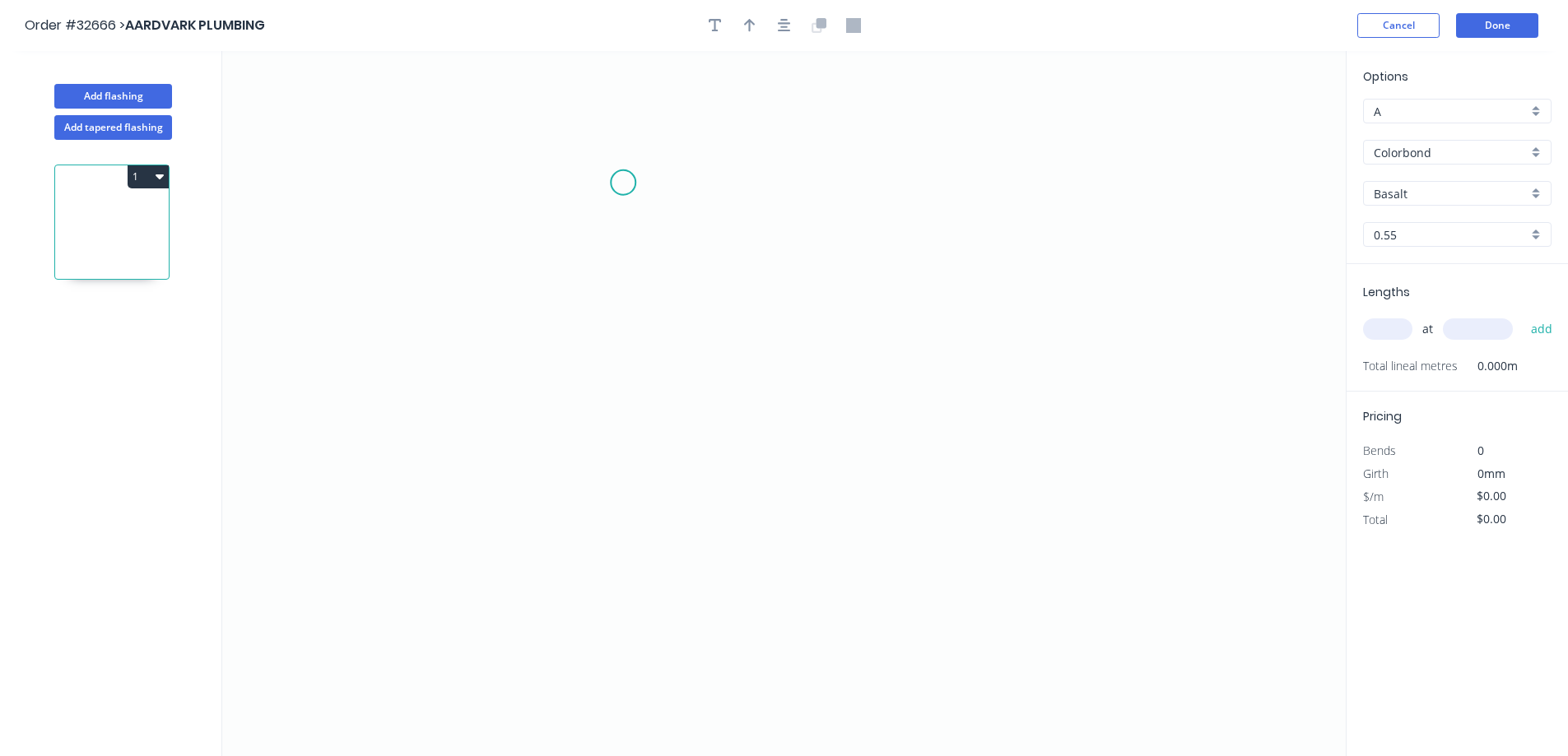
click at [624, 184] on icon "0" at bounding box center [784, 404] width 1124 height 706
click at [614, 330] on icon "0" at bounding box center [784, 404] width 1124 height 706
click at [841, 372] on icon "0 ?" at bounding box center [784, 404] width 1124 height 706
click at [841, 444] on icon "0 ? ? ? º" at bounding box center [784, 404] width 1124 height 706
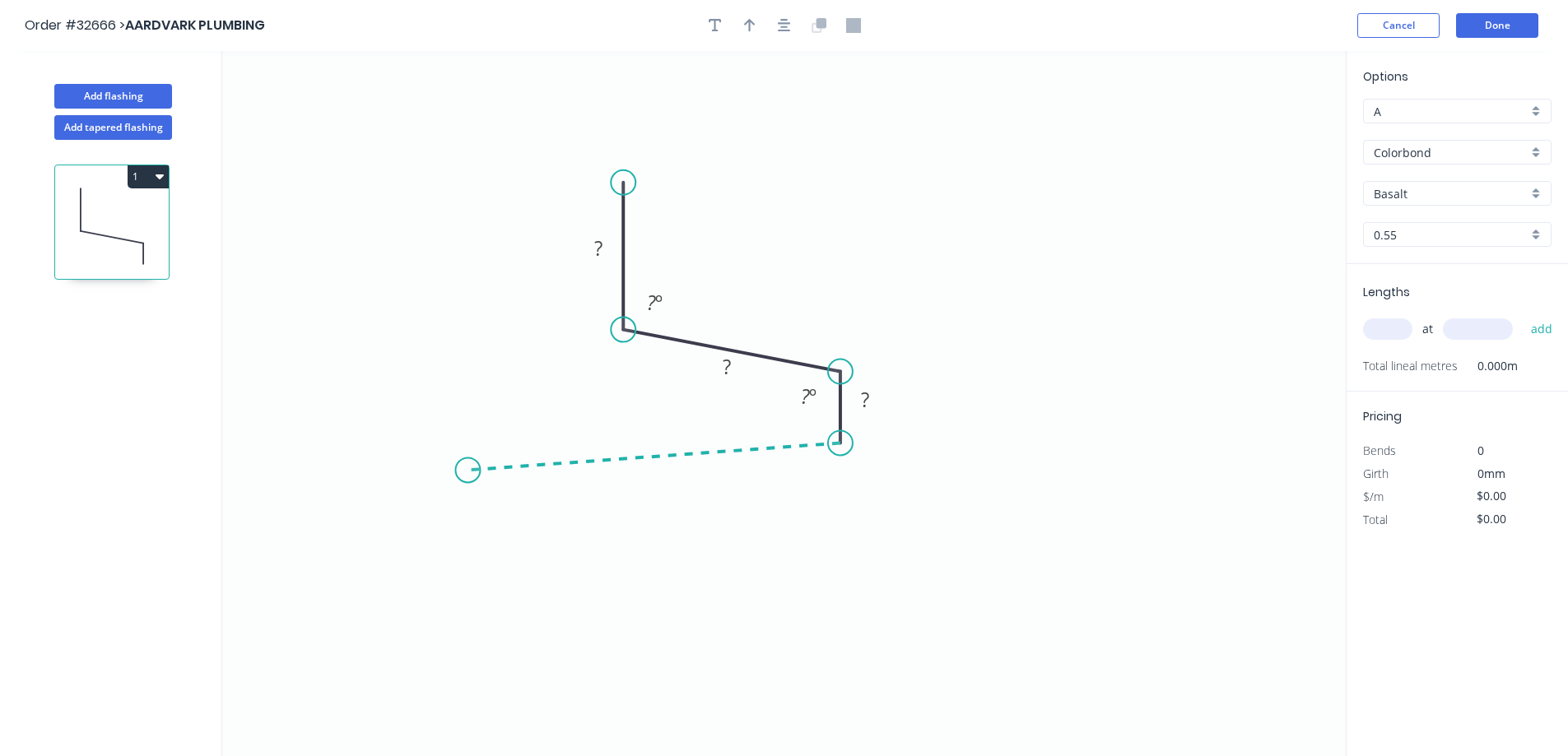
click at [467, 471] on icon "0 ? ? ? ? º ? º" at bounding box center [784, 404] width 1124 height 706
drag, startPoint x: 470, startPoint y: 477, endPoint x: 475, endPoint y: 457, distance: 20.6
click at [475, 457] on icon "0 ? ? ? ? ? º ? º" at bounding box center [784, 404] width 1124 height 706
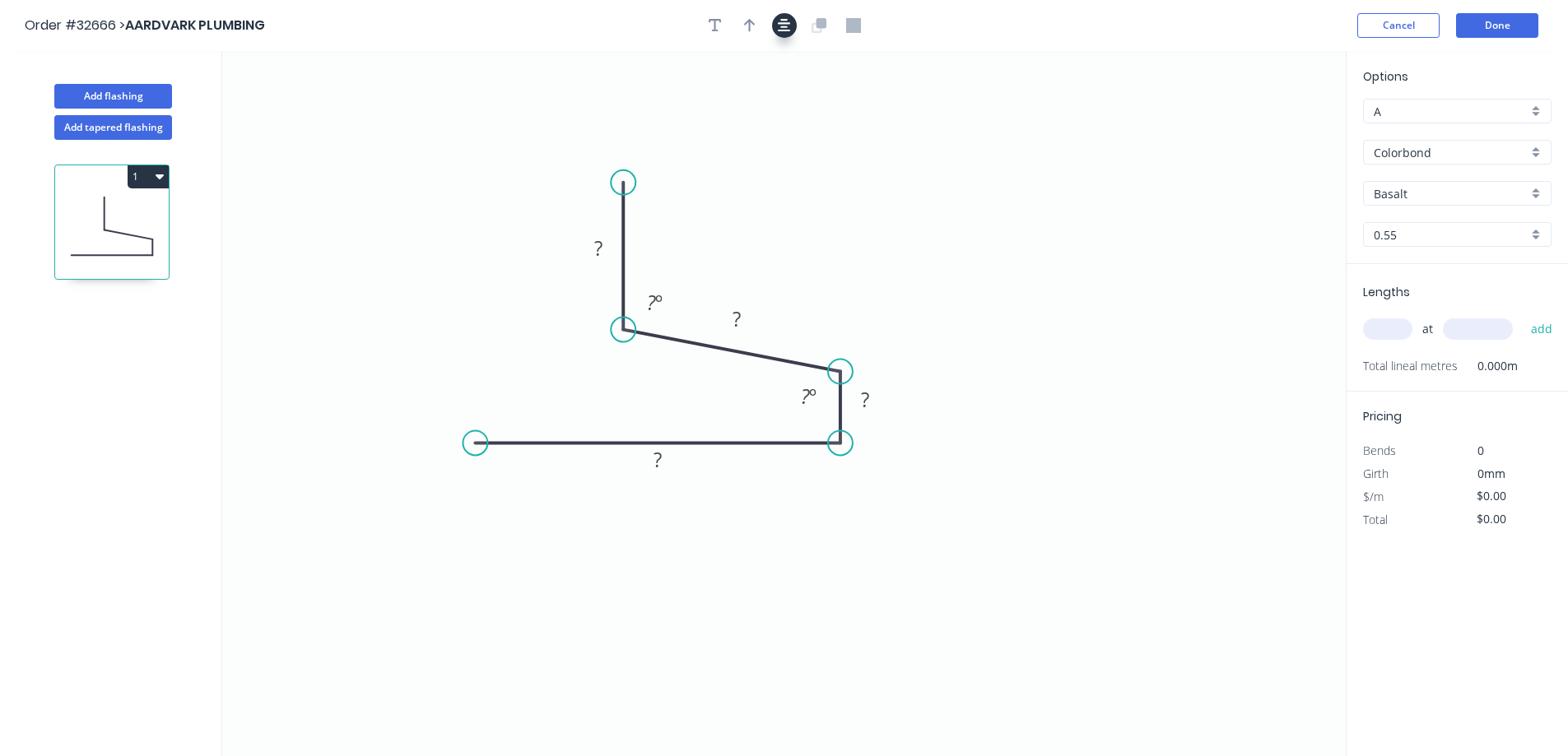
click at [780, 26] on icon "button" at bounding box center [784, 26] width 13 height 15
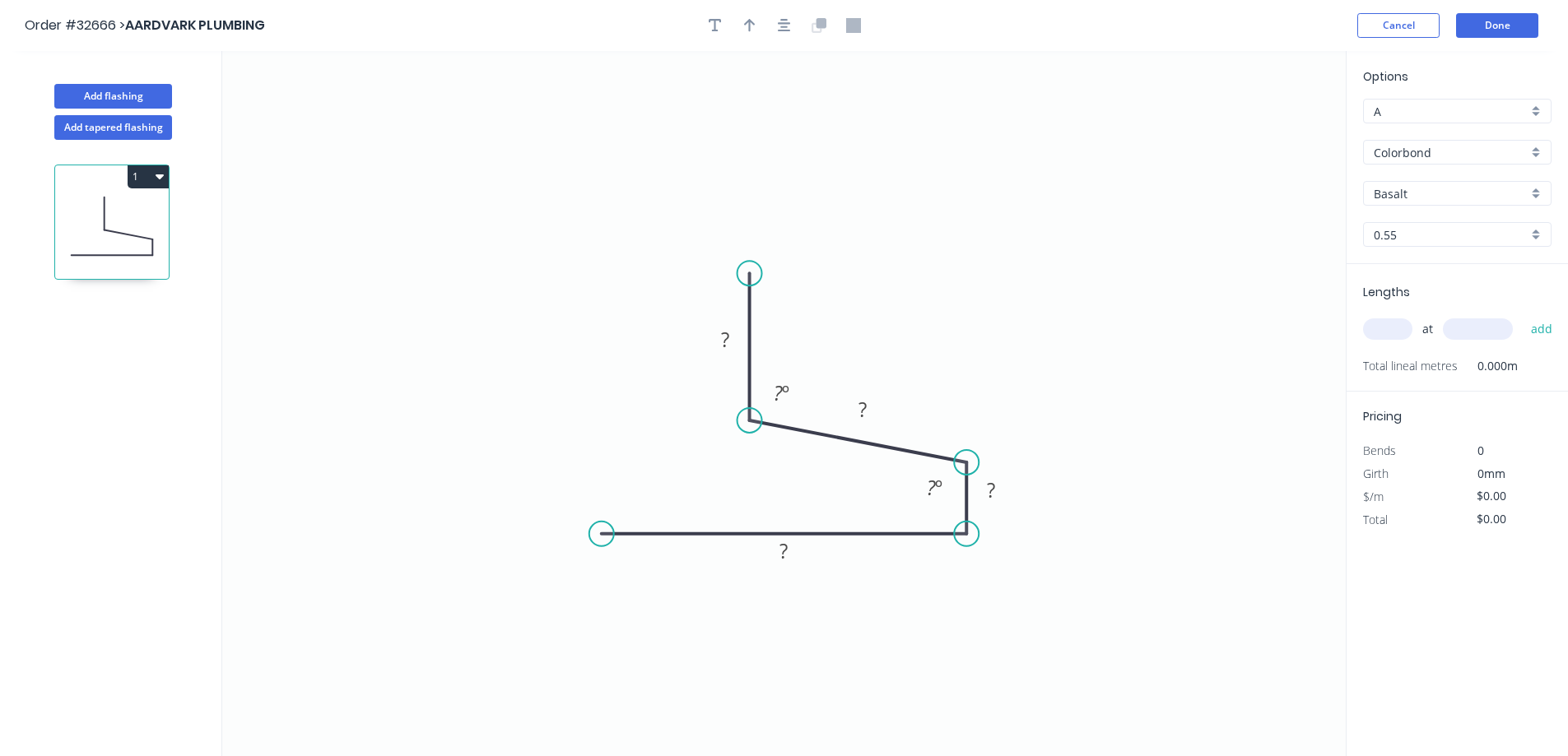
drag, startPoint x: 728, startPoint y: 342, endPoint x: 804, endPoint y: 325, distance: 77.9
click at [729, 342] on g "?" at bounding box center [725, 339] width 33 height 28
type input "$14.92"
click at [775, 28] on button "button" at bounding box center [784, 26] width 25 height 25
click at [746, 27] on icon "button" at bounding box center [749, 26] width 11 height 15
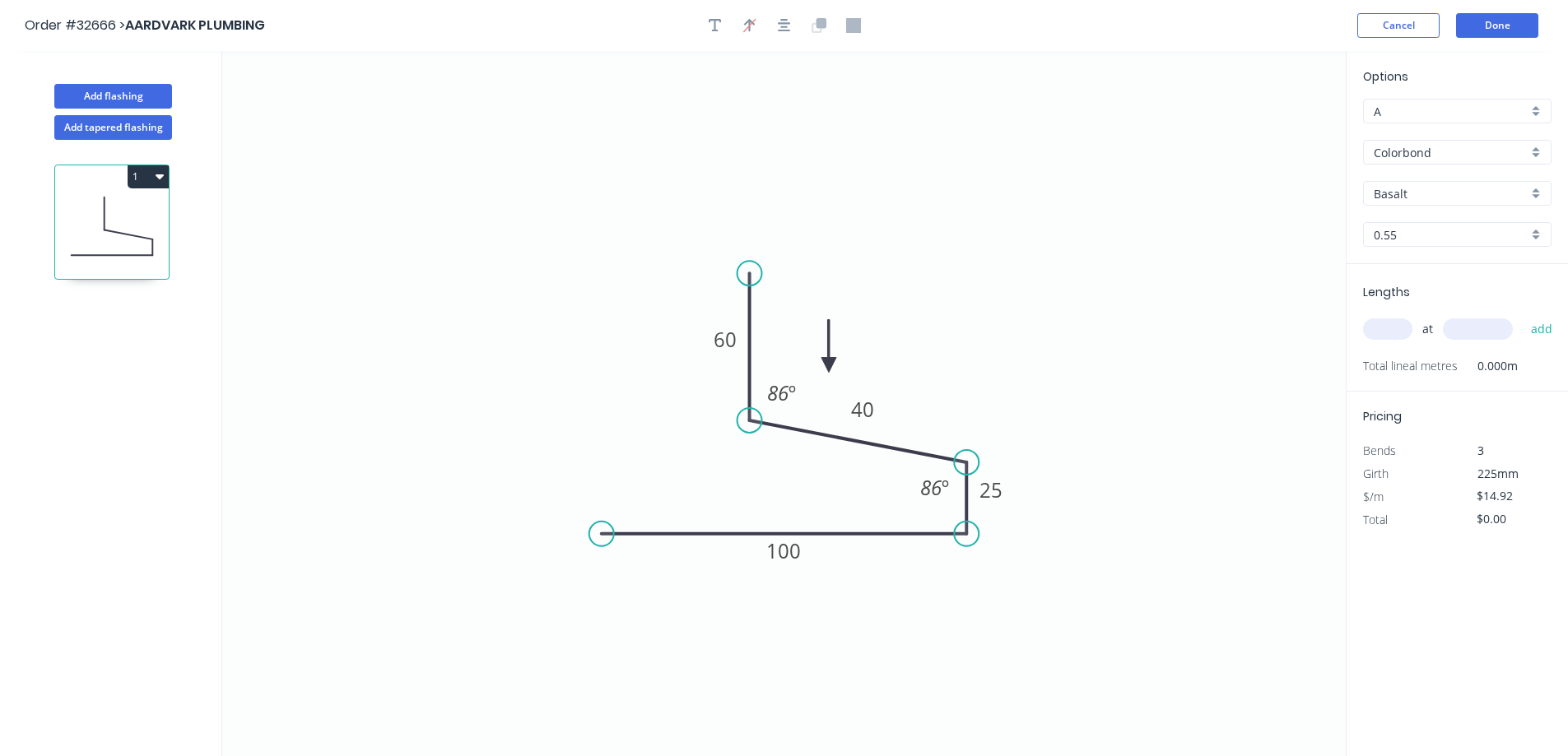
drag, startPoint x: 1261, startPoint y: 131, endPoint x: 1009, endPoint y: 332, distance: 322.3
click at [829, 366] on icon at bounding box center [829, 346] width 15 height 52
click at [1539, 190] on div "Basalt" at bounding box center [1457, 194] width 188 height 25
click at [1451, 255] on div "Dune" at bounding box center [1457, 262] width 187 height 28
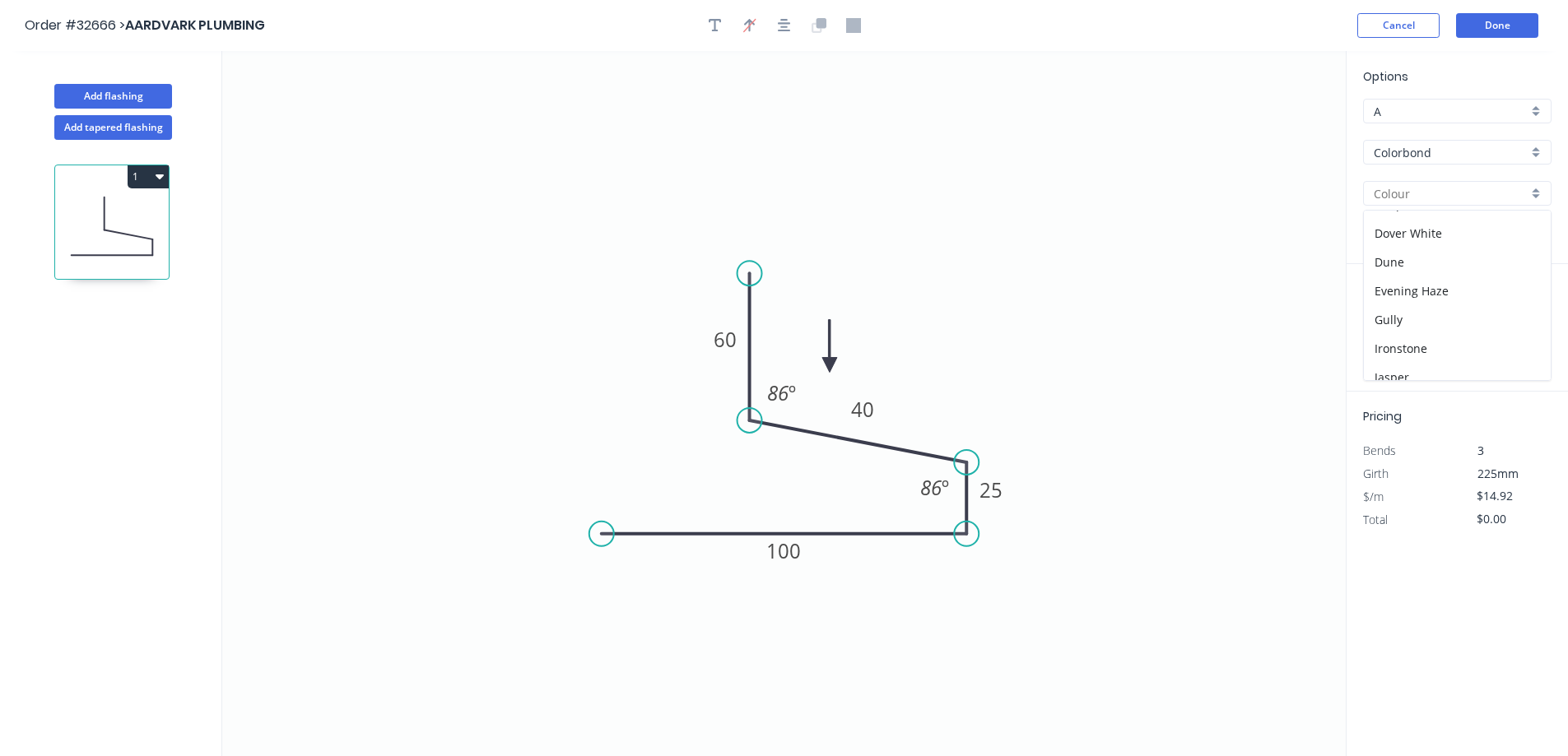
type input "Dune"
drag, startPoint x: 1402, startPoint y: 331, endPoint x: 1266, endPoint y: 321, distance: 136.4
click at [1401, 331] on input "text" at bounding box center [1388, 329] width 49 height 22
type input "1"
type input "3600"
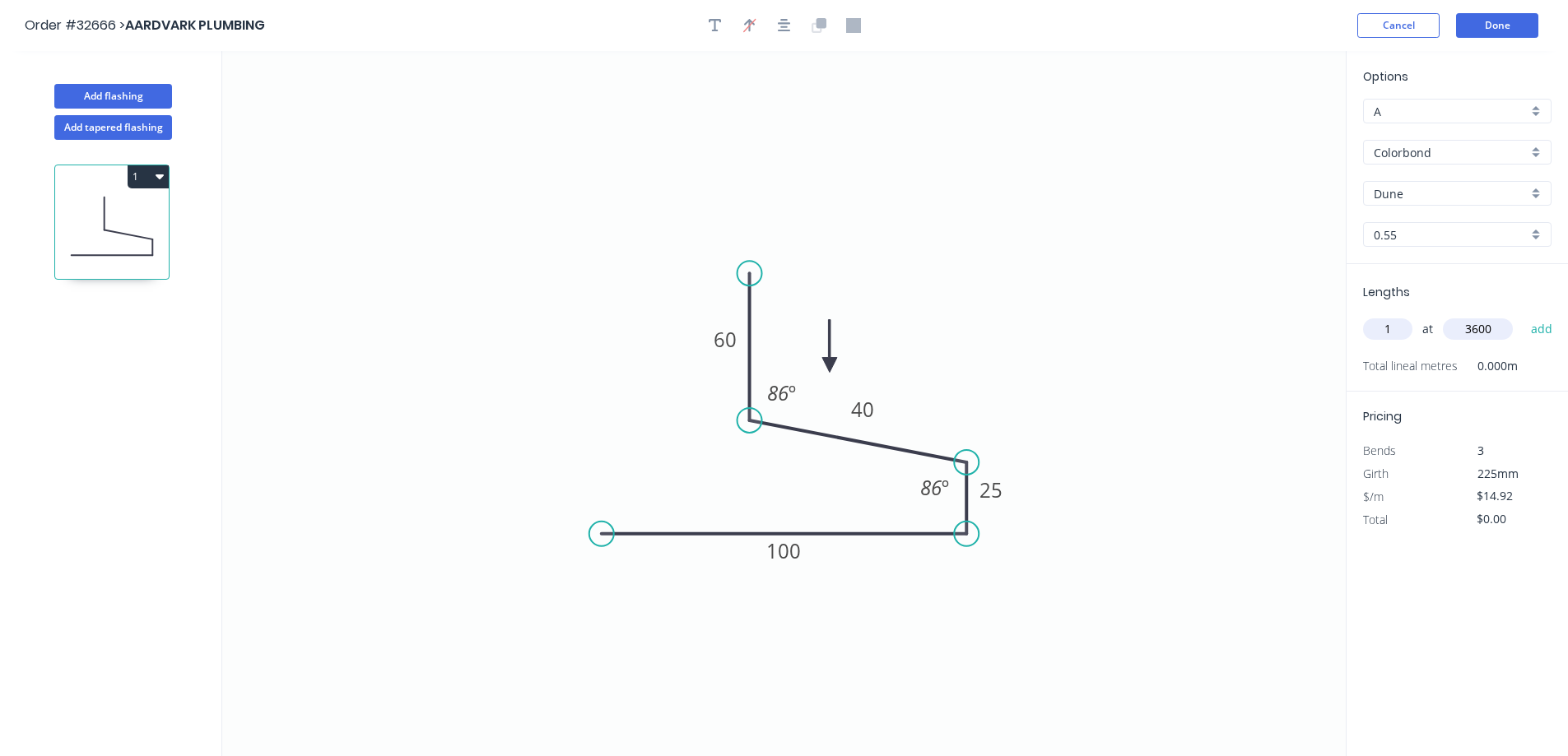
click at [1522, 315] on button "add" at bounding box center [1541, 329] width 39 height 28
type input "$53.71"
click at [1492, 28] on button "Done" at bounding box center [1497, 26] width 83 height 25
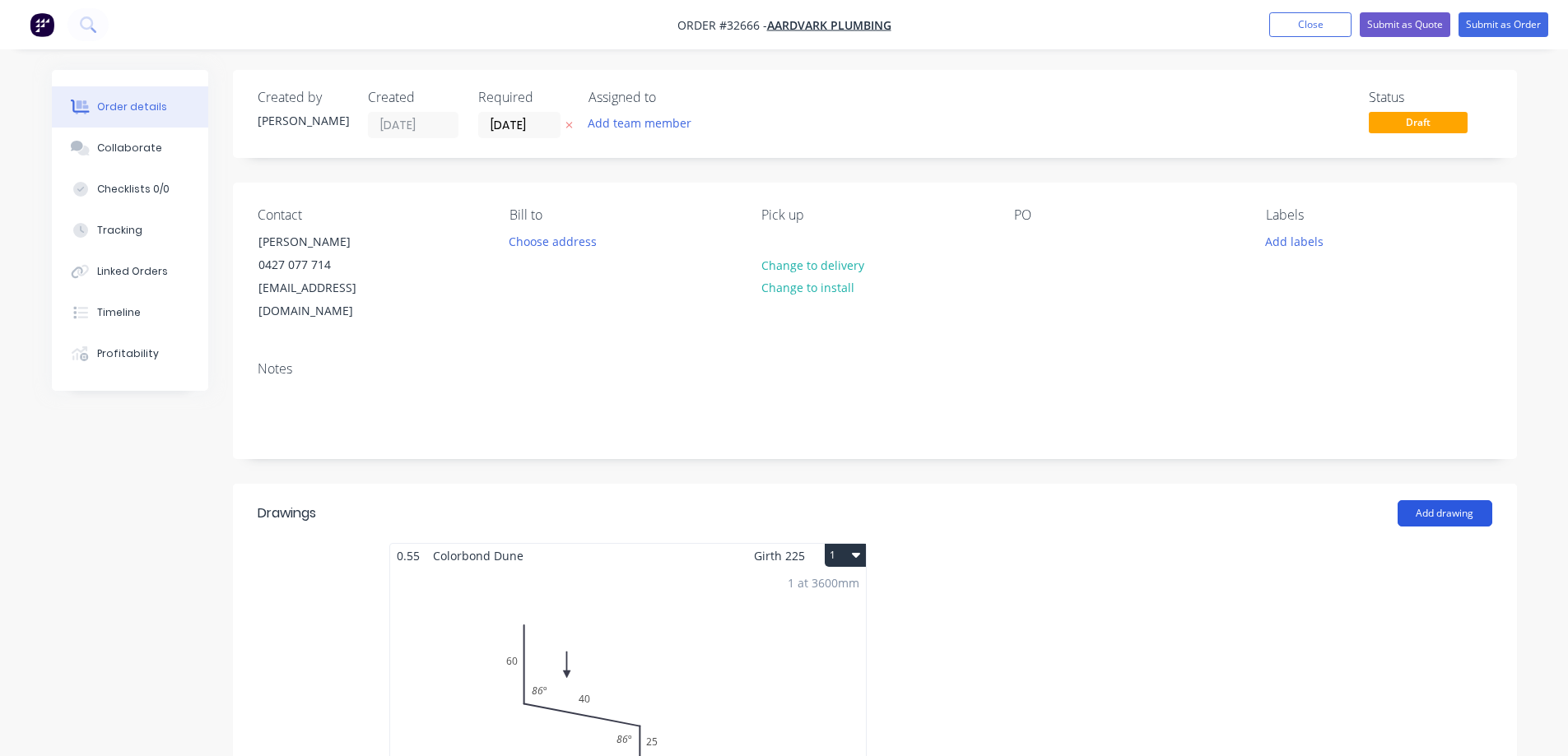
click at [1433, 501] on button "Add drawing" at bounding box center [1445, 514] width 95 height 27
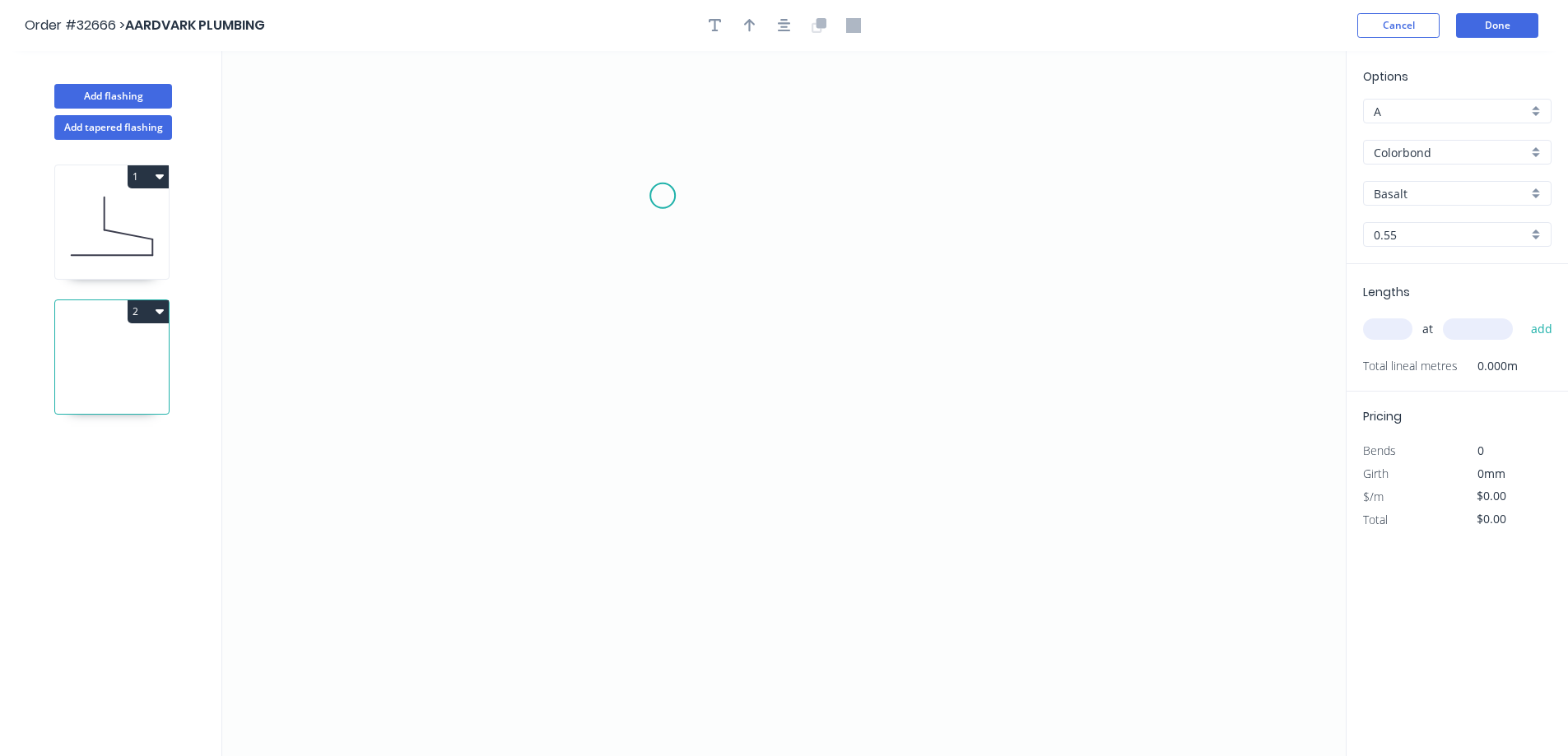
click at [663, 196] on icon "0" at bounding box center [784, 404] width 1124 height 706
click at [658, 401] on icon "0" at bounding box center [784, 404] width 1124 height 706
drag, startPoint x: 916, startPoint y: 404, endPoint x: 891, endPoint y: 418, distance: 28.7
click at [916, 404] on icon "0 ?" at bounding box center [784, 404] width 1124 height 706
click at [641, 288] on tspan "?" at bounding box center [637, 290] width 9 height 28
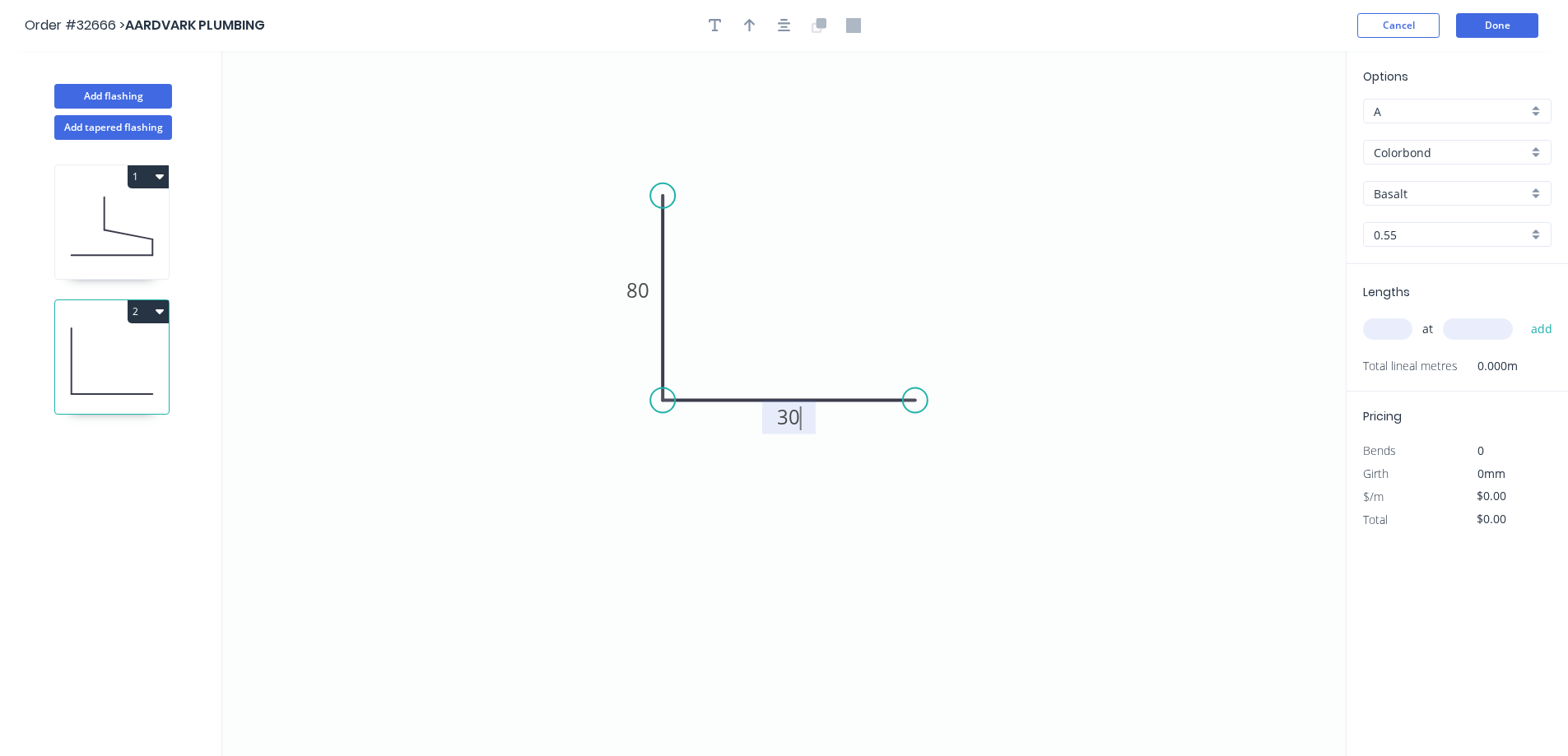
type input "$7.97"
drag, startPoint x: 662, startPoint y: 196, endPoint x: 673, endPoint y: 105, distance: 91.7
click at [673, 105] on circle at bounding box center [663, 111] width 25 height 25
click at [785, 33] on button "button" at bounding box center [784, 26] width 25 height 25
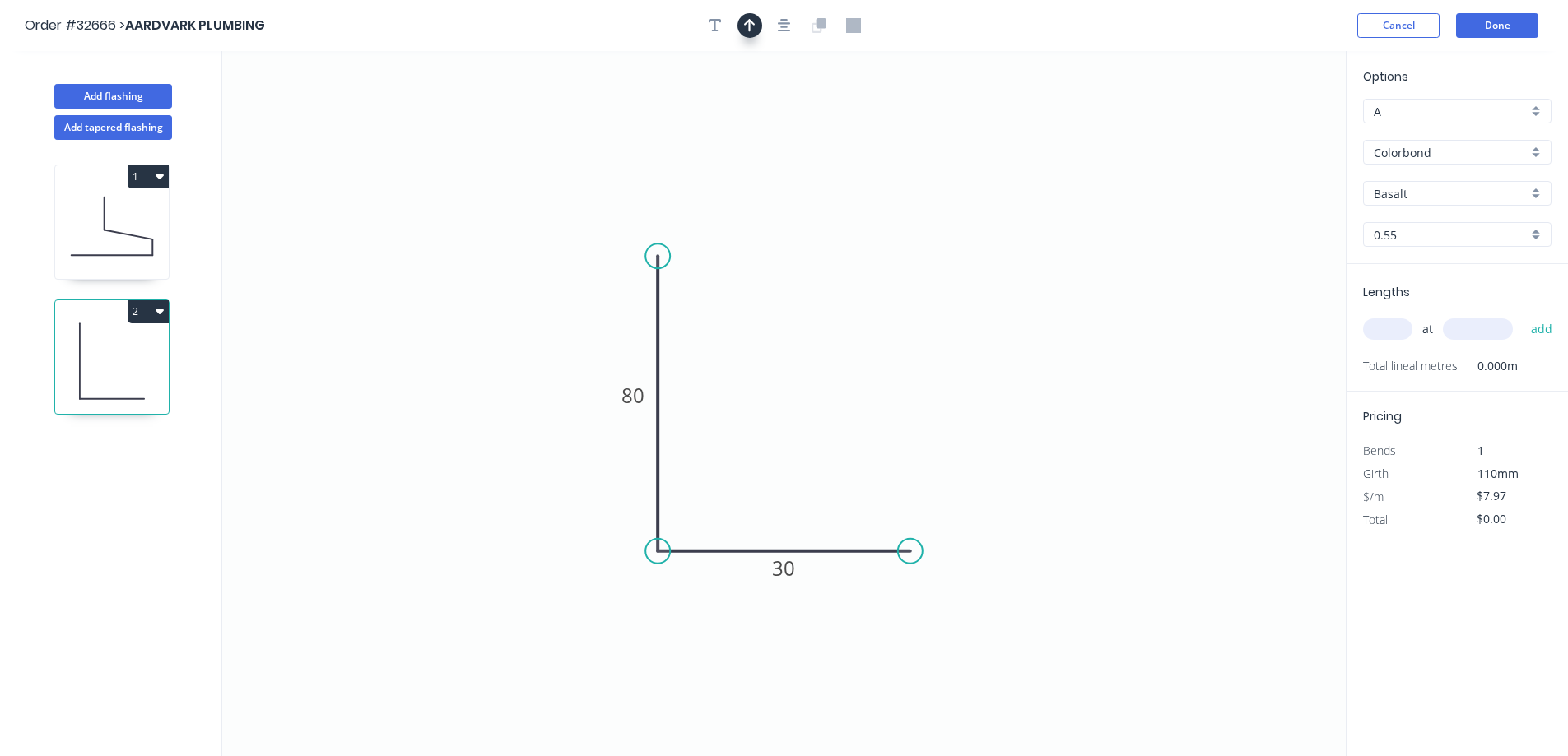
click at [748, 24] on icon "button" at bounding box center [749, 26] width 11 height 13
drag, startPoint x: 1261, startPoint y: 129, endPoint x: 798, endPoint y: 446, distance: 561.1
click at [798, 446] on icon at bounding box center [798, 427] width 15 height 52
click at [1532, 195] on div "Basalt" at bounding box center [1457, 194] width 188 height 25
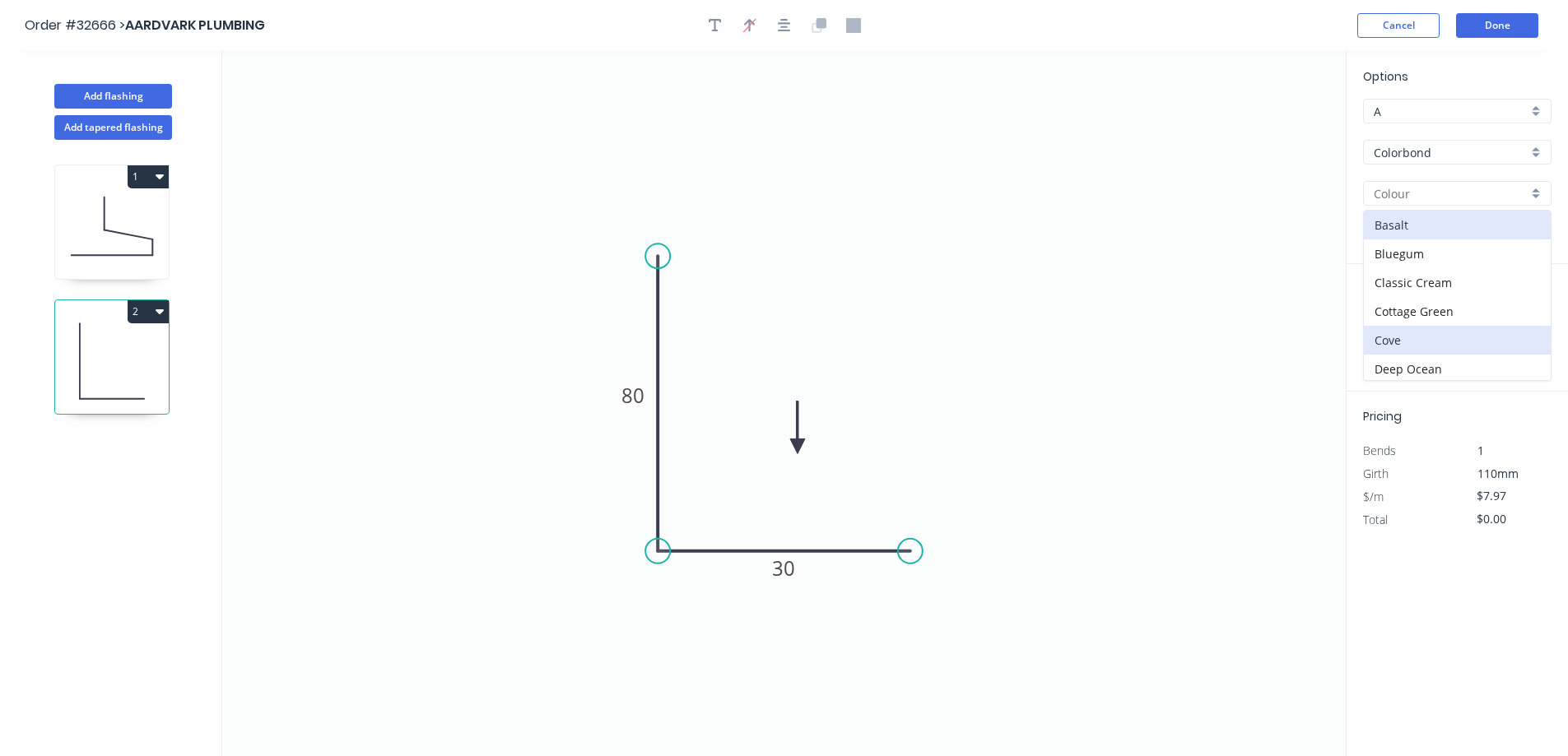
scroll to position [330, 0]
click at [1458, 327] on div "Night Sky" at bounding box center [1457, 328] width 187 height 28
type input "Night Sky"
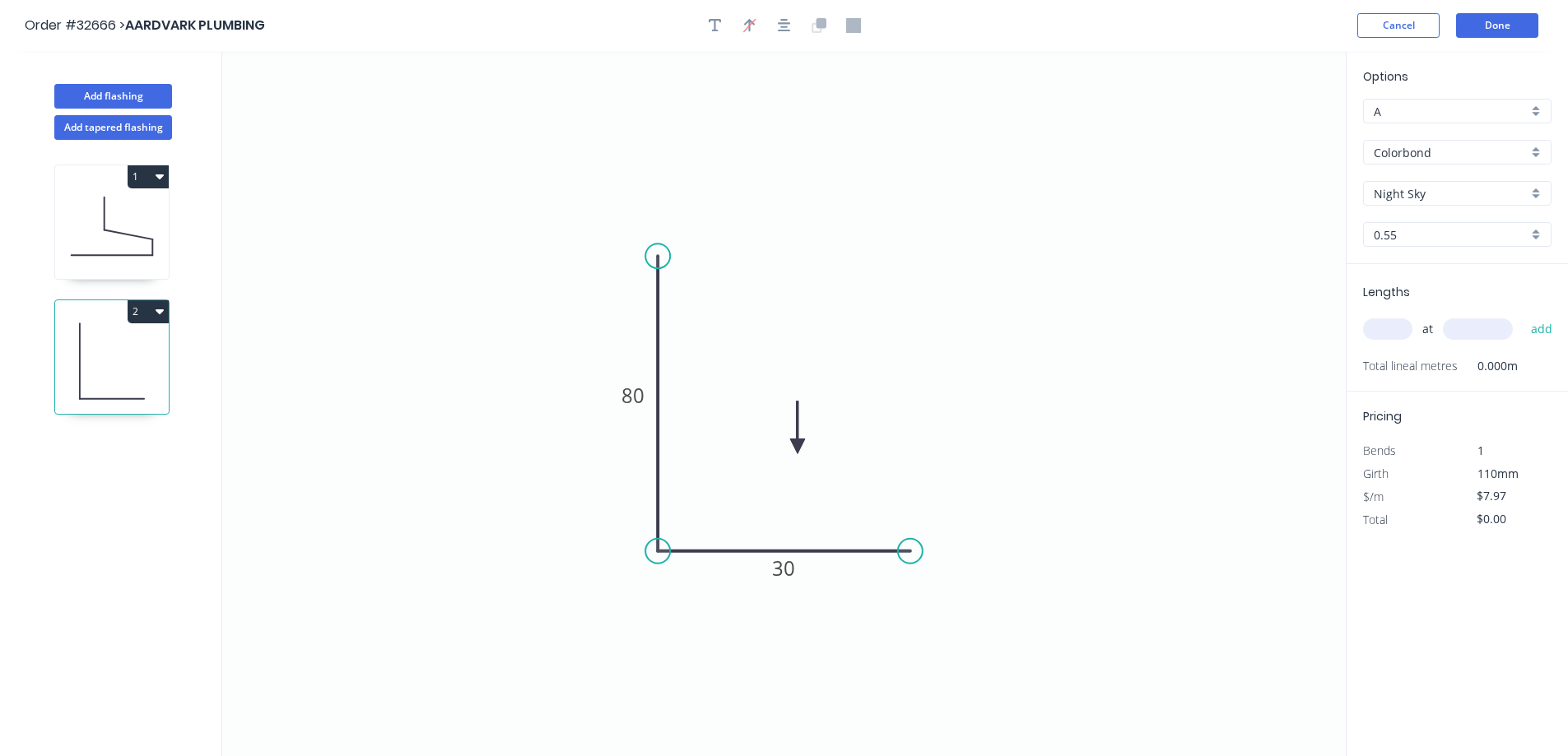
drag, startPoint x: 1381, startPoint y: 331, endPoint x: 1298, endPoint y: 336, distance: 83.2
click at [1380, 331] on input "text" at bounding box center [1388, 329] width 49 height 22
type input "1"
type input "4200"
click at [1522, 315] on button "add" at bounding box center [1541, 329] width 39 height 28
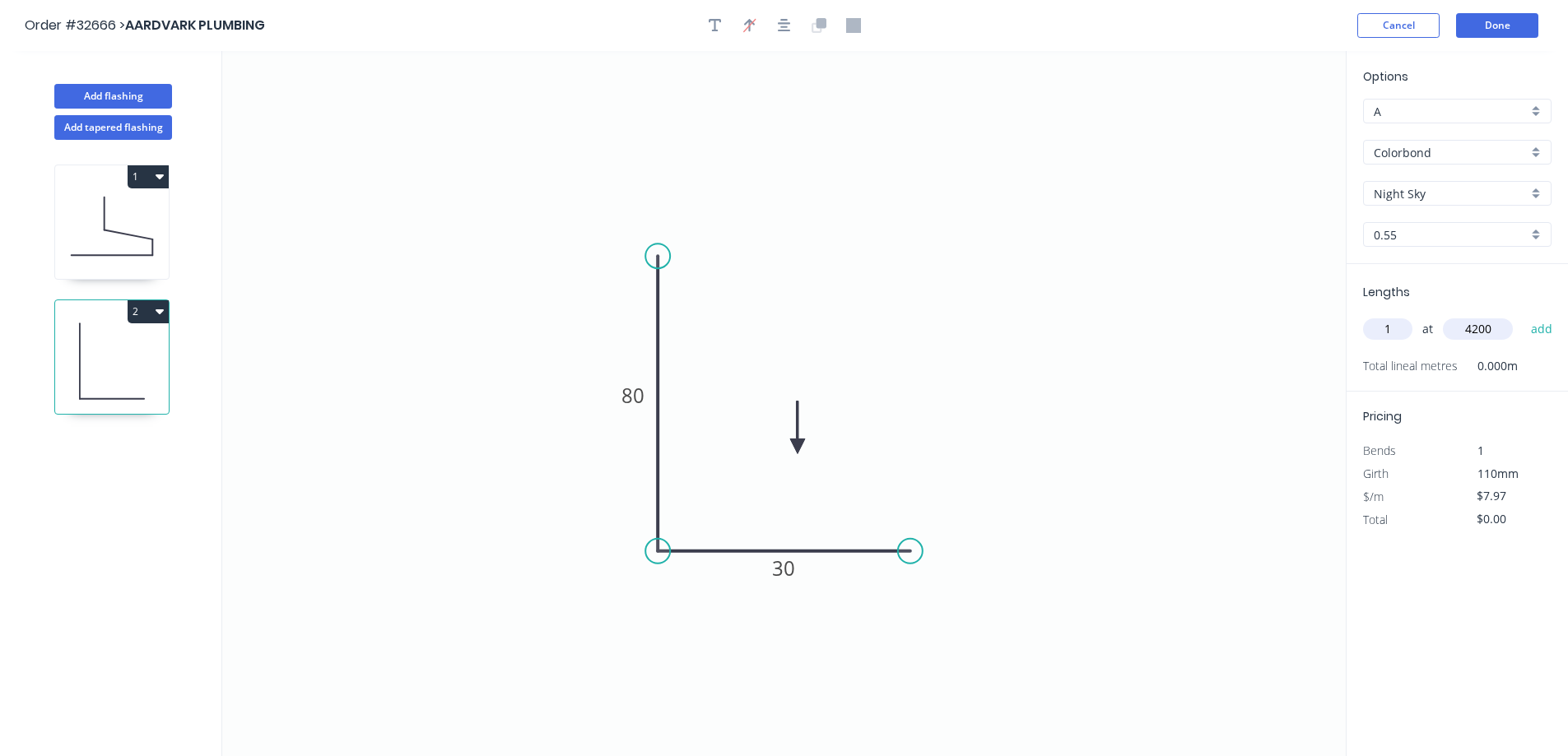
type input "$33.47"
click at [1470, 32] on button "Done" at bounding box center [1497, 26] width 83 height 25
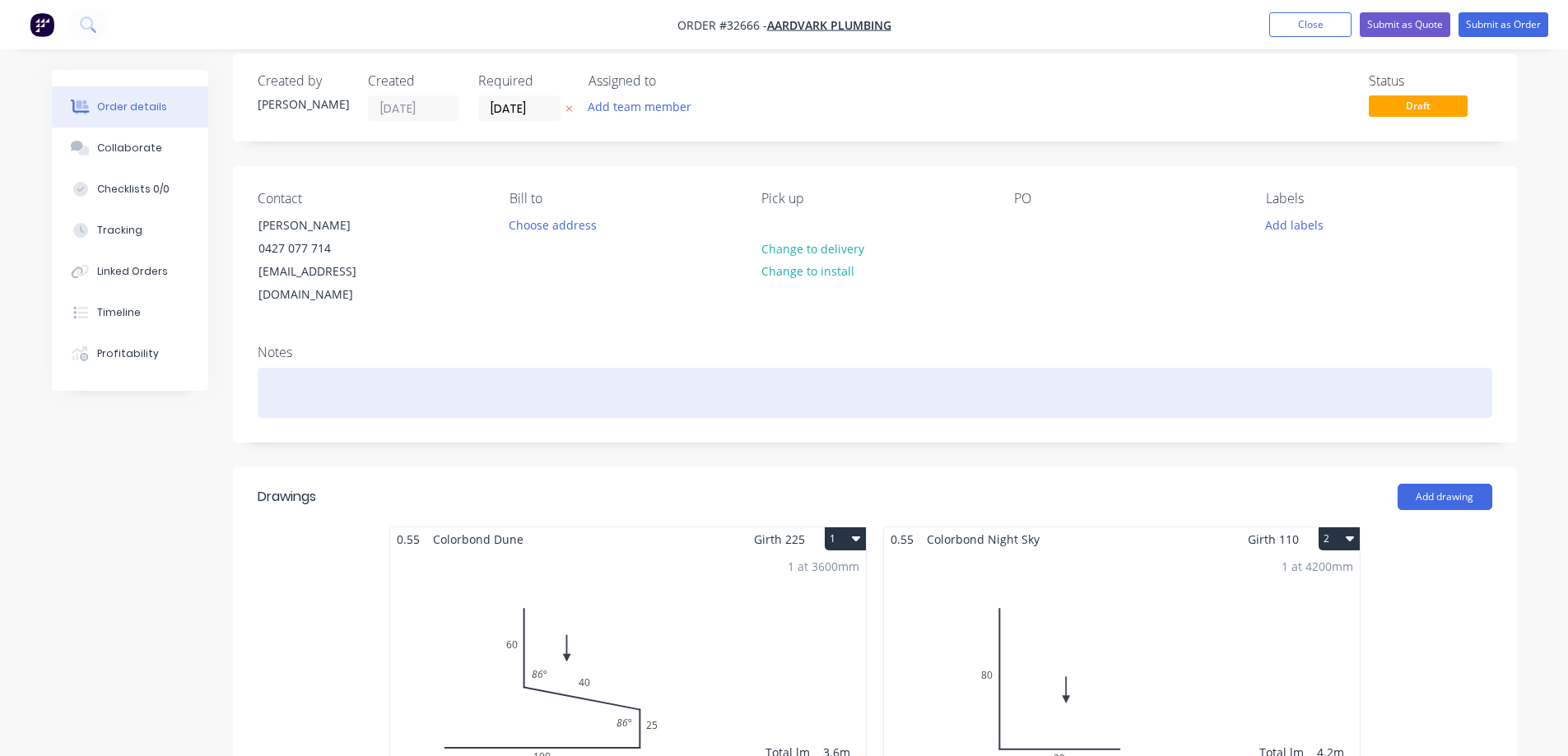
scroll to position [411, 0]
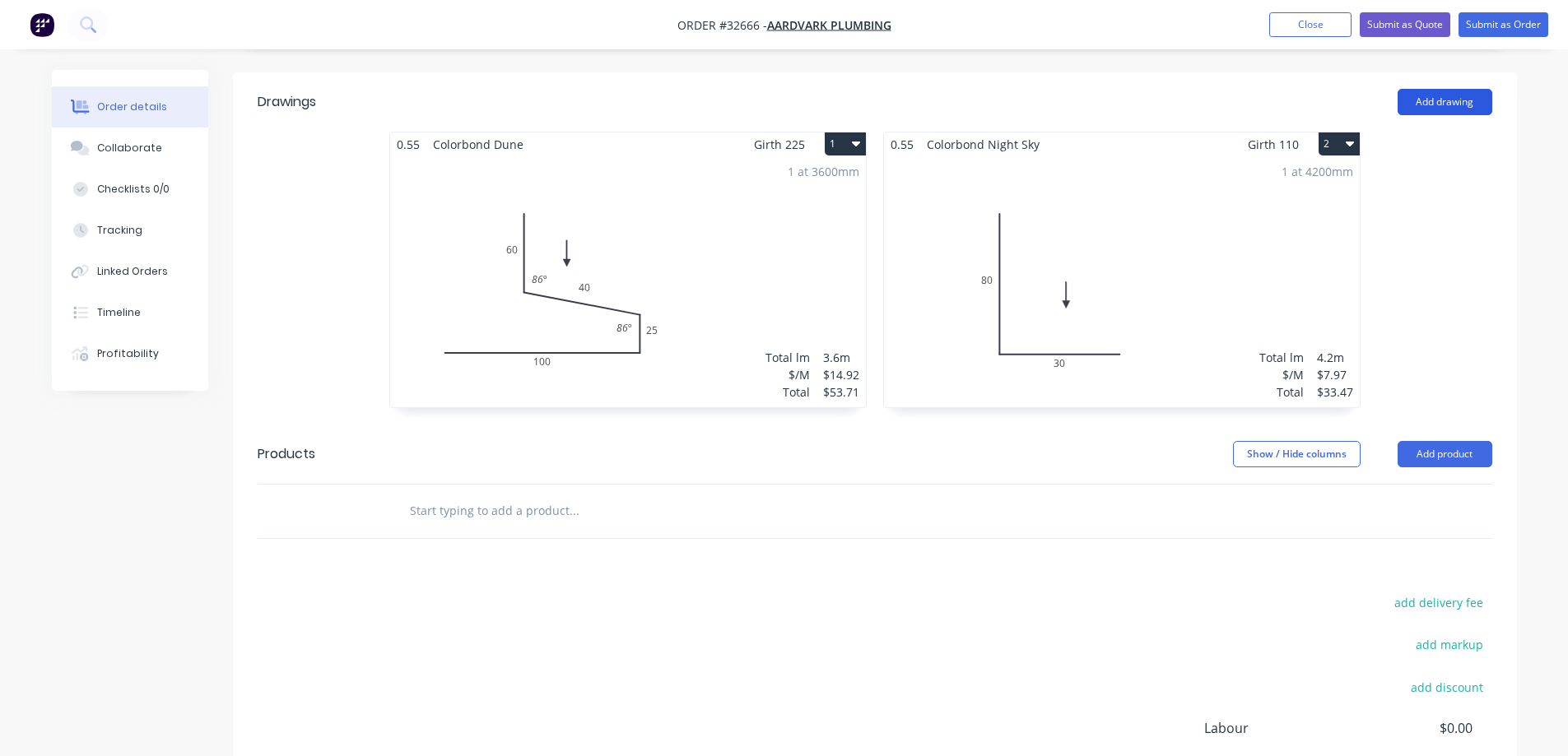
click at [1445, 89] on button "Add drawing" at bounding box center [1445, 103] width 95 height 27
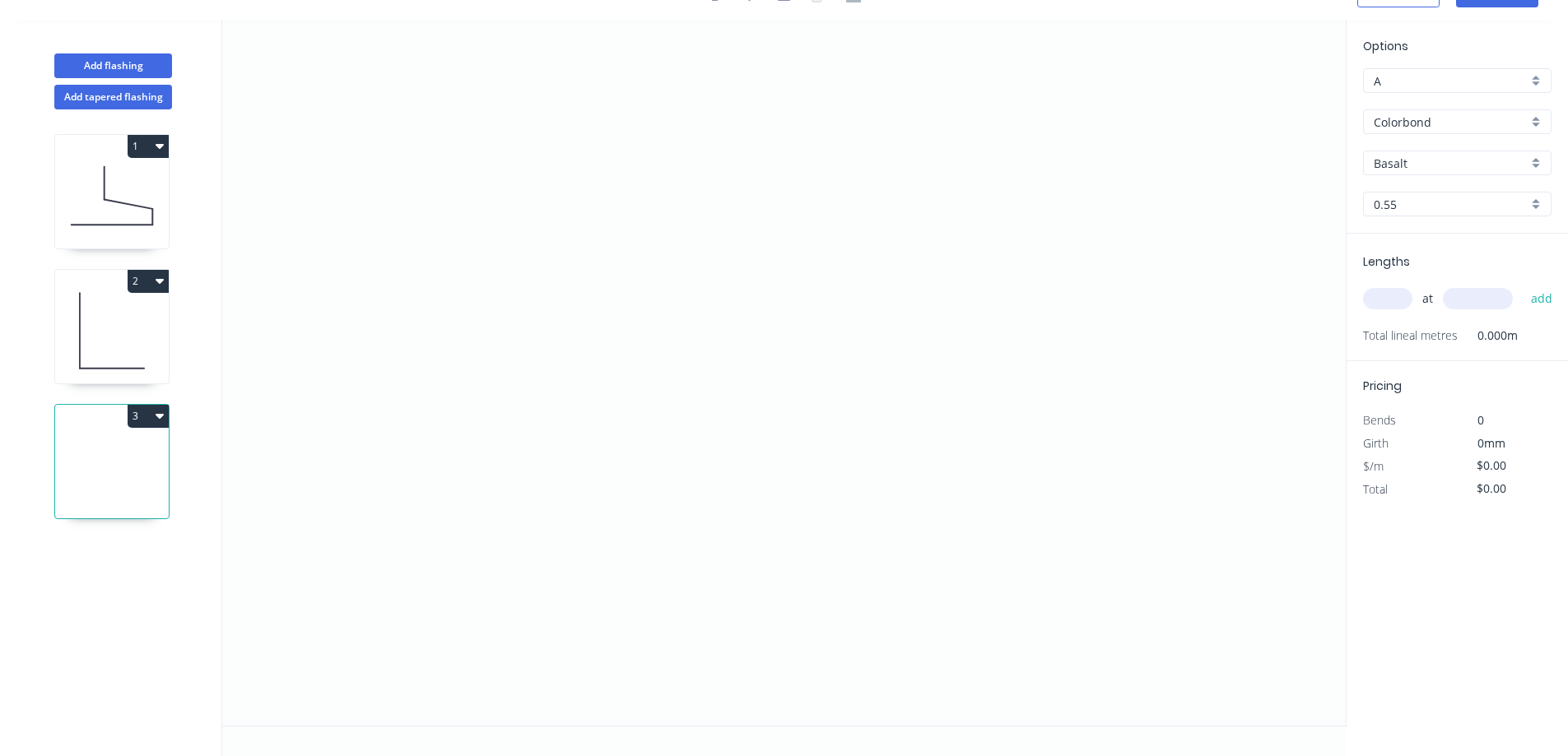
scroll to position [30, 0]
click at [654, 162] on icon "0" at bounding box center [784, 373] width 1124 height 706
click at [659, 358] on icon "0" at bounding box center [784, 373] width 1124 height 706
click at [1015, 354] on icon "0 ?" at bounding box center [784, 373] width 1124 height 706
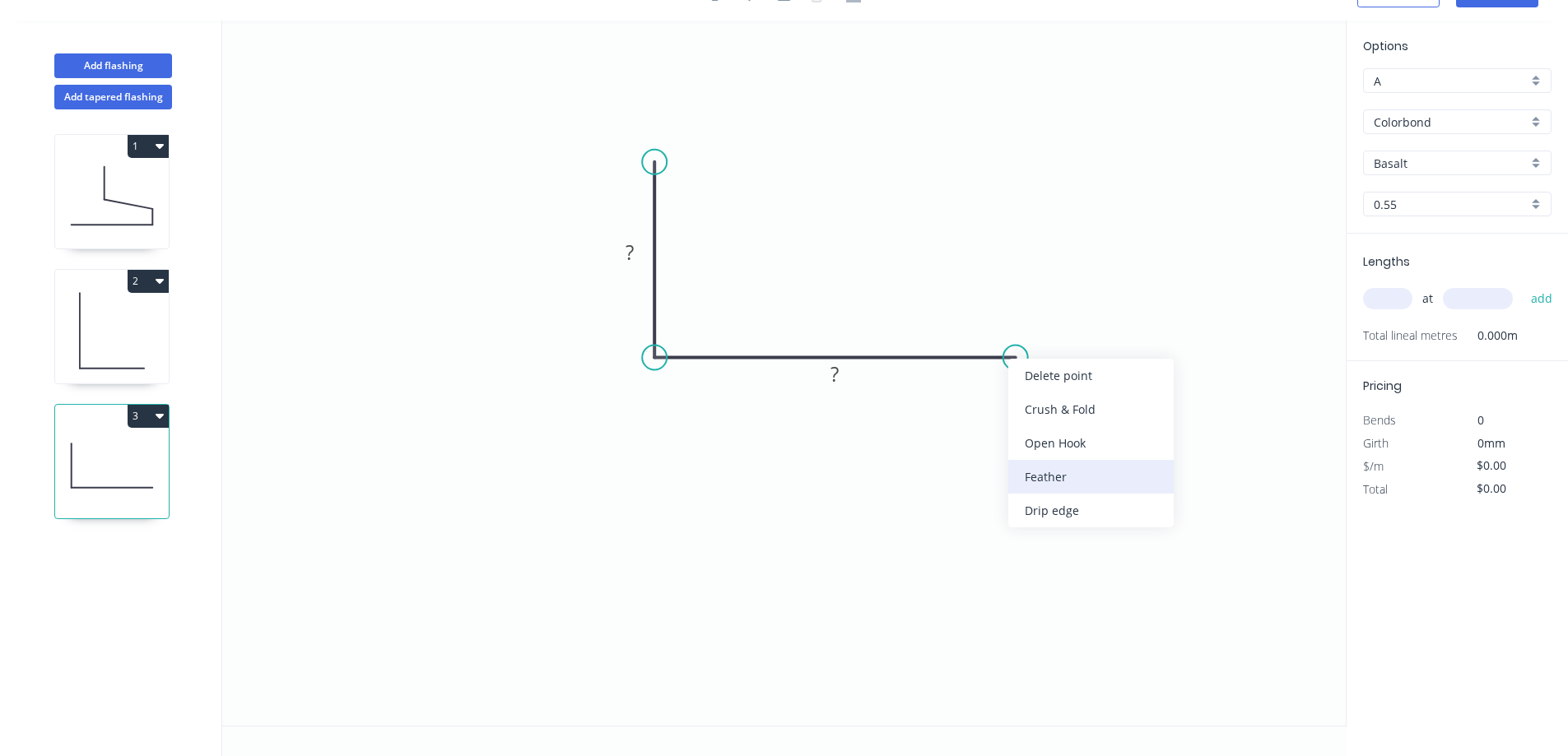
click at [1113, 476] on div "Feather" at bounding box center [1090, 477] width 165 height 34
click at [1015, 389] on tspan "15" at bounding box center [1004, 385] width 23 height 28
click at [1009, 385] on tspan "15" at bounding box center [1004, 385] width 23 height 28
click at [1015, 386] on tspan "15" at bounding box center [1004, 385] width 23 height 28
click at [1009, 386] on tspan "15" at bounding box center [1004, 385] width 23 height 28
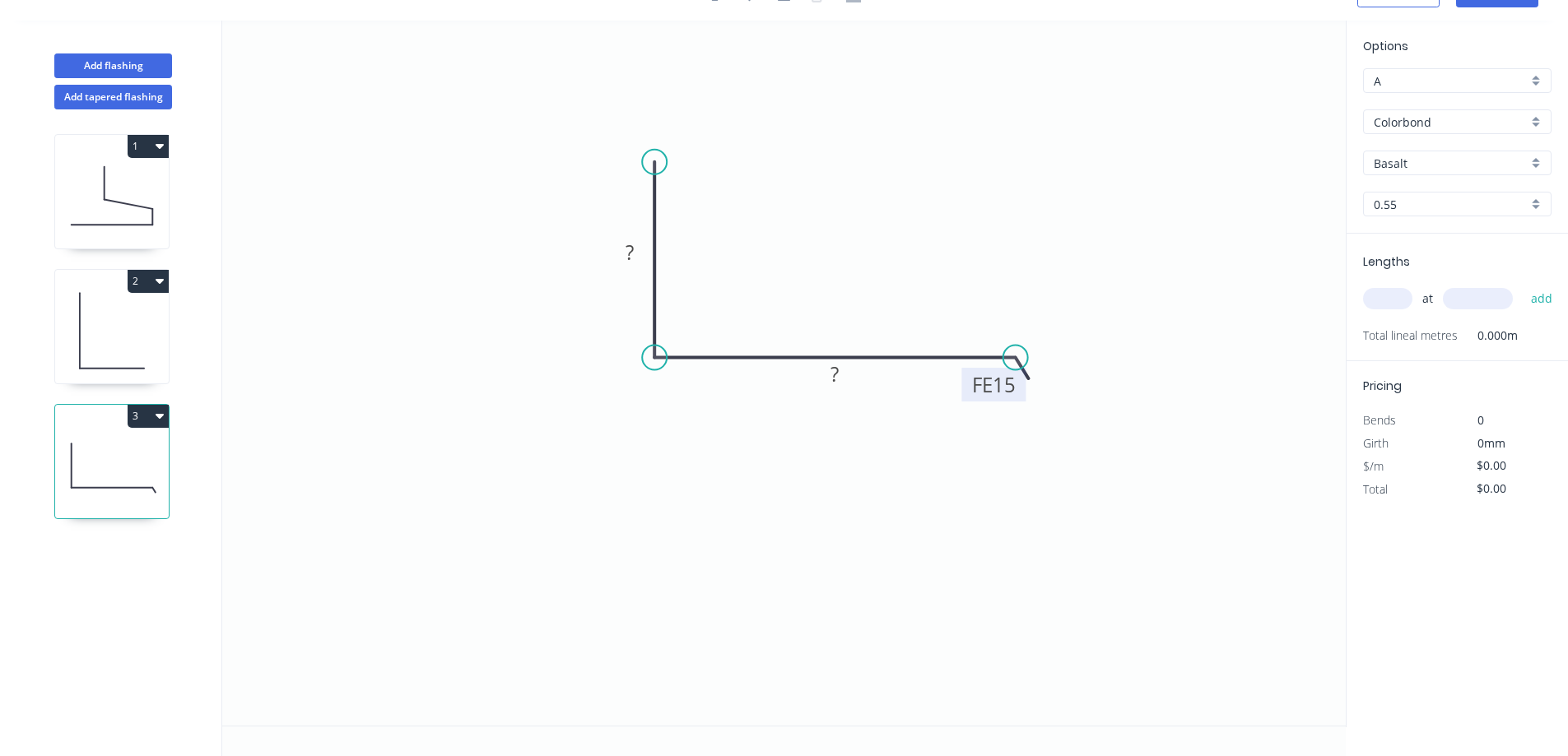
click at [1019, 391] on rect at bounding box center [993, 385] width 65 height 34
click at [1004, 381] on tspan "15" at bounding box center [1004, 385] width 23 height 28
type input "$13.86"
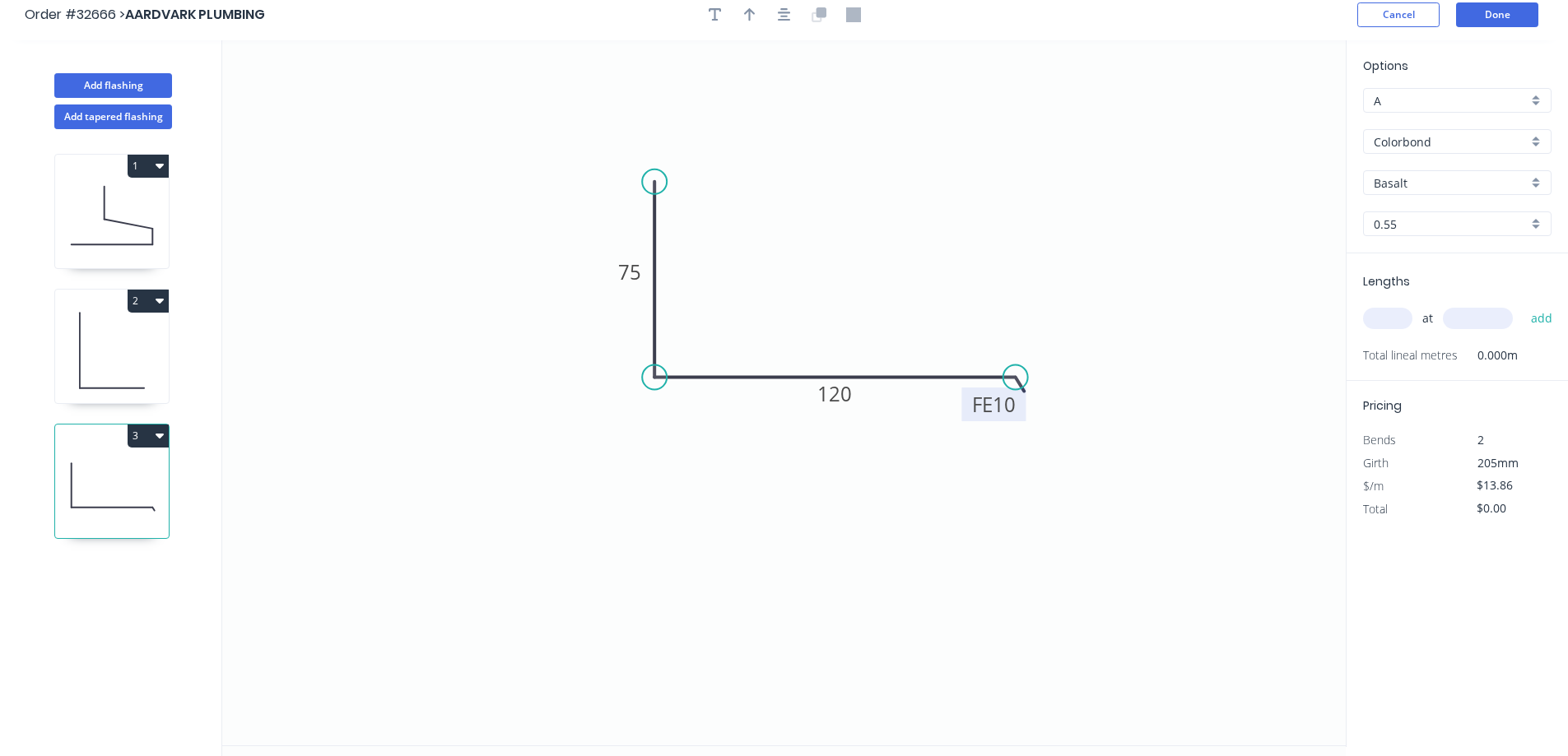
scroll to position [0, 0]
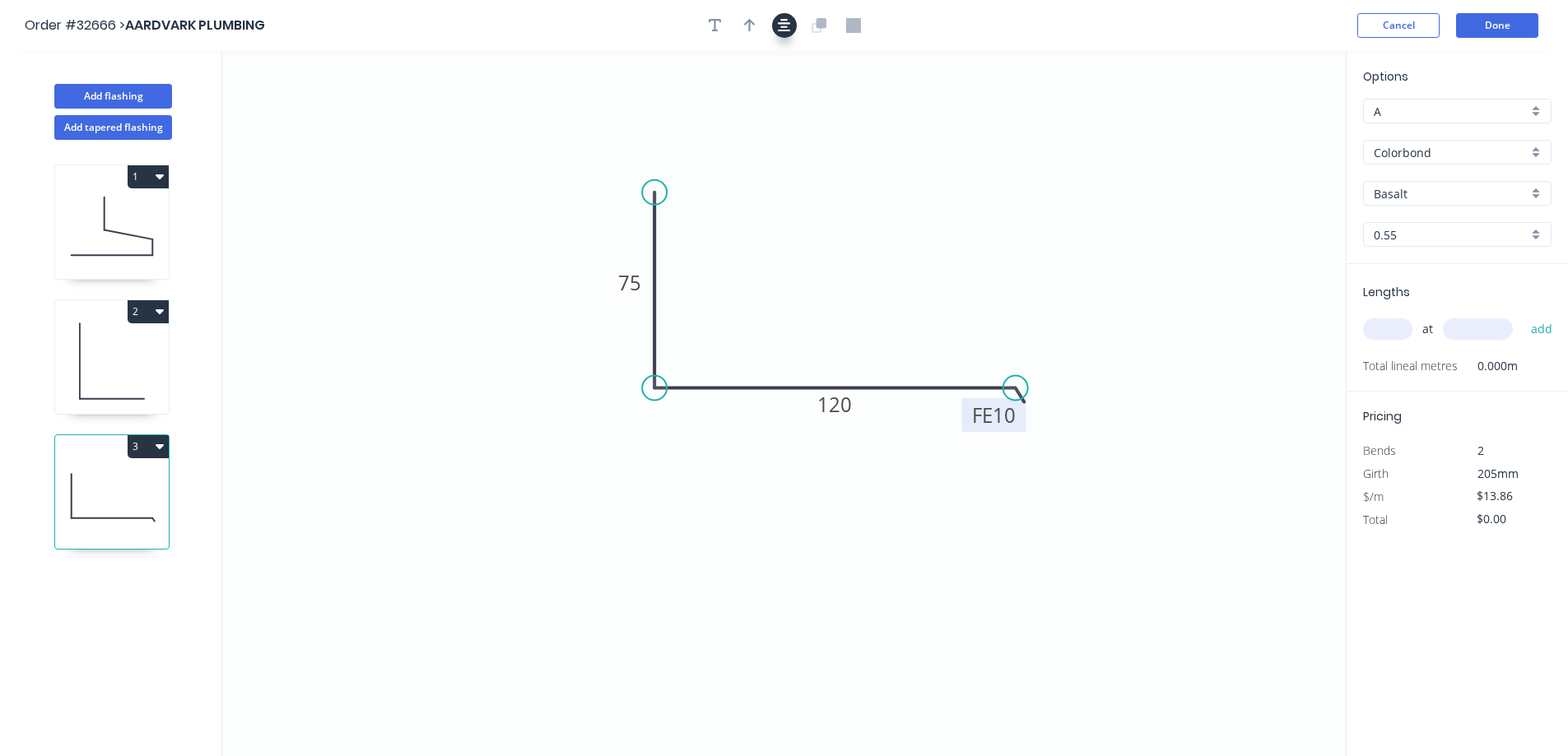
click at [778, 22] on icon "button" at bounding box center [784, 26] width 13 height 15
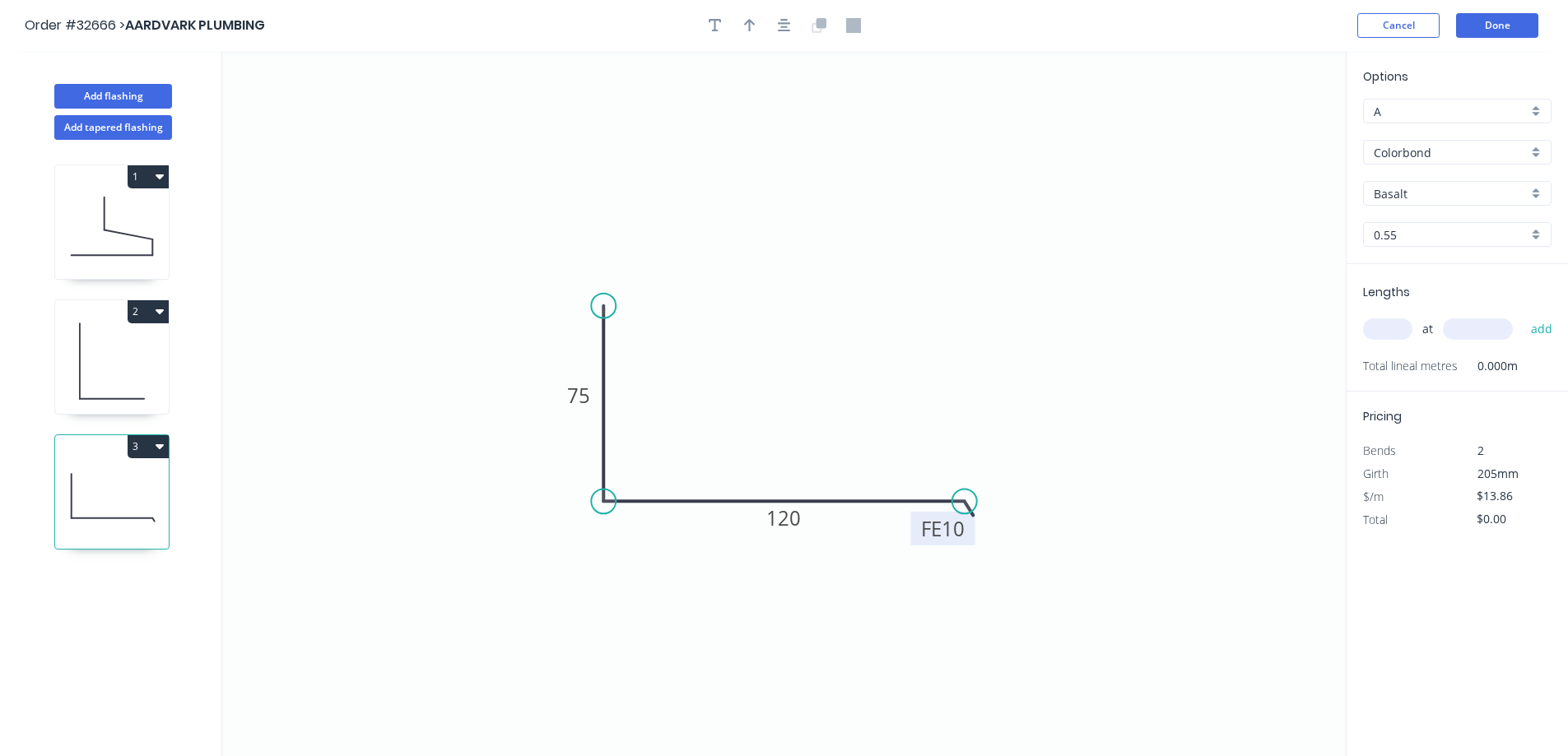
drag, startPoint x: 755, startPoint y: 17, endPoint x: 771, endPoint y: 71, distance: 56.3
click at [755, 18] on button "button" at bounding box center [749, 26] width 25 height 25
drag, startPoint x: 1265, startPoint y: 129, endPoint x: 822, endPoint y: 420, distance: 530.0
click at [822, 420] on icon at bounding box center [822, 400] width 15 height 52
click at [1539, 196] on div "Basalt" at bounding box center [1457, 194] width 188 height 25
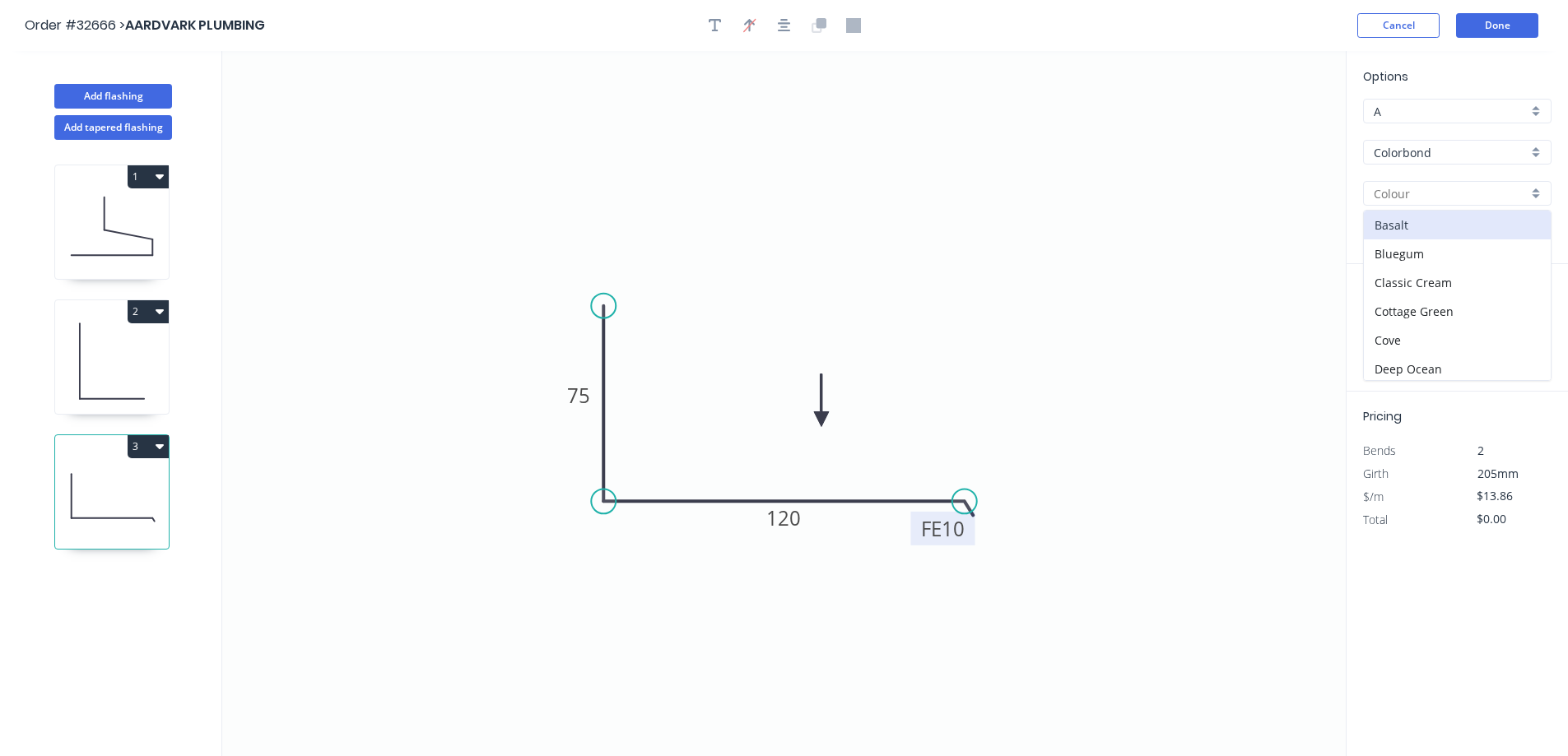
scroll to position [330, 0]
click at [1446, 262] on div "Manor Red" at bounding box center [1457, 270] width 187 height 28
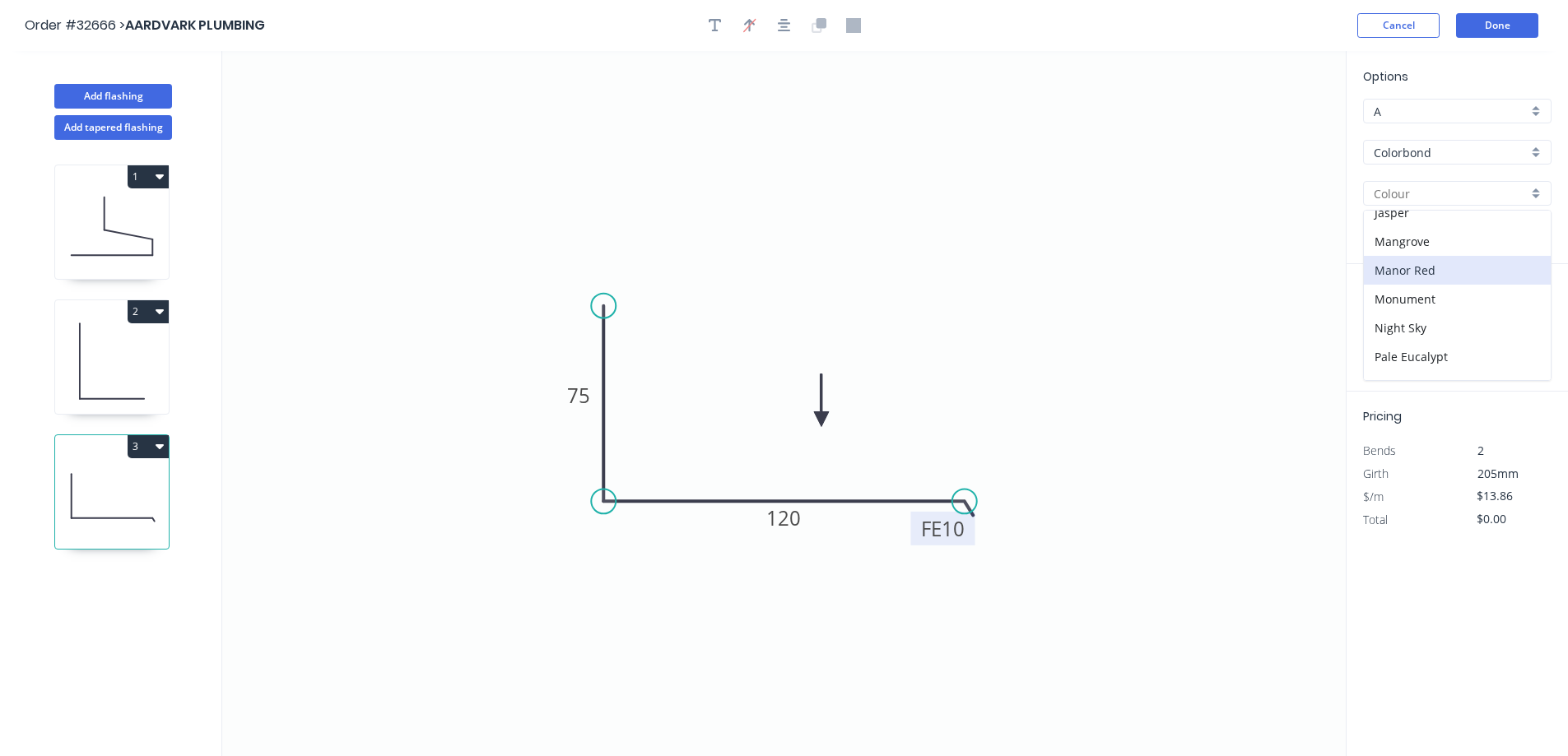
type input "Manor Red"
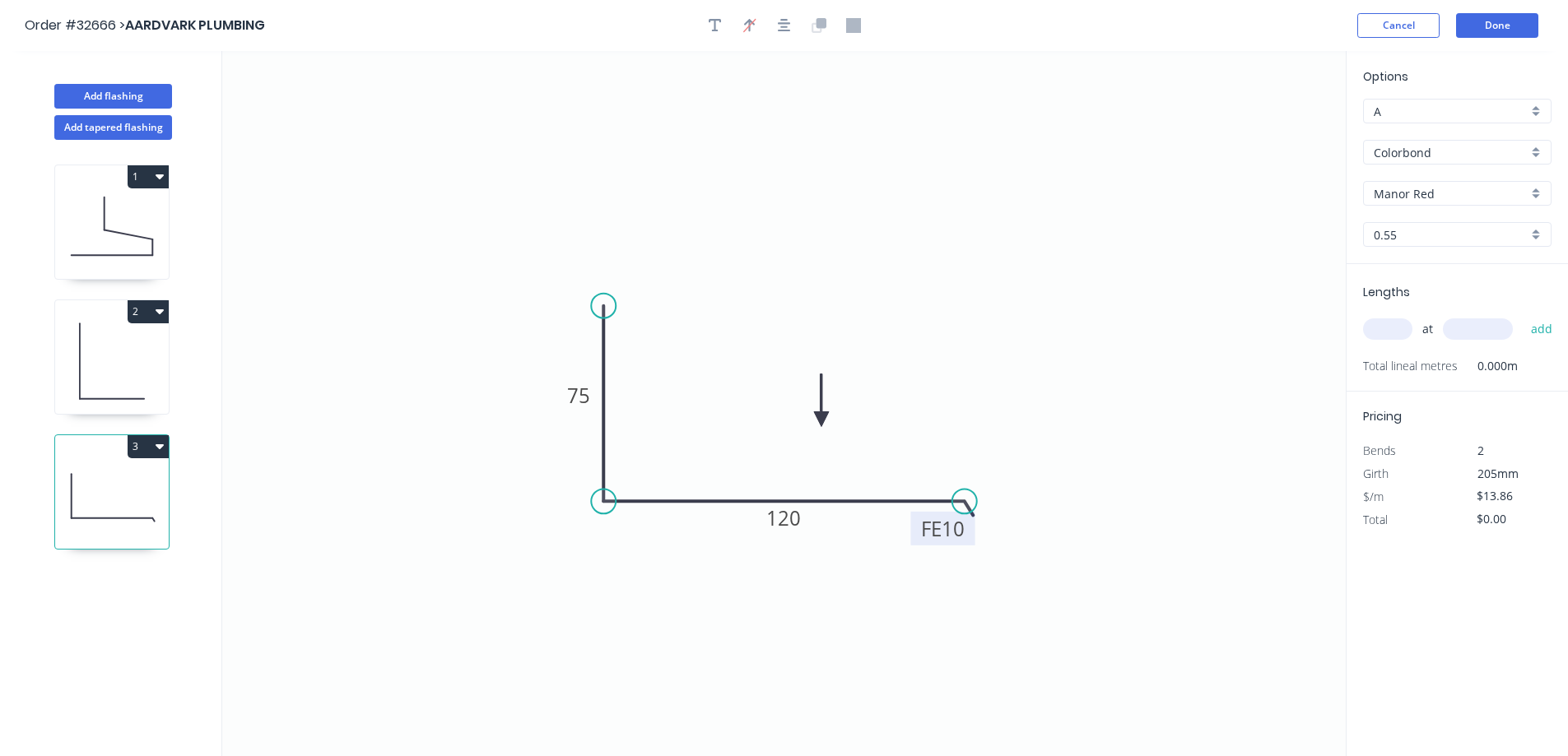
click at [1395, 325] on input "text" at bounding box center [1388, 329] width 49 height 22
type input "1"
type input "3000"
click at [1522, 315] on button "add" at bounding box center [1541, 329] width 39 height 28
type input "$41.58"
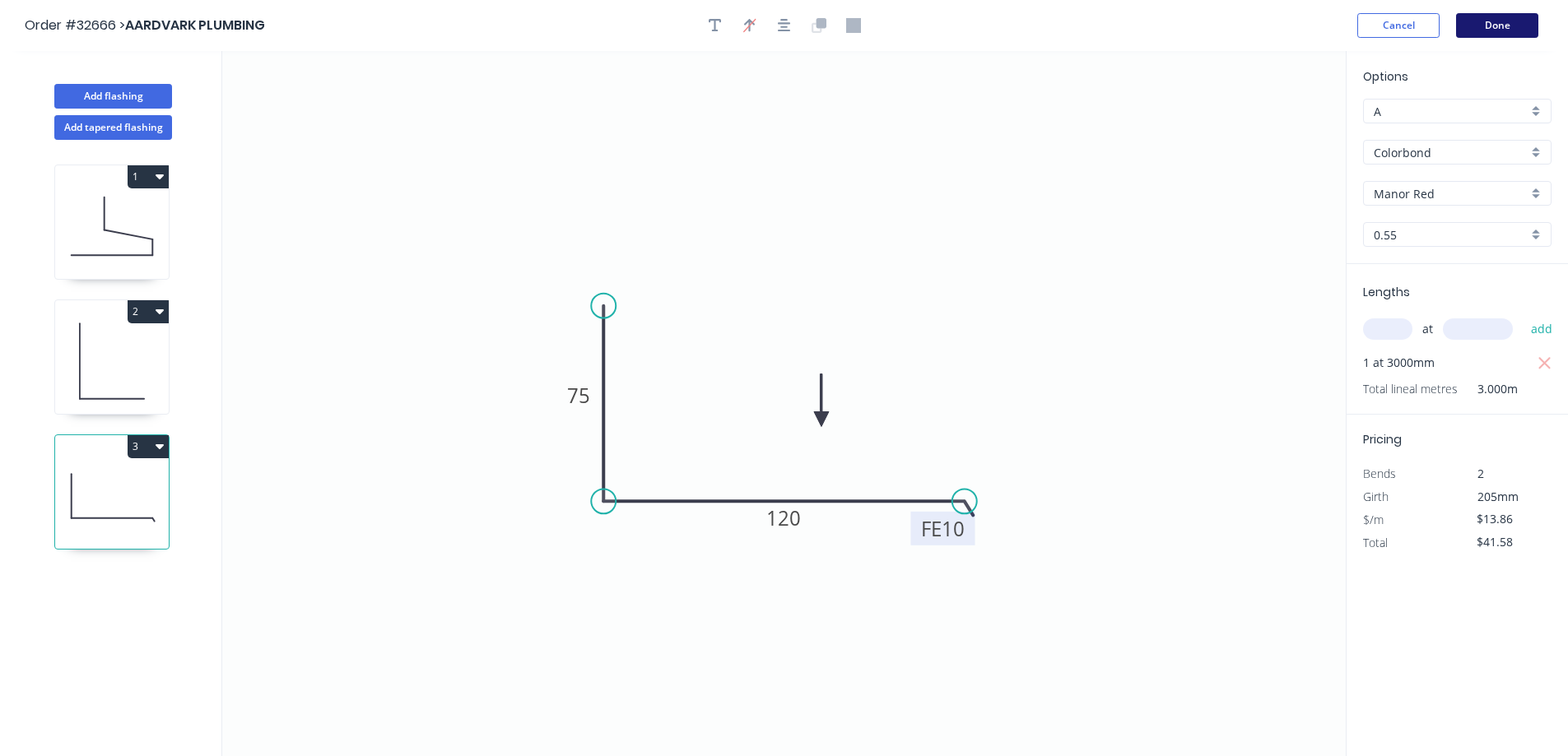
click at [1476, 29] on button "Done" at bounding box center [1497, 26] width 83 height 25
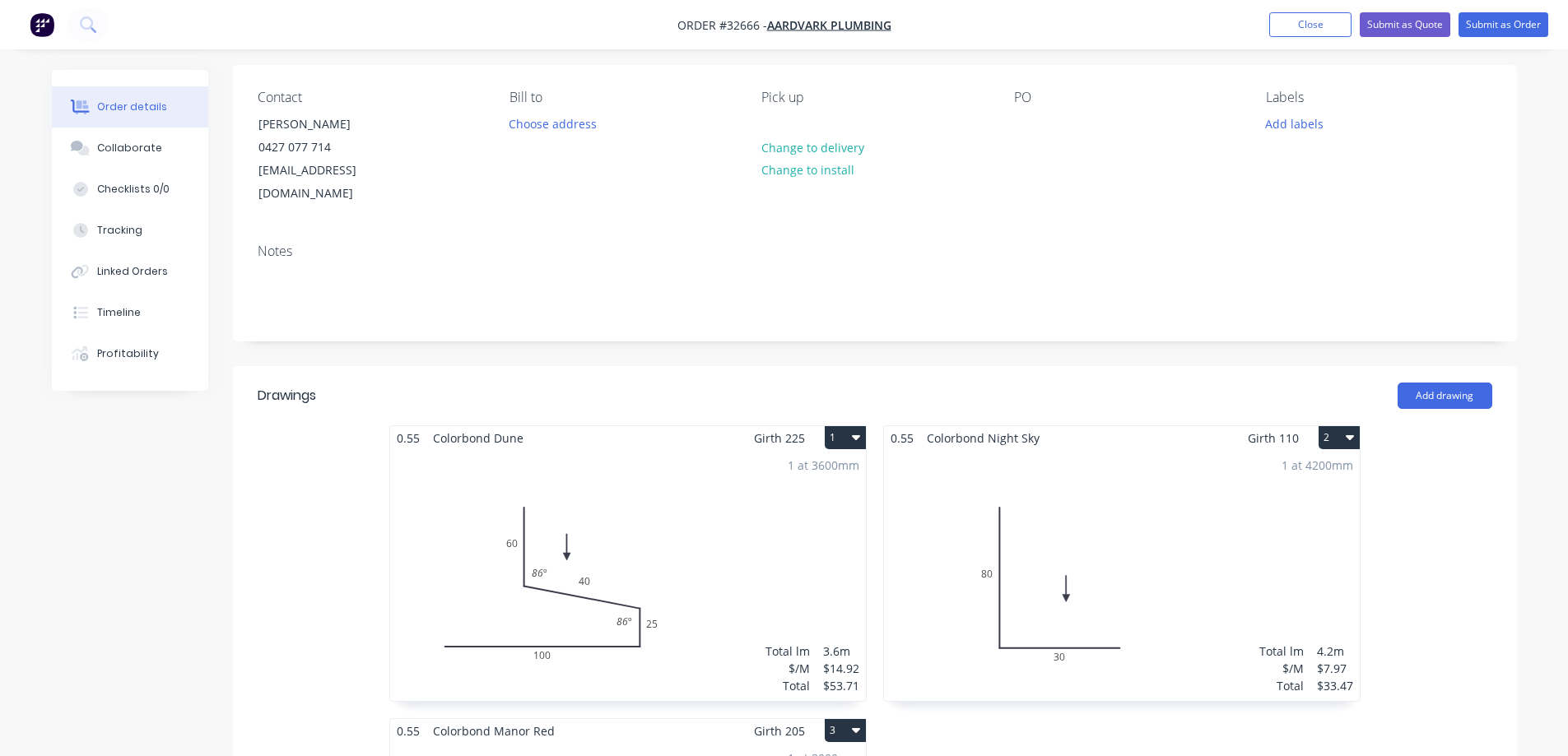
scroll to position [247, 0]
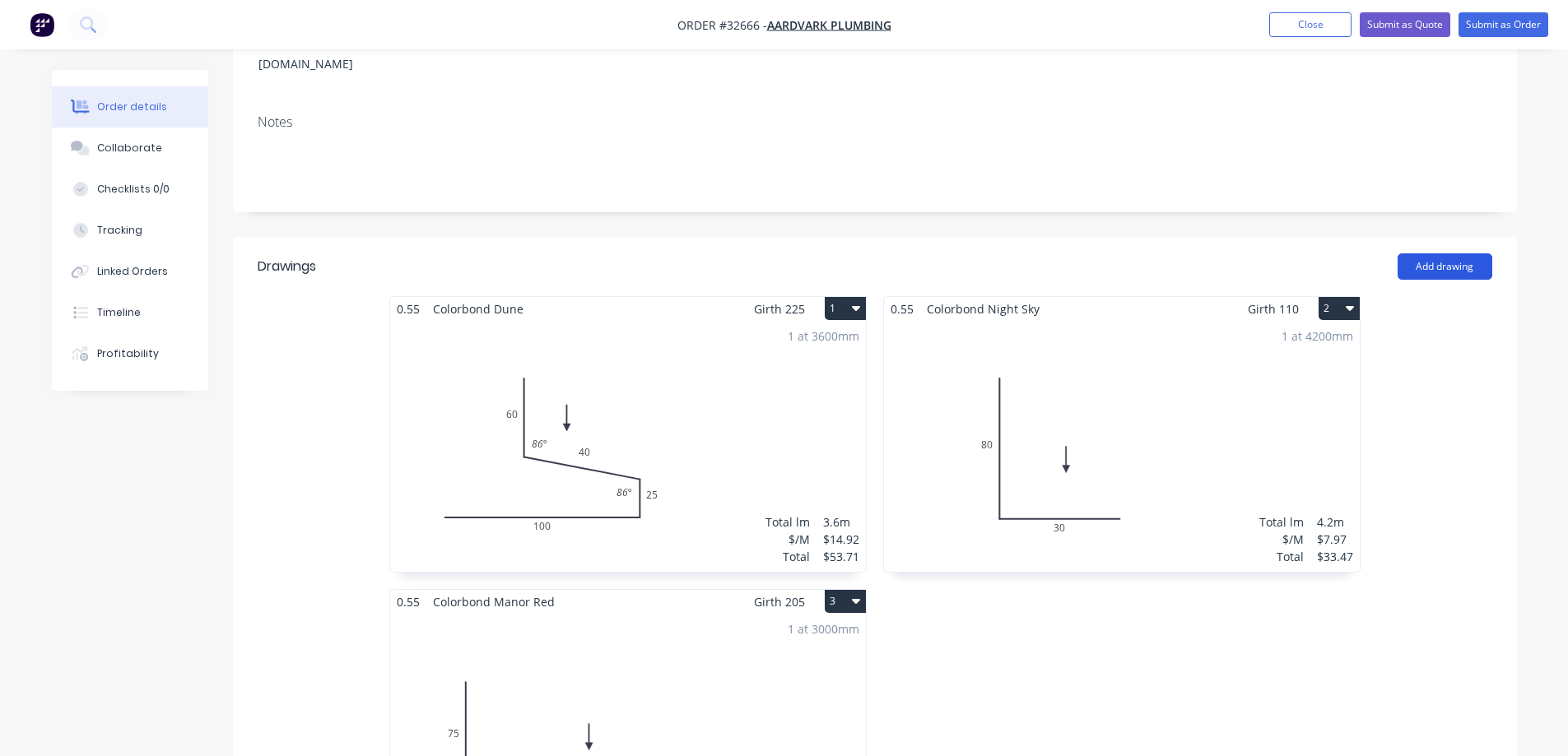
click at [1463, 254] on button "Add drawing" at bounding box center [1445, 267] width 95 height 27
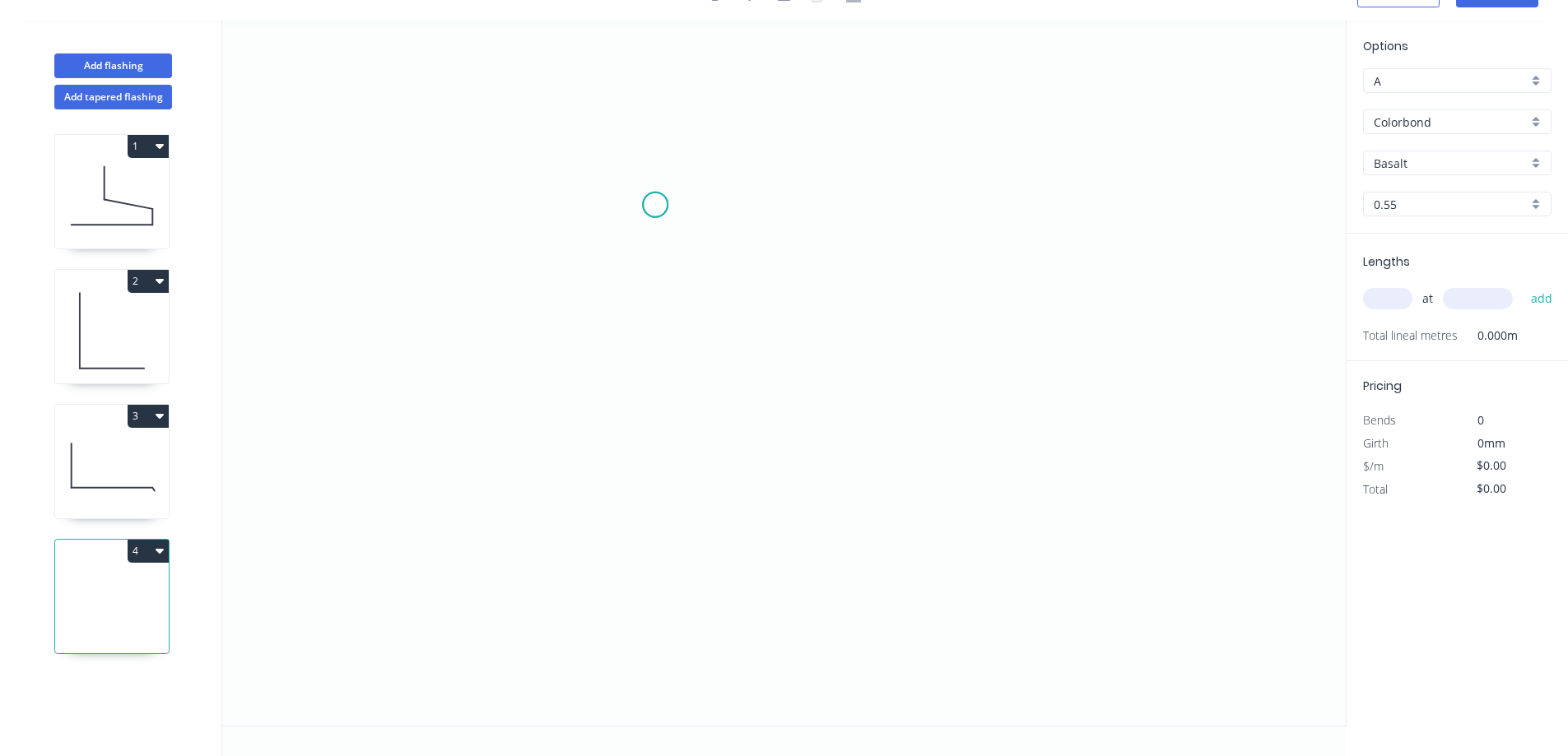
click at [655, 205] on icon "0" at bounding box center [784, 373] width 1124 height 706
drag, startPoint x: 648, startPoint y: 349, endPoint x: 854, endPoint y: 355, distance: 206.1
click at [651, 344] on icon "0" at bounding box center [784, 373] width 1124 height 706
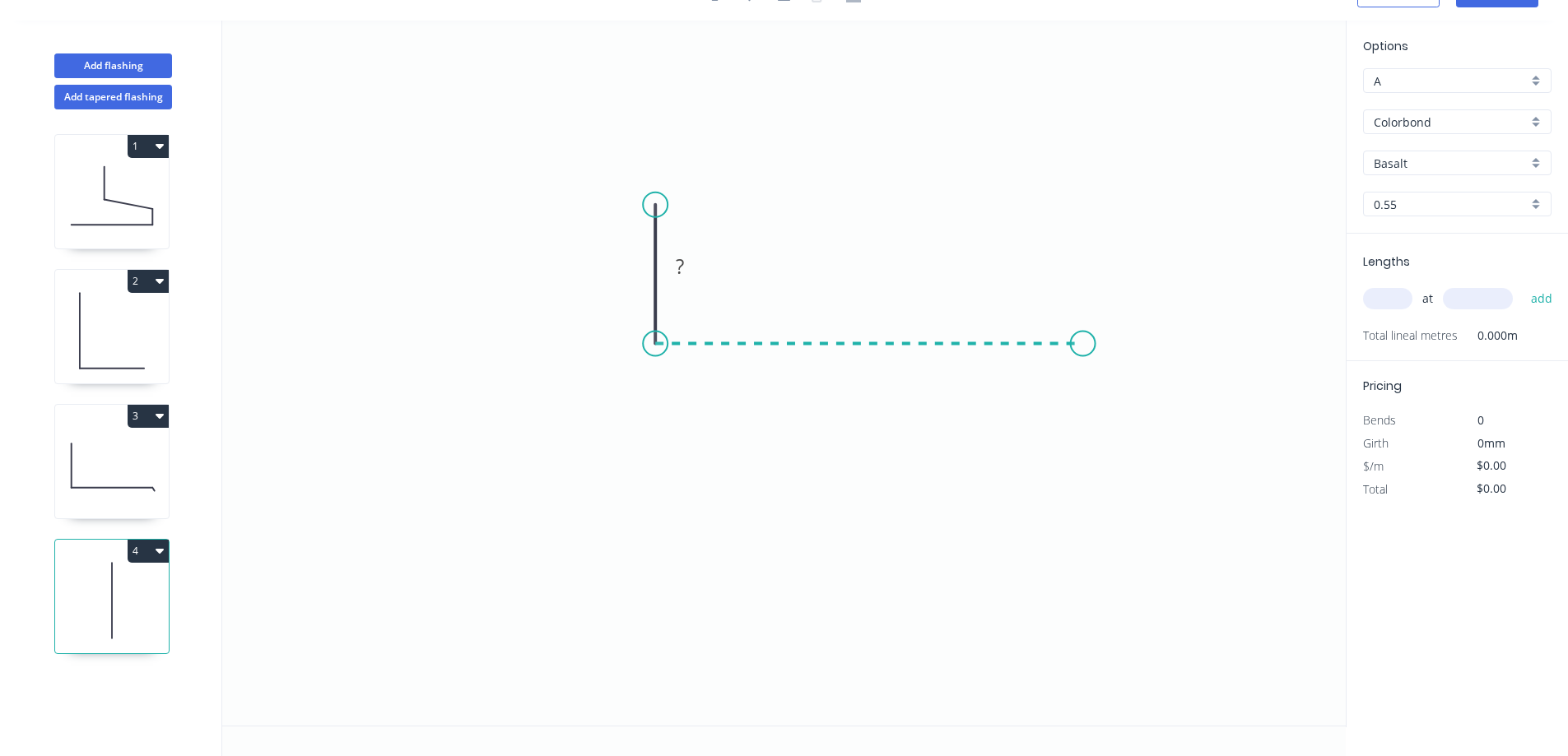
click at [1083, 342] on icon "0 ?" at bounding box center [784, 373] width 1124 height 706
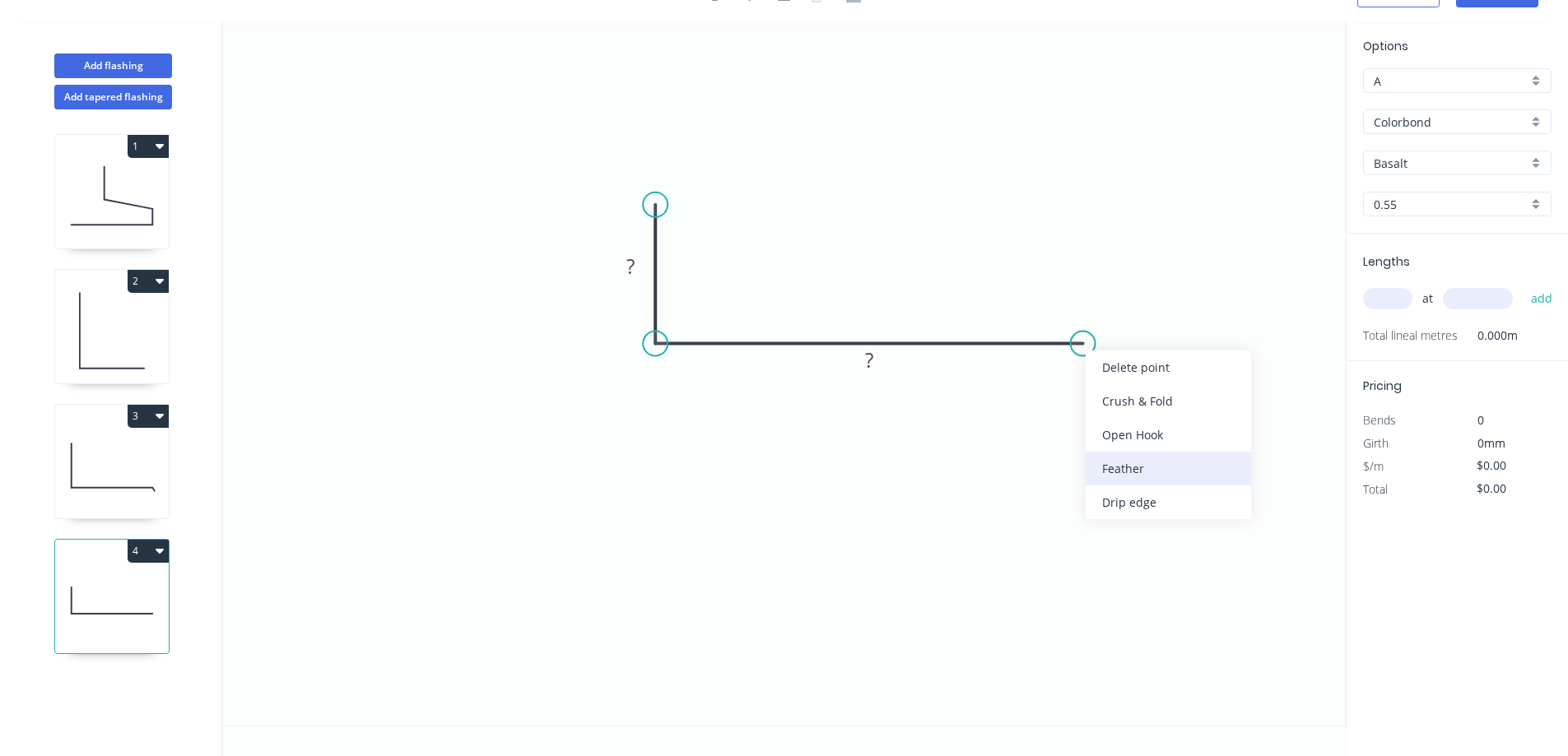
click at [1192, 470] on div "Feather" at bounding box center [1168, 469] width 165 height 34
click at [1084, 376] on rect at bounding box center [1061, 371] width 65 height 34
drag, startPoint x: 1069, startPoint y: 369, endPoint x: 1129, endPoint y: 404, distance: 69.5
click at [1072, 369] on tspan "15" at bounding box center [1071, 370] width 23 height 28
type input "$9.56"
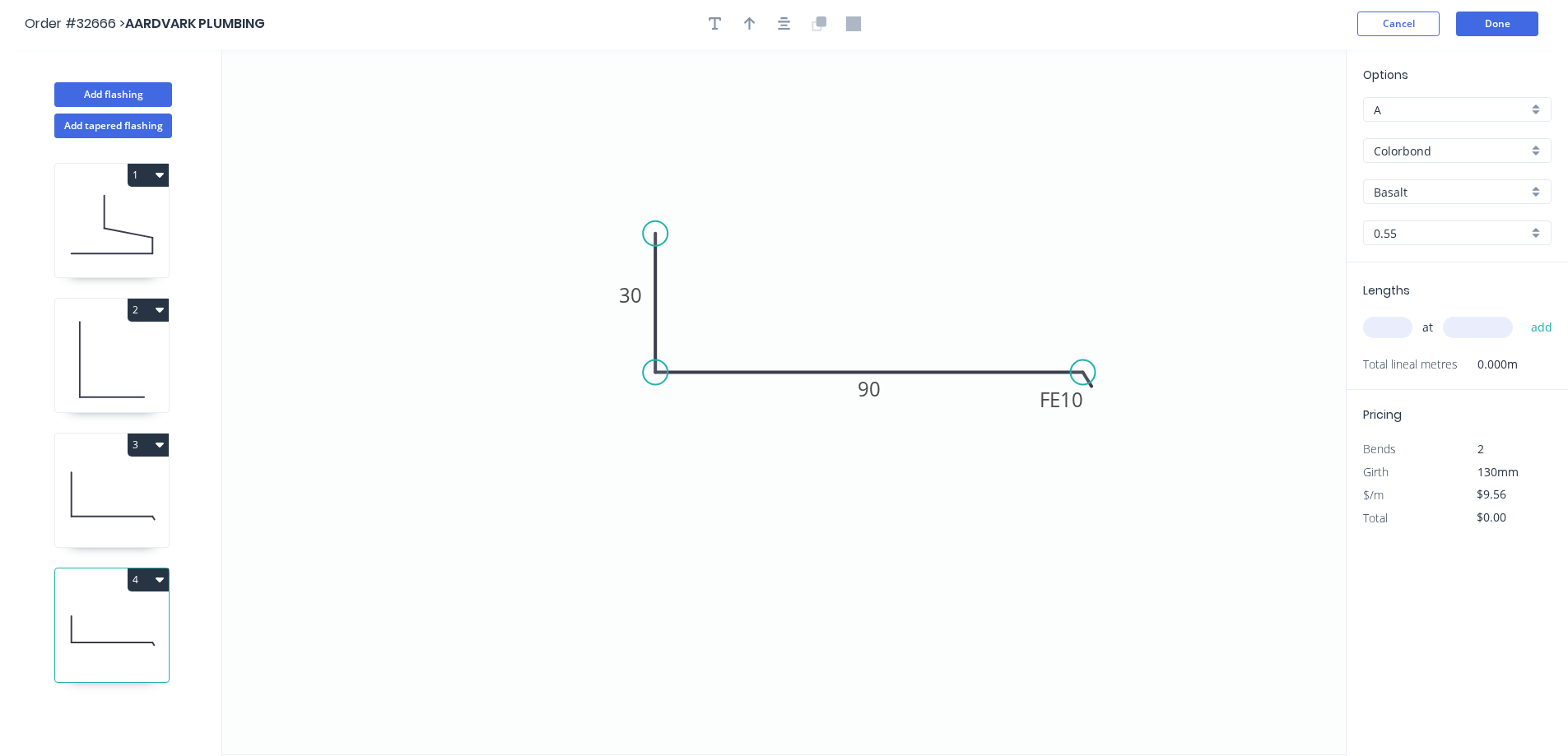
scroll to position [0, 0]
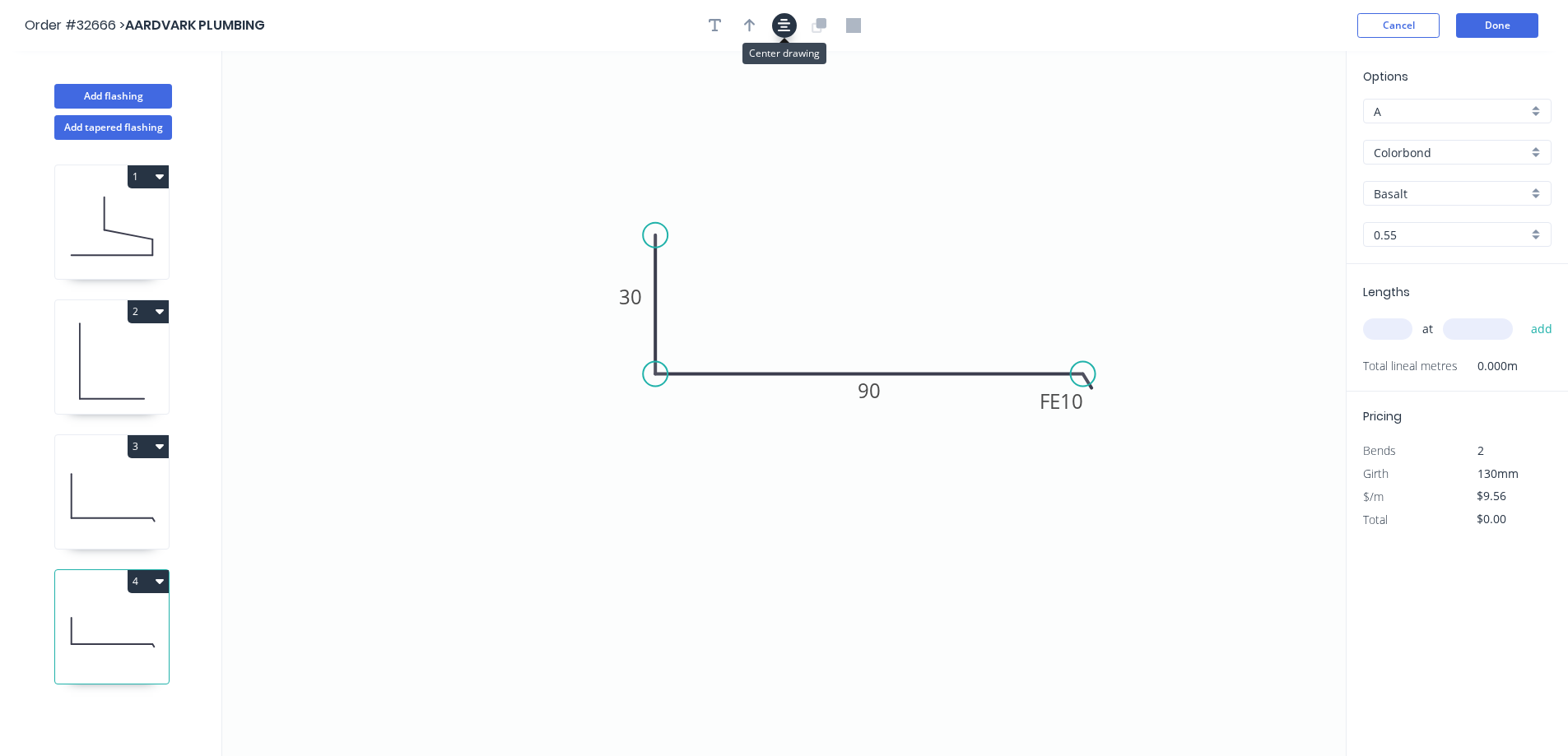
click at [784, 28] on icon "button" at bounding box center [784, 26] width 13 height 13
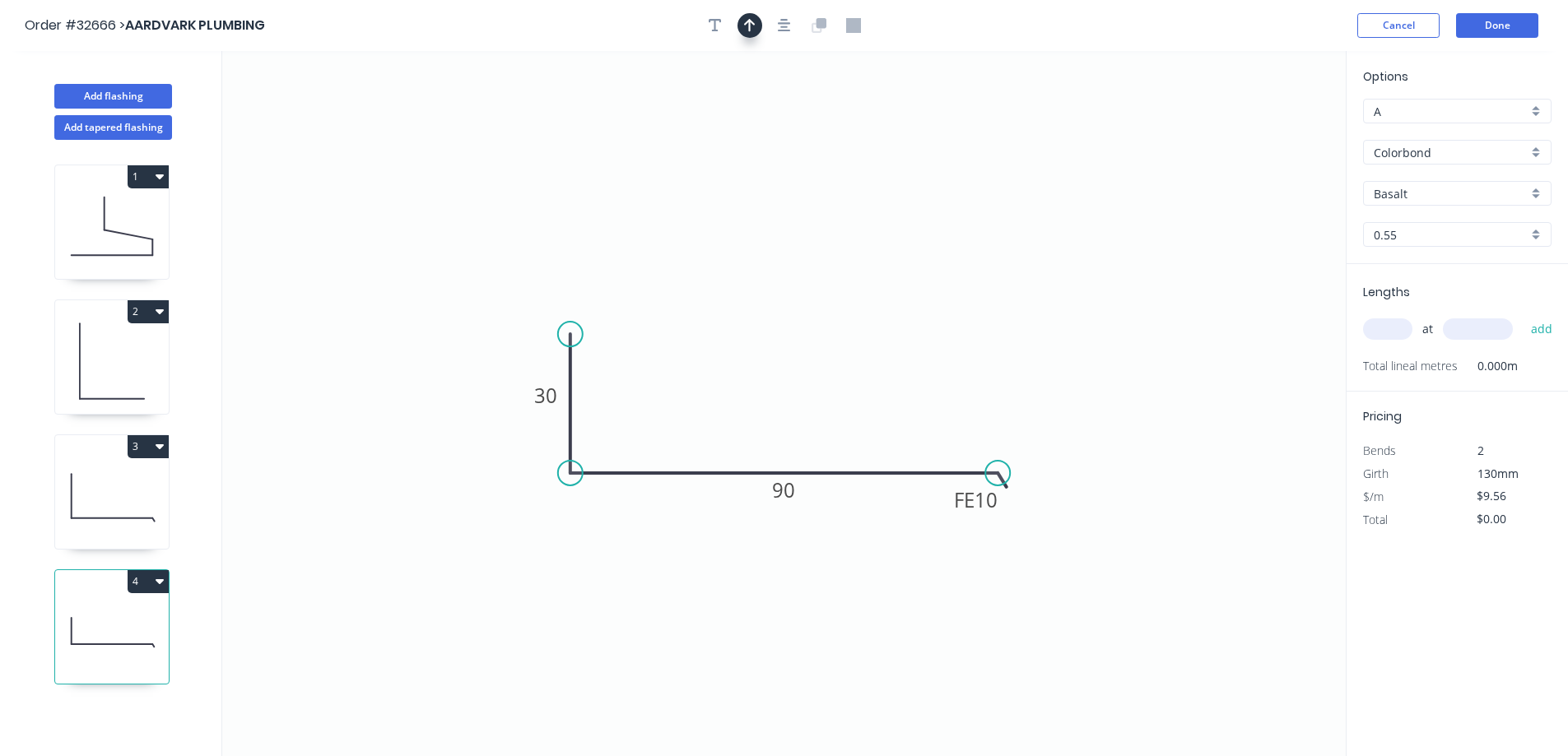
click at [755, 25] on icon "button" at bounding box center [749, 26] width 11 height 13
drag, startPoint x: 1261, startPoint y: 129, endPoint x: 1058, endPoint y: 361, distance: 308.3
click at [776, 389] on icon at bounding box center [776, 370] width 15 height 52
click at [1543, 193] on div "Basalt" at bounding box center [1457, 194] width 188 height 25
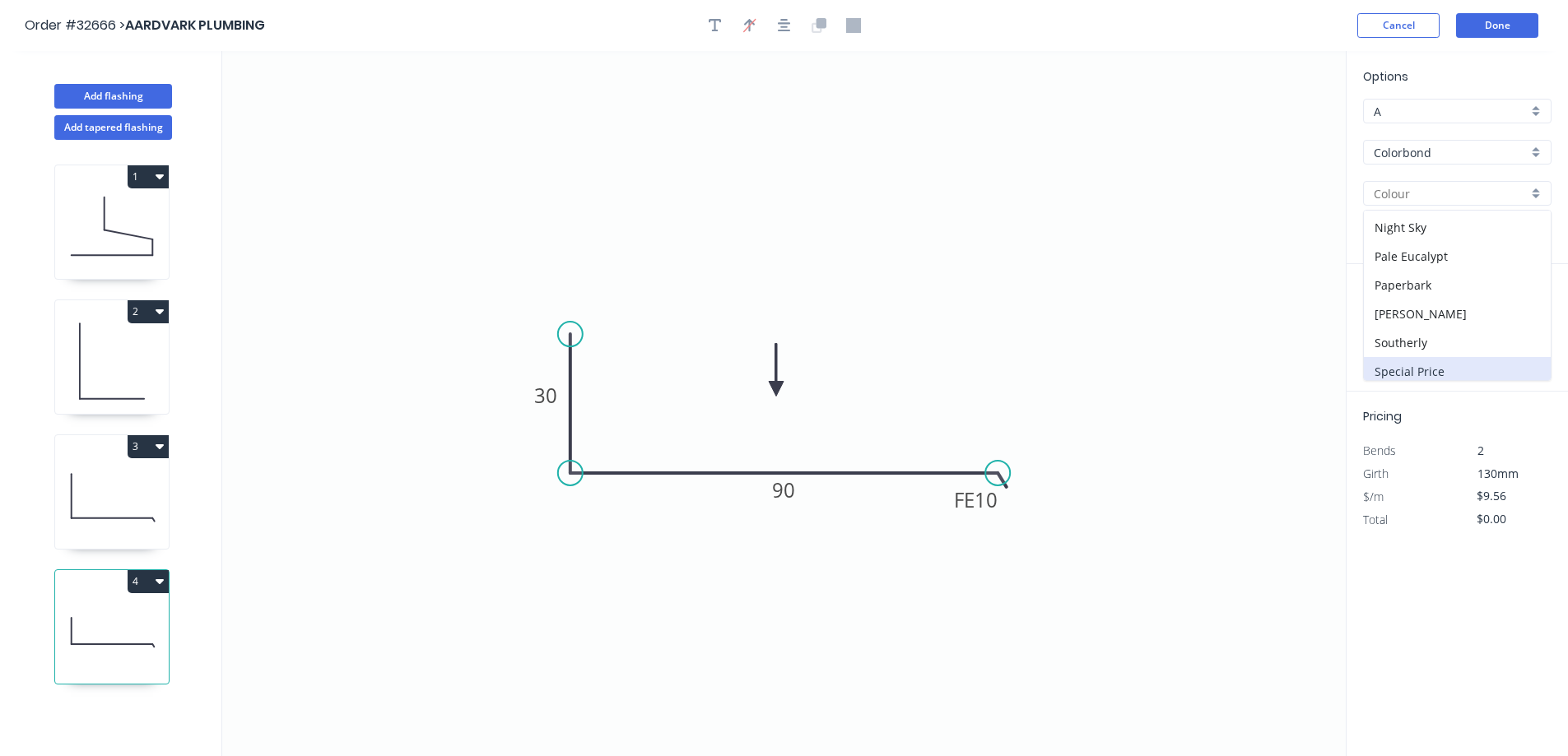
scroll to position [330, 0]
click at [1451, 269] on div "Manor Red" at bounding box center [1457, 270] width 187 height 28
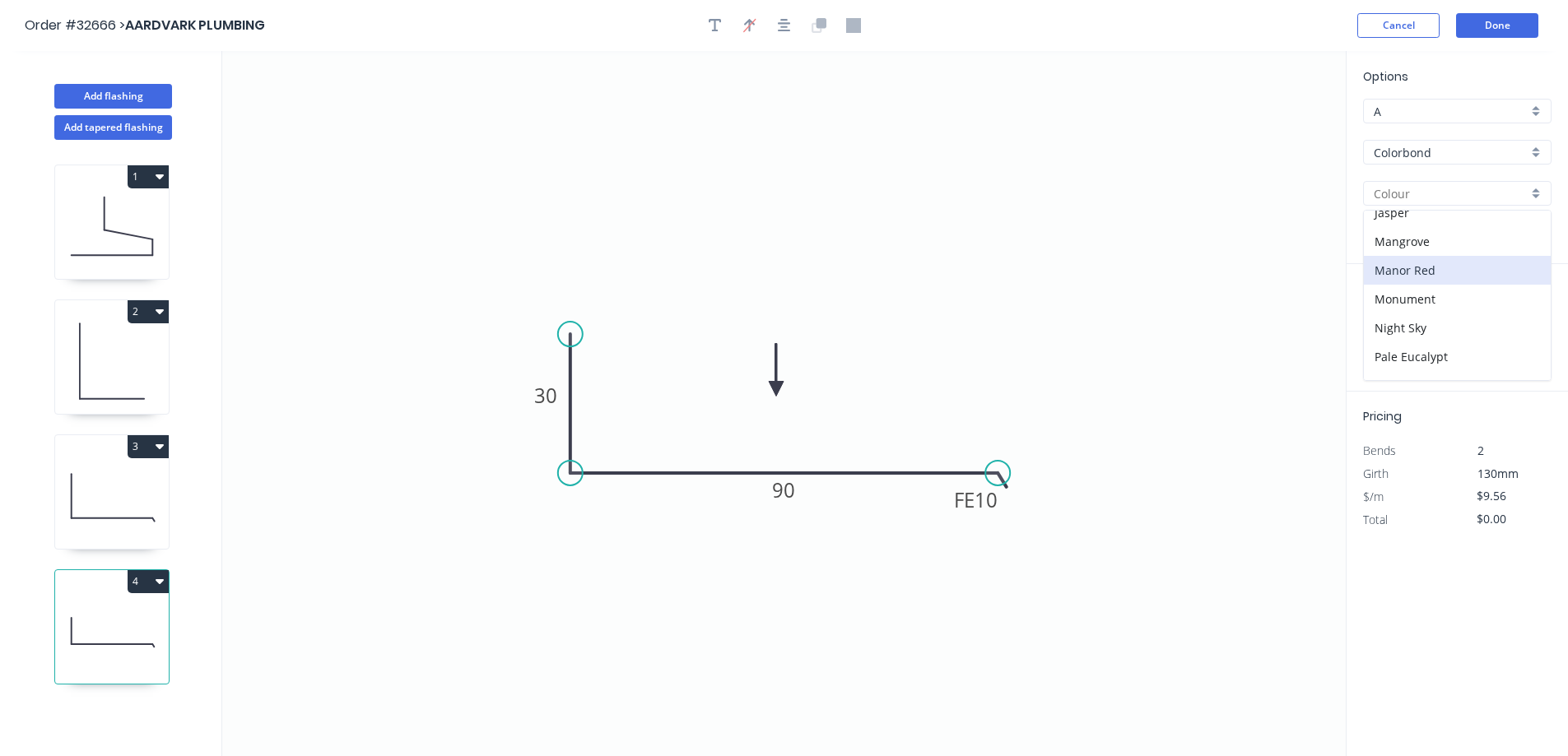
type input "Manor Red"
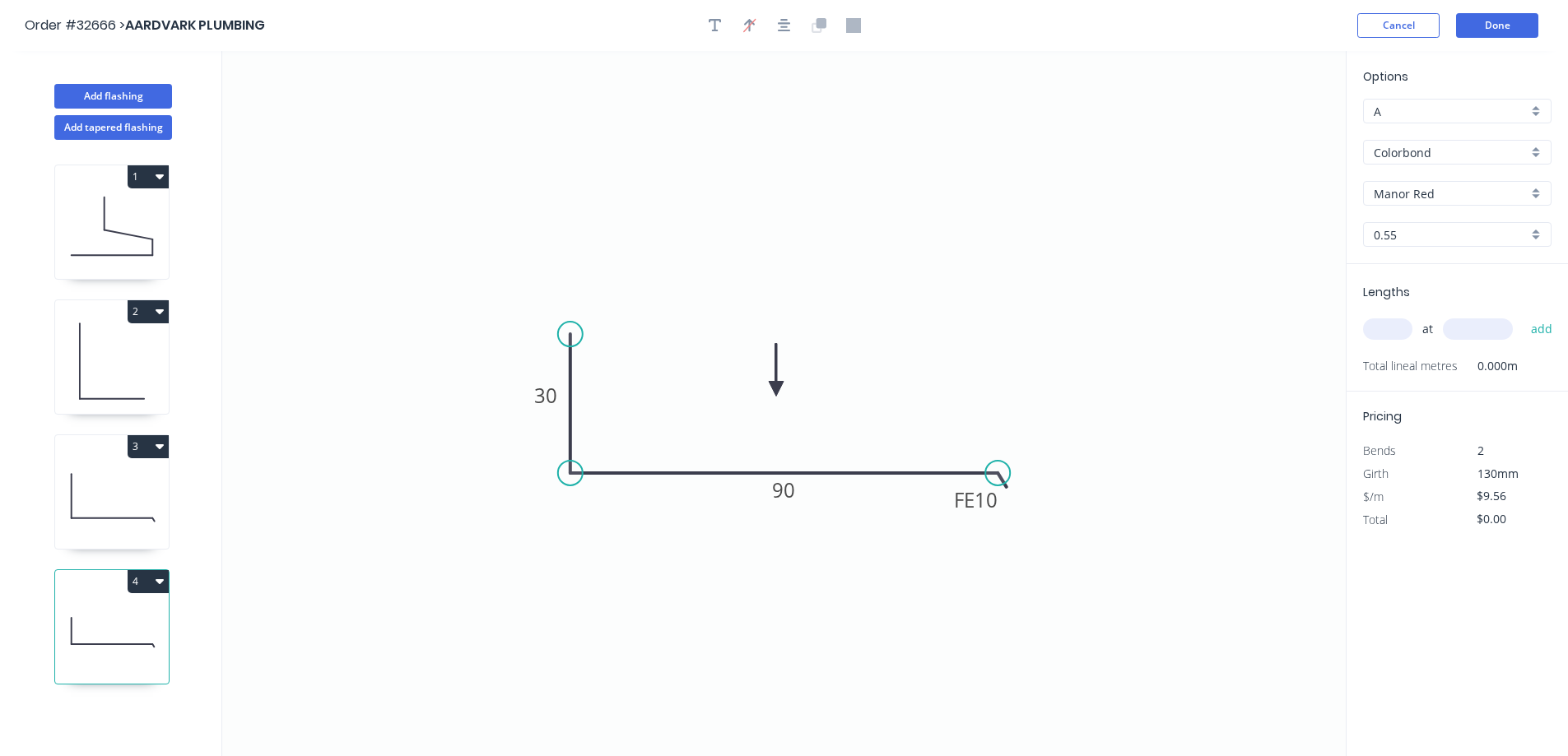
click at [1374, 327] on input "text" at bounding box center [1388, 329] width 49 height 22
type input "1"
type input "2000"
click at [1522, 315] on button "add" at bounding box center [1541, 329] width 39 height 28
type input "$19.12"
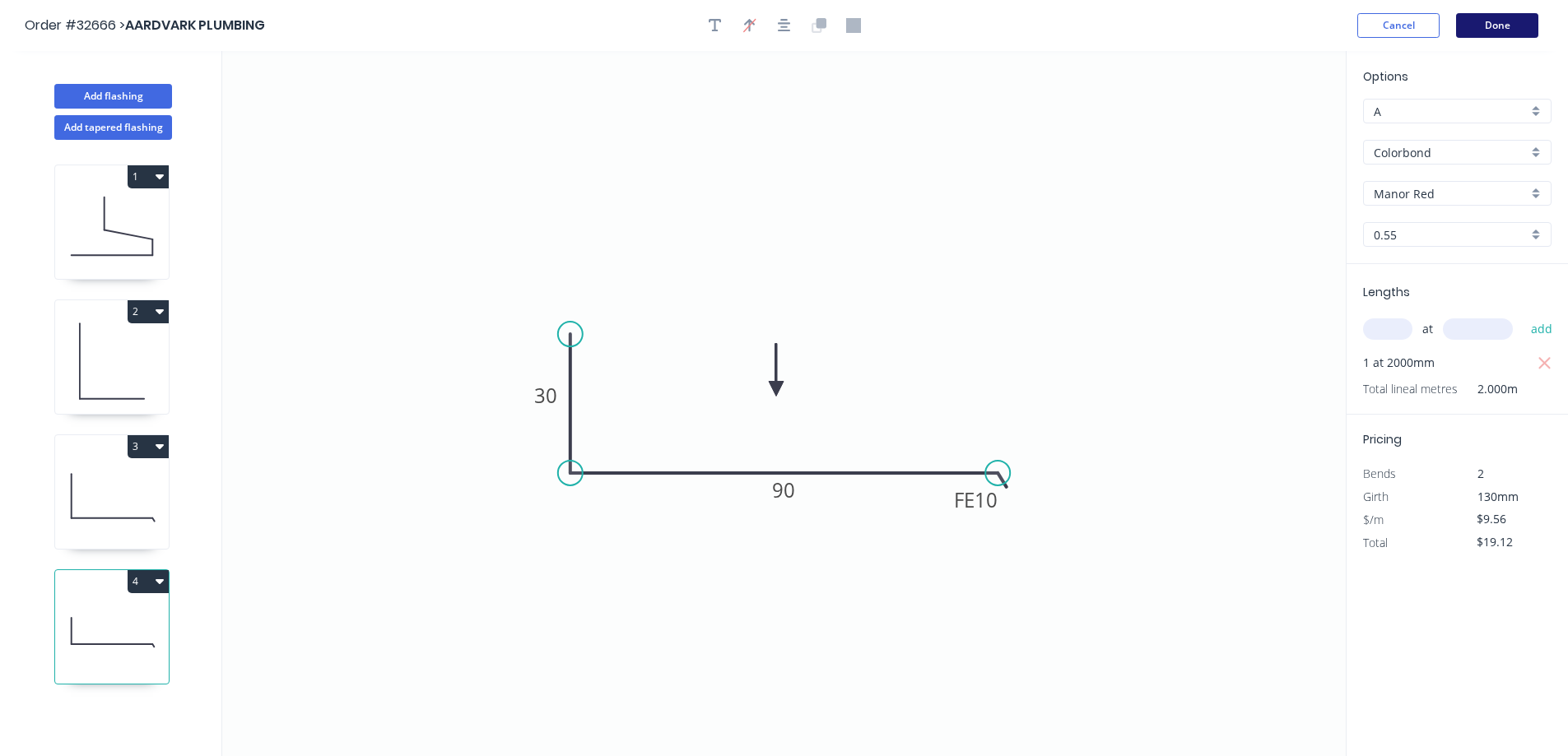
click at [1495, 29] on button "Done" at bounding box center [1497, 26] width 83 height 25
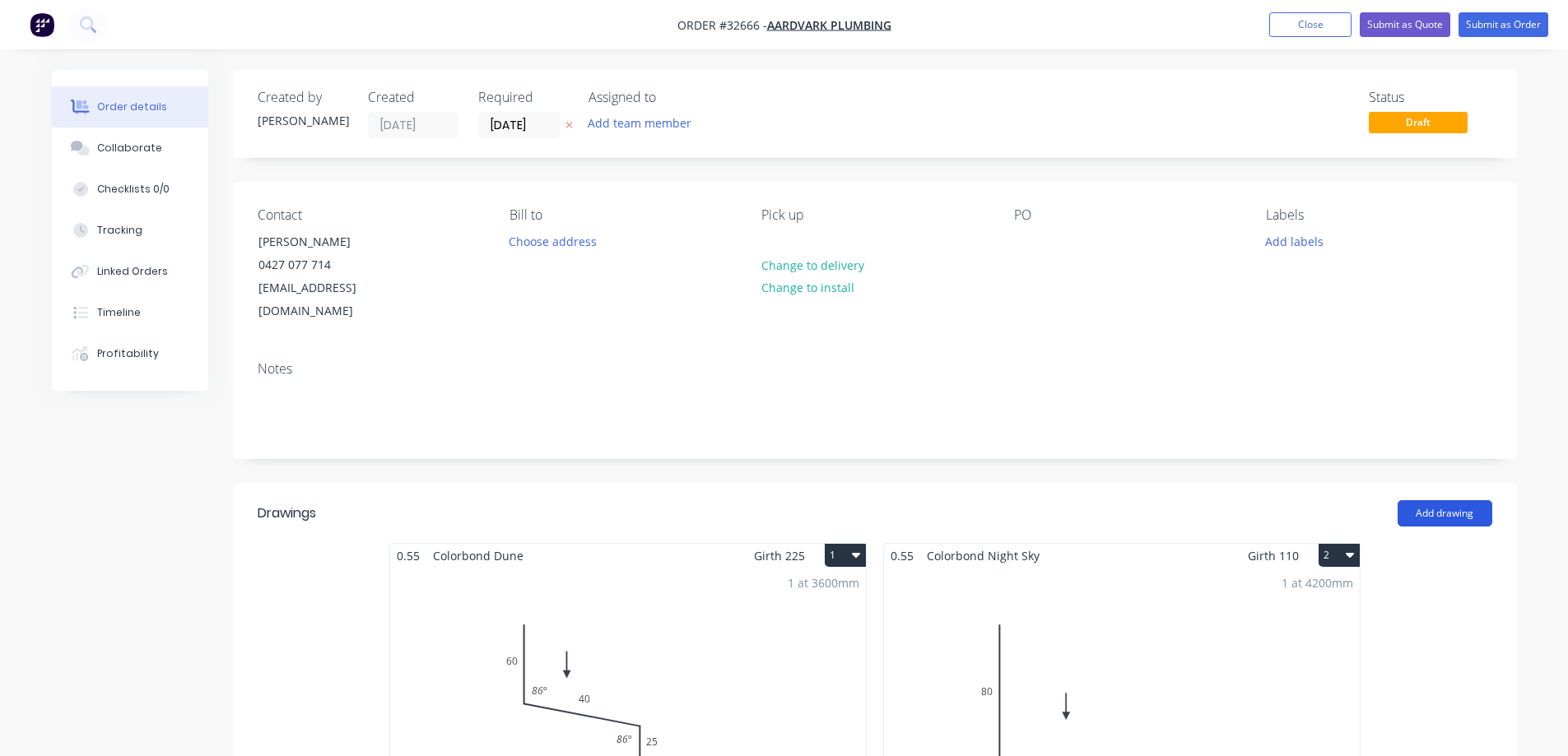
click at [1447, 501] on button "Add drawing" at bounding box center [1445, 514] width 95 height 27
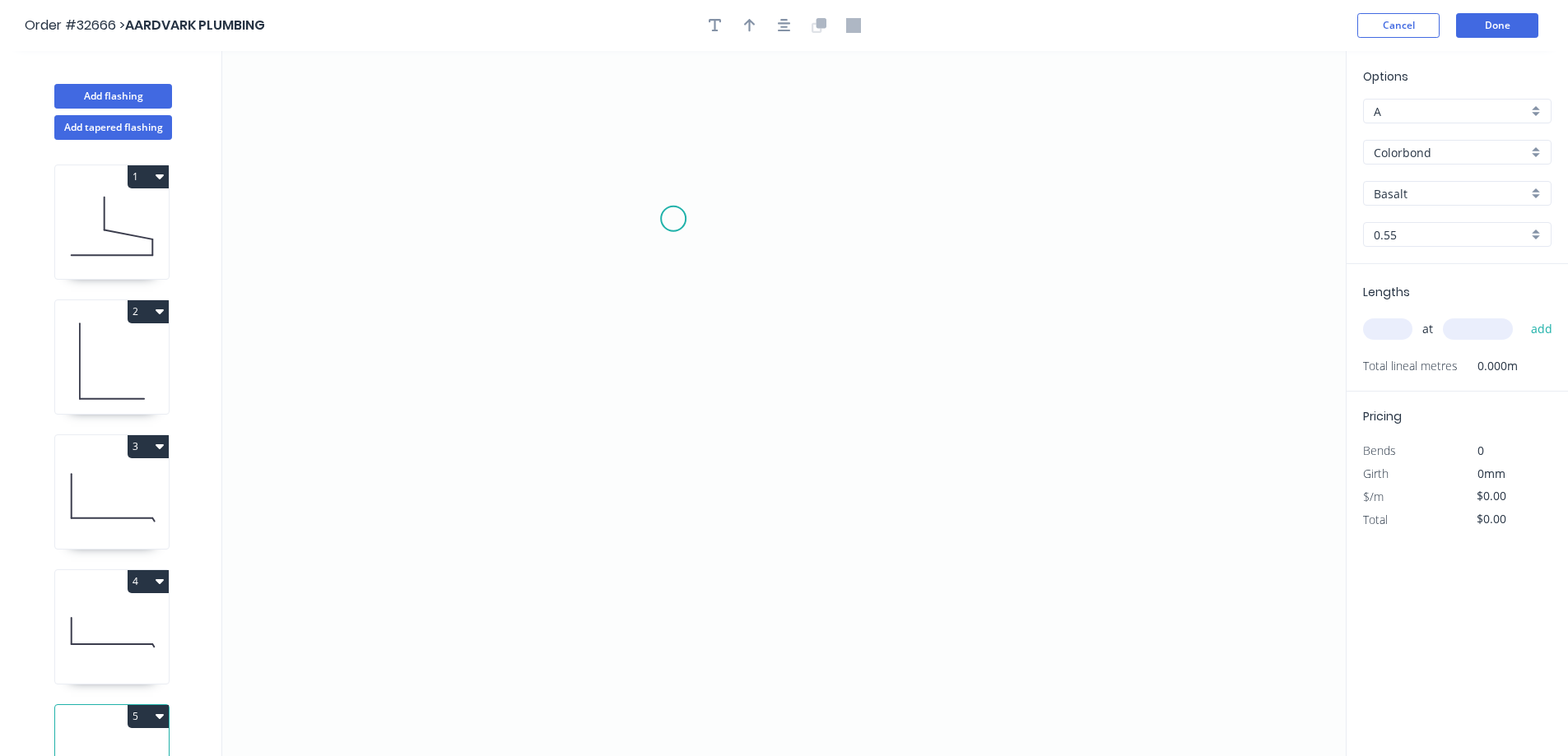
click at [673, 218] on icon "0" at bounding box center [784, 404] width 1124 height 706
drag, startPoint x: 669, startPoint y: 421, endPoint x: 958, endPoint y: 422, distance: 289.0
click at [669, 421] on icon "0" at bounding box center [784, 404] width 1124 height 706
click at [1068, 399] on icon "0 ?" at bounding box center [784, 404] width 1124 height 706
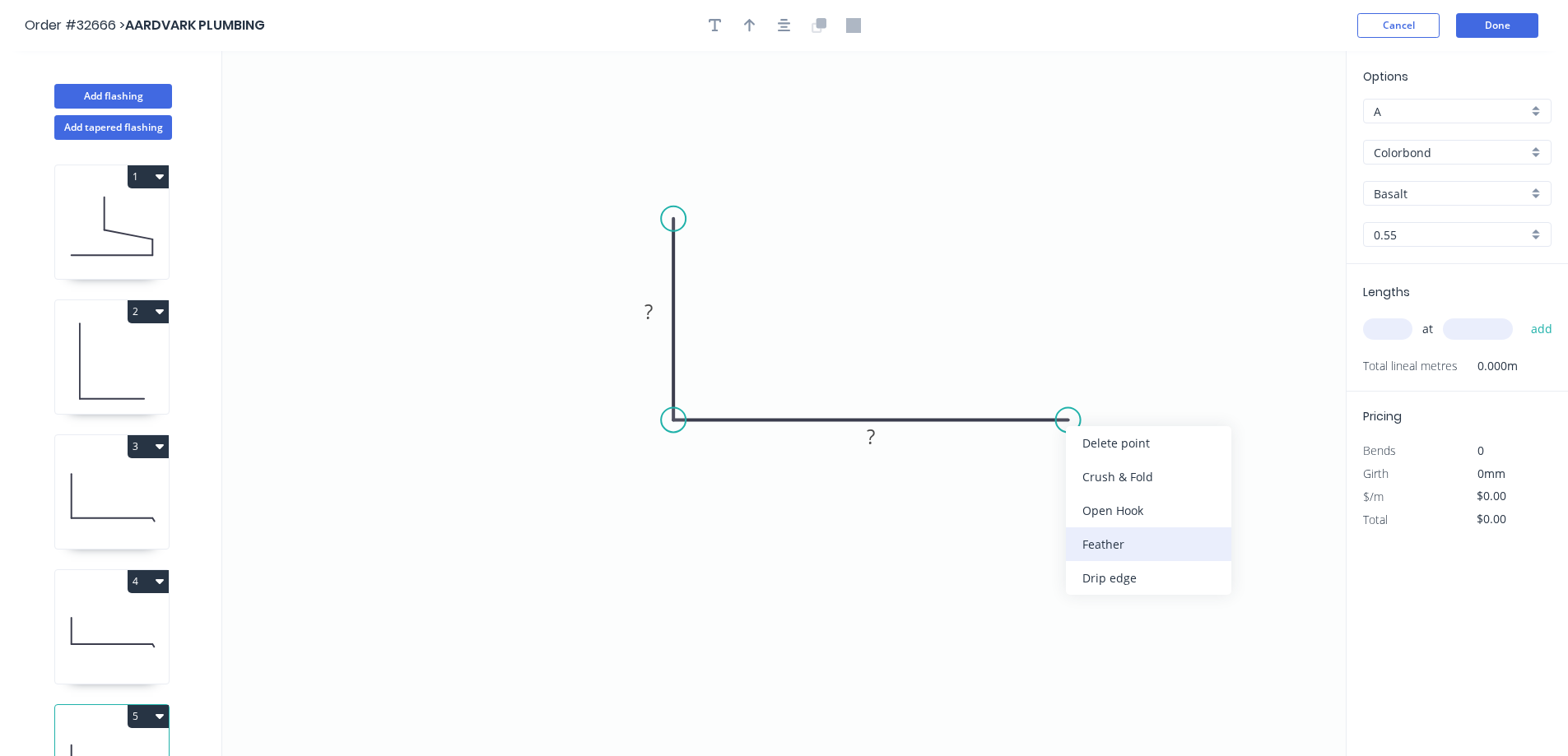
click at [1174, 541] on div "Feather" at bounding box center [1148, 544] width 165 height 34
click at [1073, 441] on rect at bounding box center [1046, 446] width 65 height 34
click at [1064, 449] on tspan "15" at bounding box center [1056, 446] width 23 height 28
type input "$11.67"
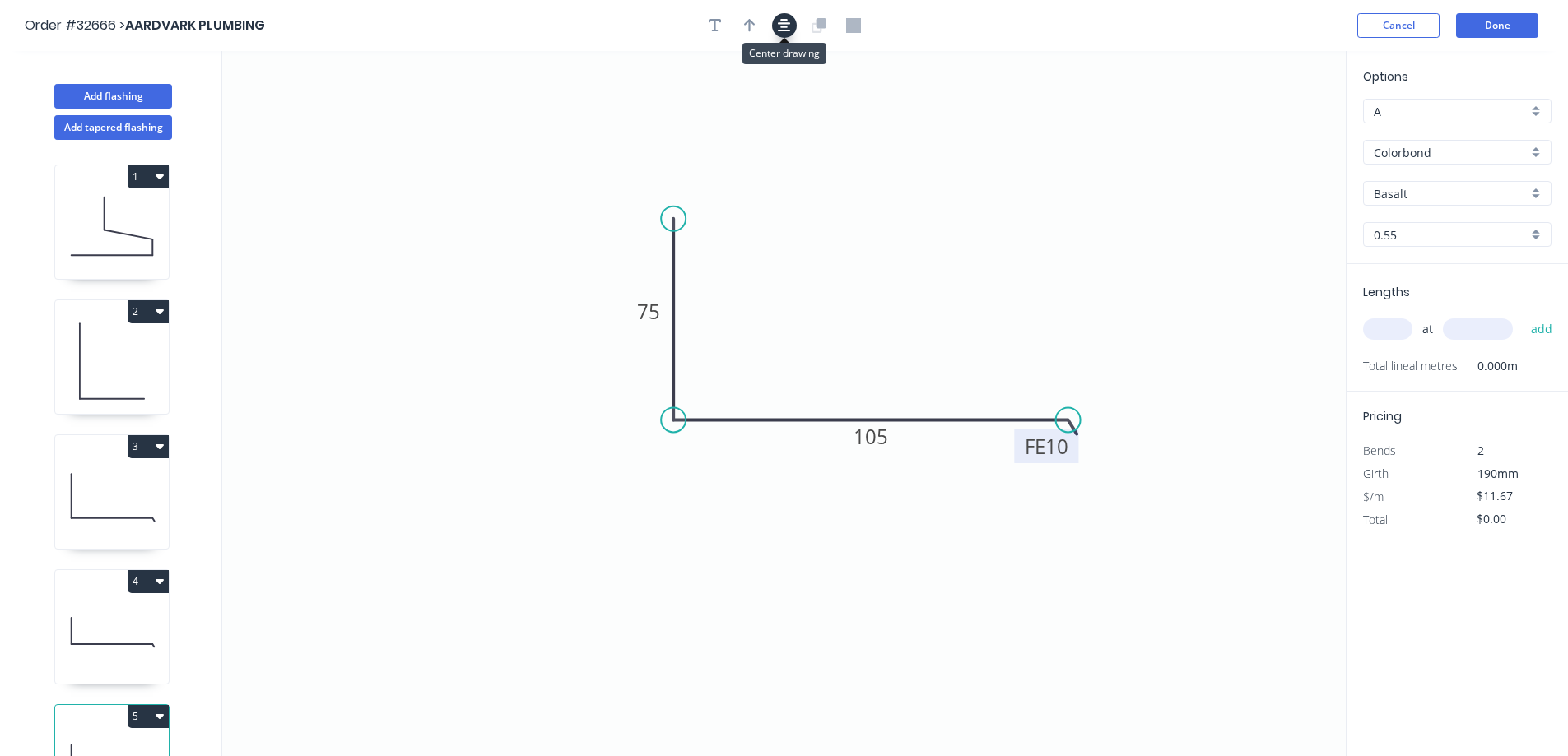
click at [776, 19] on button "button" at bounding box center [784, 26] width 25 height 25
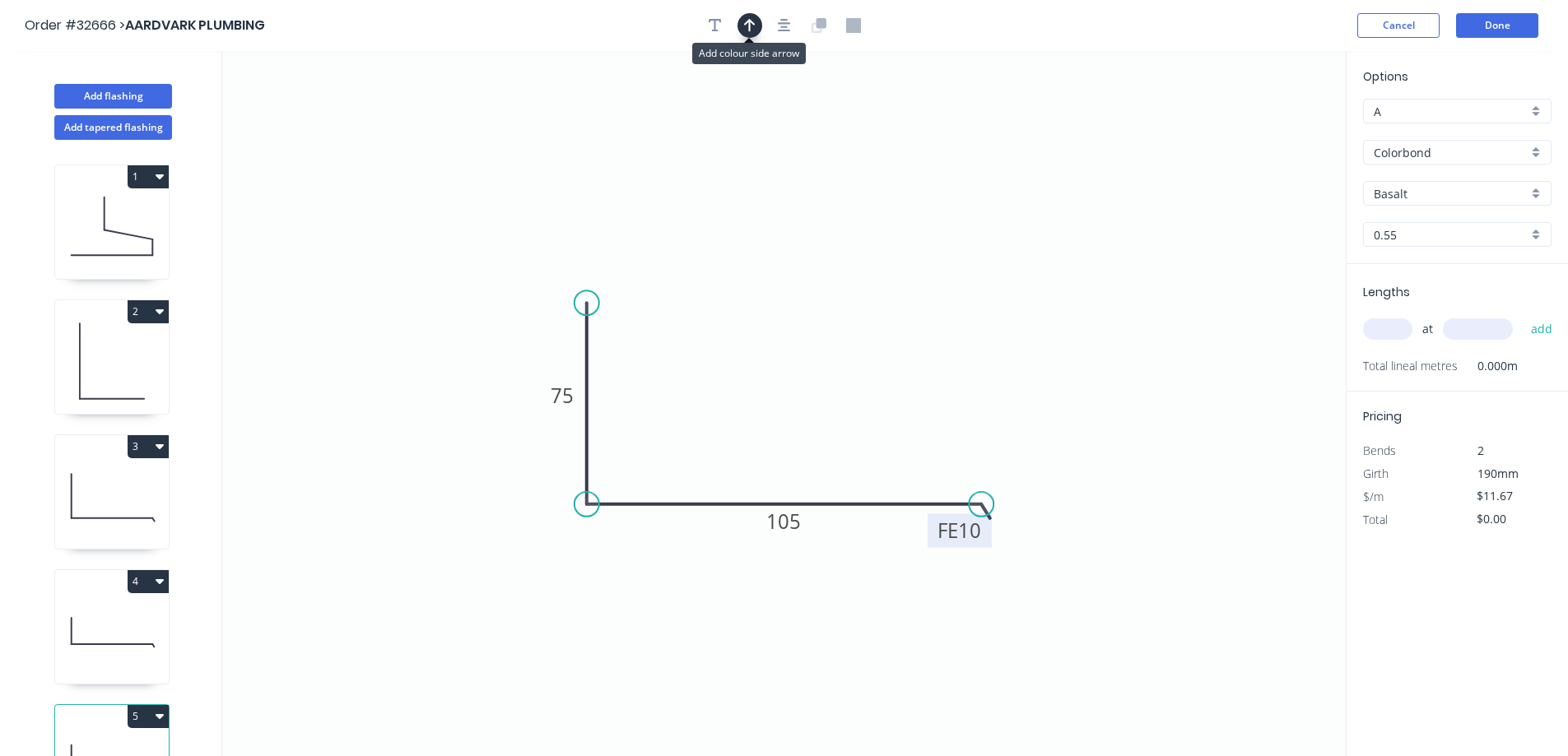
click at [753, 22] on icon "button" at bounding box center [749, 26] width 11 height 13
drag, startPoint x: 1259, startPoint y: 130, endPoint x: 1256, endPoint y: 318, distance: 188.0
click at [807, 408] on icon at bounding box center [805, 390] width 15 height 52
click at [1535, 189] on div "Basalt" at bounding box center [1457, 194] width 188 height 25
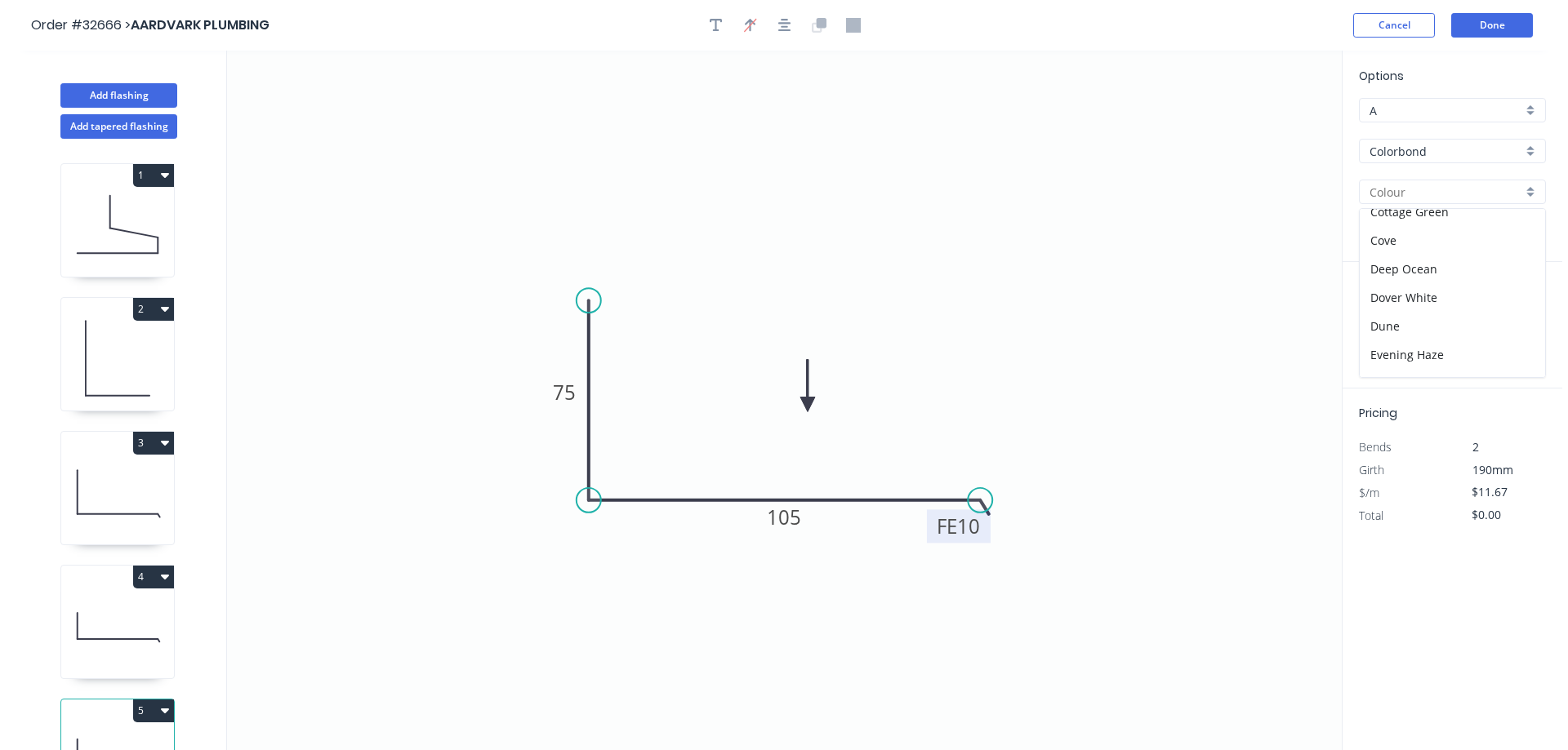
scroll to position [327, 0]
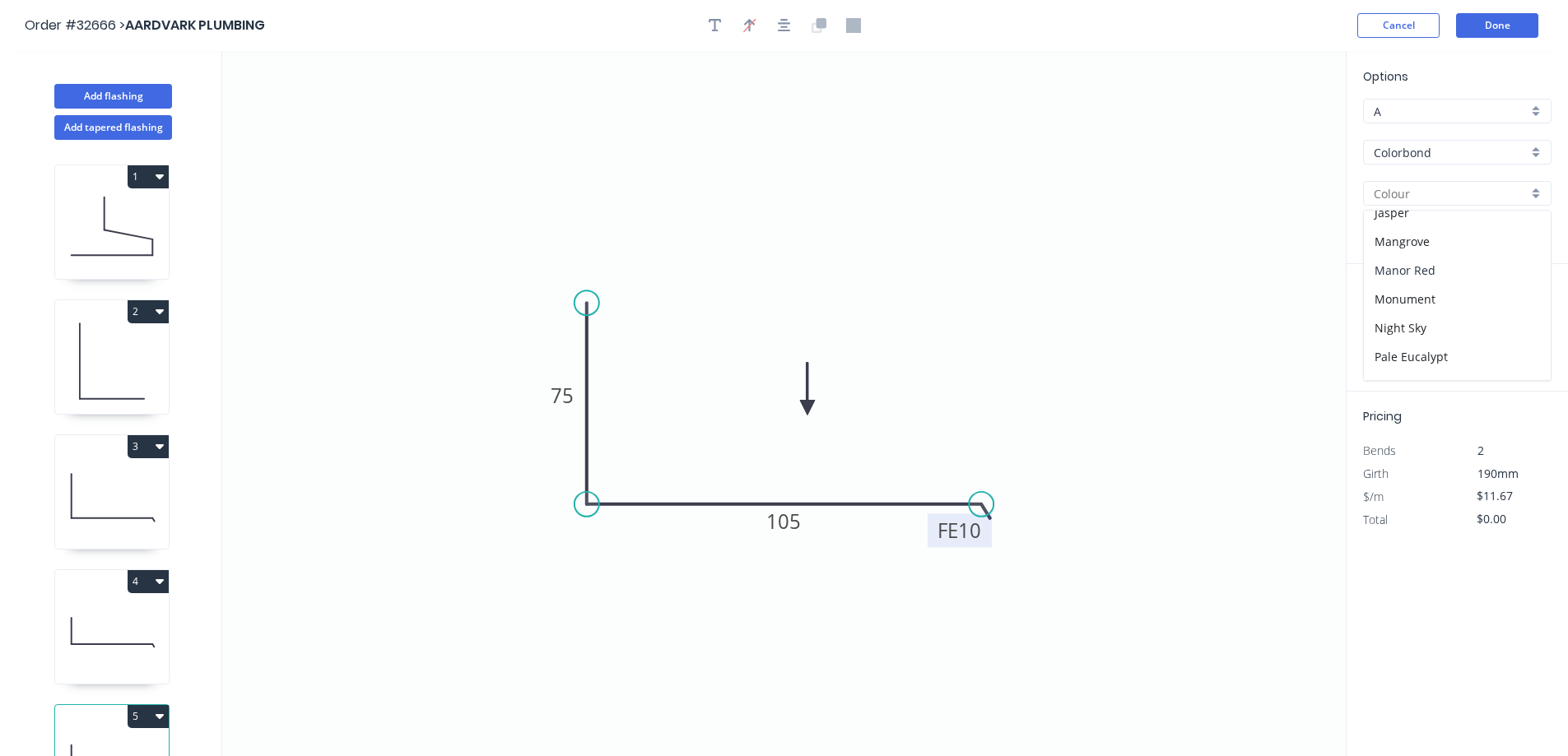
click at [1464, 273] on div "Manor Red" at bounding box center [1457, 270] width 187 height 28
type input "Manor Red"
drag, startPoint x: 1389, startPoint y: 310, endPoint x: 1382, endPoint y: 320, distance: 12.2
click at [1389, 311] on div "at add" at bounding box center [1459, 329] width 192 height 45
click at [1380, 327] on input "text" at bounding box center [1388, 329] width 49 height 22
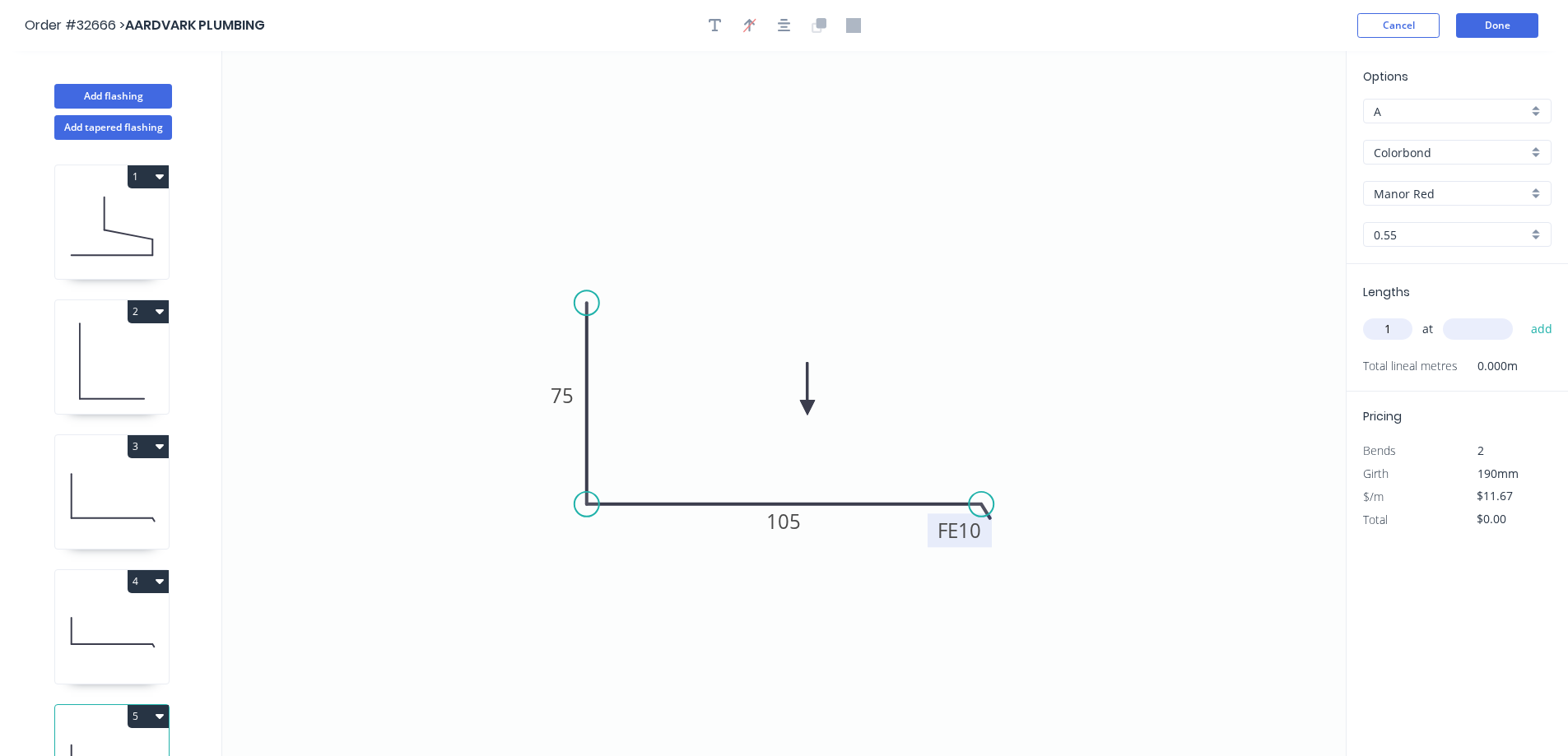
type input "1"
type input "2500"
click at [1522, 315] on button "add" at bounding box center [1541, 329] width 39 height 28
type input "$29.18"
click at [1495, 20] on button "Done" at bounding box center [1497, 26] width 83 height 25
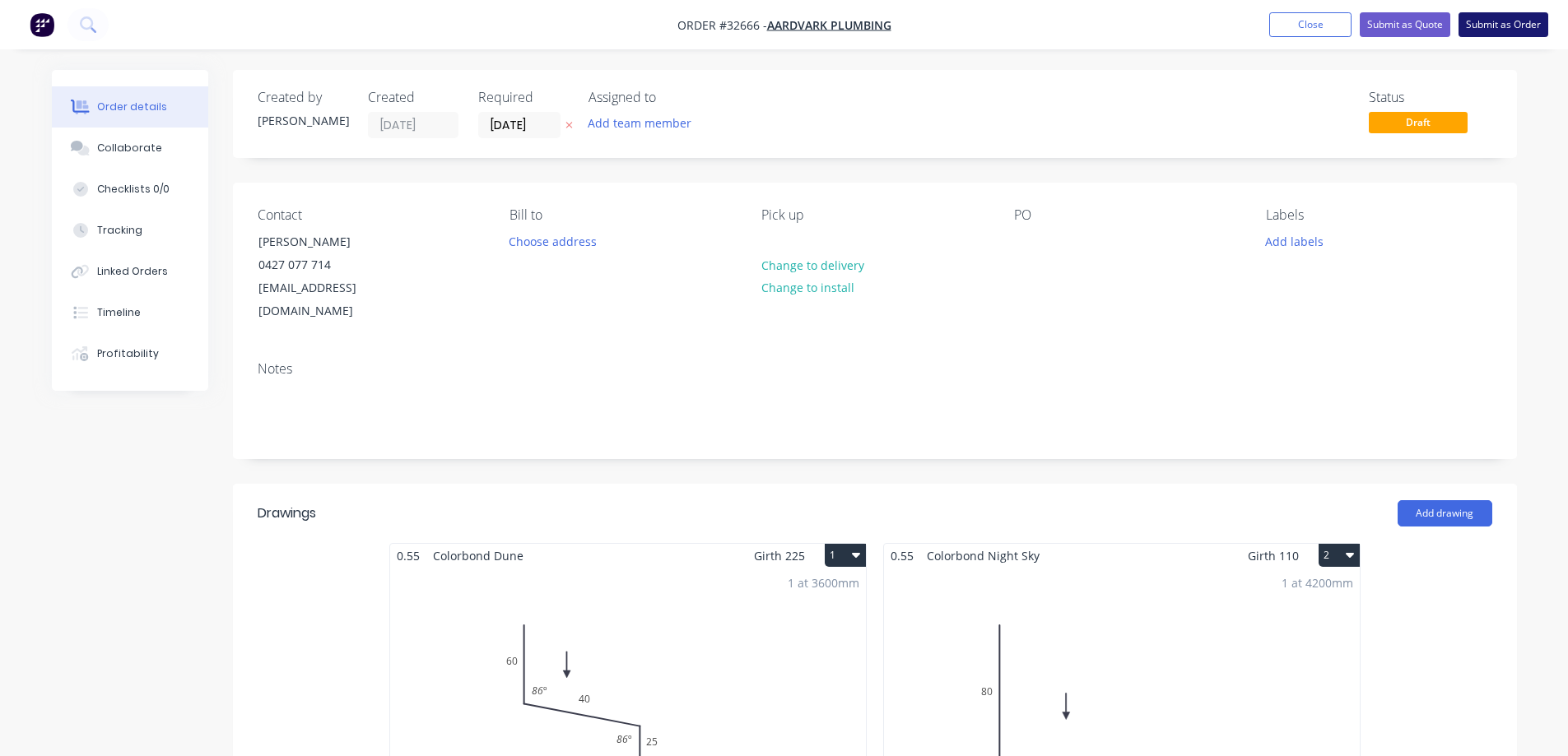
click at [1513, 23] on button "Submit as Order" at bounding box center [1502, 25] width 89 height 25
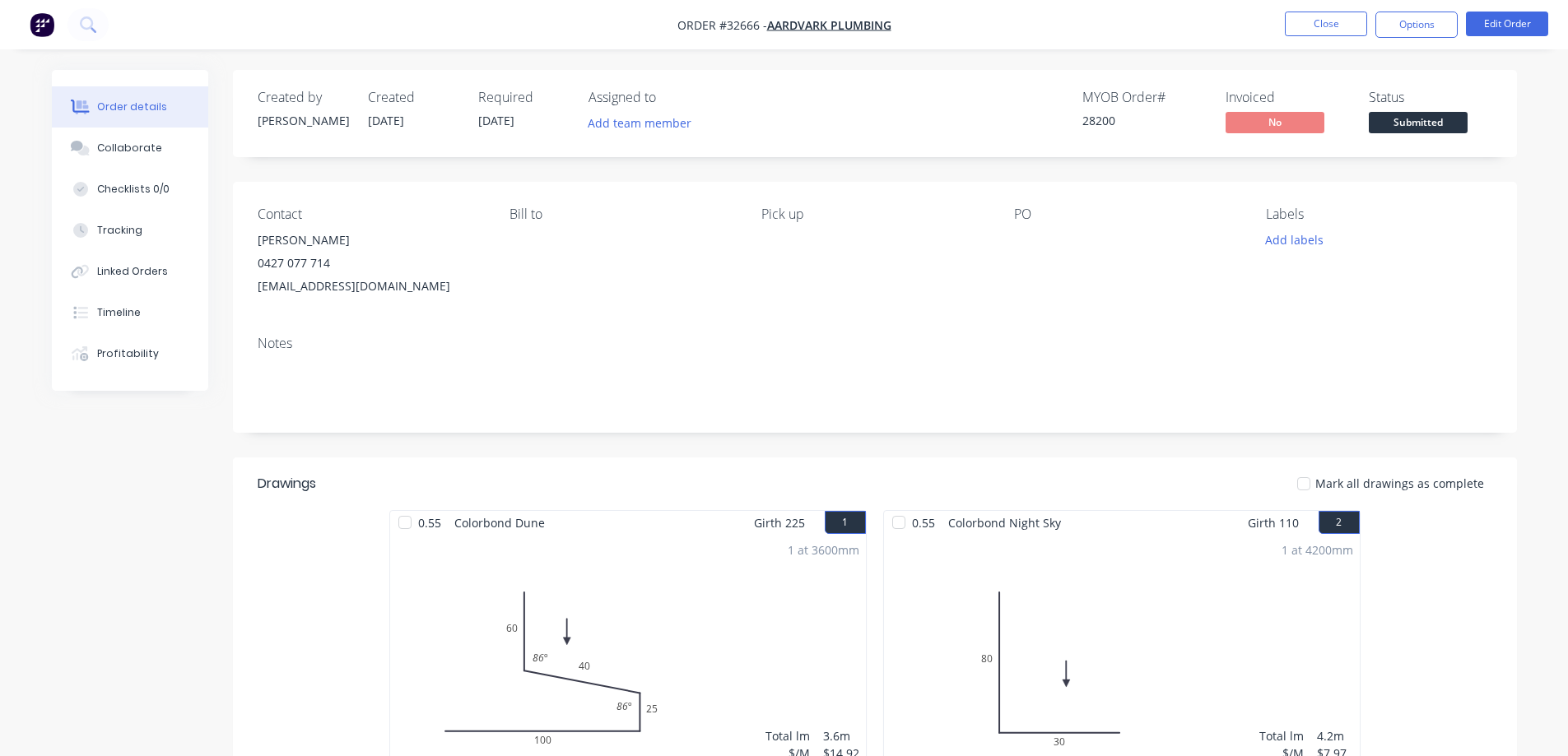
click at [1421, 124] on span "Submitted" at bounding box center [1418, 123] width 99 height 21
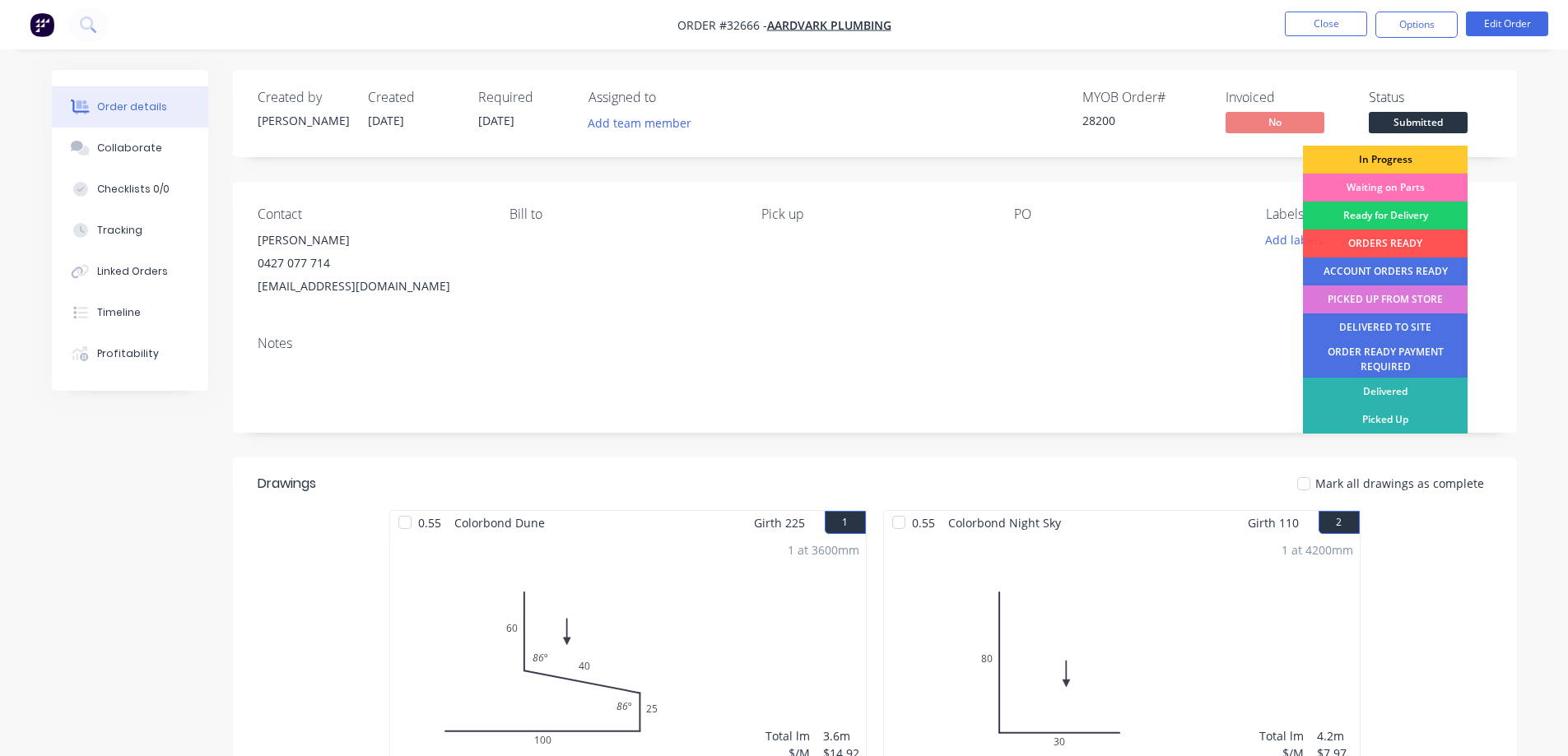
click at [1415, 153] on div "In Progress" at bounding box center [1385, 159] width 164 height 28
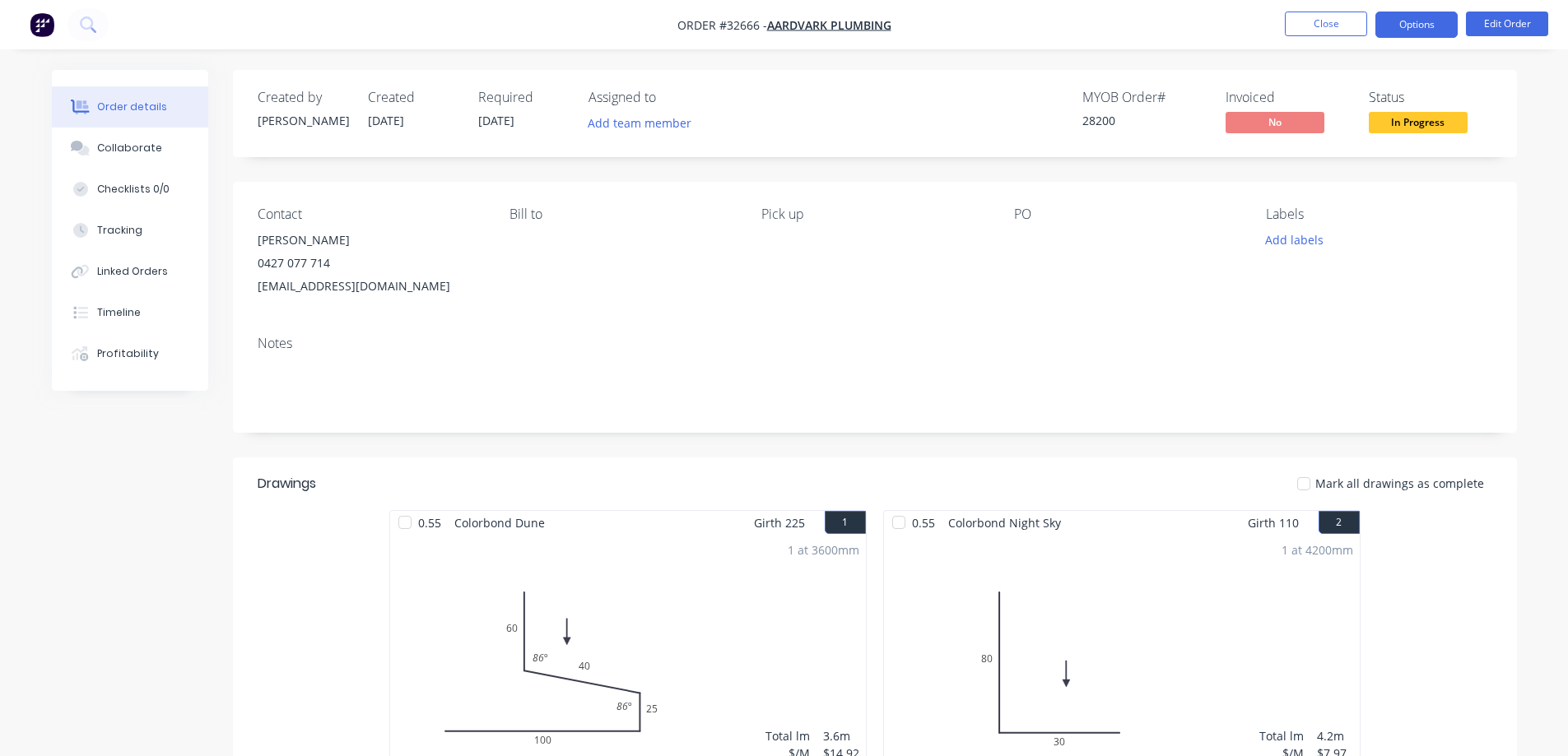
click at [1396, 20] on button "Options" at bounding box center [1416, 25] width 83 height 27
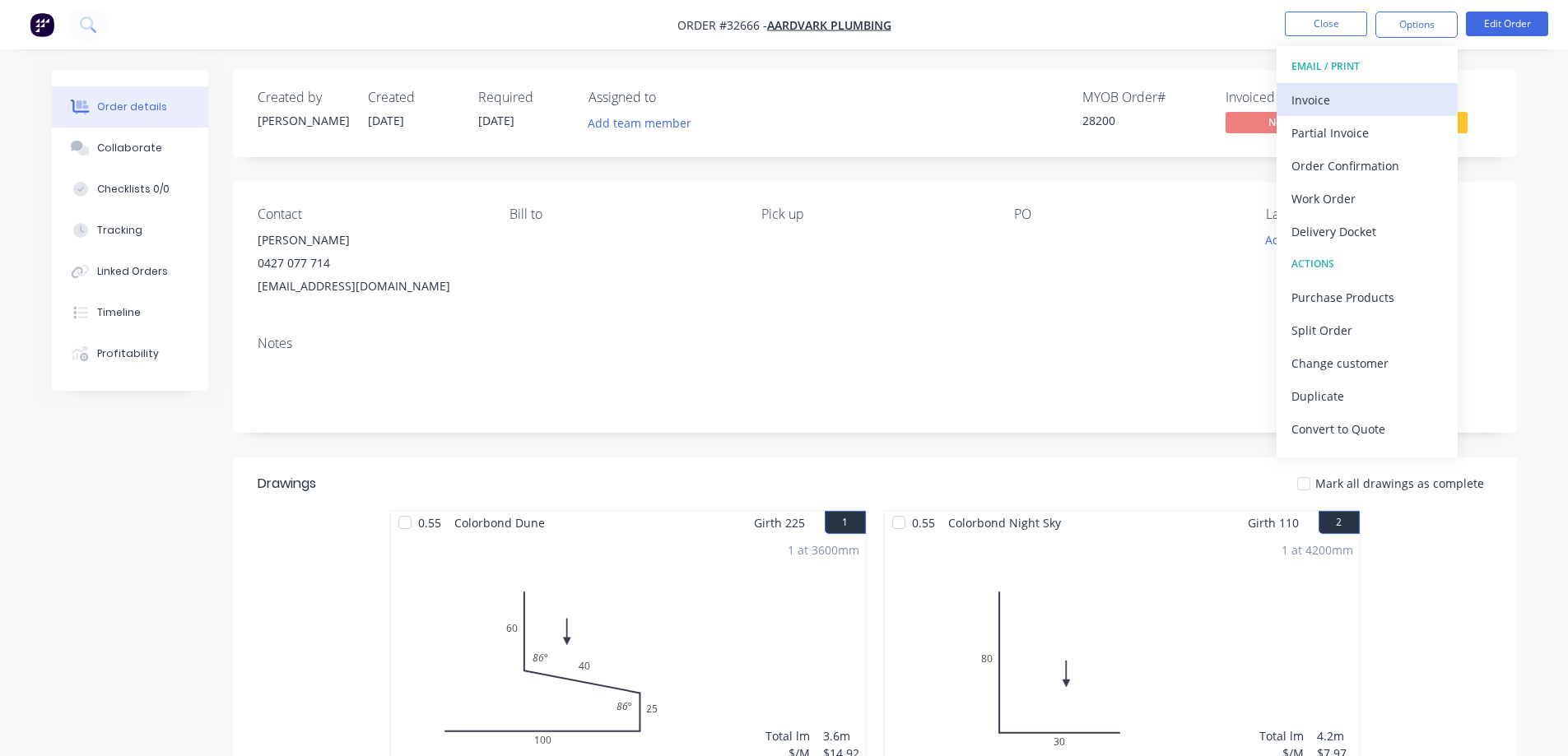
click at [1354, 93] on div "Invoice" at bounding box center [1366, 100] width 151 height 24
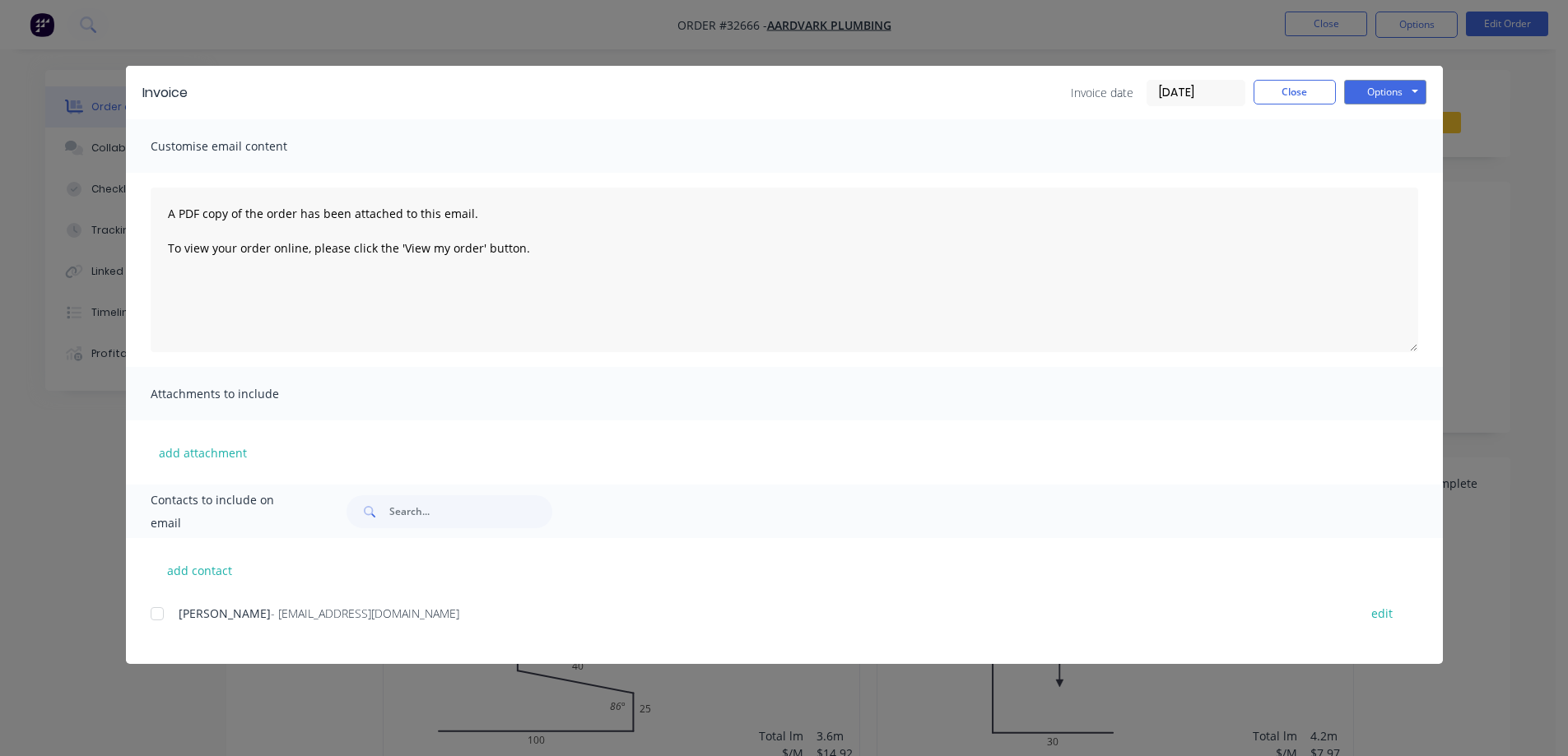
drag, startPoint x: 154, startPoint y: 616, endPoint x: 175, endPoint y: 599, distance: 27.0
click at [155, 615] on div at bounding box center [157, 614] width 33 height 33
click at [1413, 91] on button "Options" at bounding box center [1385, 92] width 83 height 25
click at [1393, 172] on button "Email" at bounding box center [1396, 176] width 105 height 28
click at [1294, 88] on button "Close" at bounding box center [1294, 92] width 83 height 25
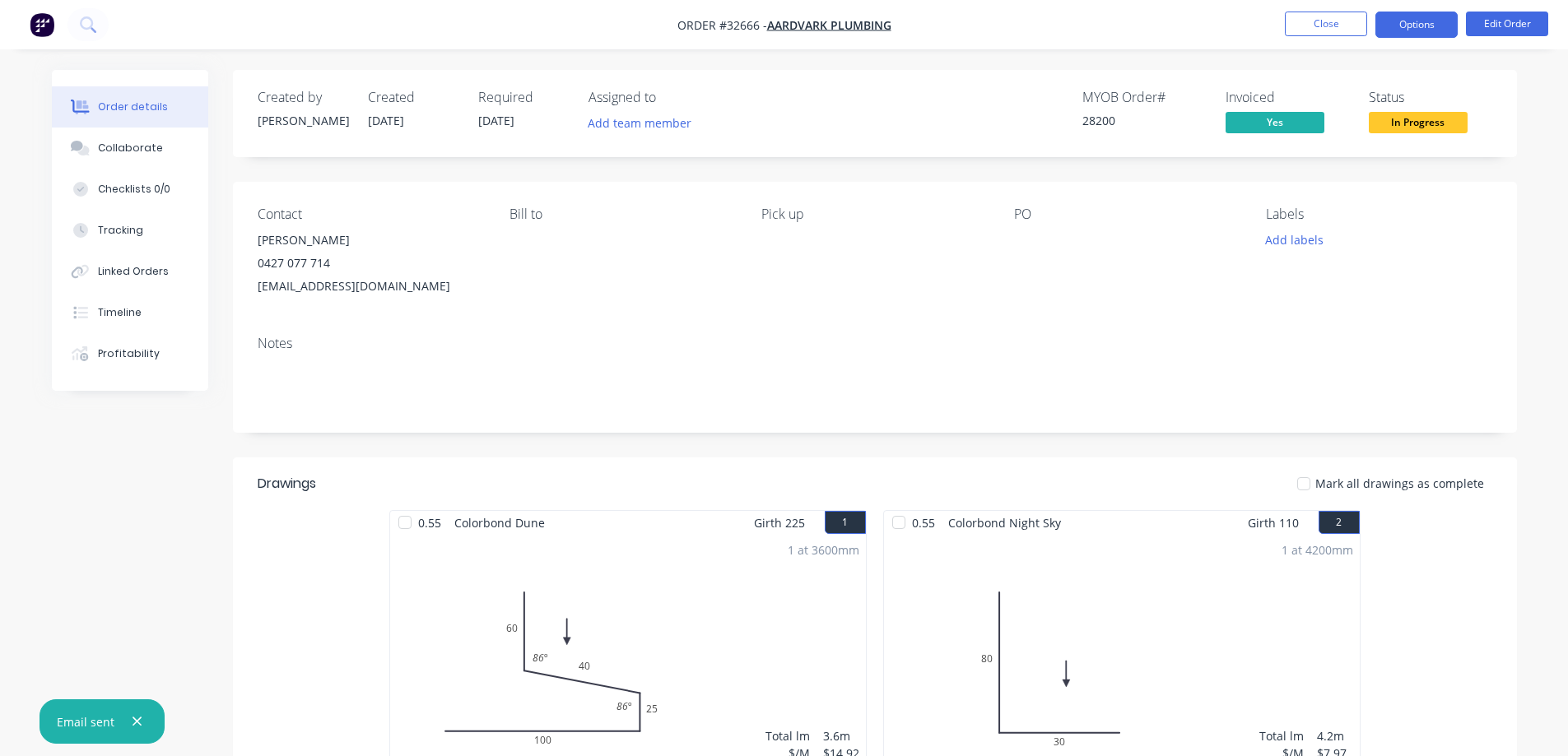
click at [1396, 26] on button "Options" at bounding box center [1416, 25] width 83 height 27
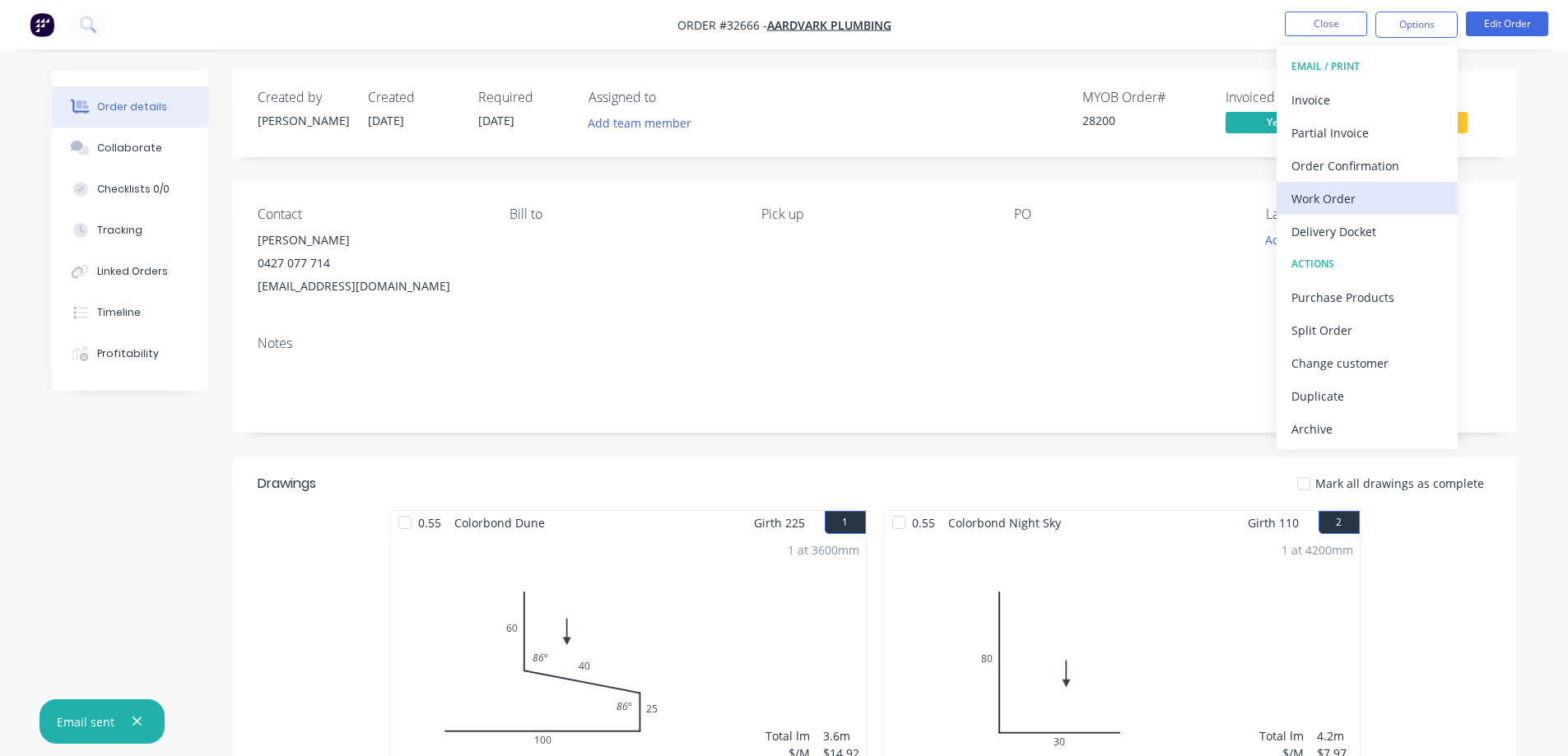
click at [1355, 191] on div "Work Order" at bounding box center [1366, 198] width 151 height 24
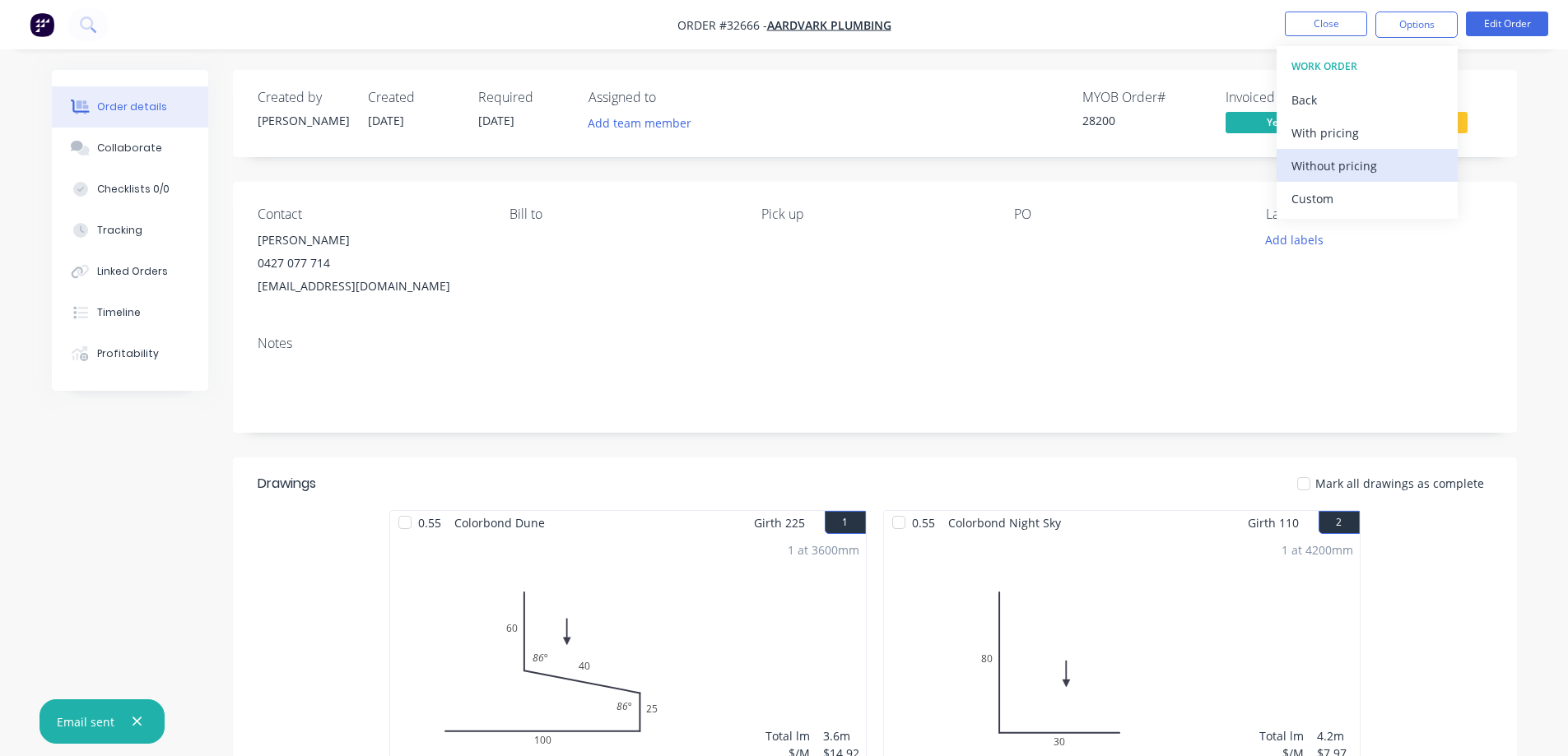
click at [1388, 158] on div "Without pricing" at bounding box center [1366, 165] width 151 height 24
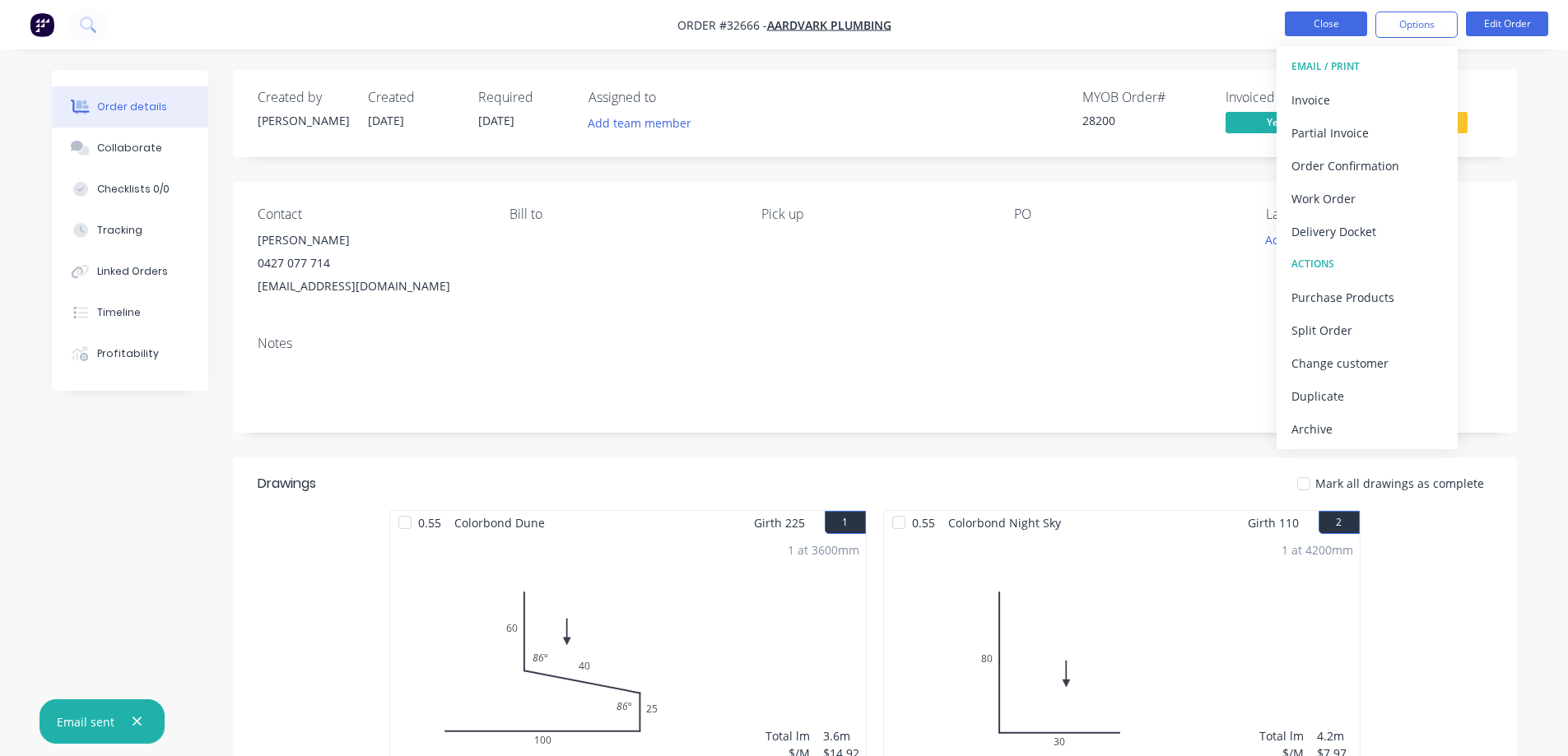
click at [1356, 26] on button "Close" at bounding box center [1326, 24] width 83 height 25
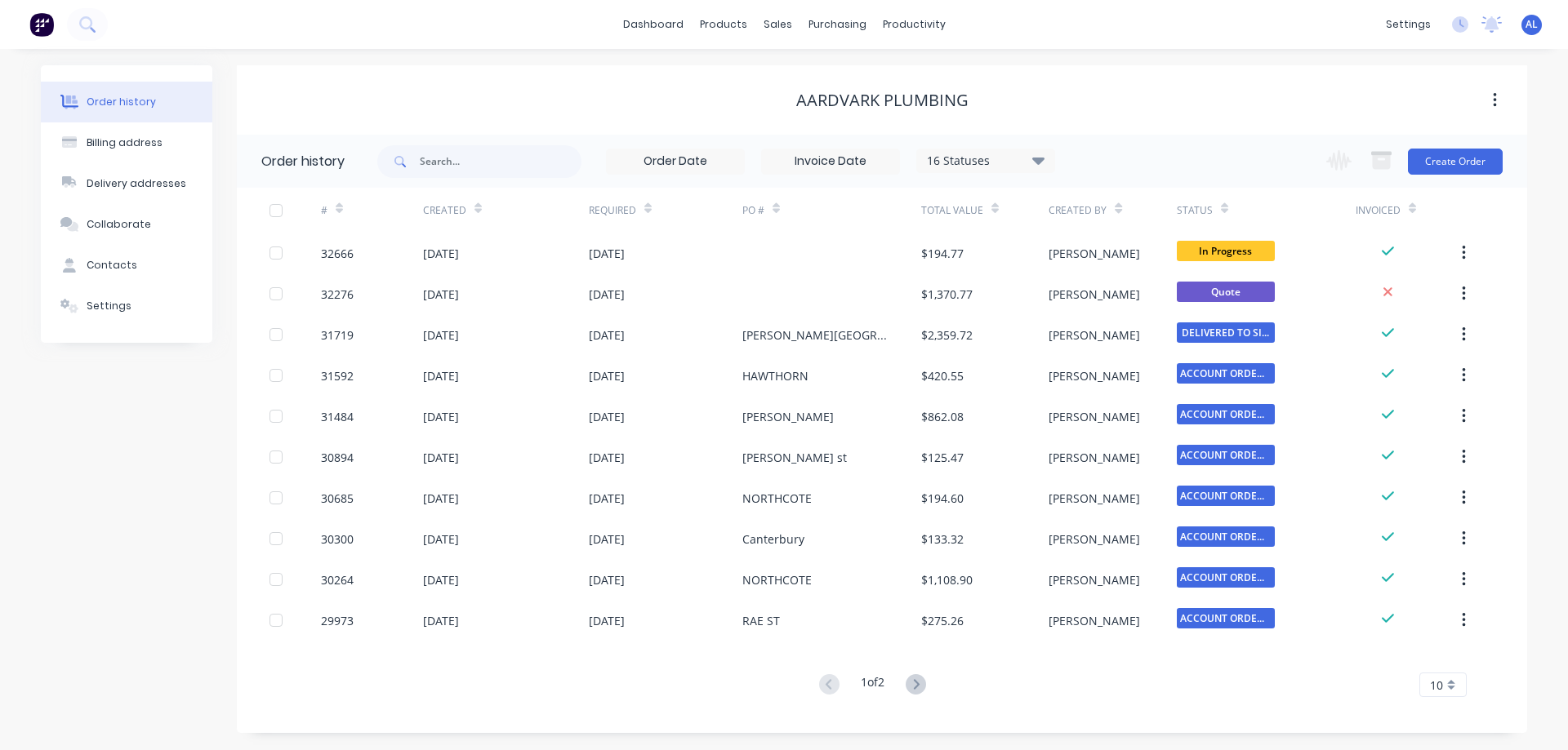
click at [39, 22] on img at bounding box center [41, 24] width 24 height 24
